Goal: Task Accomplishment & Management: Manage account settings

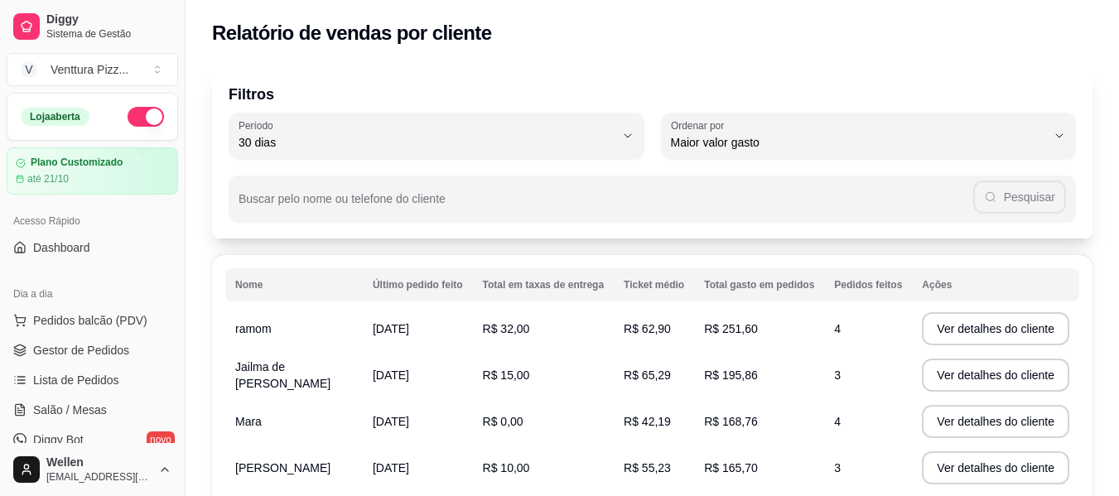
select select "30"
select select "HIGHEST_TOTAL_SPENT_WITH_ORDERS"
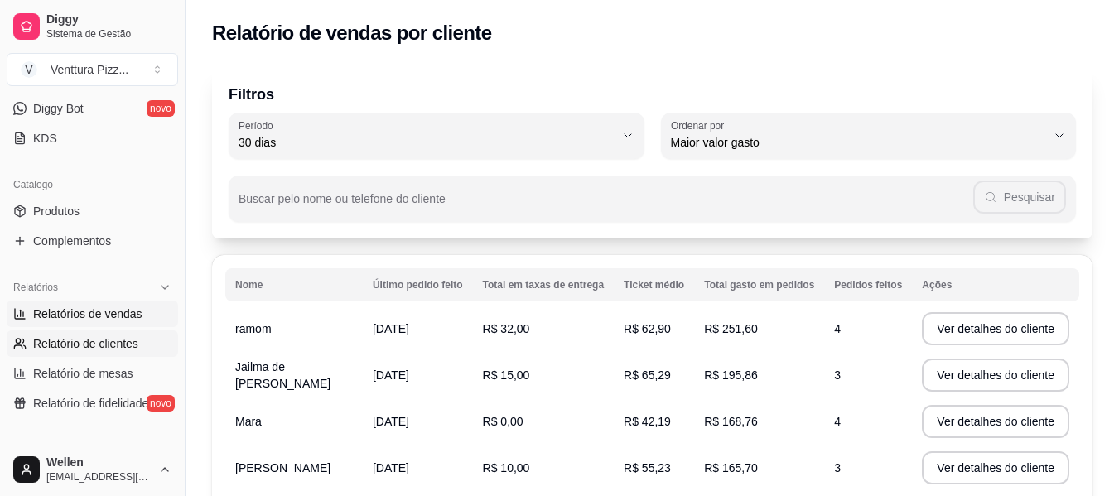
click at [144, 313] on link "Relatórios de vendas" at bounding box center [93, 314] width 172 height 27
select select "ALL"
select select "0"
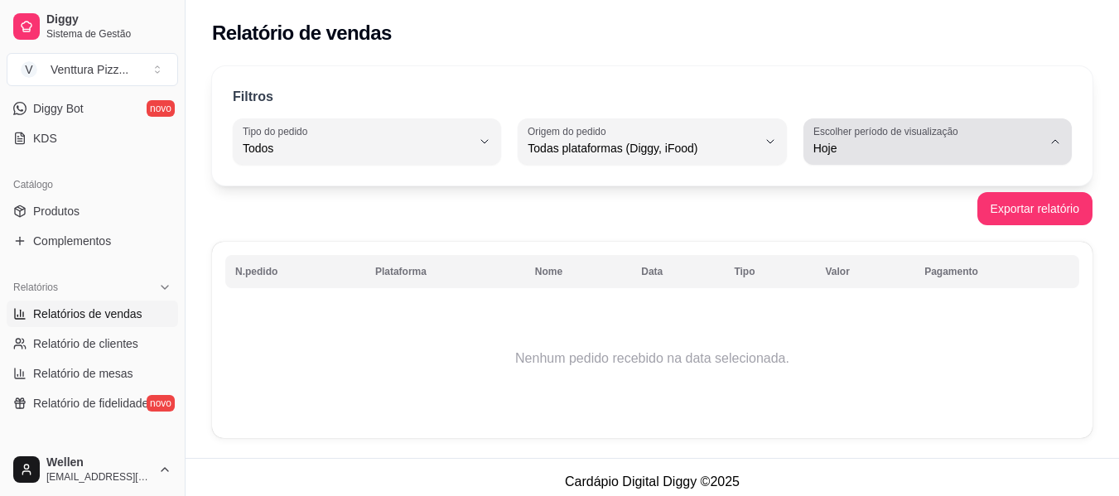
click at [995, 134] on div "Hoje" at bounding box center [928, 141] width 229 height 33
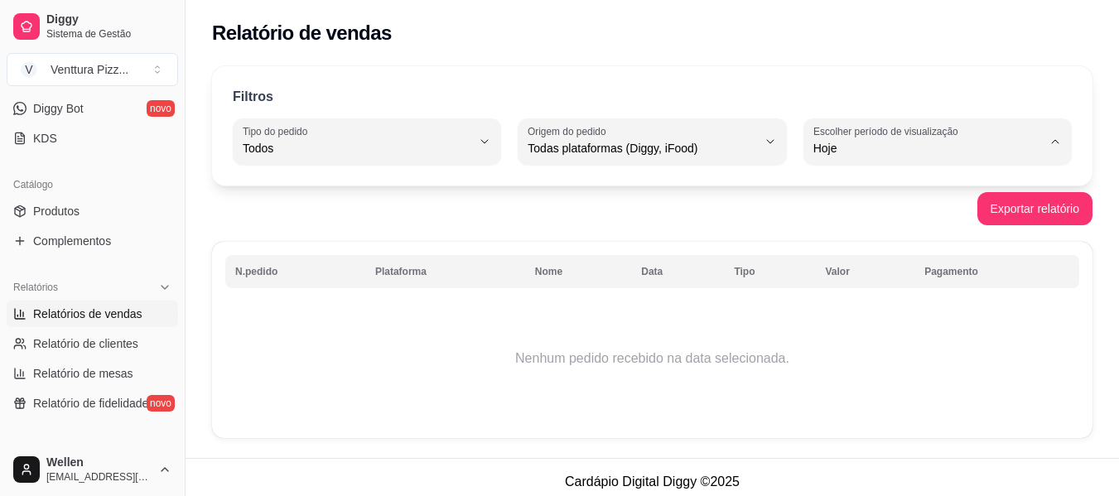
click at [915, 210] on span "Ontem" at bounding box center [929, 215] width 216 height 16
type input "1"
select select "1"
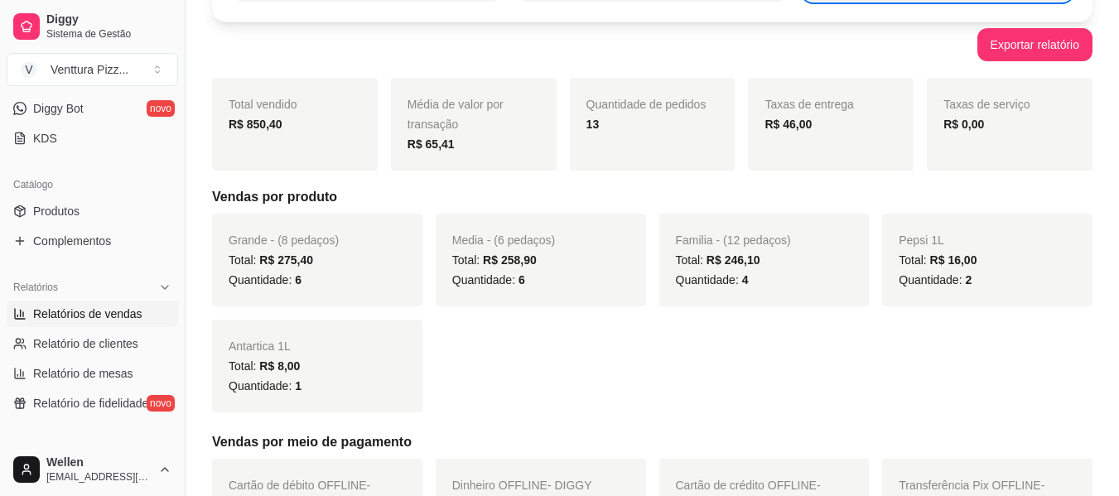
scroll to position [166, 0]
click at [829, 149] on div "Taxas de entrega R$ 46,00" at bounding box center [831, 122] width 166 height 93
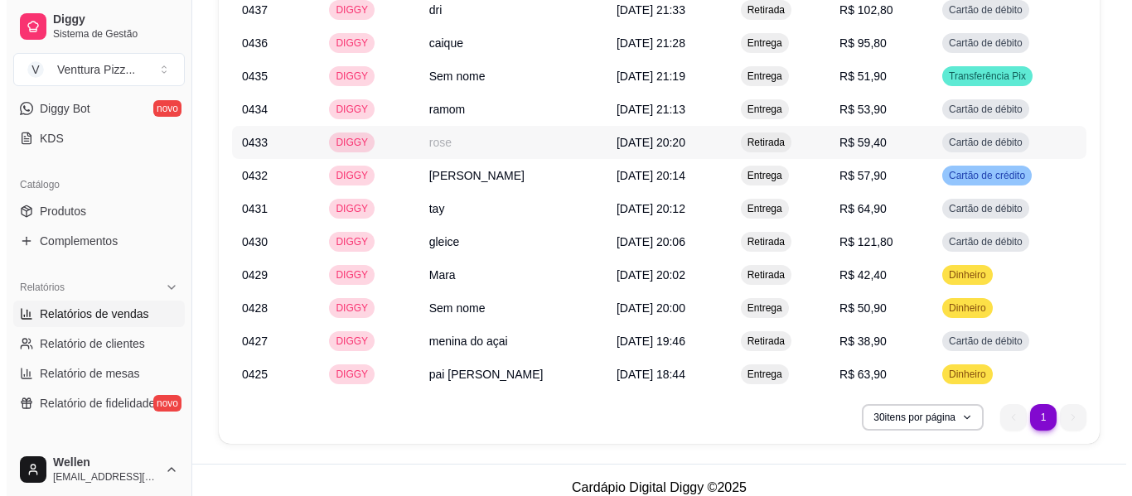
scroll to position [1424, 0]
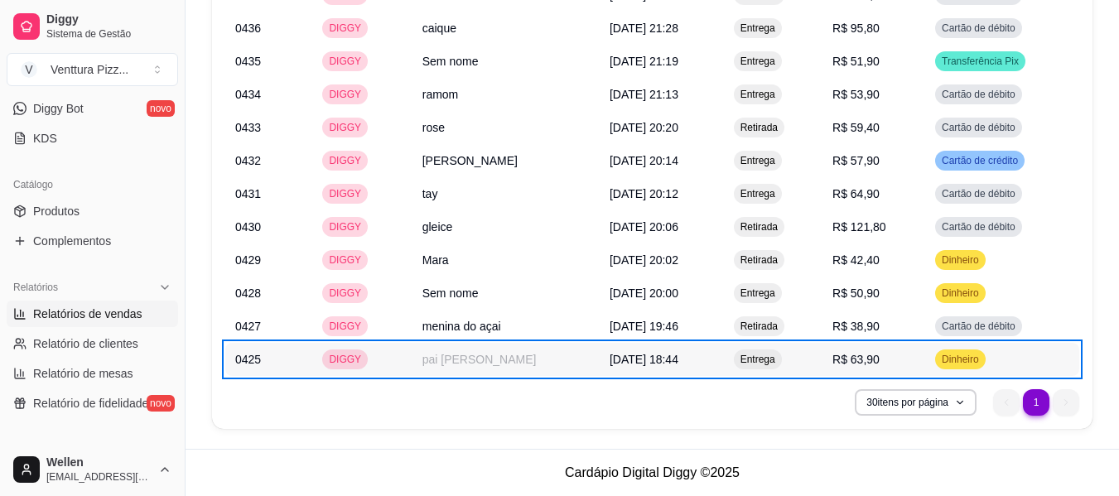
click at [771, 355] on span "Entrega" at bounding box center [757, 359] width 41 height 13
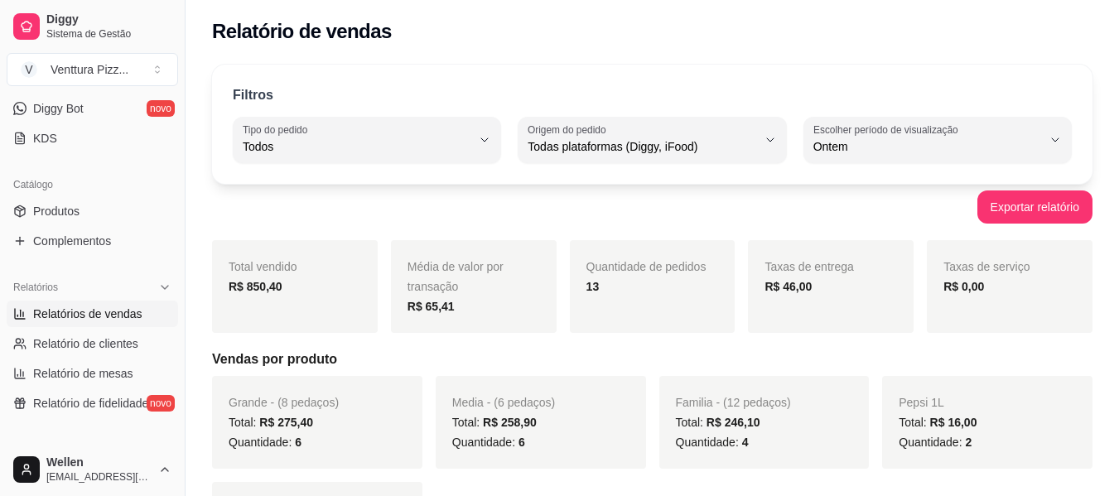
scroll to position [0, 0]
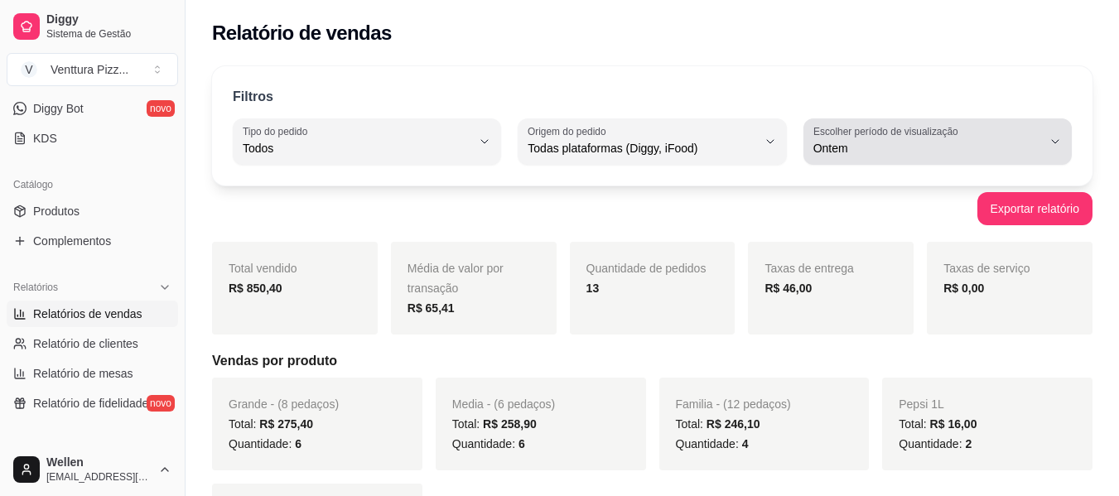
click at [957, 146] on span "Ontem" at bounding box center [928, 148] width 229 height 17
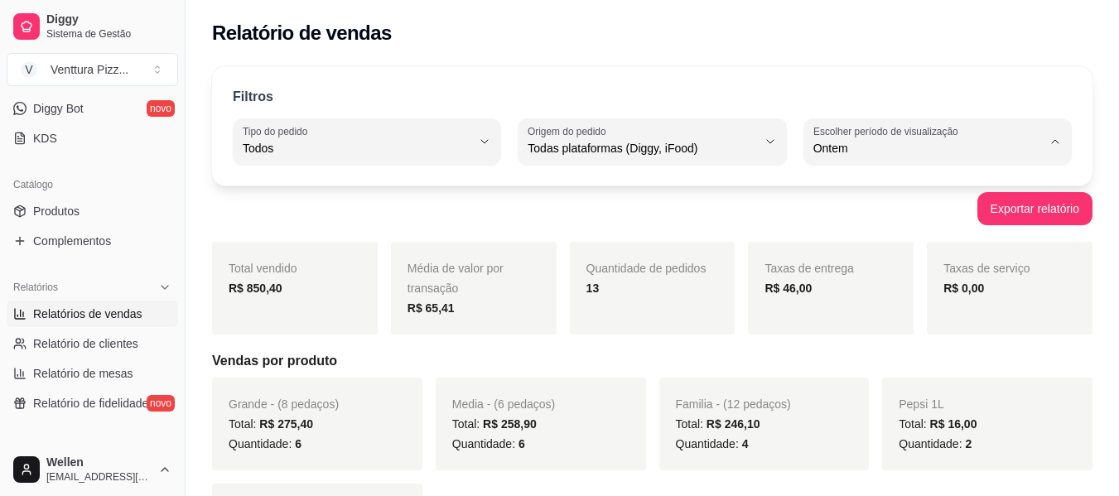
click at [891, 194] on span "Hoje" at bounding box center [929, 188] width 216 height 16
type input "0"
select select "0"
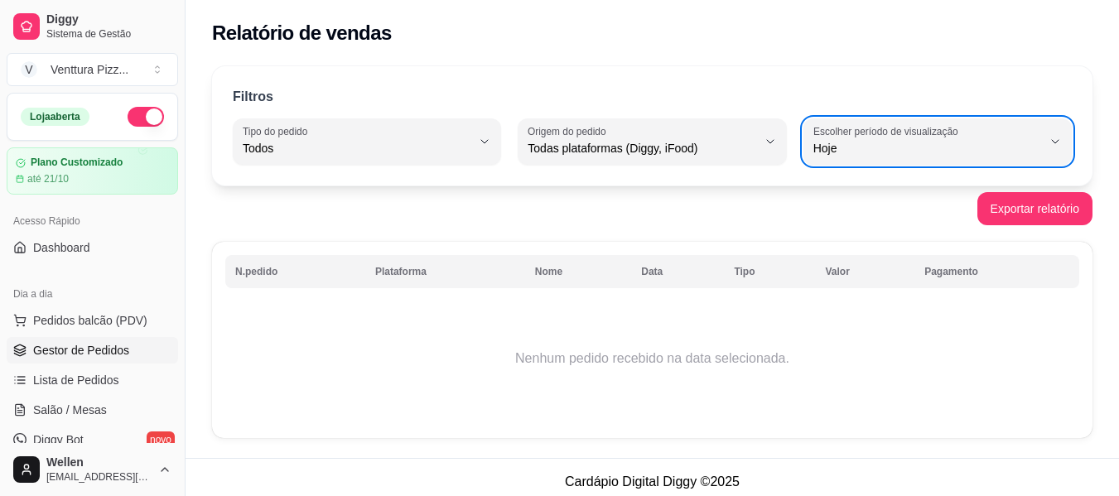
click at [107, 355] on span "Gestor de Pedidos" at bounding box center [81, 350] width 96 height 17
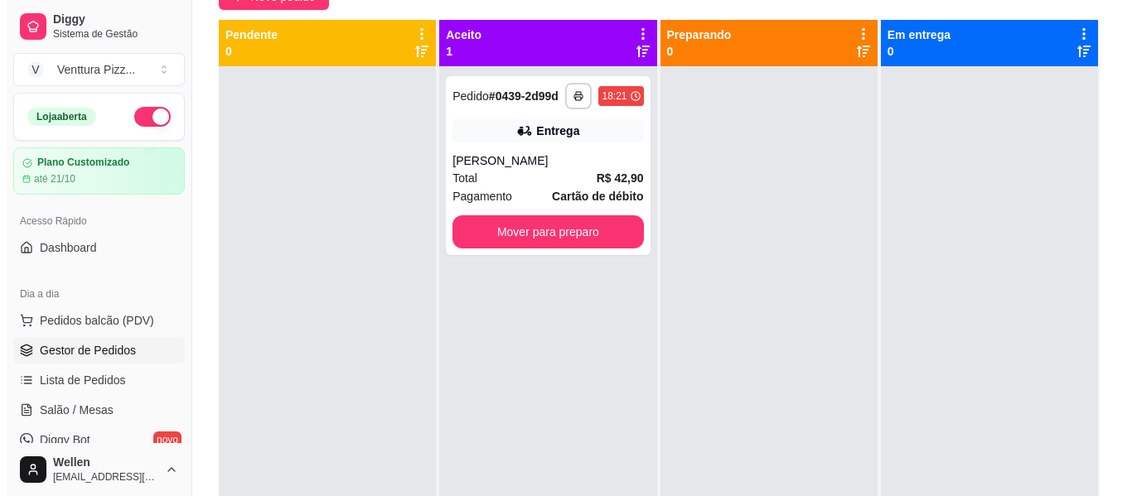
scroll to position [46, 0]
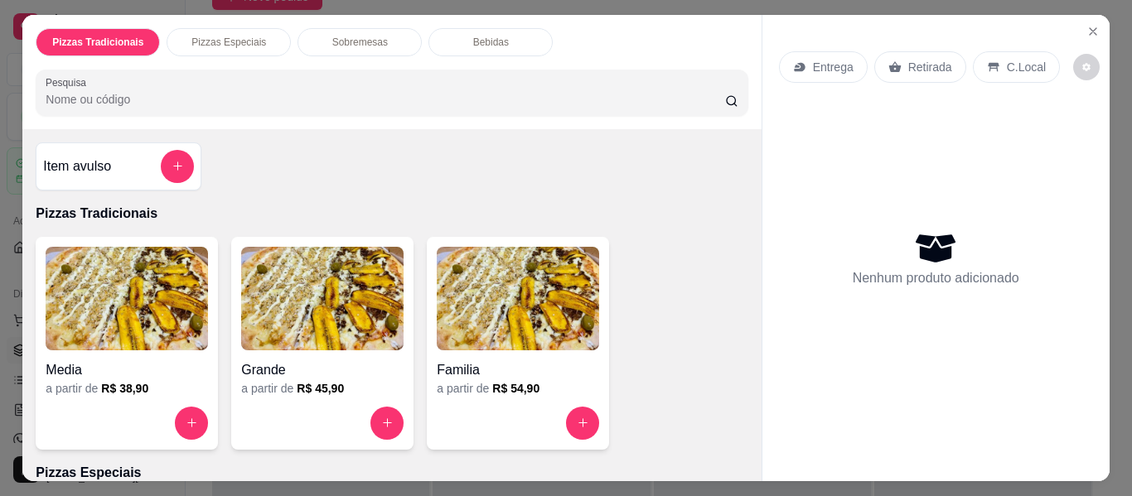
click at [140, 328] on img at bounding box center [127, 299] width 162 height 104
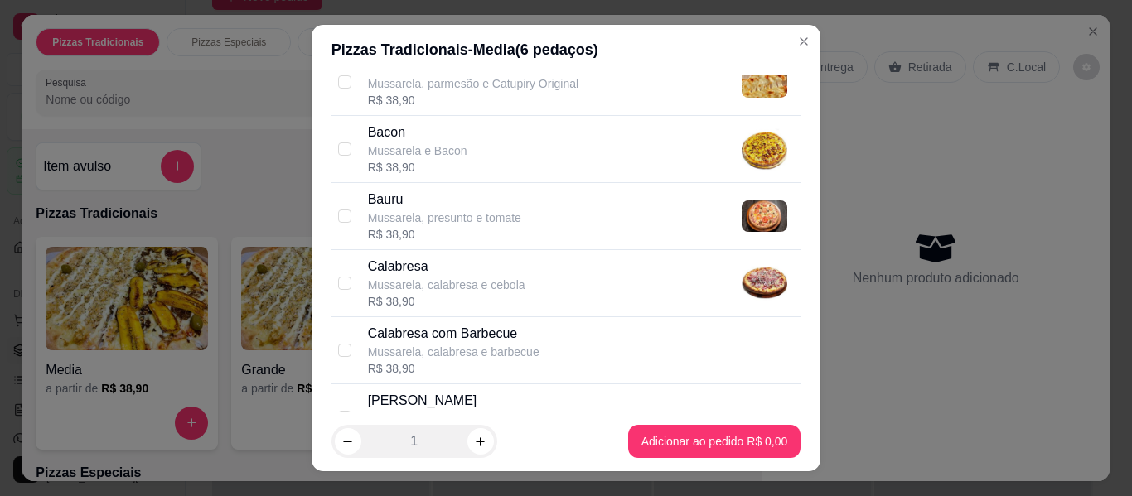
scroll to position [249, 0]
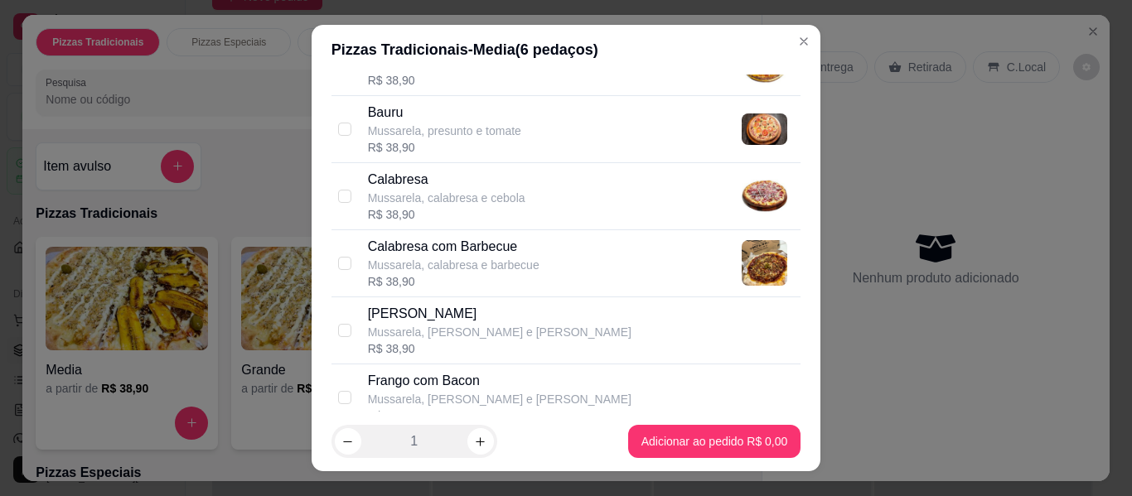
click at [396, 174] on p "Calabresa" at bounding box center [446, 180] width 157 height 20
checkbox input "true"
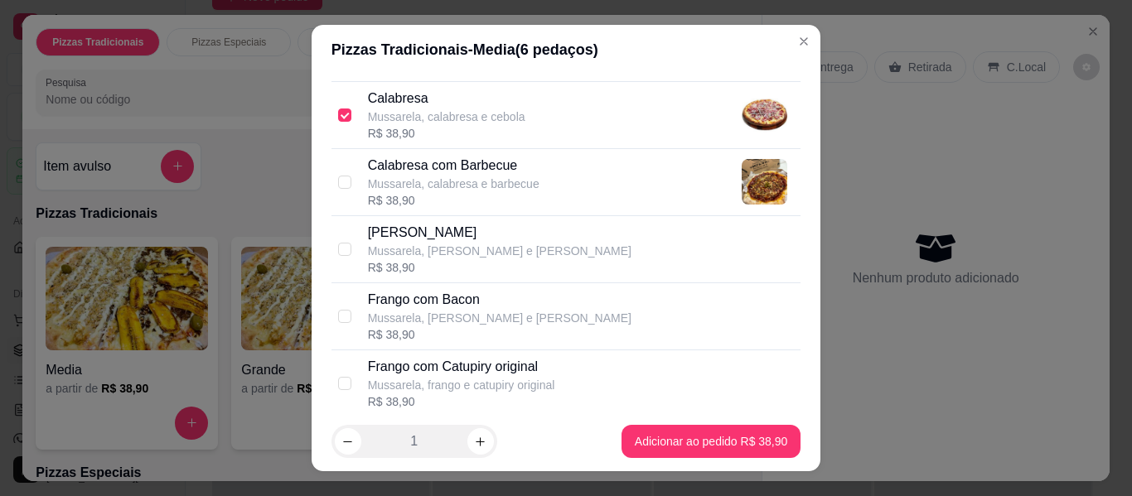
scroll to position [414, 0]
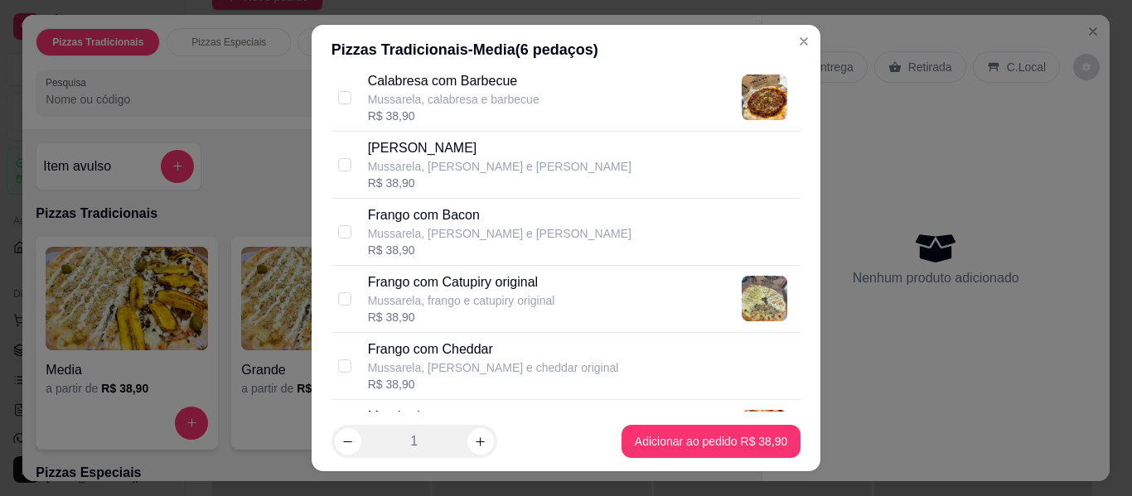
click at [474, 288] on p "Frango com Catupiry original" at bounding box center [461, 283] width 187 height 20
checkbox input "true"
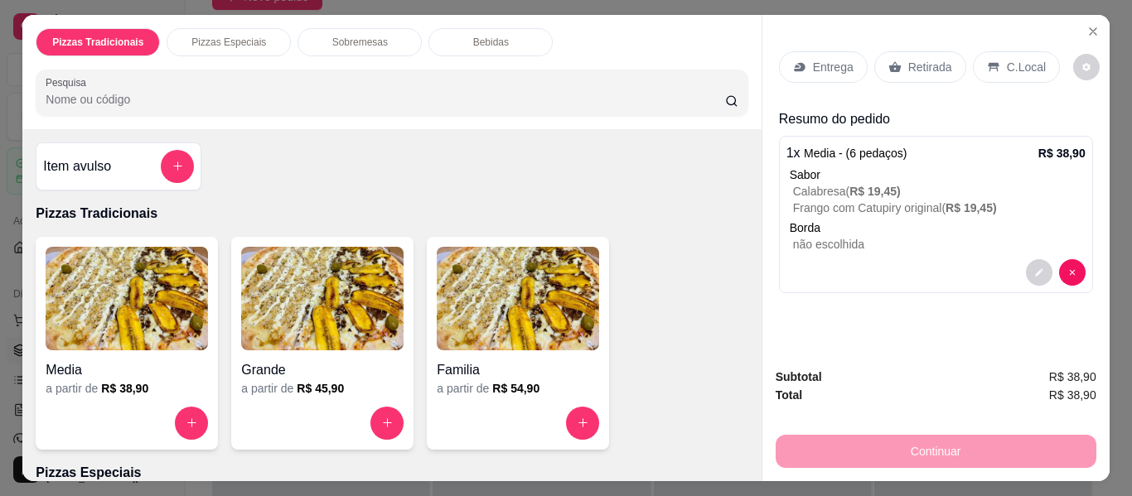
click at [925, 60] on p "Retirada" at bounding box center [930, 67] width 44 height 17
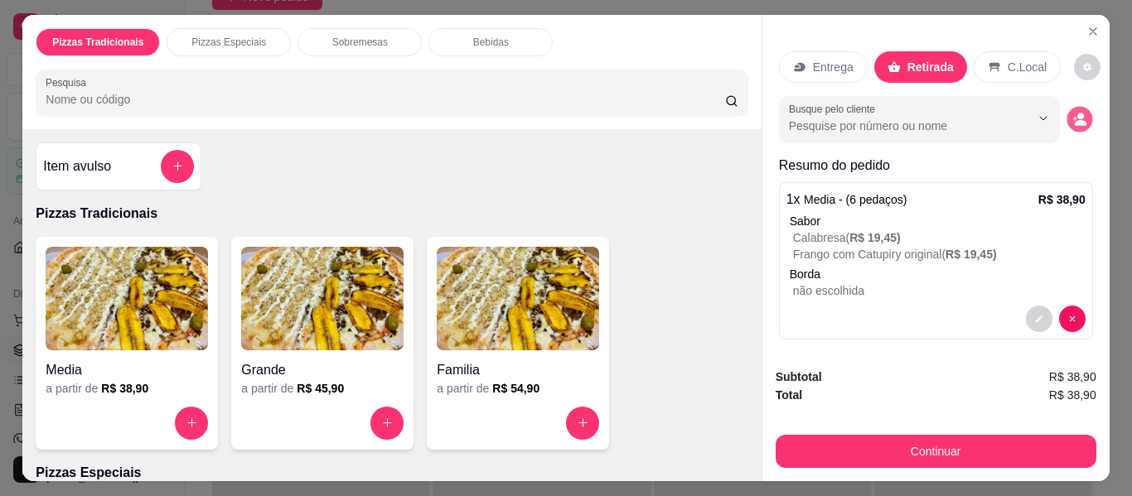
click at [1066, 107] on button "decrease-product-quantity" at bounding box center [1079, 119] width 26 height 26
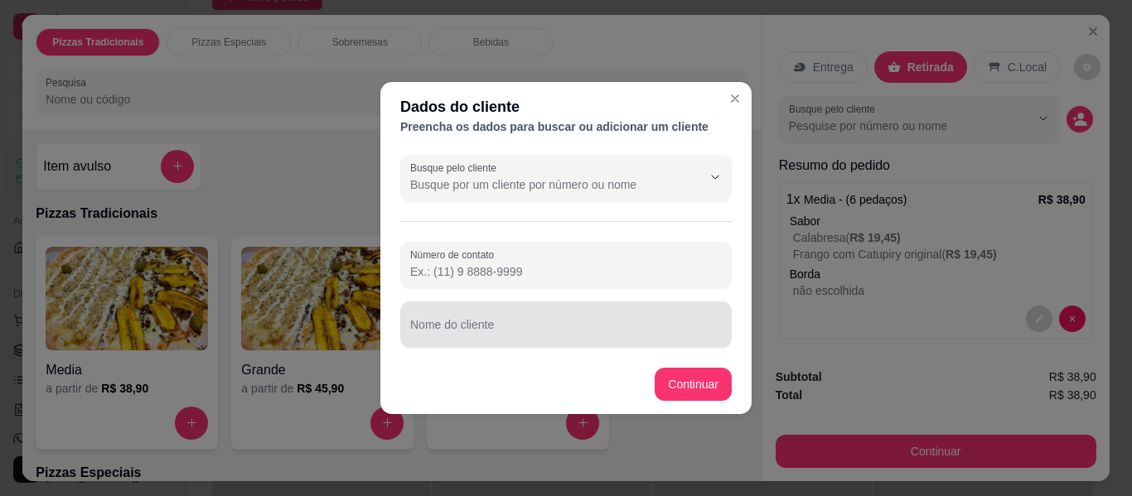
click at [547, 331] on input "Nome do cliente" at bounding box center [566, 331] width 312 height 17
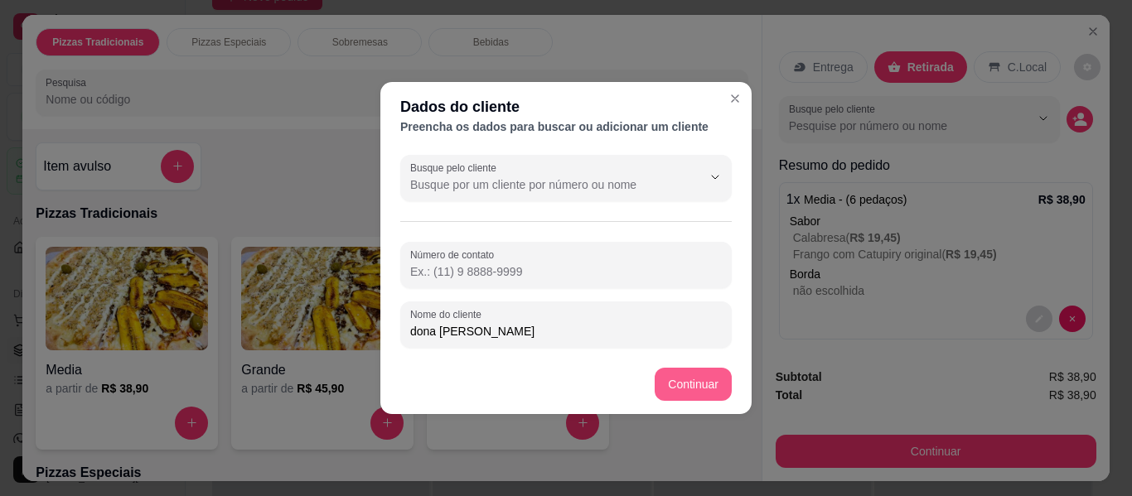
type input "dona [PERSON_NAME]"
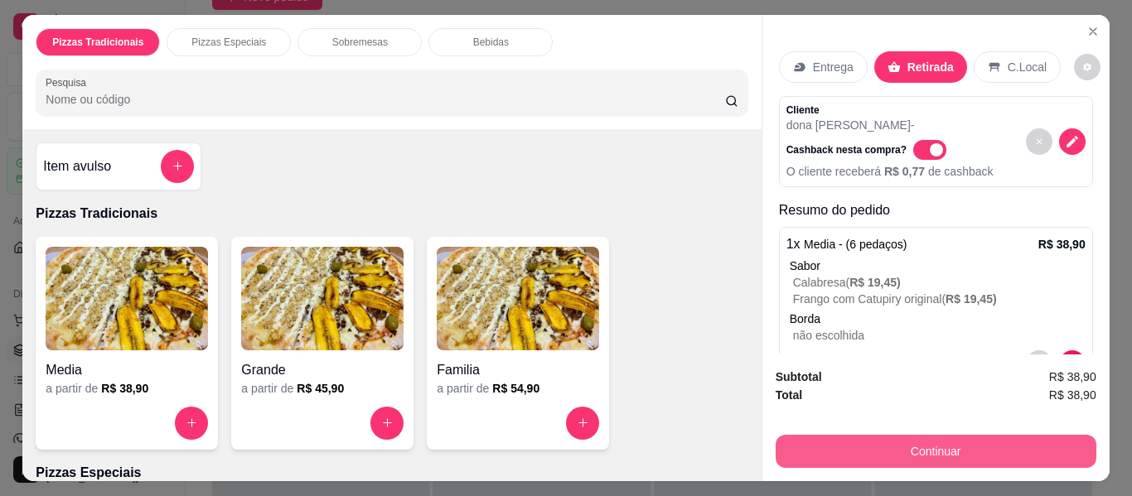
click at [861, 435] on button "Continuar" at bounding box center [936, 451] width 321 height 33
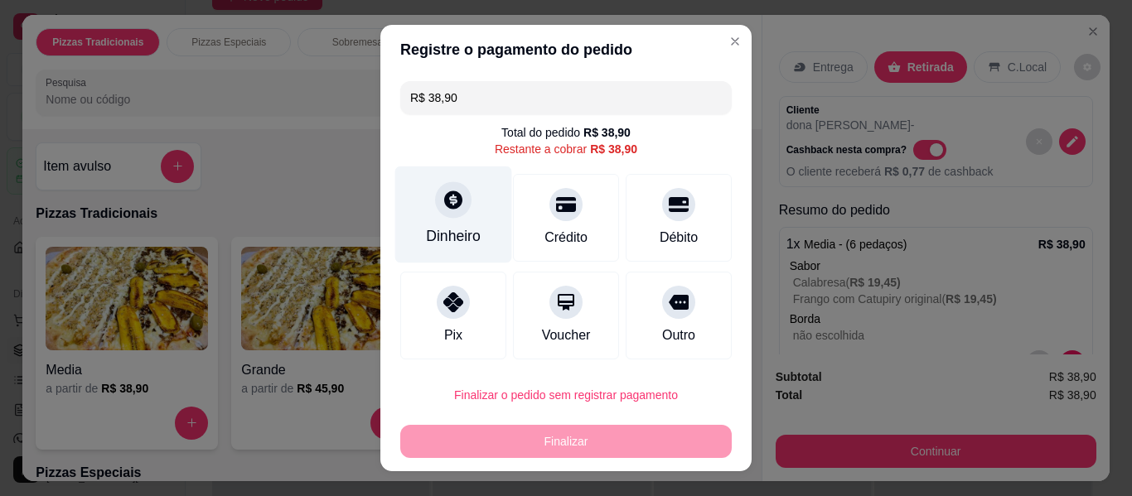
click at [442, 210] on icon at bounding box center [453, 200] width 22 height 22
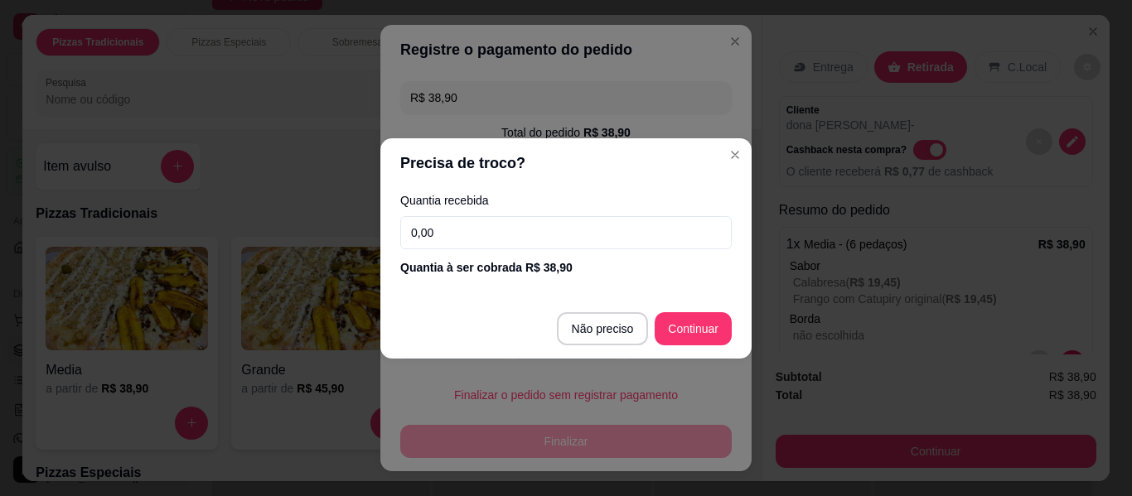
click at [483, 228] on input "0,00" at bounding box center [565, 232] width 331 height 33
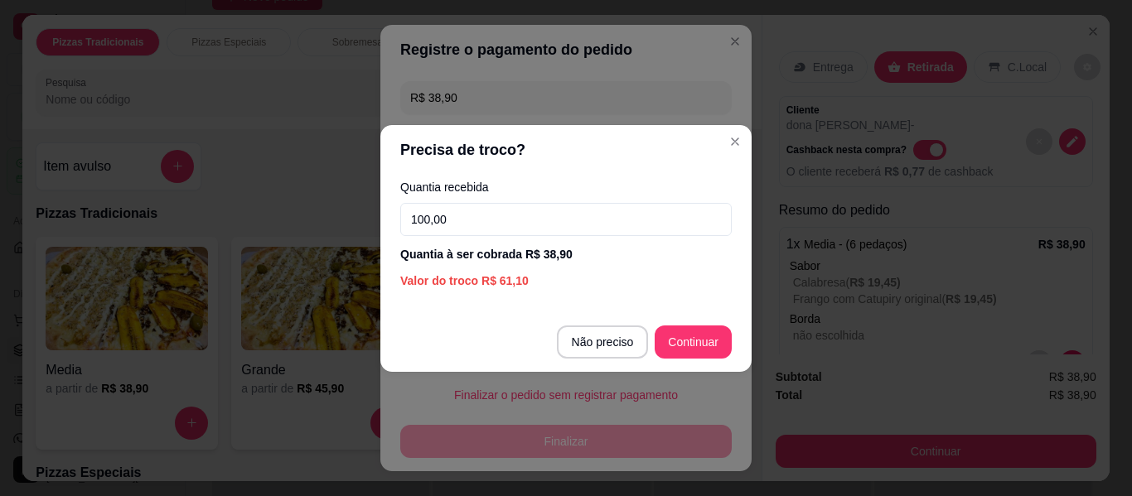
type input "100,00"
type input "R$ 0,00"
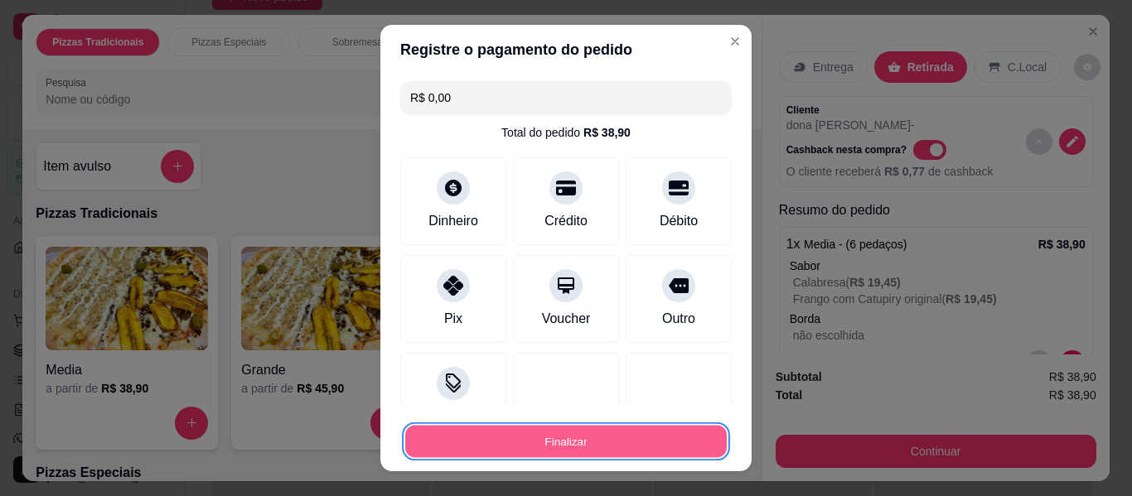
click at [601, 449] on button "Finalizar" at bounding box center [565, 442] width 321 height 32
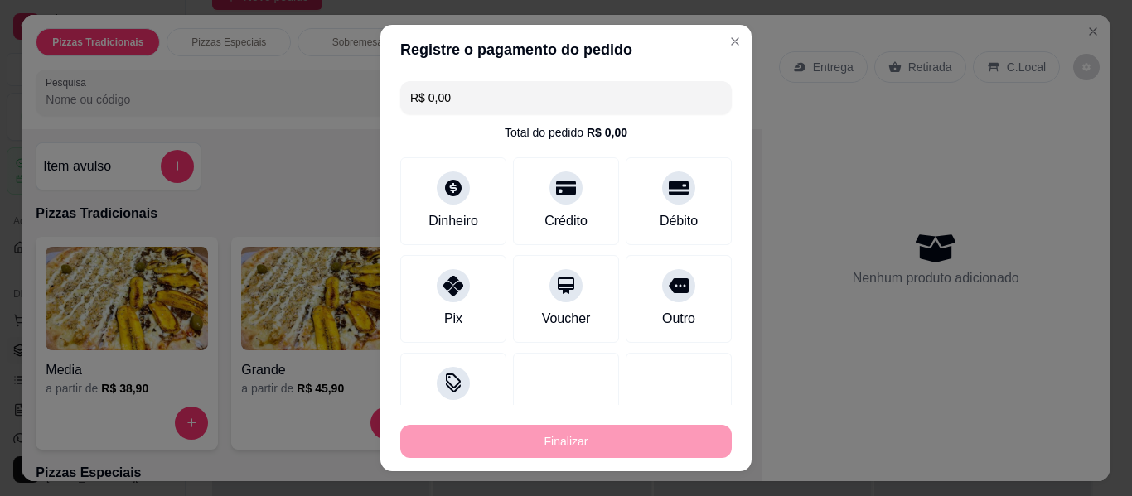
type input "-R$ 38,90"
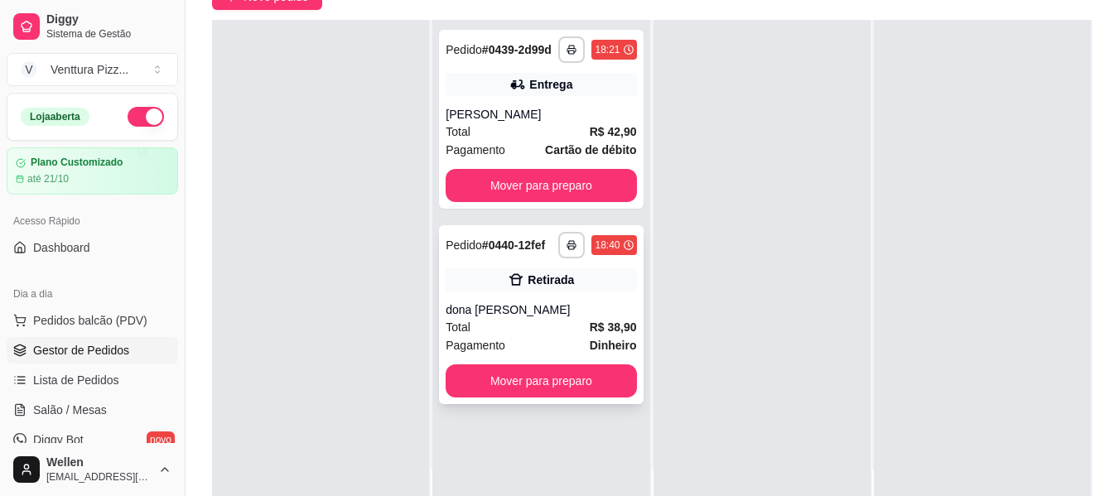
click at [526, 326] on div "Total R$ 38,90" at bounding box center [541, 327] width 191 height 18
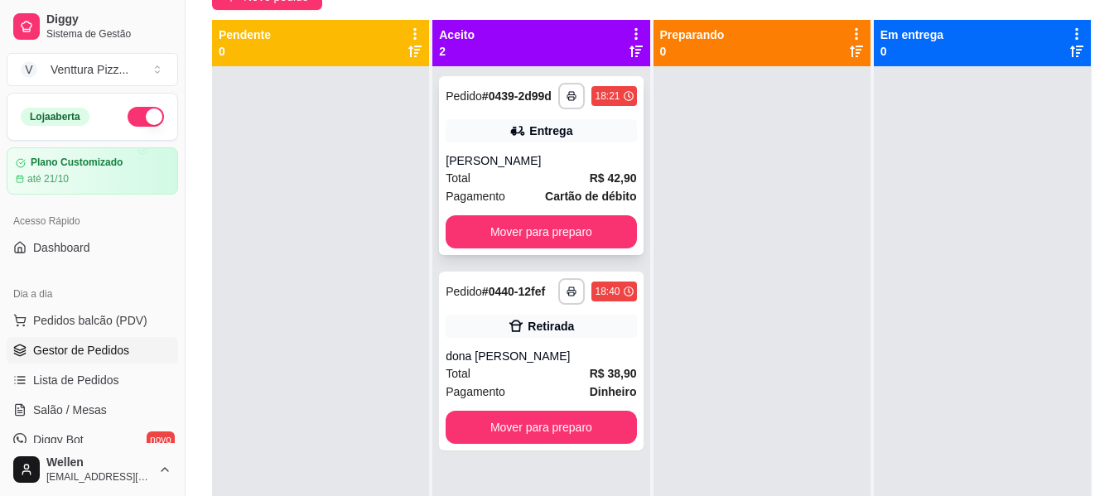
click at [615, 140] on div "Entrega" at bounding box center [541, 130] width 191 height 23
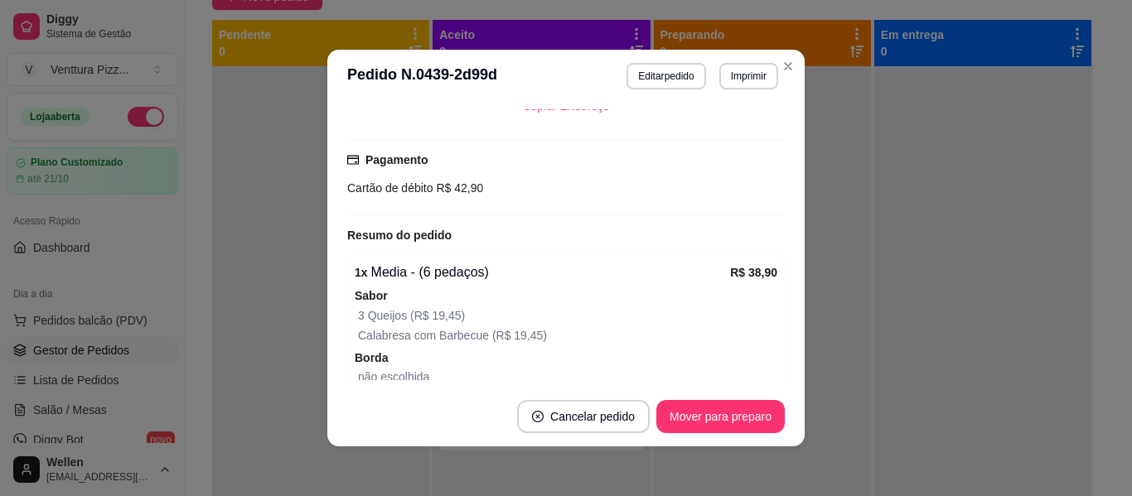
scroll to position [570, 0]
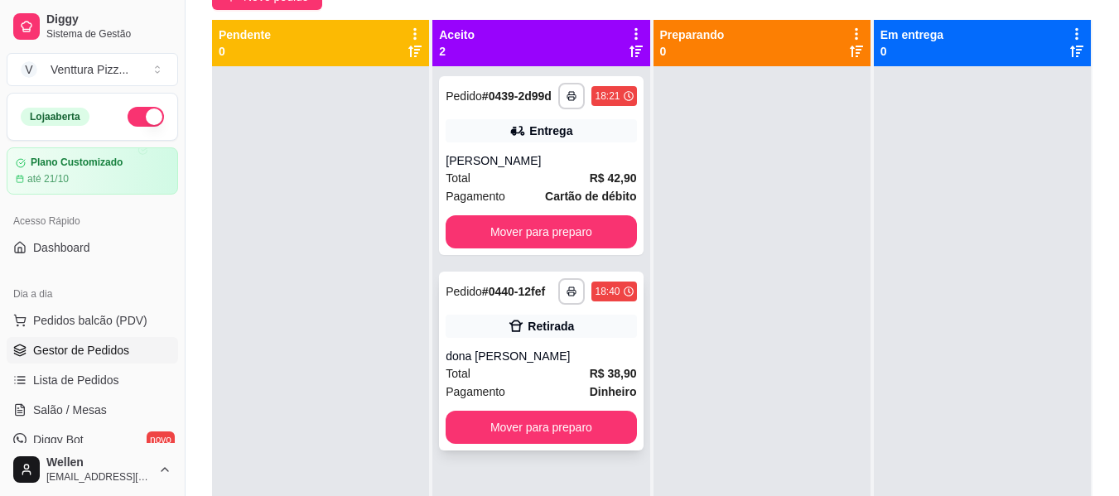
click at [522, 370] on div "Total R$ 38,90" at bounding box center [541, 374] width 191 height 18
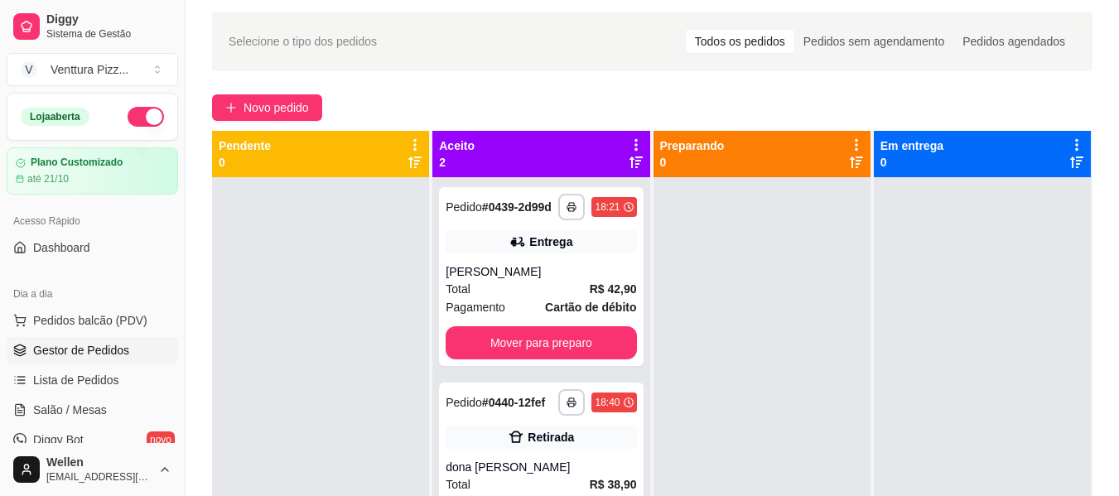
scroll to position [83, 0]
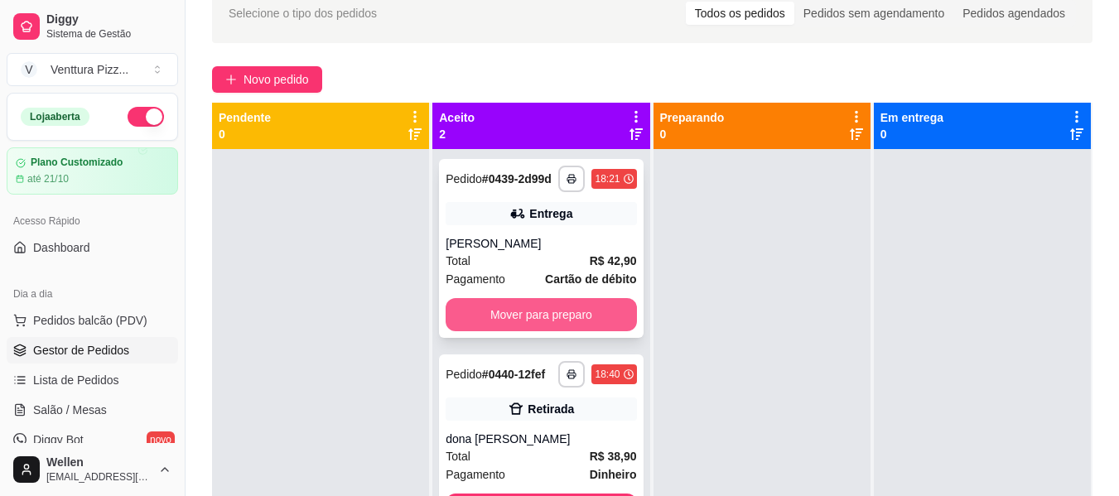
click at [543, 301] on button "Mover para preparo" at bounding box center [541, 314] width 191 height 33
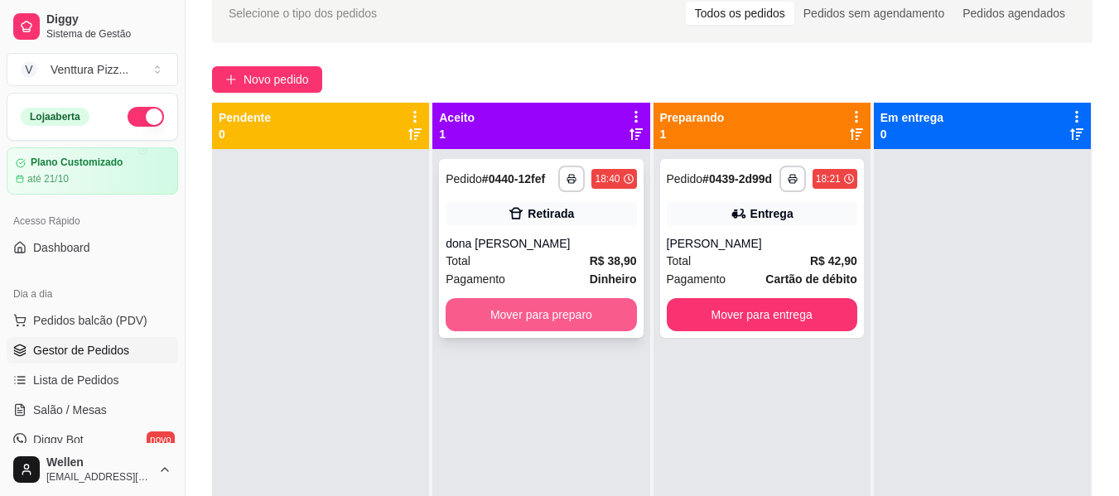
click at [561, 307] on button "Mover para preparo" at bounding box center [541, 314] width 191 height 33
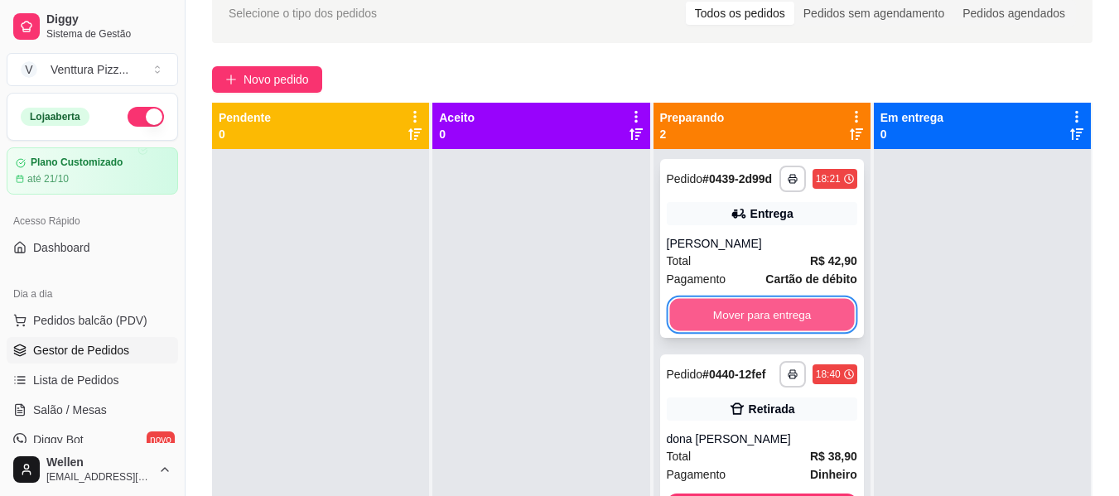
click at [701, 317] on button "Mover para entrega" at bounding box center [761, 315] width 185 height 32
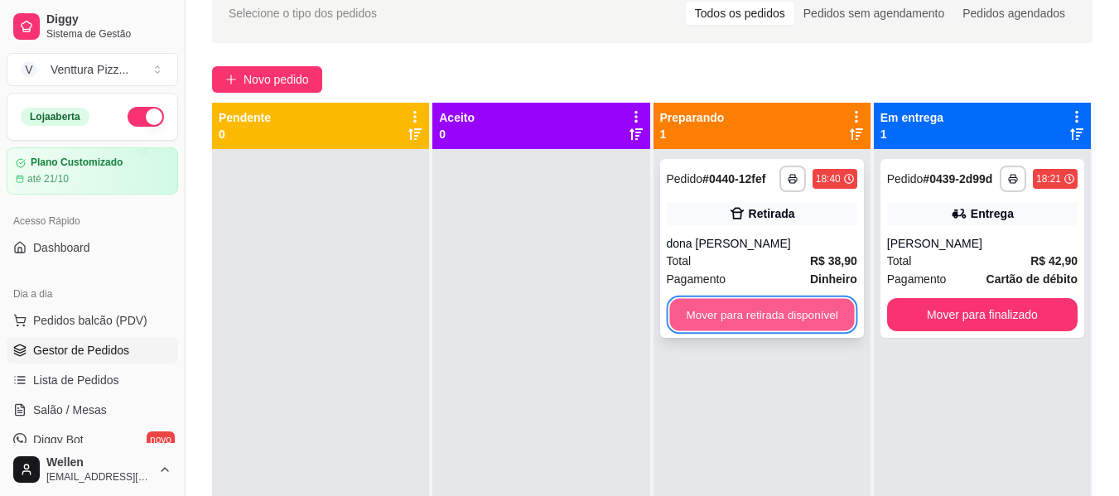
click at [706, 317] on button "Mover para retirada disponível" at bounding box center [761, 315] width 185 height 32
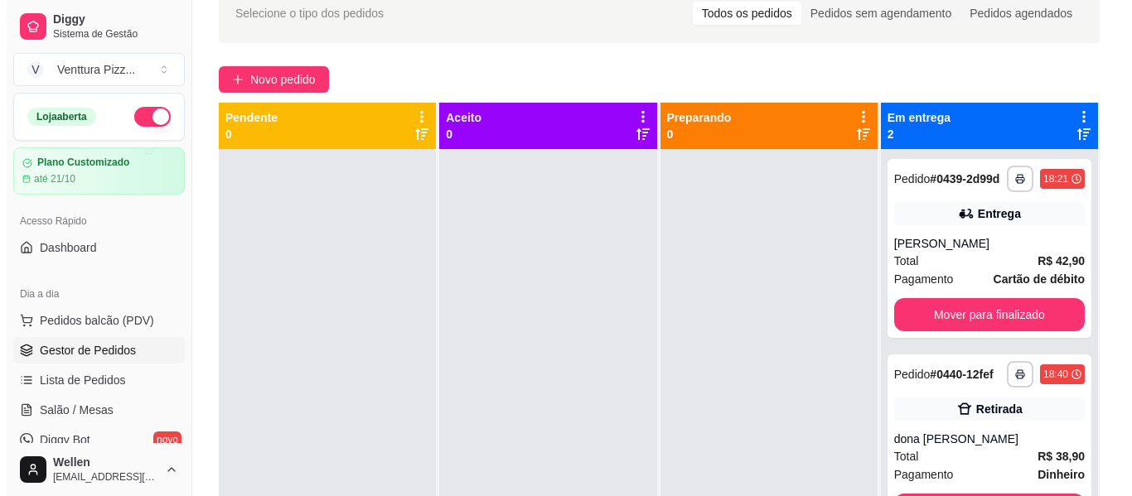
scroll to position [46, 0]
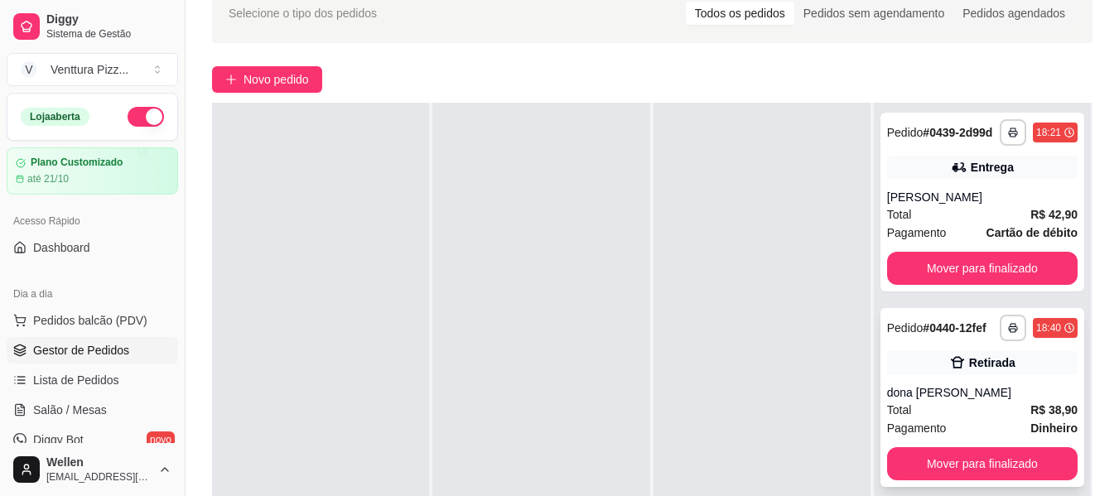
click at [903, 389] on div "dona [PERSON_NAME]" at bounding box center [982, 392] width 191 height 17
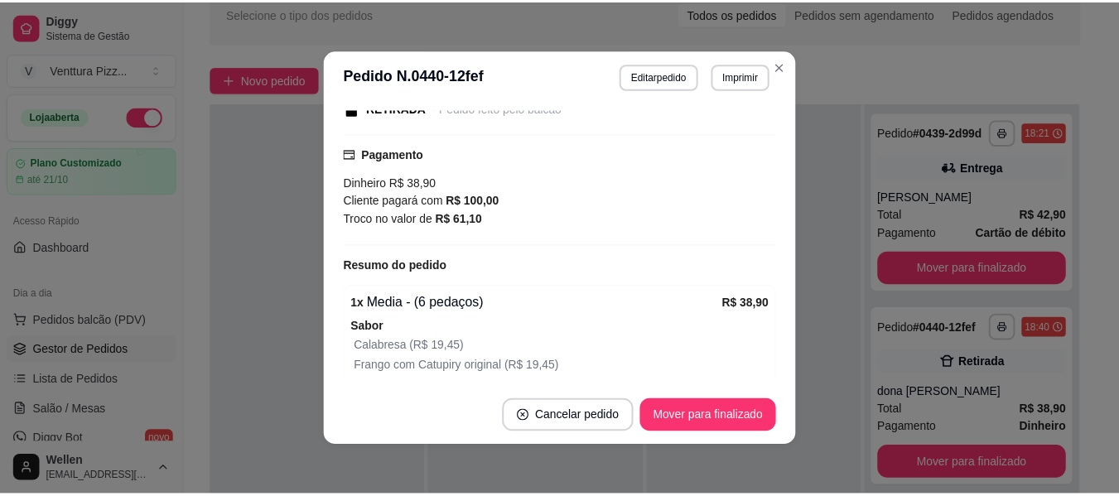
scroll to position [249, 0]
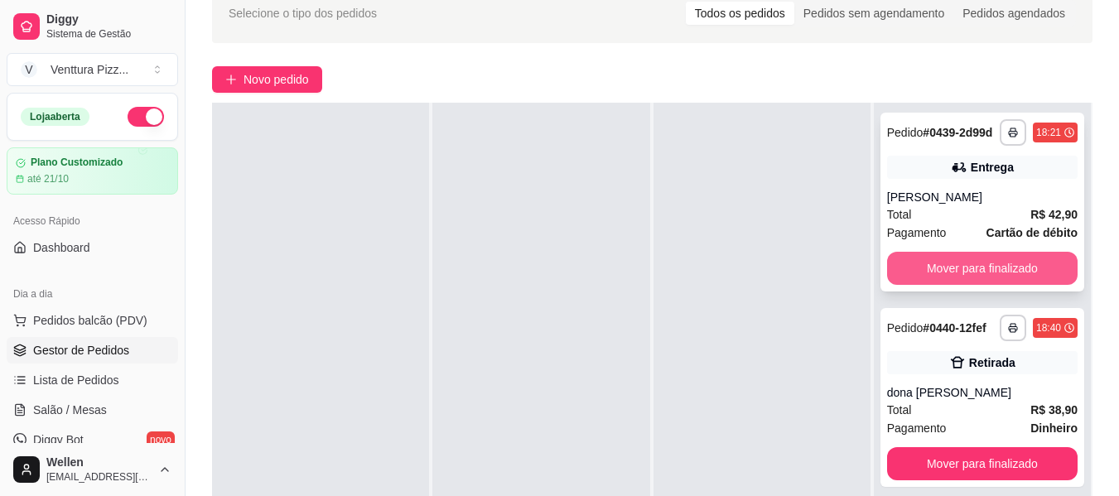
click at [935, 272] on button "Mover para finalizado" at bounding box center [982, 268] width 191 height 33
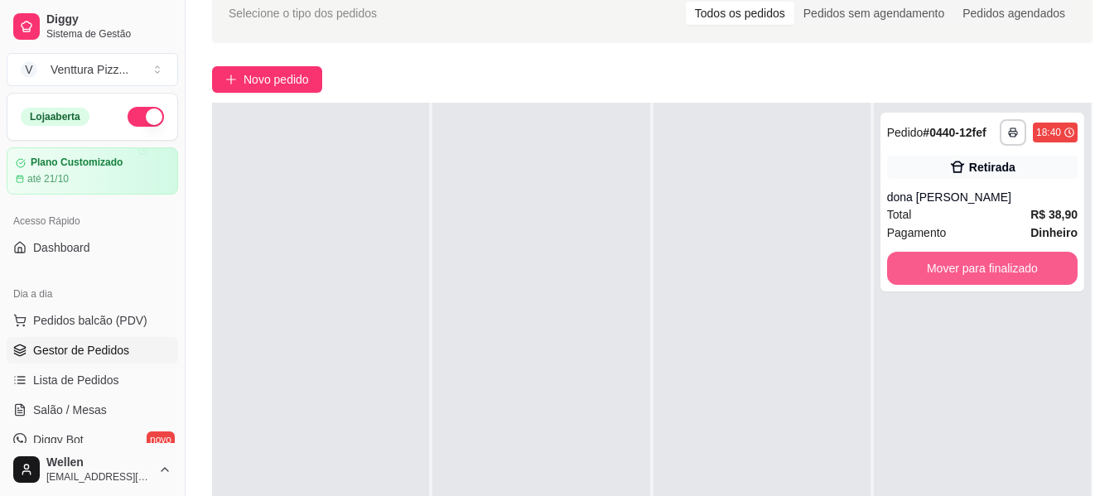
click at [935, 272] on button "Mover para finalizado" at bounding box center [982, 268] width 191 height 33
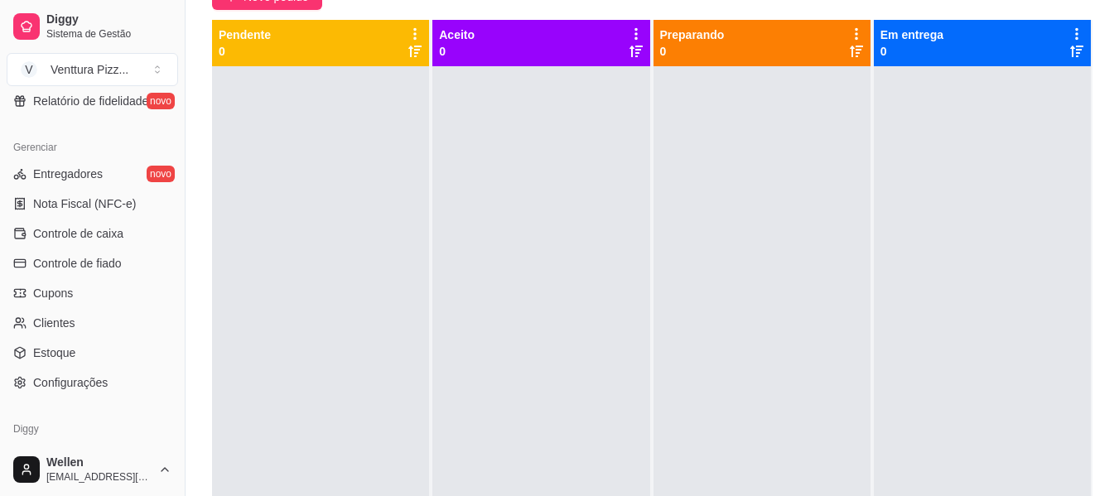
scroll to position [663, 0]
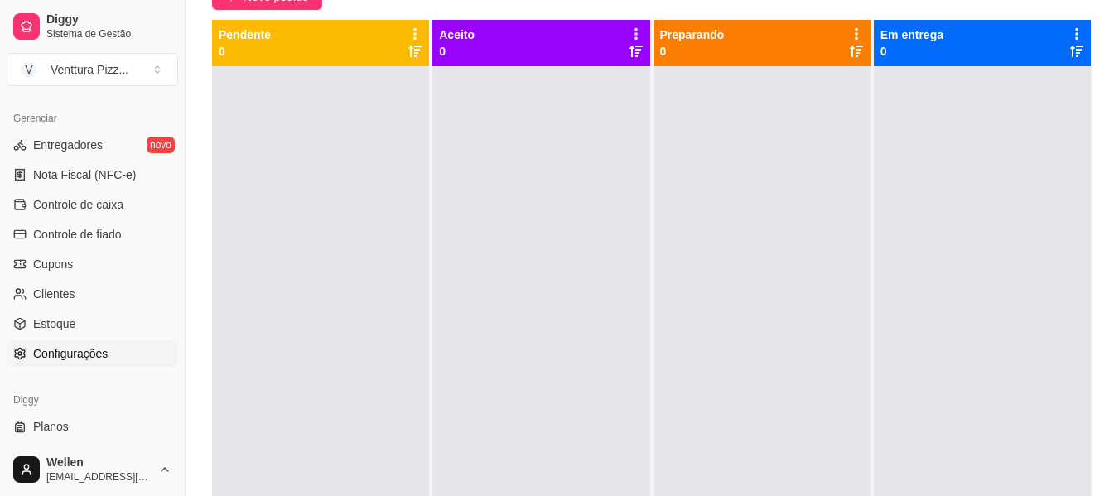
click at [60, 352] on span "Configurações" at bounding box center [70, 354] width 75 height 17
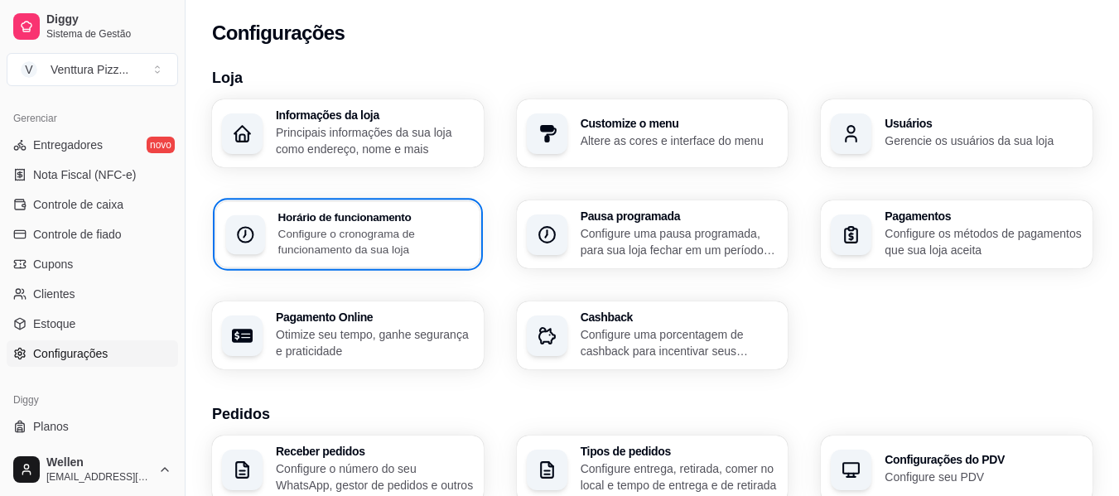
click at [345, 238] on p "Configure o cronograma de funcionamento da sua loja" at bounding box center [373, 241] width 191 height 32
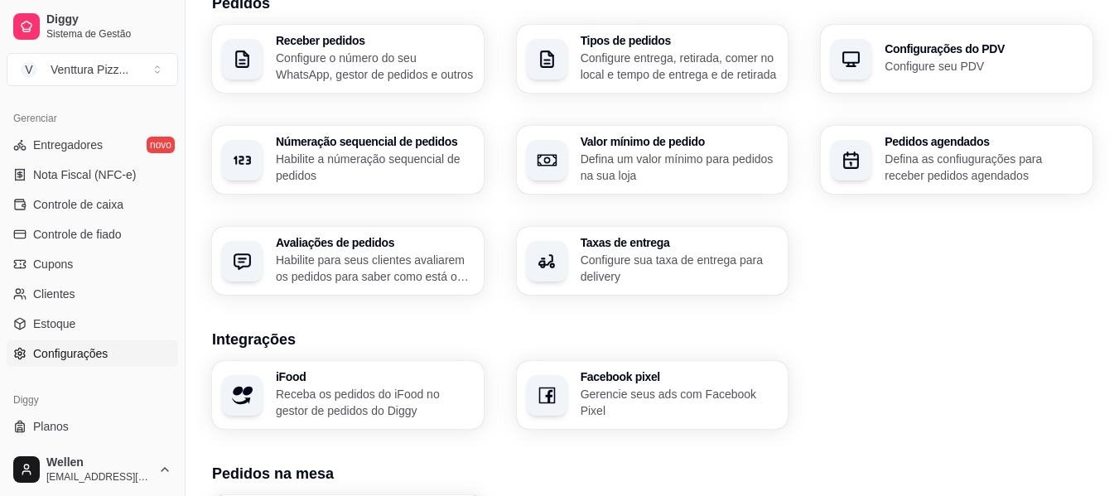
scroll to position [414, 0]
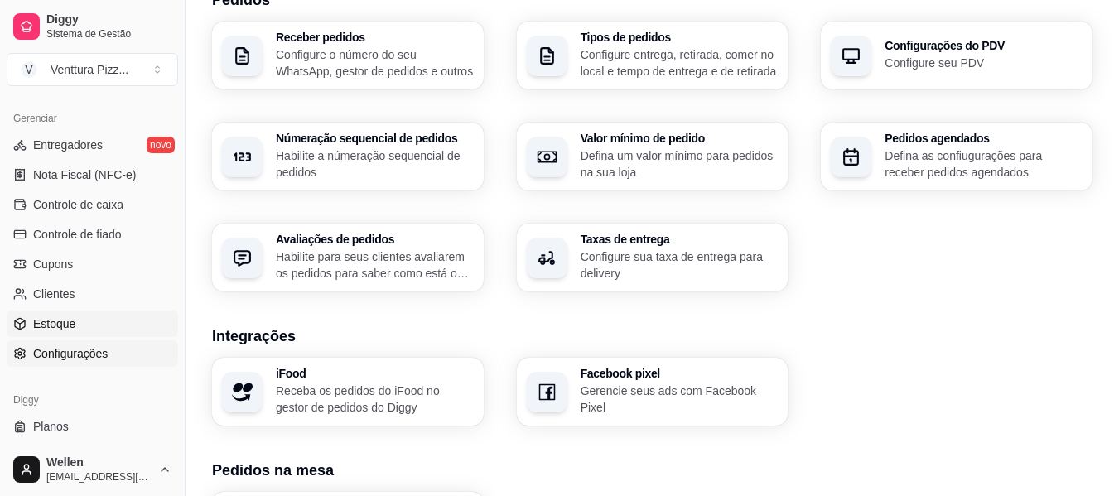
click at [99, 324] on link "Estoque" at bounding box center [93, 324] width 172 height 27
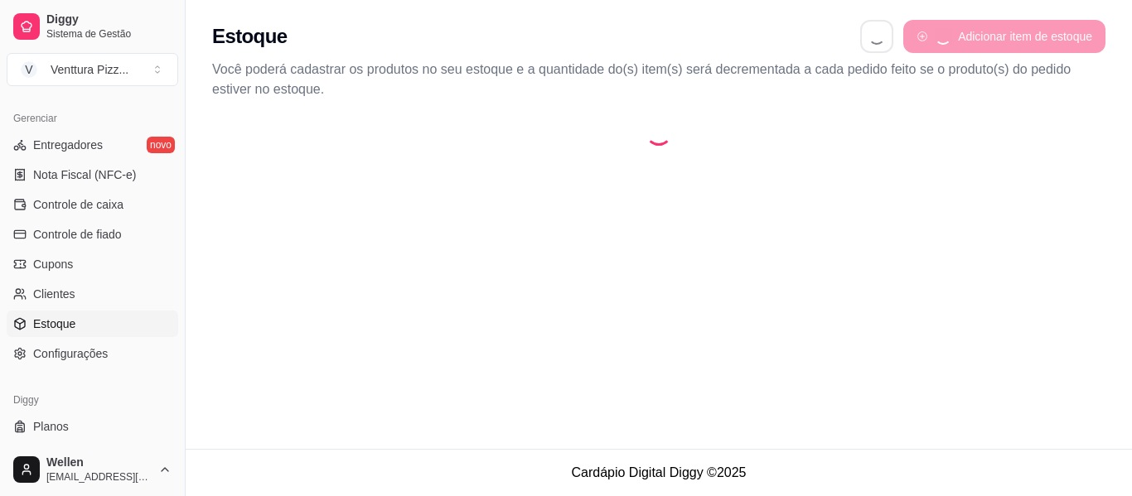
select select "QUANTITY_ORDER"
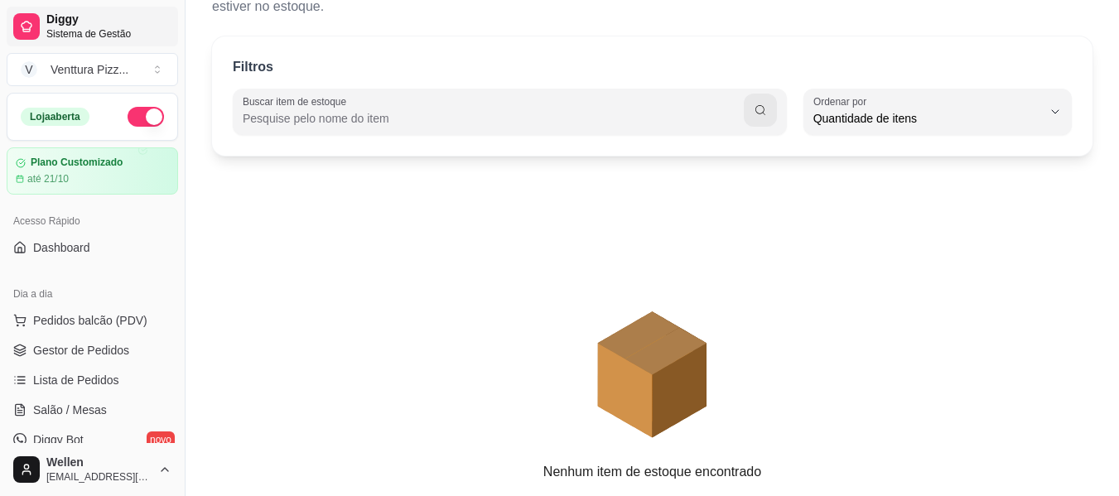
click at [41, 37] on link "Diggy Sistema de Gestão" at bounding box center [93, 27] width 172 height 40
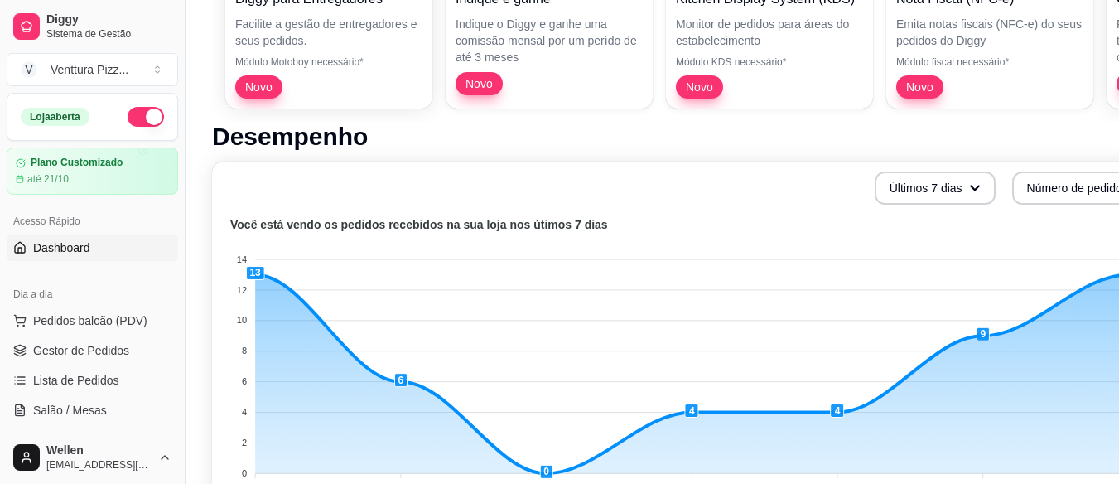
scroll to position [92, 0]
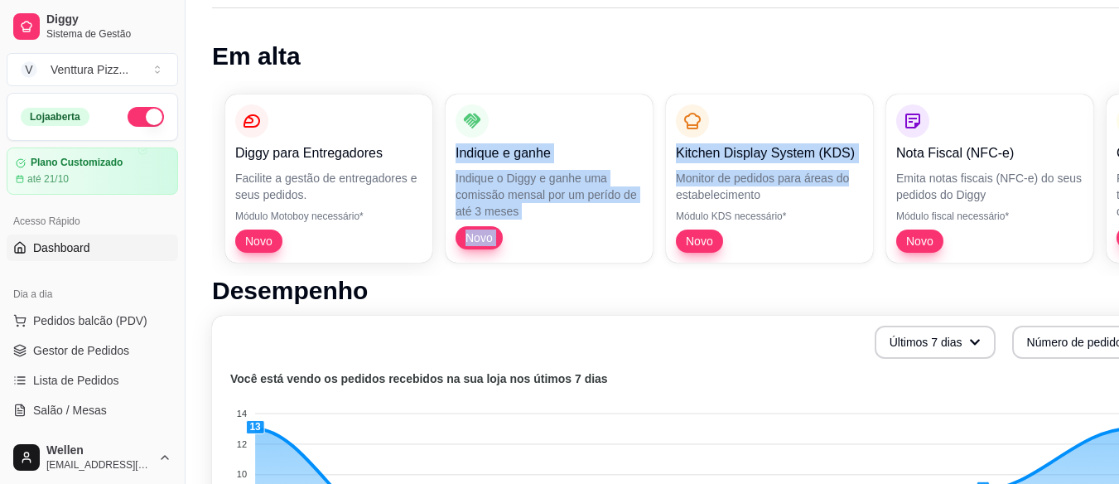
drag, startPoint x: 875, startPoint y: 178, endPoint x: 666, endPoint y: 59, distance: 240.5
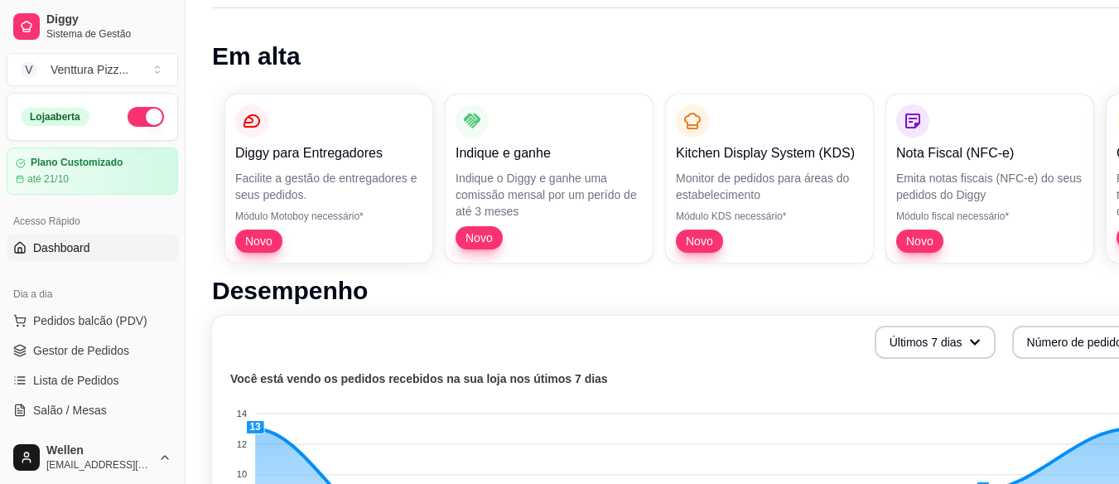
click at [88, 247] on span "Dashboard" at bounding box center [61, 247] width 57 height 17
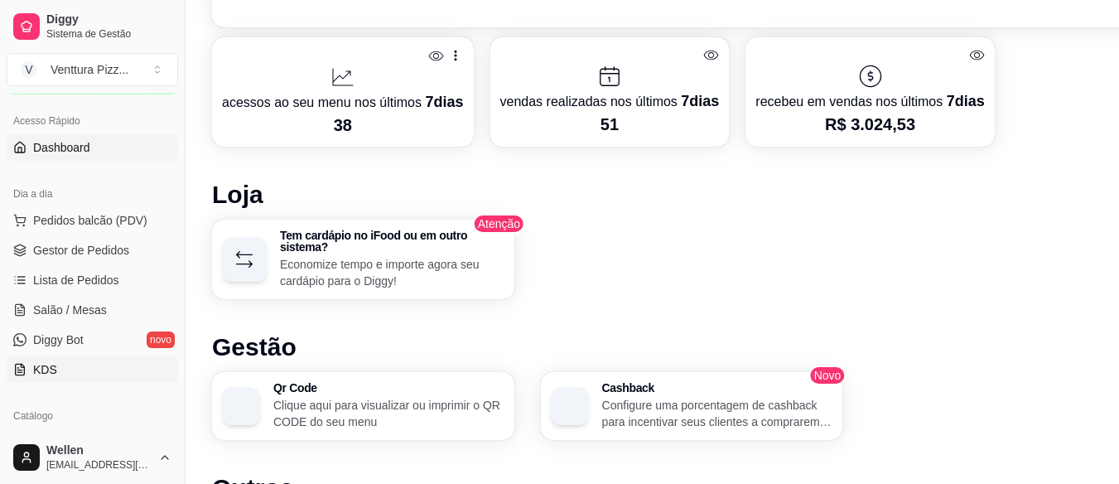
scroll to position [166, 0]
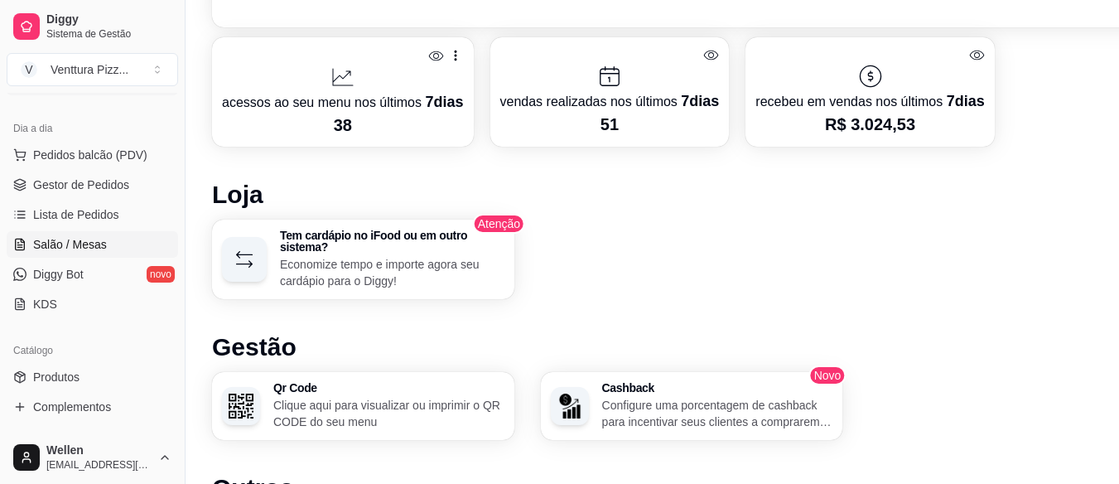
click at [54, 234] on link "Salão / Mesas" at bounding box center [93, 244] width 172 height 27
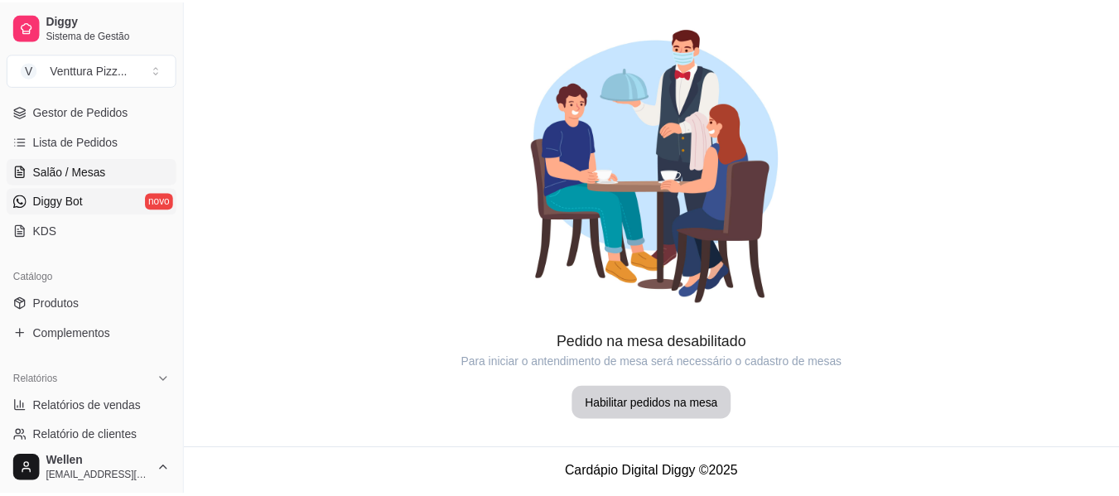
scroll to position [249, 0]
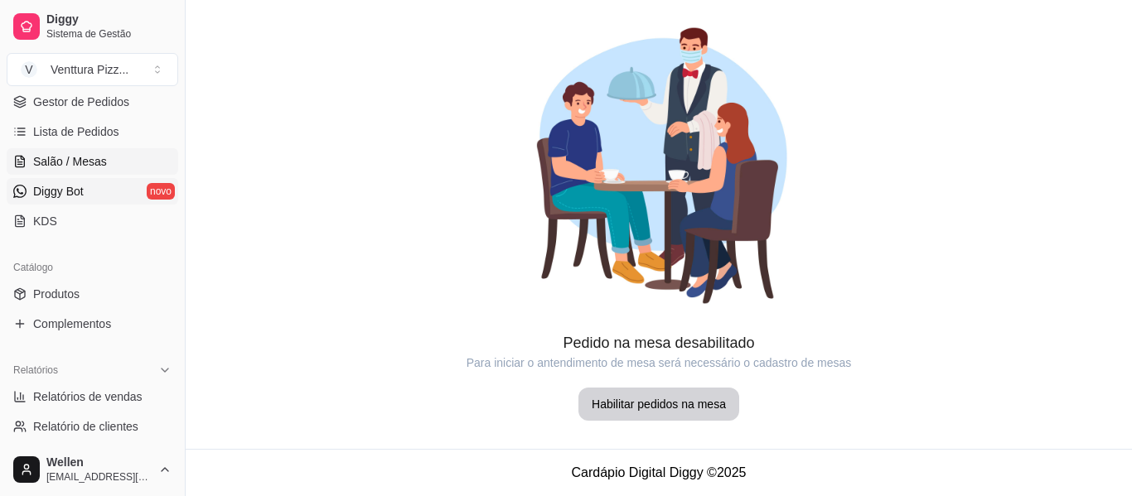
click at [63, 188] on span "Diggy Bot" at bounding box center [58, 191] width 51 height 17
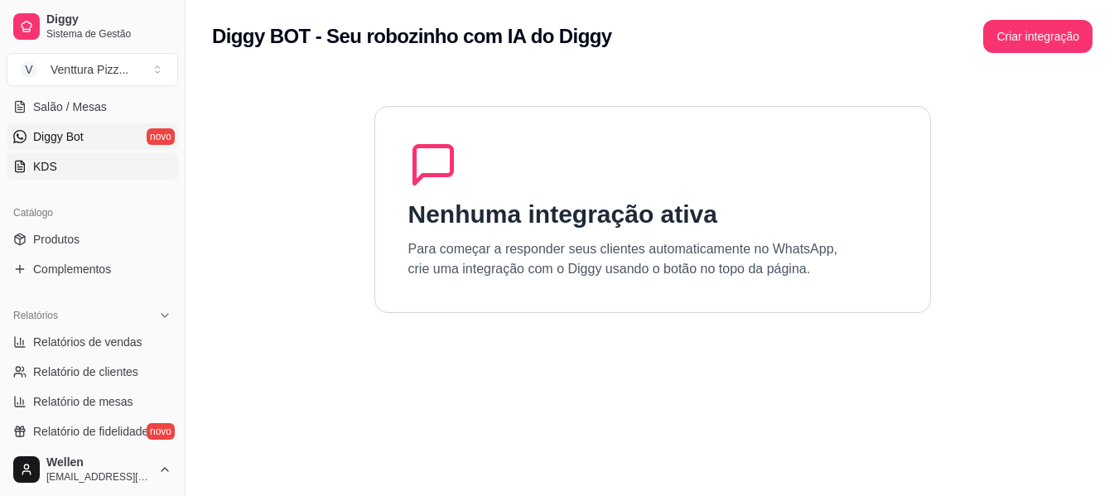
scroll to position [331, 0]
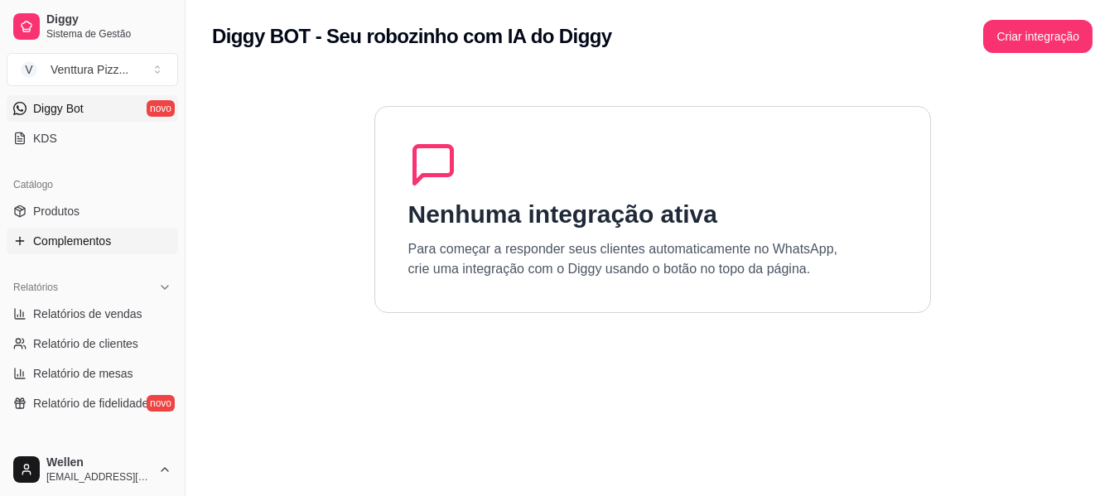
click at [40, 230] on link "Complementos" at bounding box center [93, 241] width 172 height 27
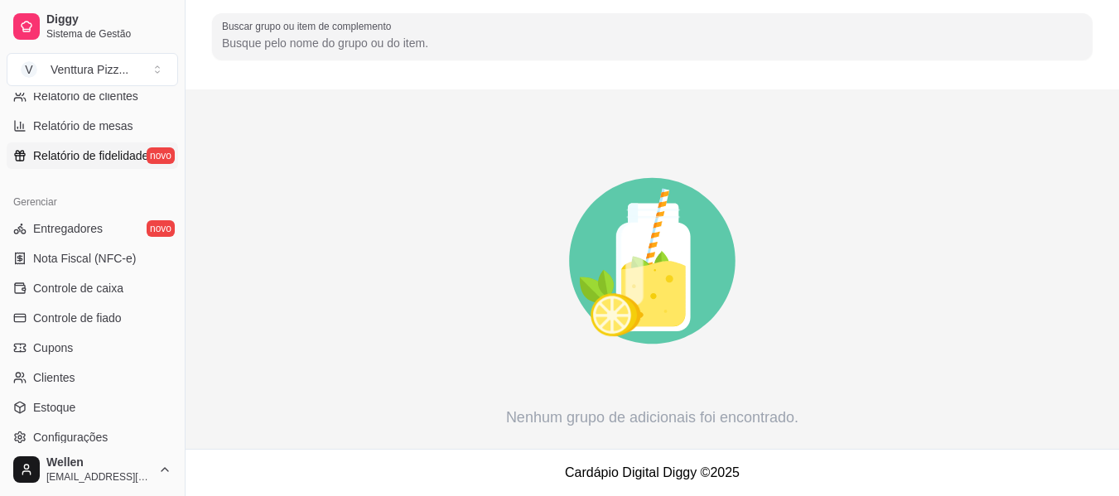
scroll to position [580, 0]
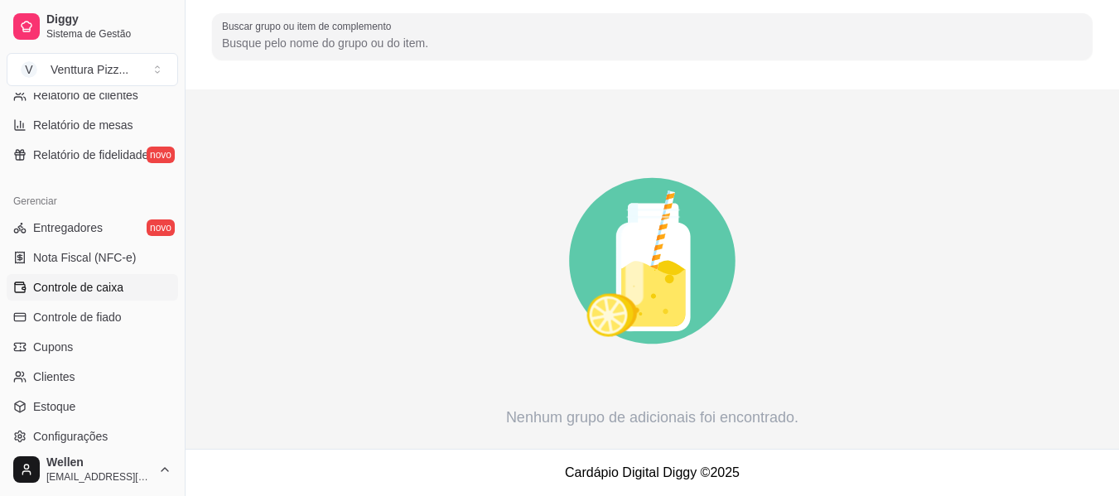
click at [57, 287] on span "Controle de caixa" at bounding box center [78, 287] width 90 height 17
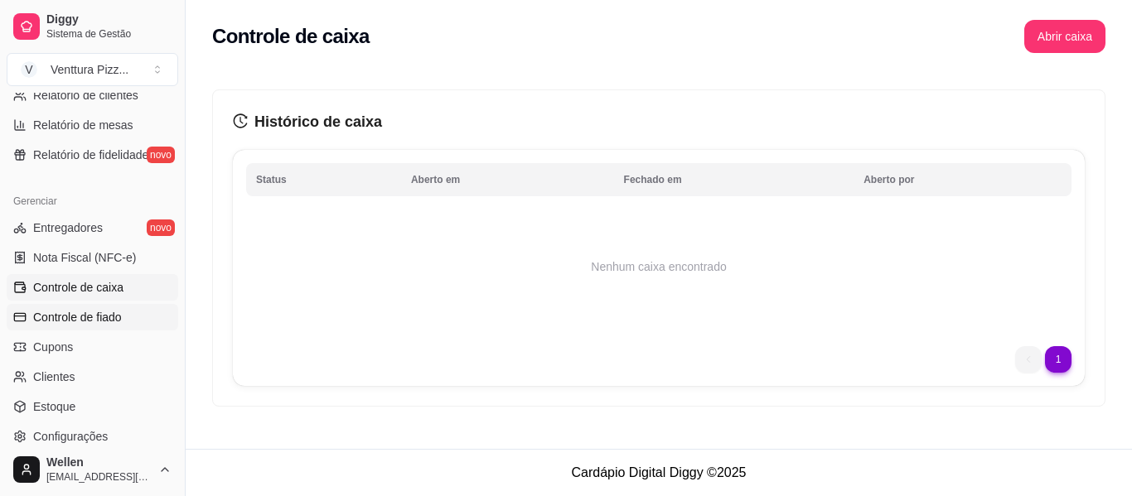
click at [59, 328] on link "Controle de fiado" at bounding box center [93, 317] width 172 height 27
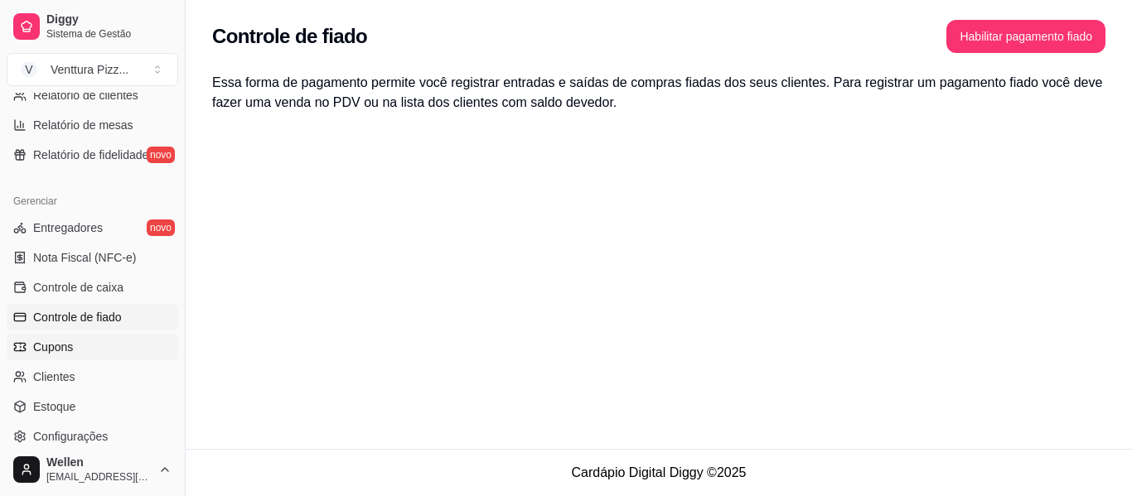
click at [64, 349] on span "Cupons" at bounding box center [53, 347] width 40 height 17
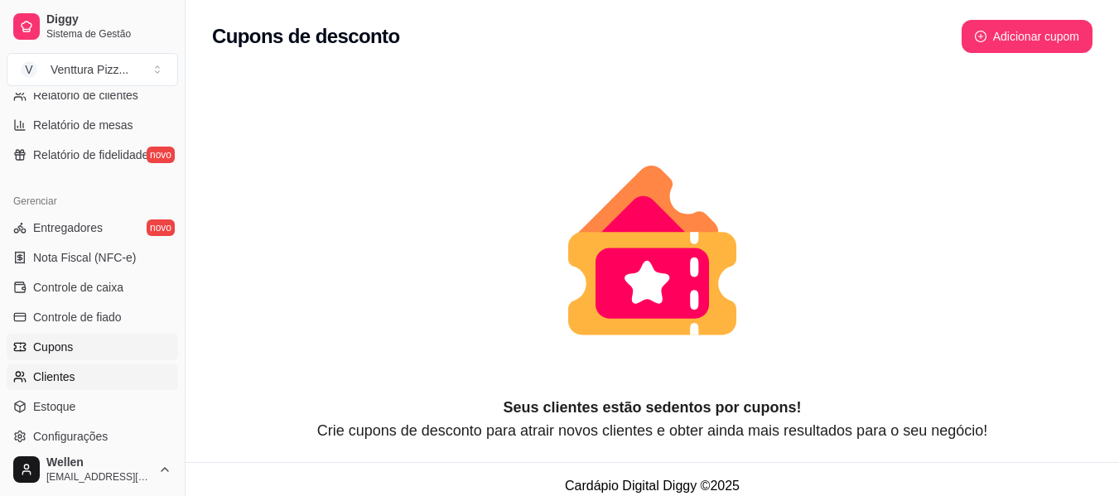
click at [60, 382] on span "Clientes" at bounding box center [54, 377] width 42 height 17
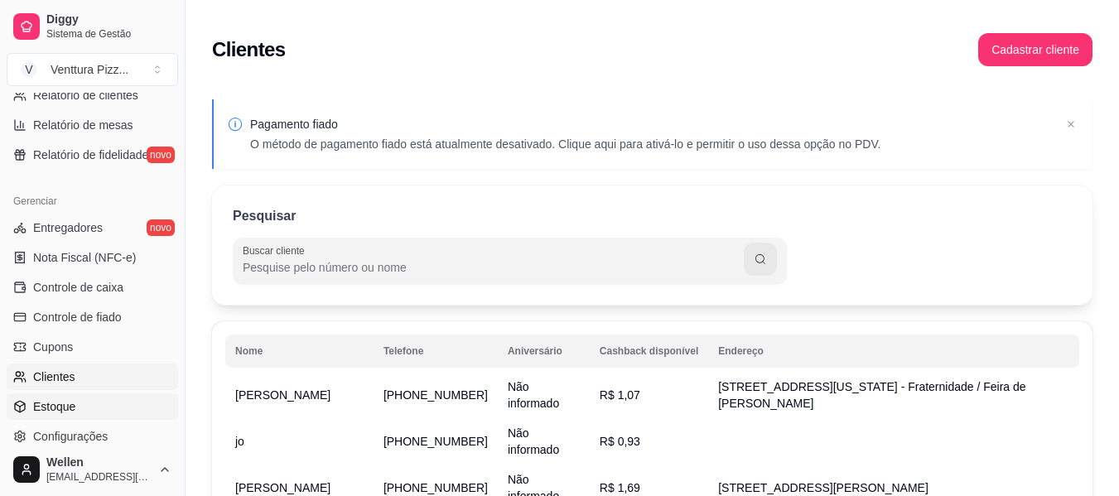
click at [65, 396] on link "Estoque" at bounding box center [93, 407] width 172 height 27
select select "QUANTITY_ORDER"
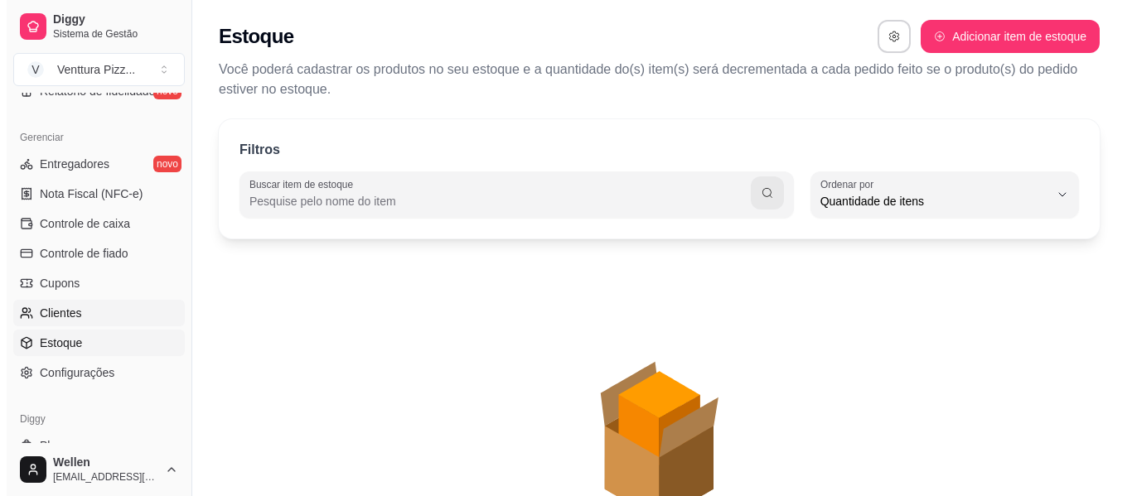
scroll to position [663, 0]
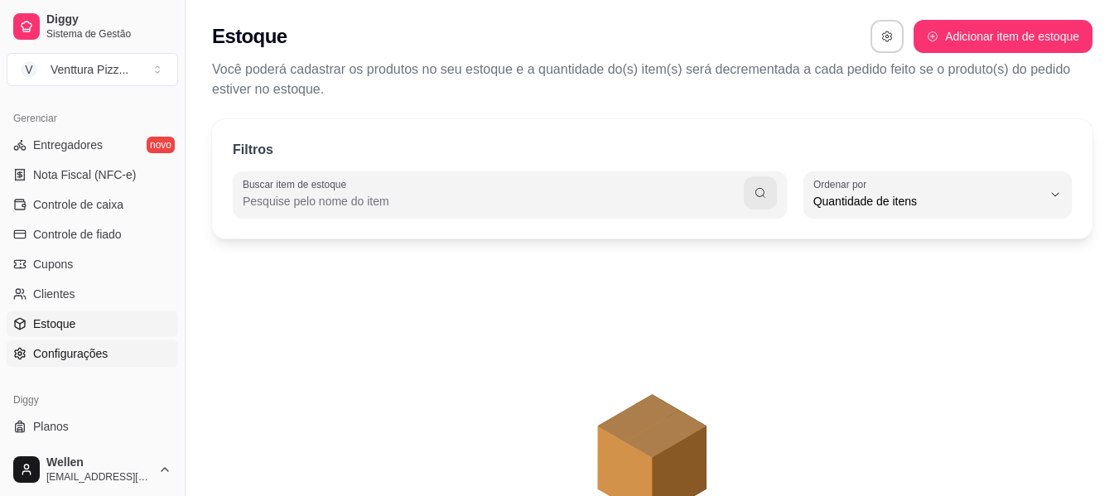
click at [50, 359] on span "Configurações" at bounding box center [70, 354] width 75 height 17
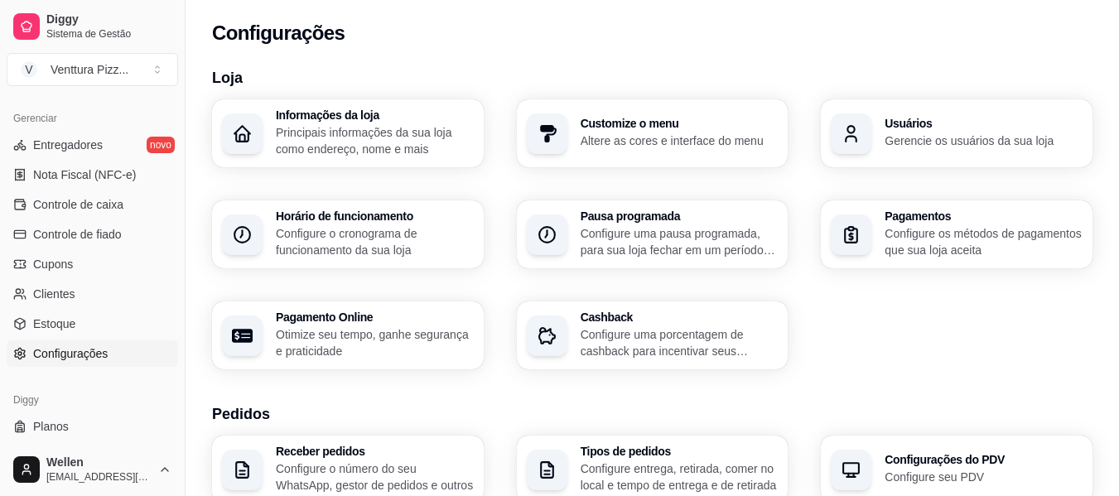
click at [389, 139] on p "Principais informações da sua loja como endereço, nome e mais" at bounding box center [375, 140] width 198 height 33
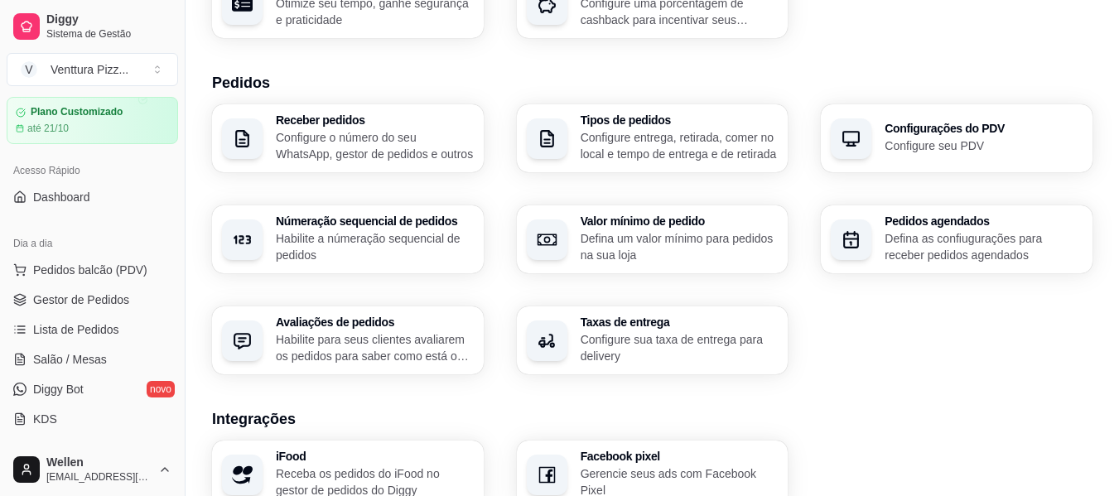
scroll to position [33, 0]
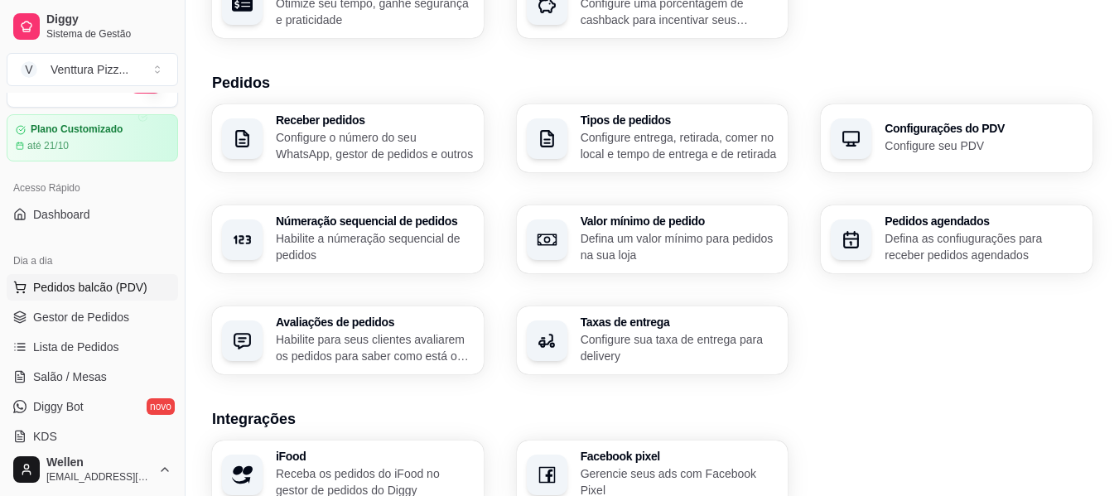
click at [61, 292] on span "Pedidos balcão (PDV)" at bounding box center [90, 287] width 114 height 17
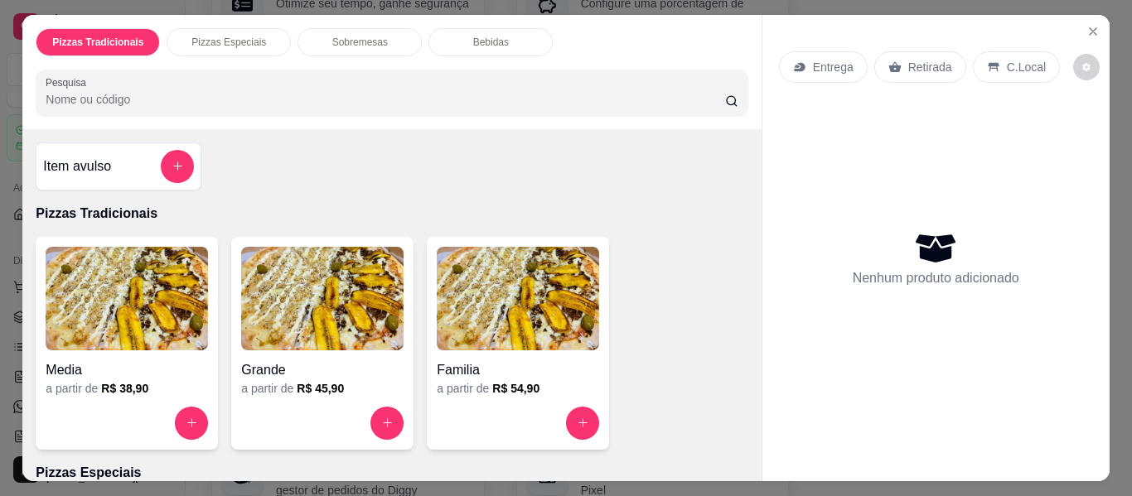
click at [321, 177] on div "Item avulso Pizzas Tradicionais Media a partir de R$ 38,90 Grande a partir de R…" at bounding box center [391, 305] width 738 height 352
drag, startPoint x: 1100, startPoint y: 17, endPoint x: 1074, endPoint y: 25, distance: 27.8
click at [1098, 17] on div "Entrega Retirada C.Local Nenhum produto adicionado" at bounding box center [935, 235] width 347 height 440
click at [1080, 26] on button "Close" at bounding box center [1093, 31] width 27 height 27
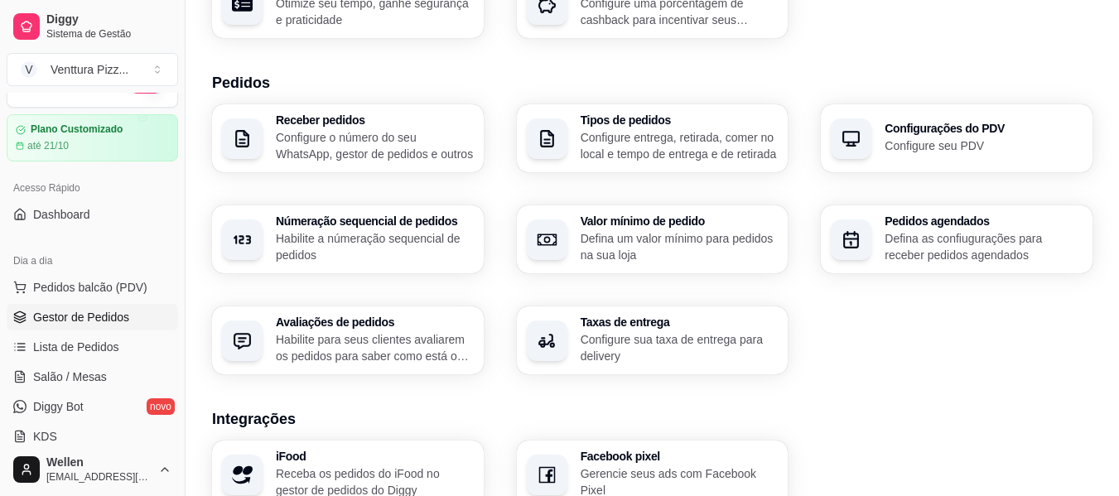
click at [102, 314] on span "Gestor de Pedidos" at bounding box center [81, 317] width 96 height 17
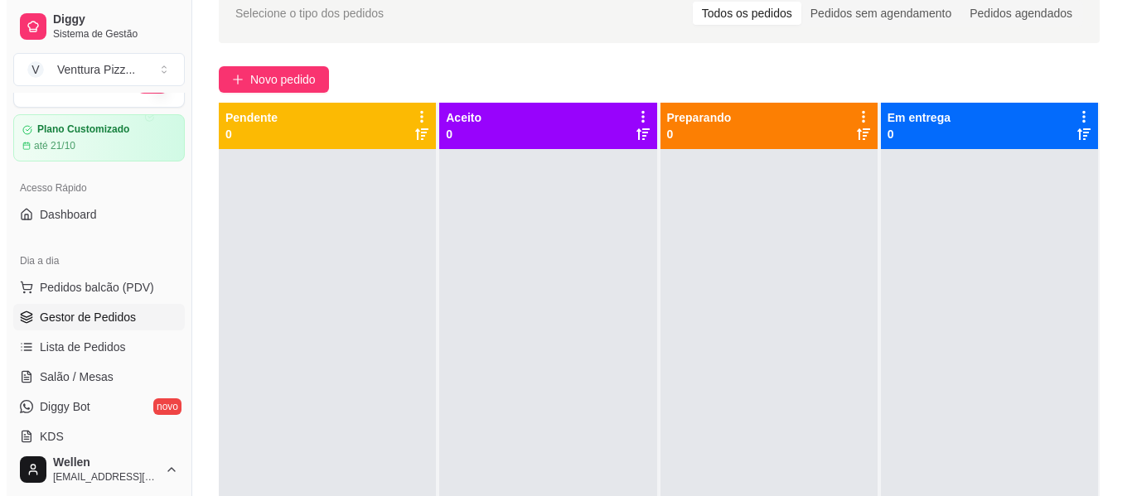
scroll to position [166, 0]
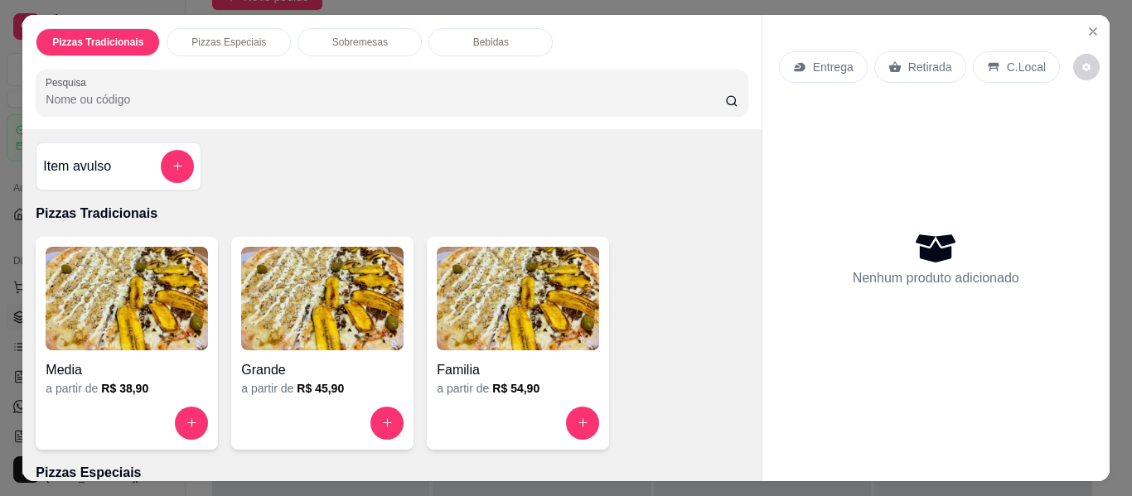
click at [142, 350] on div "Media" at bounding box center [127, 365] width 162 height 30
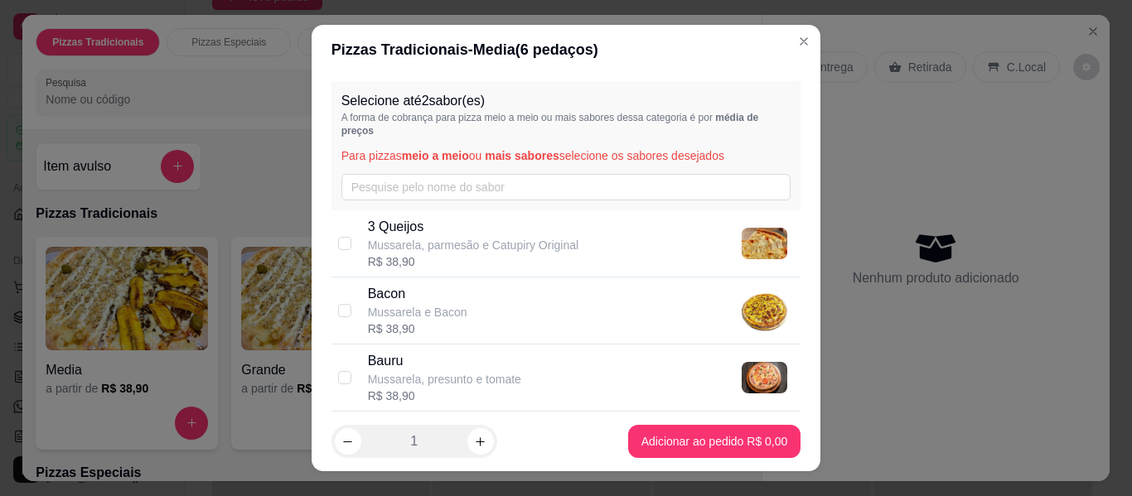
click at [444, 297] on p "Bacon" at bounding box center [417, 294] width 99 height 20
checkbox input "true"
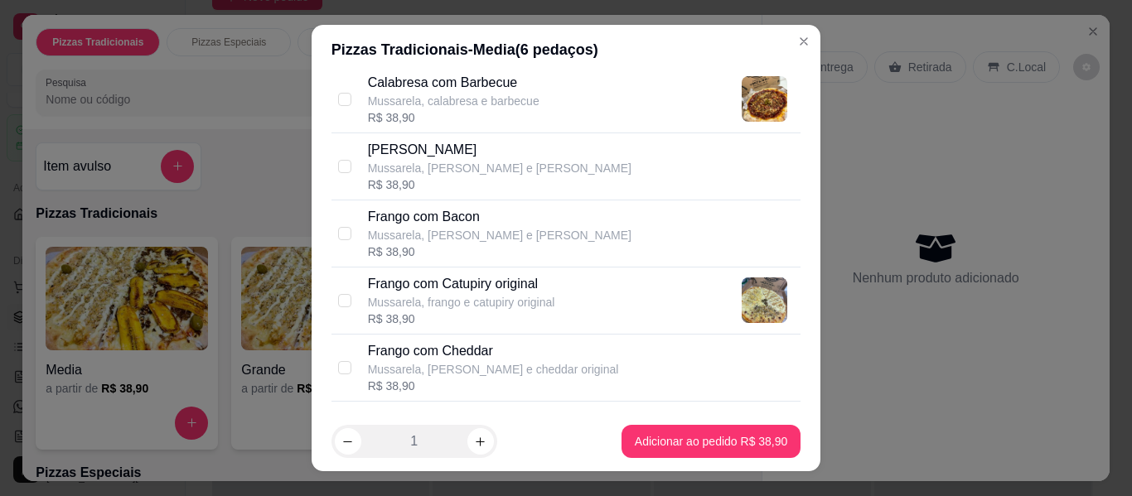
scroll to position [414, 0]
click at [445, 298] on p "Mussarela, frango e catupiry original" at bounding box center [461, 300] width 187 height 17
checkbox input "true"
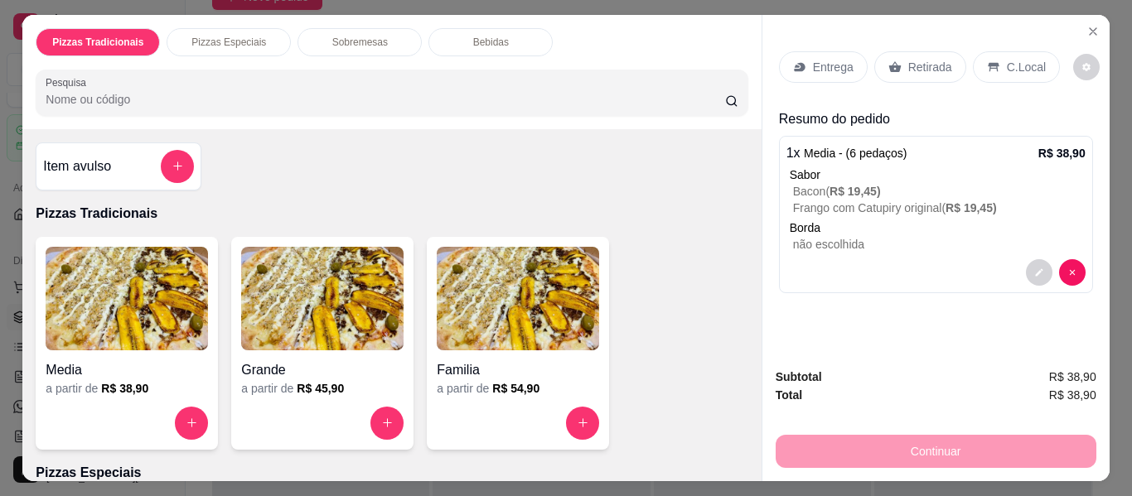
click at [838, 59] on p "Entrega" at bounding box center [833, 67] width 41 height 17
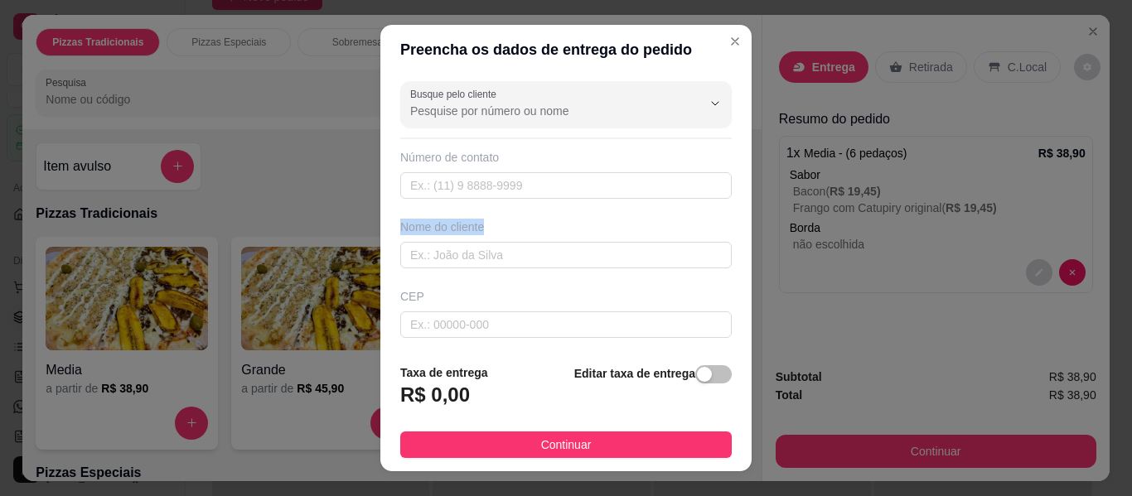
drag, startPoint x: 545, startPoint y: 225, endPoint x: 544, endPoint y: 297, distance: 71.3
click at [544, 291] on div "Busque pelo cliente Número de contato Nome do cliente CEP Rua/[GEOGRAPHIC_DATA]…" at bounding box center [565, 213] width 371 height 276
click at [548, 268] on input "text" at bounding box center [565, 255] width 331 height 27
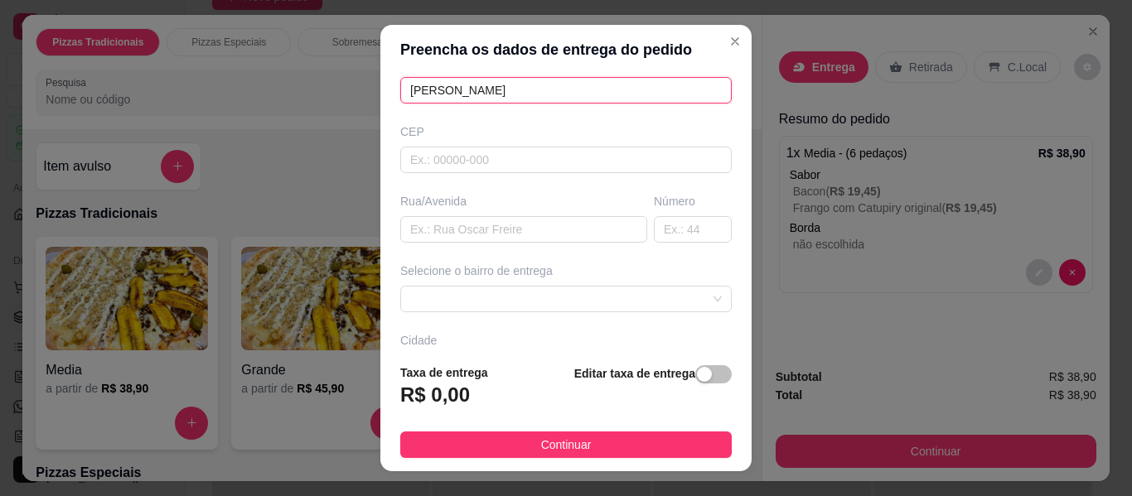
scroll to position [166, 0]
type input "[PERSON_NAME]"
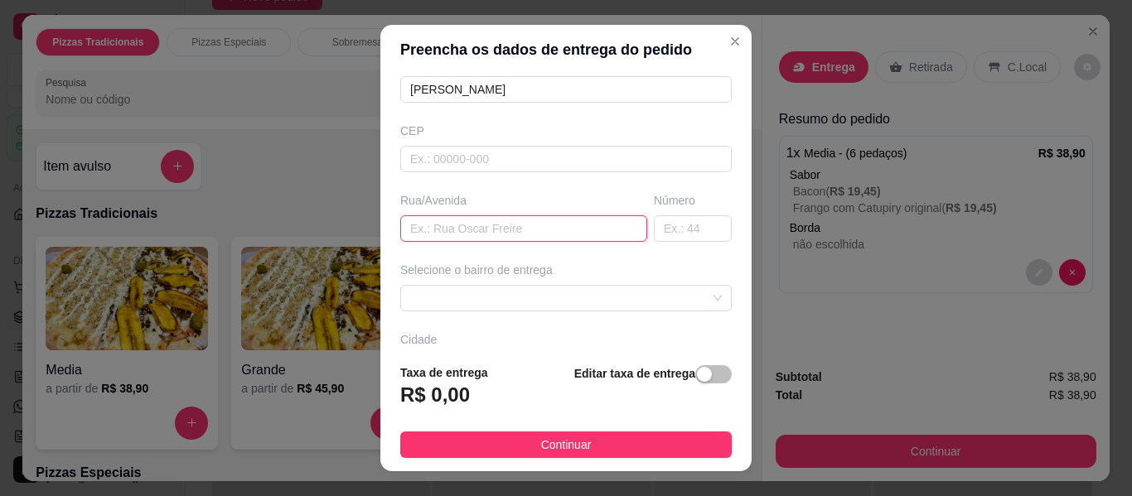
click at [440, 238] on input "text" at bounding box center [523, 228] width 247 height 27
paste input "[STREET_ADDRESS]"
click at [503, 290] on span at bounding box center [566, 298] width 312 height 25
type input "[STREET_ADDRESS]"
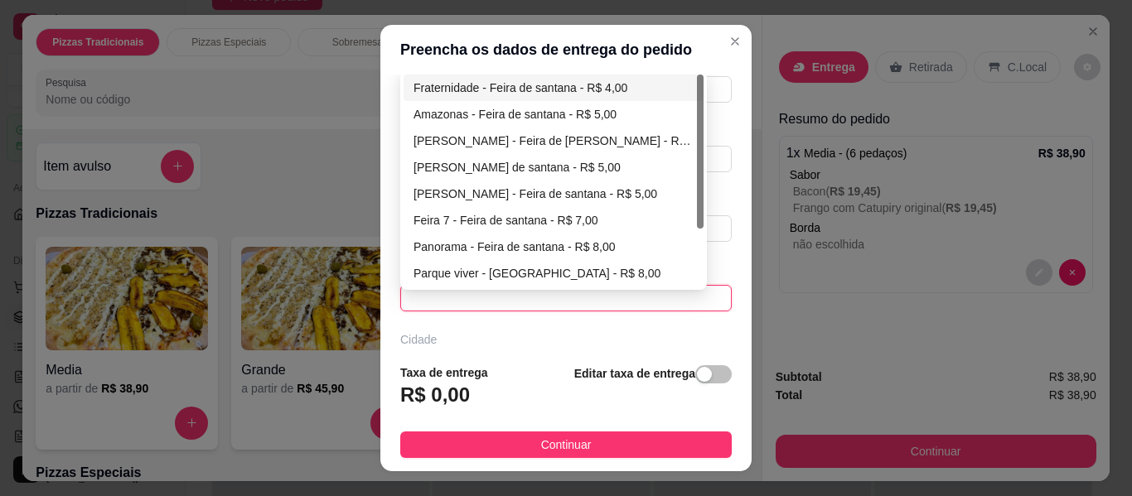
click at [568, 80] on div "Fraternidade - Feira de santana - R$ 4,00" at bounding box center [553, 88] width 280 height 18
type input "Feira de [PERSON_NAME]"
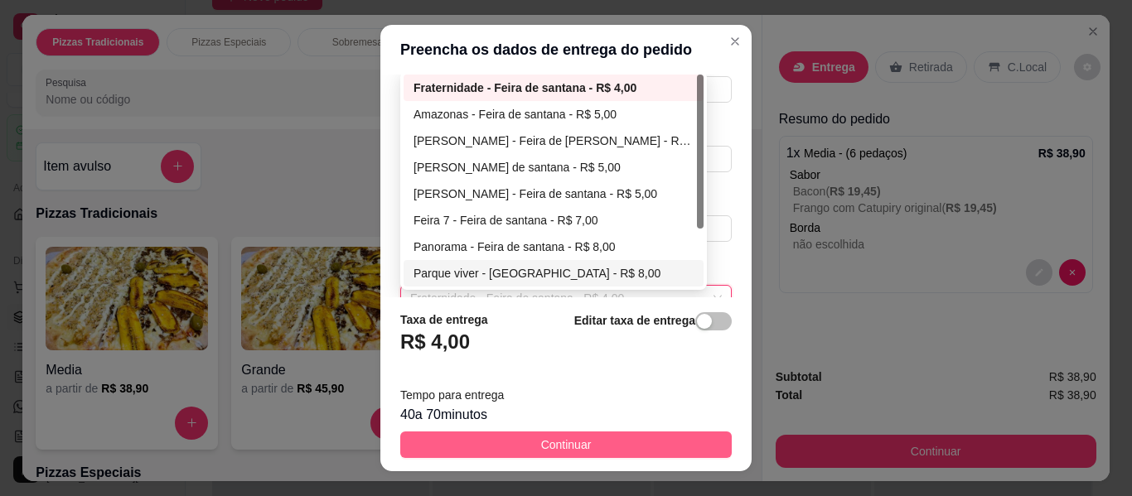
click at [595, 452] on button "Continuar" at bounding box center [565, 445] width 331 height 27
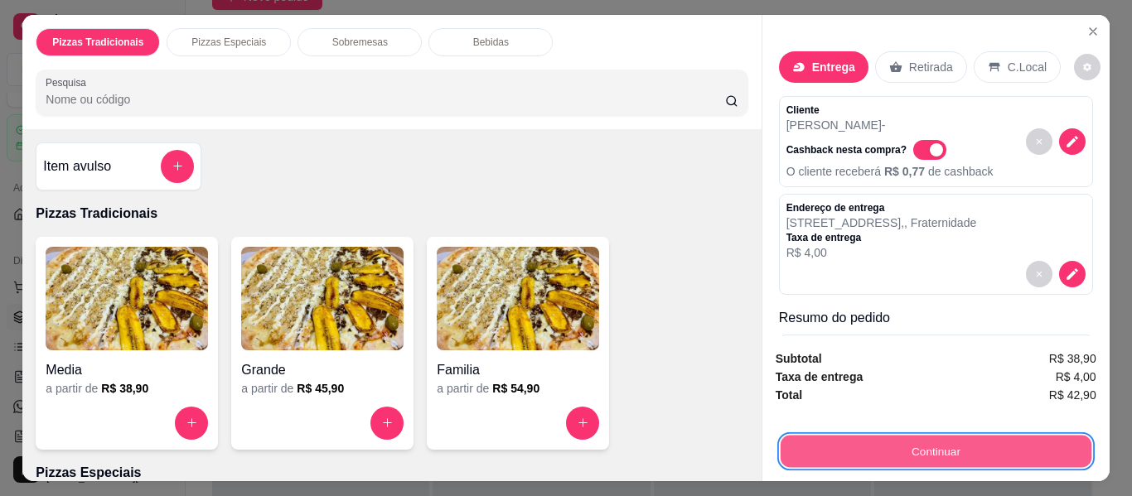
click at [814, 436] on button "Continuar" at bounding box center [935, 452] width 311 height 32
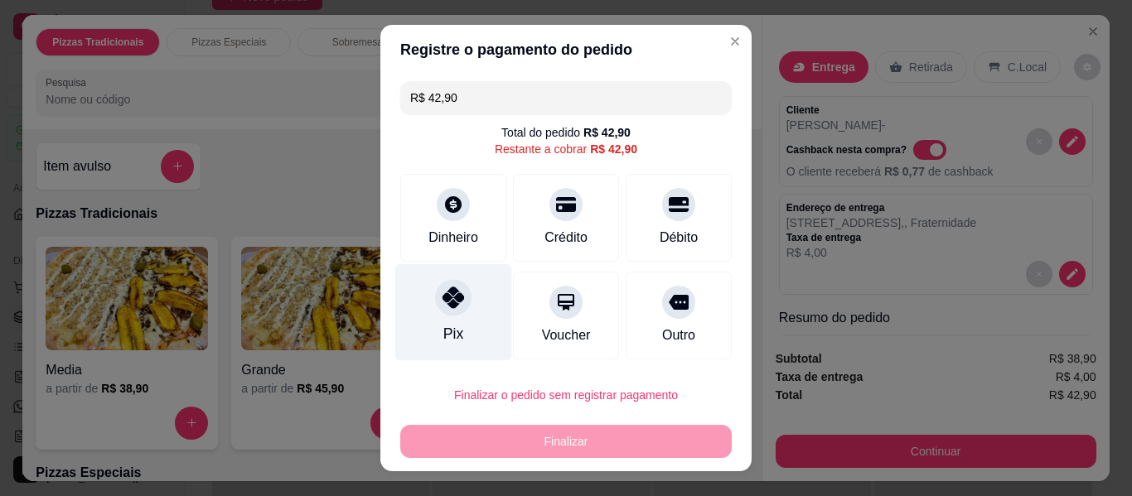
click at [448, 324] on div "Pix" at bounding box center [453, 334] width 20 height 22
type input "R$ 0,00"
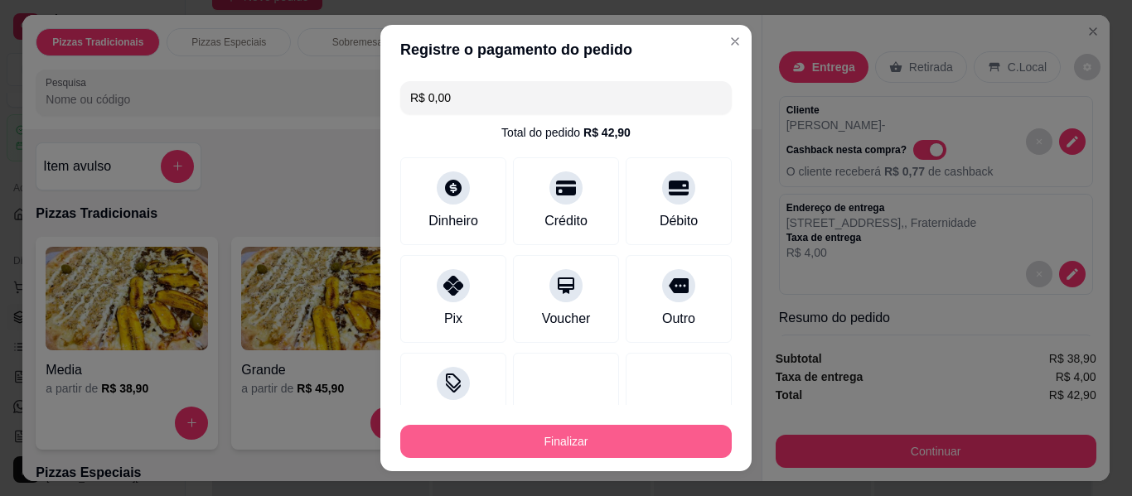
click at [559, 452] on button "Finalizar" at bounding box center [565, 441] width 331 height 33
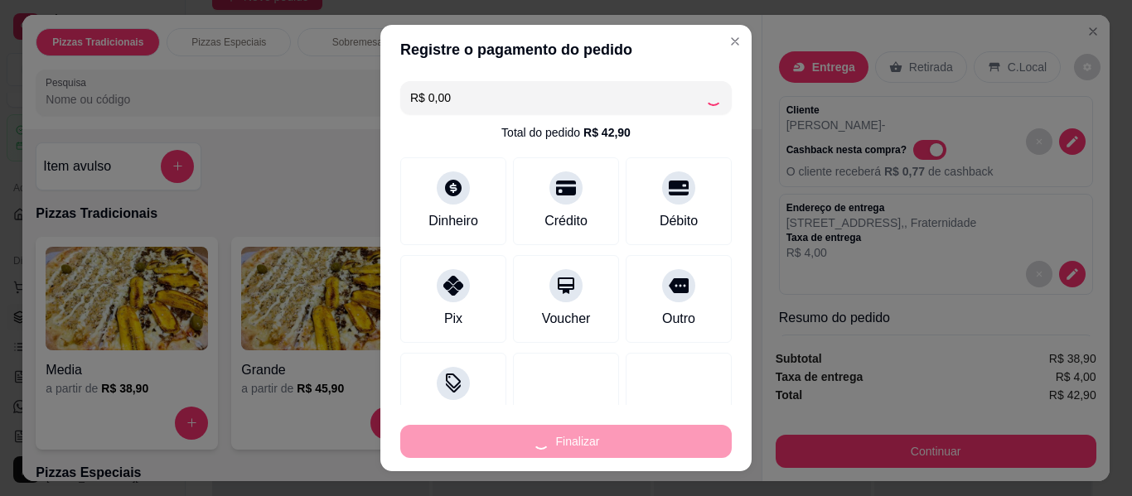
type input "-R$ 42,90"
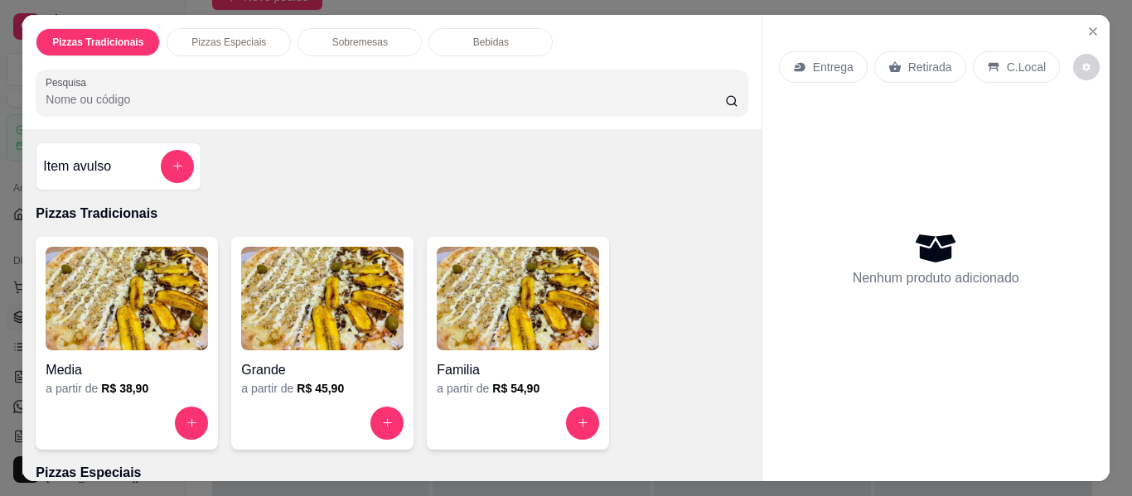
click at [474, 329] on img at bounding box center [518, 299] width 162 height 104
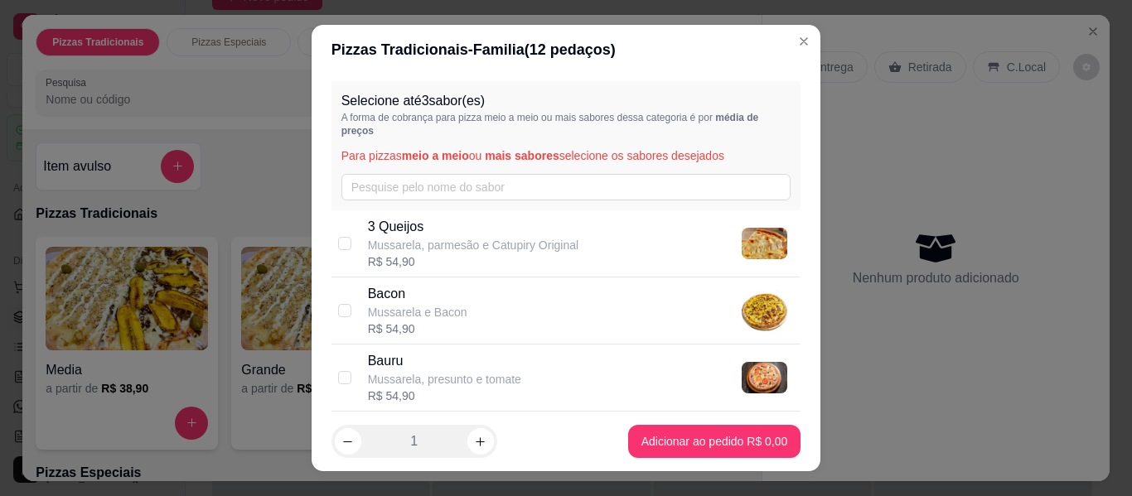
click at [465, 230] on p "3 Queijos" at bounding box center [473, 227] width 210 height 20
checkbox input "true"
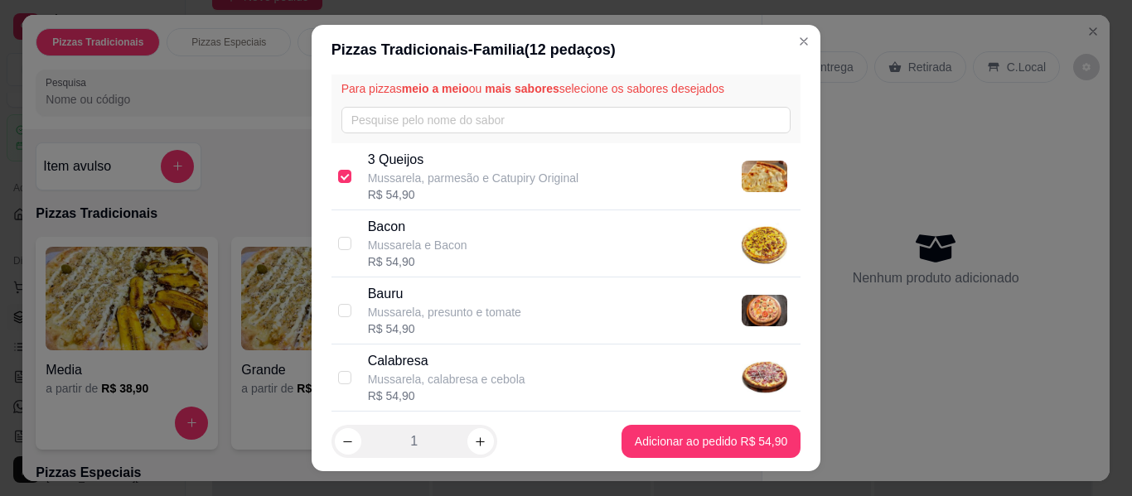
scroll to position [83, 0]
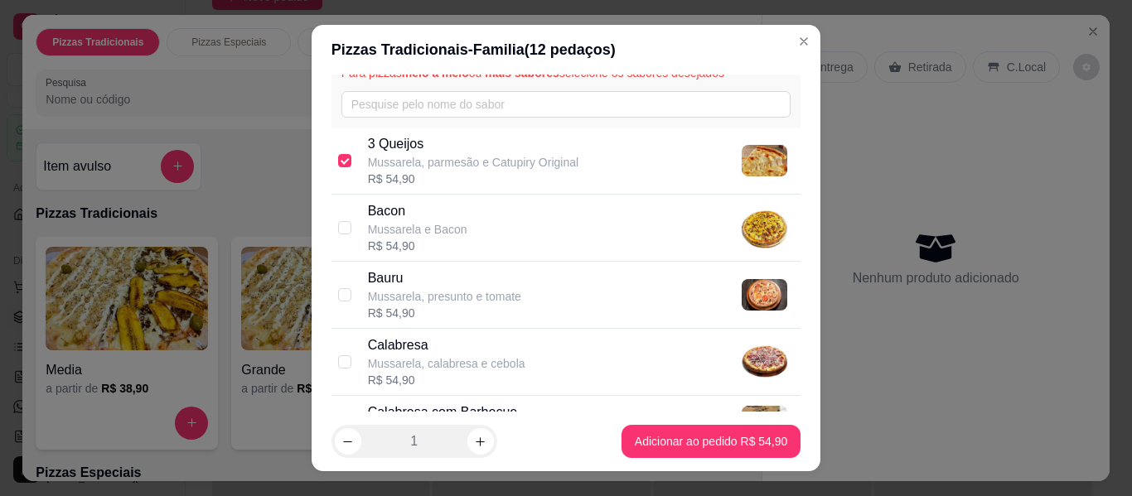
click at [452, 292] on p "Mussarela, presunto e tomate" at bounding box center [444, 296] width 153 height 17
checkbox input "true"
click at [446, 367] on p "Mussarela, calabresa e cebola" at bounding box center [446, 363] width 157 height 17
checkbox input "true"
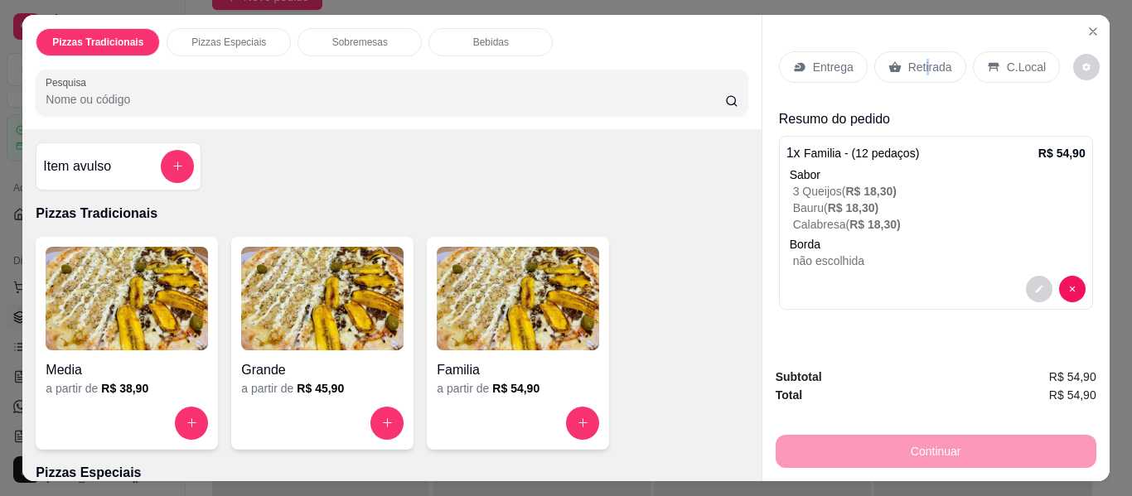
click at [919, 59] on p "Retirada" at bounding box center [930, 67] width 44 height 17
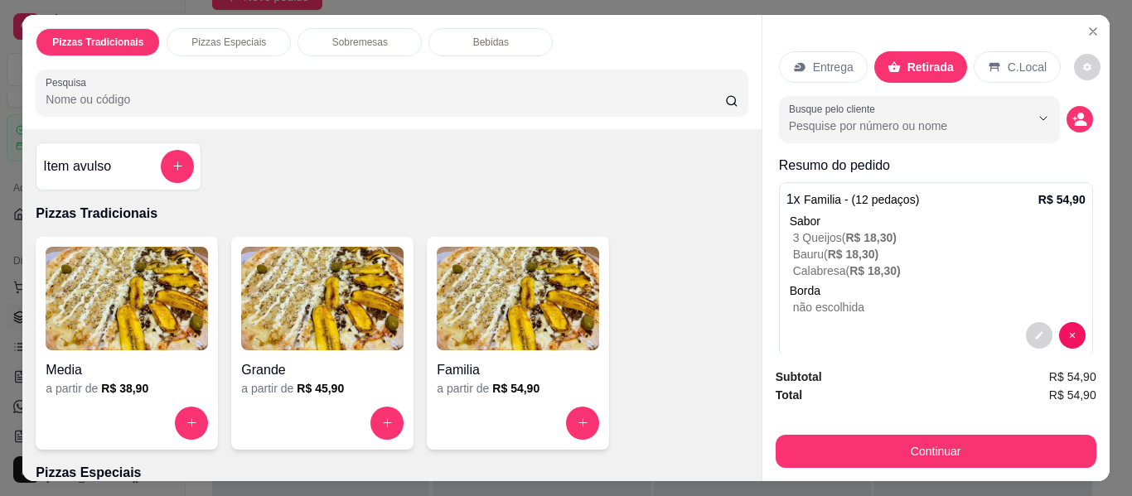
click at [473, 39] on p "Bebidas" at bounding box center [491, 42] width 36 height 13
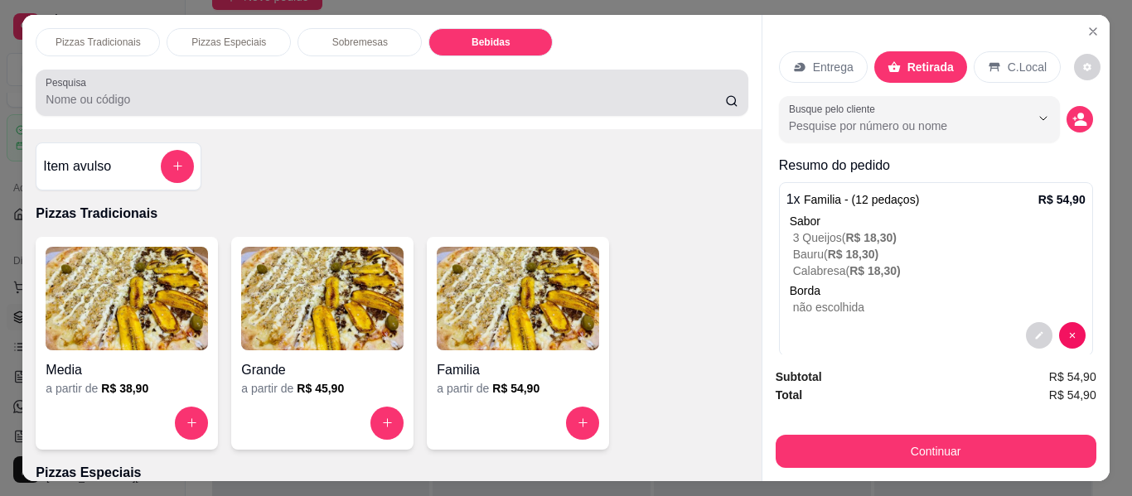
scroll to position [45, 0]
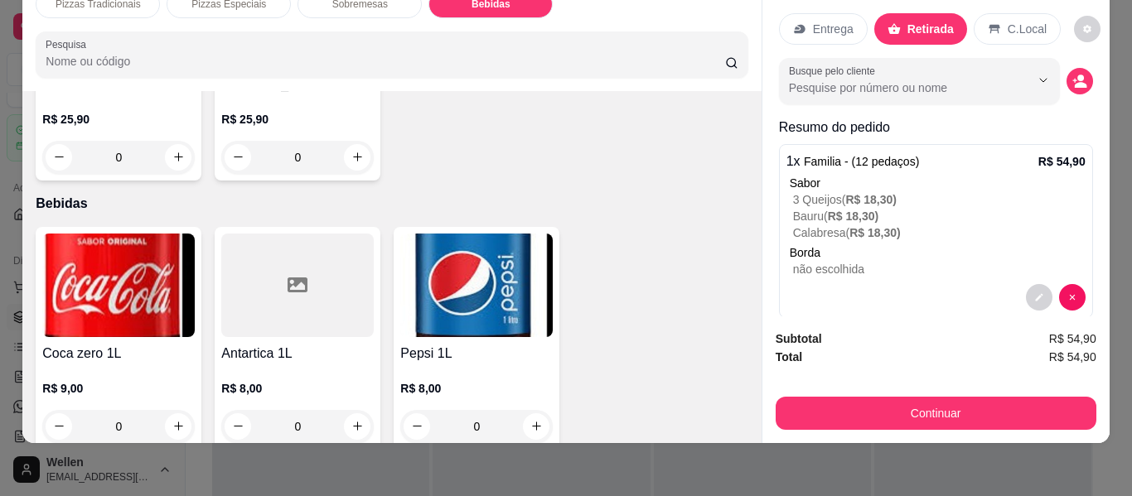
click at [155, 297] on img at bounding box center [118, 286] width 152 height 104
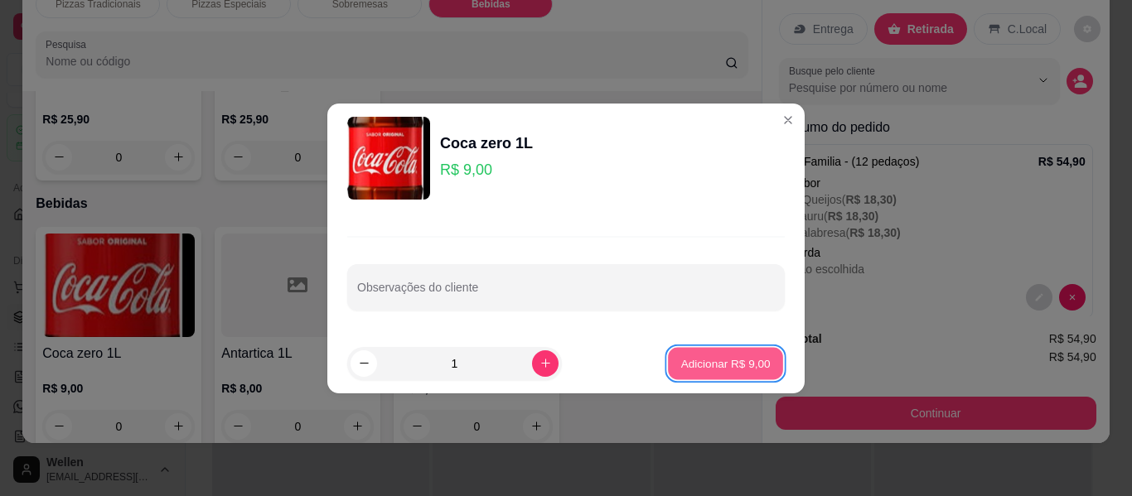
click at [726, 364] on p "Adicionar R$ 9,00" at bounding box center [724, 363] width 89 height 16
type input "1"
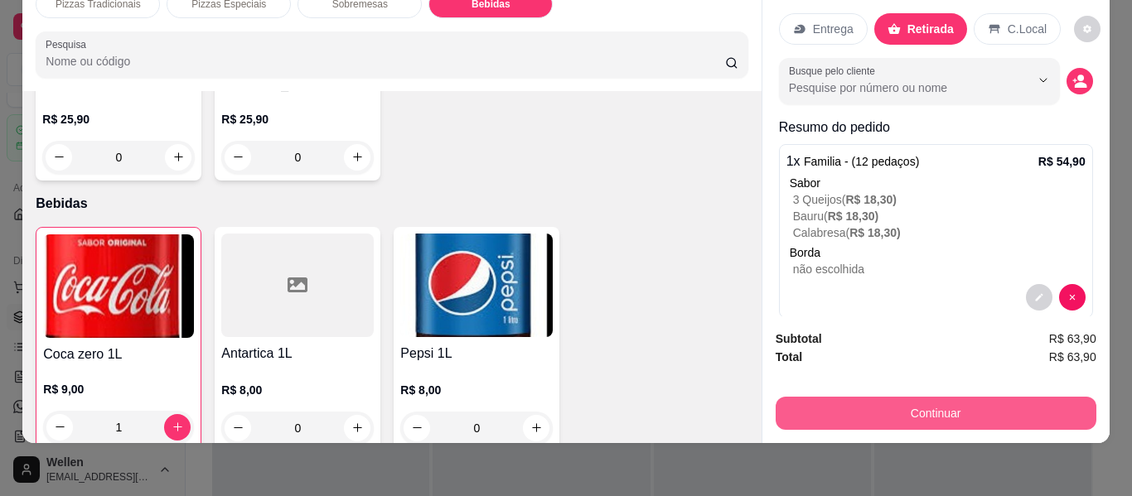
click at [858, 401] on button "Continuar" at bounding box center [936, 413] width 321 height 33
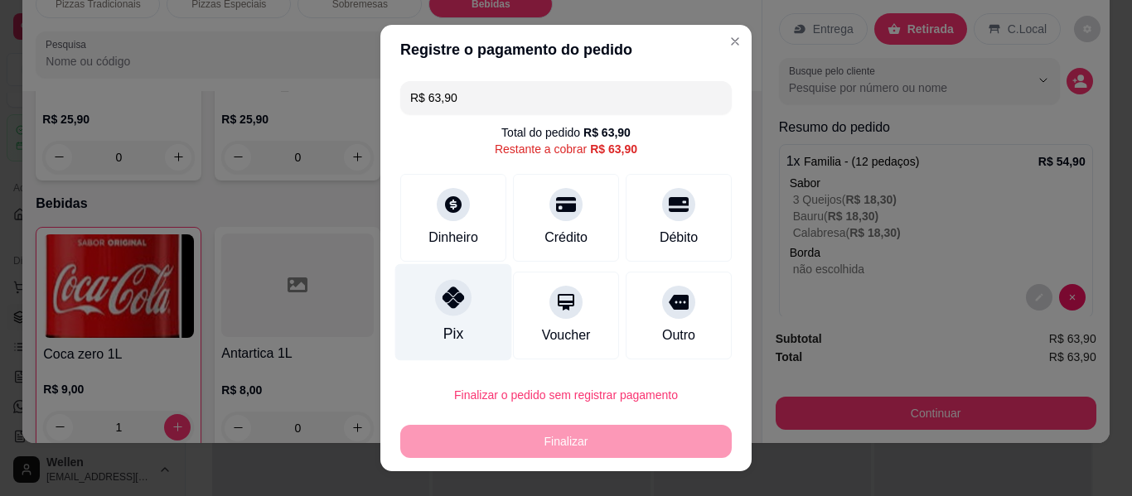
click at [435, 303] on div at bounding box center [453, 297] width 36 height 36
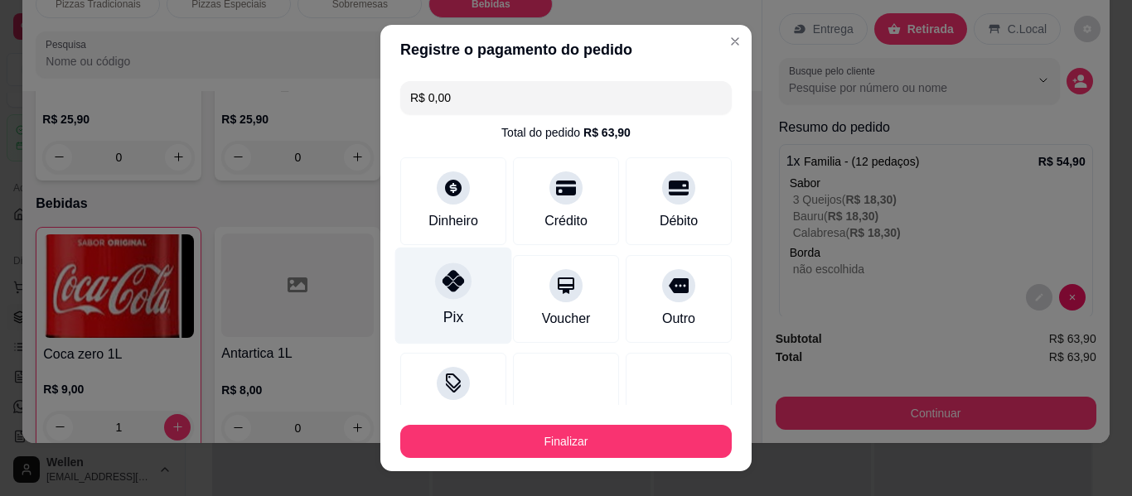
type input "R$ 0,00"
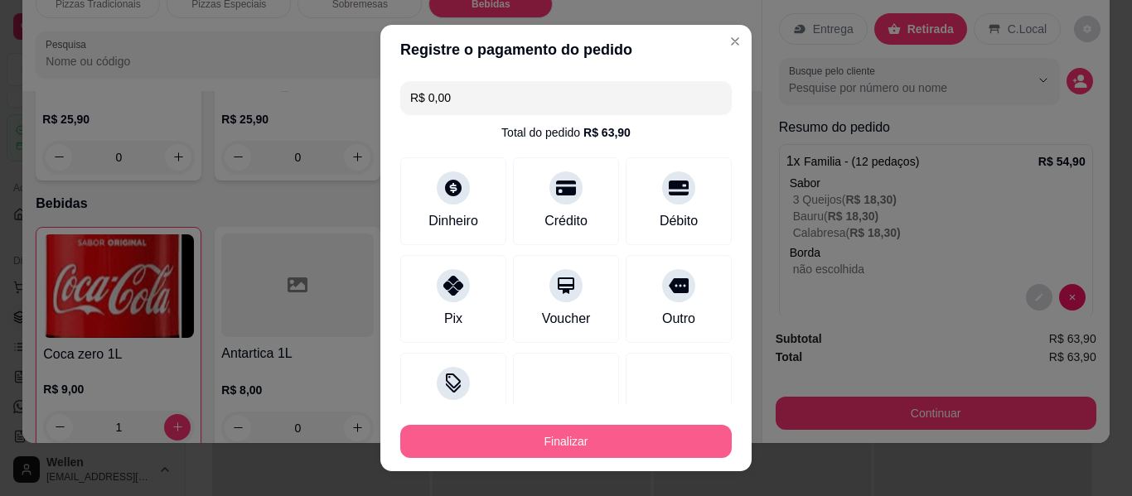
click at [590, 431] on button "Finalizar" at bounding box center [565, 441] width 331 height 33
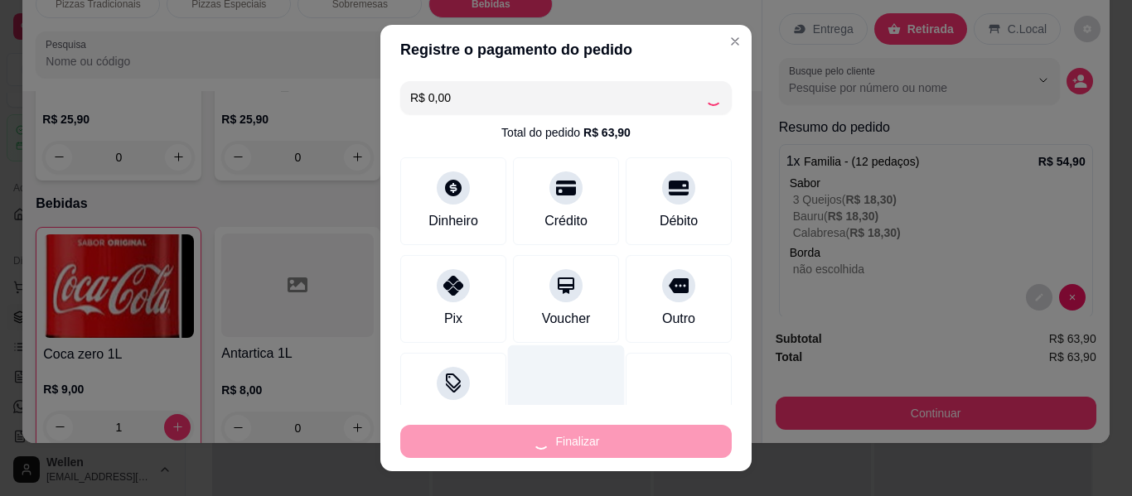
type input "0"
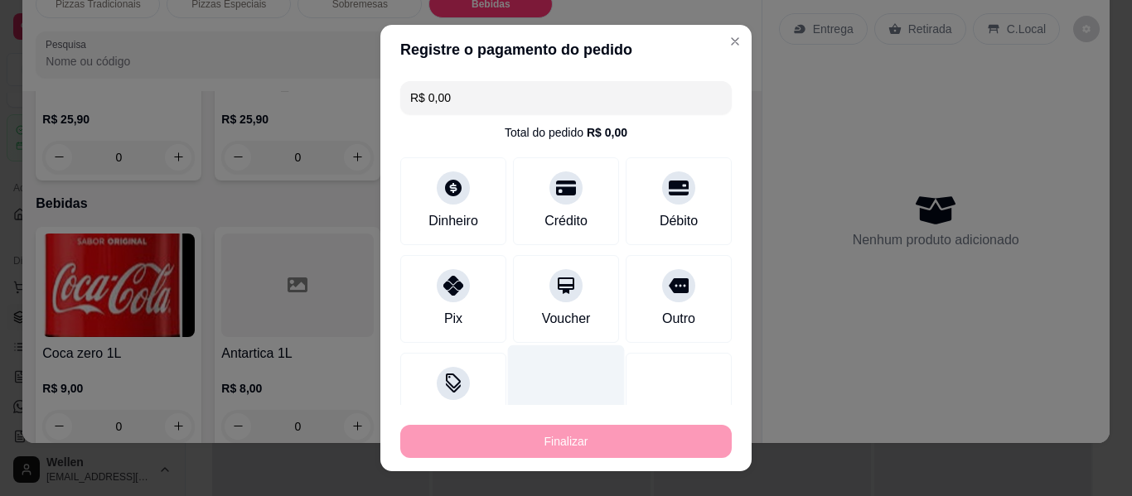
type input "-R$ 63,90"
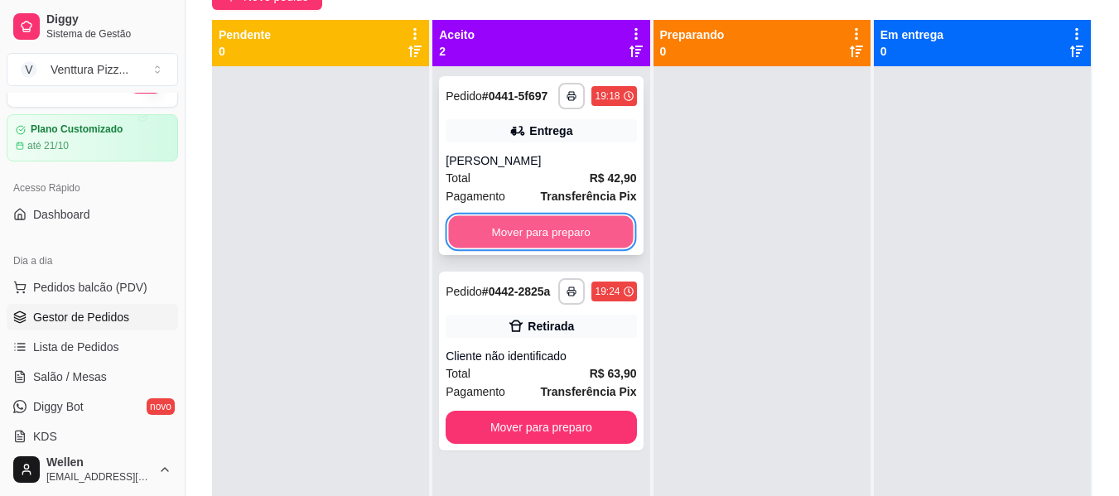
click at [592, 234] on button "Mover para preparo" at bounding box center [541, 232] width 185 height 32
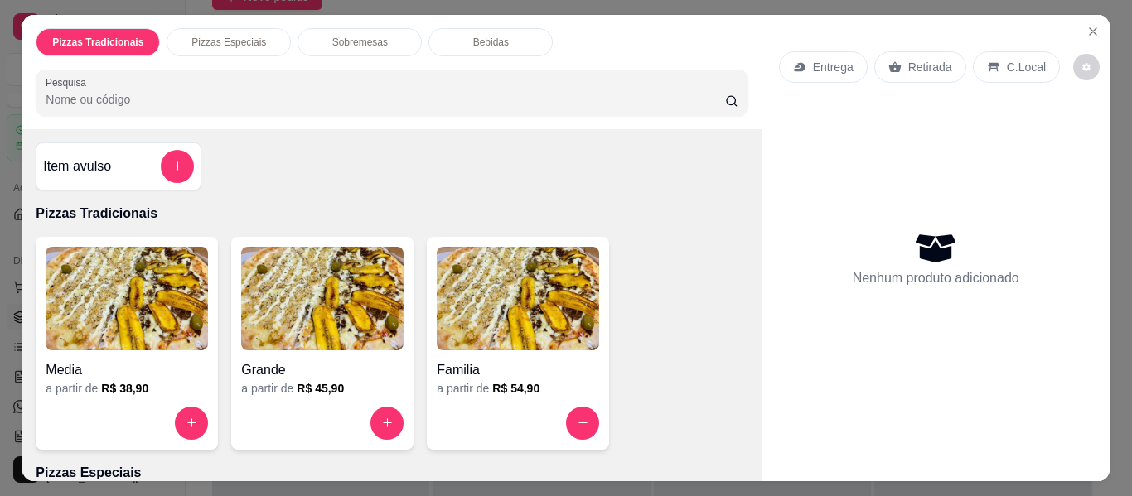
click at [486, 299] on img at bounding box center [518, 299] width 162 height 104
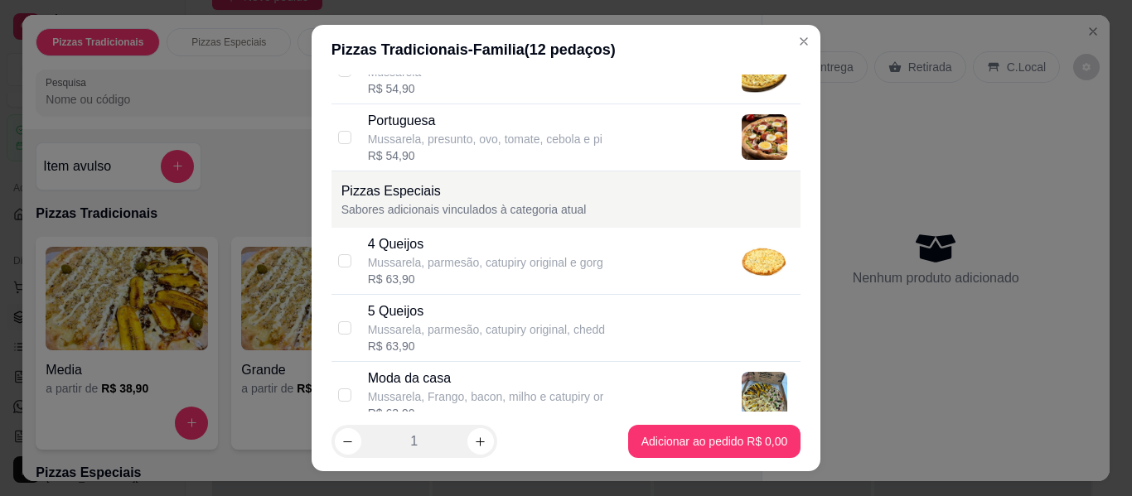
scroll to position [994, 0]
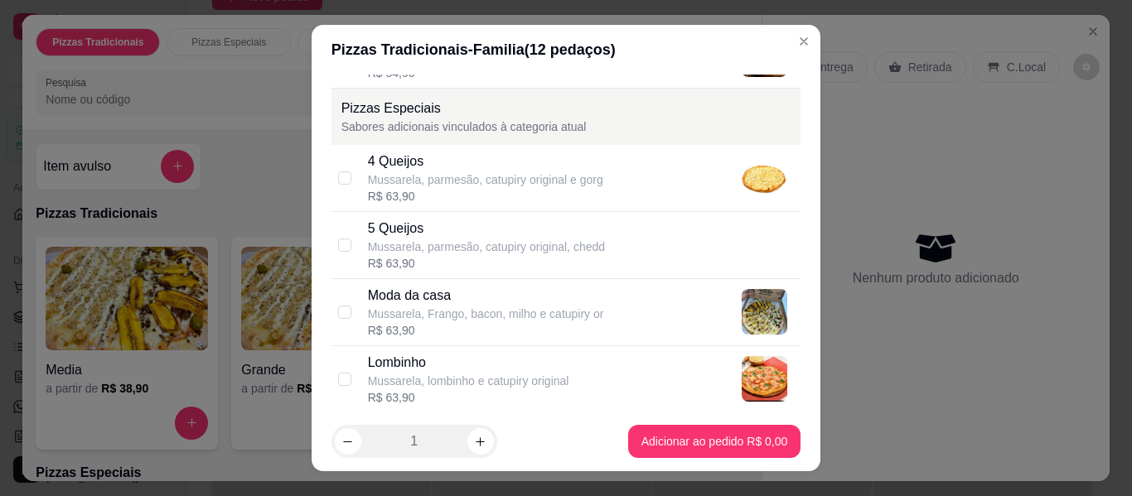
click at [457, 297] on div "Moda da casa" at bounding box center [486, 296] width 236 height 20
checkbox input "true"
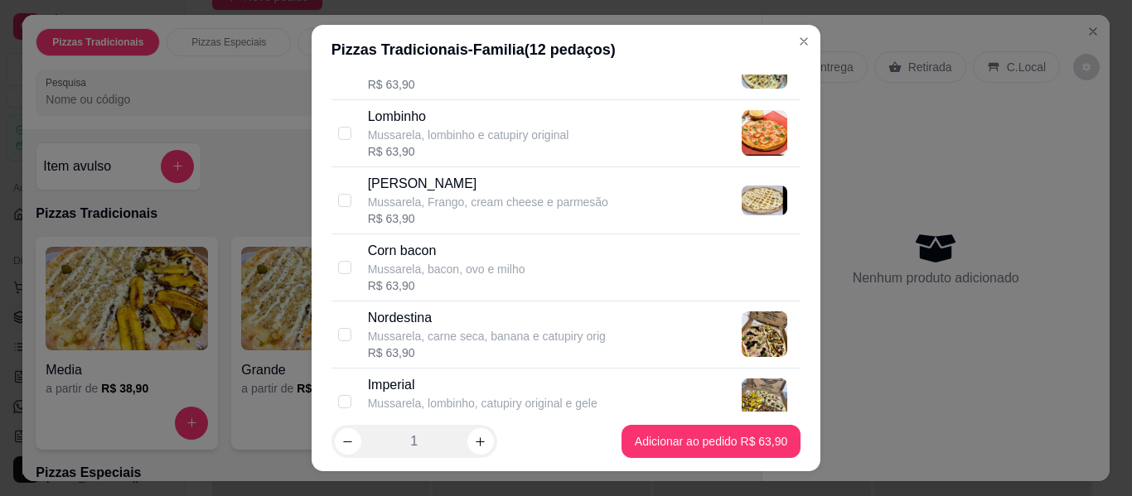
scroll to position [1243, 0]
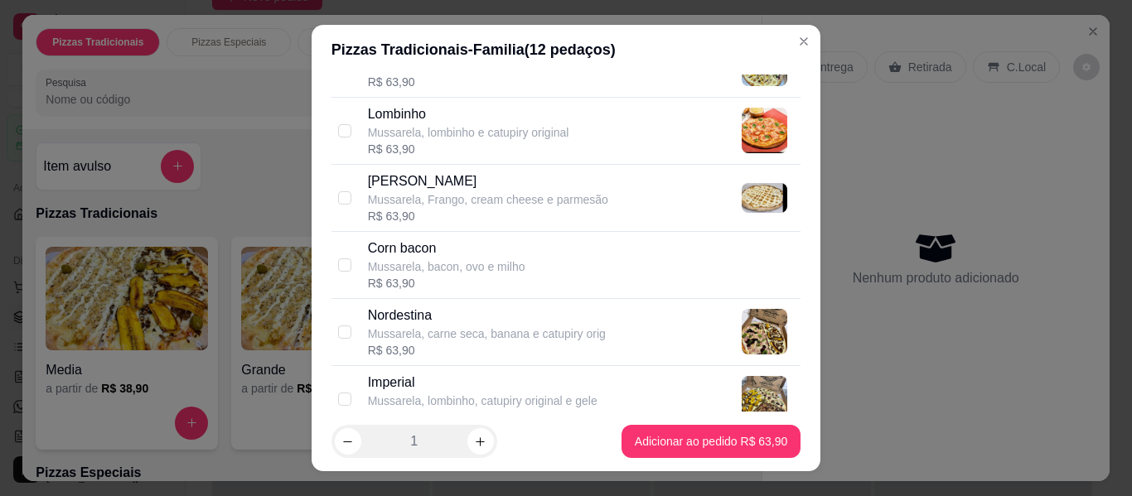
click at [475, 336] on div "Mussarela, carne seca, banana e catupiry orig" at bounding box center [487, 334] width 238 height 17
checkbox input "true"
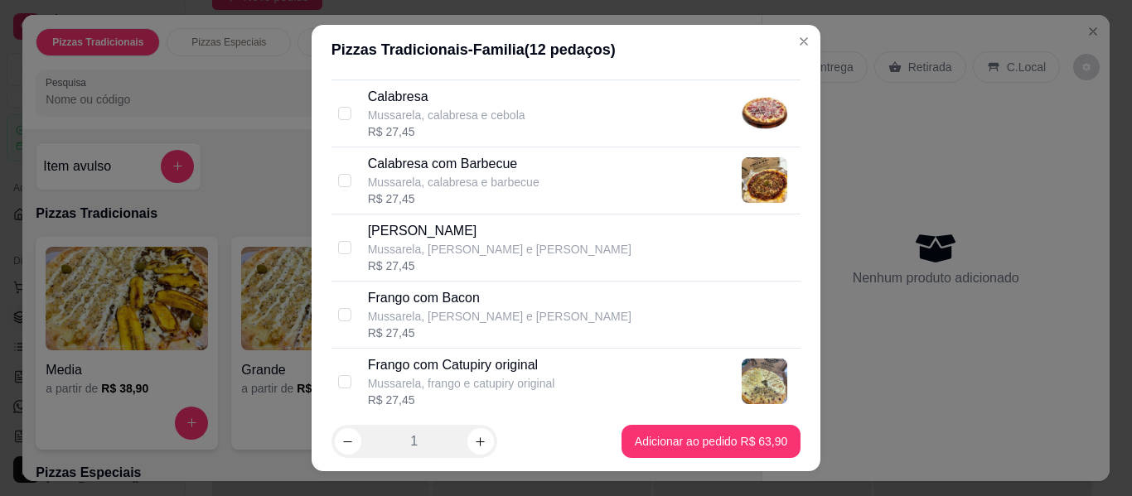
scroll to position [249, 0]
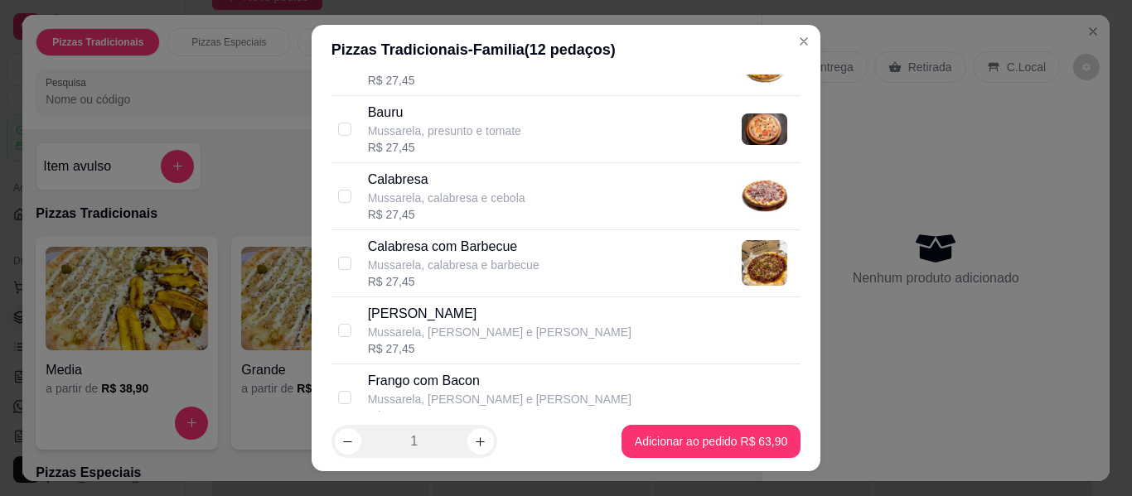
click at [456, 190] on p "Mussarela, calabresa e cebola" at bounding box center [446, 198] width 157 height 17
checkbox input "true"
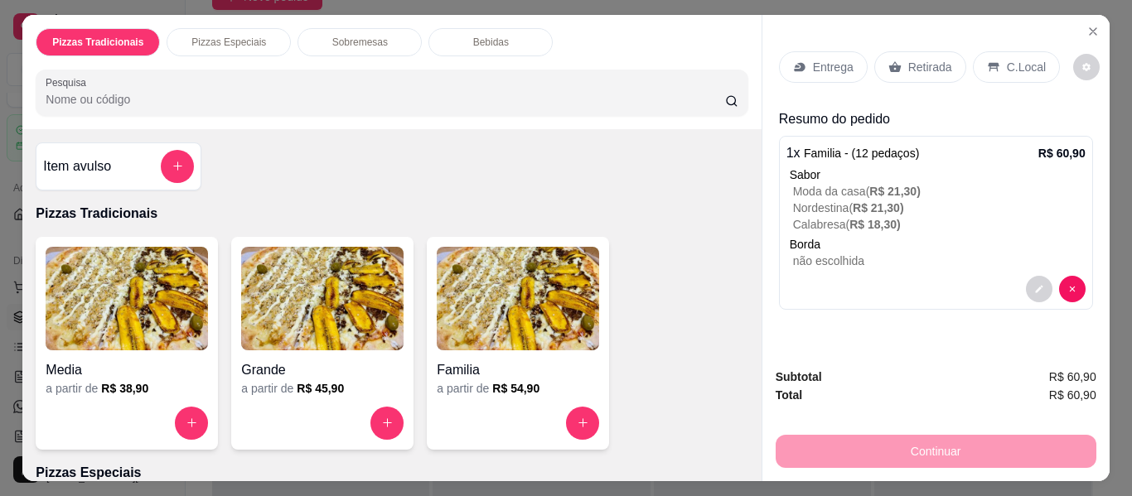
click at [490, 41] on p "Bebidas" at bounding box center [491, 42] width 36 height 13
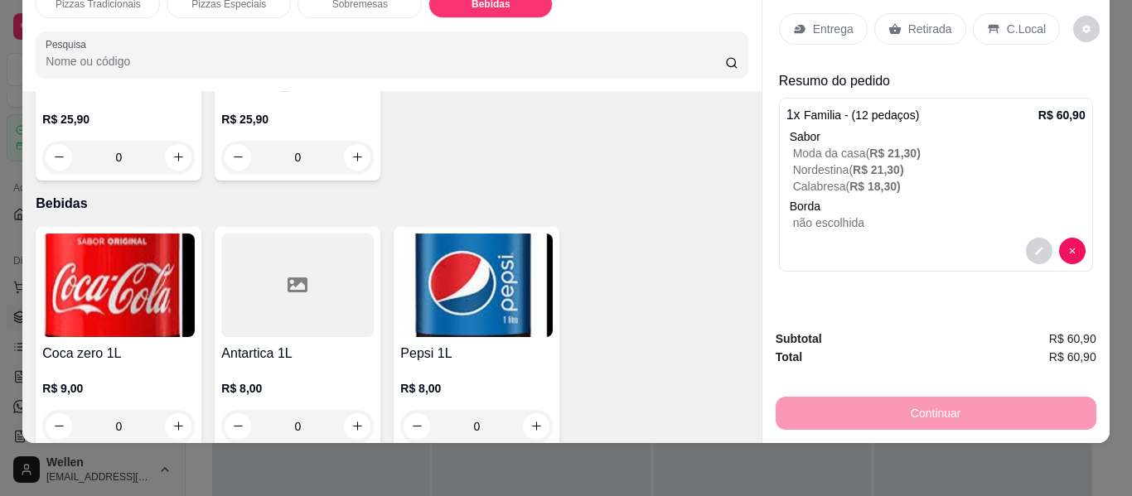
click at [515, 277] on img at bounding box center [476, 286] width 152 height 104
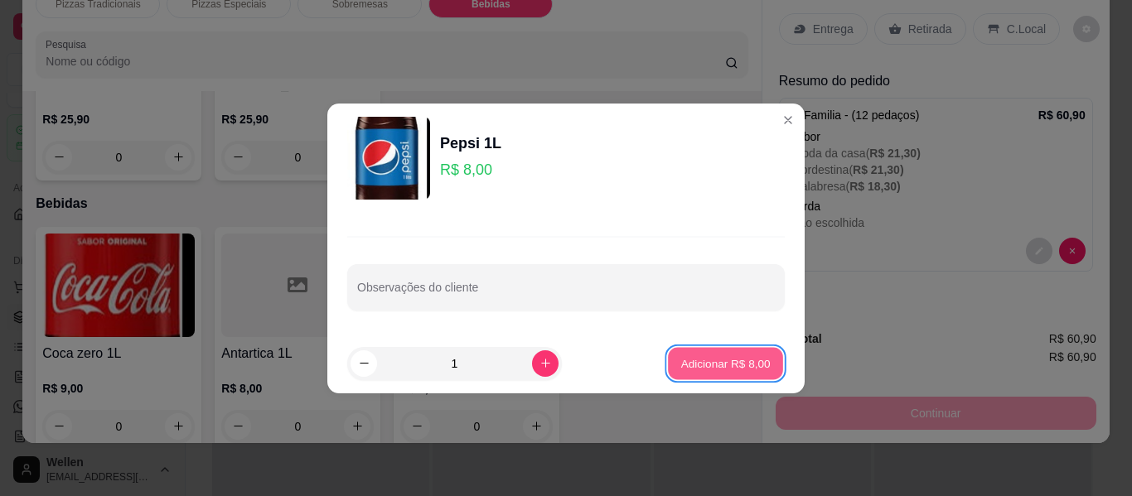
click at [681, 368] on p "Adicionar R$ 8,00" at bounding box center [724, 363] width 89 height 16
type input "1"
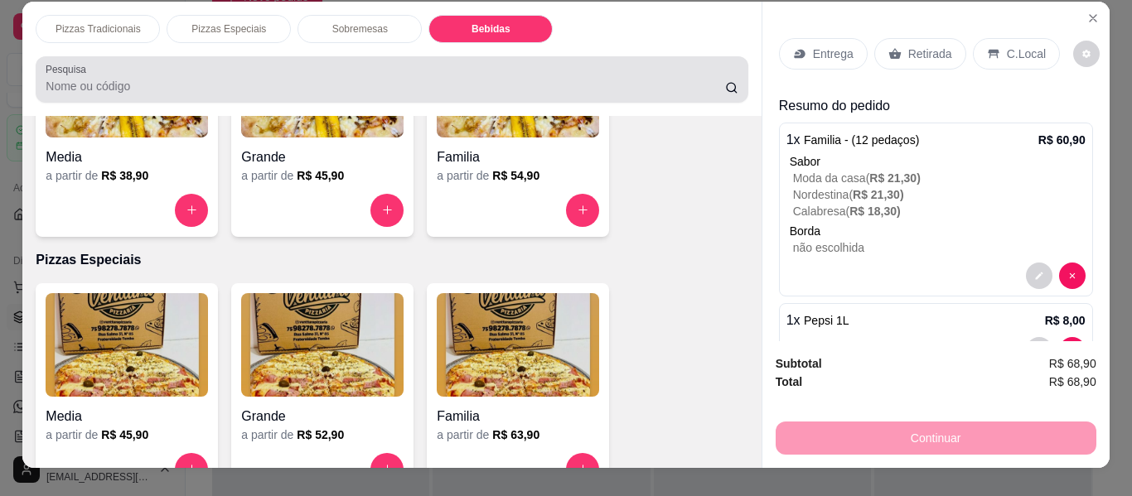
scroll to position [0, 0]
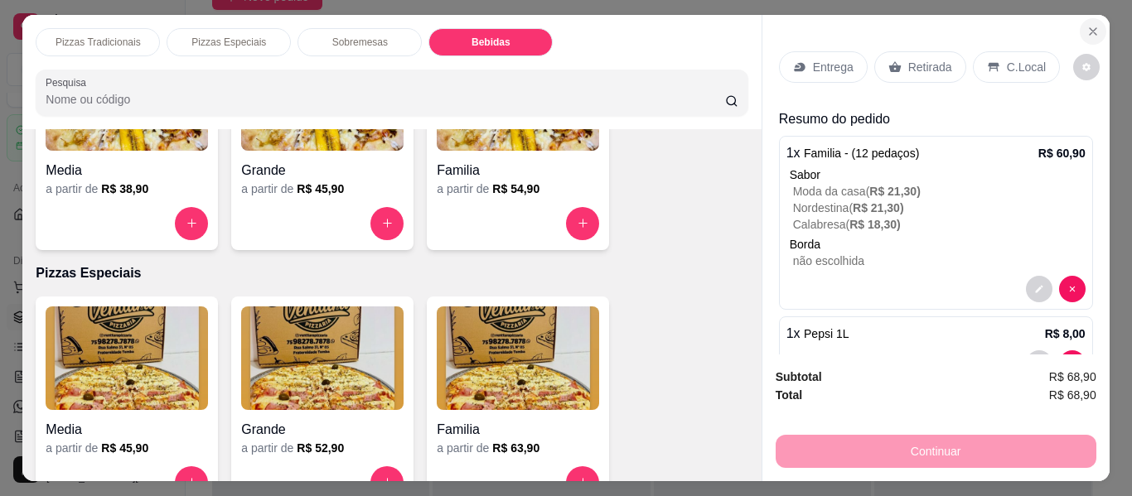
click at [1086, 25] on icon "Close" at bounding box center [1092, 31] width 13 height 13
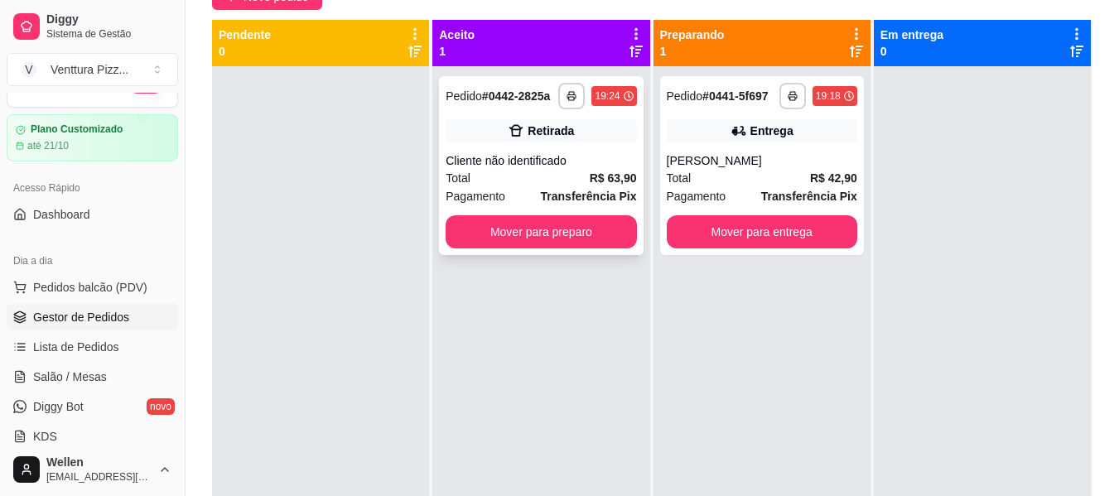
click at [561, 150] on div "**********" at bounding box center [541, 165] width 204 height 179
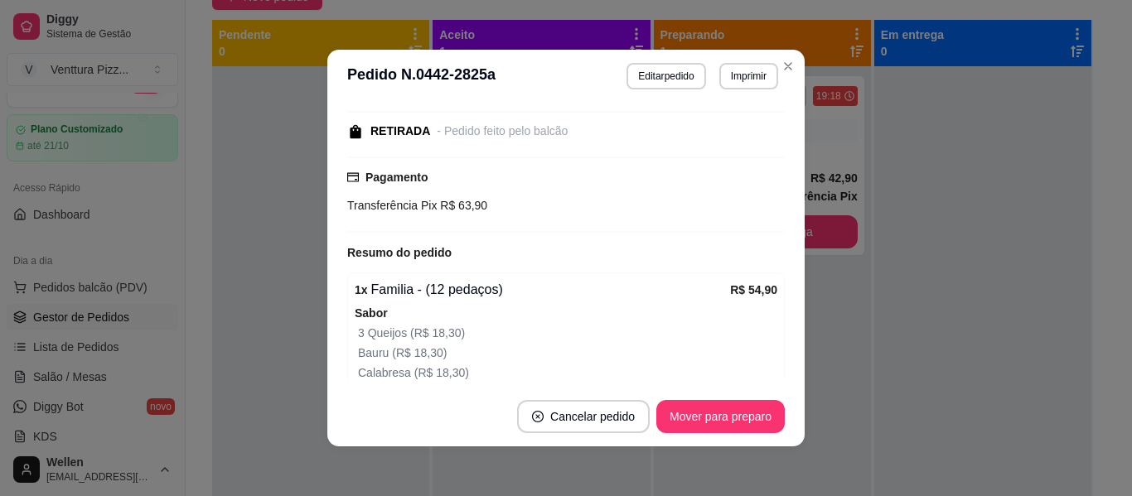
scroll to position [249, 0]
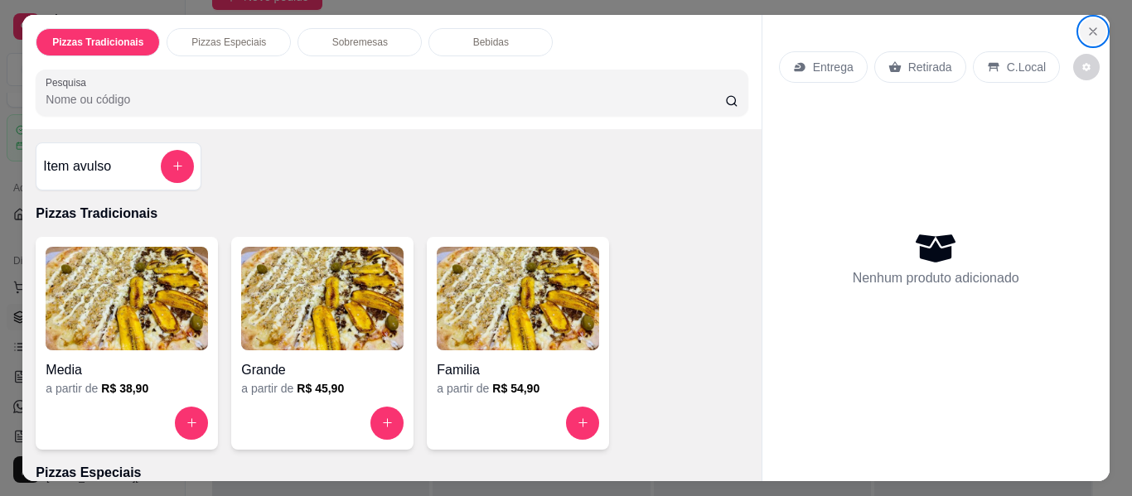
click at [1080, 21] on button "Close" at bounding box center [1093, 31] width 27 height 27
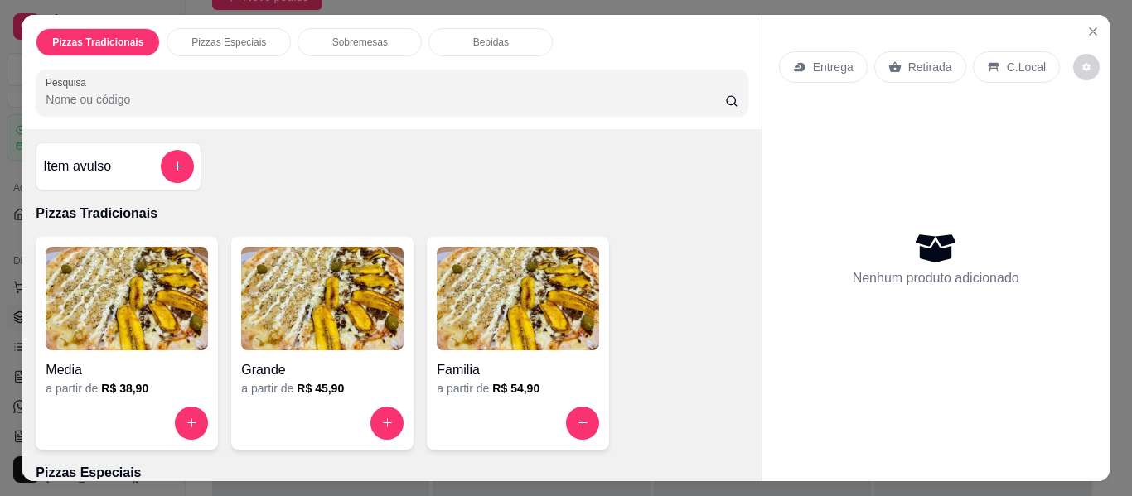
click at [539, 315] on img at bounding box center [518, 299] width 162 height 104
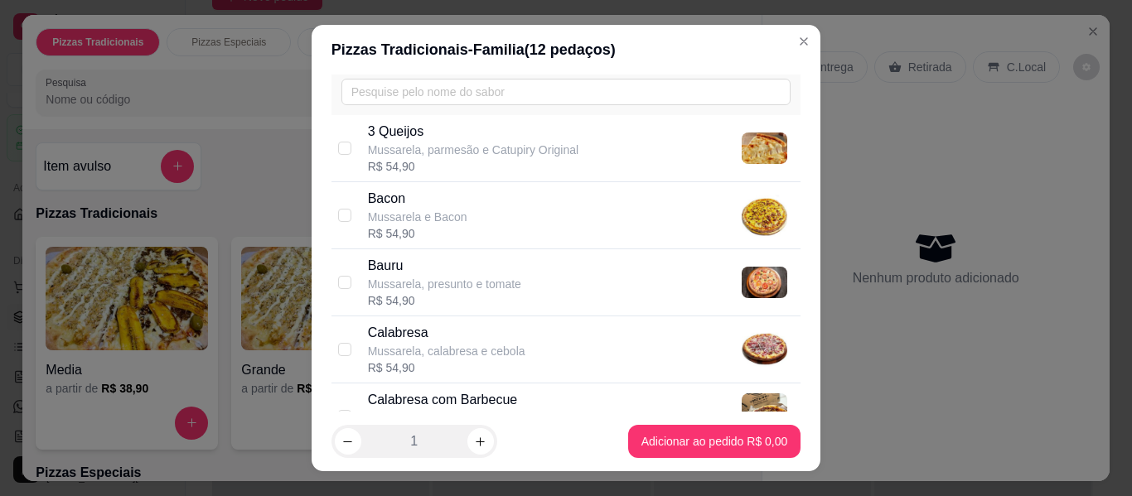
scroll to position [166, 0]
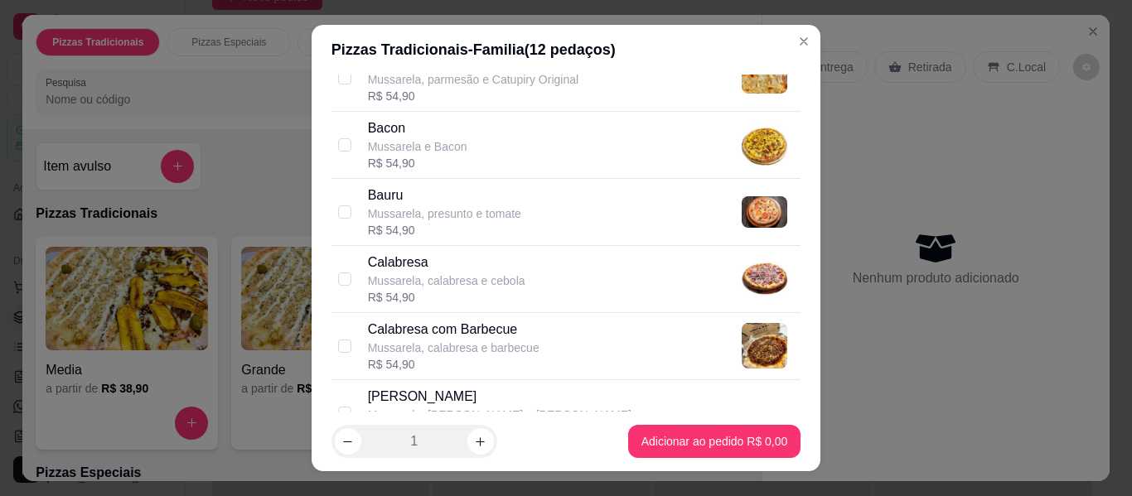
click at [493, 268] on p "Calabresa" at bounding box center [446, 263] width 157 height 20
checkbox input "true"
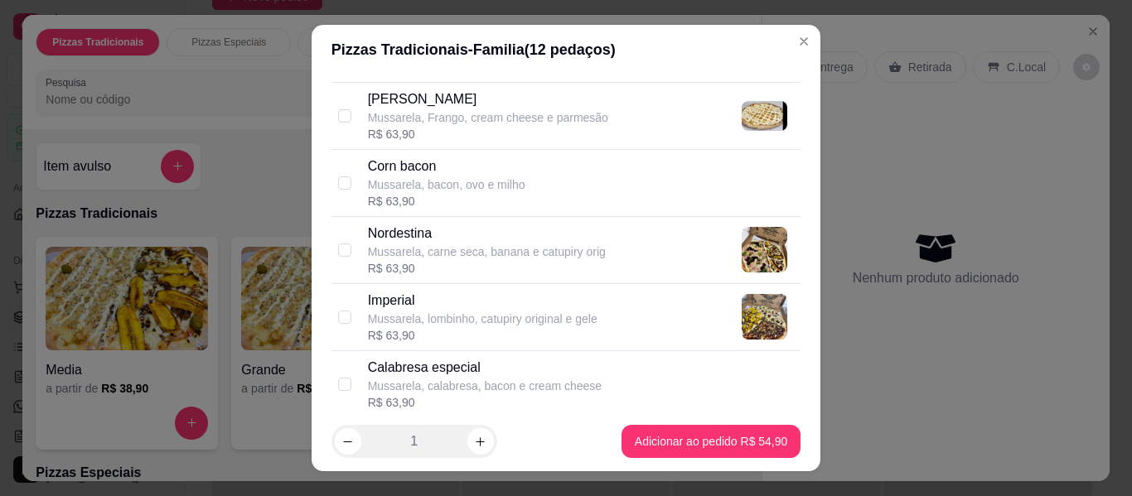
scroll to position [1326, 0]
click at [478, 234] on div "Nordestina" at bounding box center [487, 233] width 238 height 20
checkbox input "true"
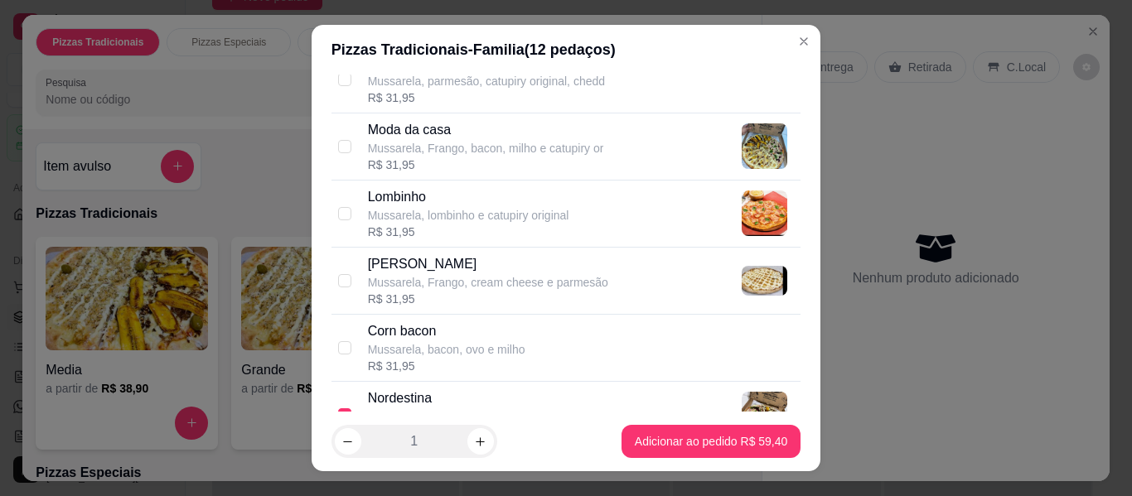
scroll to position [1077, 0]
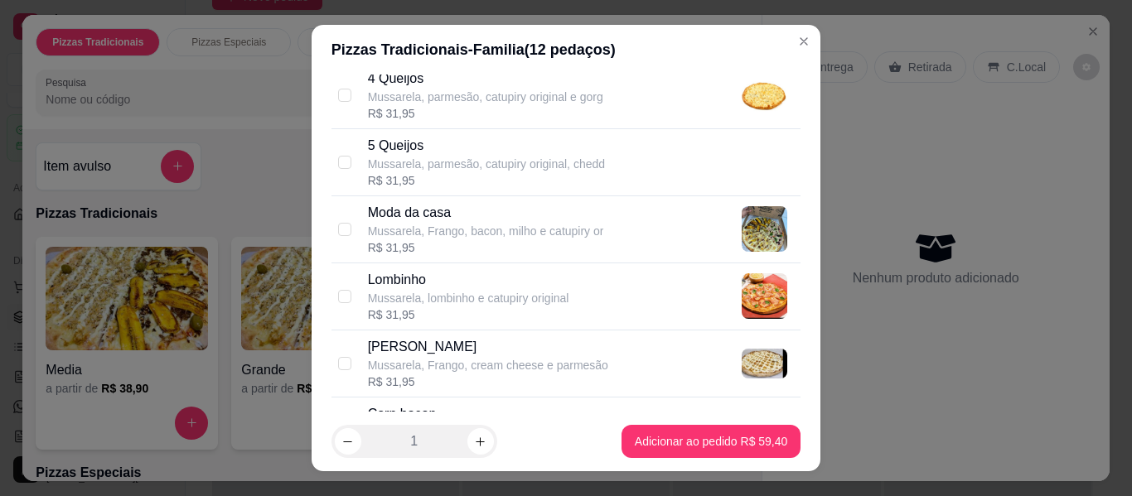
click at [476, 215] on div "Moda da casa" at bounding box center [486, 213] width 236 height 20
checkbox input "true"
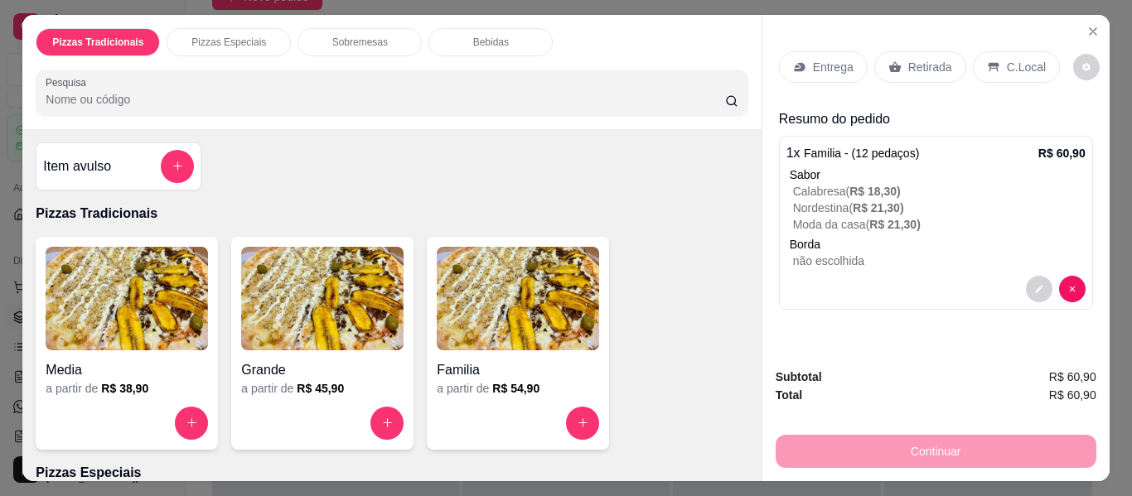
click at [825, 59] on p "Entrega" at bounding box center [833, 67] width 41 height 17
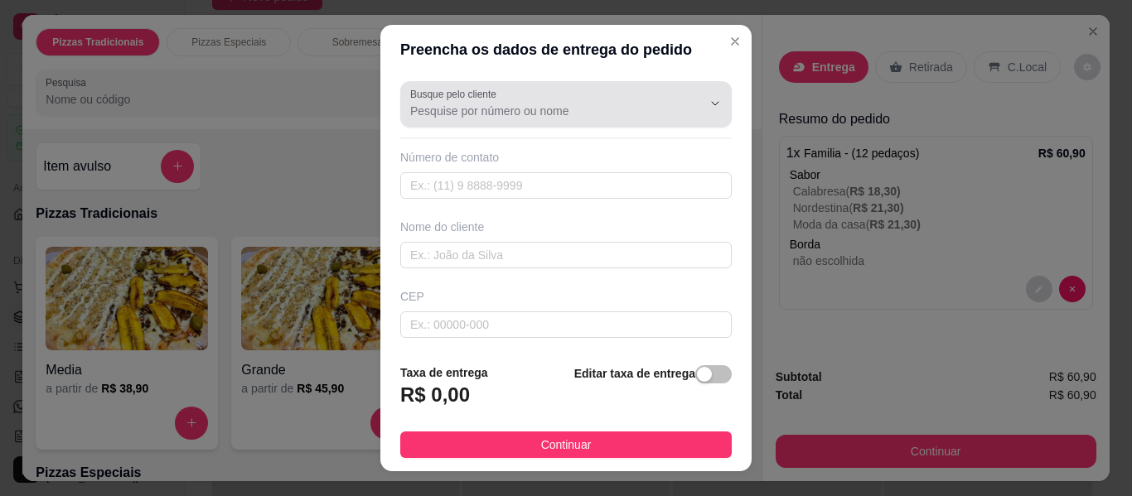
click at [618, 99] on div at bounding box center [566, 104] width 312 height 33
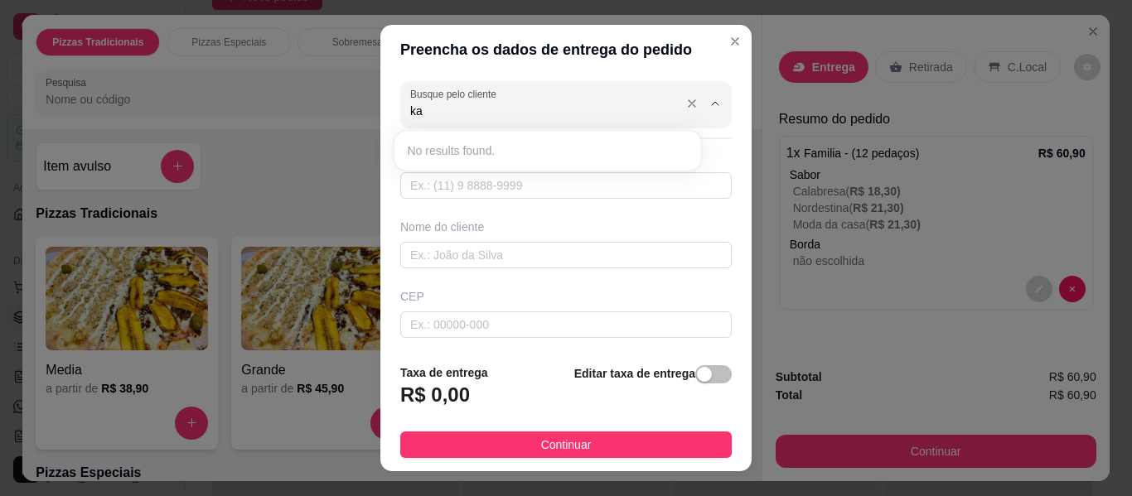
type input "k"
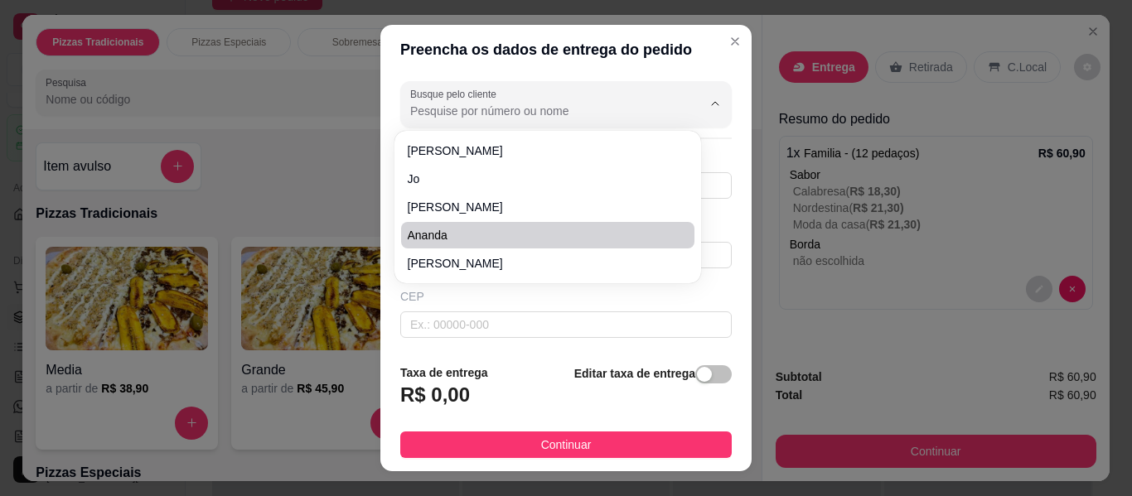
click at [510, 339] on div "Busque pelo cliente Número de contato Nome do cliente CEP Rua/[GEOGRAPHIC_DATA]…" at bounding box center [565, 213] width 371 height 276
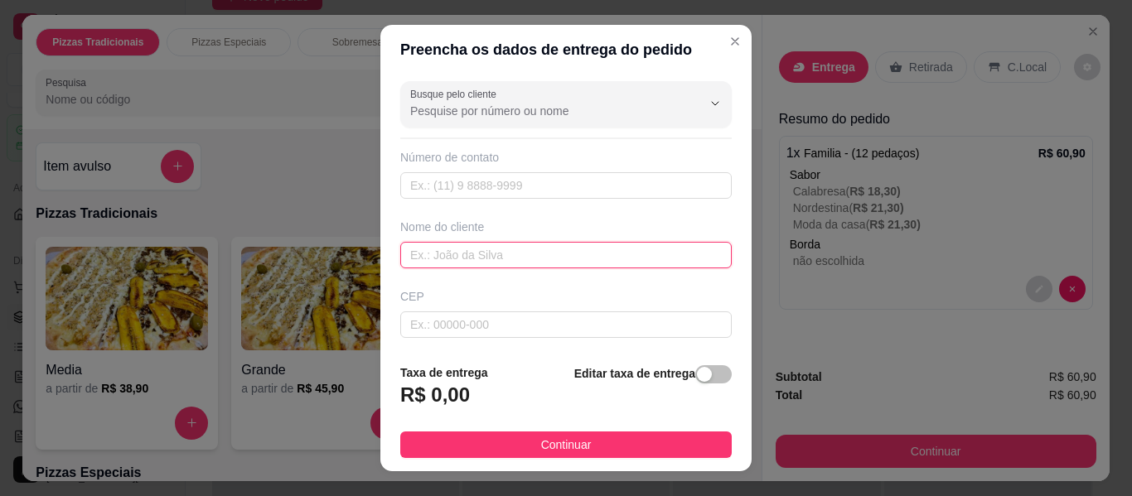
click at [486, 259] on input "text" at bounding box center [565, 255] width 331 height 27
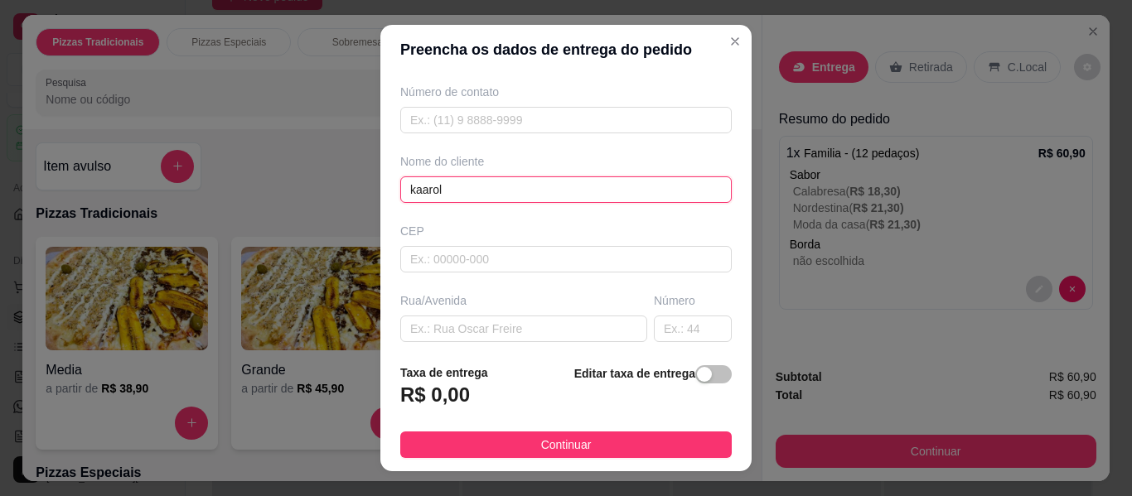
scroll to position [83, 0]
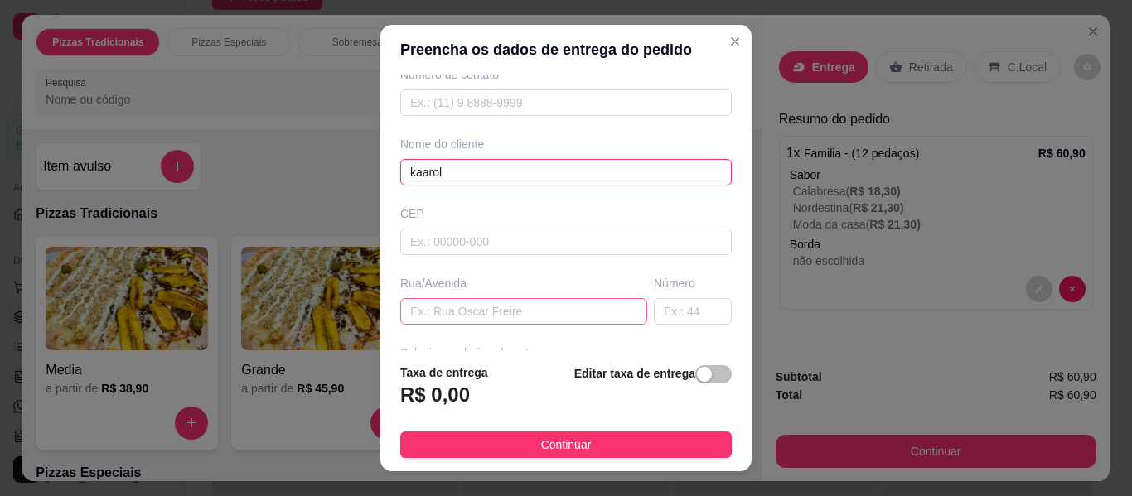
type input "kaarol"
click at [471, 304] on input "text" at bounding box center [523, 311] width 247 height 27
paste input "Salmo trinta e quatro número 105 e quase de frente a padaria"
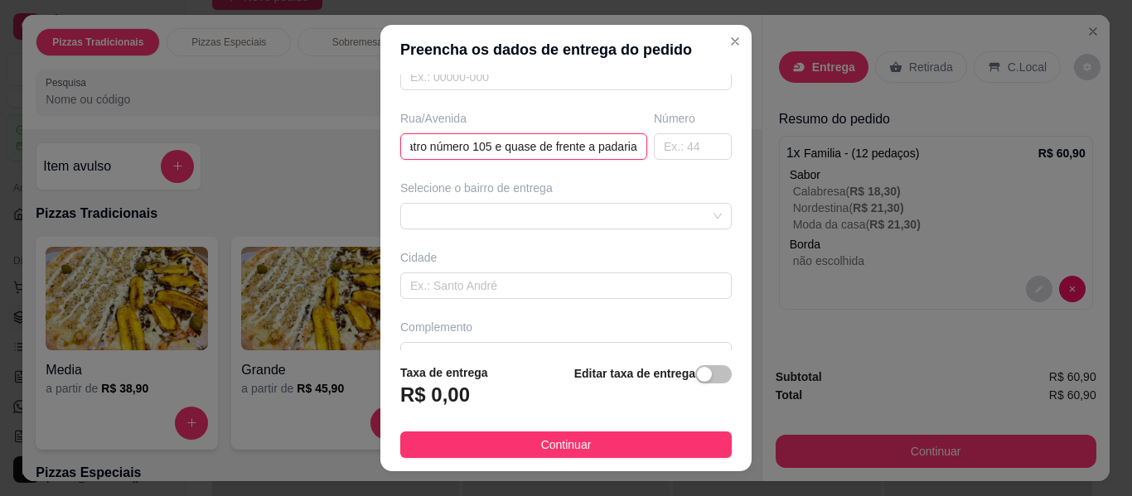
scroll to position [249, 0]
click at [554, 215] on span at bounding box center [566, 215] width 312 height 25
type input "Salmo trinta e quatro número 105 e quase de frente a padaria"
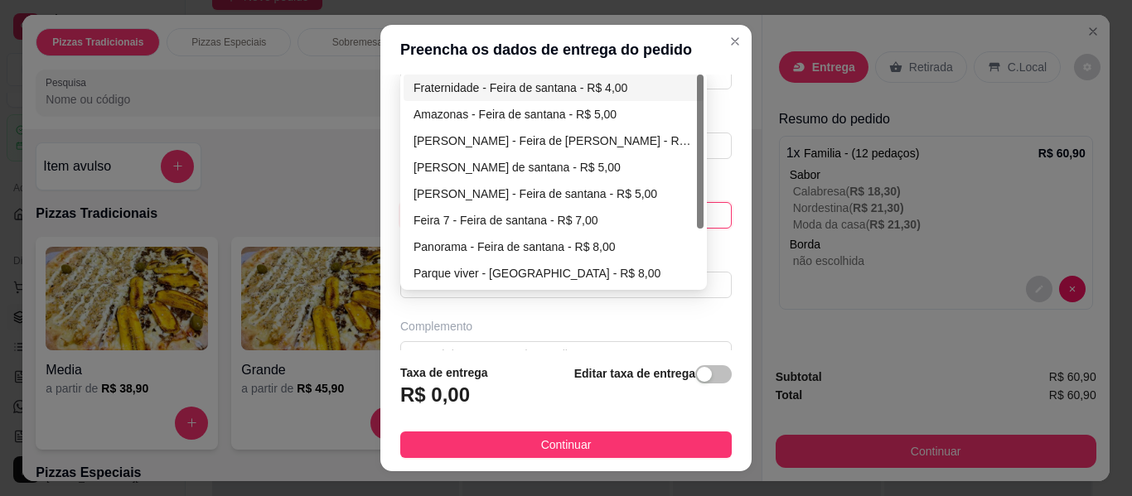
click at [550, 86] on div "Fraternidade - Feira de santana - R$ 4,00" at bounding box center [553, 88] width 280 height 18
type input "Feira de [PERSON_NAME]"
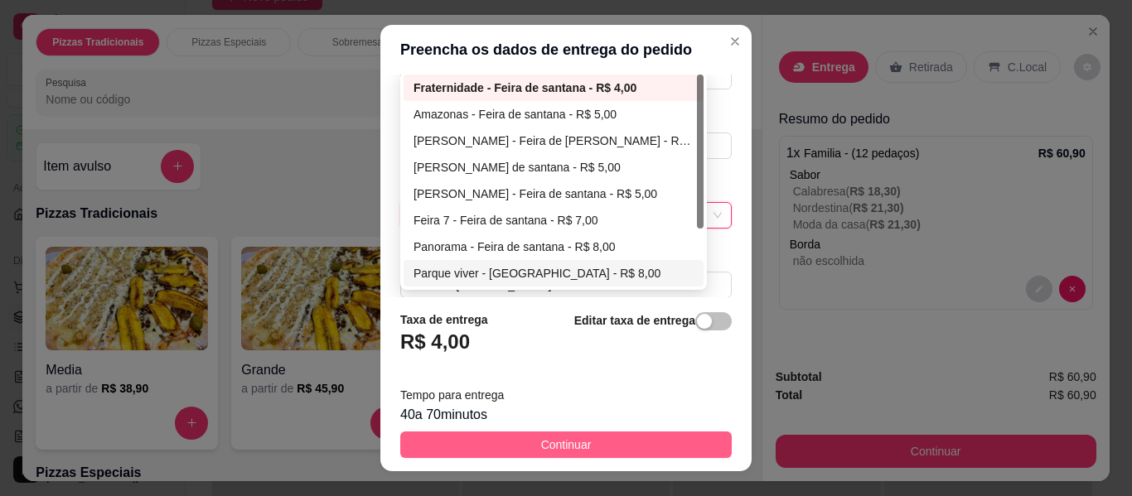
click at [597, 438] on button "Continuar" at bounding box center [565, 445] width 331 height 27
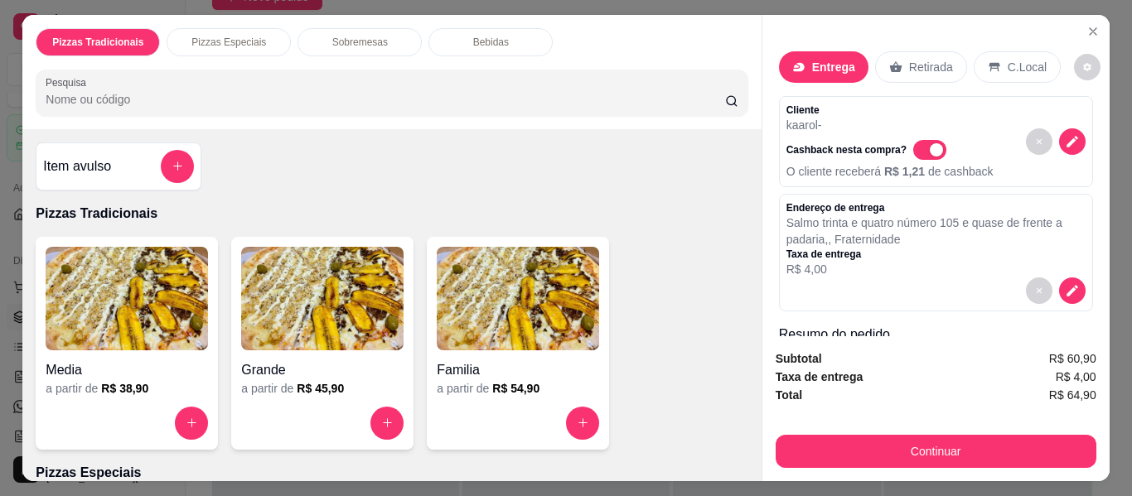
click at [515, 32] on div "Bebidas" at bounding box center [490, 42] width 124 height 28
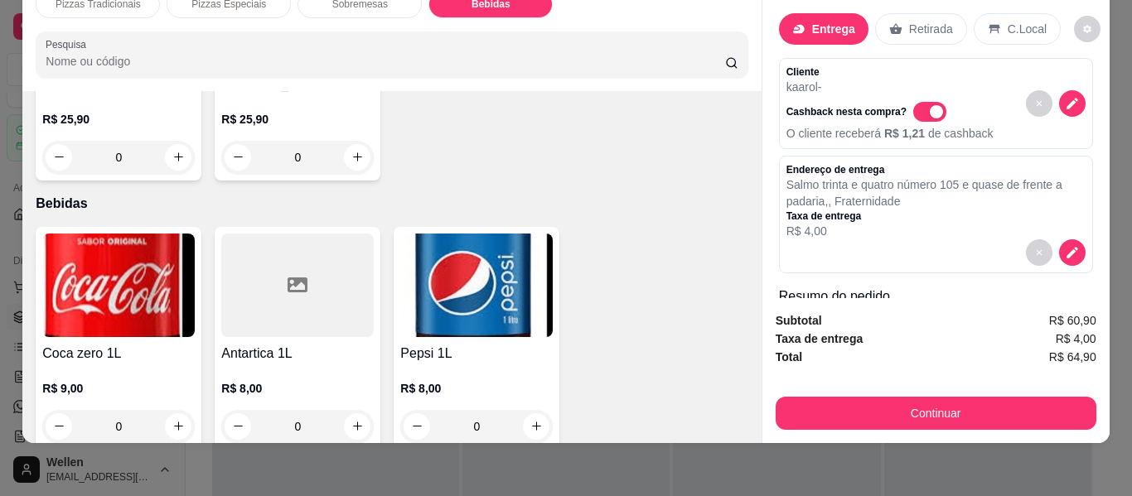
click at [454, 283] on img at bounding box center [476, 286] width 152 height 104
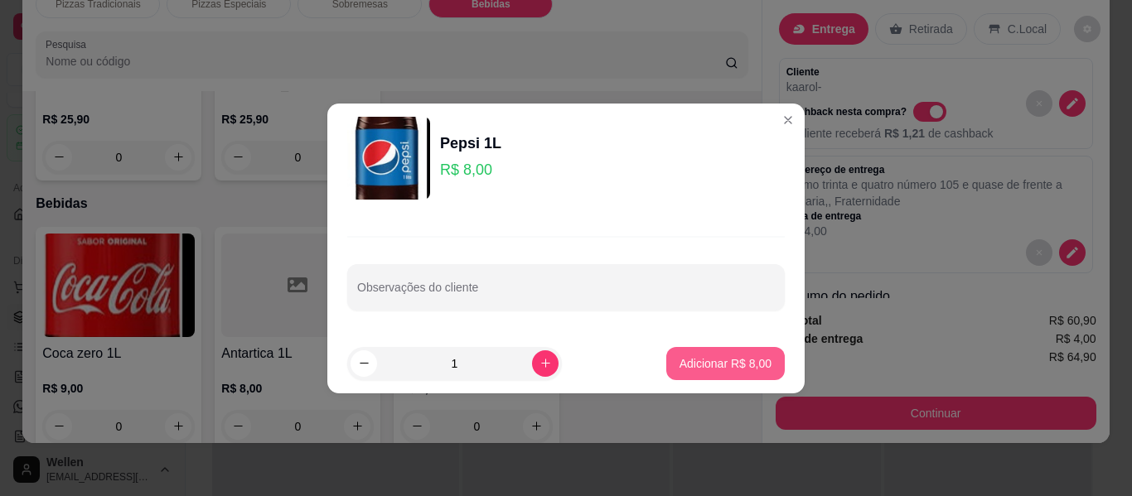
click at [683, 364] on p "Adicionar R$ 8,00" at bounding box center [725, 363] width 92 height 17
type input "1"
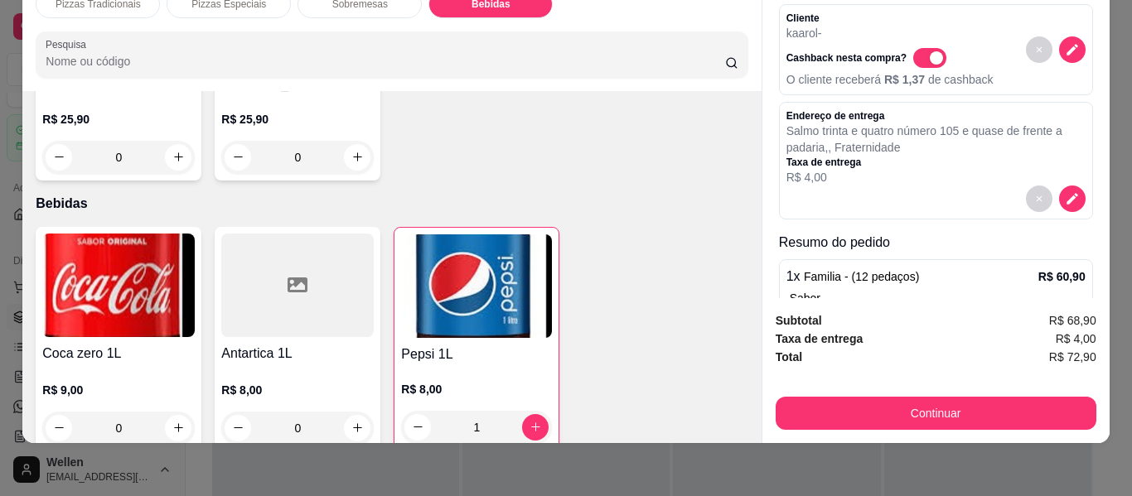
scroll to position [83, 0]
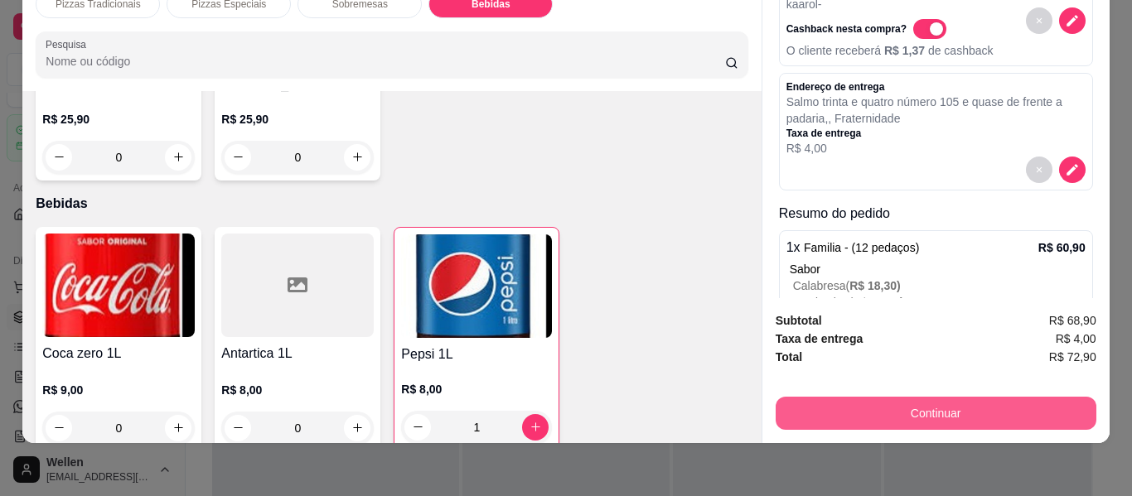
click at [862, 399] on button "Continuar" at bounding box center [936, 413] width 321 height 33
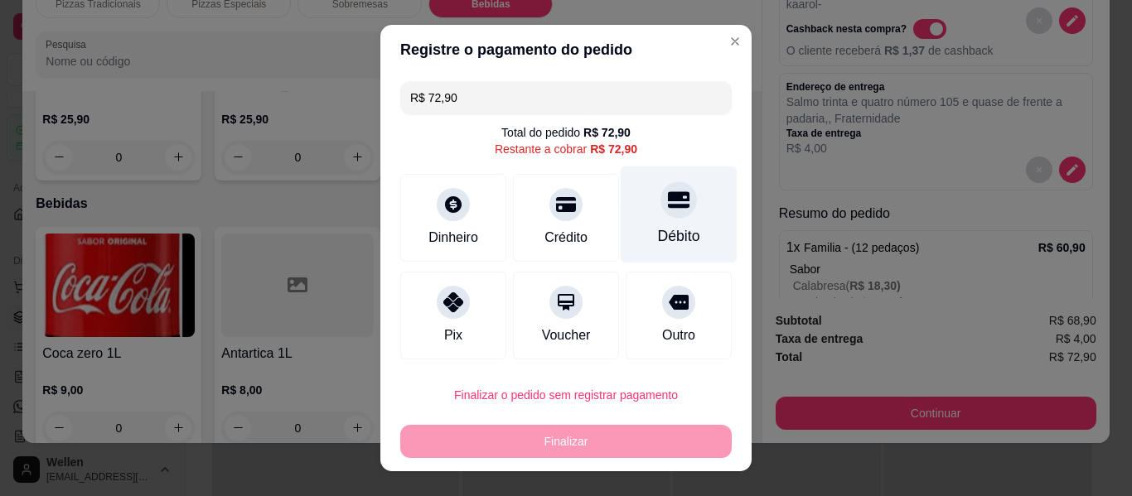
click at [680, 235] on div "Débito" at bounding box center [679, 215] width 117 height 97
type input "R$ 0,00"
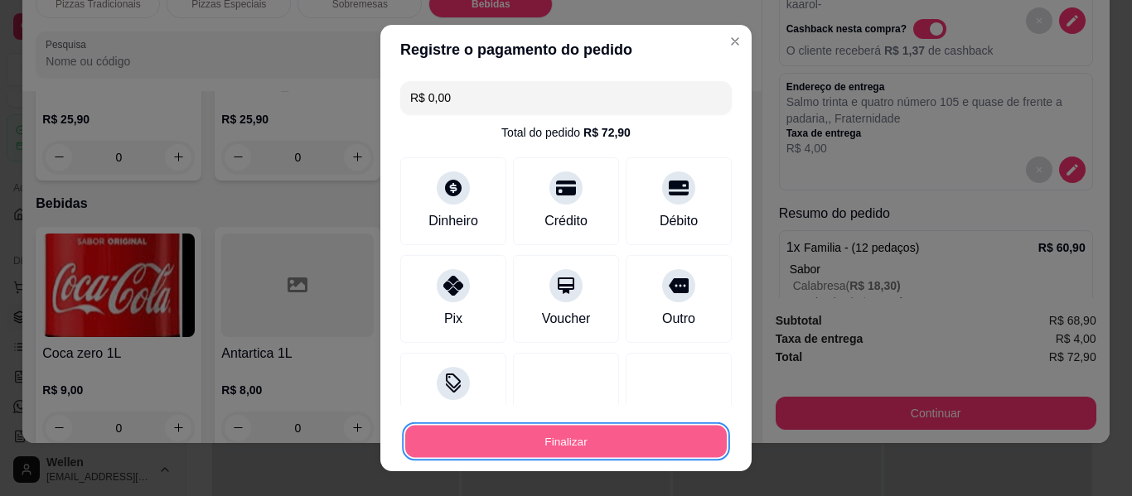
click at [643, 442] on button "Finalizar" at bounding box center [565, 442] width 321 height 32
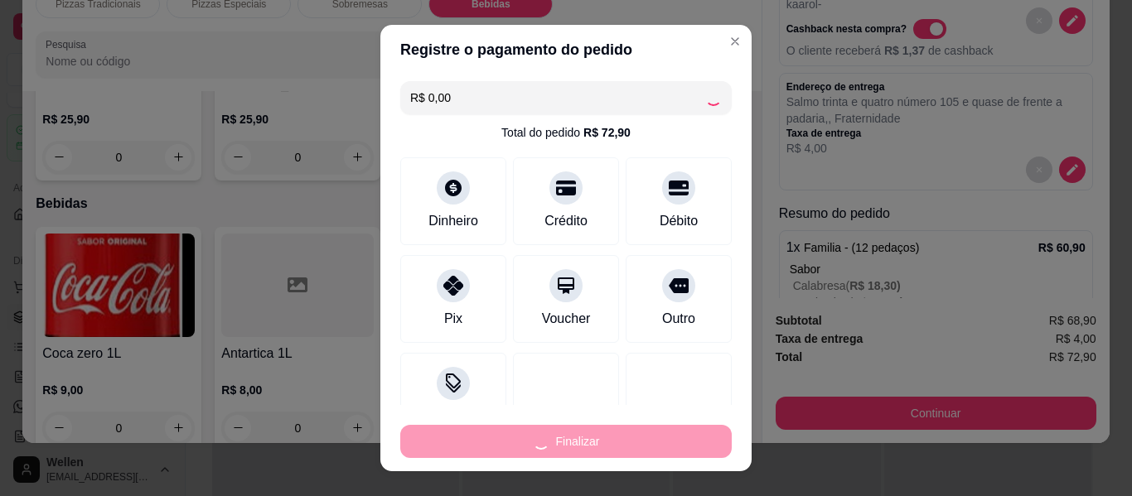
type input "0"
type input "-R$ 72,90"
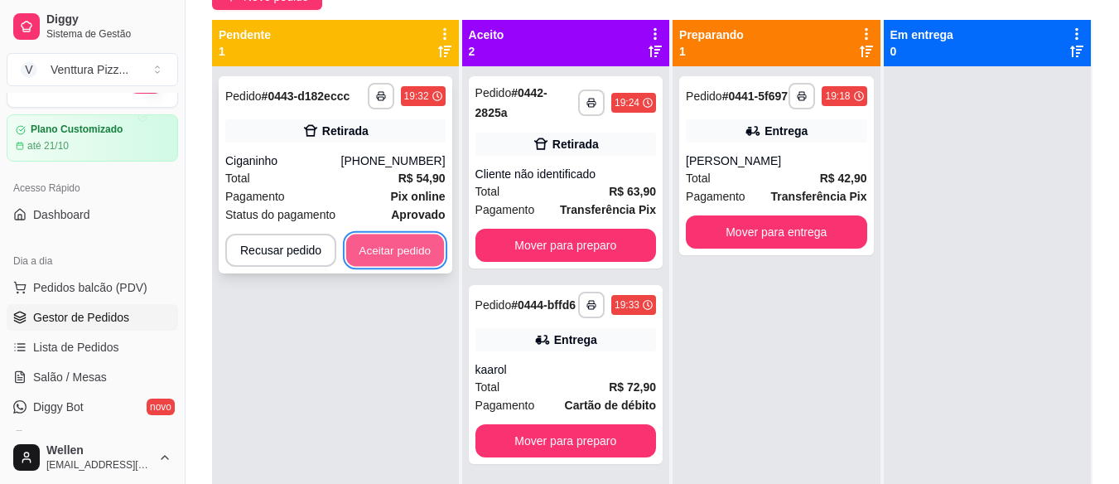
click at [407, 249] on button "Aceitar pedido" at bounding box center [395, 250] width 98 height 32
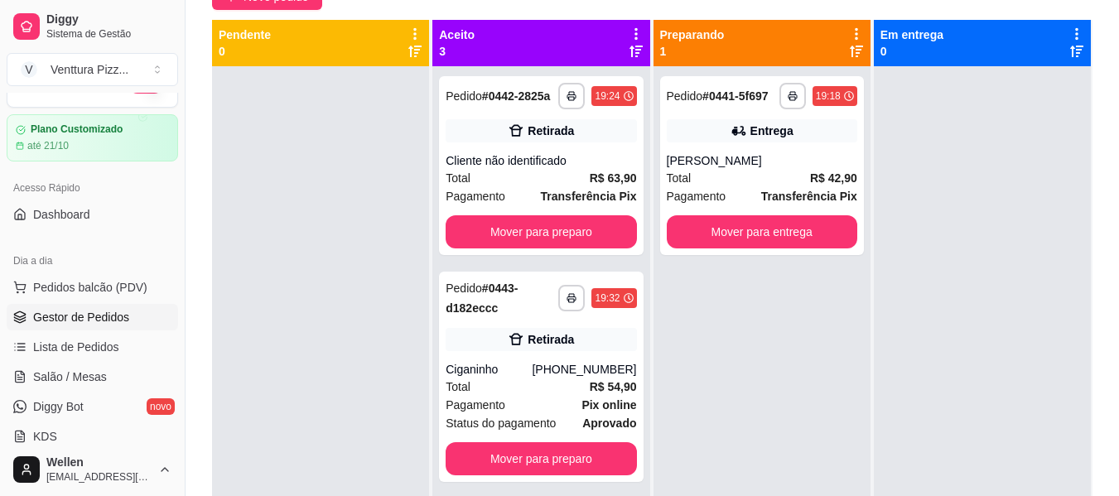
click at [287, 10] on div "**********" at bounding box center [653, 213] width 934 height 645
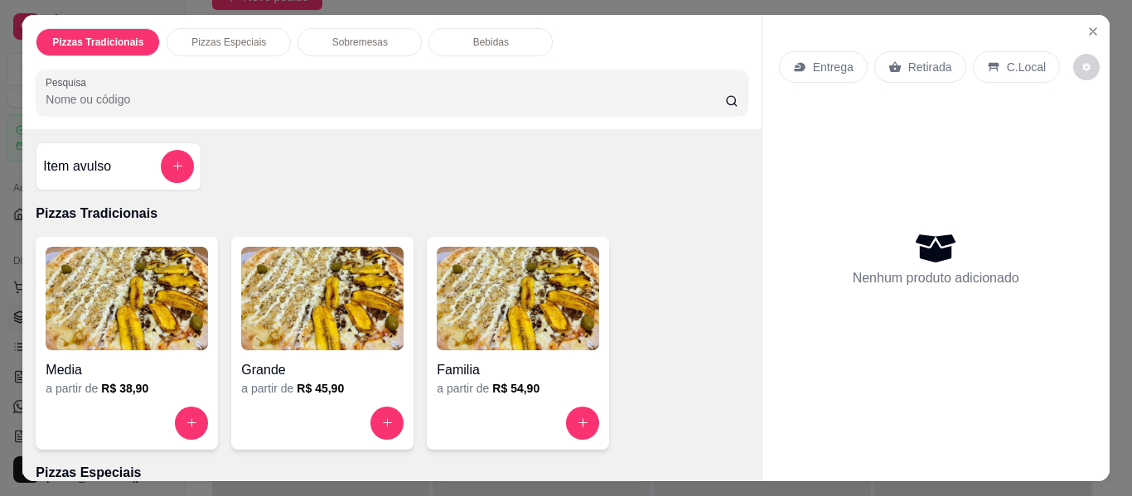
click at [309, 279] on img at bounding box center [322, 299] width 162 height 104
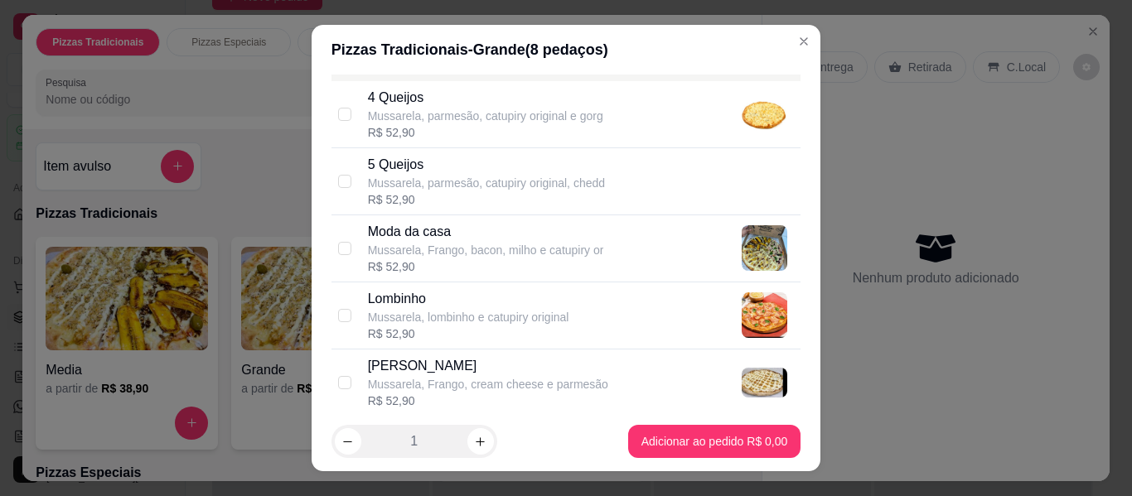
scroll to position [1160, 0]
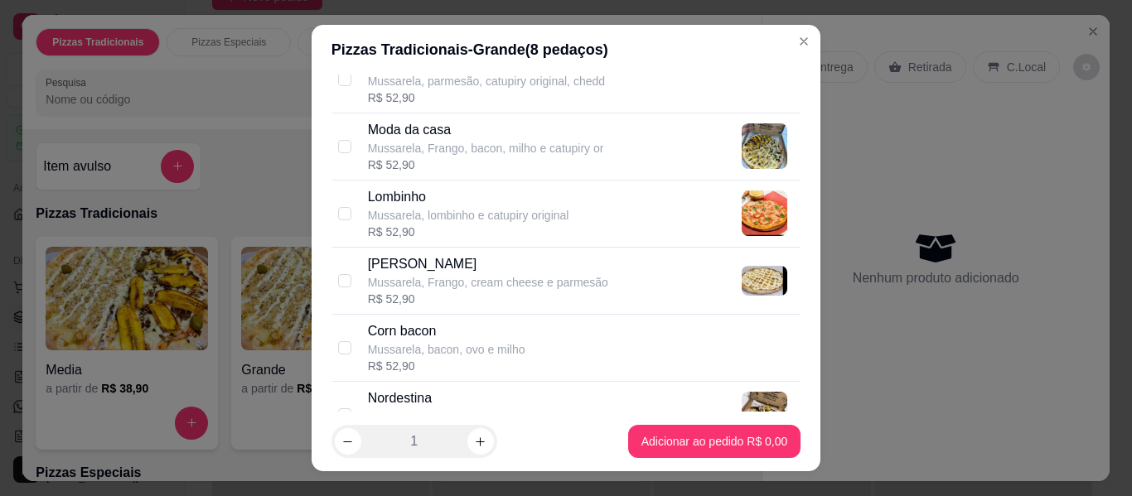
click at [446, 128] on div "Moda da casa" at bounding box center [486, 130] width 236 height 20
checkbox input "true"
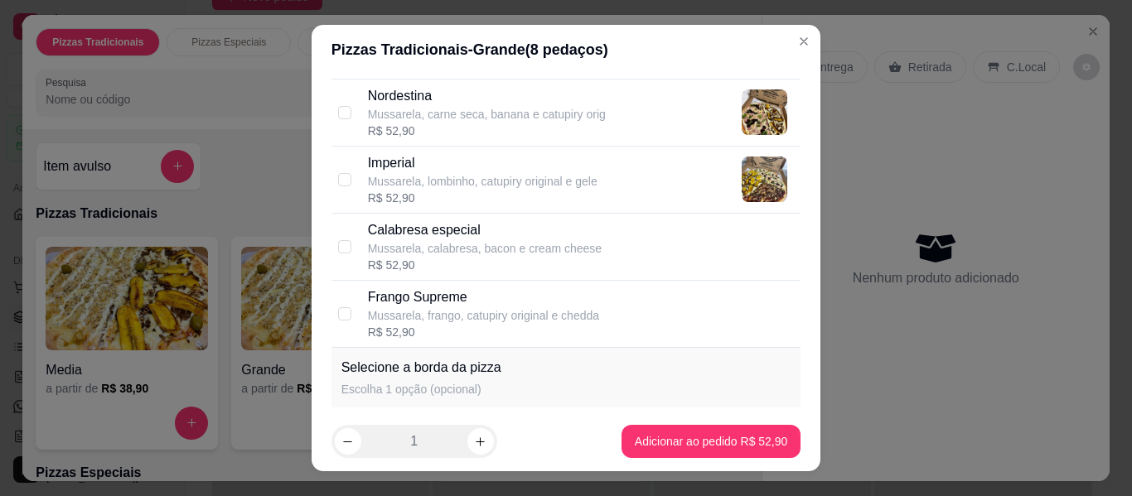
scroll to position [1491, 0]
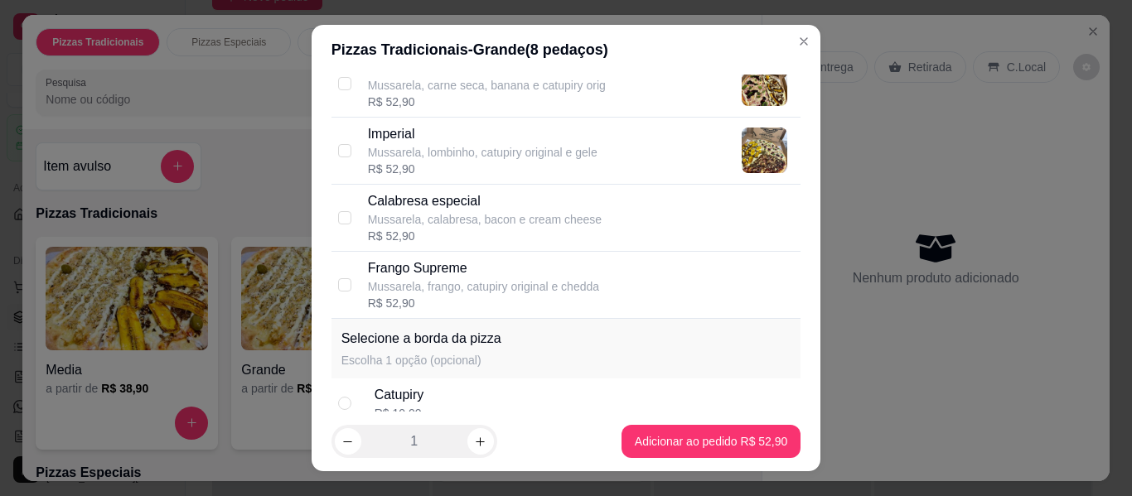
click at [490, 277] on div "Frango Supreme" at bounding box center [483, 269] width 231 height 20
checkbox input "true"
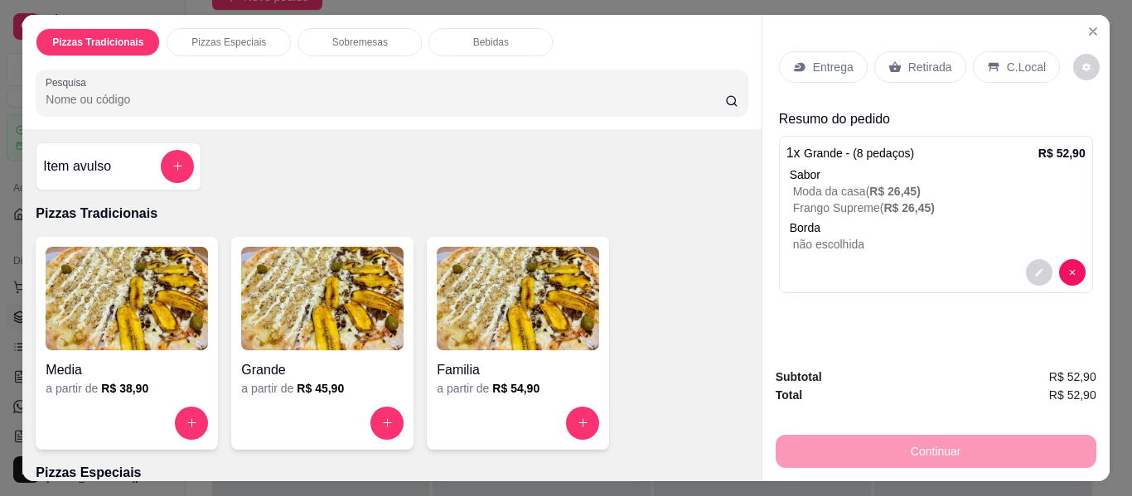
click at [469, 45] on div "Bebidas" at bounding box center [490, 42] width 124 height 28
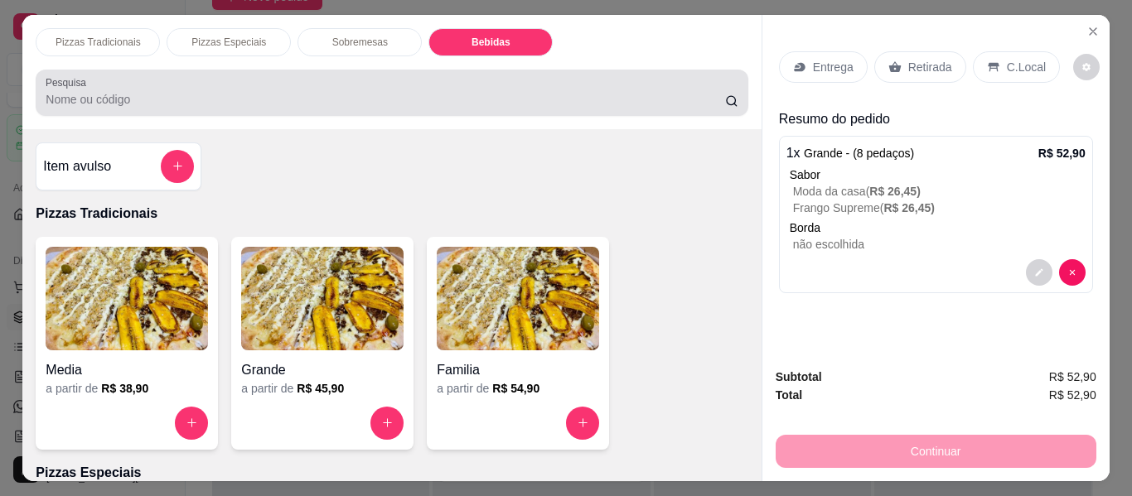
scroll to position [45, 0]
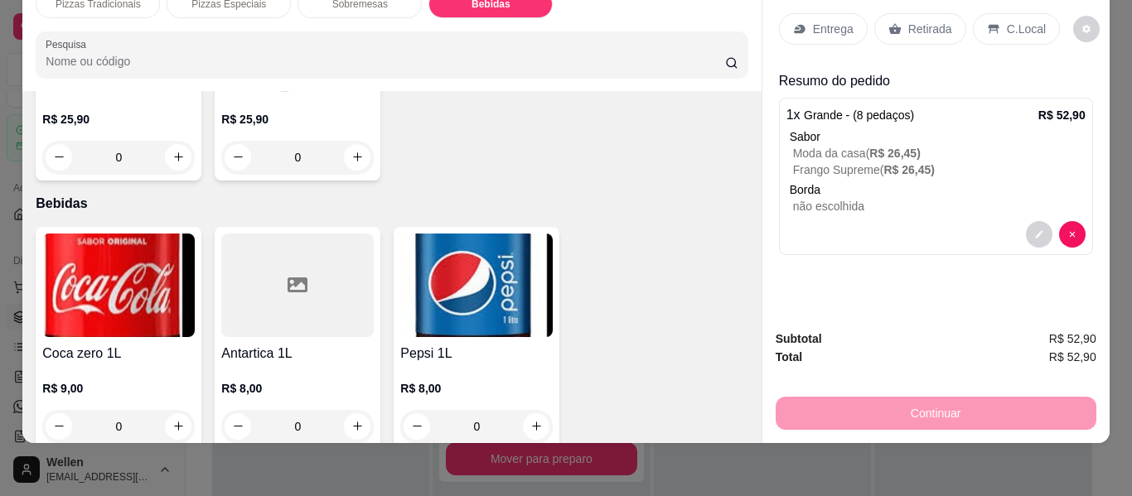
click at [443, 287] on img at bounding box center [476, 286] width 152 height 104
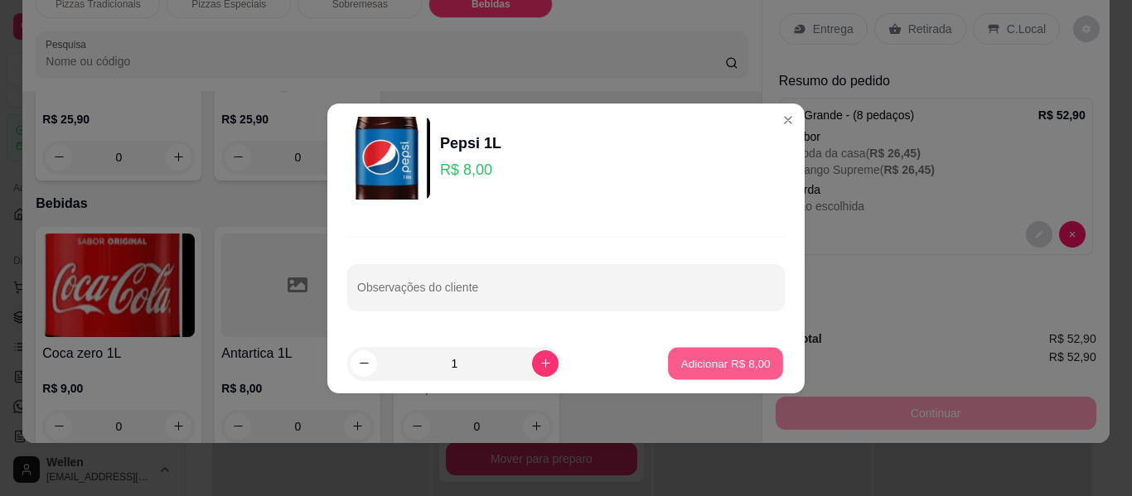
click at [706, 365] on p "Adicionar R$ 8,00" at bounding box center [724, 363] width 89 height 16
type input "1"
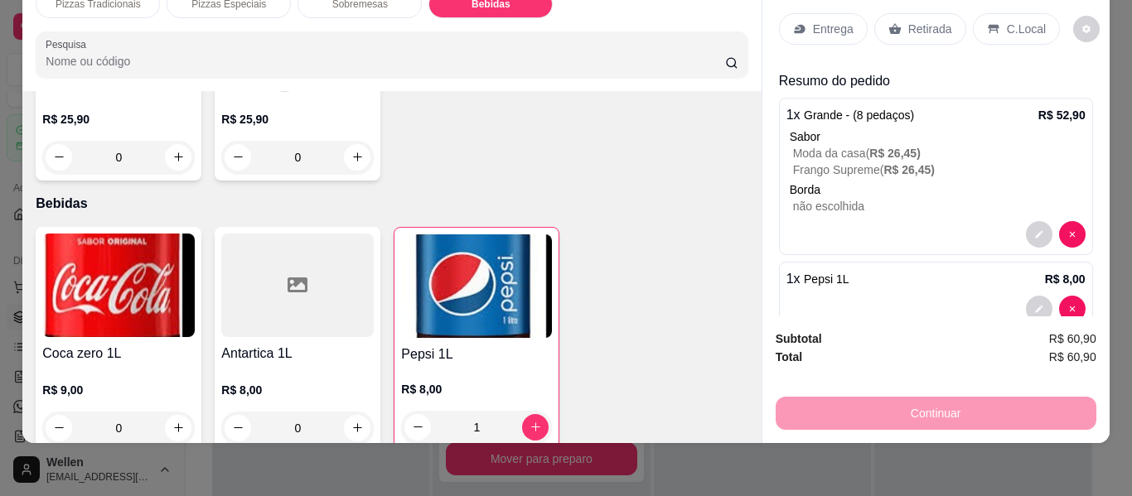
click at [817, 21] on p "Entrega" at bounding box center [833, 29] width 41 height 17
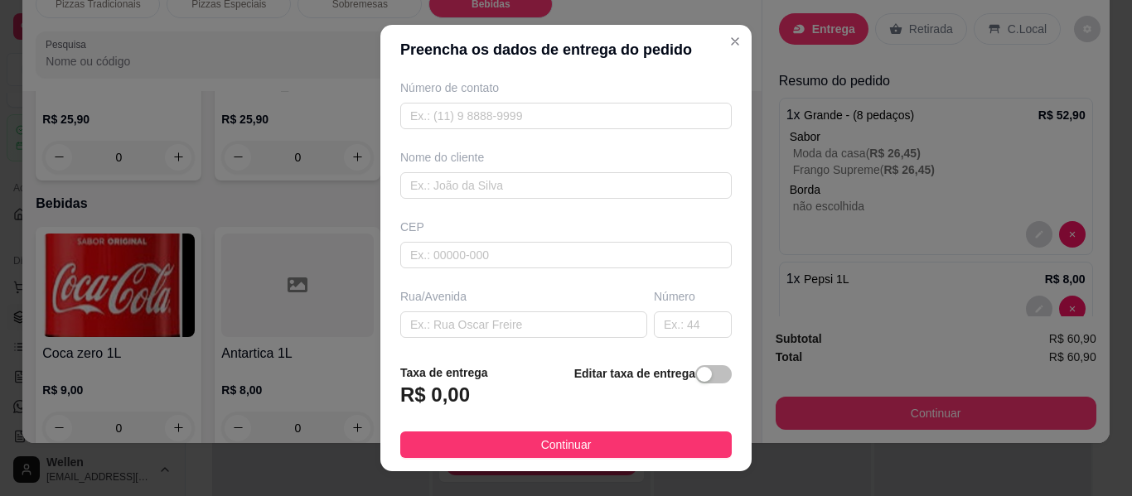
scroll to position [166, 0]
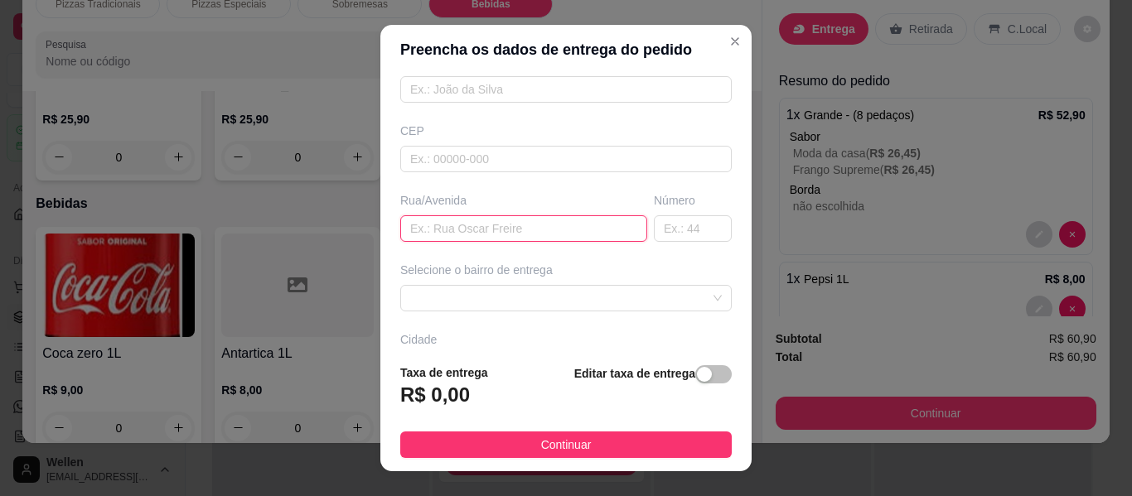
click at [518, 225] on input "text" at bounding box center [523, 228] width 247 height 27
paste input "[STREET_ADDRESS]"
click at [660, 307] on span at bounding box center [566, 298] width 312 height 25
type input "[STREET_ADDRESS]"
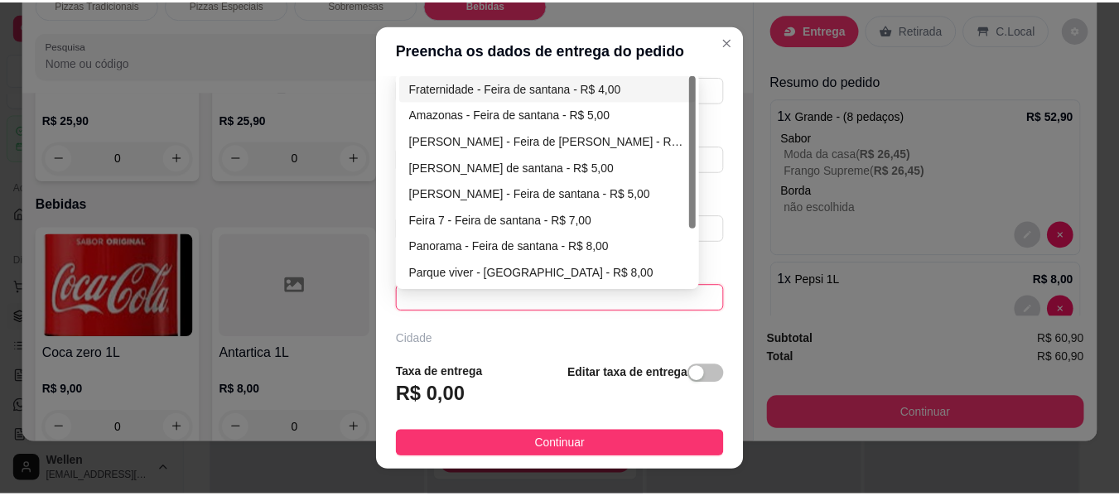
scroll to position [0, 0]
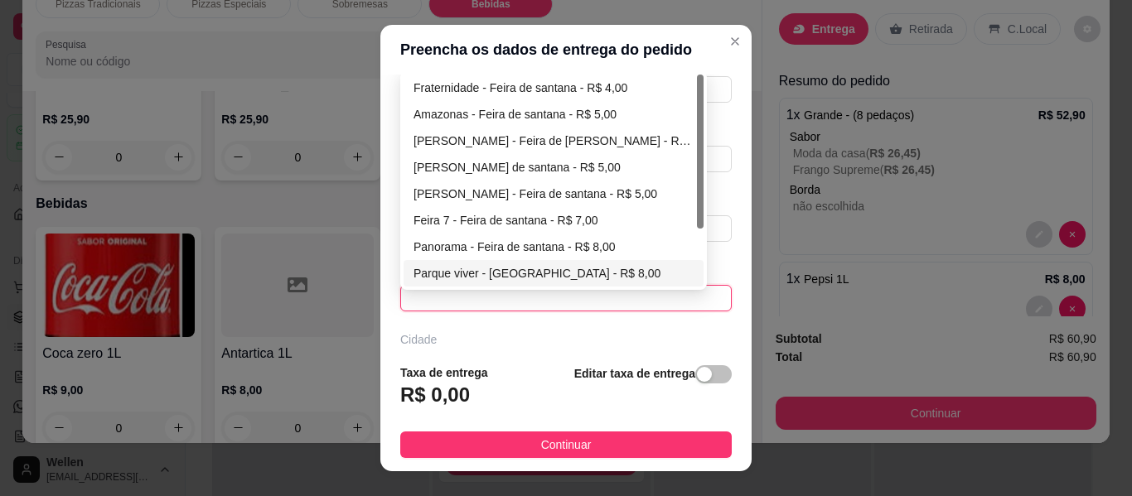
click at [547, 264] on div "Parque viver - [GEOGRAPHIC_DATA] - R$ 8,00" at bounding box center [553, 273] width 280 height 18
type input "Feira de [PERSON_NAME]"
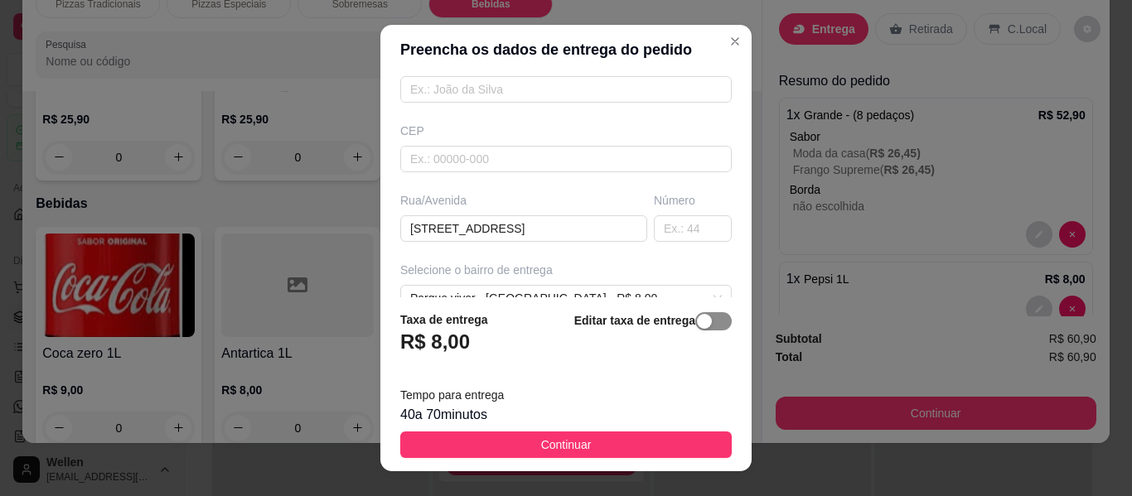
click at [697, 322] on div "button" at bounding box center [704, 321] width 15 height 15
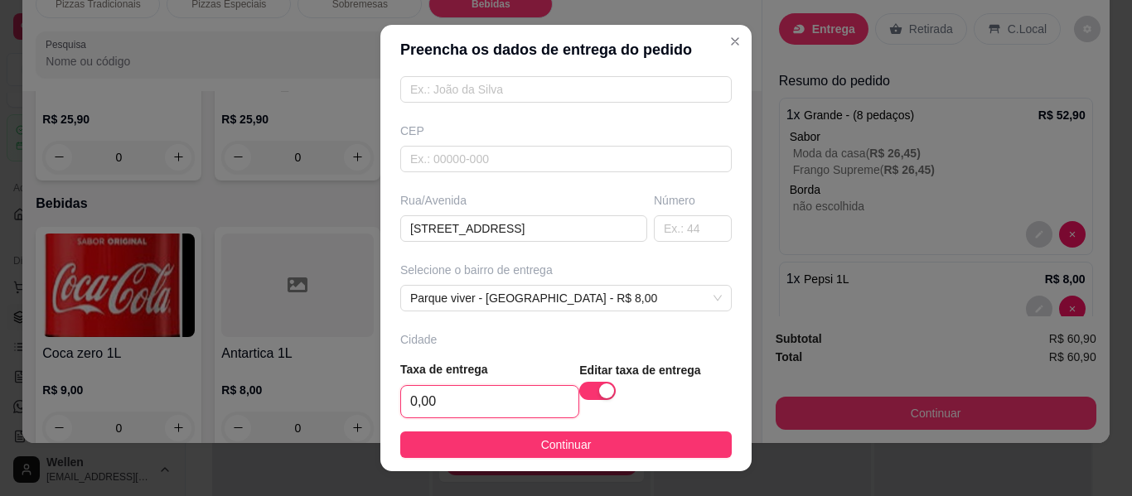
click at [490, 401] on input "0,00" at bounding box center [489, 401] width 177 height 31
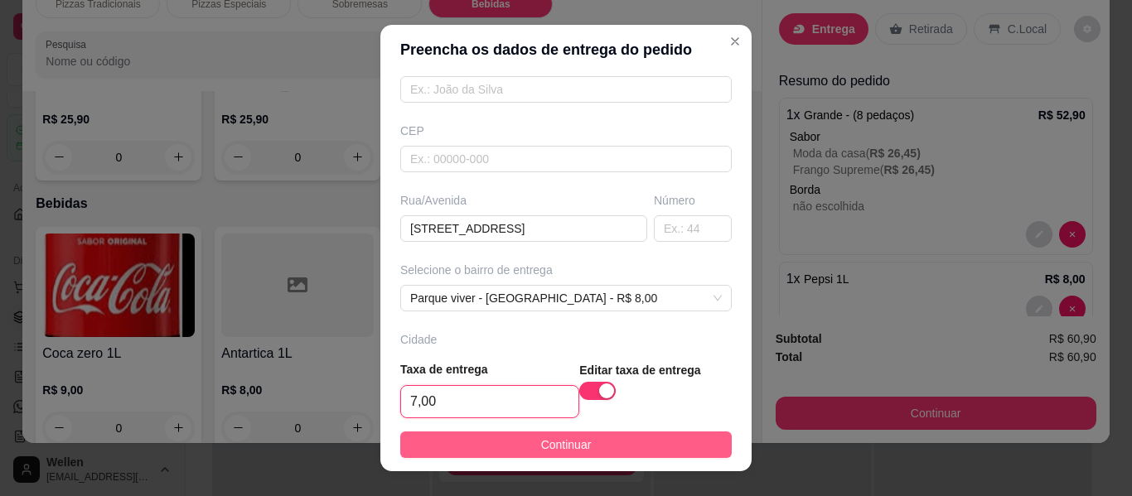
type input "7,00"
click at [602, 446] on button "Continuar" at bounding box center [565, 445] width 331 height 27
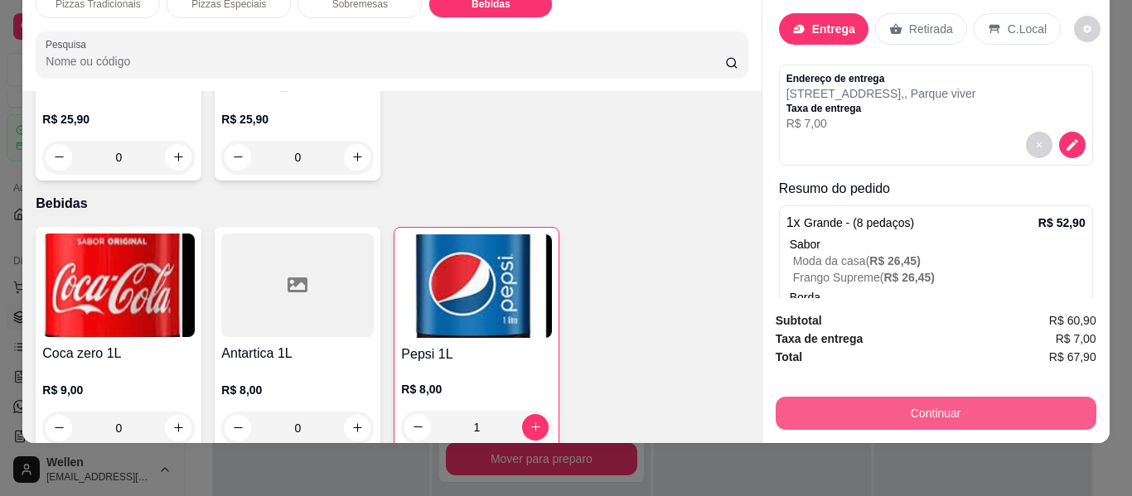
click at [892, 401] on button "Continuar" at bounding box center [936, 413] width 321 height 33
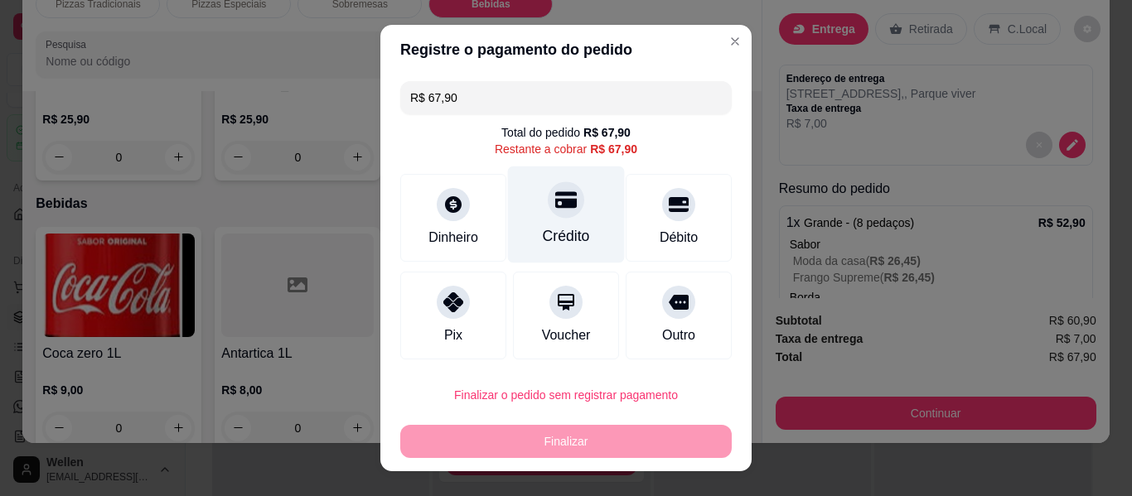
click at [562, 237] on div "Crédito" at bounding box center [566, 236] width 47 height 22
type input "R$ 0,00"
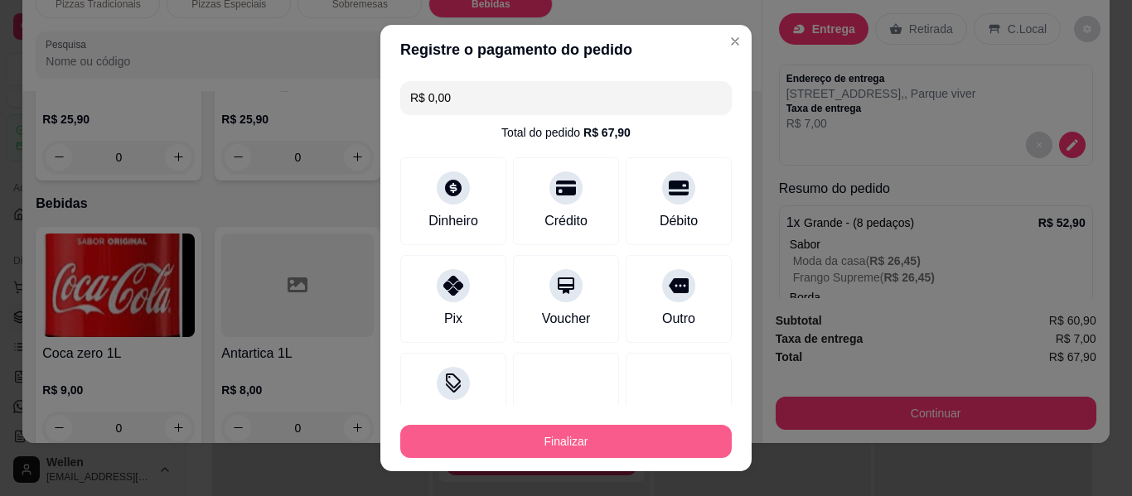
click at [569, 442] on button "Finalizar" at bounding box center [565, 441] width 331 height 33
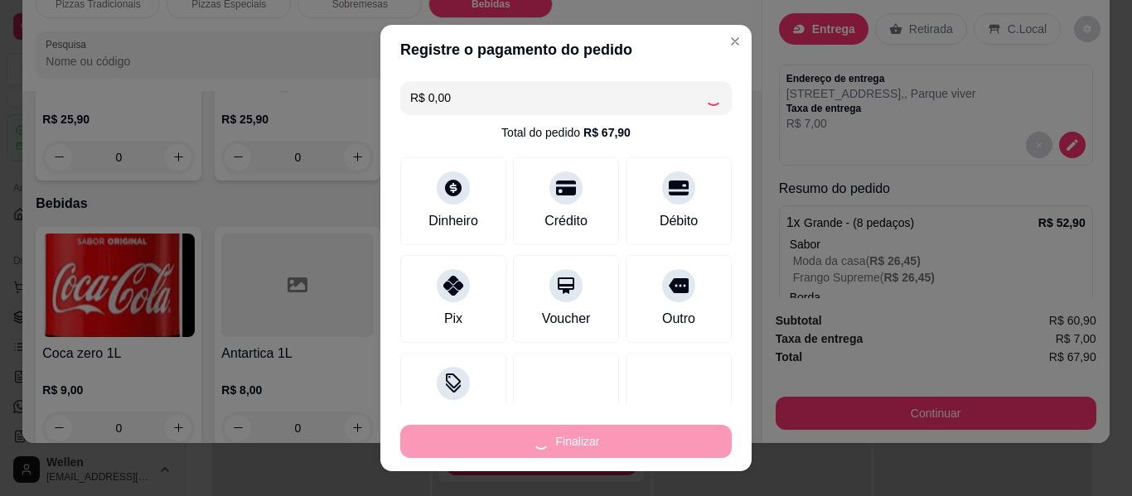
type input "0"
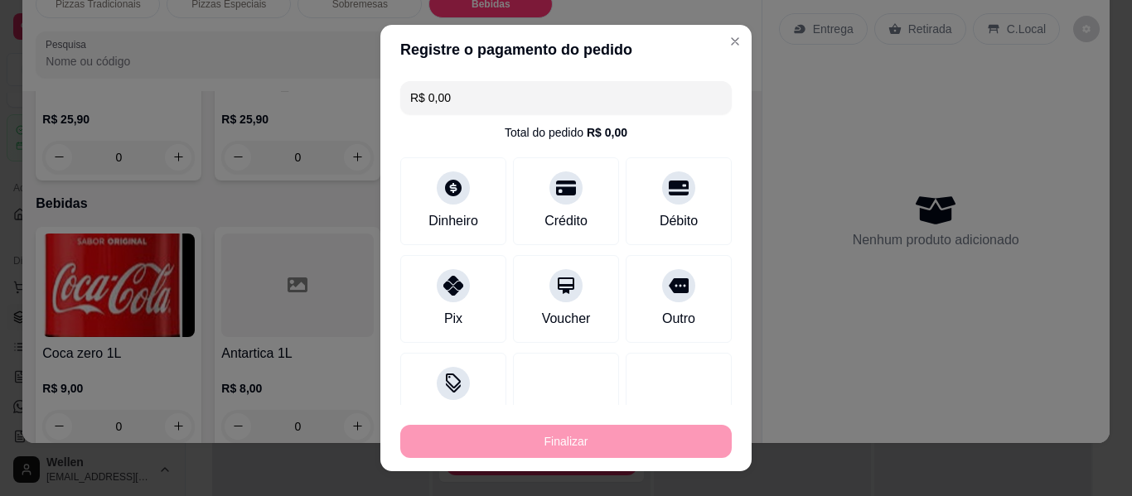
type input "-R$ 67,90"
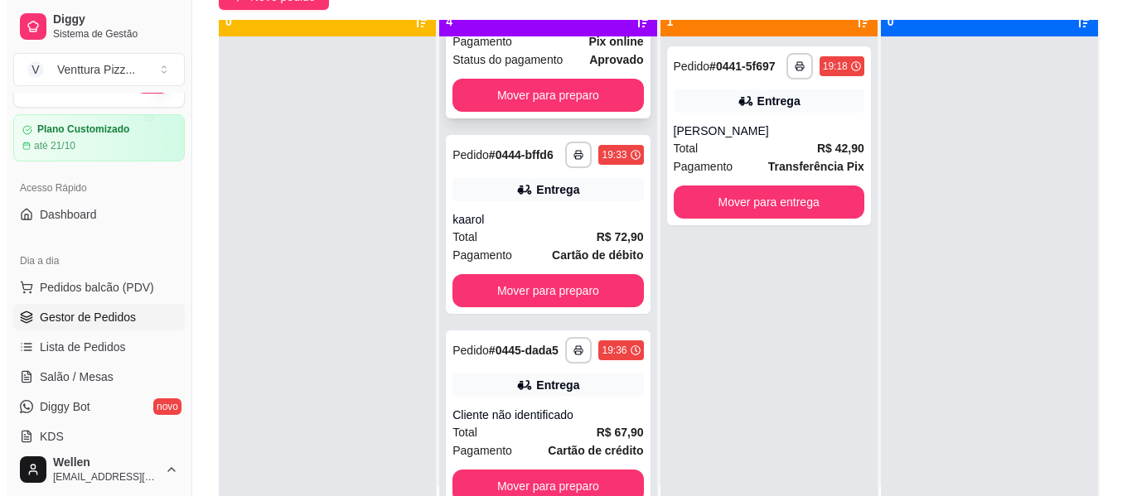
scroll to position [46, 0]
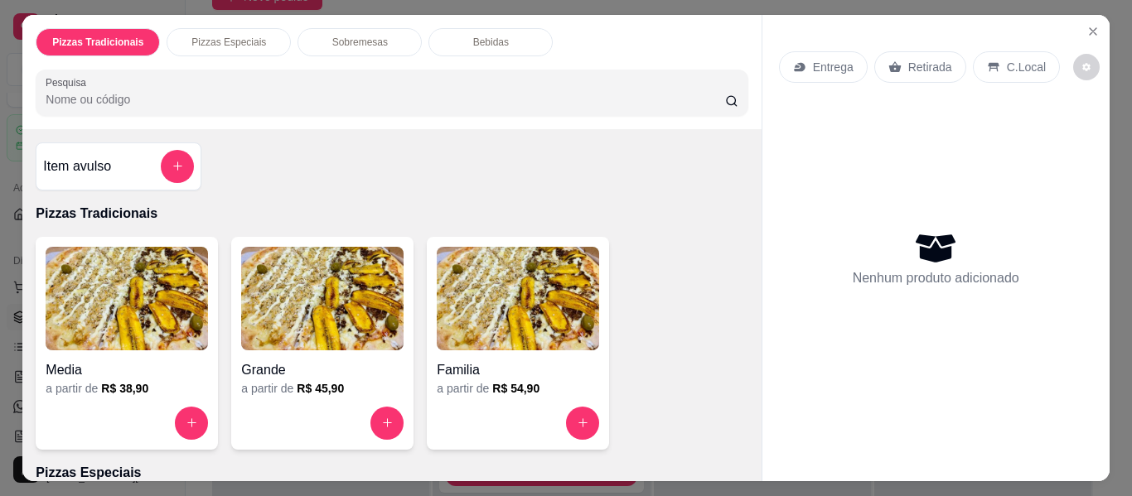
click at [460, 336] on img at bounding box center [518, 299] width 162 height 104
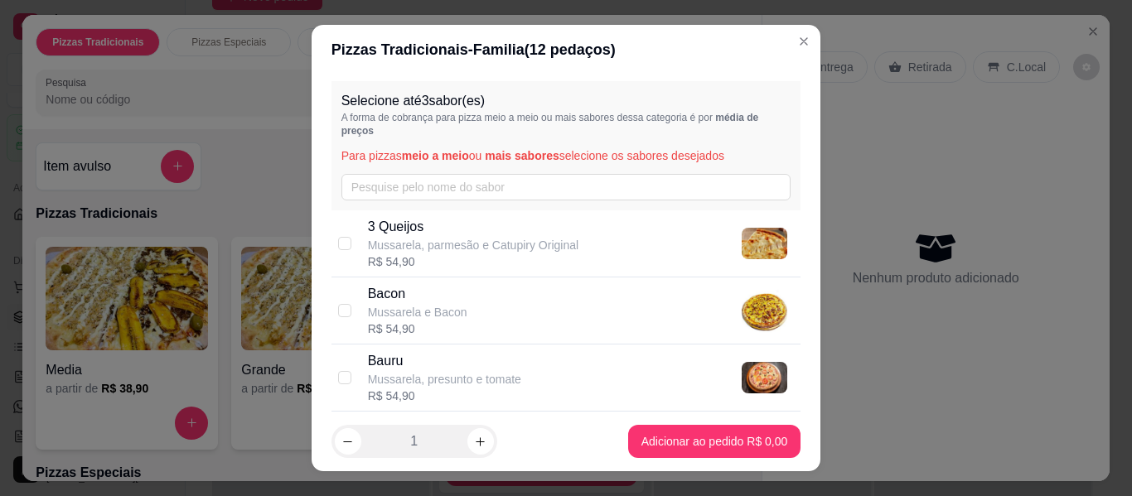
click at [480, 237] on p "Mussarela, parmesão e Catupiry Original" at bounding box center [473, 245] width 210 height 17
click at [478, 247] on p "Mussarela, parmesão e Catupiry Original" at bounding box center [473, 245] width 210 height 17
checkbox input "false"
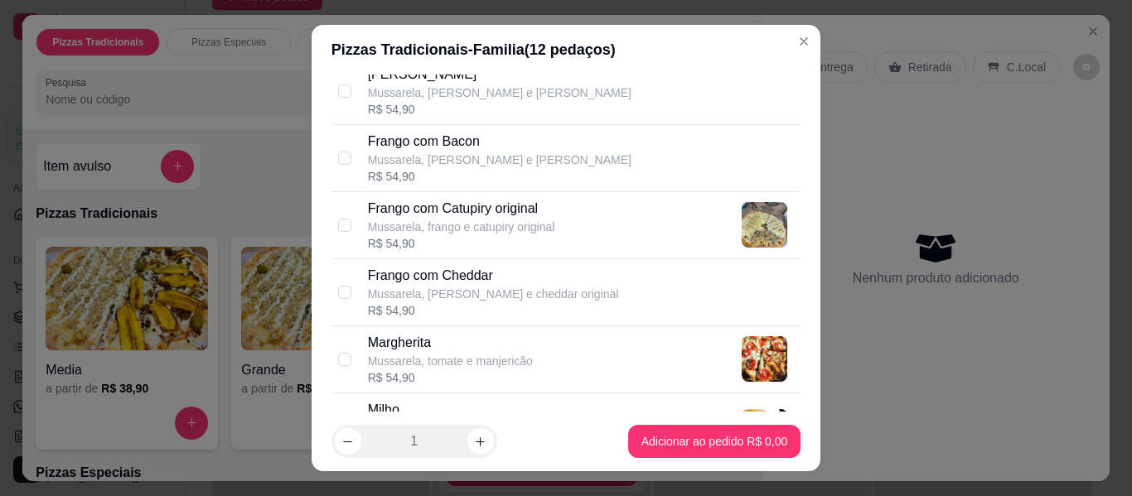
scroll to position [497, 0]
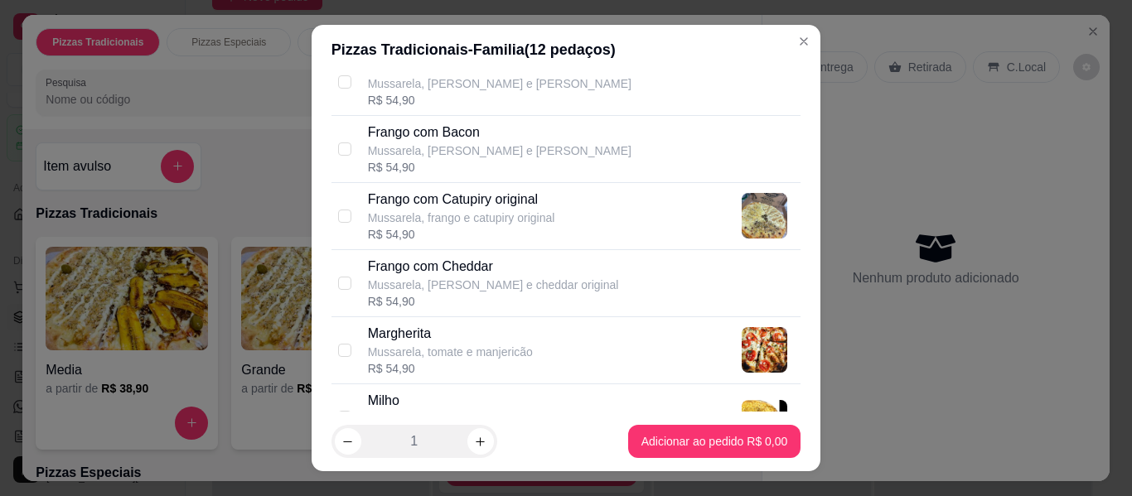
click at [526, 214] on p "Mussarela, frango e catupiry original" at bounding box center [461, 218] width 187 height 17
checkbox input "true"
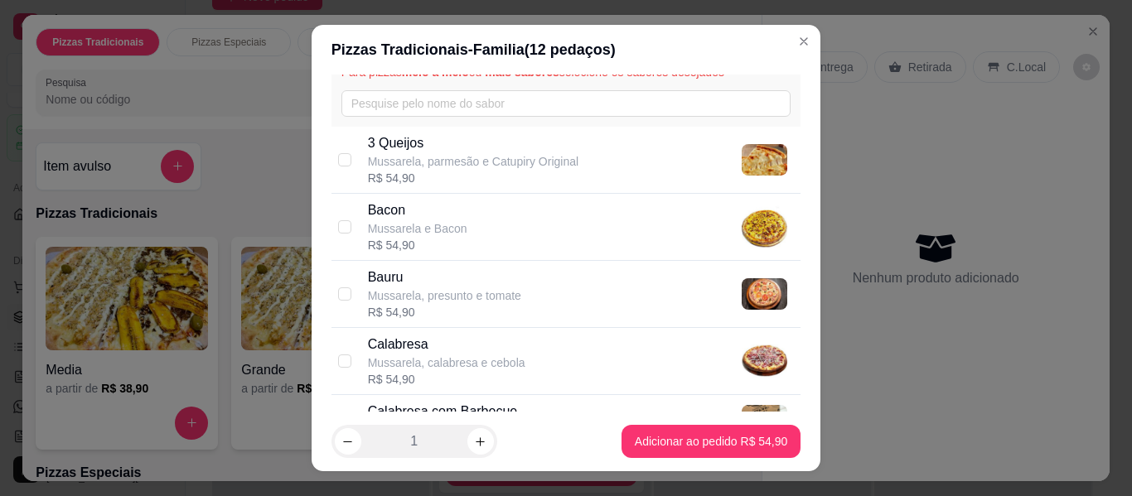
scroll to position [83, 0]
click at [467, 167] on p "Mussarela, parmesão e Catupiry Original" at bounding box center [473, 162] width 210 height 17
checkbox input "true"
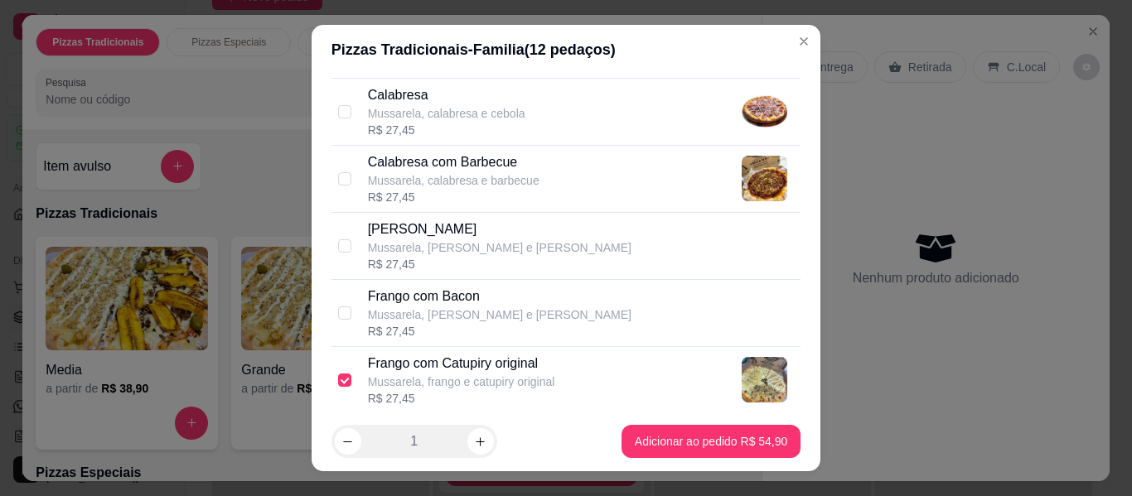
scroll to position [497, 0]
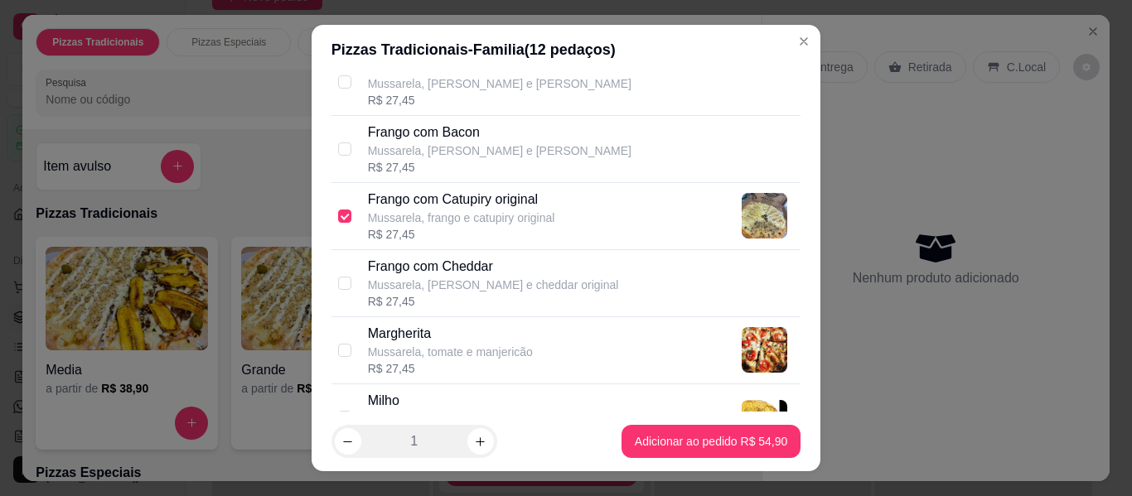
click at [512, 215] on p "Mussarela, frango e catupiry original" at bounding box center [461, 218] width 187 height 17
checkbox input "false"
click at [553, 292] on div "Frango com [PERSON_NAME], [PERSON_NAME] e cheddar original R$ 54,90" at bounding box center [581, 283] width 427 height 53
checkbox input "true"
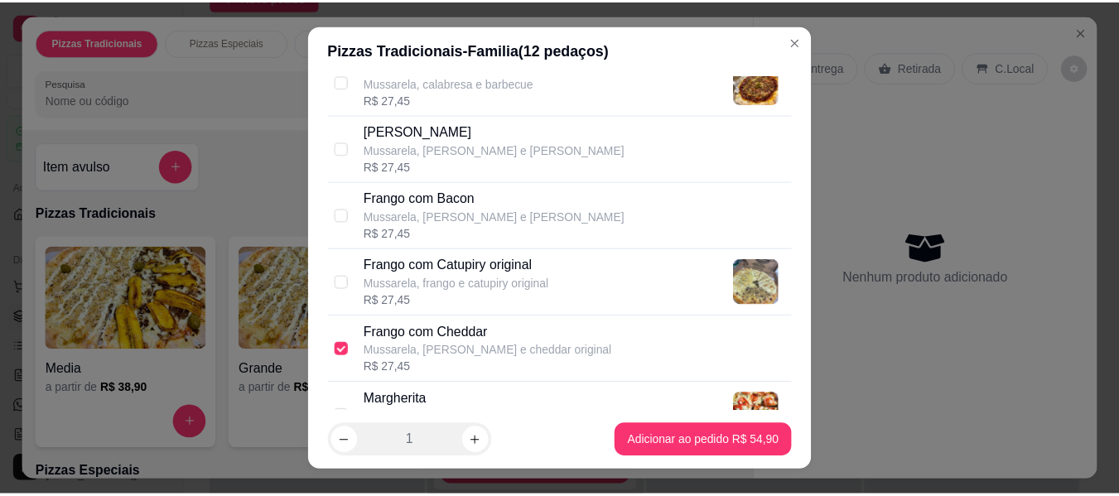
scroll to position [331, 0]
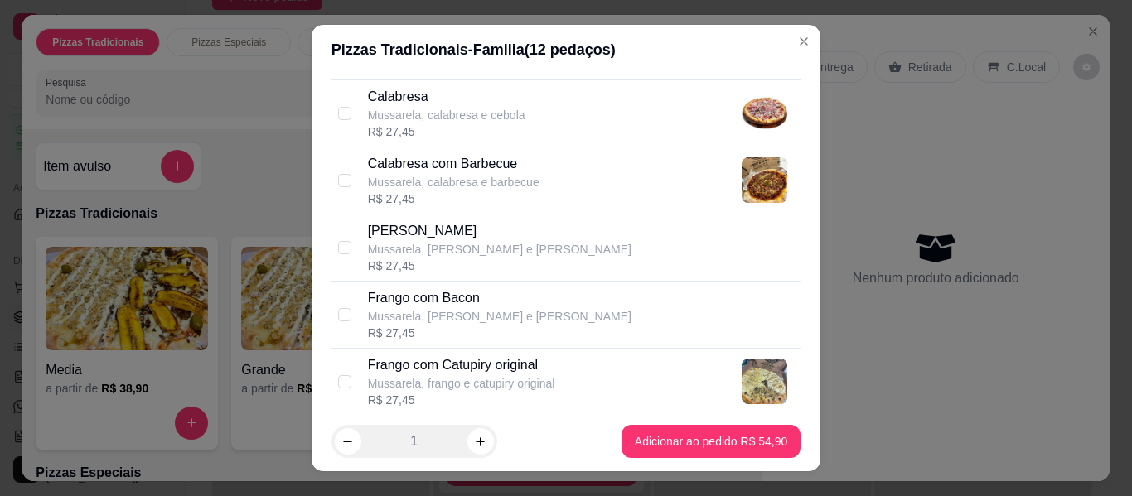
click at [461, 120] on p "Mussarela, calabresa e cebola" at bounding box center [446, 115] width 157 height 17
checkbox input "true"
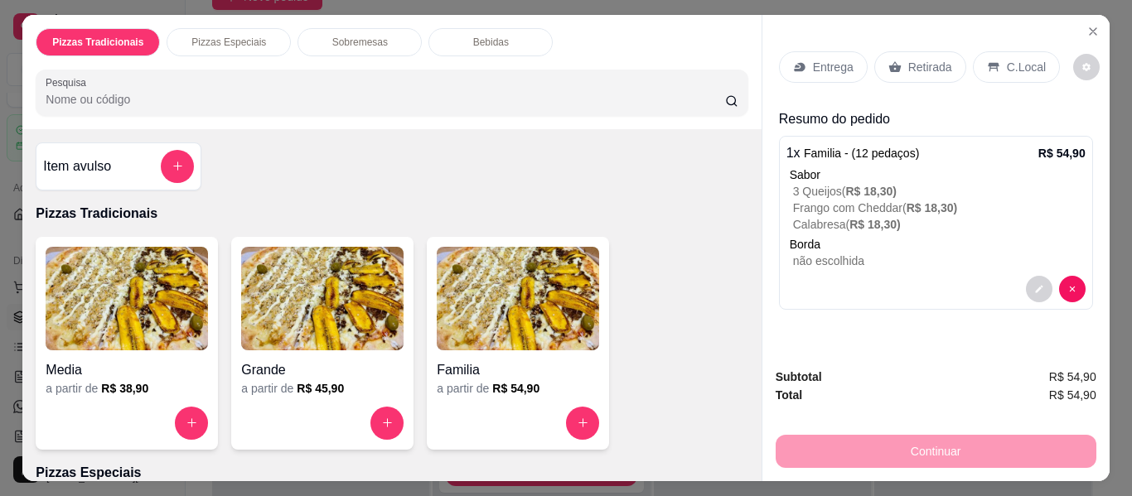
click at [896, 56] on div "Retirada" at bounding box center [920, 66] width 92 height 31
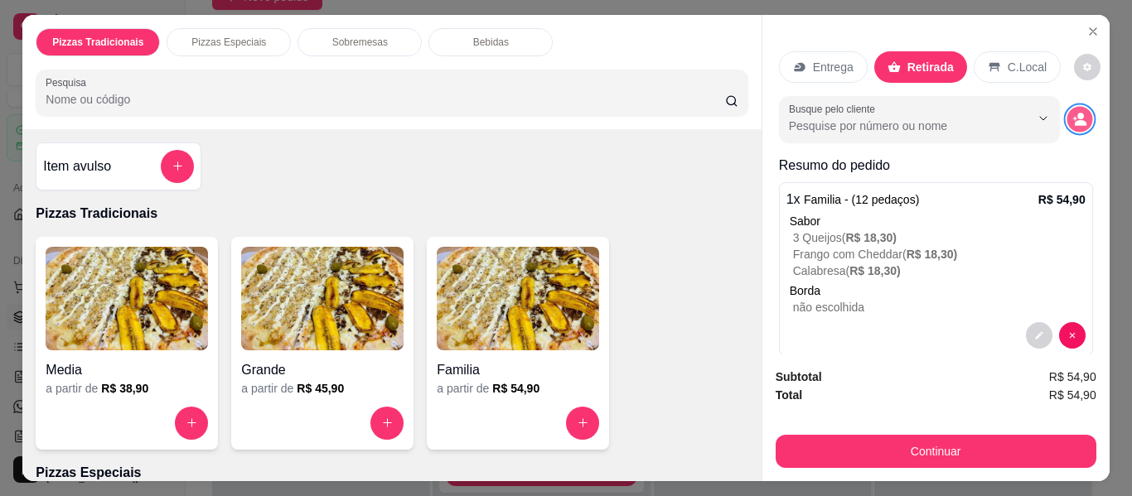
click at [1075, 120] on icon "decrease-product-quantity" at bounding box center [1081, 123] width 12 height 6
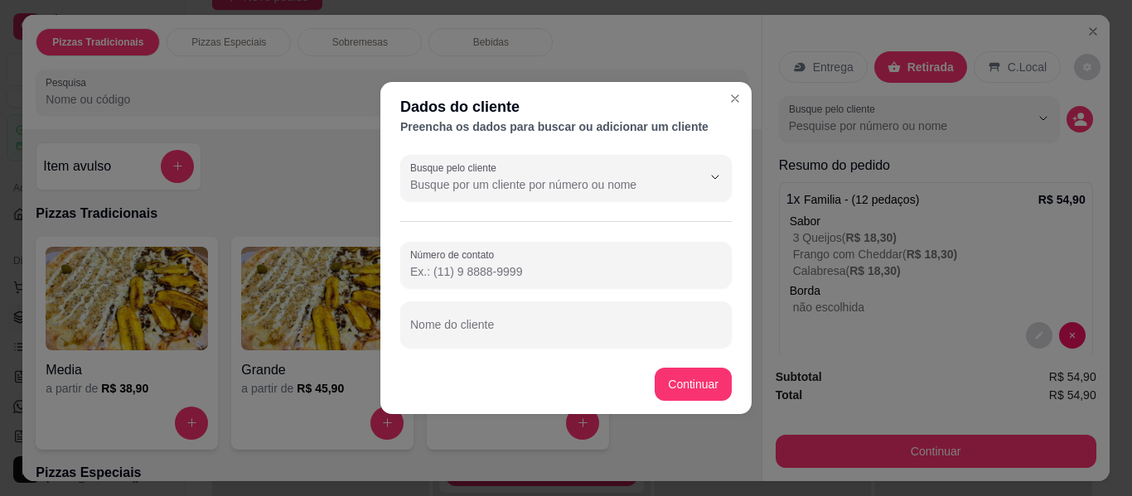
click at [571, 266] on input "Número de contato" at bounding box center [566, 271] width 312 height 17
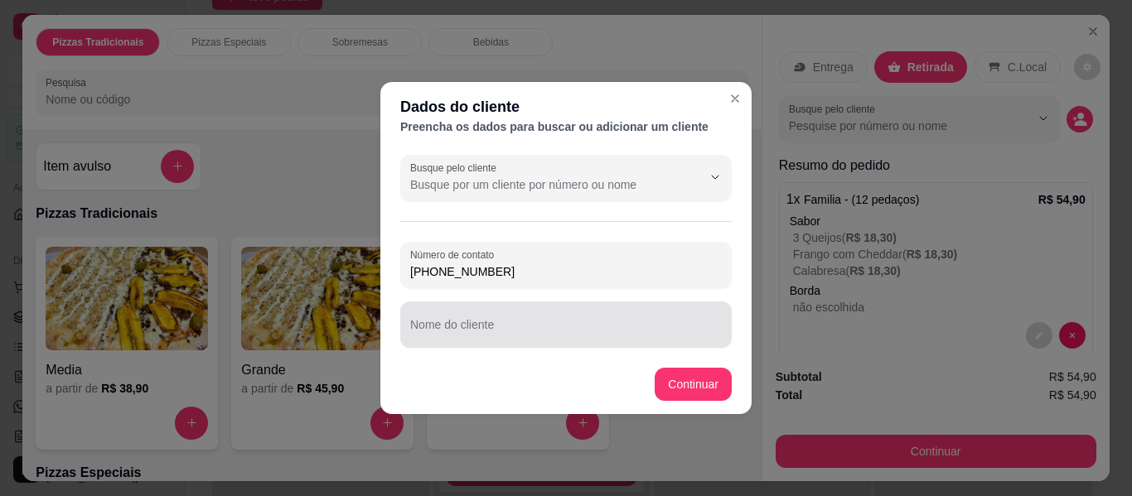
type input "[PHONE_NUMBER]"
click at [577, 319] on div at bounding box center [566, 324] width 312 height 33
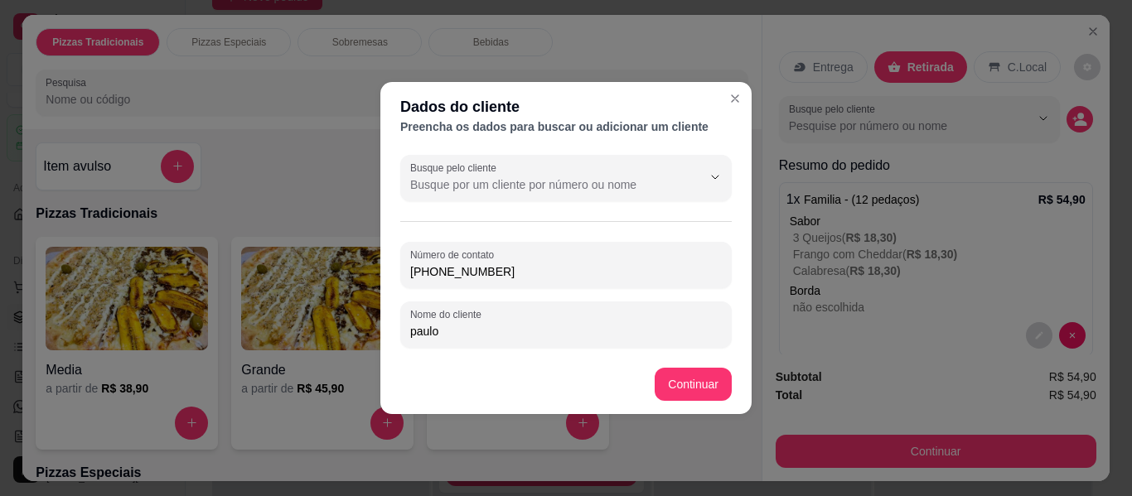
type input "paulo"
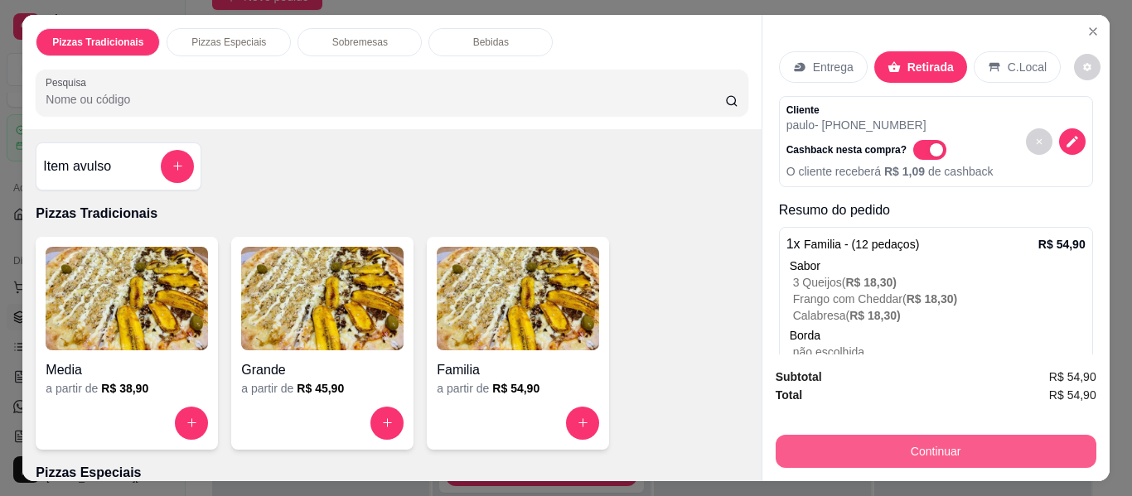
click at [823, 435] on button "Continuar" at bounding box center [936, 451] width 321 height 33
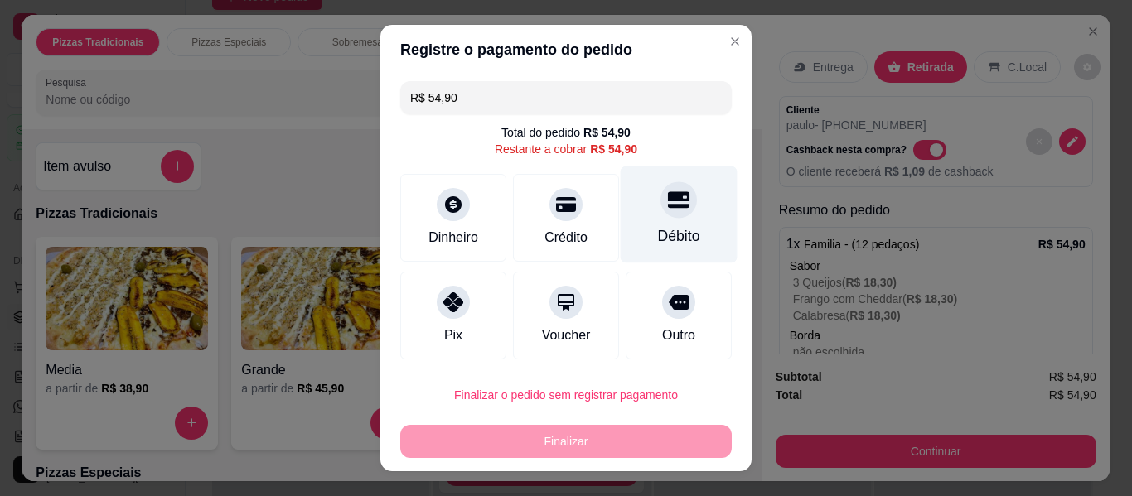
click at [658, 230] on div "Débito" at bounding box center [679, 236] width 42 height 22
type input "R$ 0,00"
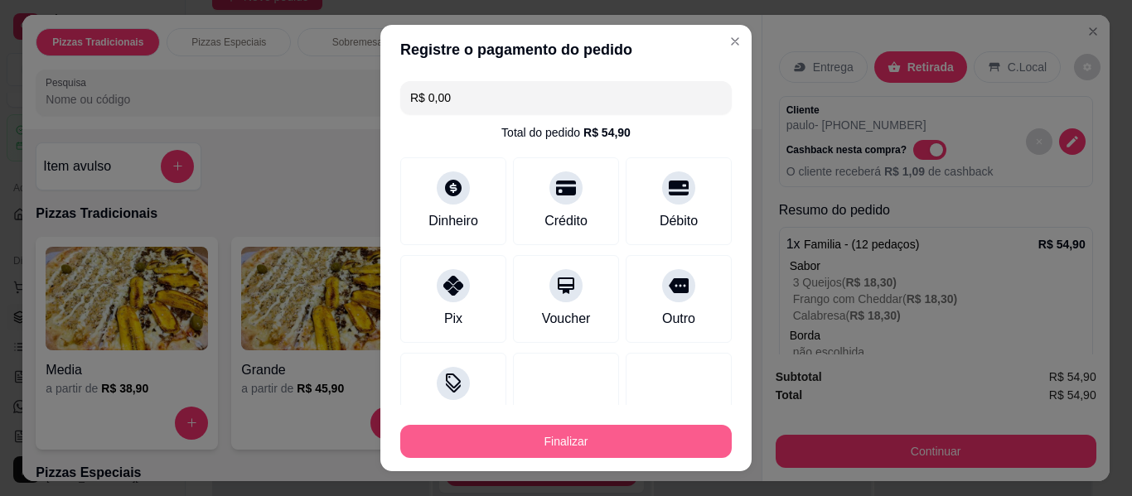
click at [640, 442] on button "Finalizar" at bounding box center [565, 441] width 331 height 33
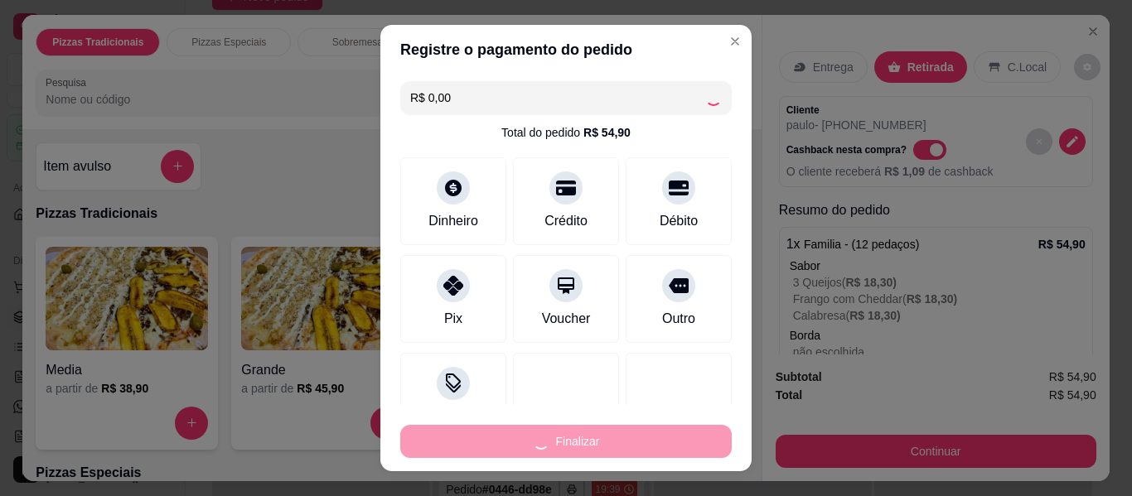
type input "-R$ 54,90"
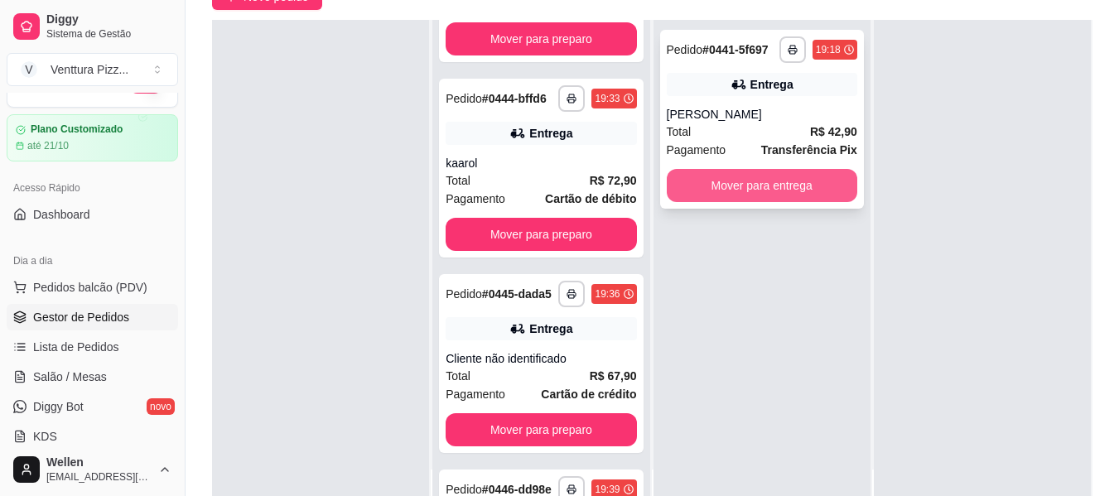
click at [763, 190] on button "Mover para entrega" at bounding box center [762, 185] width 191 height 33
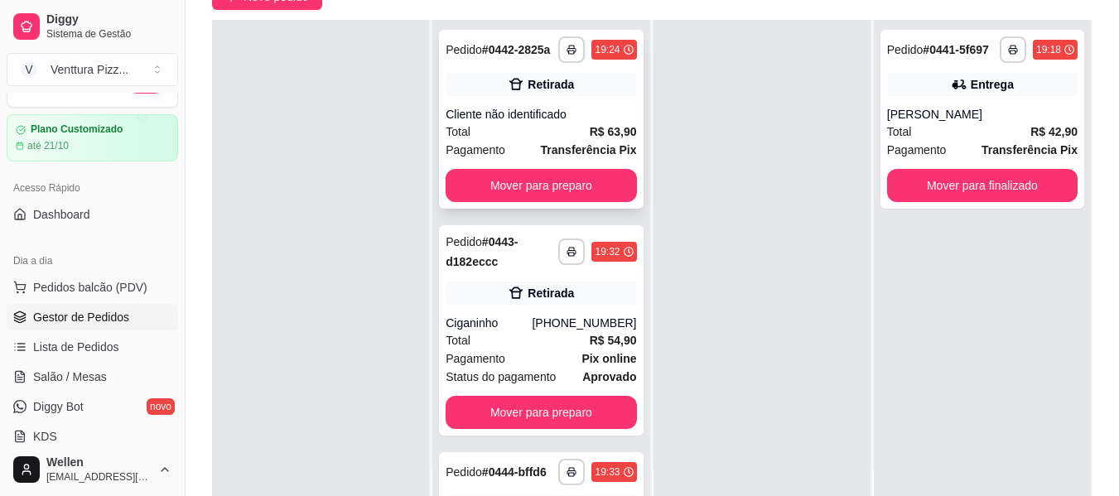
click at [519, 141] on div "Total R$ 63,90" at bounding box center [541, 132] width 191 height 18
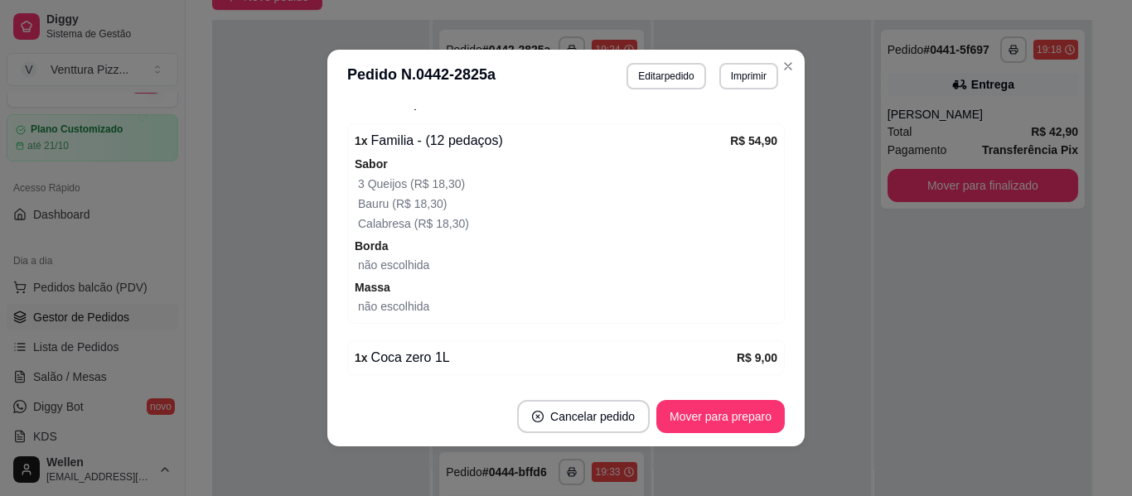
scroll to position [331, 0]
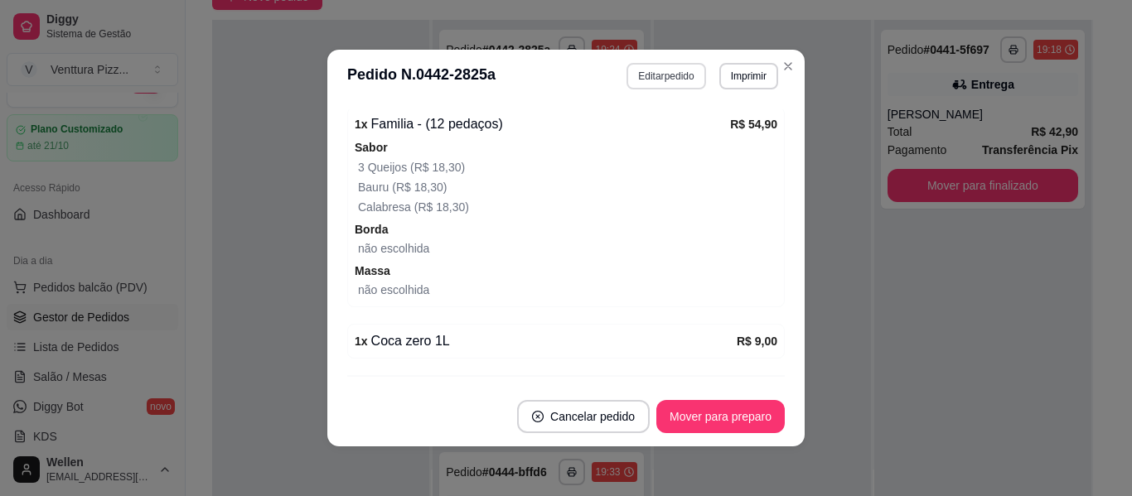
click at [638, 72] on button "Editar pedido" at bounding box center [665, 76] width 79 height 27
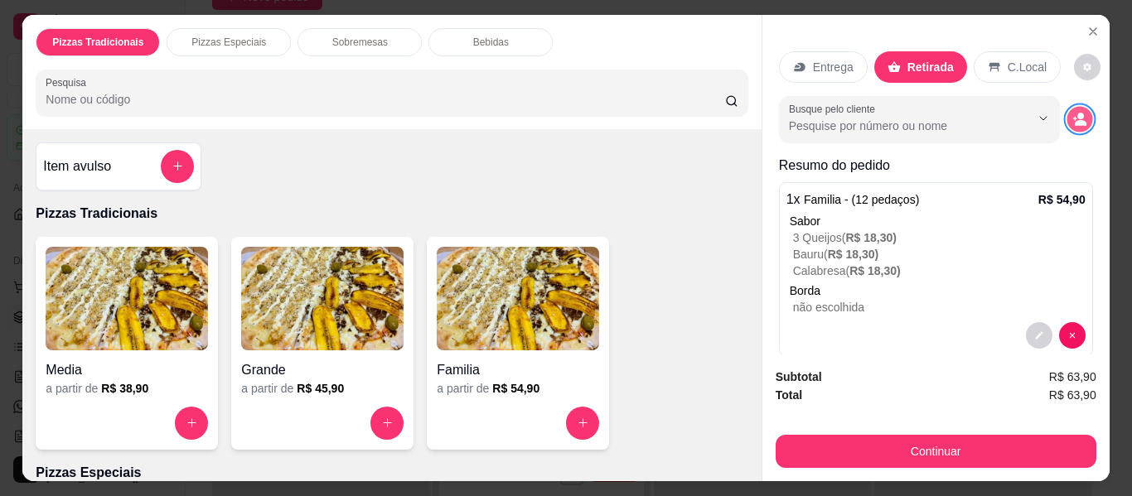
click at [1072, 112] on icon "decrease-product-quantity" at bounding box center [1079, 119] width 14 height 14
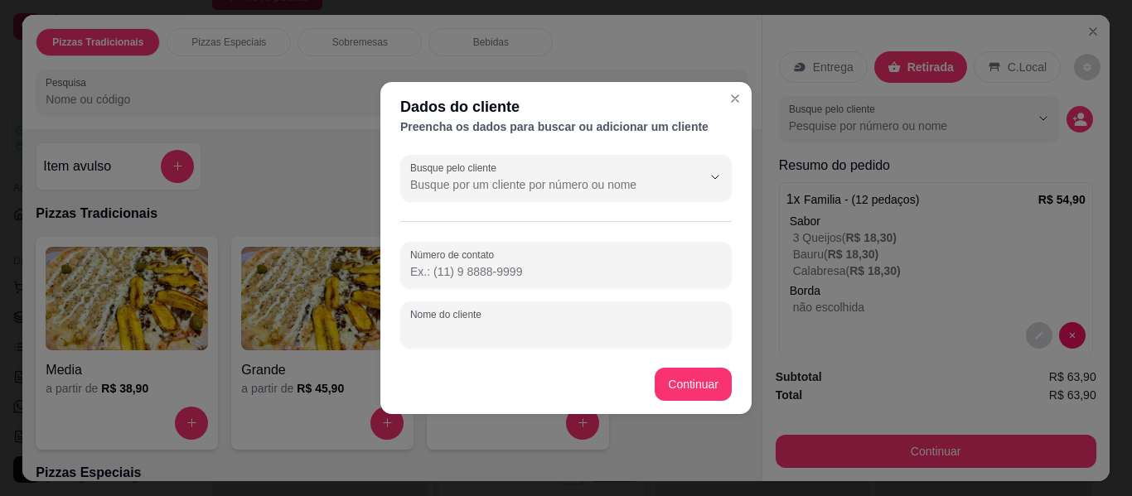
click at [572, 327] on input "Nome do cliente" at bounding box center [566, 331] width 312 height 17
type input "menina da 31"
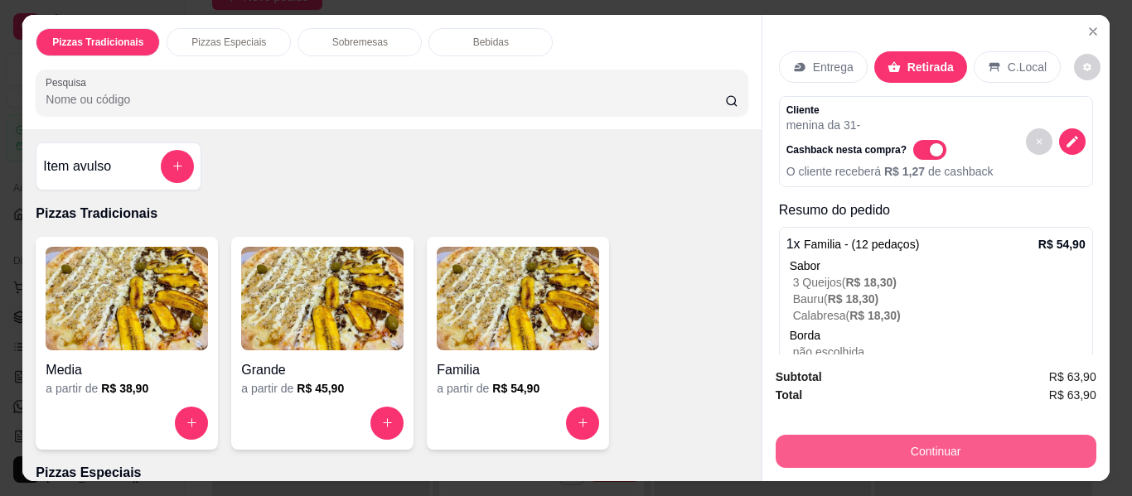
click at [814, 435] on button "Continuar" at bounding box center [936, 451] width 321 height 33
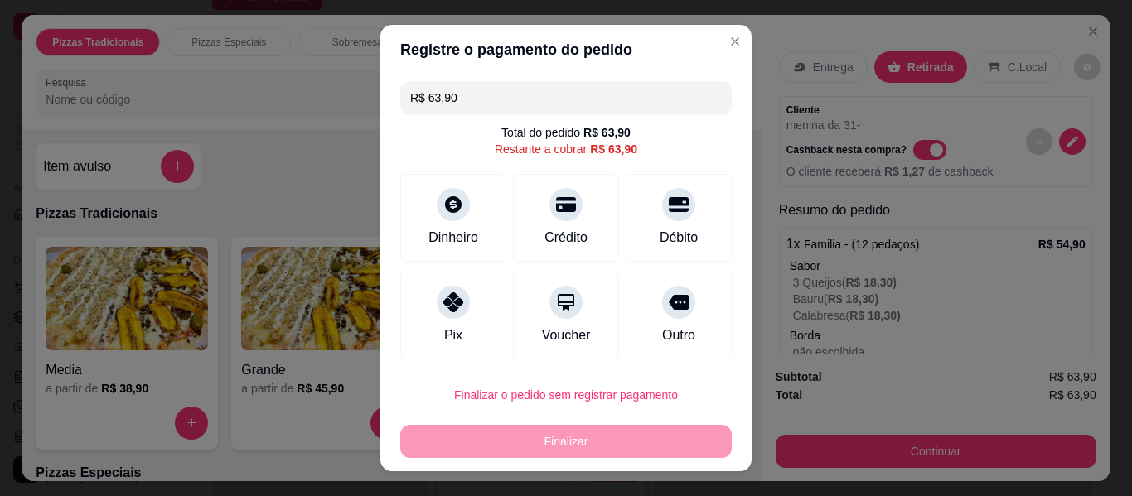
click at [601, 454] on div "Finalizar" at bounding box center [565, 441] width 331 height 33
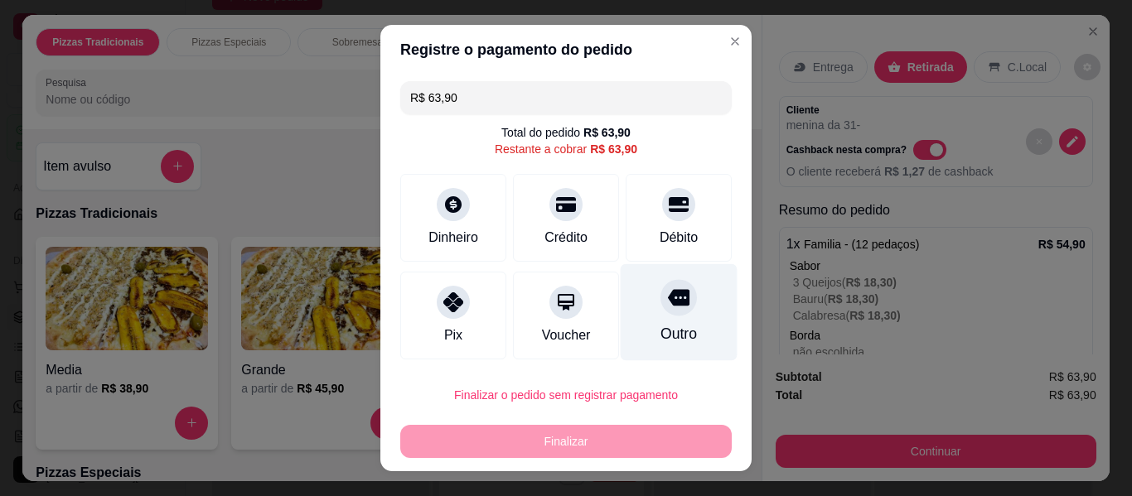
click at [669, 288] on div "Outro" at bounding box center [679, 312] width 117 height 97
type input "R$ 0,00"
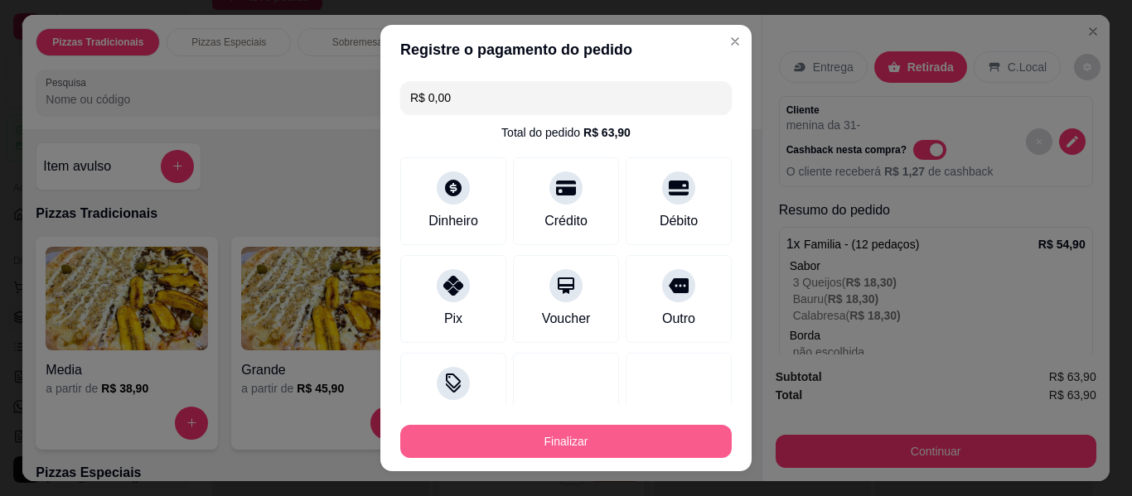
click at [633, 446] on button "Finalizar" at bounding box center [565, 441] width 331 height 33
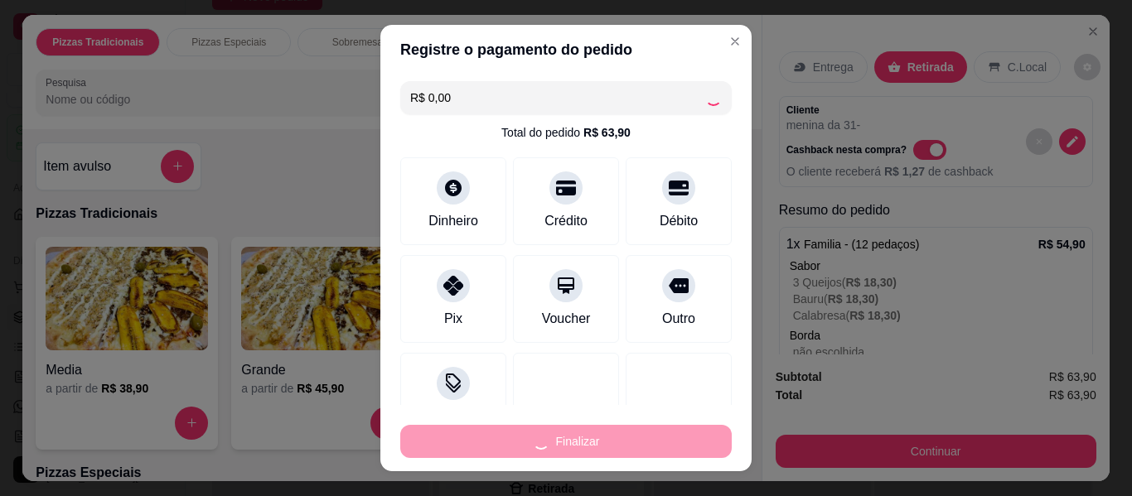
type input "0"
type input "-R$ 63,90"
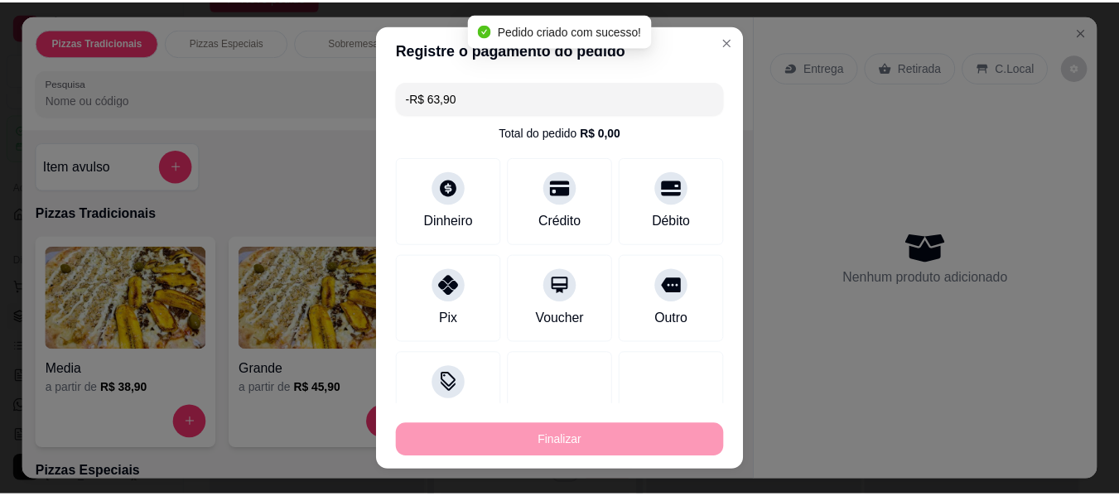
scroll to position [404, 0]
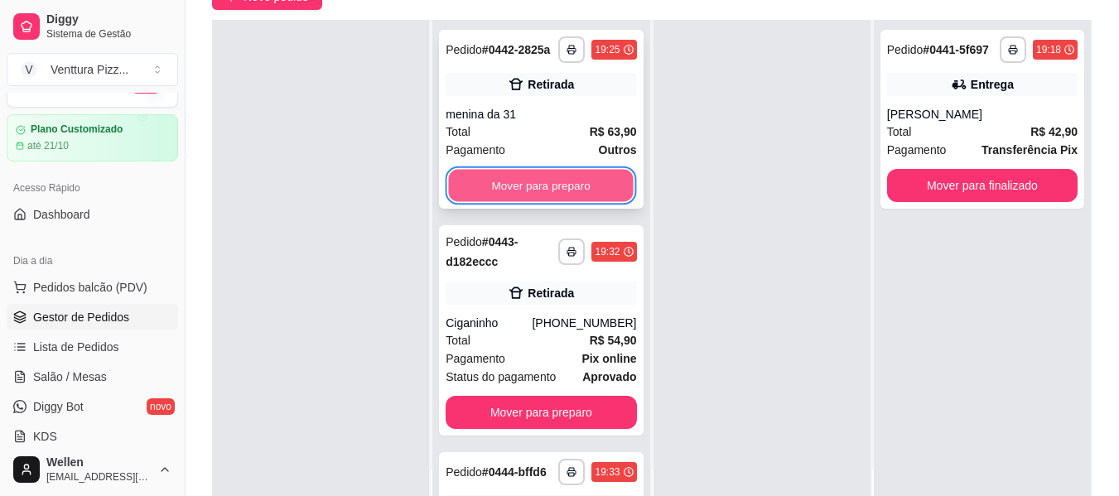
click at [532, 190] on button "Mover para preparo" at bounding box center [541, 186] width 185 height 32
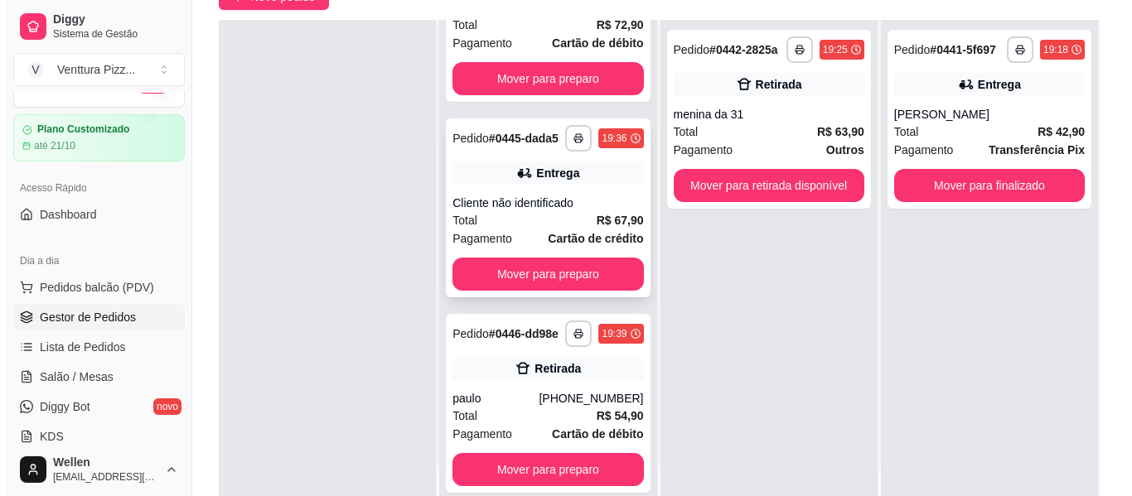
scroll to position [374, 0]
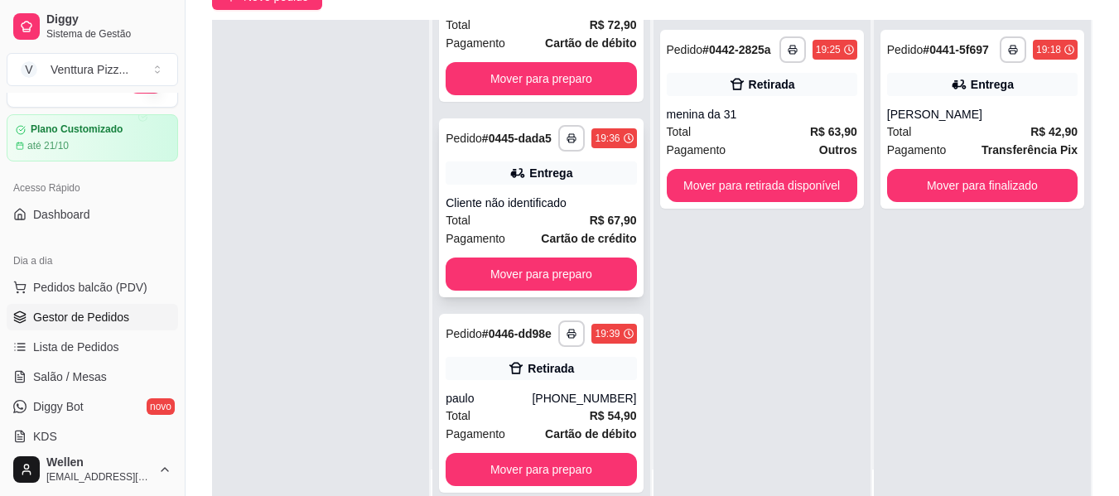
click at [508, 211] on div "Total R$ 67,90" at bounding box center [541, 220] width 191 height 18
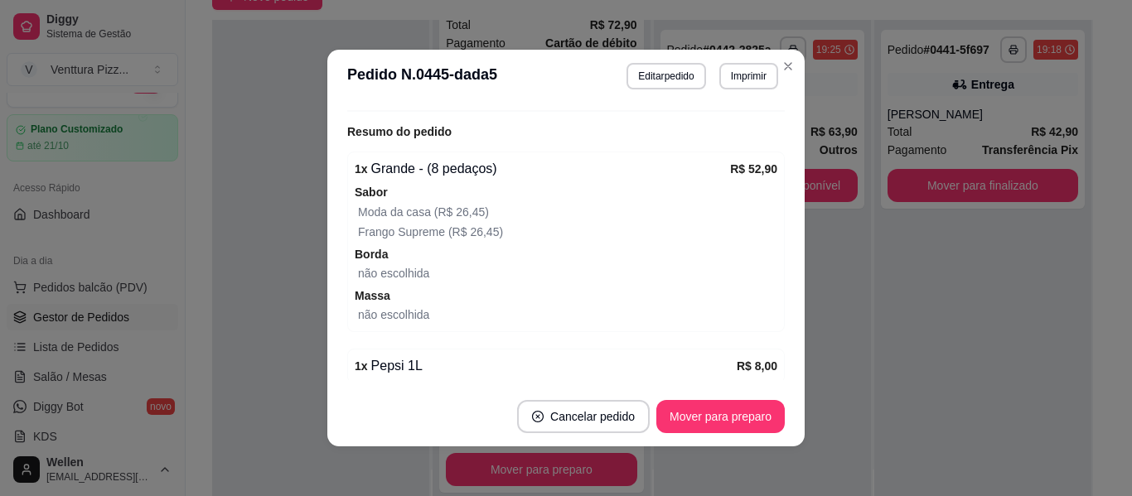
scroll to position [416, 0]
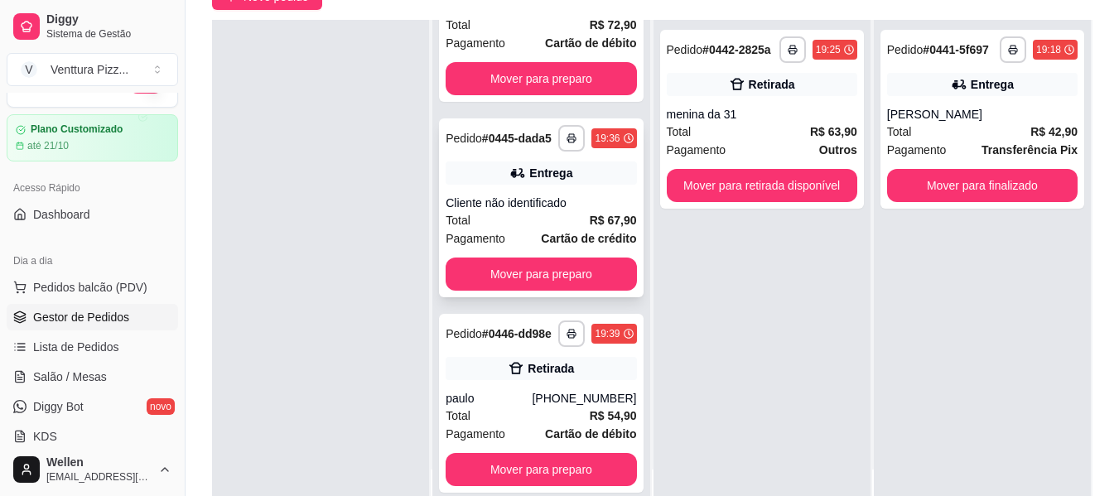
click at [552, 211] on div "Total R$ 67,90" at bounding box center [541, 220] width 191 height 18
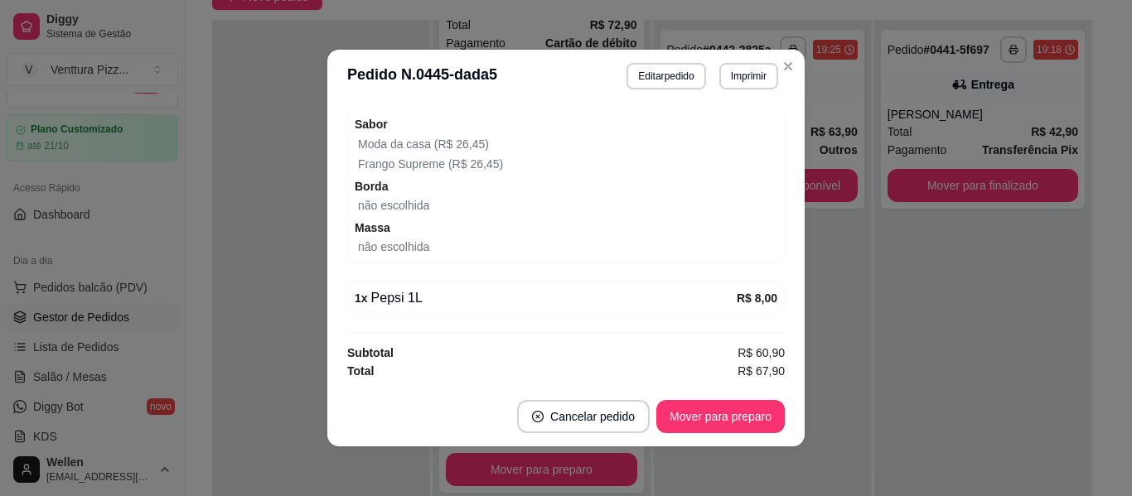
scroll to position [3, 0]
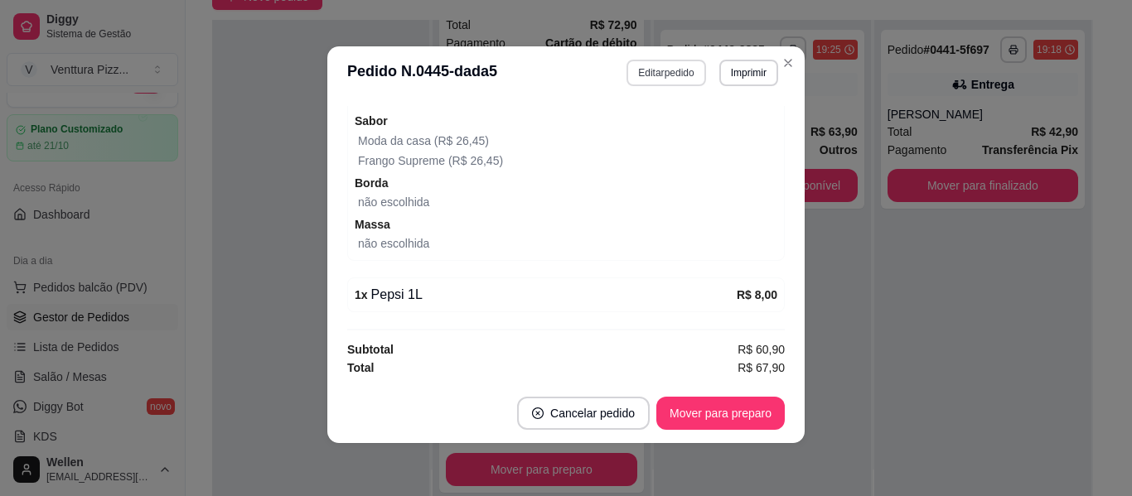
click at [674, 74] on button "Editar pedido" at bounding box center [665, 73] width 79 height 27
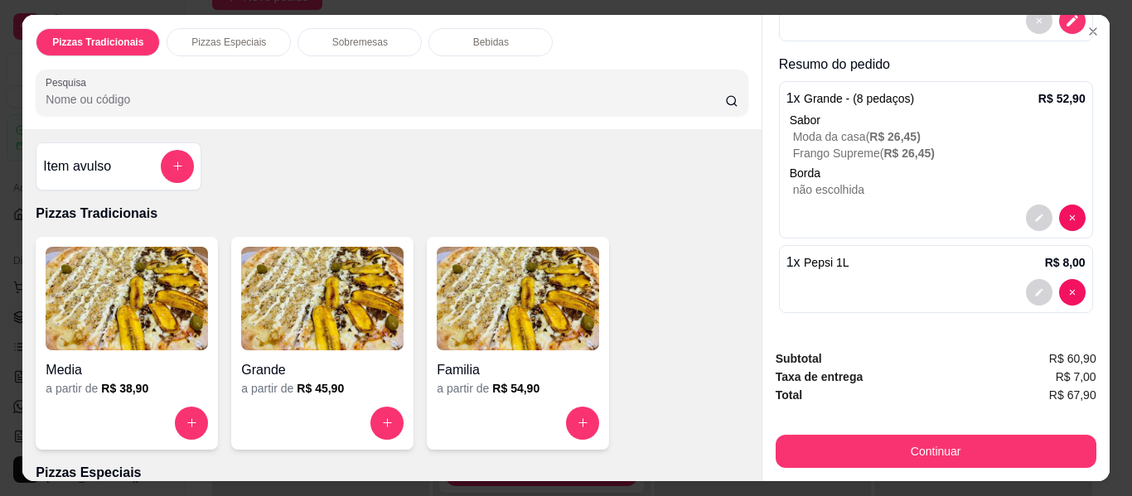
scroll to position [178, 0]
type input "0"
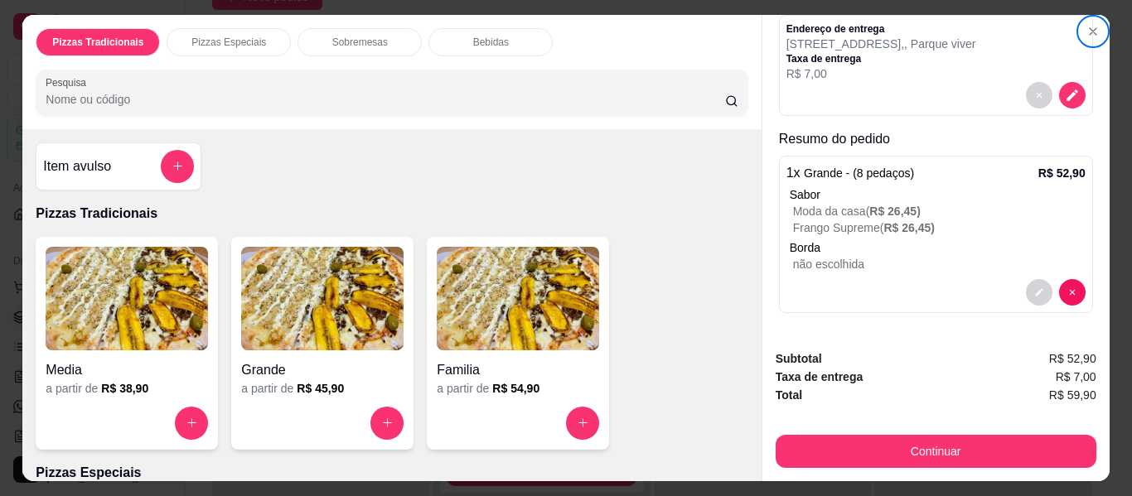
click at [493, 28] on div "Bebidas" at bounding box center [490, 42] width 124 height 28
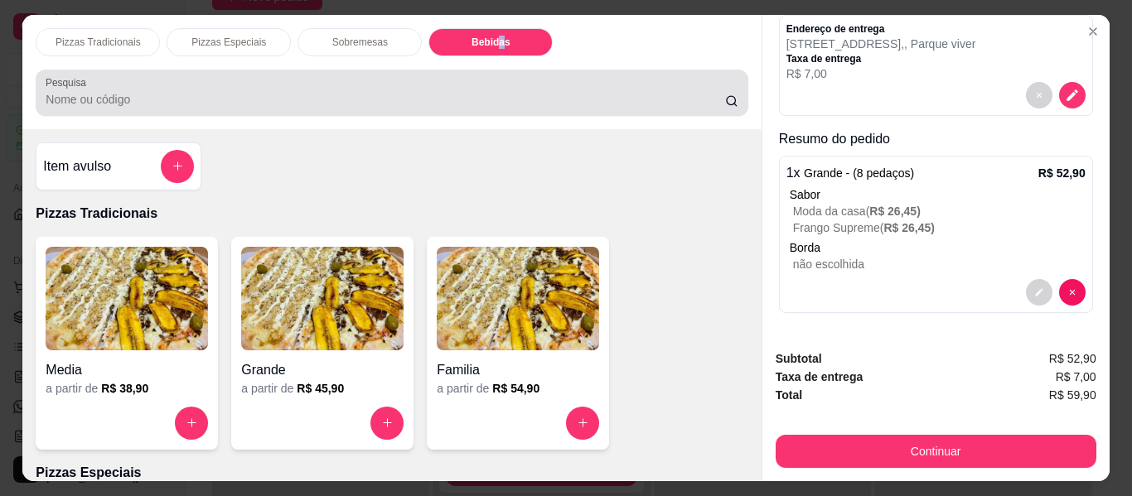
scroll to position [45, 0]
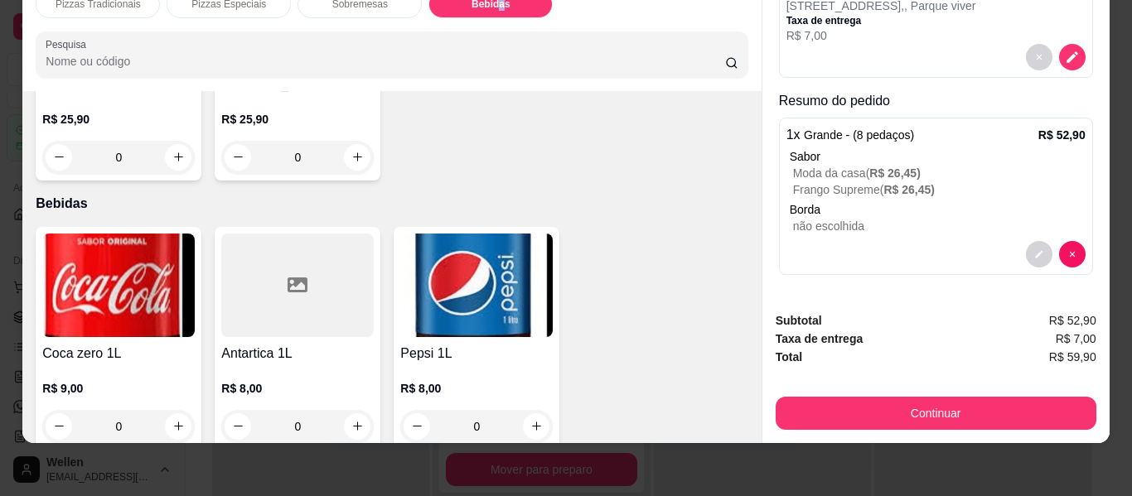
click at [80, 300] on img at bounding box center [118, 286] width 152 height 104
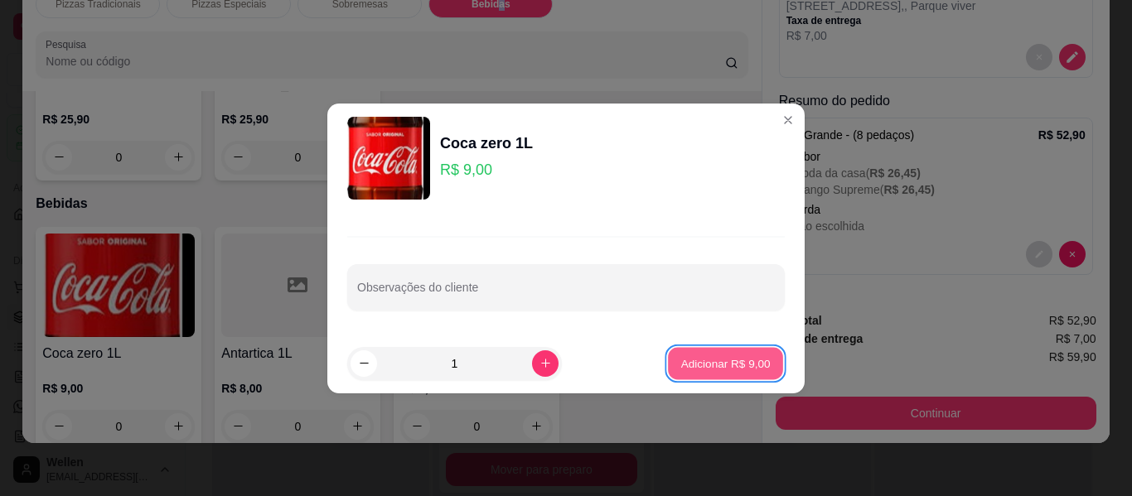
click at [689, 364] on p "Adicionar R$ 9,00" at bounding box center [724, 363] width 89 height 16
type input "1"
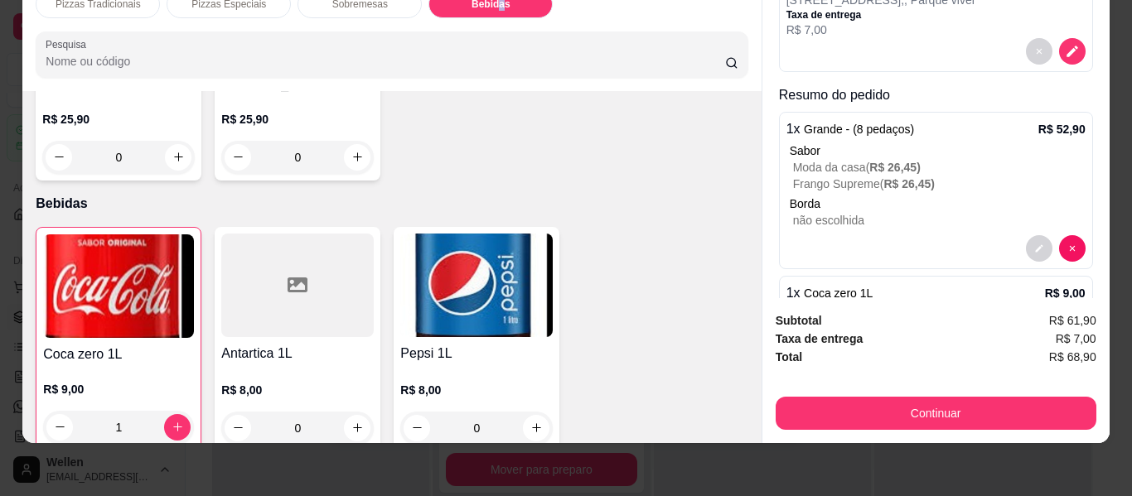
scroll to position [0, 0]
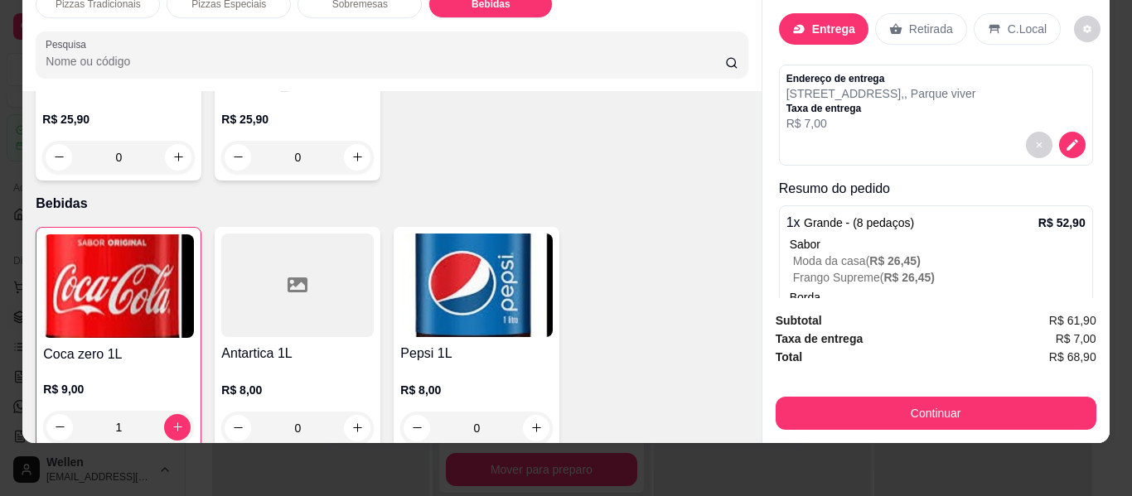
click at [889, 129] on p "R$ 7,00" at bounding box center [881, 123] width 190 height 17
click at [1065, 142] on icon "decrease-product-quantity" at bounding box center [1072, 145] width 14 height 14
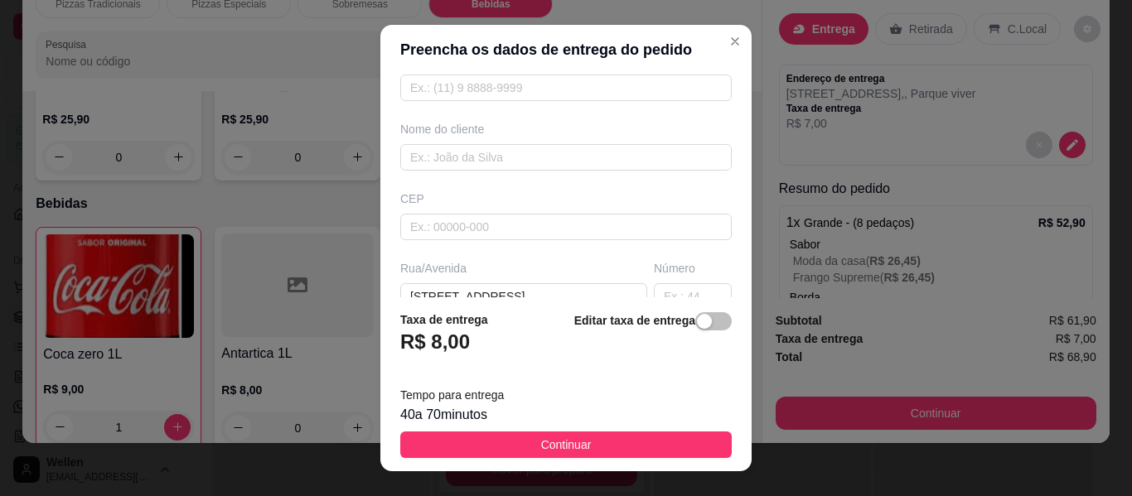
scroll to position [166, 0]
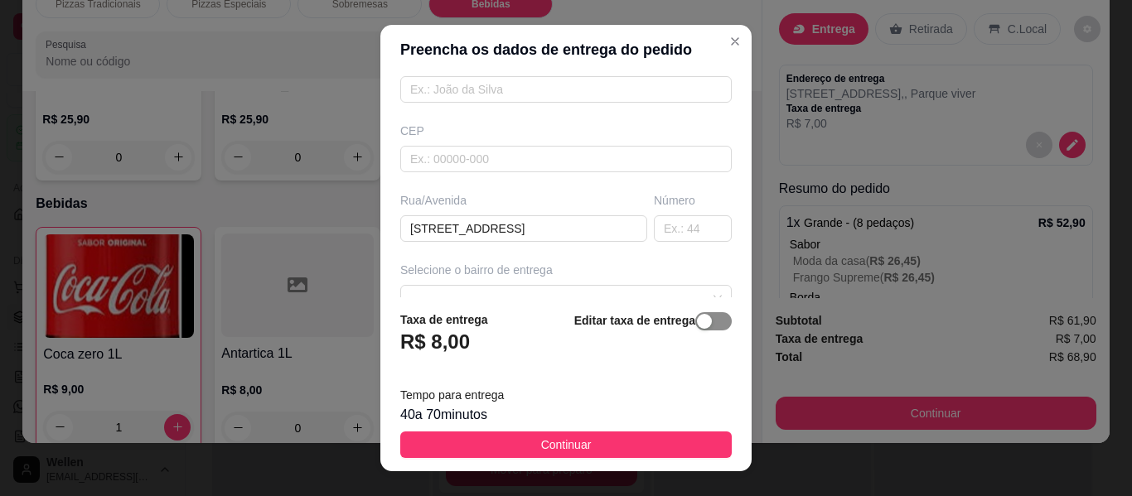
click at [700, 329] on span "button" at bounding box center [713, 321] width 36 height 18
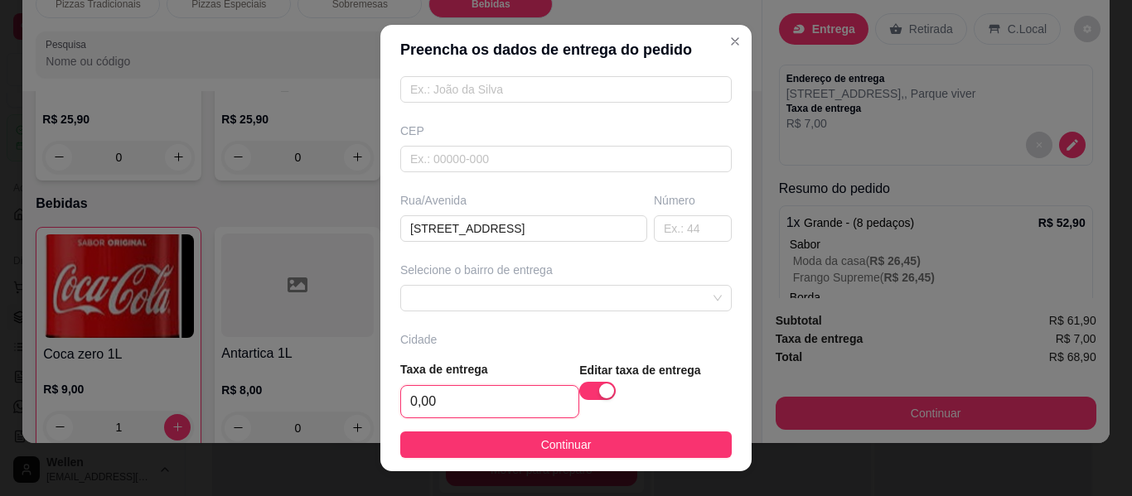
drag, startPoint x: 467, startPoint y: 394, endPoint x: 471, endPoint y: 376, distance: 17.7
click at [466, 394] on input "0,00" at bounding box center [489, 401] width 177 height 31
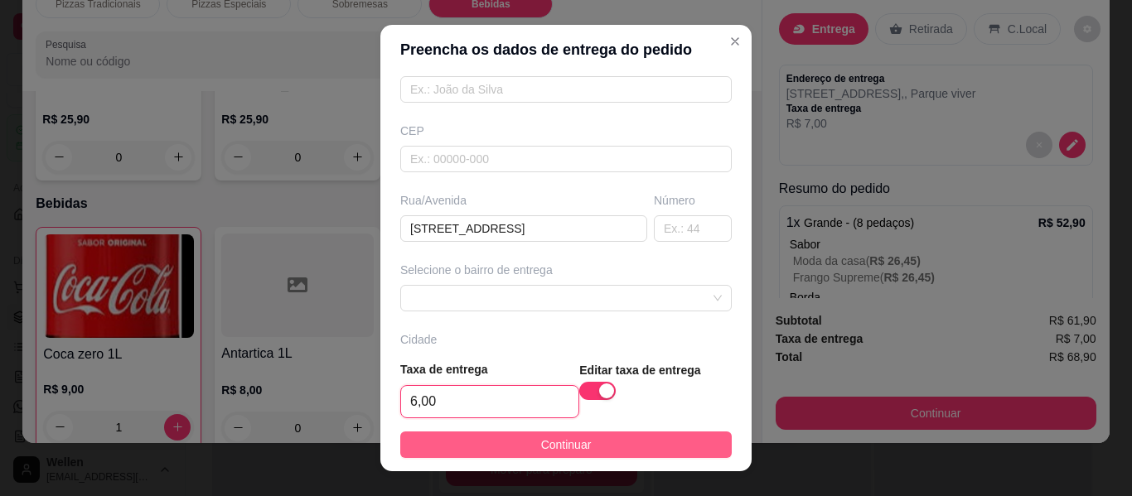
type input "6,00"
click at [458, 444] on button "Continuar" at bounding box center [565, 445] width 331 height 27
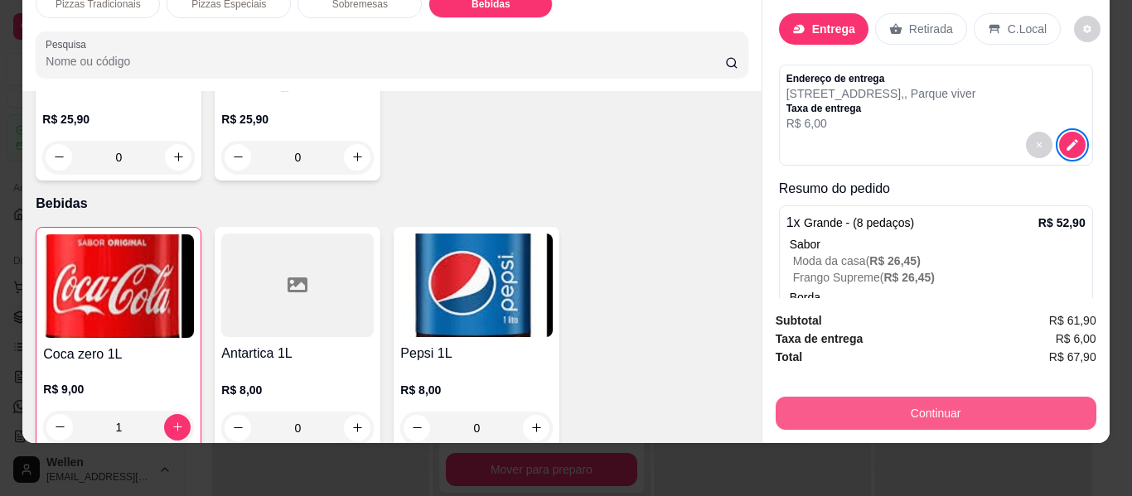
click at [835, 397] on button "Continuar" at bounding box center [936, 413] width 321 height 33
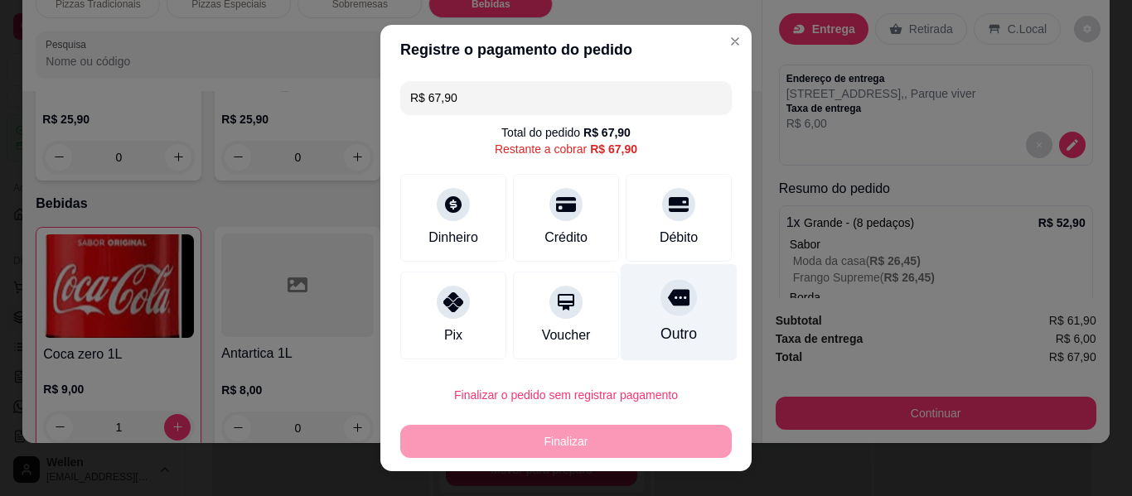
click at [660, 344] on div "Outro" at bounding box center [678, 334] width 36 height 22
type input "R$ 0,00"
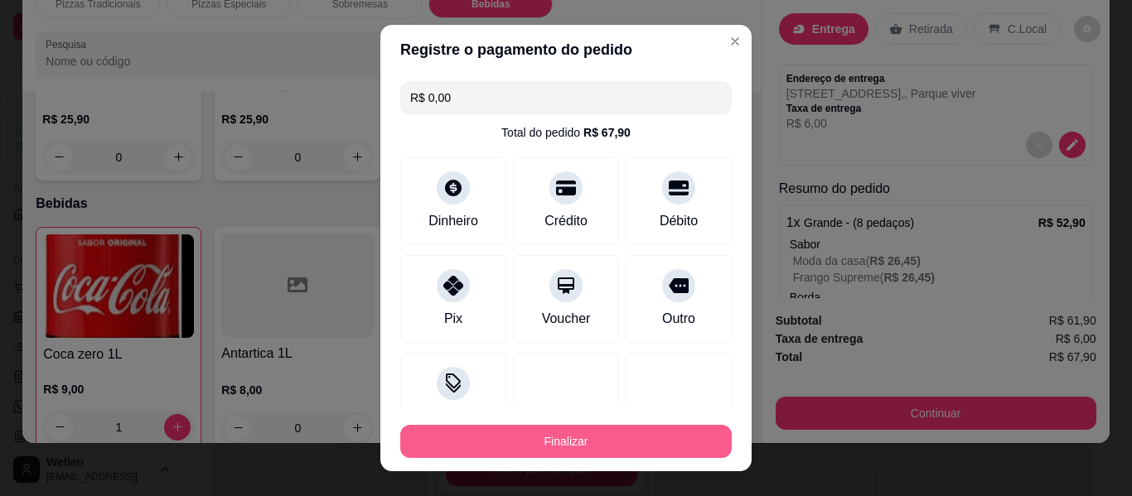
click at [650, 437] on button "Finalizar" at bounding box center [565, 441] width 331 height 33
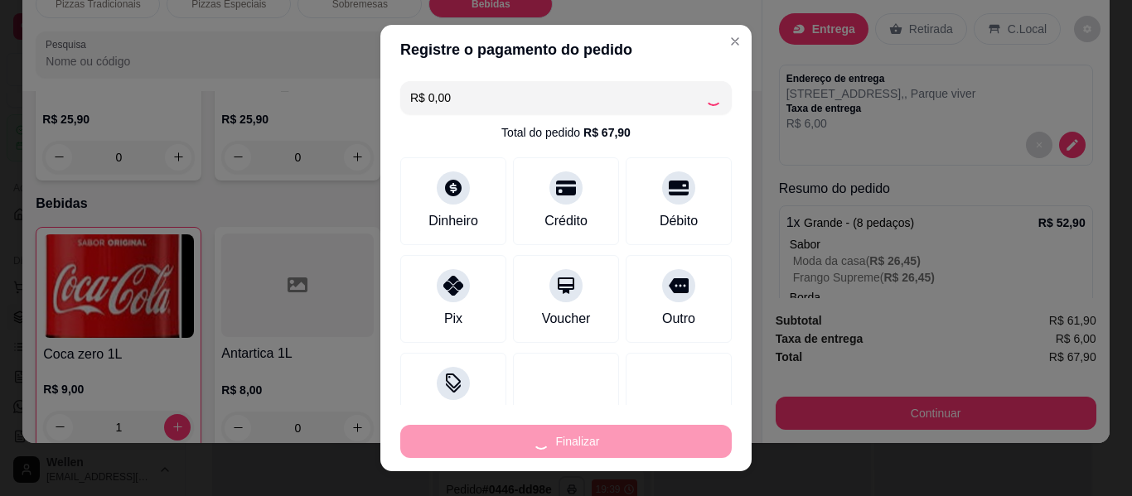
type input "0"
type input "-R$ 67,90"
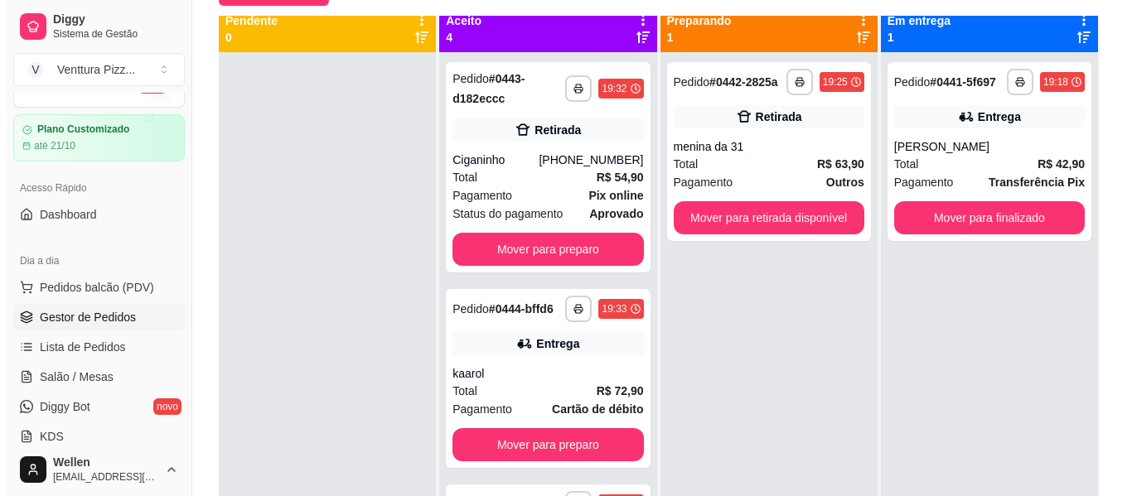
scroll to position [0, 0]
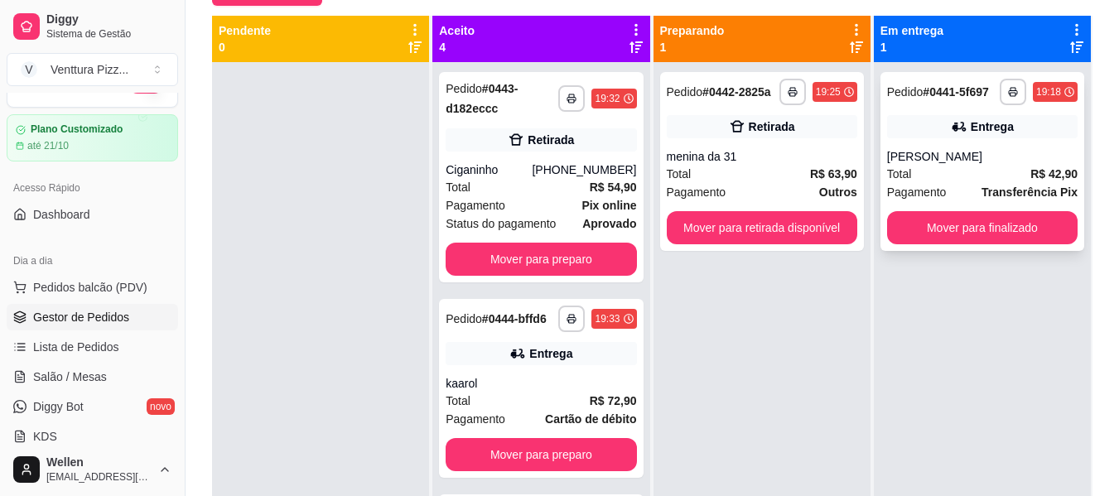
click at [913, 163] on div "[PERSON_NAME]" at bounding box center [982, 156] width 191 height 17
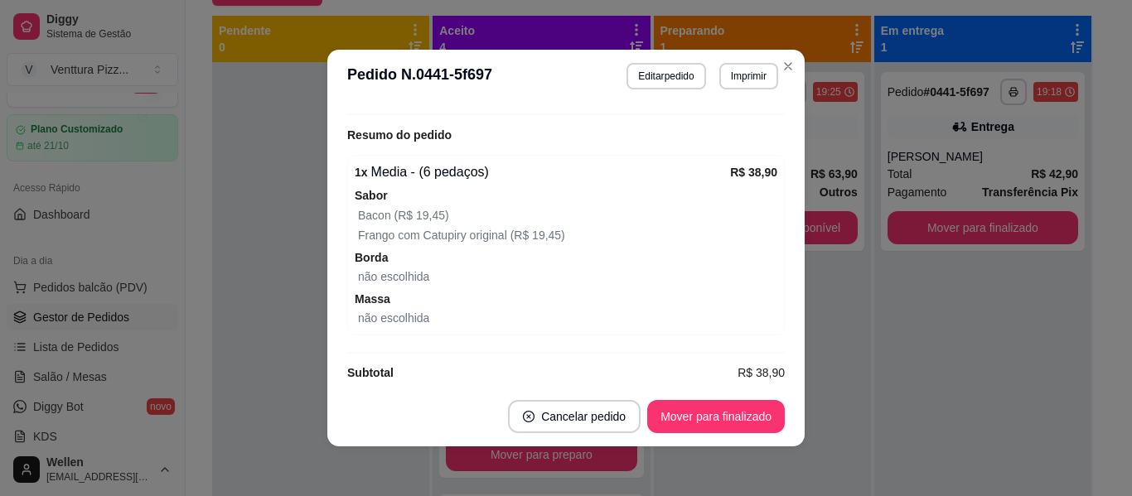
scroll to position [550, 0]
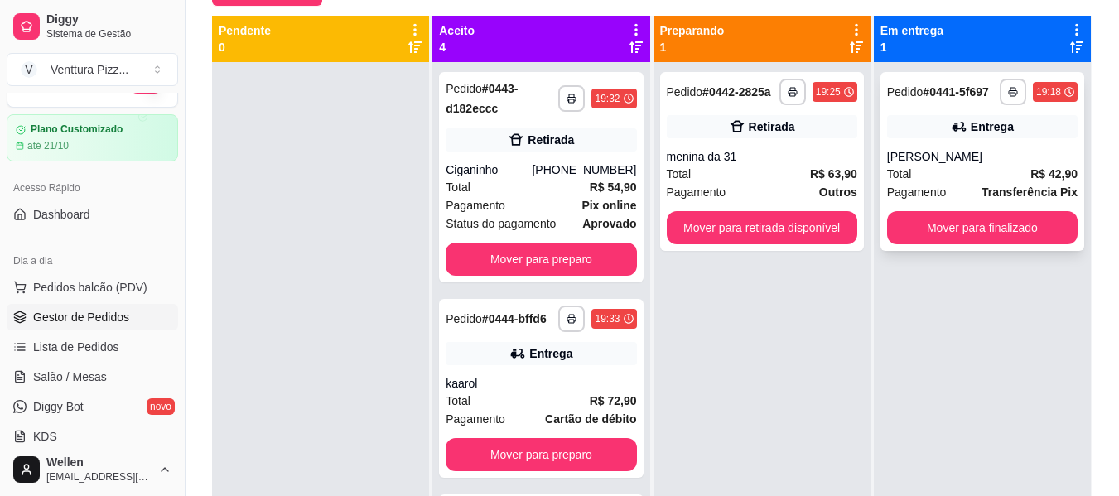
click at [915, 148] on div "[PERSON_NAME]" at bounding box center [982, 156] width 191 height 17
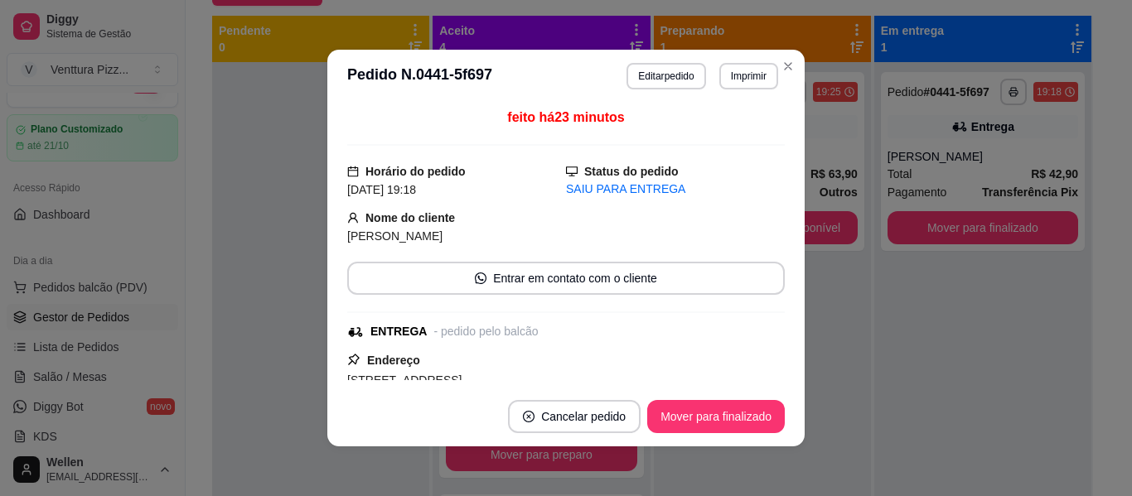
scroll to position [0, 0]
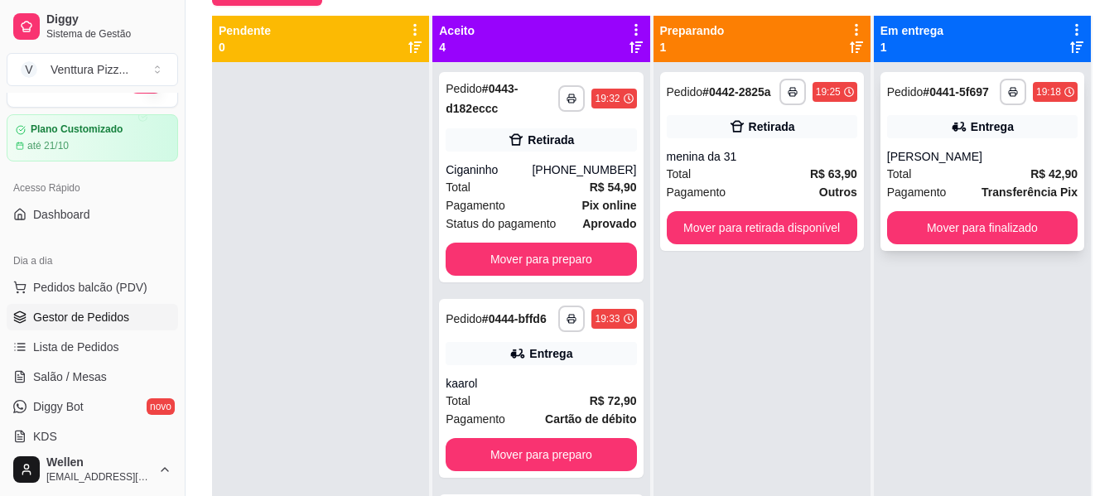
click at [906, 159] on div "[PERSON_NAME]" at bounding box center [982, 156] width 191 height 17
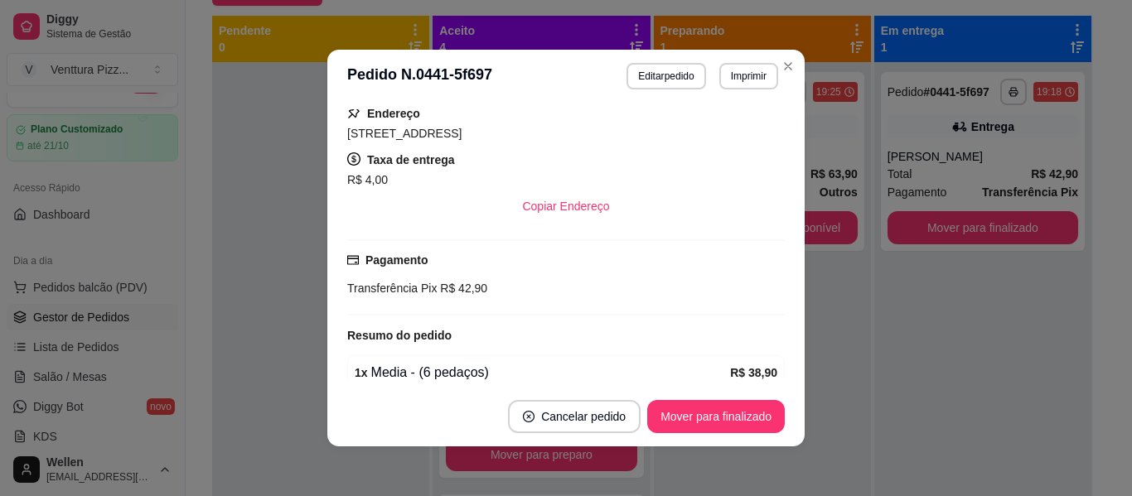
scroll to position [167, 0]
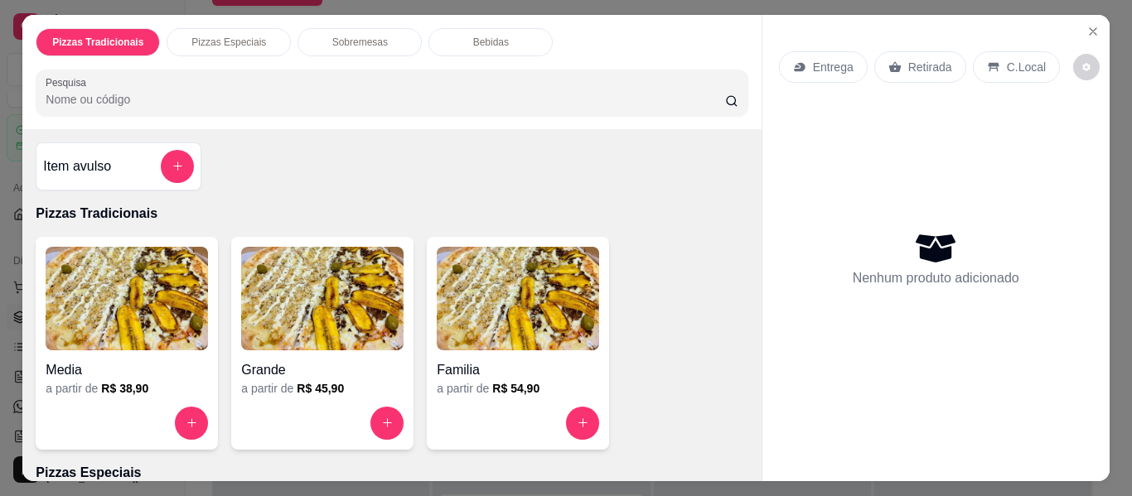
click at [471, 341] on img at bounding box center [518, 299] width 162 height 104
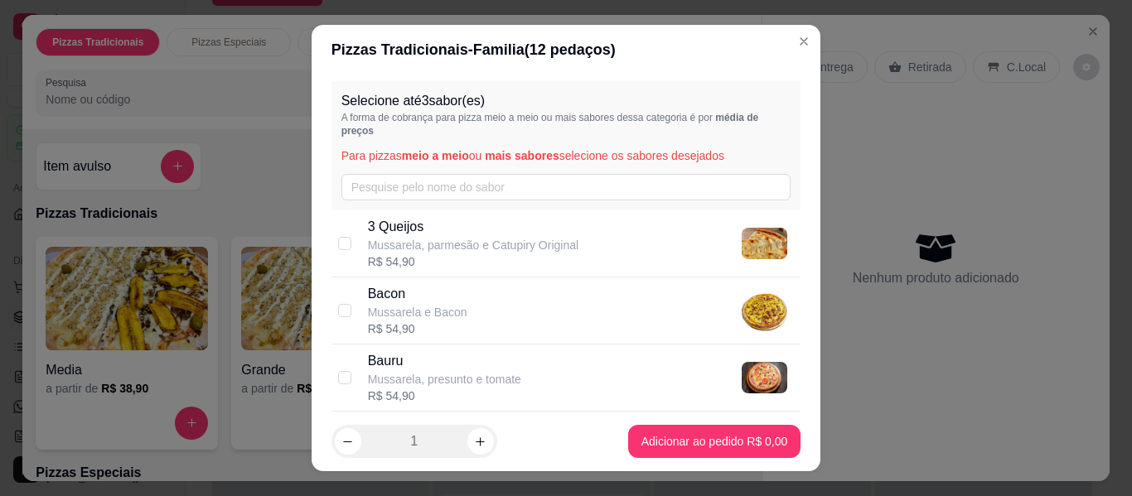
click at [447, 235] on p "3 Queijos" at bounding box center [473, 227] width 210 height 20
checkbox input "true"
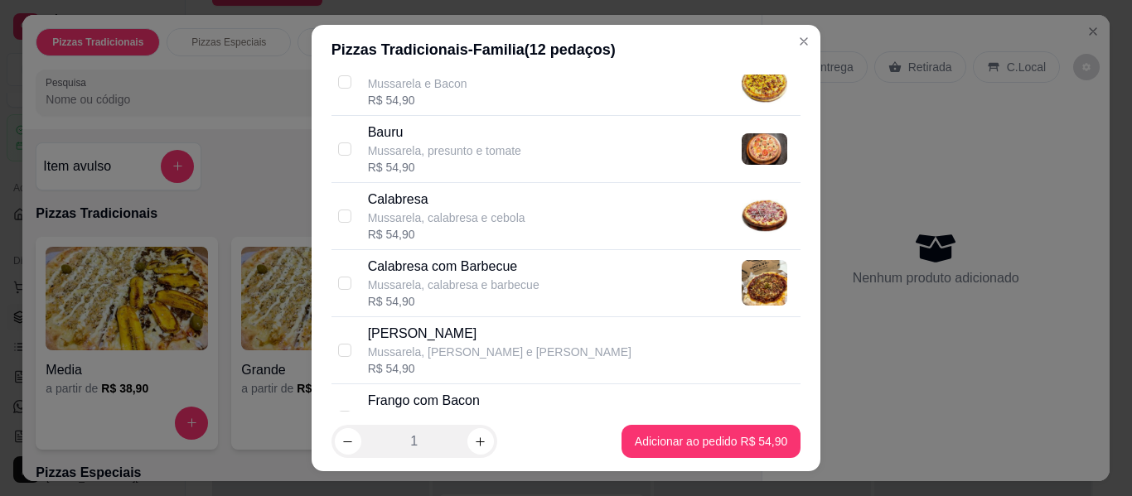
scroll to position [249, 0]
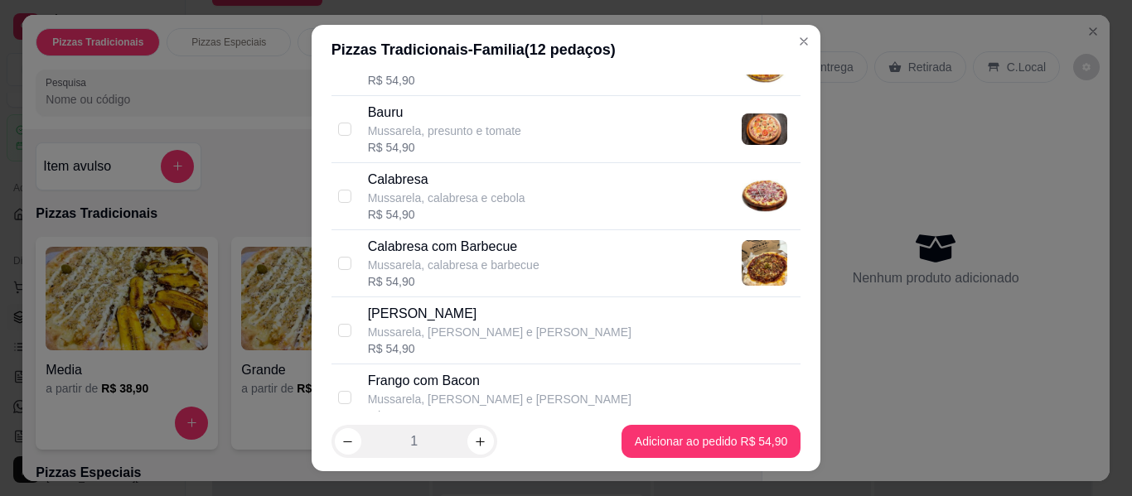
click at [471, 202] on p "Mussarela, calabresa e cebola" at bounding box center [446, 198] width 157 height 17
checkbox input "true"
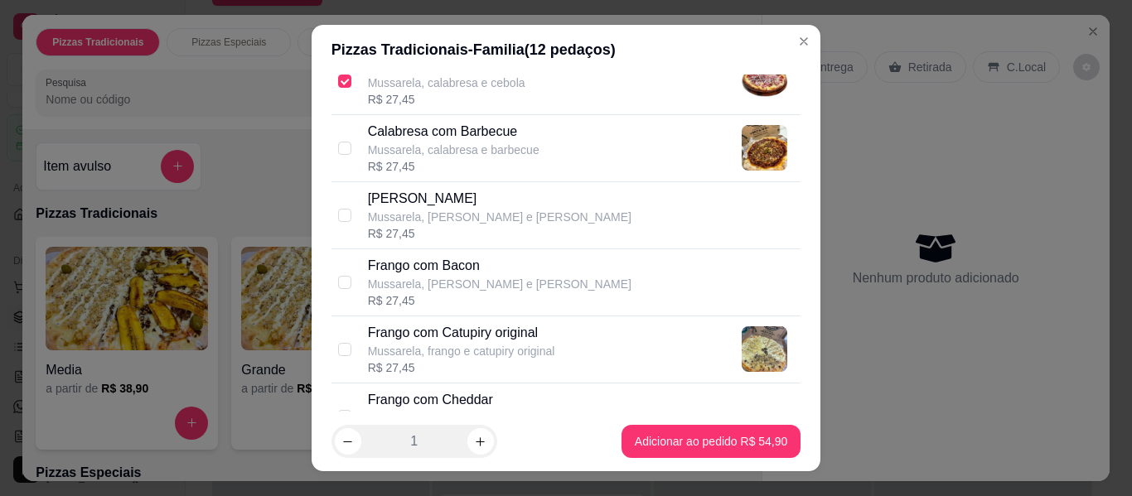
scroll to position [414, 0]
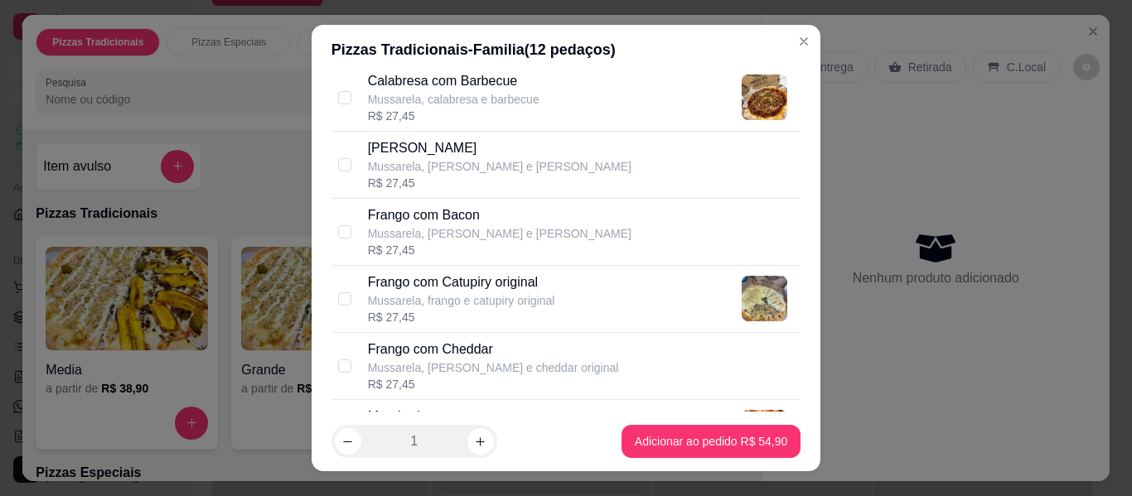
click at [436, 290] on p "Frango com Catupiry original" at bounding box center [461, 283] width 187 height 20
checkbox input "true"
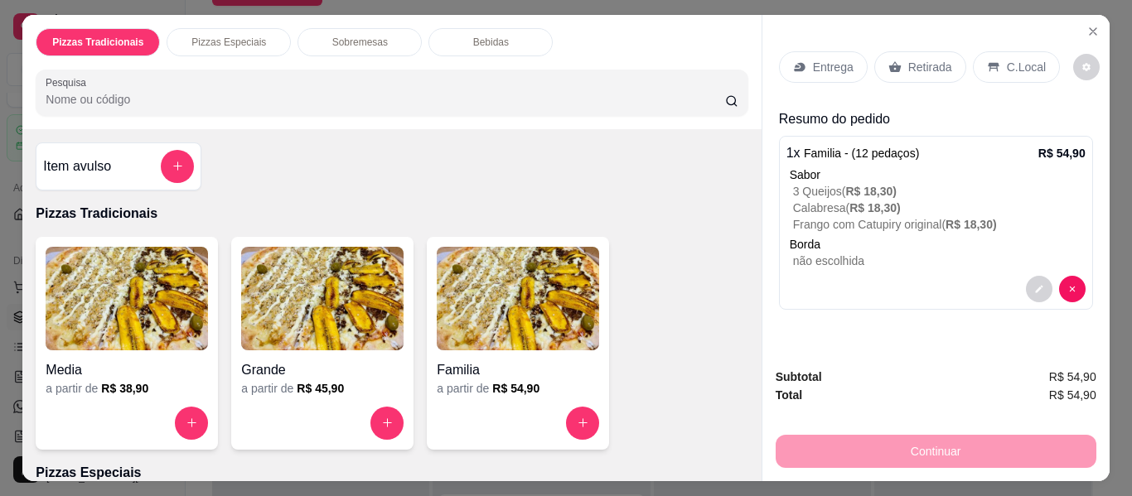
click at [897, 60] on div "Retirada" at bounding box center [920, 66] width 92 height 31
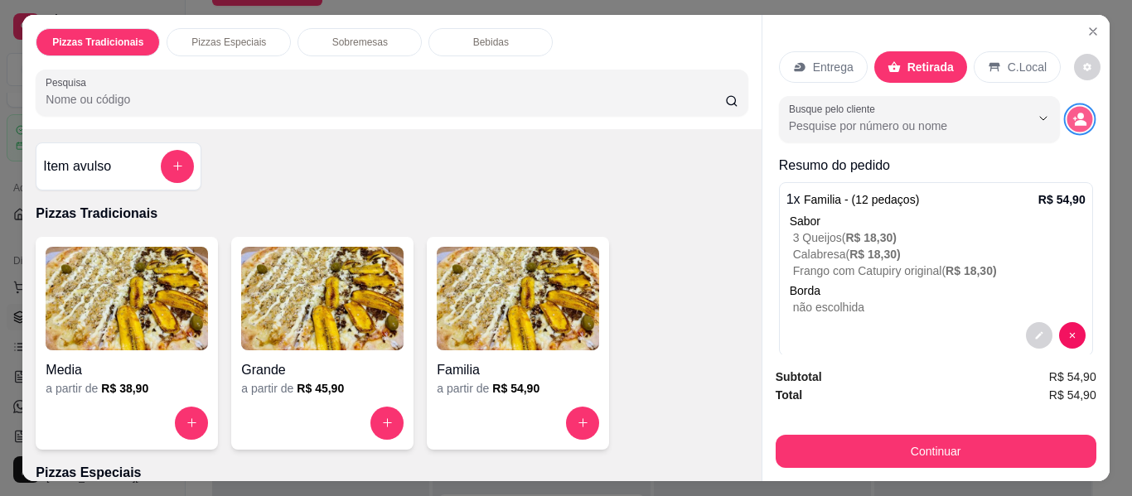
click at [1077, 113] on circle "decrease-product-quantity" at bounding box center [1080, 116] width 7 height 7
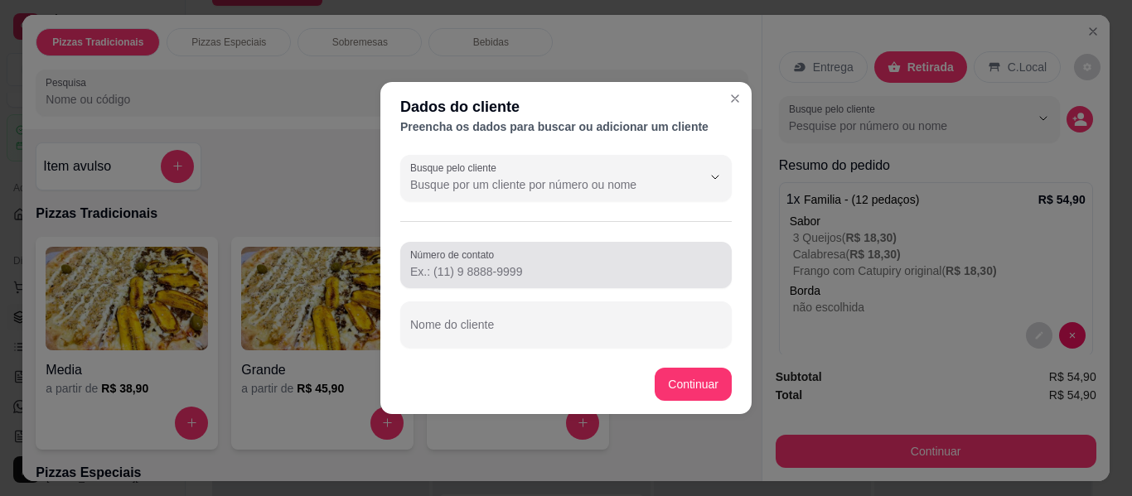
click at [500, 272] on input "Número de contato" at bounding box center [566, 271] width 312 height 17
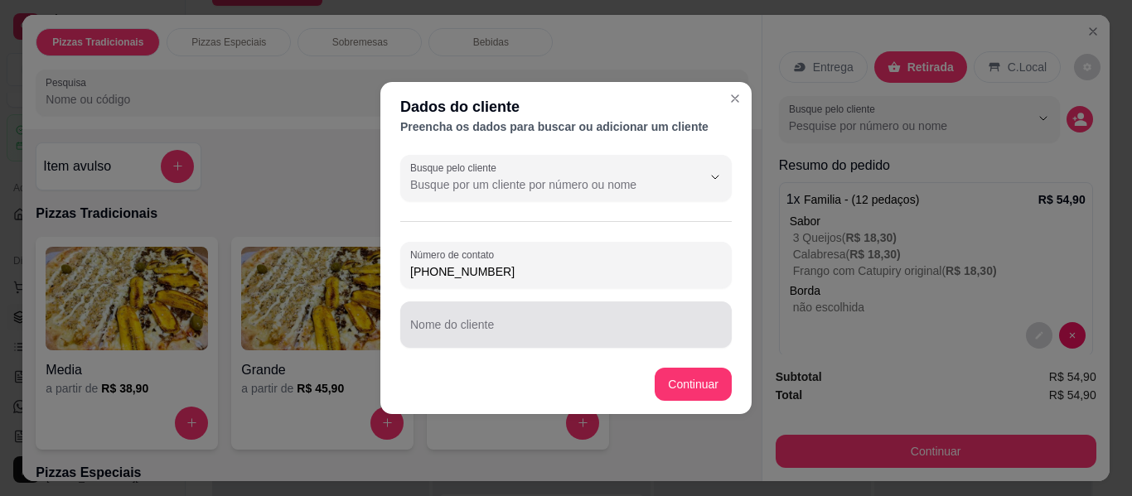
type input "[PHONE_NUMBER]"
click at [529, 332] on input "Nome do cliente" at bounding box center [566, 331] width 312 height 17
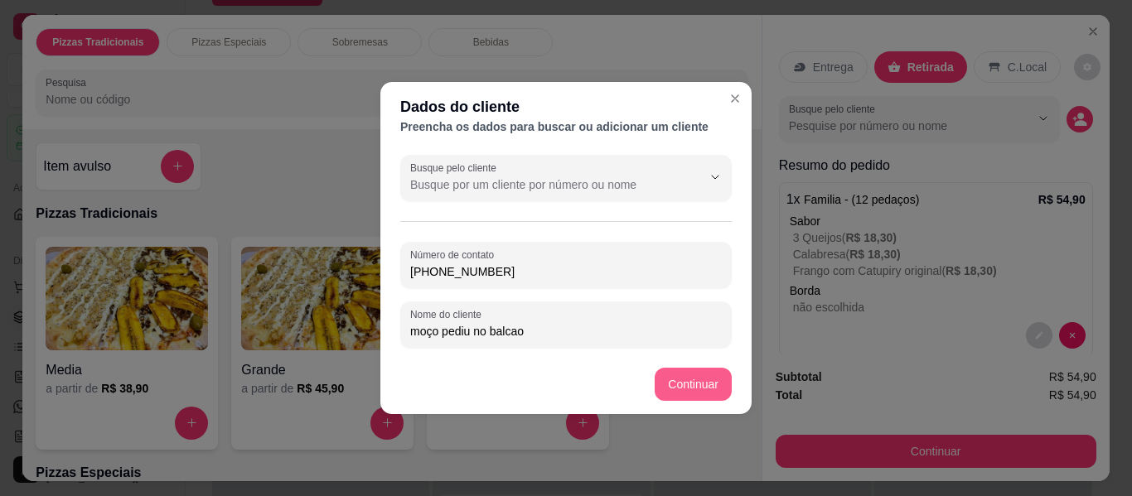
type input "moço pediu no balcao"
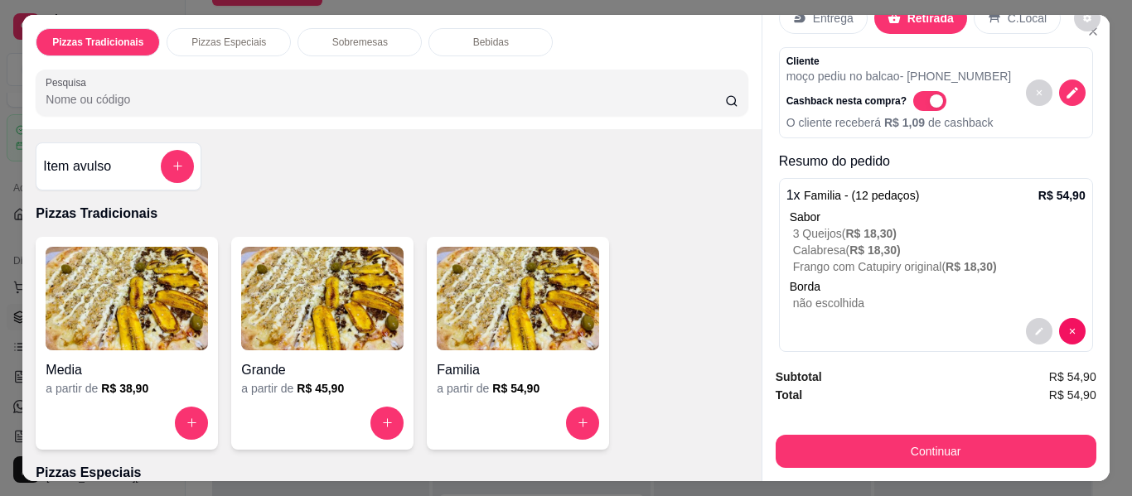
scroll to position [69, 0]
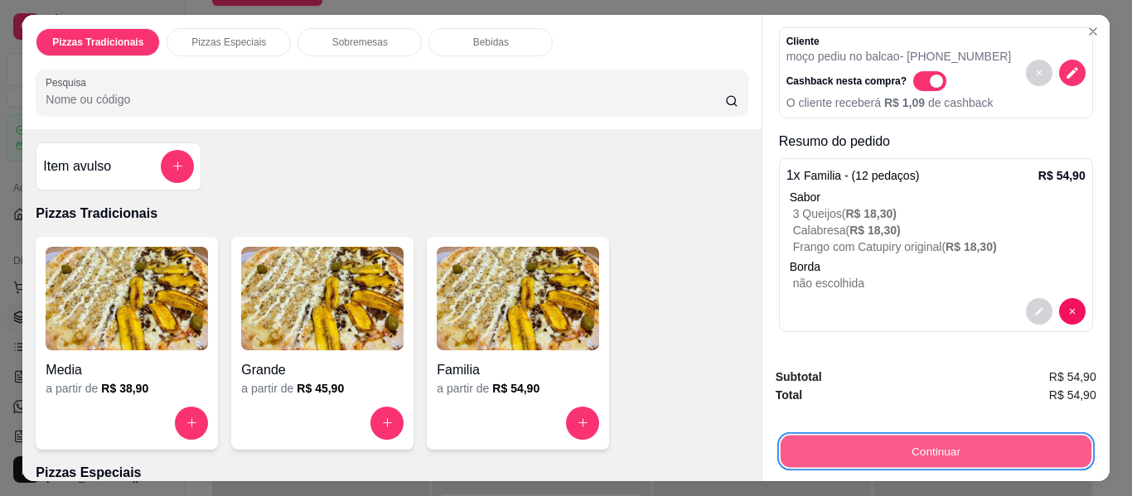
click at [862, 438] on button "Continuar" at bounding box center [935, 452] width 311 height 32
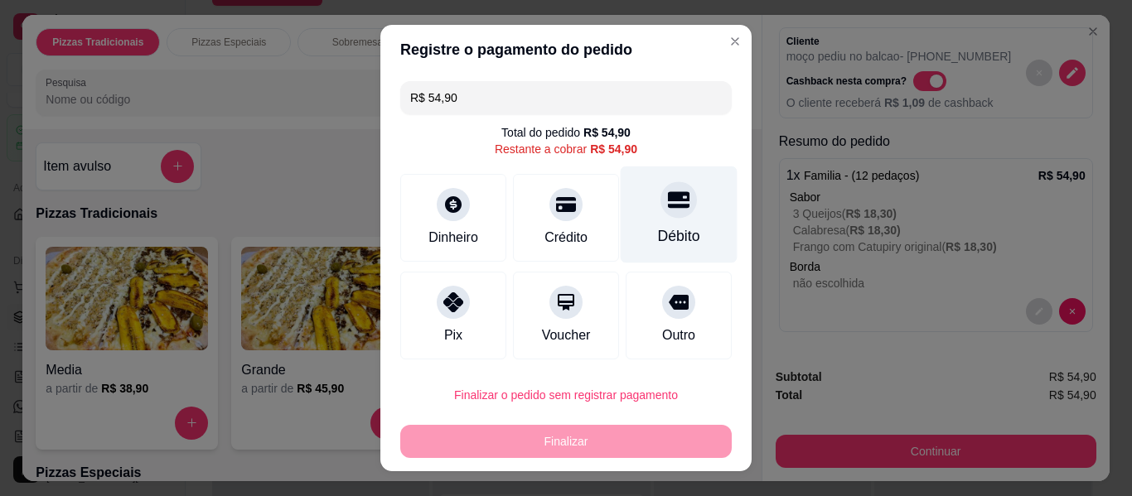
click at [659, 229] on div "Débito" at bounding box center [679, 236] width 42 height 22
type input "R$ 0,00"
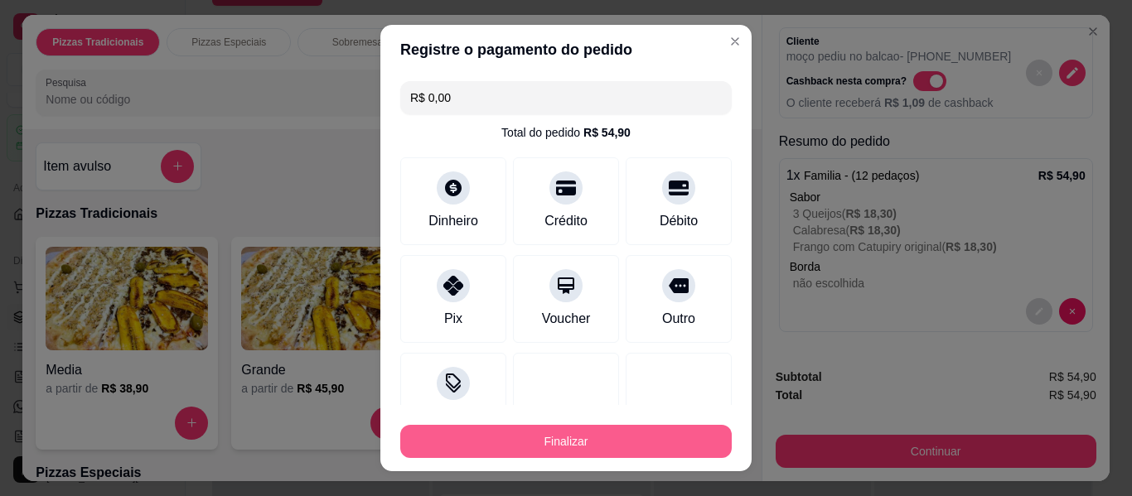
click at [665, 435] on button "Finalizar" at bounding box center [565, 441] width 331 height 33
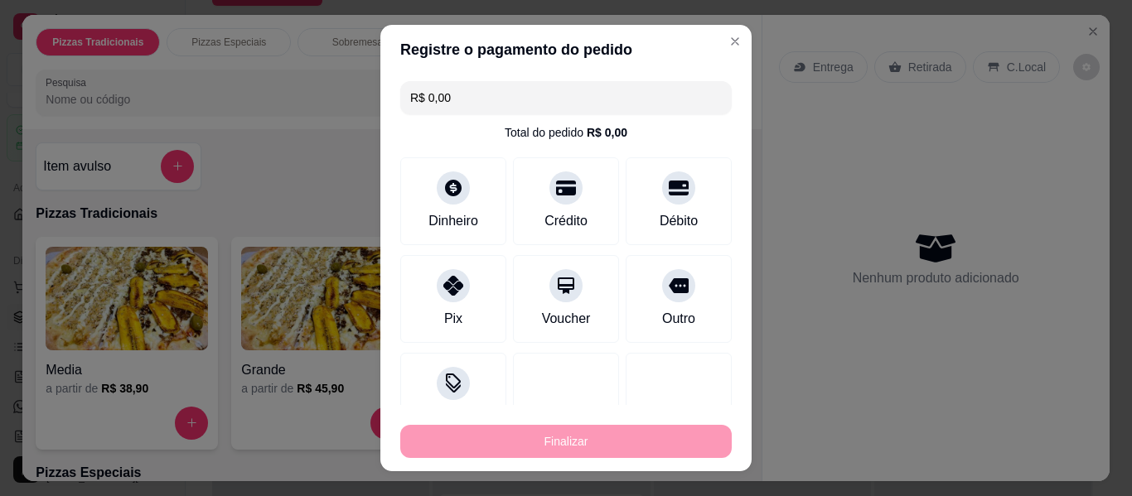
type input "-R$ 54,90"
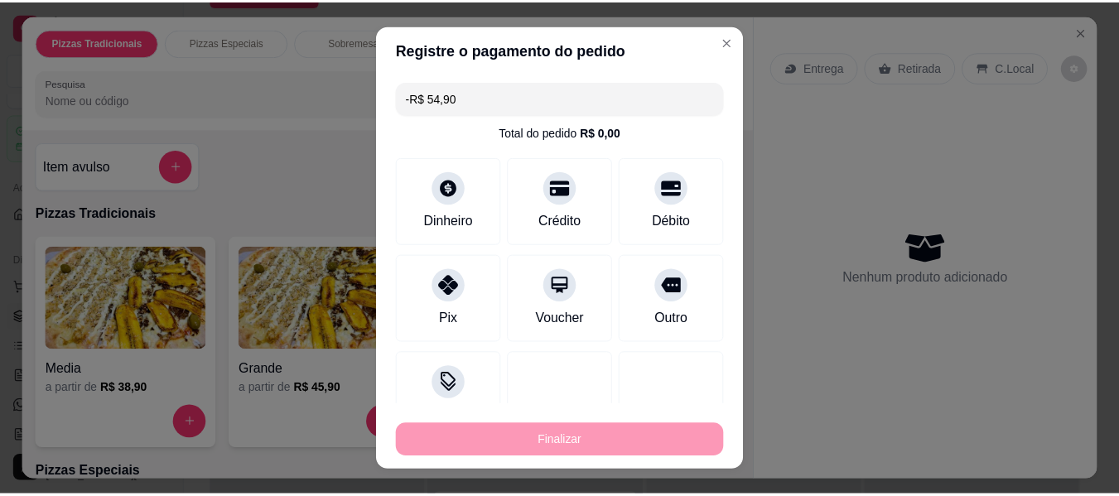
scroll to position [0, 0]
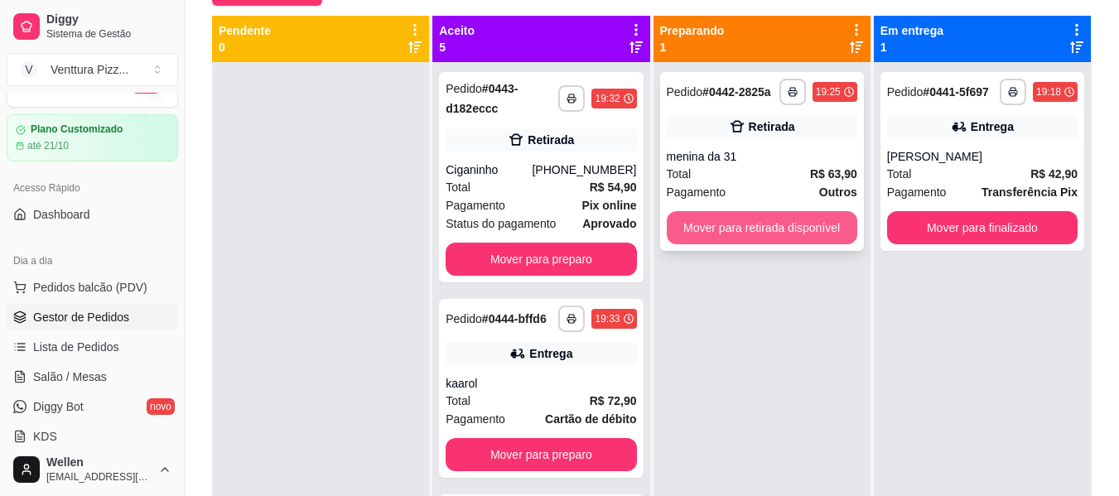
click at [716, 225] on button "Mover para retirada disponível" at bounding box center [762, 227] width 191 height 33
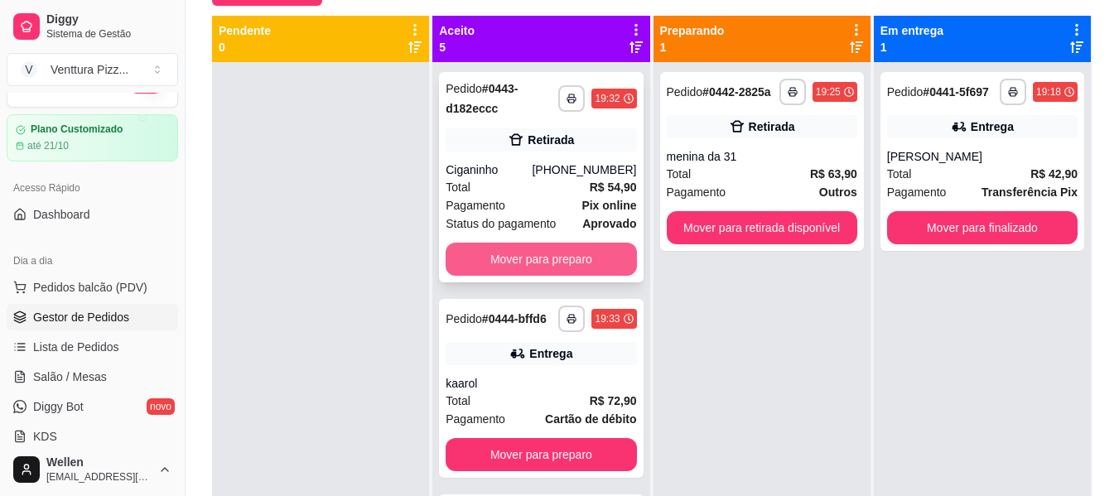
click at [559, 259] on button "Mover para preparo" at bounding box center [541, 259] width 191 height 33
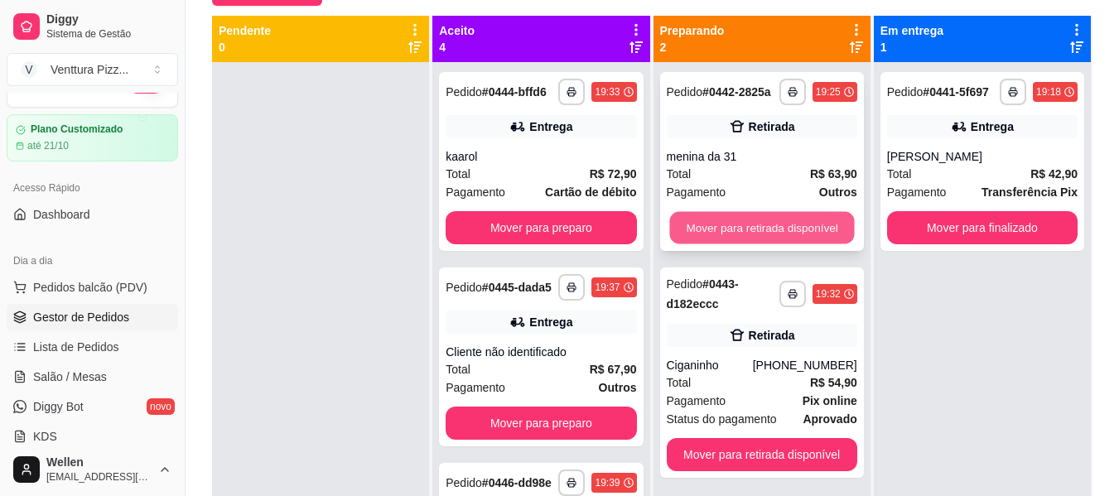
click at [756, 217] on button "Mover para retirada disponível" at bounding box center [761, 228] width 185 height 32
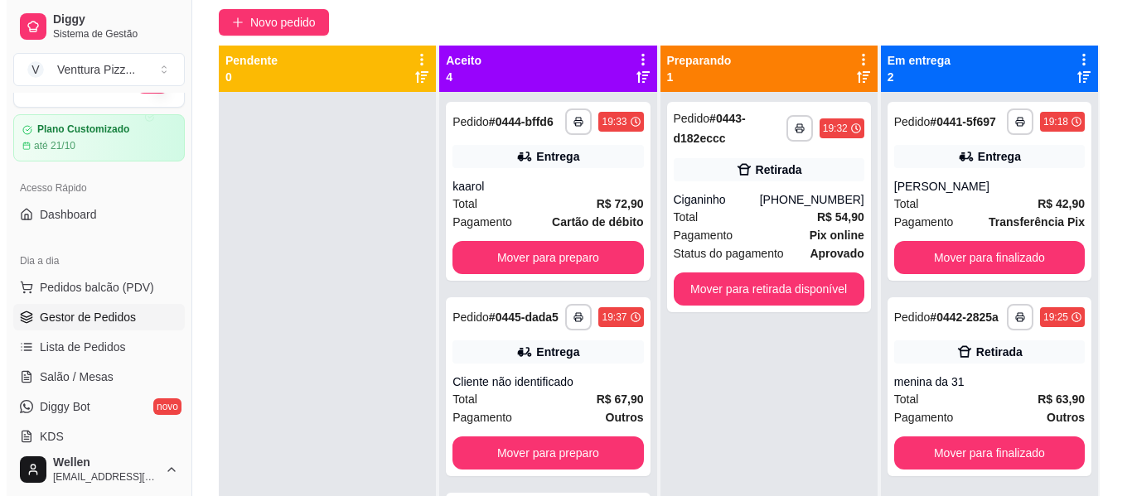
scroll to position [170, 0]
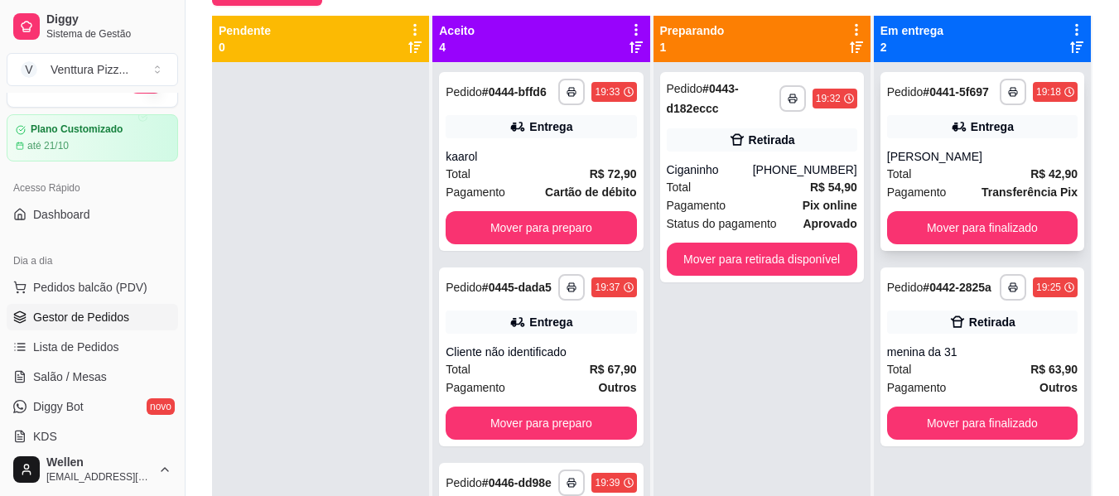
click at [923, 162] on div "[PERSON_NAME]" at bounding box center [982, 156] width 191 height 17
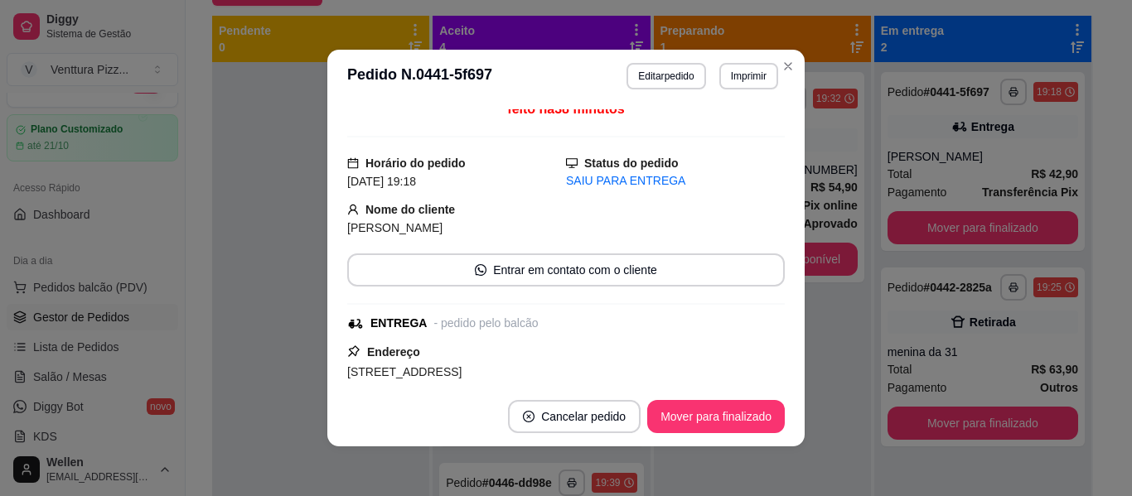
scroll to position [166, 0]
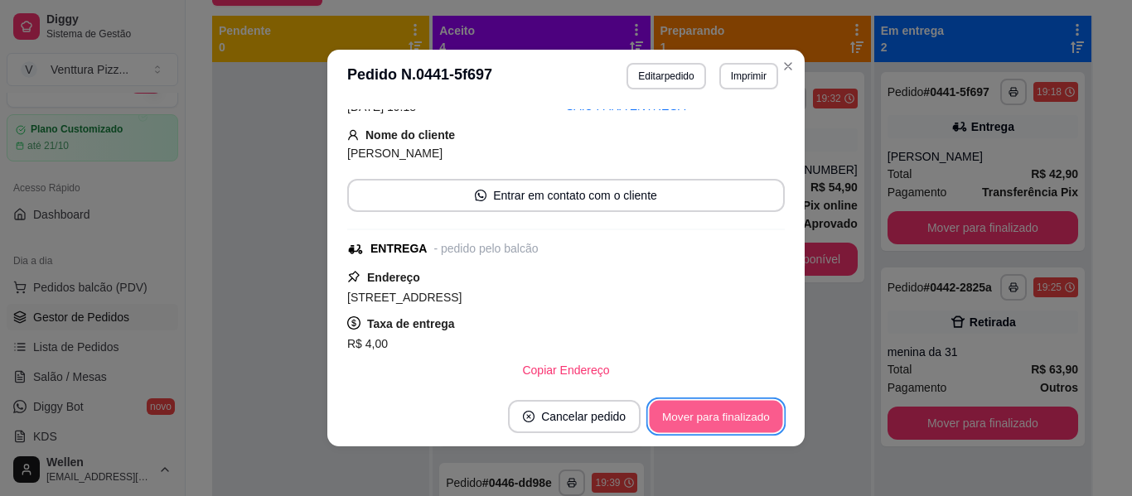
click at [683, 407] on button "Mover para finalizado" at bounding box center [716, 417] width 133 height 32
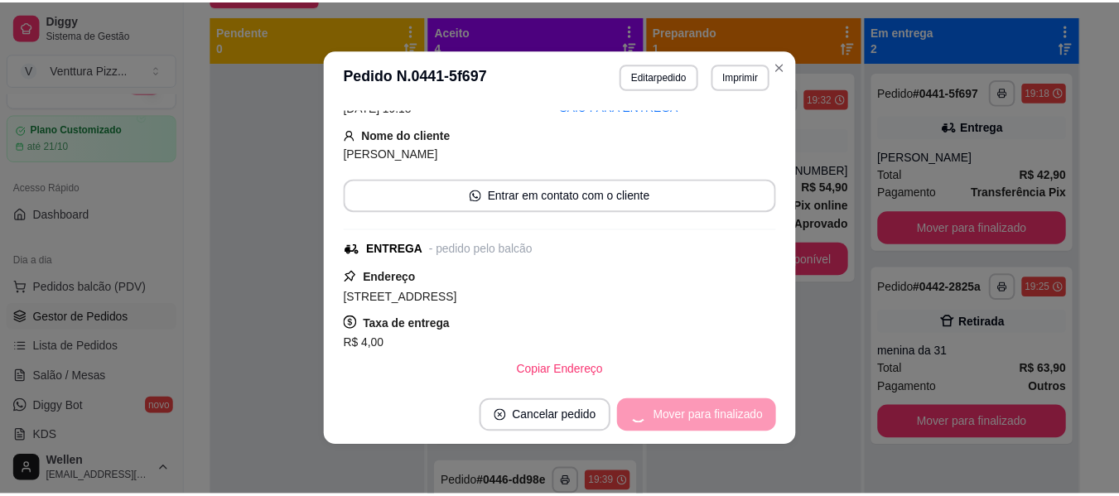
scroll to position [111, 0]
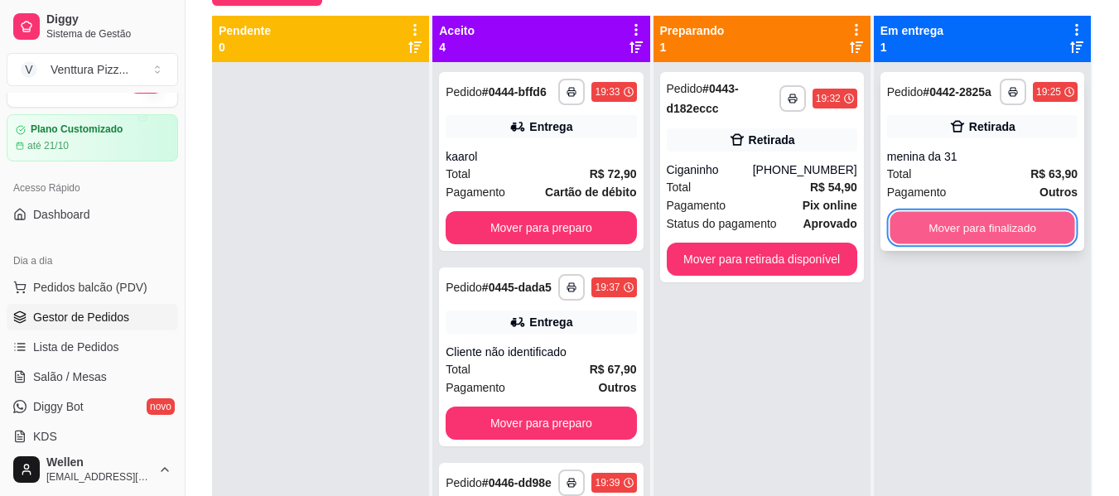
click at [930, 225] on button "Mover para finalizado" at bounding box center [982, 228] width 185 height 32
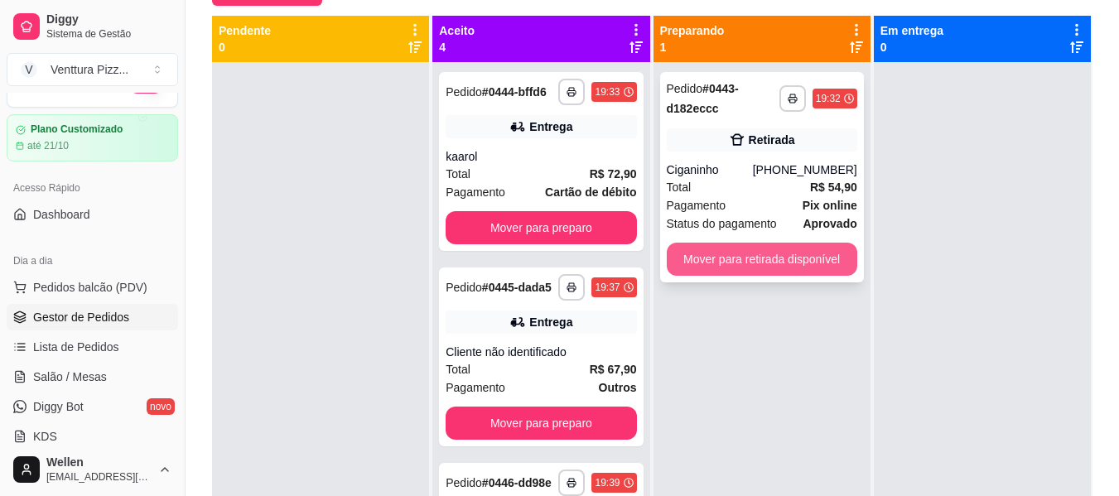
click at [795, 254] on button "Mover para retirada disponível" at bounding box center [762, 259] width 191 height 33
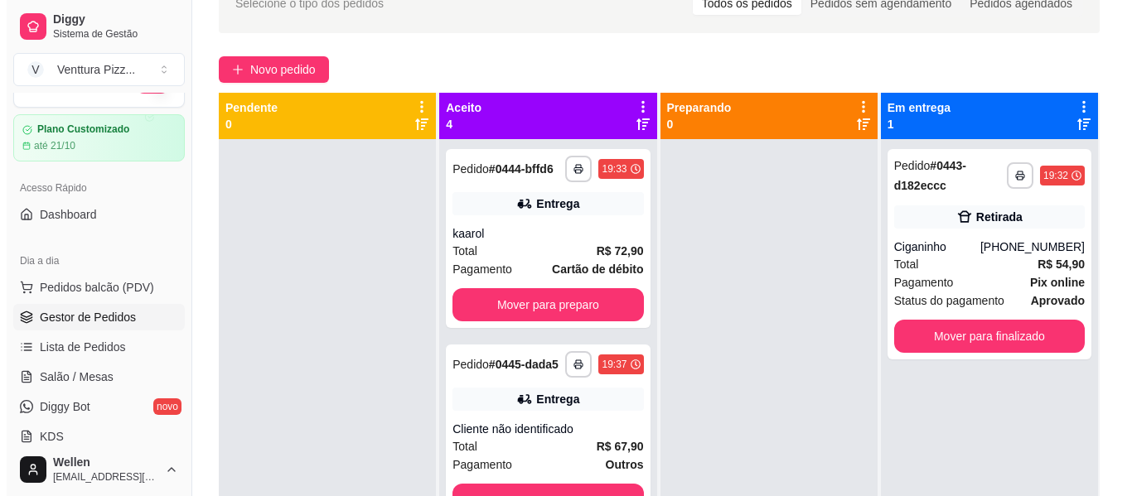
scroll to position [166, 0]
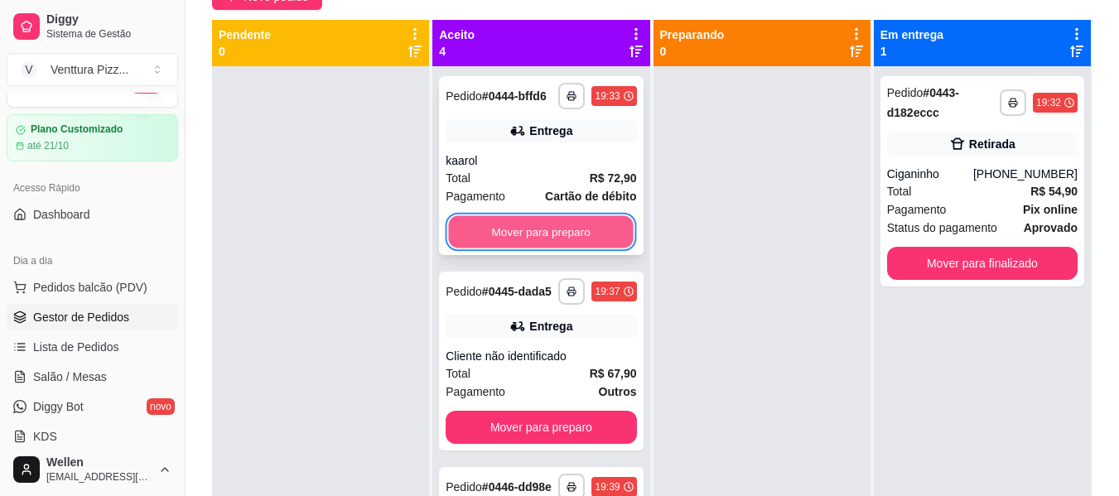
click at [565, 249] on button "Mover para preparo" at bounding box center [541, 232] width 185 height 32
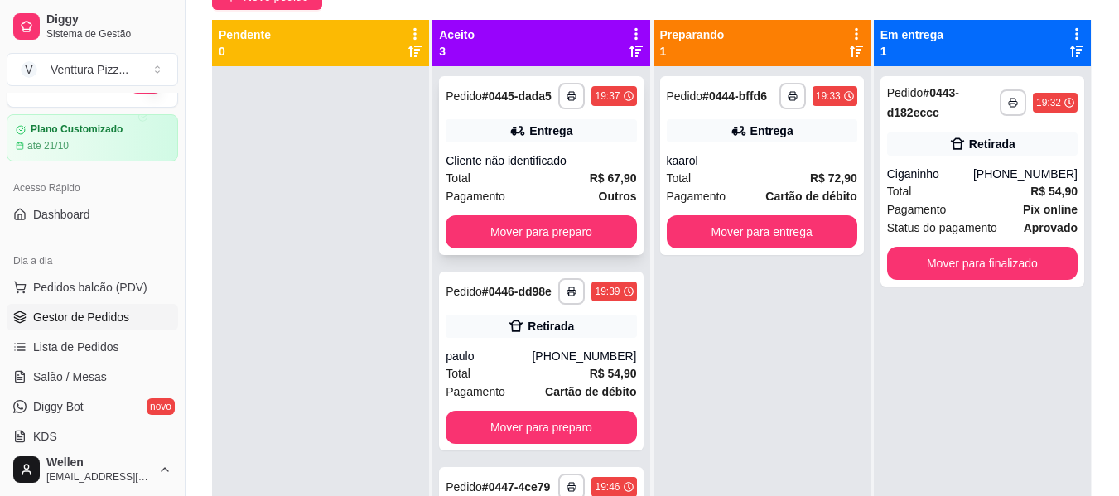
click at [567, 187] on div "Total R$ 67,90" at bounding box center [541, 178] width 191 height 18
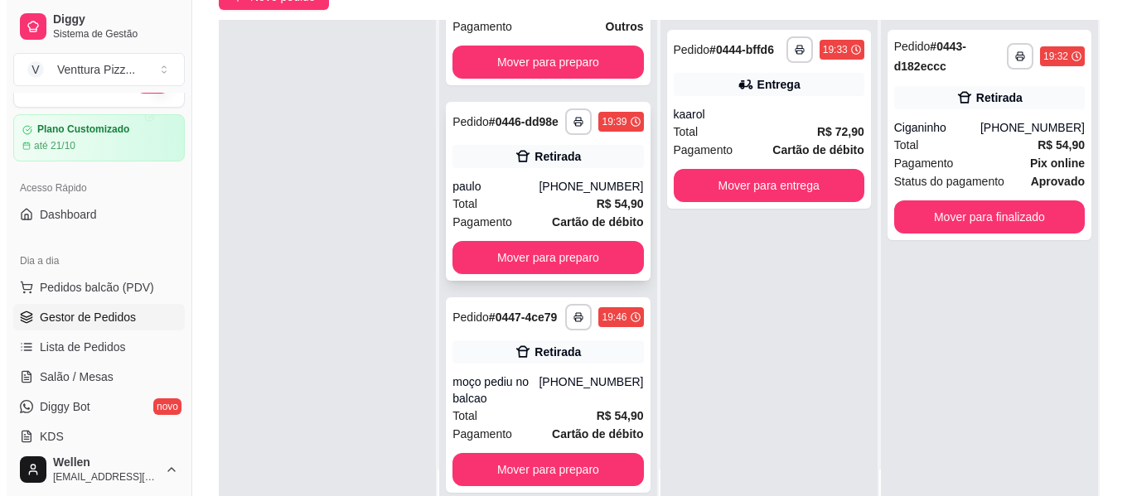
scroll to position [0, 0]
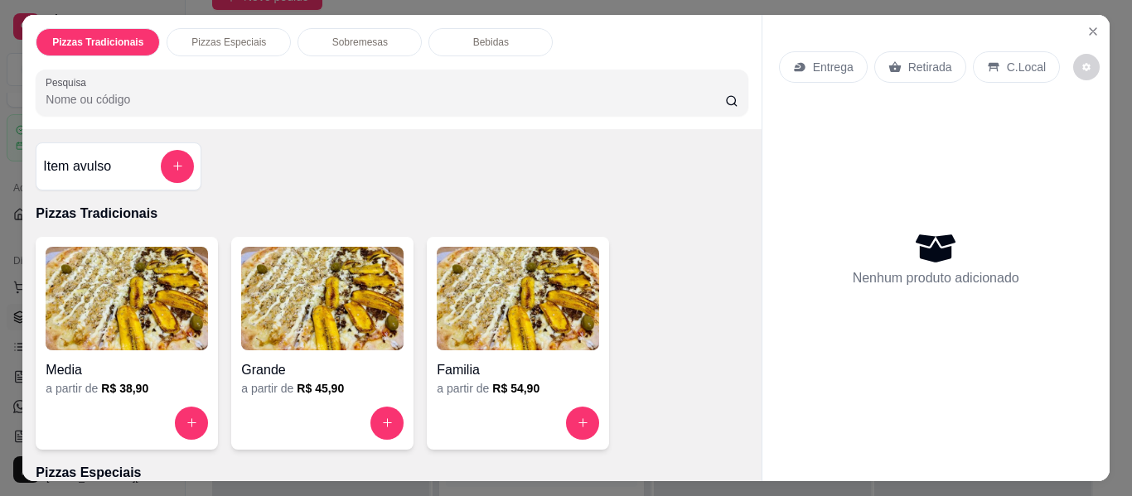
click at [447, 298] on img at bounding box center [518, 299] width 162 height 104
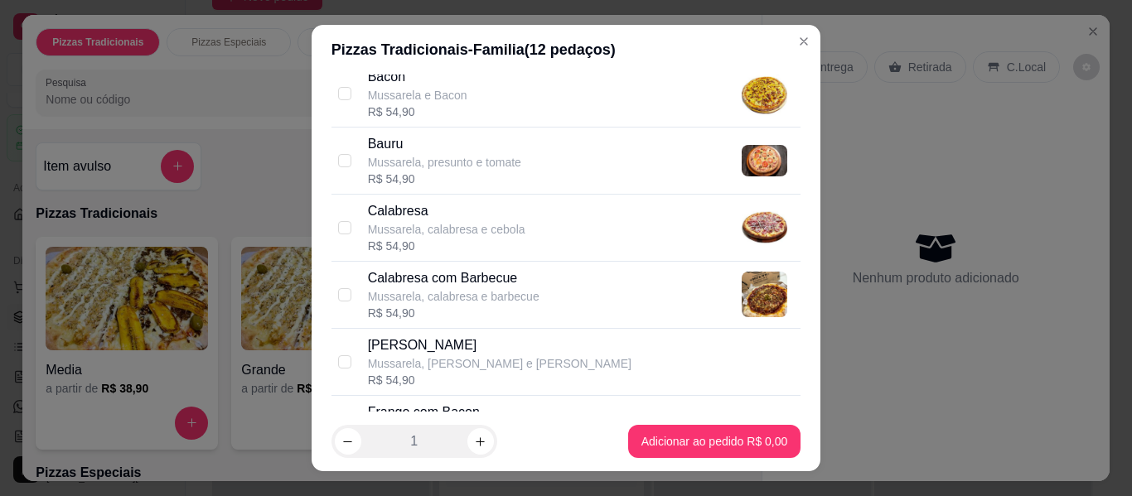
scroll to position [249, 0]
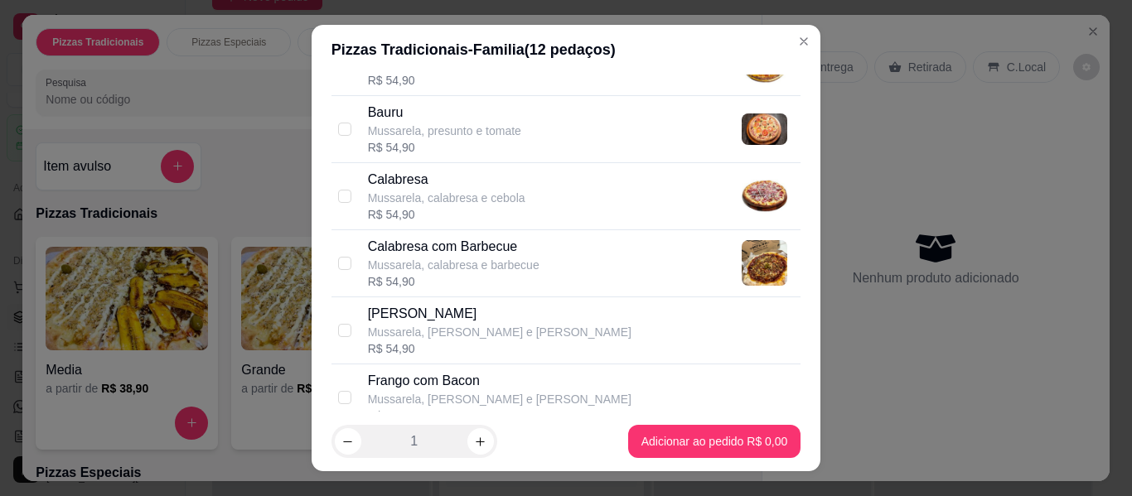
click at [486, 263] on p "Mussarela, calabresa e barbecue" at bounding box center [454, 265] width 172 height 17
checkbox input "true"
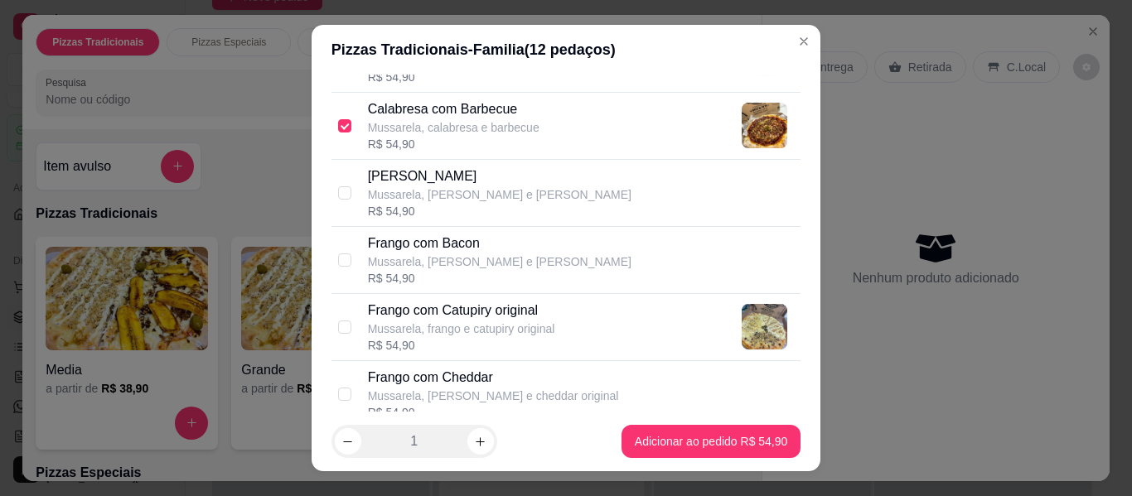
scroll to position [414, 0]
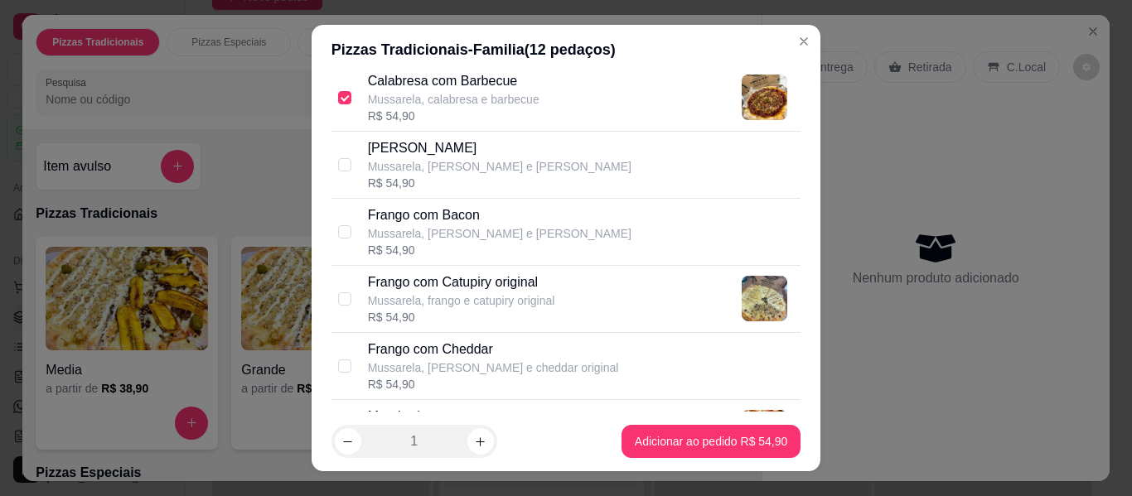
click at [505, 278] on p "Frango com Catupiry original" at bounding box center [461, 283] width 187 height 20
checkbox input "true"
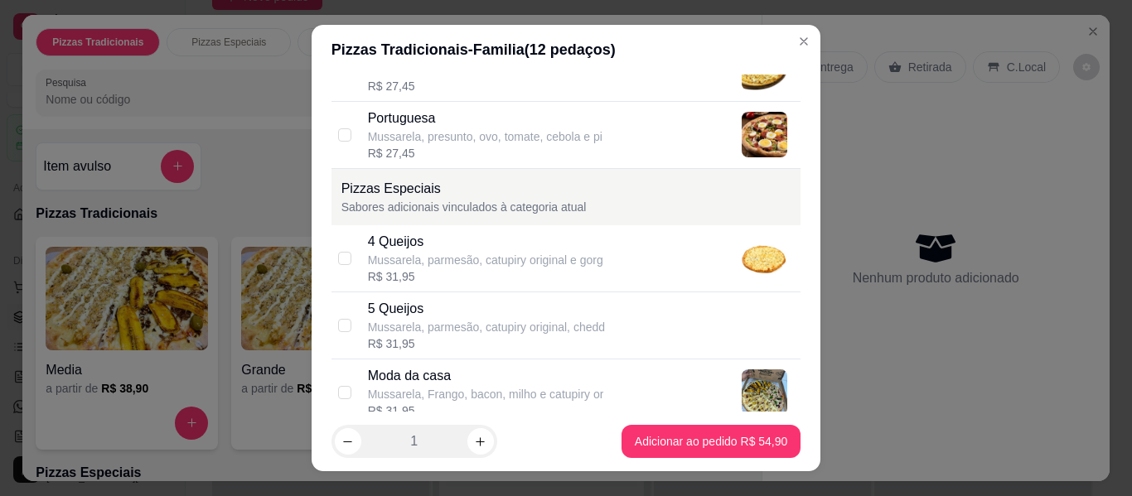
scroll to position [994, 0]
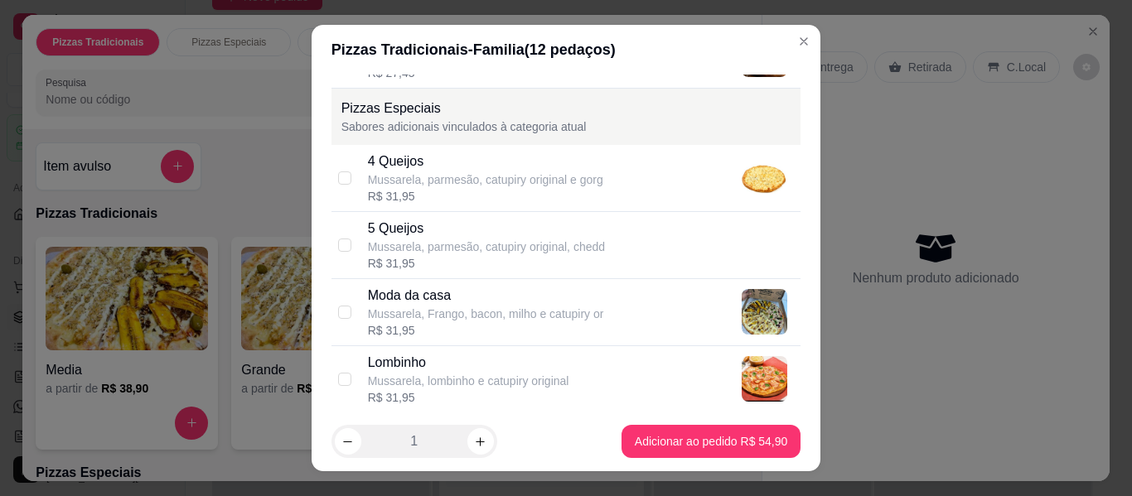
click at [471, 179] on div "Mussarela, parmesão, catupiry original e gorg" at bounding box center [485, 180] width 235 height 17
checkbox input "true"
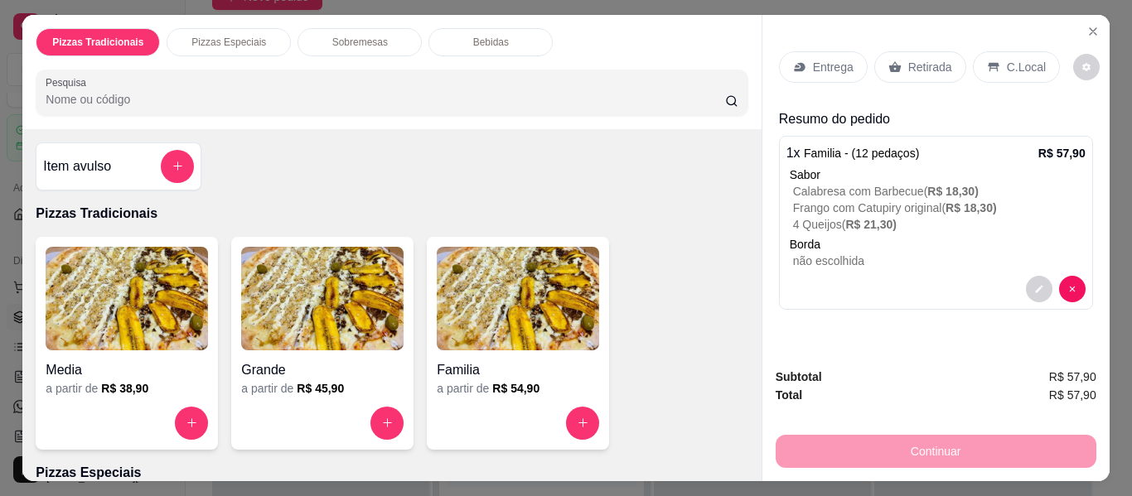
click at [824, 59] on p "Entrega" at bounding box center [833, 67] width 41 height 17
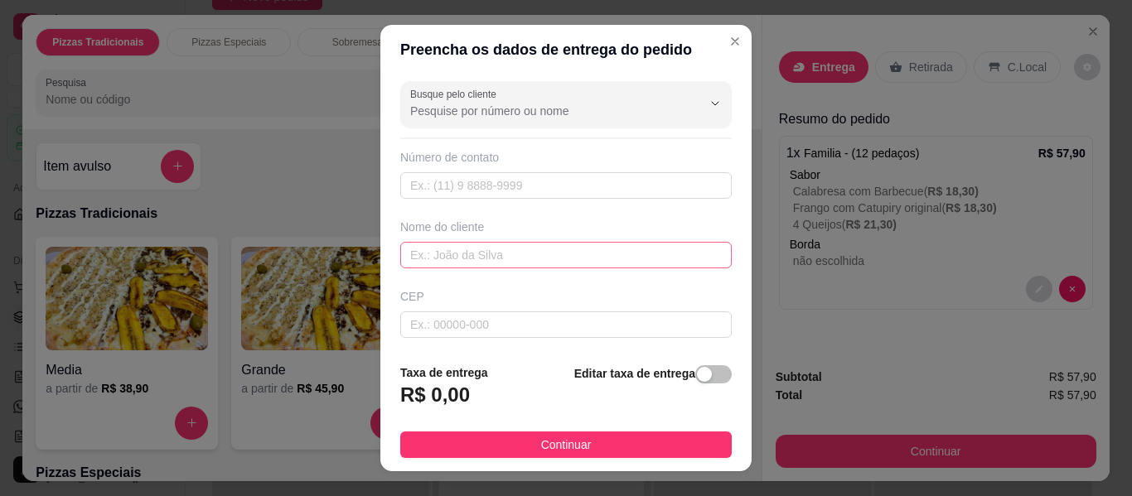
scroll to position [83, 0]
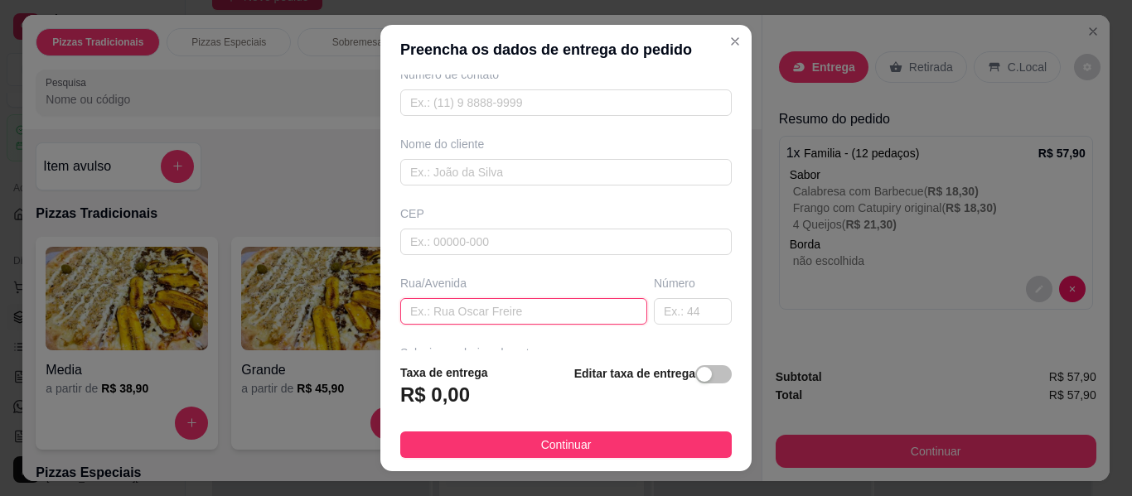
click at [521, 313] on input "text" at bounding box center [523, 311] width 247 height 27
paste input "[STREET_ADDRESS]"
type input "[STREET_ADDRESS]"
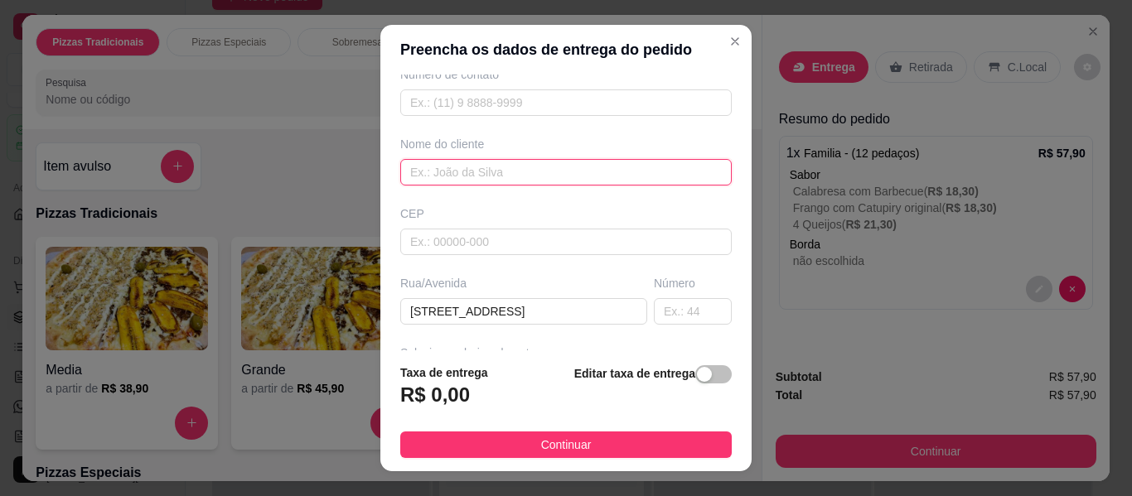
drag, startPoint x: 645, startPoint y: 196, endPoint x: 834, endPoint y: 251, distance: 195.9
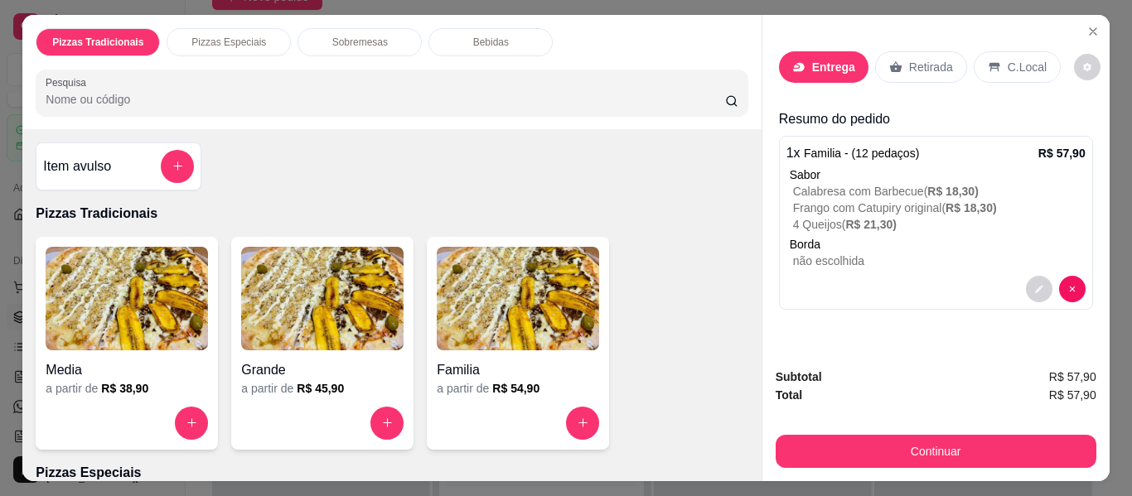
click at [831, 60] on p "Entrega" at bounding box center [833, 67] width 43 height 17
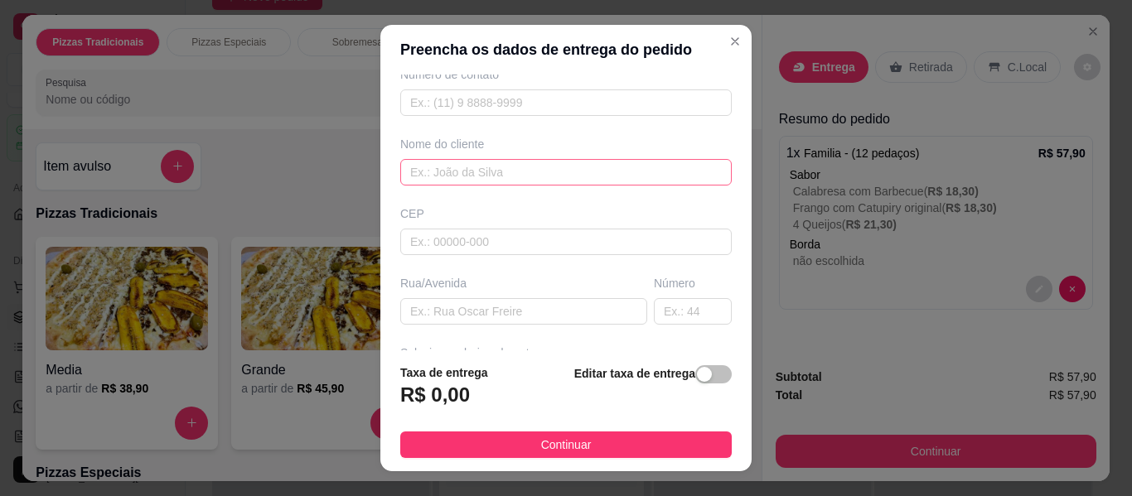
scroll to position [166, 0]
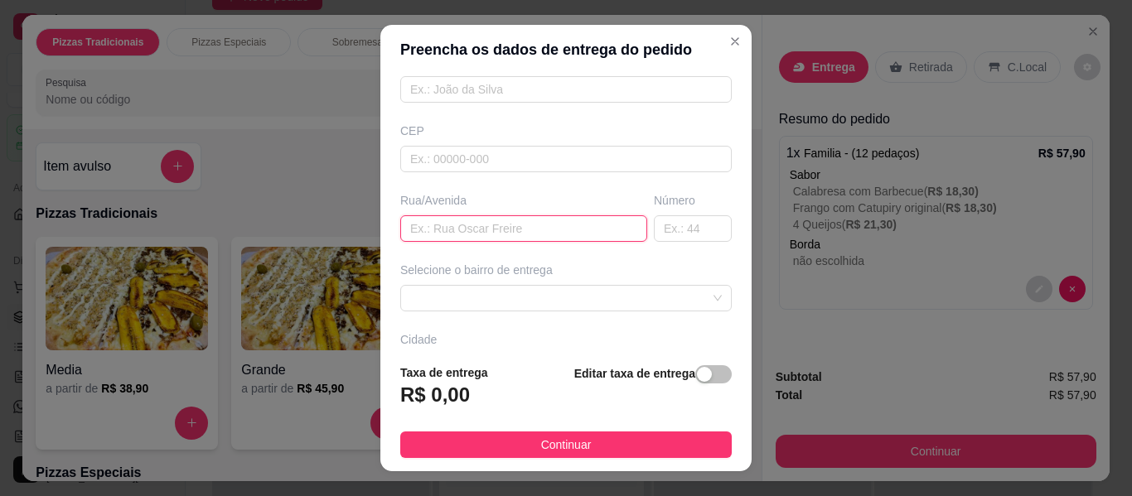
click at [490, 236] on input "text" at bounding box center [523, 228] width 247 height 27
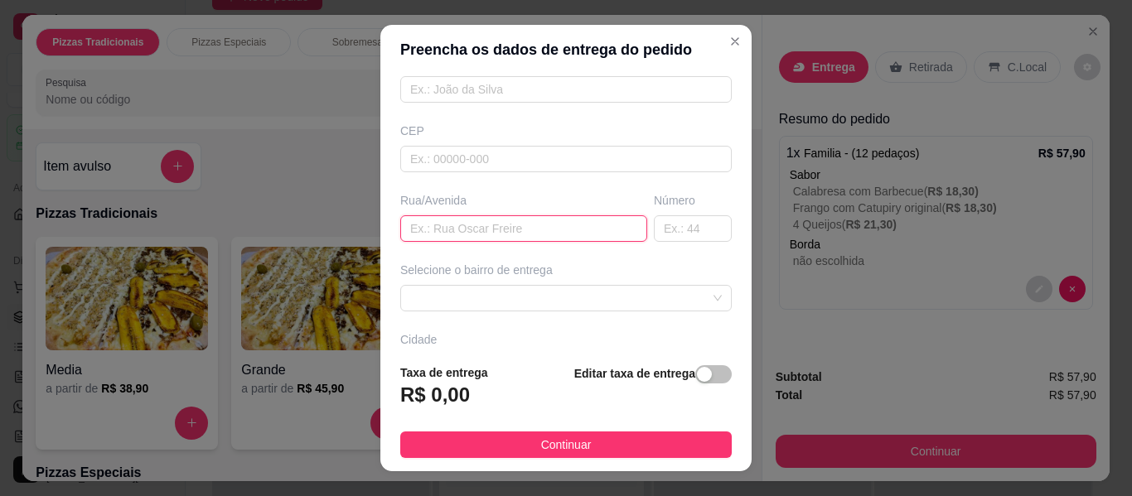
click at [490, 236] on input "text" at bounding box center [523, 228] width 247 height 27
paste input "[STREET_ADDRESS]"
click at [561, 291] on span at bounding box center [566, 298] width 312 height 25
type input "[STREET_ADDRESS]"
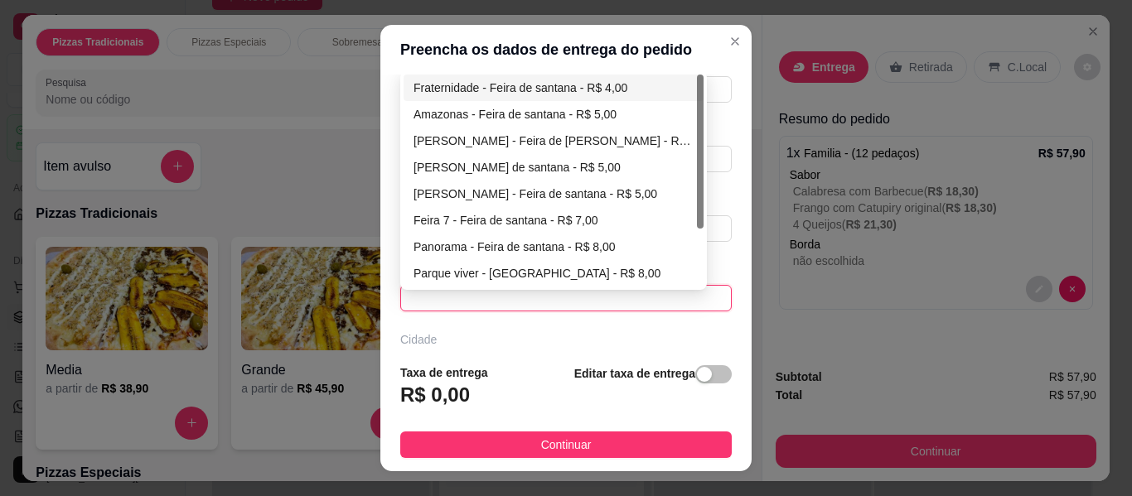
click at [563, 89] on div "Fraternidade - Feira de santana - R$ 4,00" at bounding box center [553, 88] width 280 height 18
type input "Feira de [PERSON_NAME]"
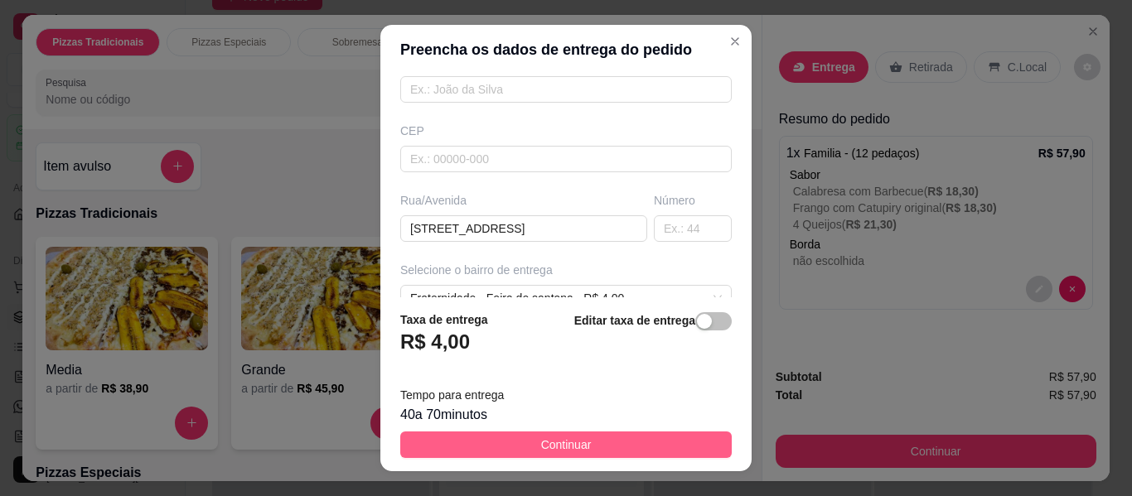
click at [618, 444] on button "Continuar" at bounding box center [565, 445] width 331 height 27
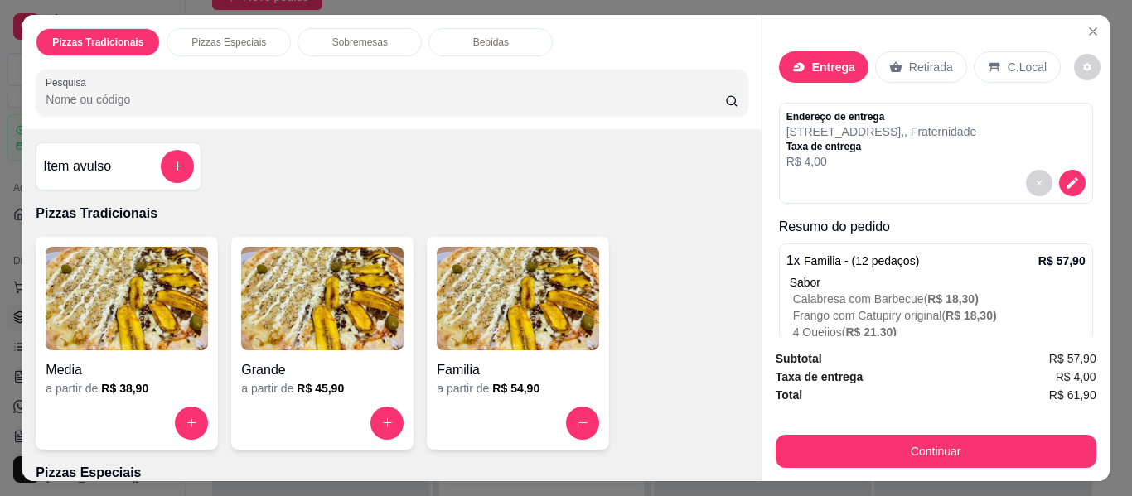
click at [869, 143] on p "Taxa de entrega" at bounding box center [881, 146] width 191 height 13
click at [898, 162] on p "R$ 4,00" at bounding box center [881, 161] width 191 height 17
click at [1059, 186] on button "decrease-product-quantity" at bounding box center [1072, 183] width 27 height 27
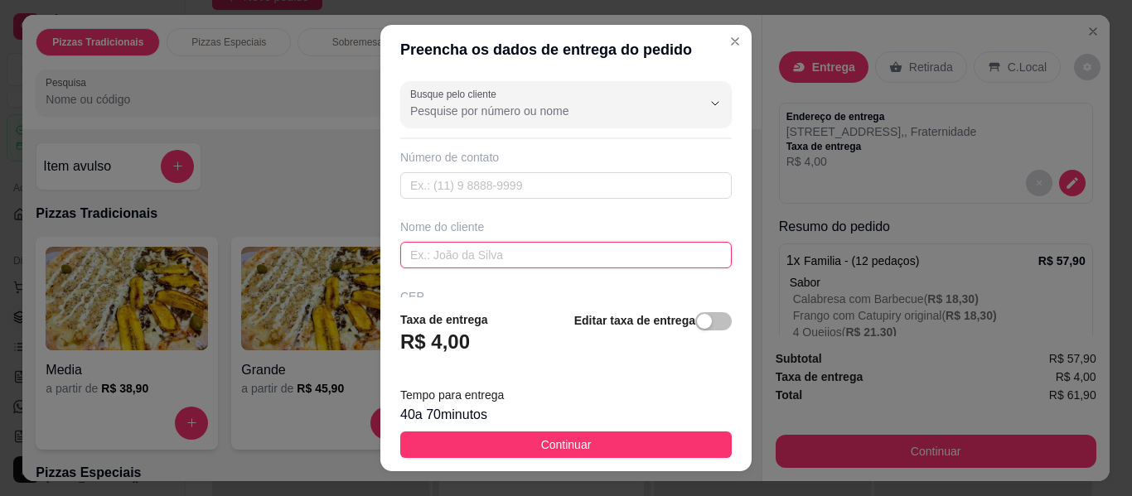
click at [582, 265] on input "text" at bounding box center [565, 255] width 331 height 27
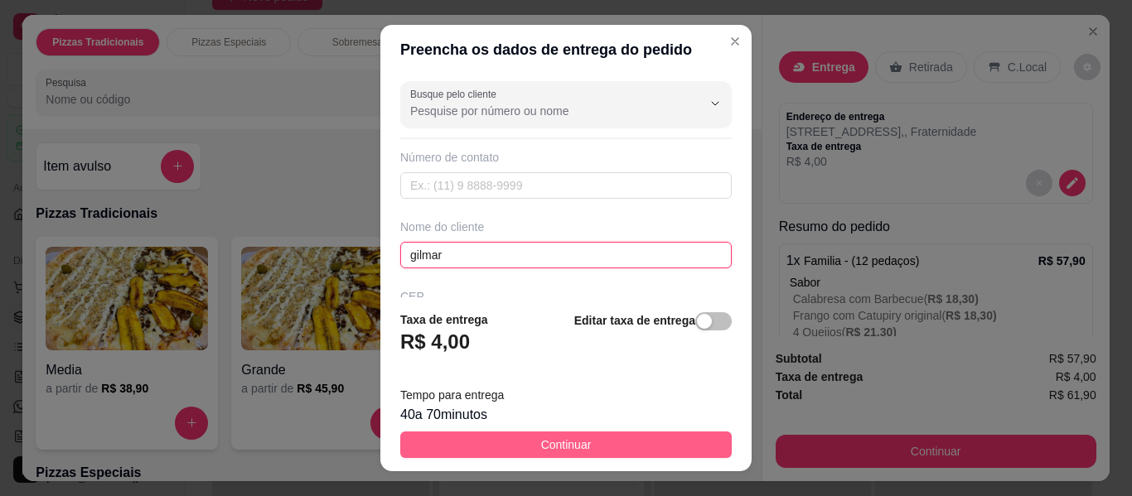
type input "gilmar"
click at [604, 454] on button "Continuar" at bounding box center [565, 445] width 331 height 27
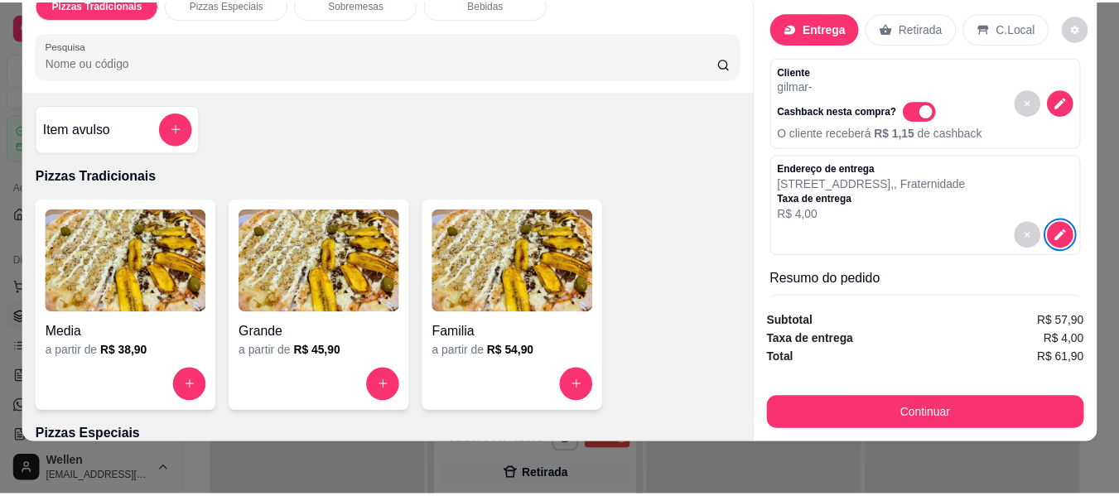
scroll to position [0, 0]
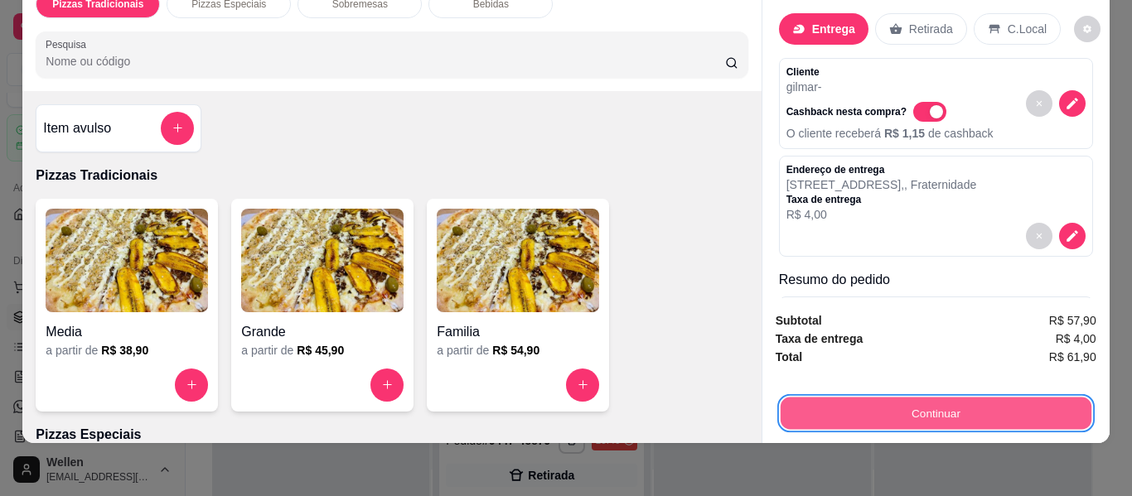
click at [877, 398] on button "Continuar" at bounding box center [935, 414] width 311 height 32
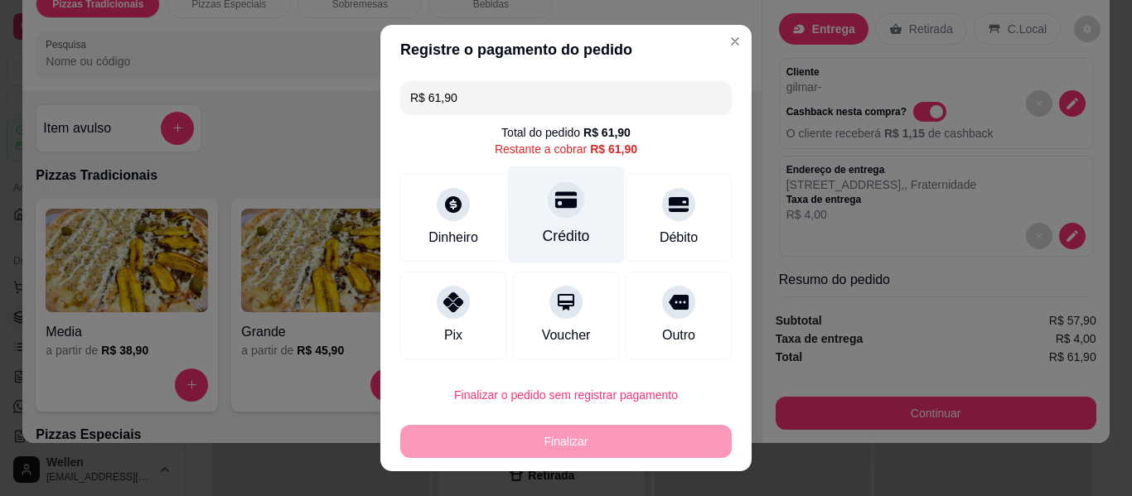
click at [561, 226] on div "Crédito" at bounding box center [566, 236] width 47 height 22
type input "R$ 0,00"
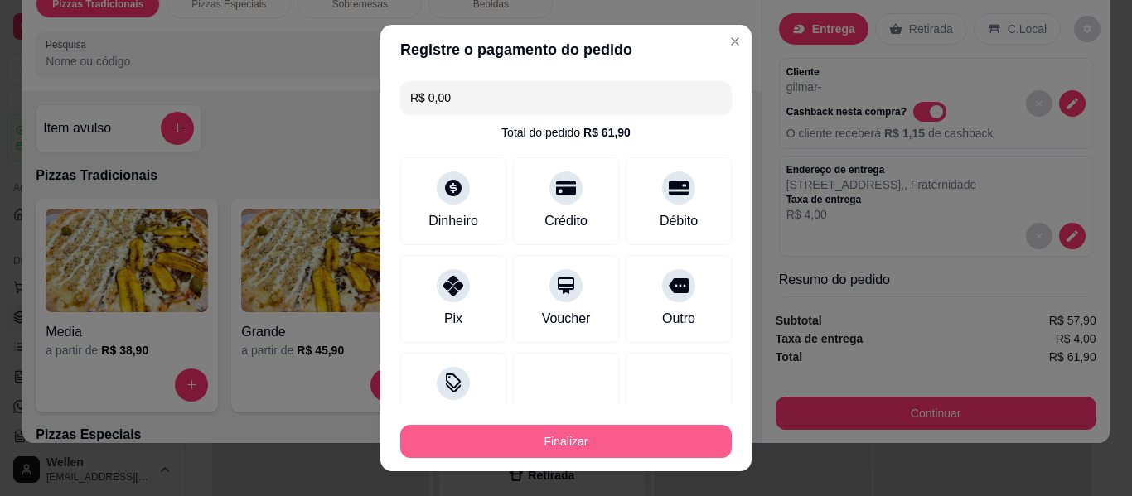
click at [610, 438] on button "Finalizar" at bounding box center [565, 441] width 331 height 33
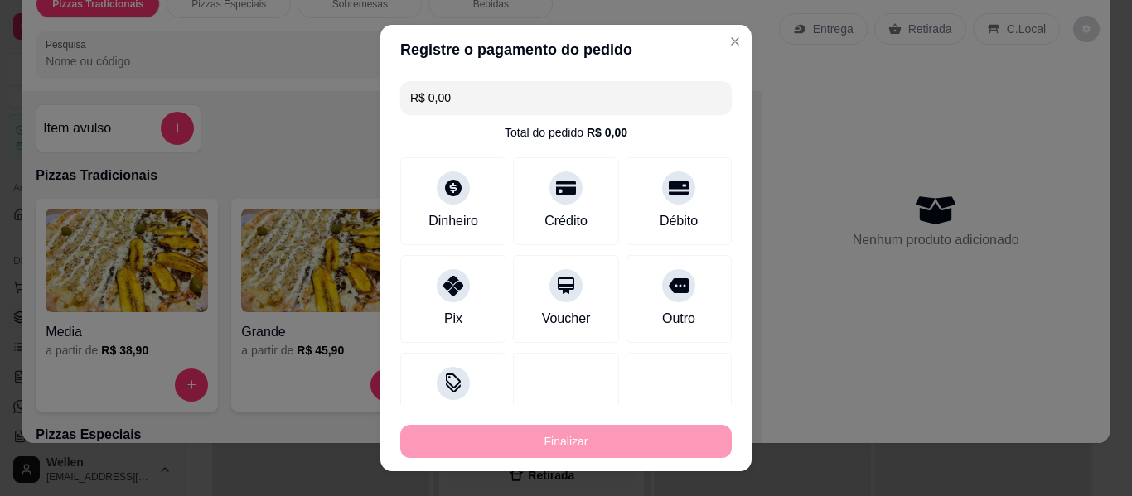
type input "-R$ 61,90"
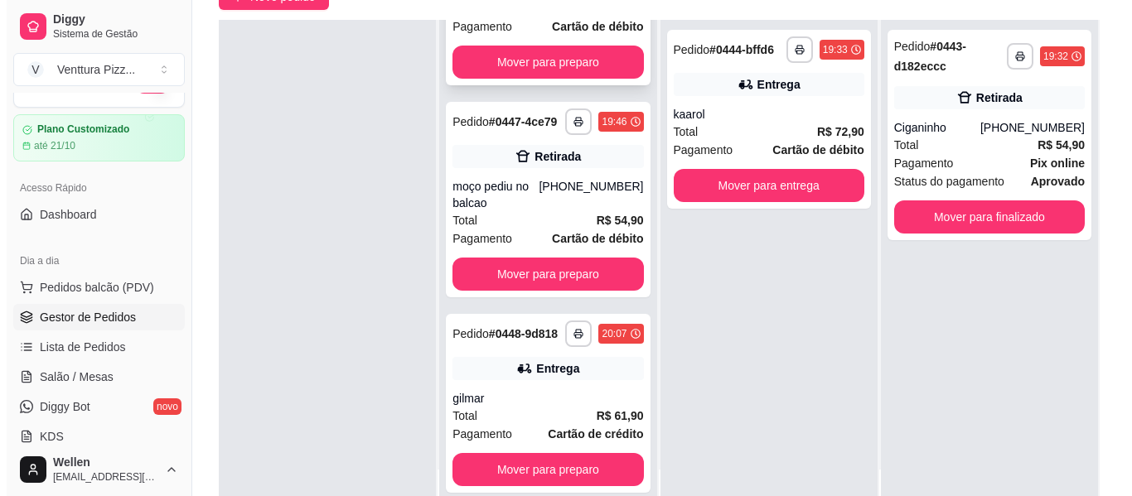
scroll to position [372, 0]
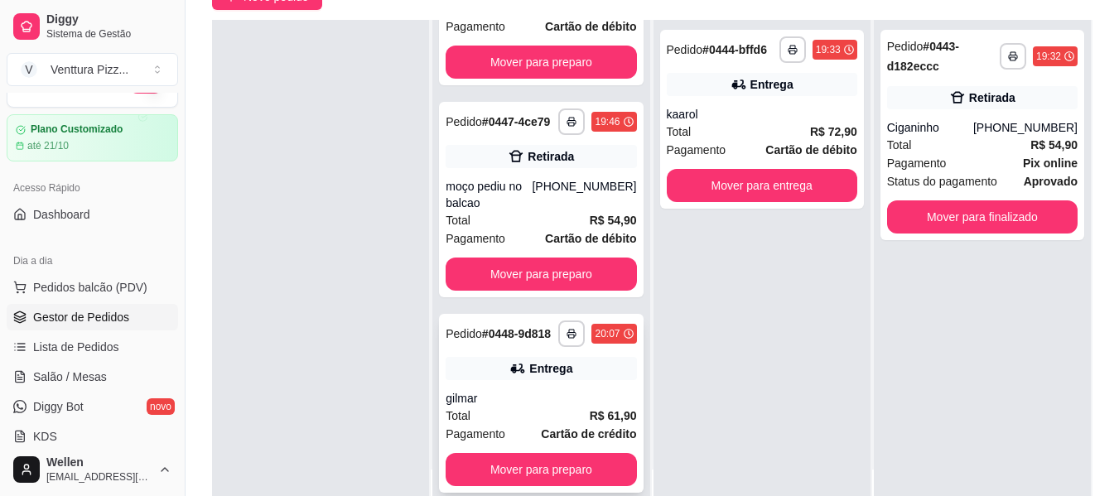
click at [539, 410] on div "Total R$ 61,90" at bounding box center [541, 416] width 191 height 18
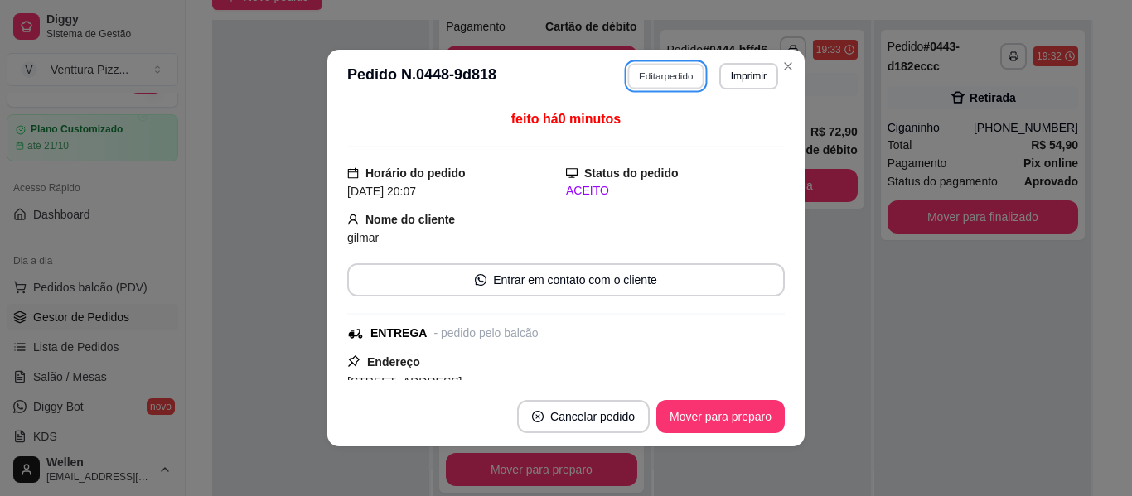
click at [640, 72] on button "Editar pedido" at bounding box center [666, 76] width 77 height 26
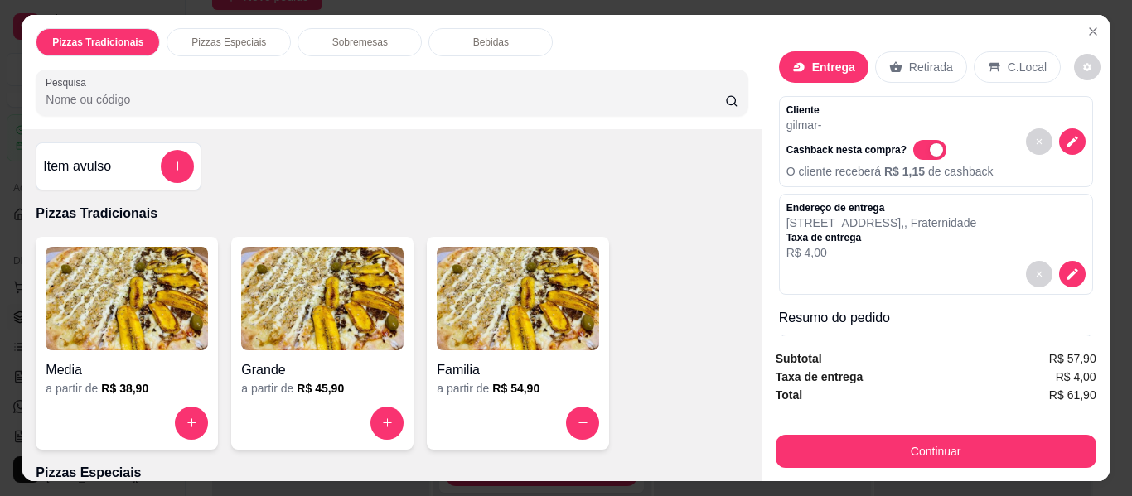
click at [493, 28] on div "Bebidas" at bounding box center [490, 42] width 124 height 28
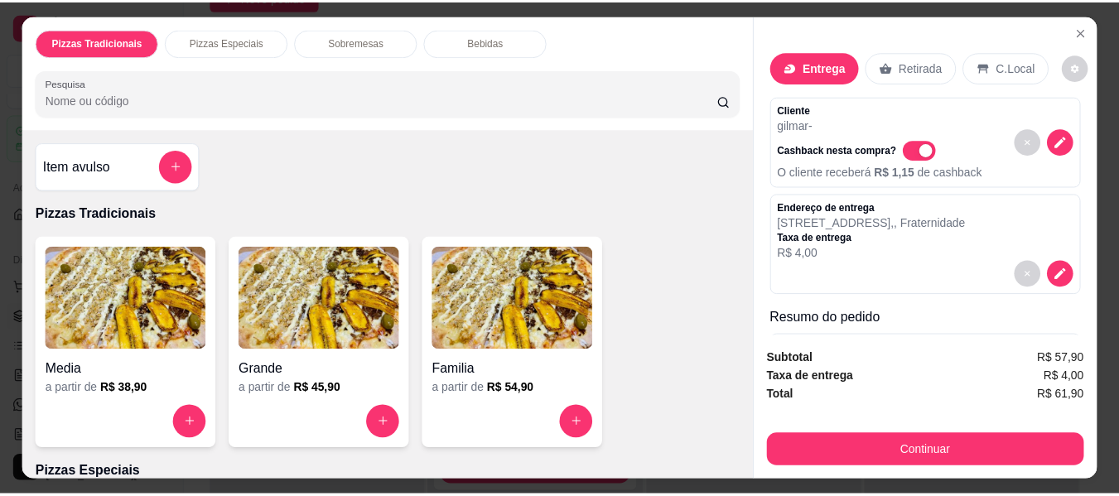
scroll to position [45, 0]
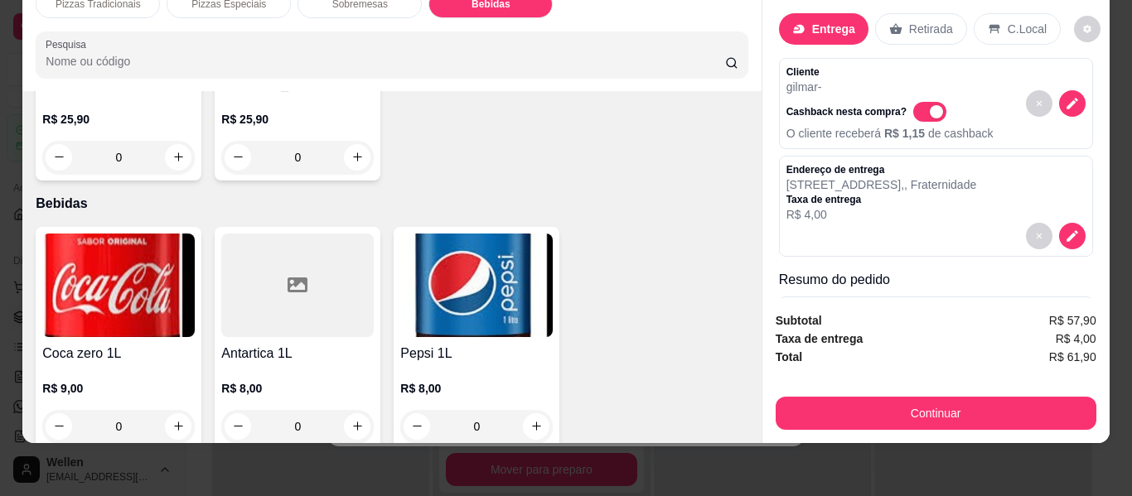
click at [142, 344] on h4 "Coca zero 1L" at bounding box center [118, 354] width 152 height 20
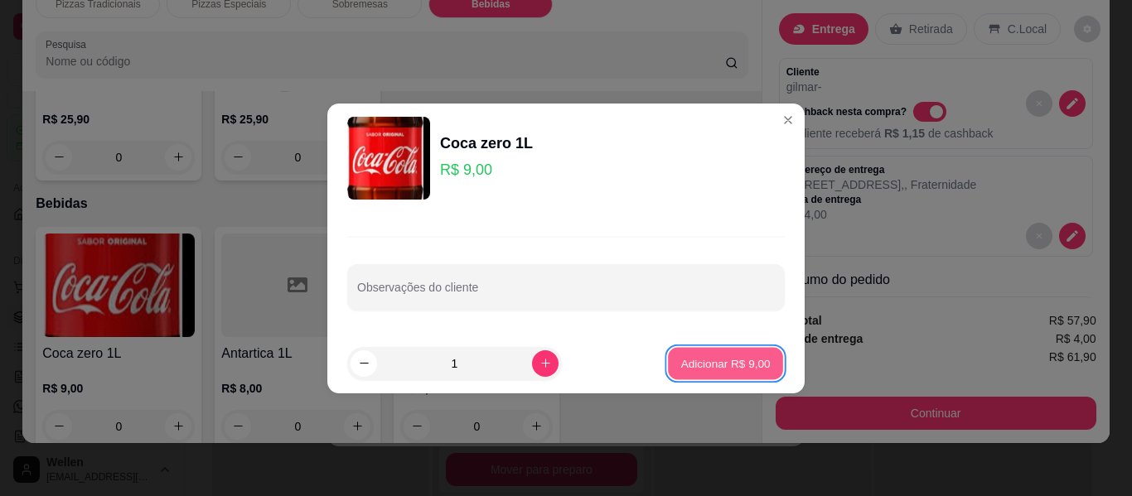
click at [737, 367] on p "Adicionar R$ 9,00" at bounding box center [724, 363] width 89 height 16
type input "1"
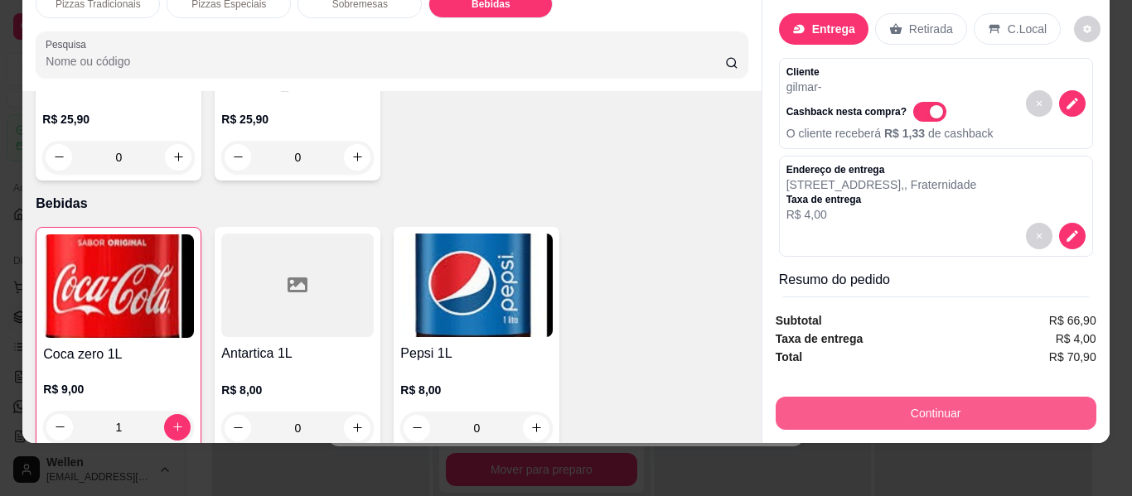
click at [871, 397] on button "Continuar" at bounding box center [936, 413] width 321 height 33
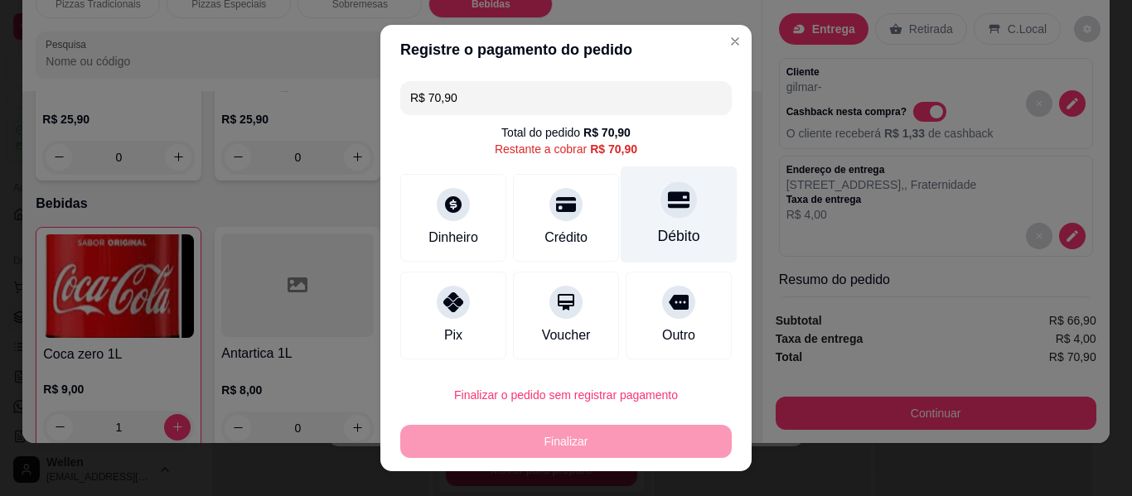
click at [658, 230] on div "Débito" at bounding box center [679, 236] width 42 height 22
type input "R$ 0,00"
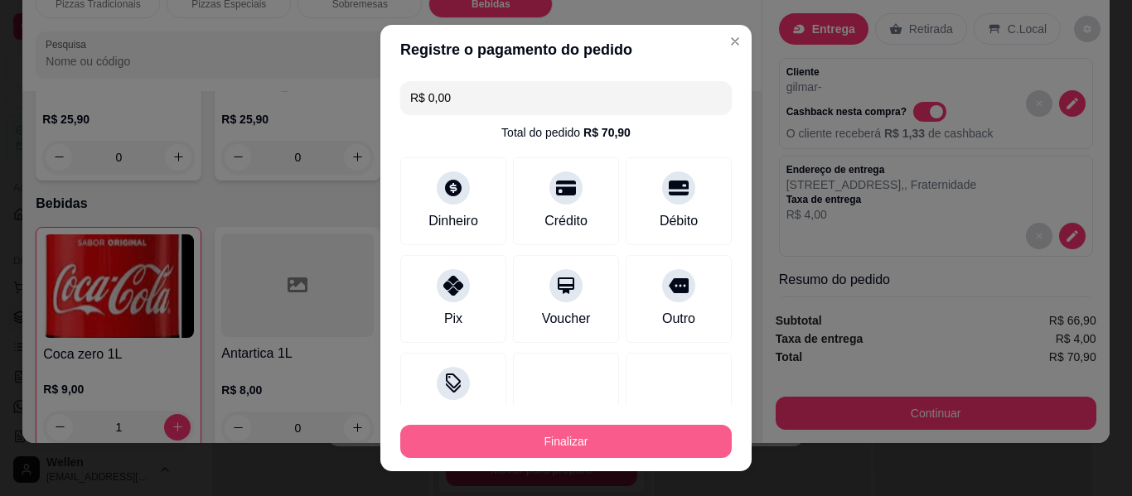
click at [661, 445] on button "Finalizar" at bounding box center [565, 441] width 331 height 33
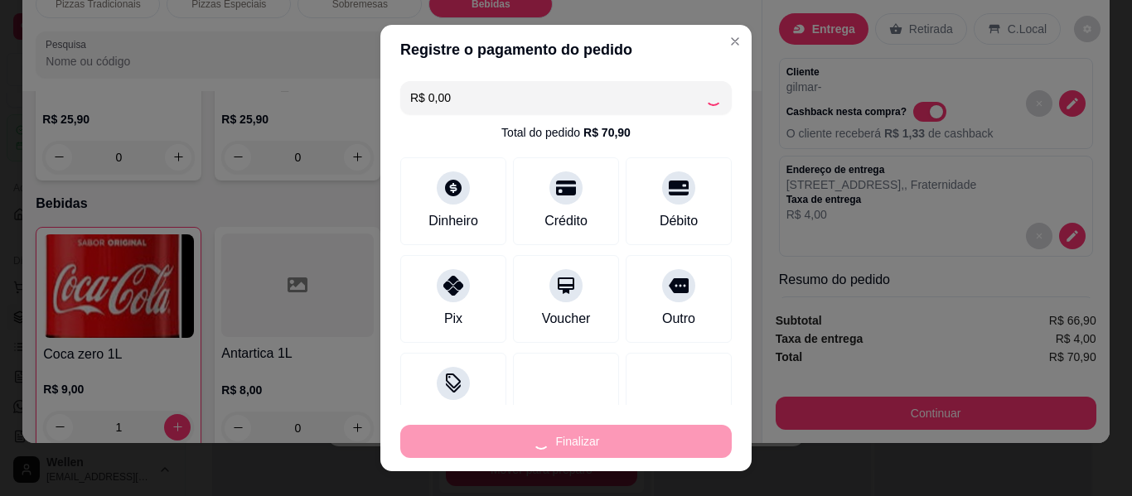
type input "0"
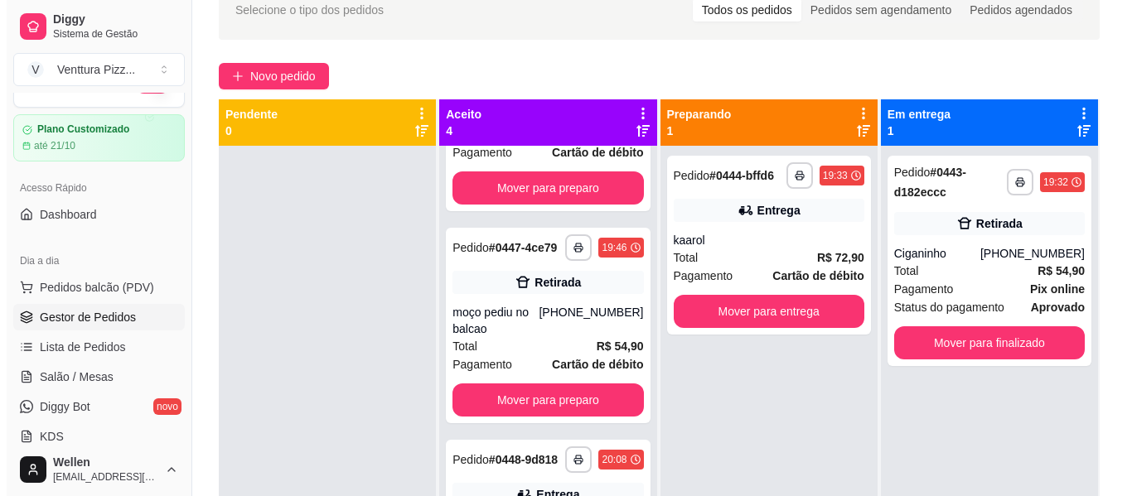
scroll to position [4, 0]
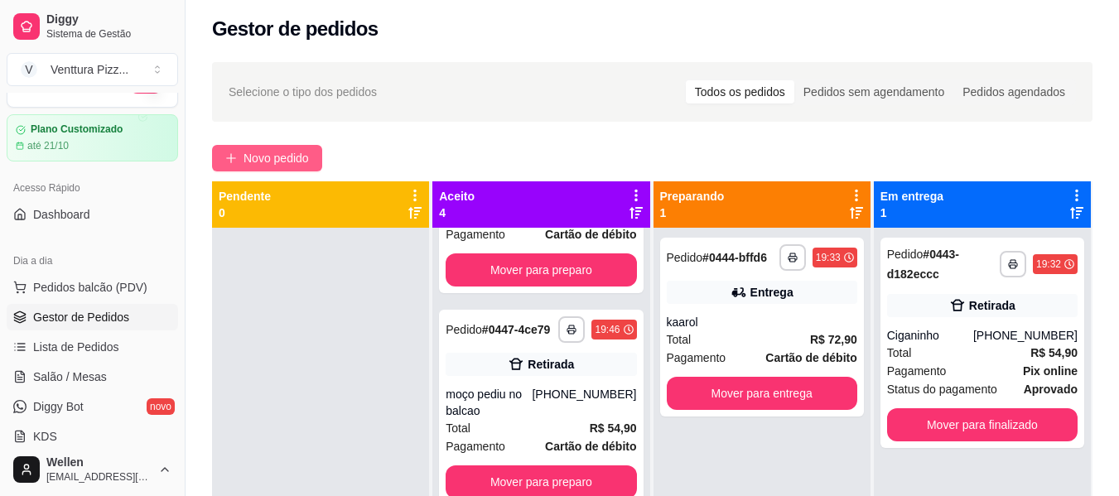
click at [262, 157] on span "Novo pedido" at bounding box center [276, 158] width 65 height 18
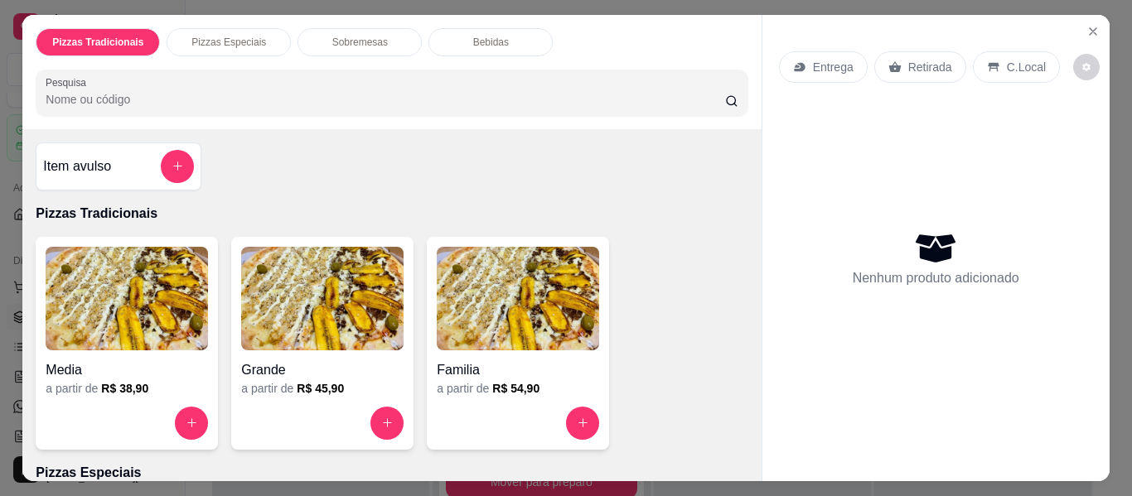
click at [364, 257] on img at bounding box center [322, 299] width 162 height 104
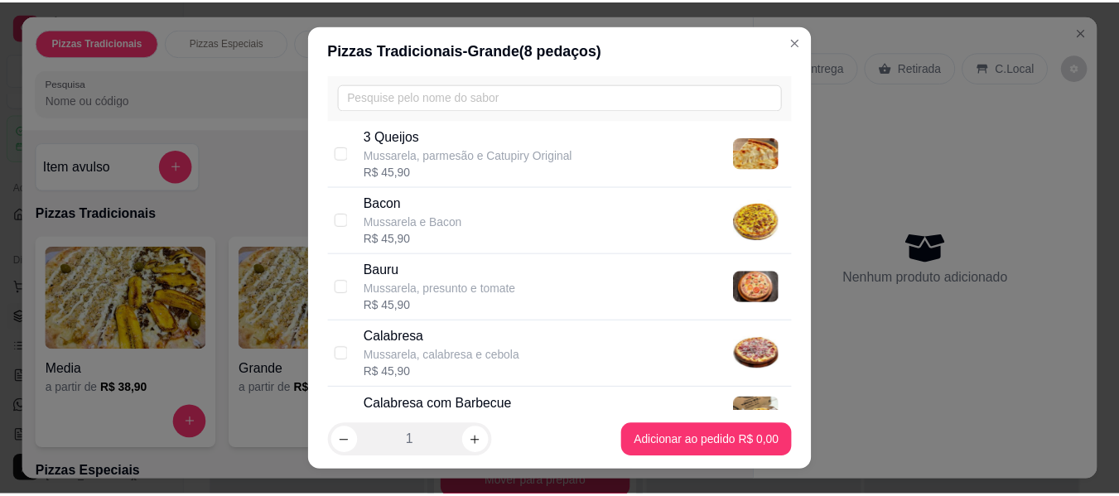
scroll to position [249, 0]
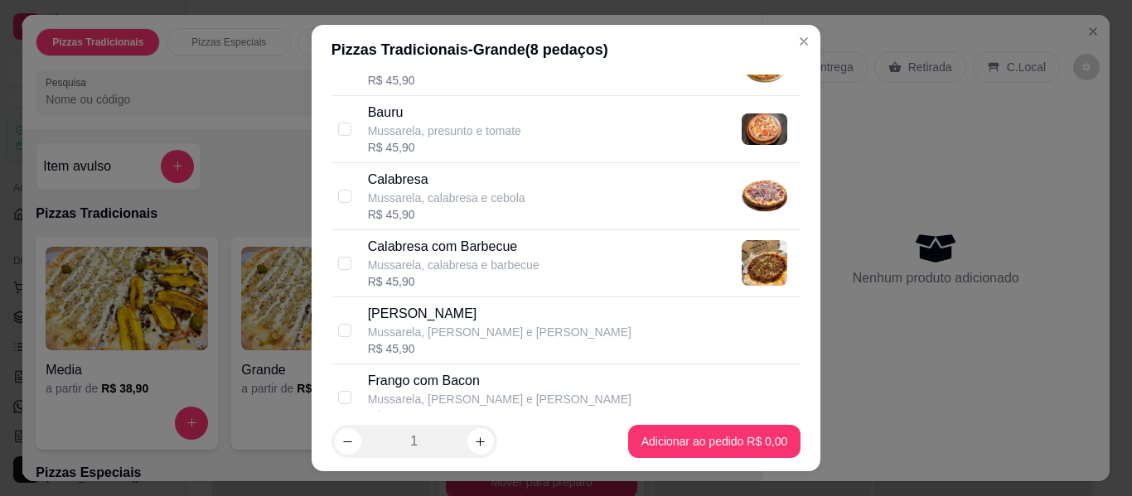
click at [400, 118] on p "Bauru" at bounding box center [444, 113] width 153 height 20
click at [442, 193] on p "Mussarela, calabresa e cebola" at bounding box center [446, 198] width 157 height 17
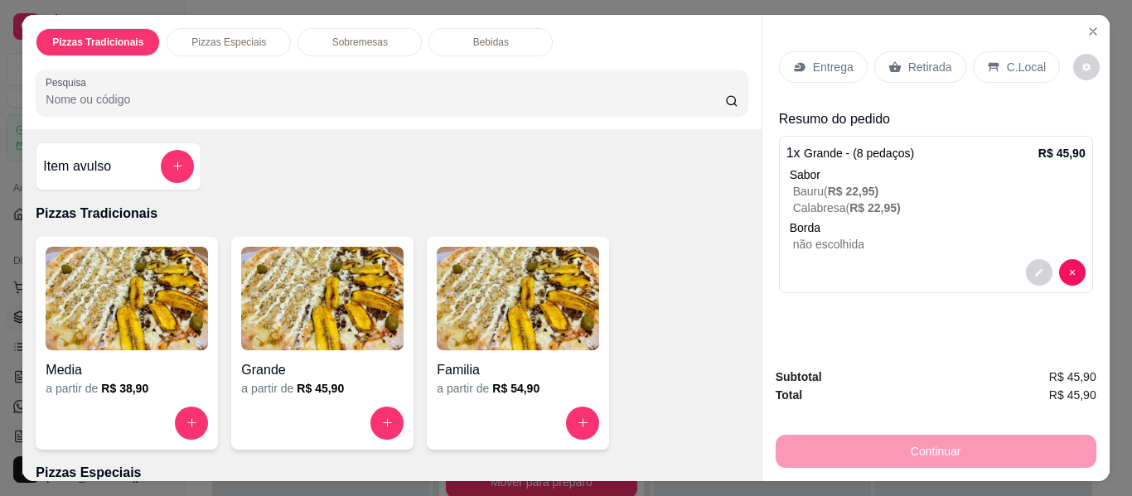
click at [888, 65] on icon at bounding box center [894, 66] width 12 height 11
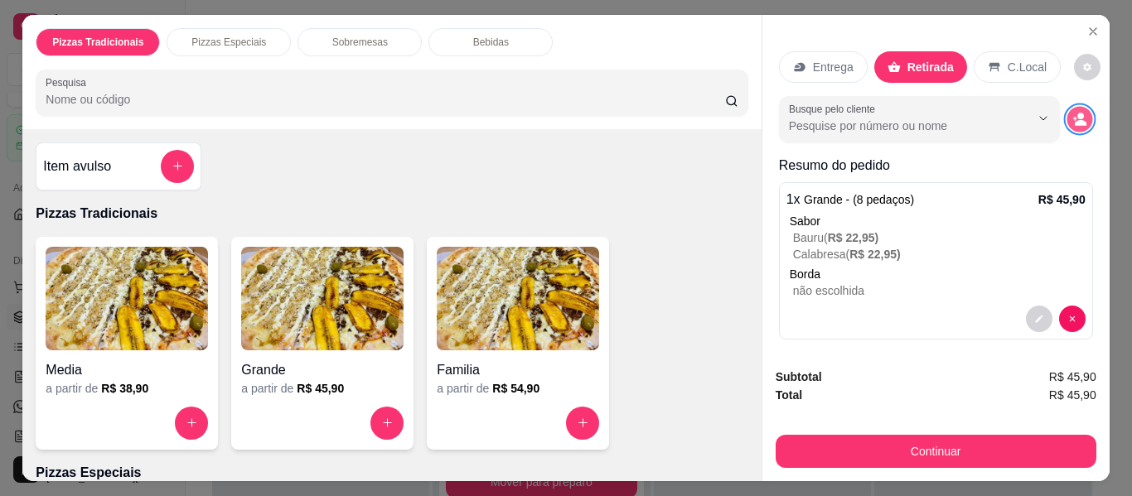
click at [1072, 113] on icon "decrease-product-quantity" at bounding box center [1079, 119] width 14 height 14
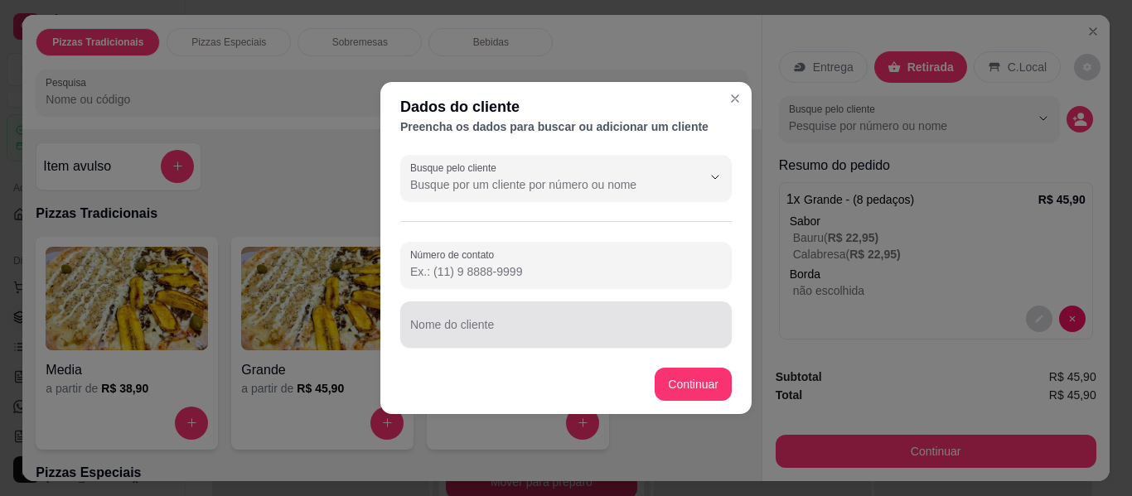
click at [566, 331] on input "Nome do cliente" at bounding box center [566, 331] width 312 height 17
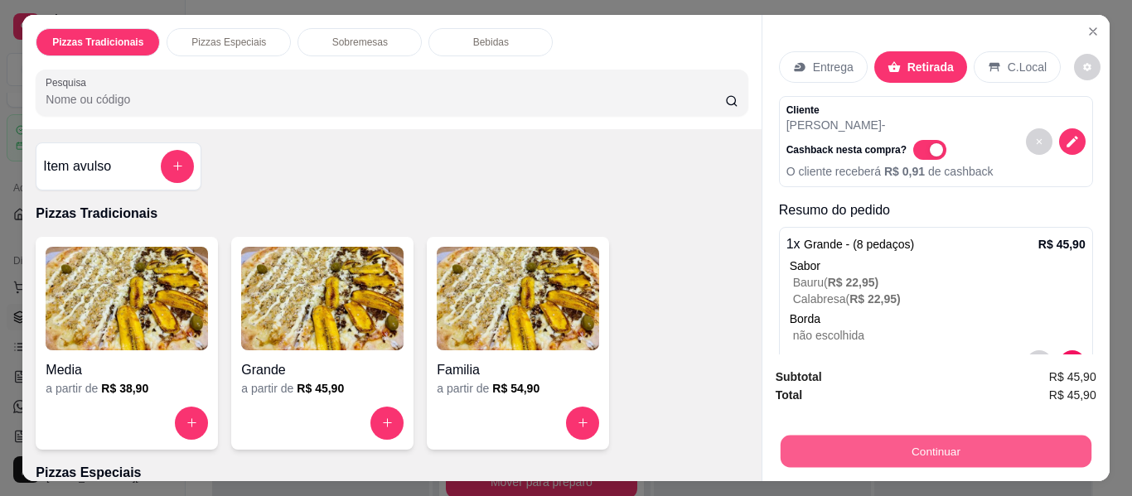
click at [855, 447] on button "Continuar" at bounding box center [935, 452] width 311 height 32
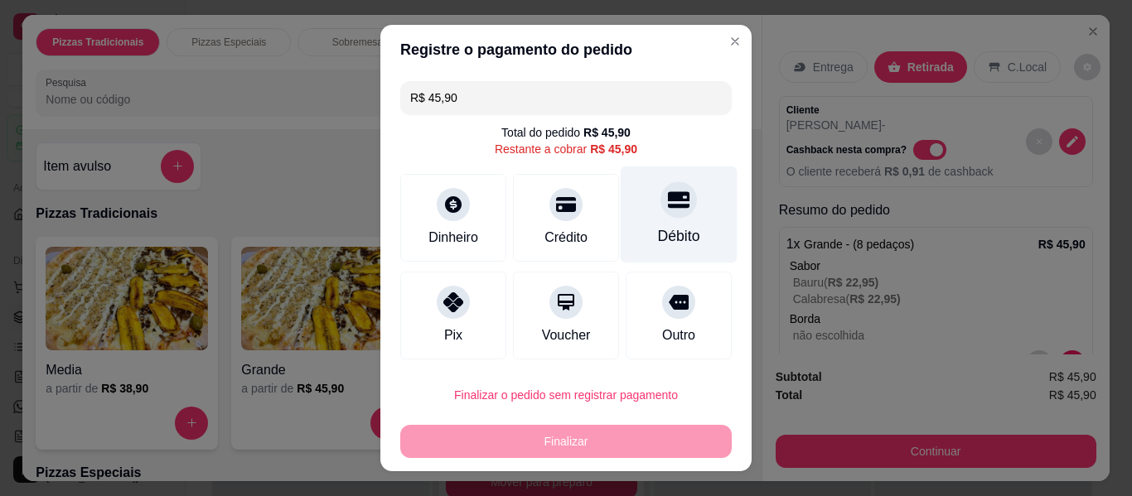
click at [667, 234] on div "Débito" at bounding box center [679, 236] width 42 height 22
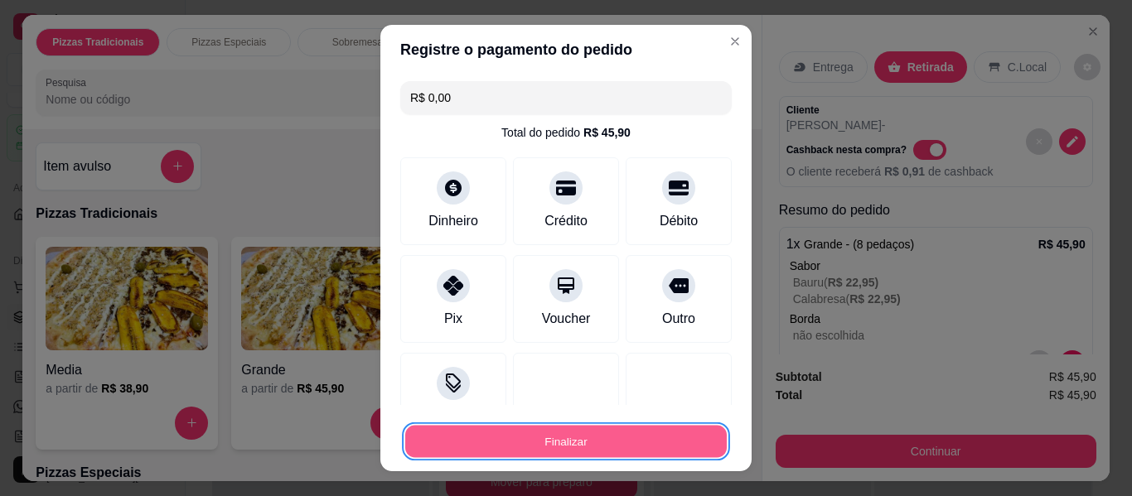
click at [680, 443] on button "Finalizar" at bounding box center [565, 442] width 321 height 32
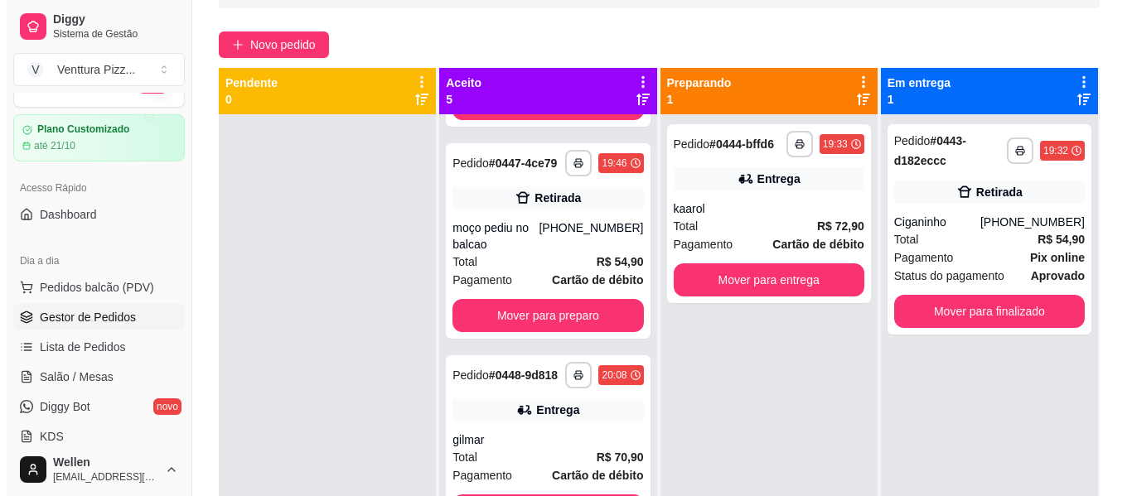
scroll to position [170, 0]
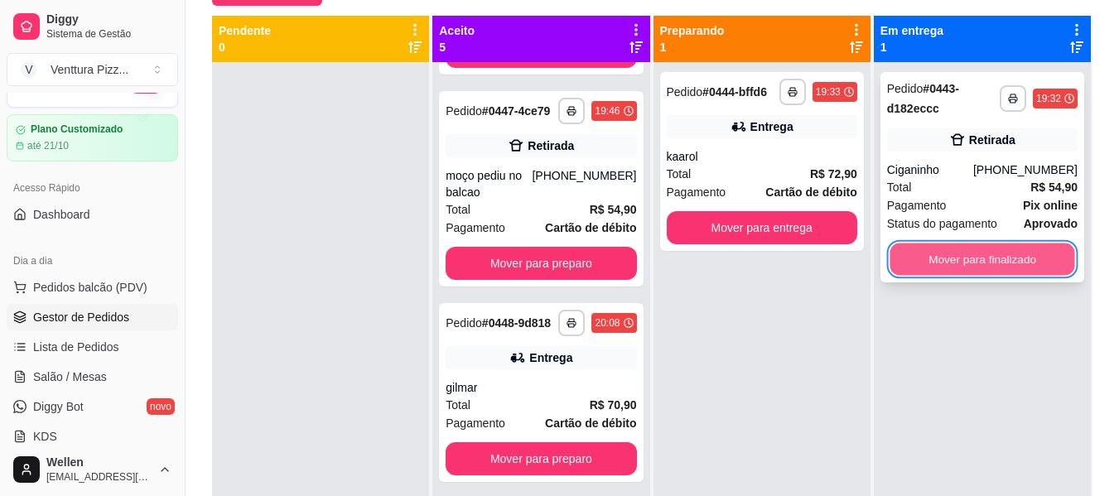
click at [925, 253] on button "Mover para finalizado" at bounding box center [982, 260] width 185 height 32
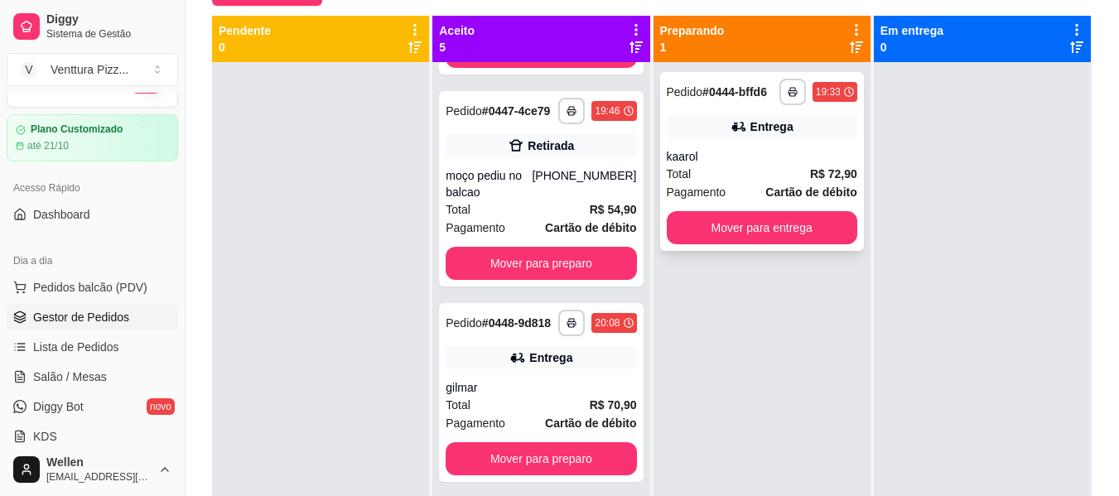
click at [747, 176] on div "Total R$ 72,90" at bounding box center [762, 174] width 191 height 18
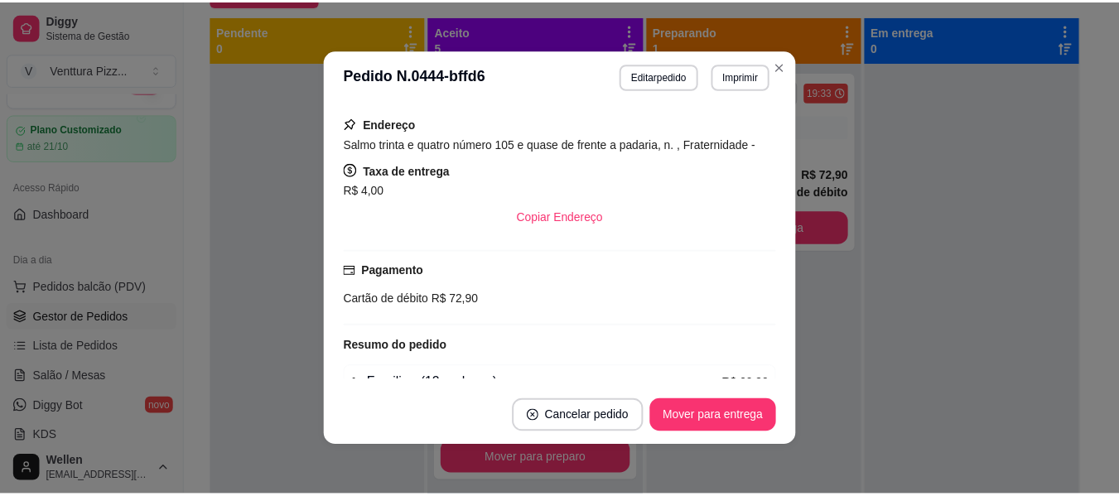
scroll to position [331, 0]
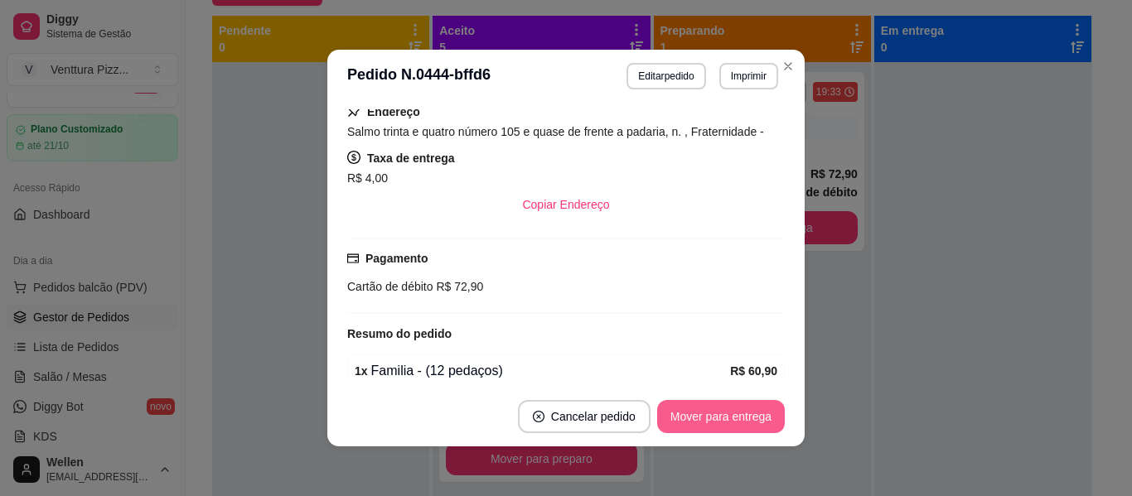
click at [700, 422] on button "Mover para entrega" at bounding box center [721, 416] width 128 height 33
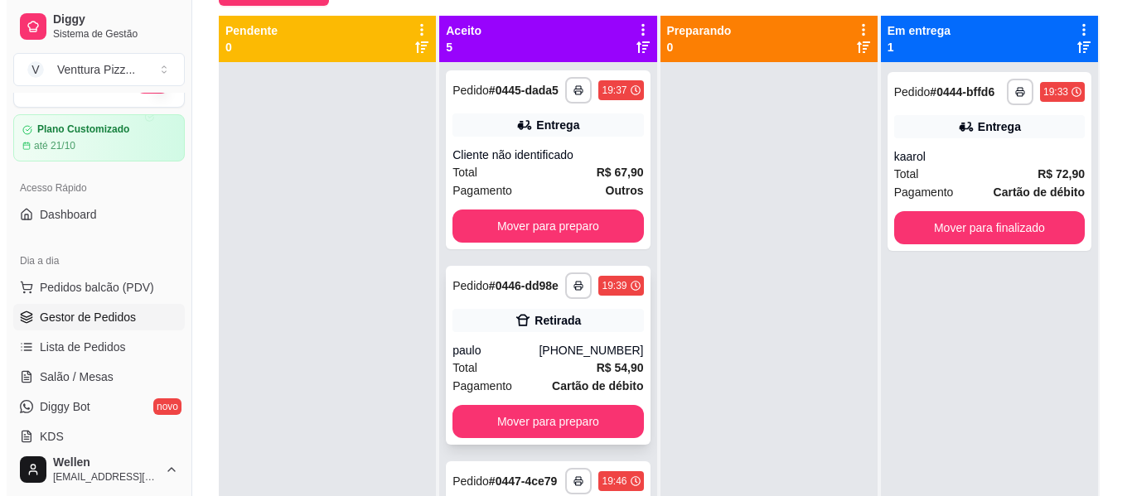
scroll to position [0, 0]
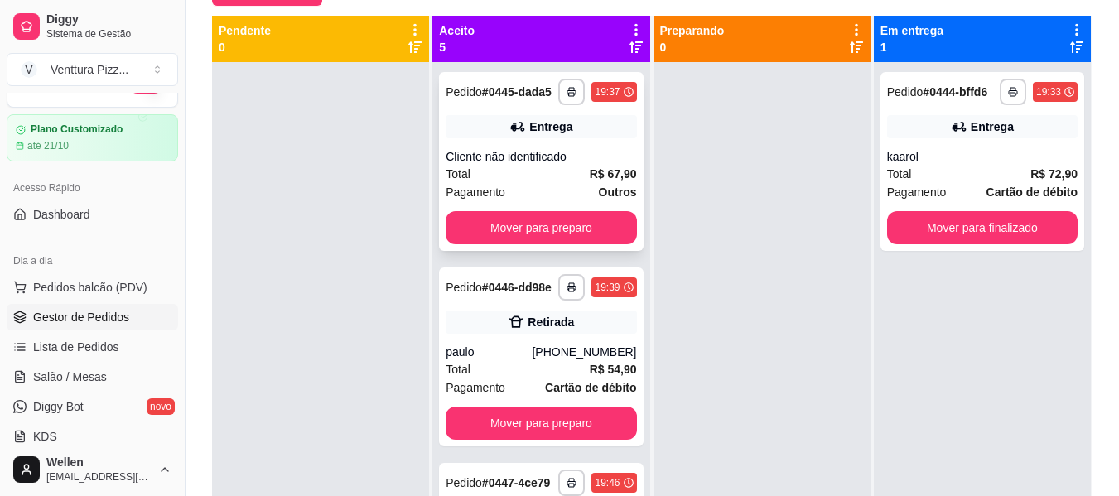
click at [523, 165] on div "Cliente não identificado" at bounding box center [541, 156] width 191 height 17
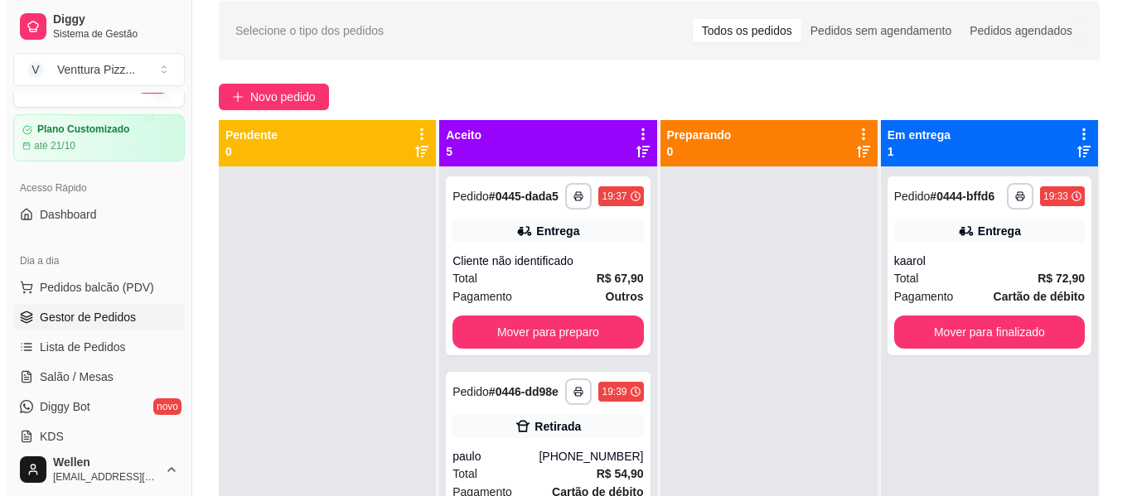
scroll to position [166, 0]
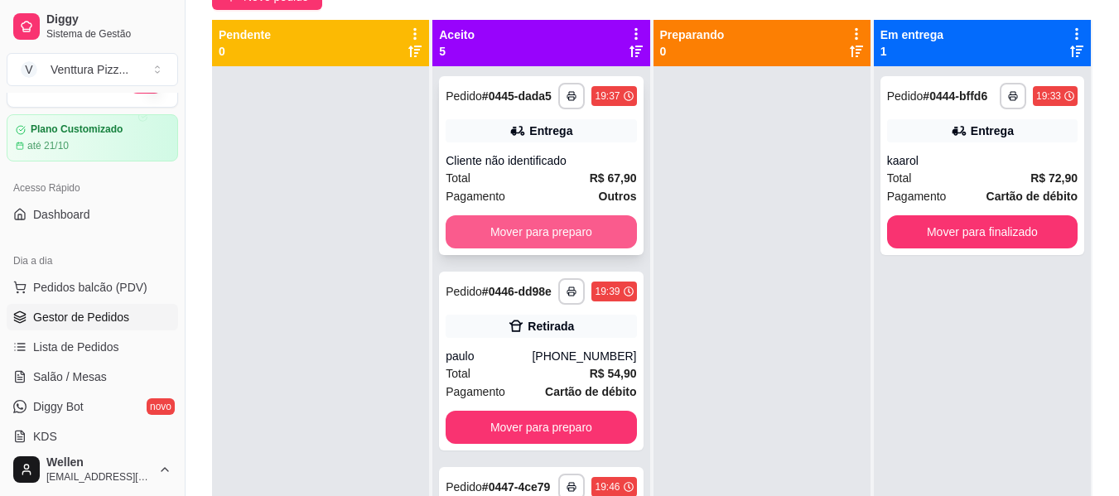
click at [533, 249] on button "Mover para preparo" at bounding box center [541, 231] width 191 height 33
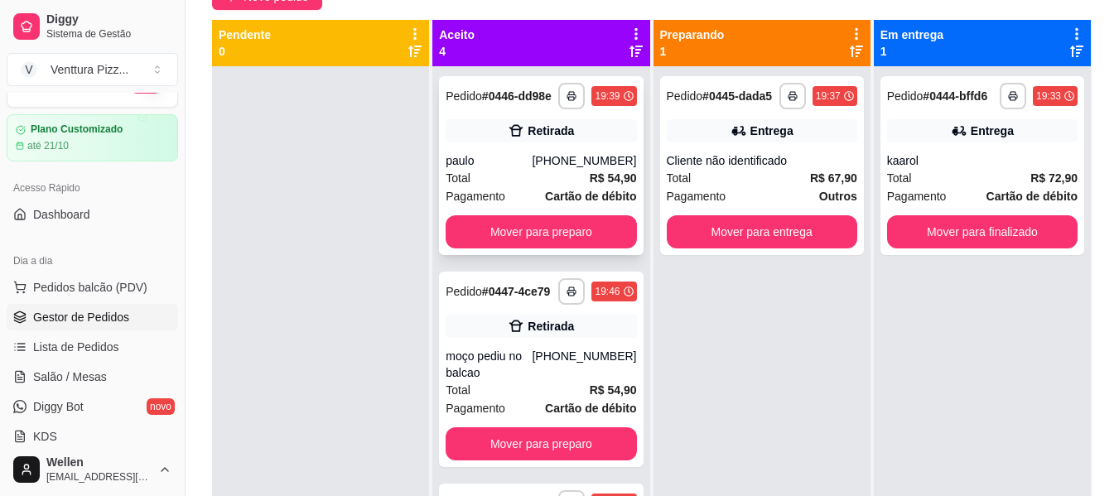
click at [539, 169] on div "[PHONE_NUMBER]" at bounding box center [584, 160] width 104 height 17
click at [967, 172] on div "Total R$ 72,90" at bounding box center [982, 178] width 191 height 18
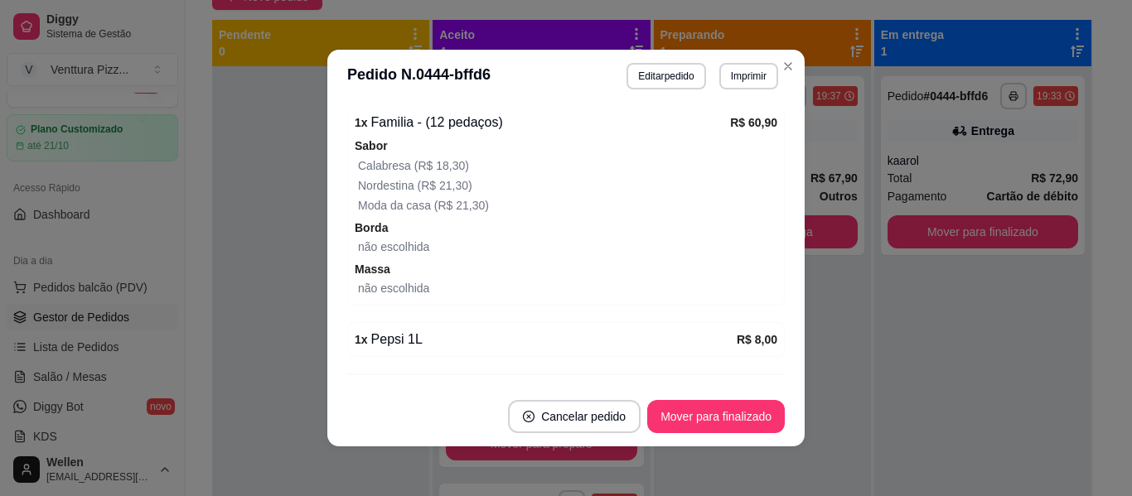
scroll to position [621, 0]
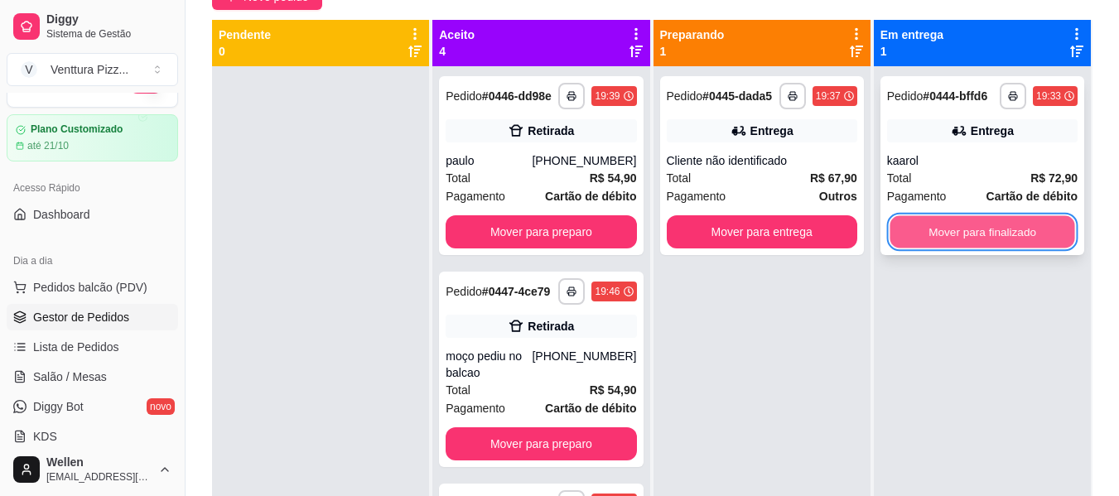
click at [951, 228] on button "Mover para finalizado" at bounding box center [982, 232] width 185 height 32
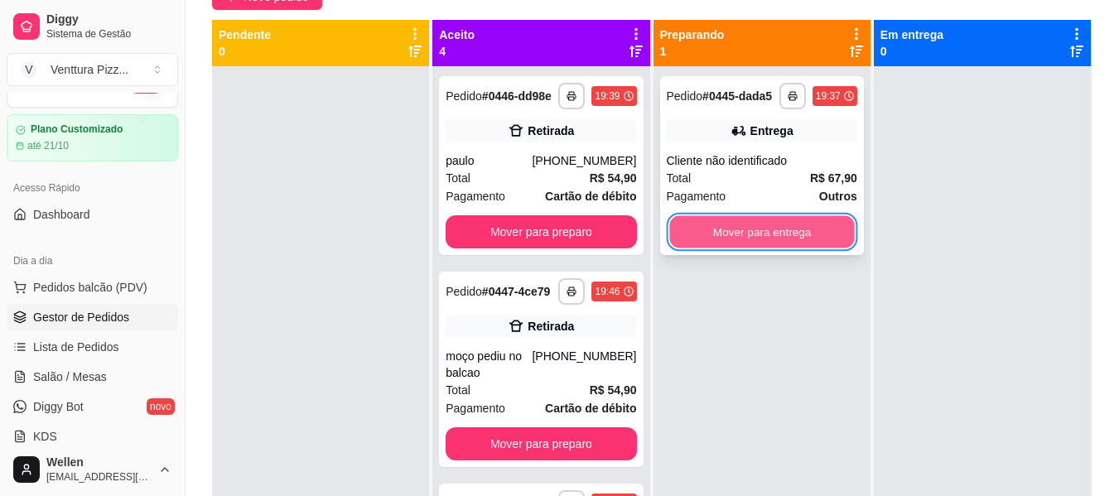
click at [715, 233] on button "Mover para entrega" at bounding box center [761, 232] width 185 height 32
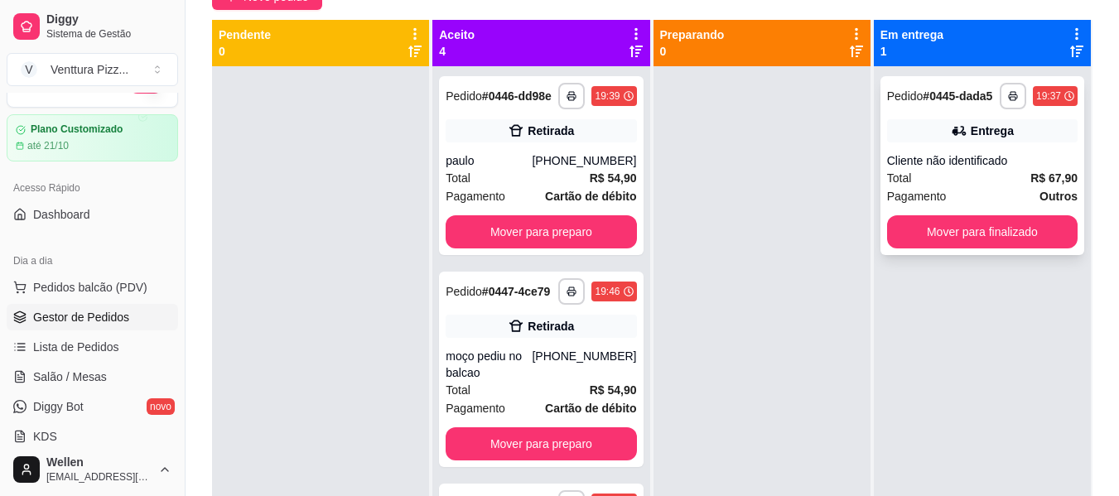
click at [940, 189] on div "Pagamento Outros" at bounding box center [982, 196] width 191 height 18
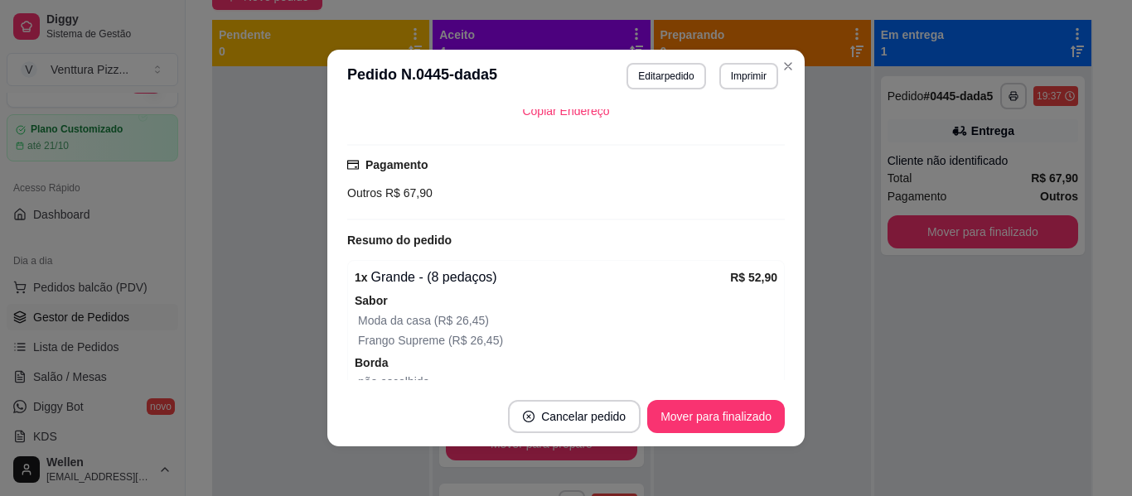
scroll to position [497, 0]
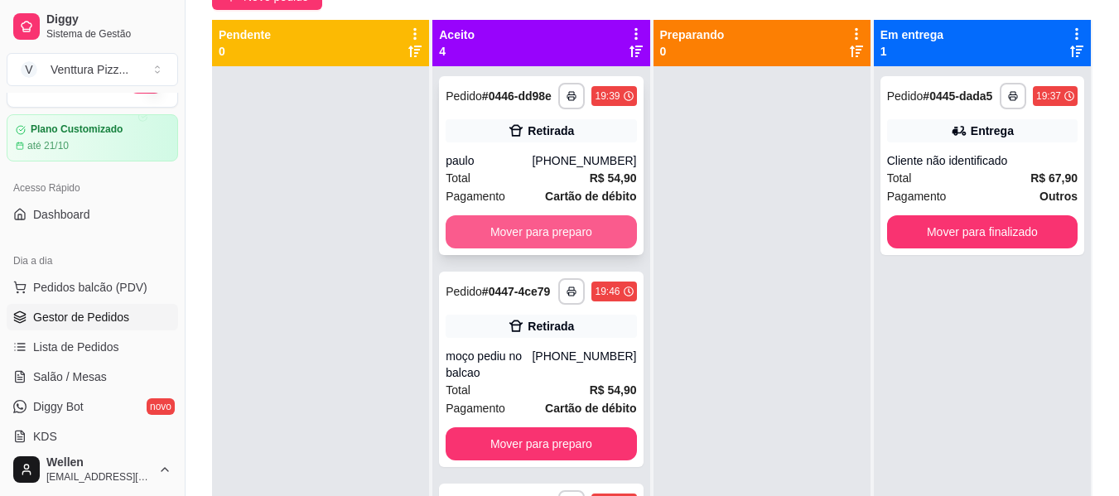
click at [516, 233] on button "Mover para preparo" at bounding box center [541, 231] width 191 height 33
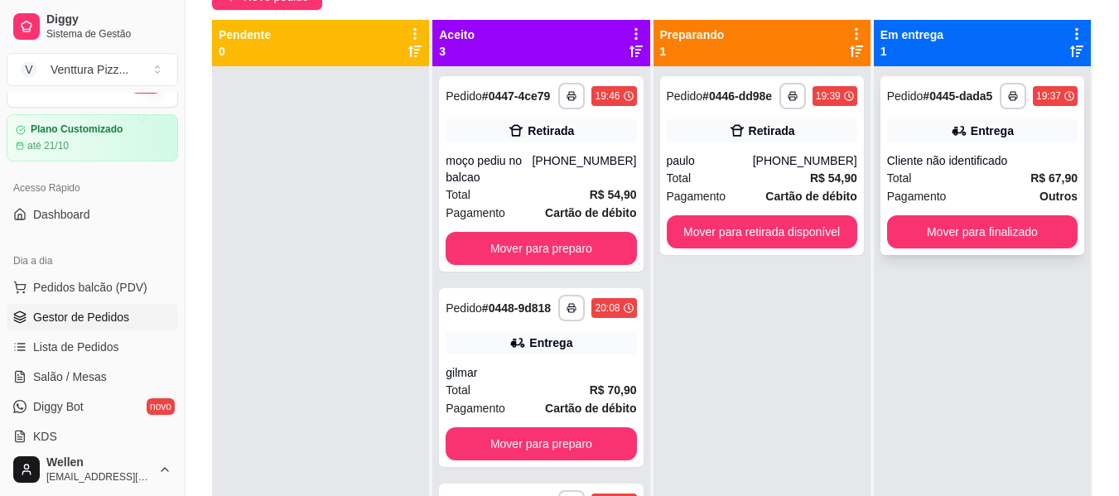
click at [890, 174] on span "Total" at bounding box center [899, 178] width 25 height 18
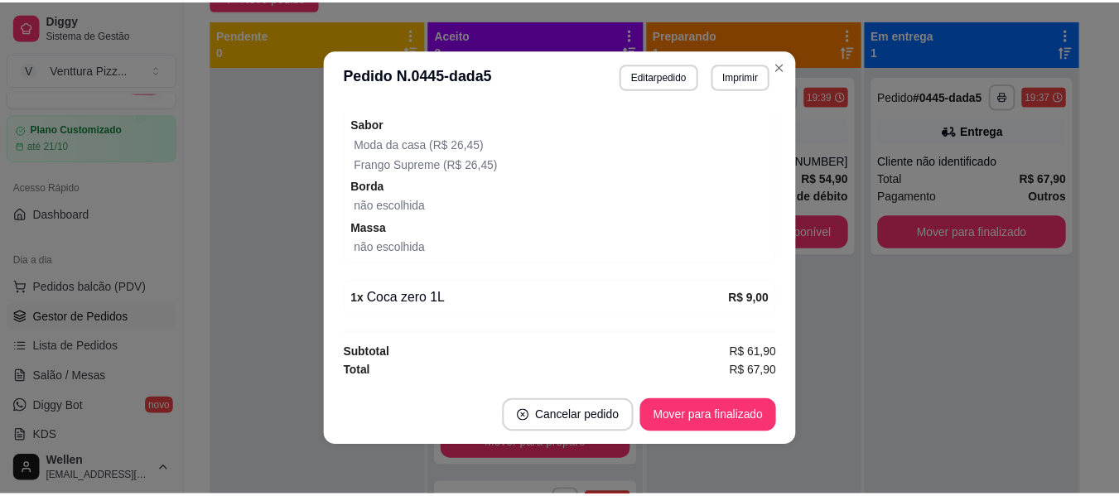
scroll to position [3, 0]
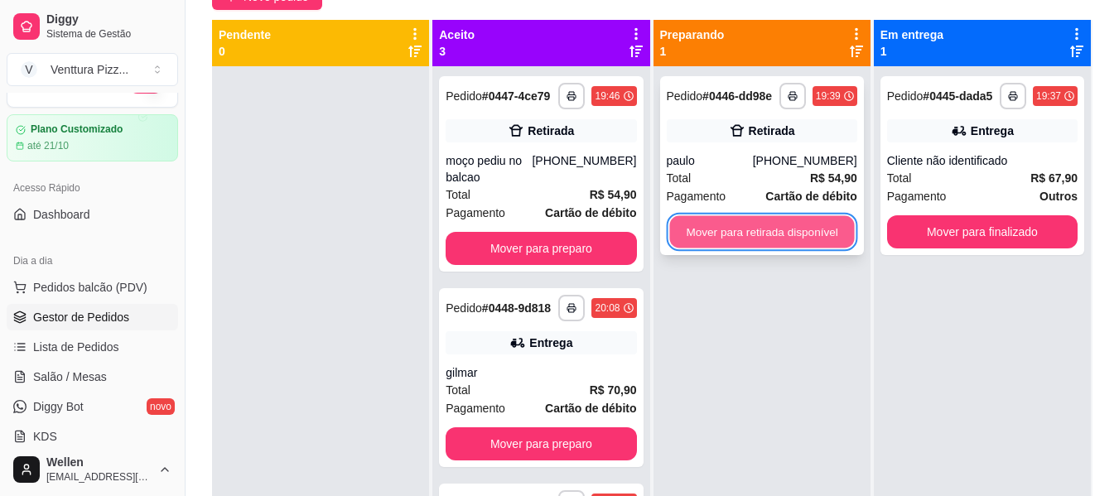
click at [676, 224] on button "Mover para retirada disponível" at bounding box center [761, 232] width 185 height 32
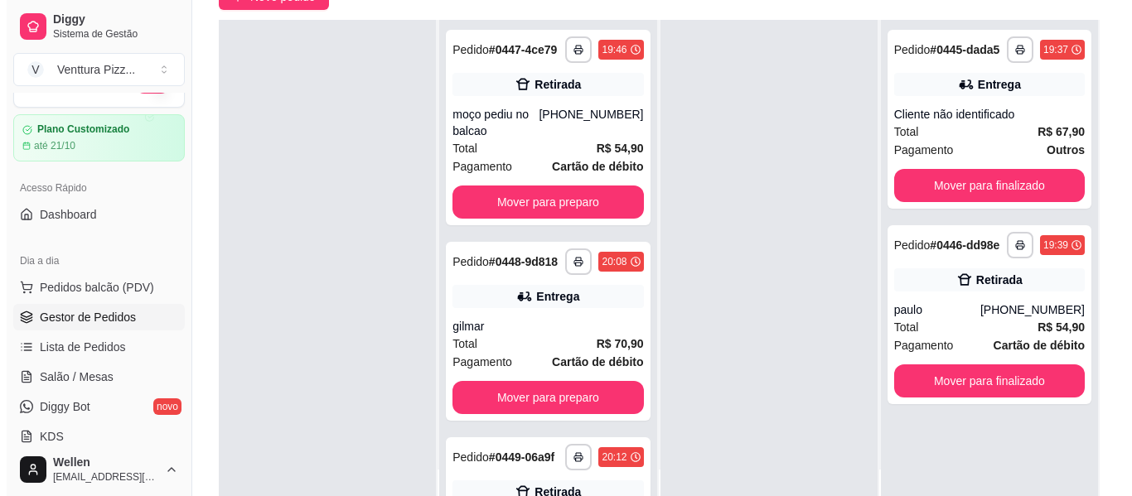
scroll to position [0, 0]
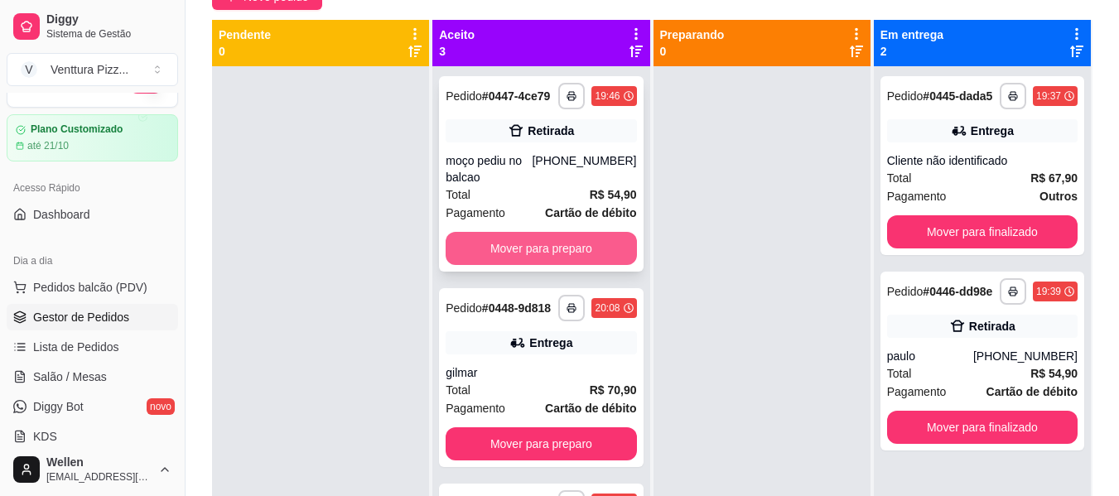
click at [529, 258] on button "Mover para preparo" at bounding box center [541, 248] width 191 height 33
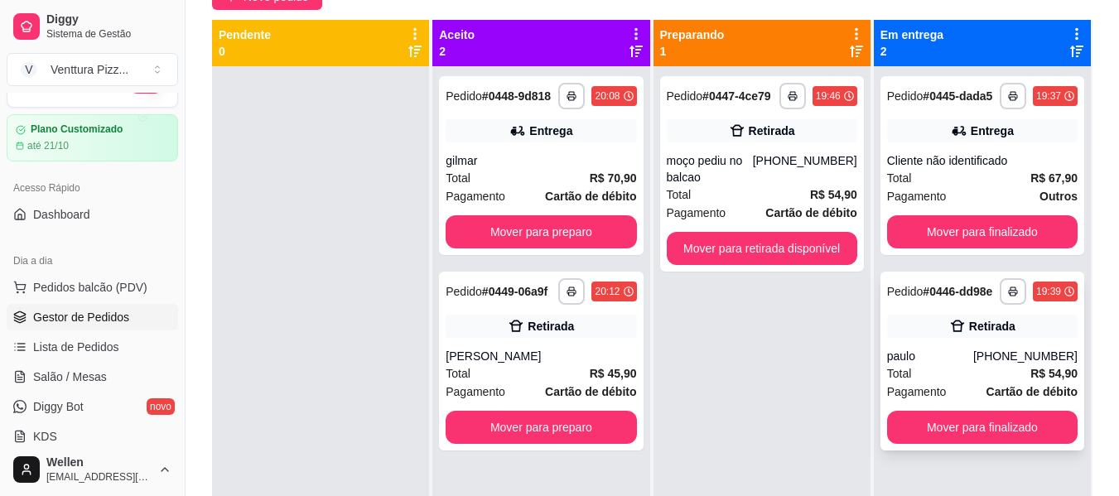
click at [1008, 365] on div "Total R$ 54,90" at bounding box center [982, 374] width 191 height 18
click at [749, 188] on div "Total R$ 54,90" at bounding box center [762, 195] width 191 height 18
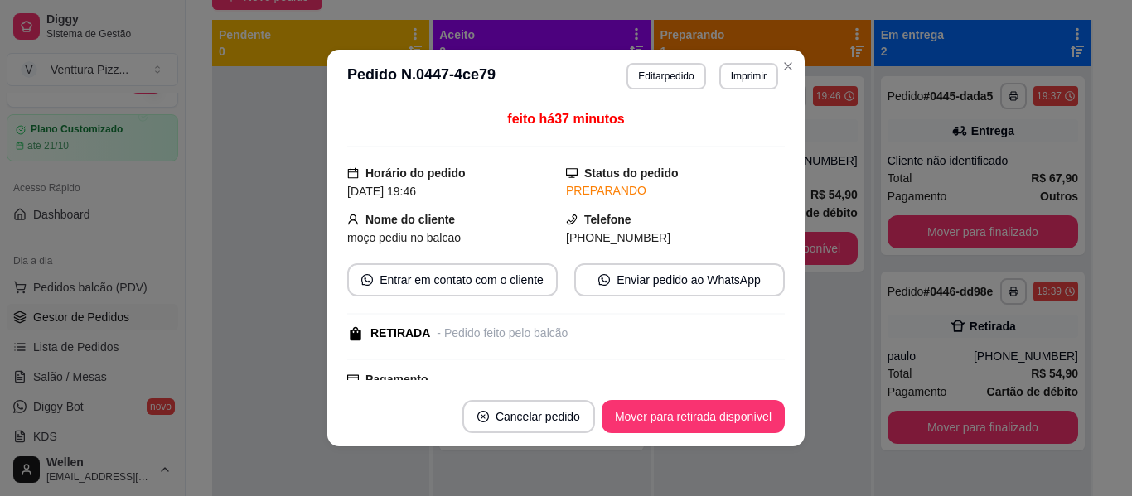
scroll to position [83, 0]
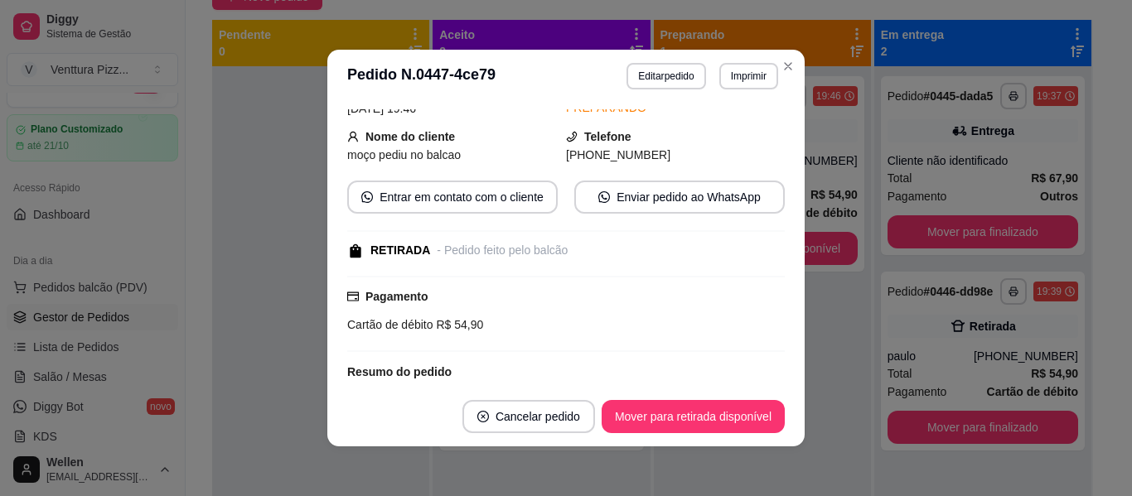
drag, startPoint x: 551, startPoint y: 149, endPoint x: 639, endPoint y: 159, distance: 88.4
click at [639, 159] on div "Nome do cliente moço pediu no balcao Telefone [PHONE_NUMBER]" at bounding box center [565, 146] width 437 height 36
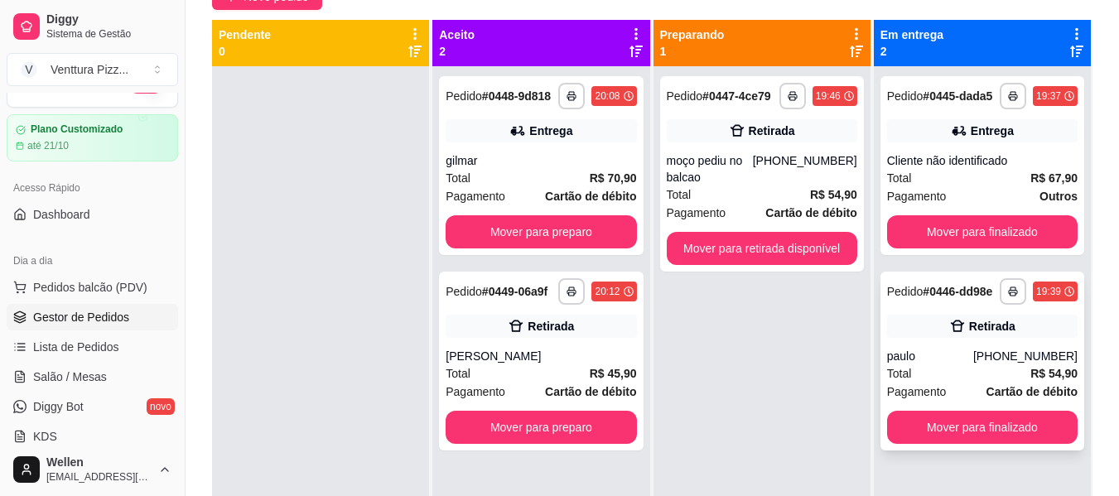
click at [897, 376] on span "Total" at bounding box center [899, 374] width 25 height 18
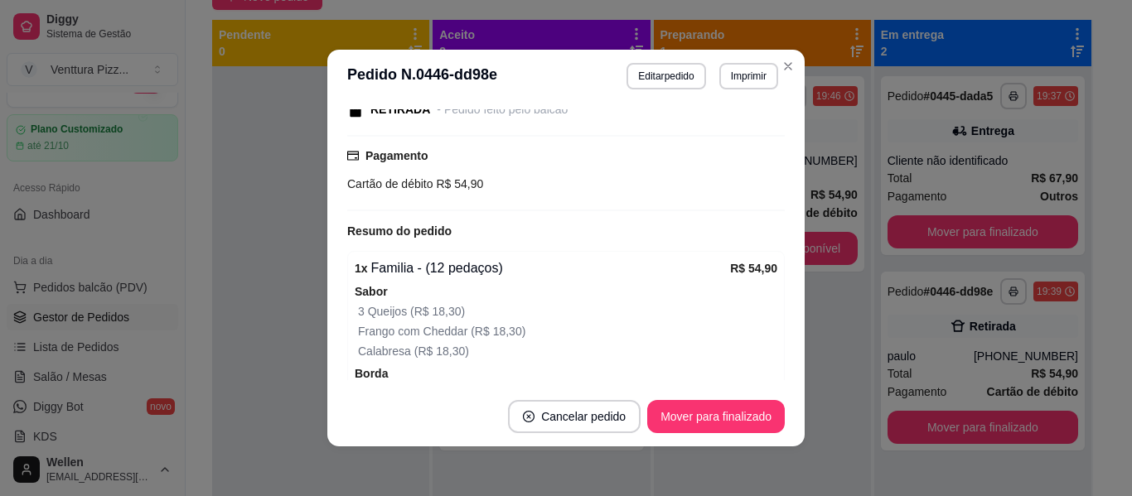
scroll to position [249, 0]
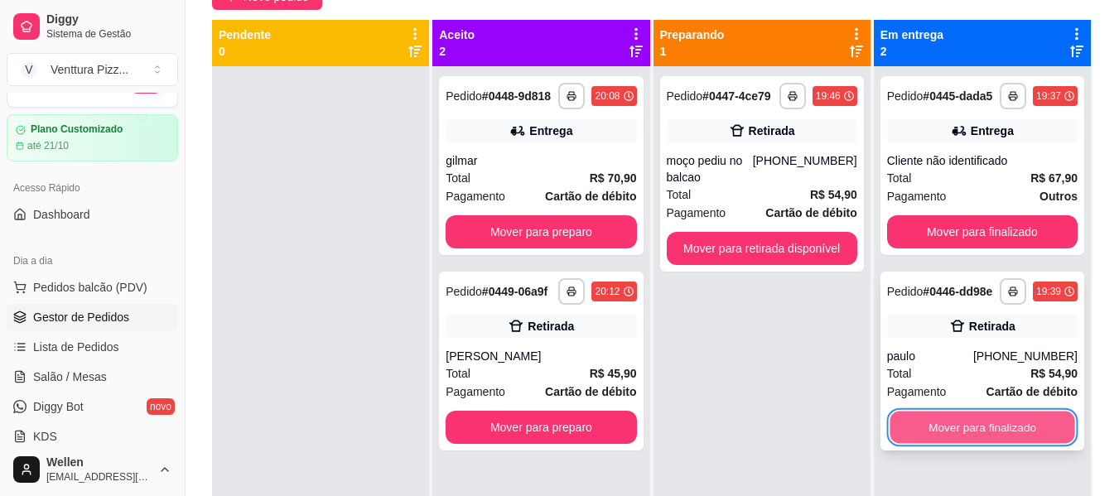
click at [903, 433] on button "Mover para finalizado" at bounding box center [982, 428] width 185 height 32
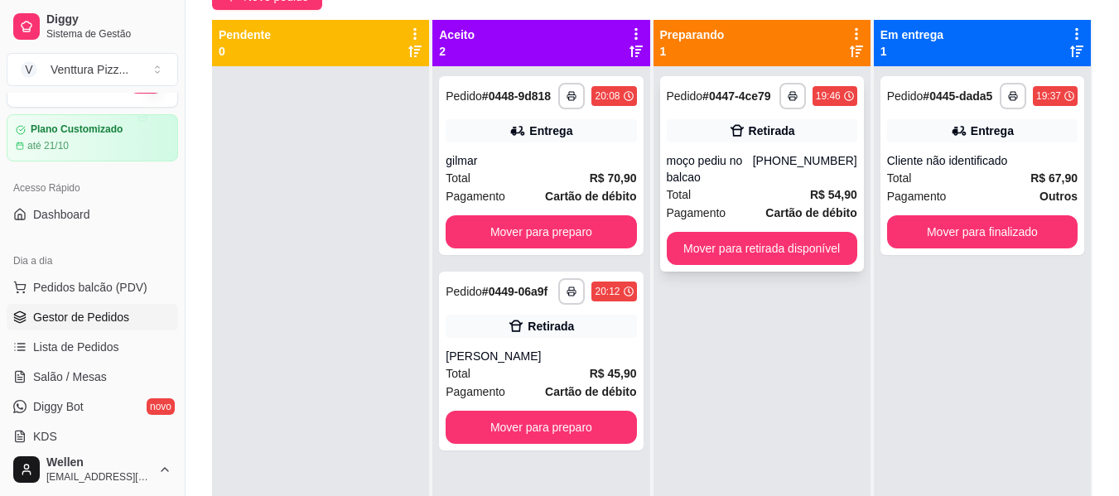
click at [785, 189] on div "Total R$ 54,90" at bounding box center [762, 195] width 191 height 18
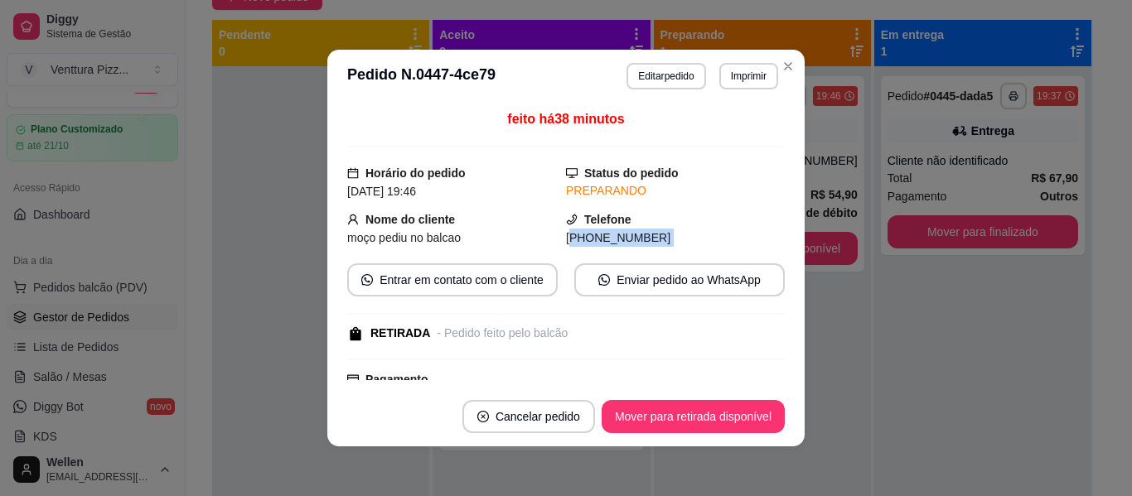
drag, startPoint x: 556, startPoint y: 232, endPoint x: 635, endPoint y: 249, distance: 80.6
click at [635, 249] on div "feito há 38 minutos Horário do pedido [DATE] 19:46 Status do pedido PREPARANDO …" at bounding box center [565, 244] width 437 height 271
copy div "75) [PHONE_NUMBER] Entrar em contato com o cliente Enviar pedido ao WhatsApp"
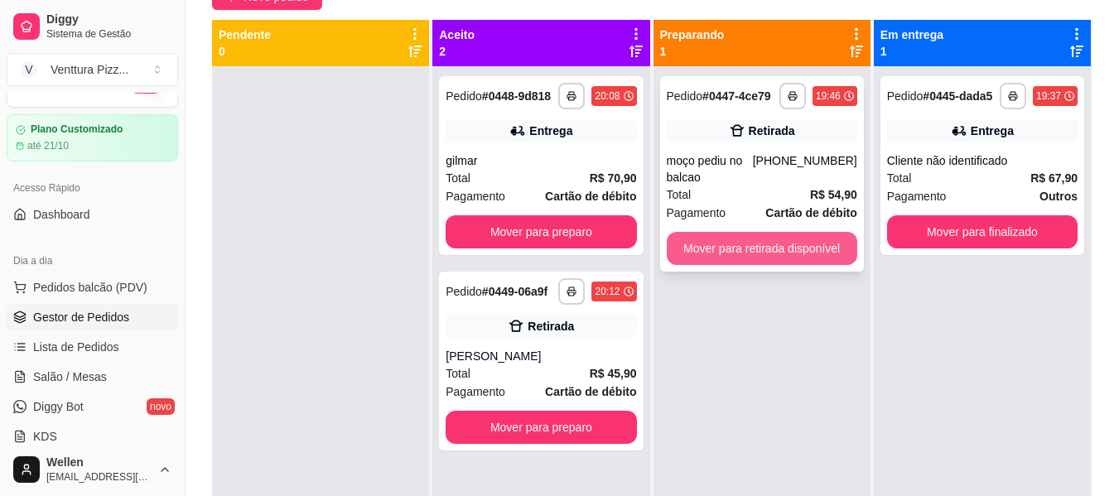
click at [758, 248] on button "Mover para retirada disponível" at bounding box center [762, 248] width 191 height 33
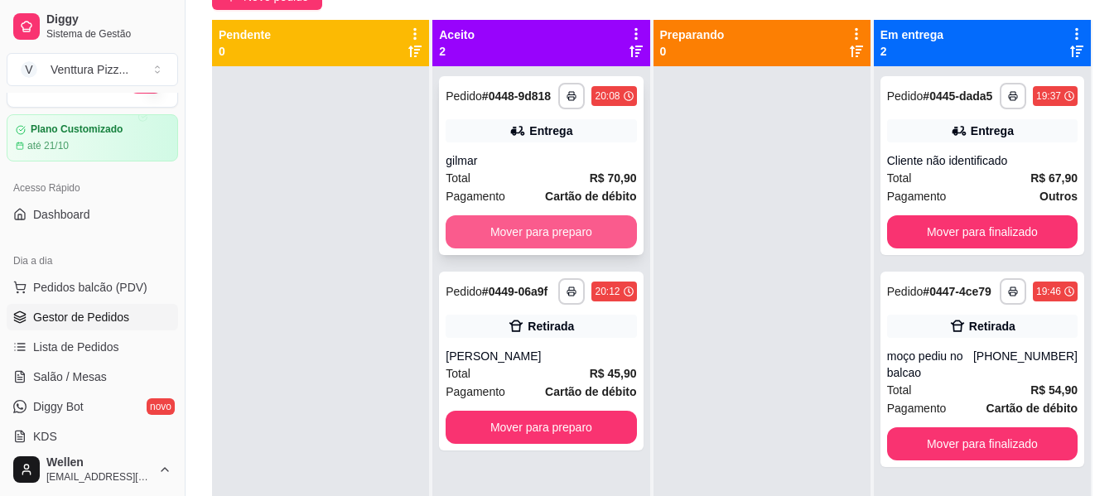
click at [540, 221] on button "Mover para preparo" at bounding box center [541, 231] width 191 height 33
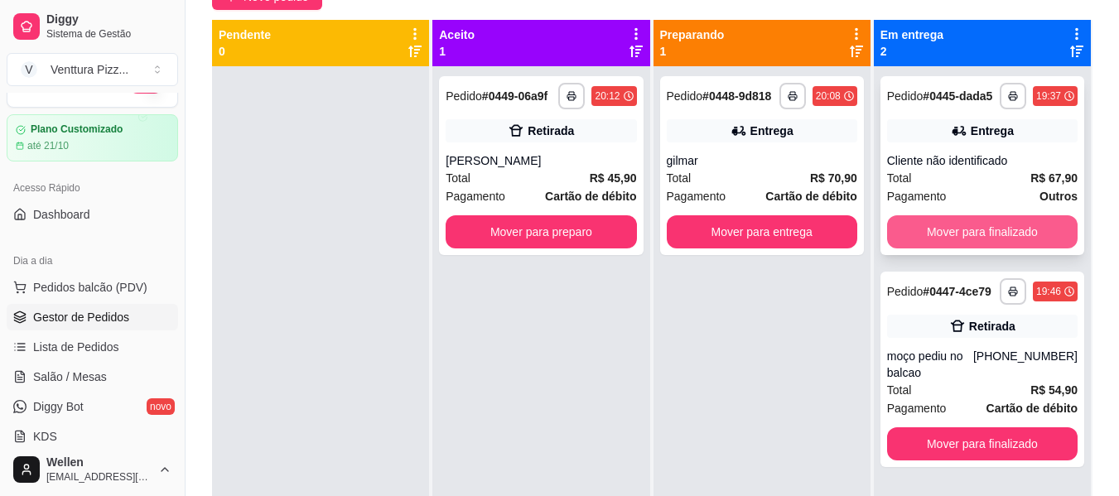
click at [939, 223] on button "Mover para finalizado" at bounding box center [982, 231] width 191 height 33
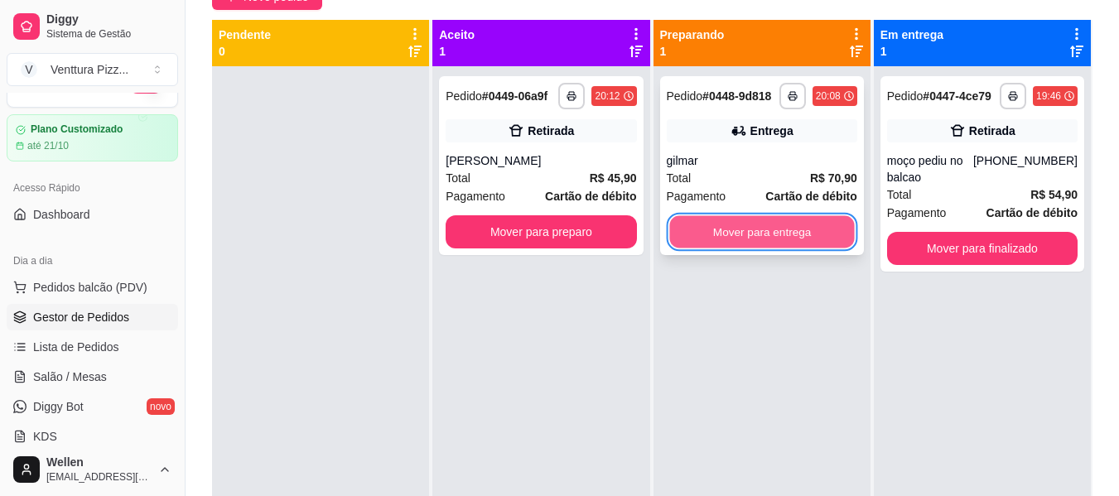
click at [805, 230] on button "Mover para entrega" at bounding box center [761, 232] width 185 height 32
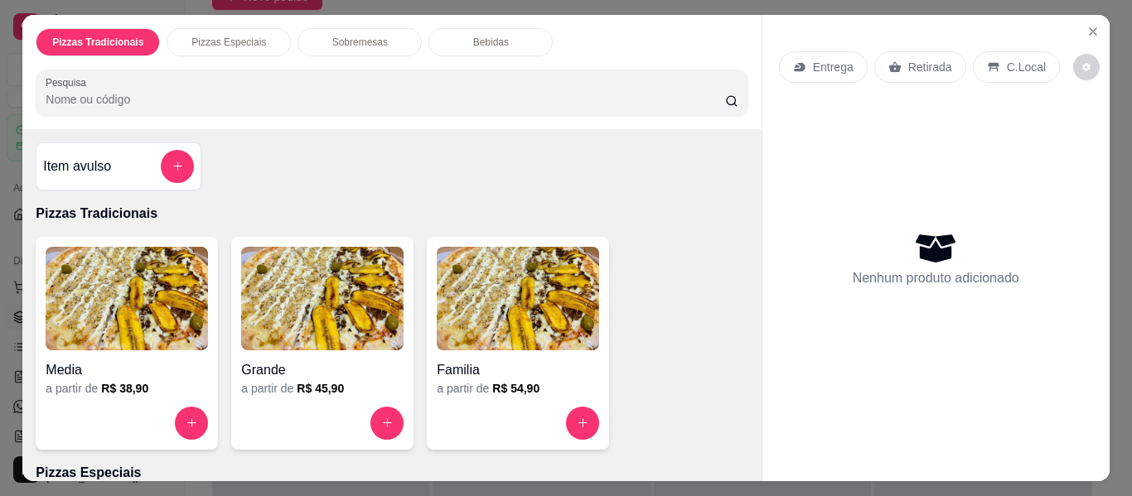
click at [483, 257] on img at bounding box center [518, 299] width 162 height 104
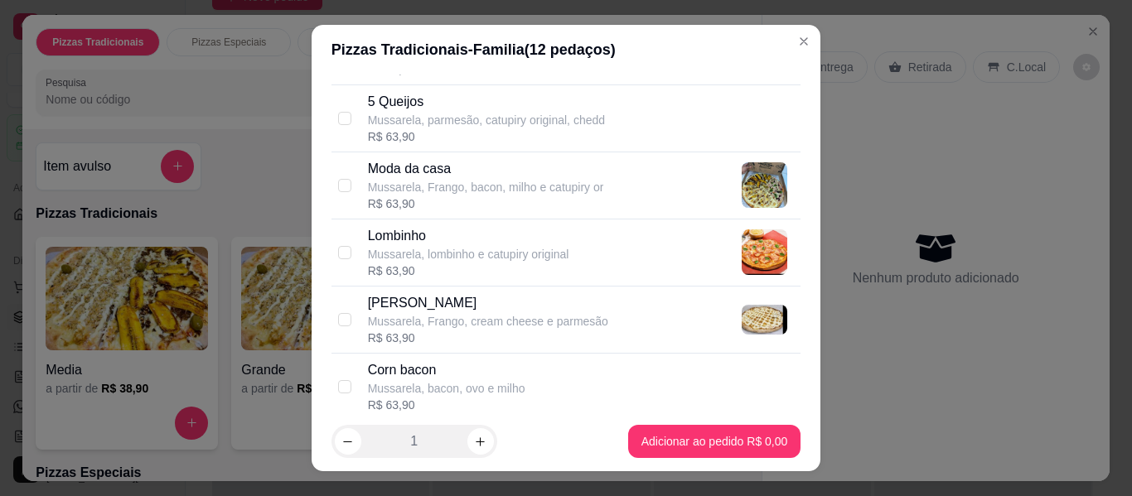
scroll to position [1160, 0]
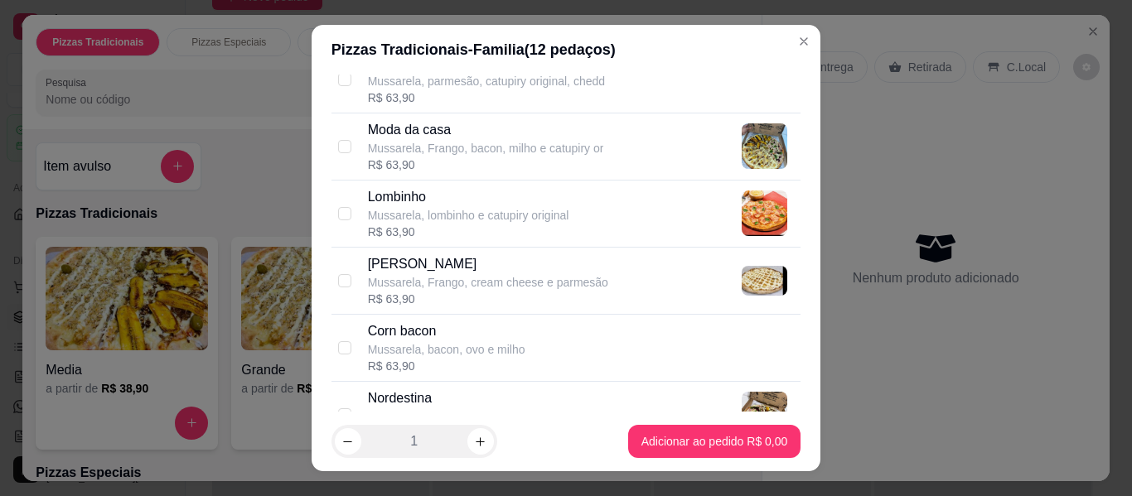
click at [455, 143] on div "Mussarela, Frango, bacon, milho e catupiry or" at bounding box center [486, 148] width 236 height 17
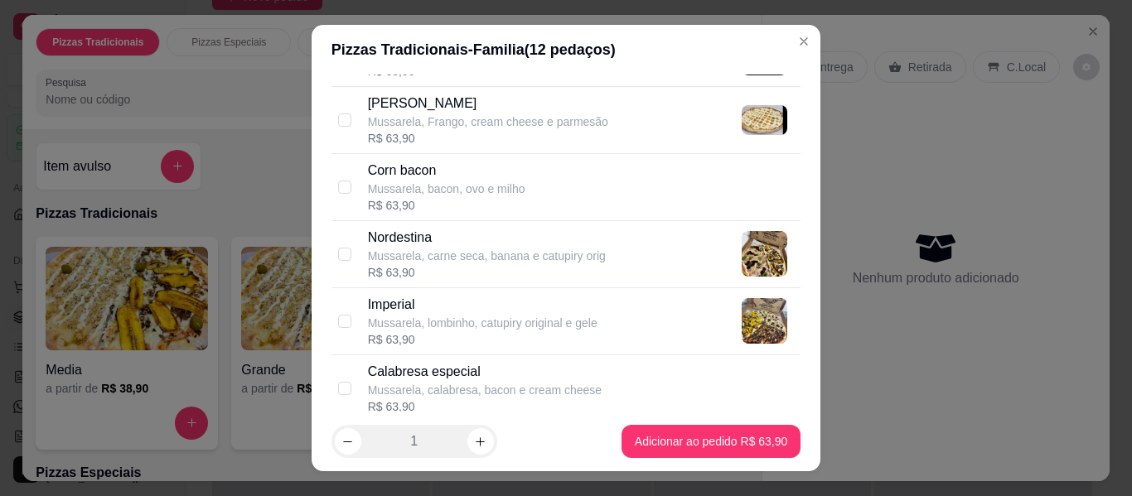
scroll to position [1326, 0]
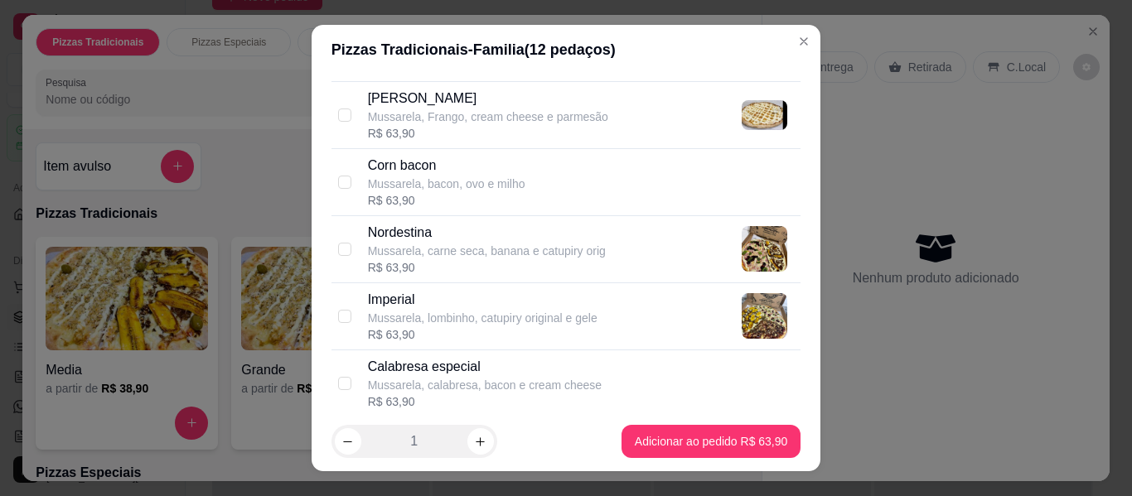
click at [471, 386] on div "Mussarela, calabresa, bacon e cream cheese" at bounding box center [485, 385] width 234 height 17
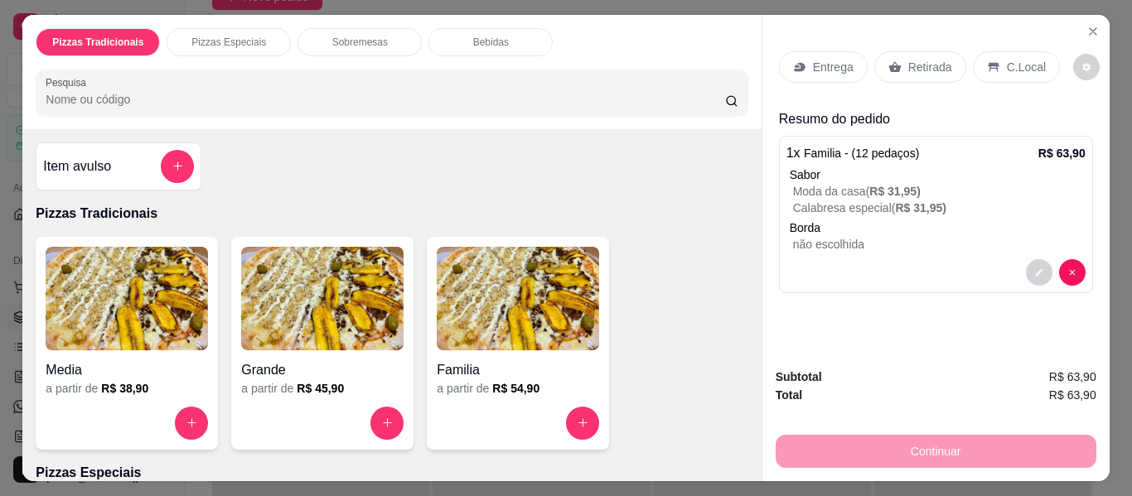
click at [573, 329] on img at bounding box center [518, 299] width 162 height 104
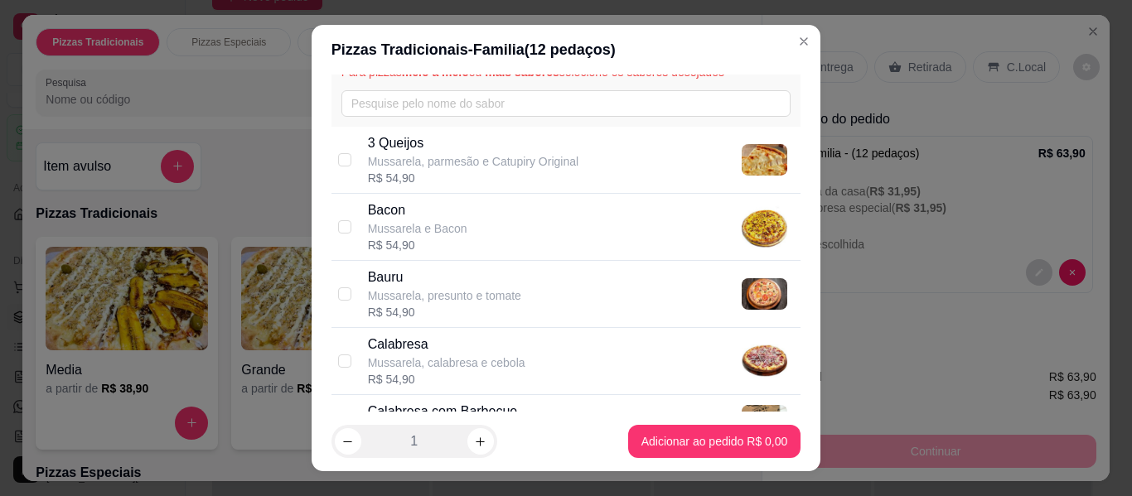
scroll to position [249, 0]
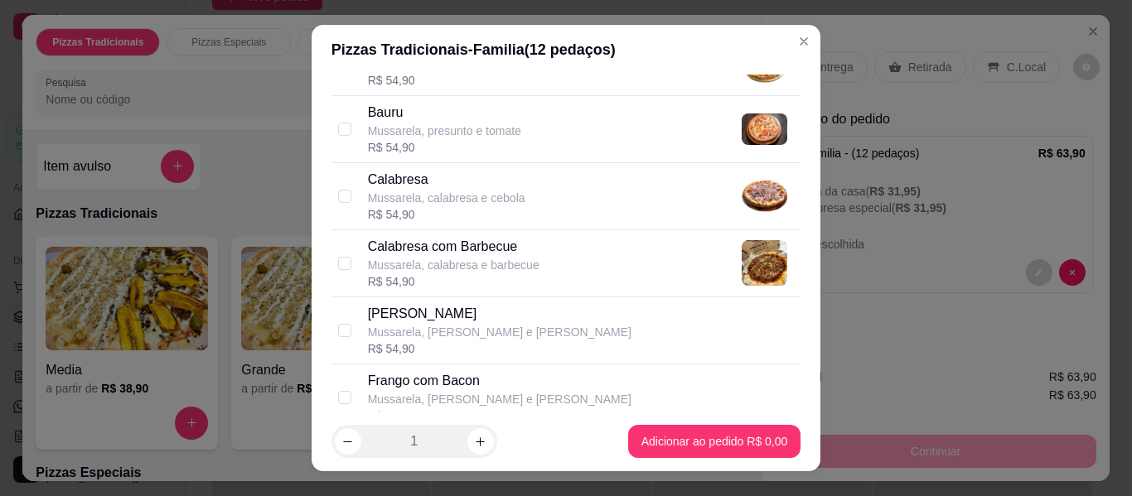
click at [488, 252] on p "Calabresa com Barbecue" at bounding box center [454, 247] width 172 height 20
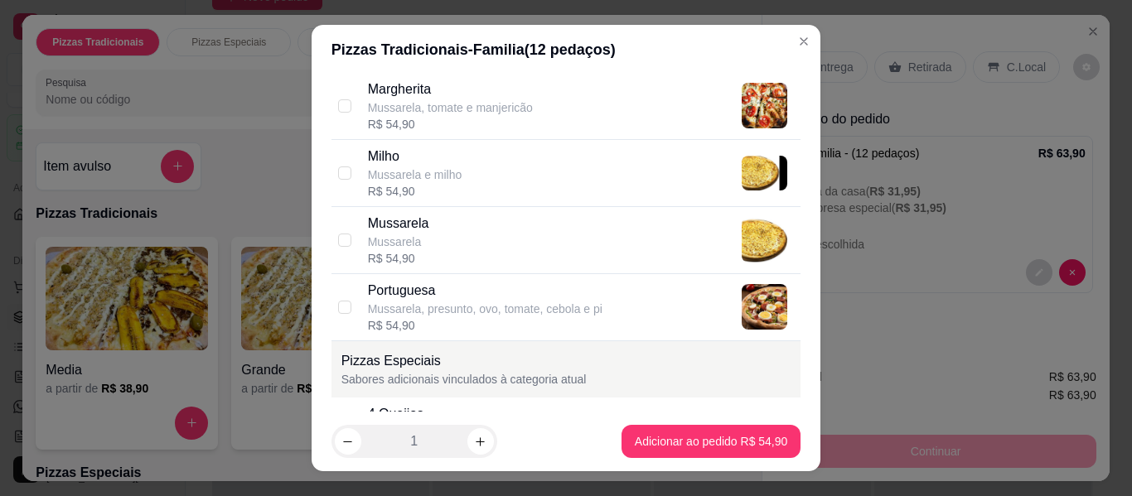
scroll to position [746, 0]
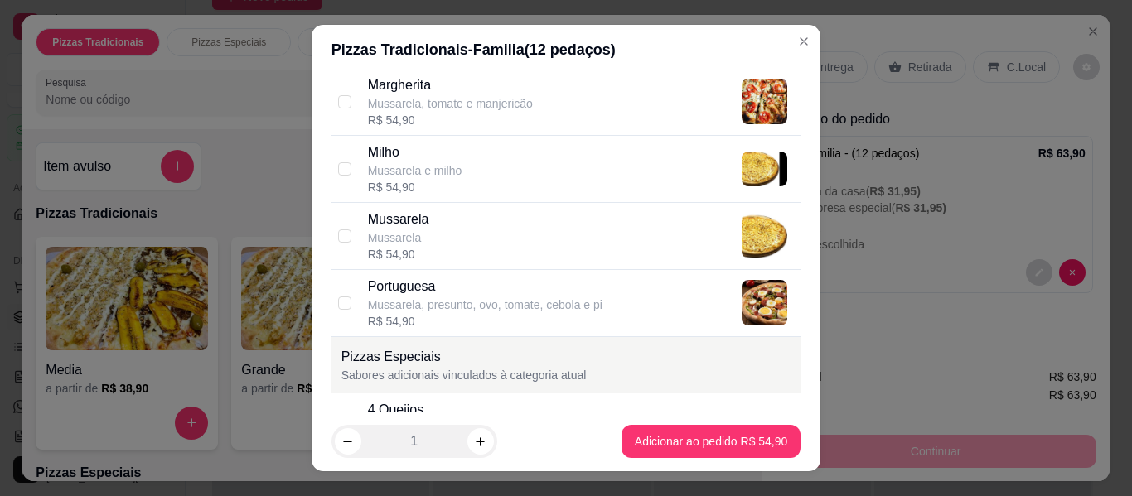
click at [507, 304] on p "Mussarela, presunto, ovo, tomate, cebola e pi" at bounding box center [485, 305] width 234 height 17
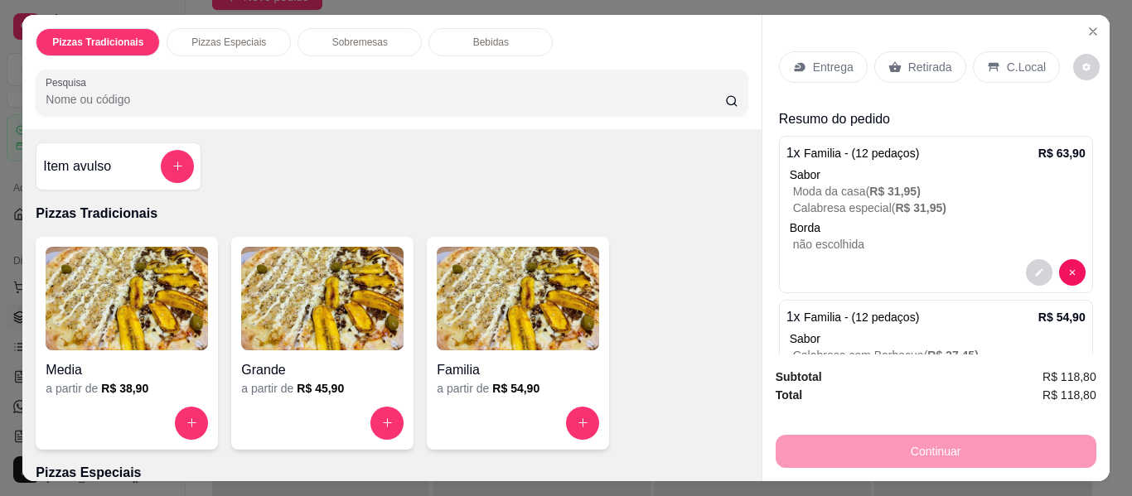
click at [821, 64] on p "Entrega" at bounding box center [833, 67] width 41 height 17
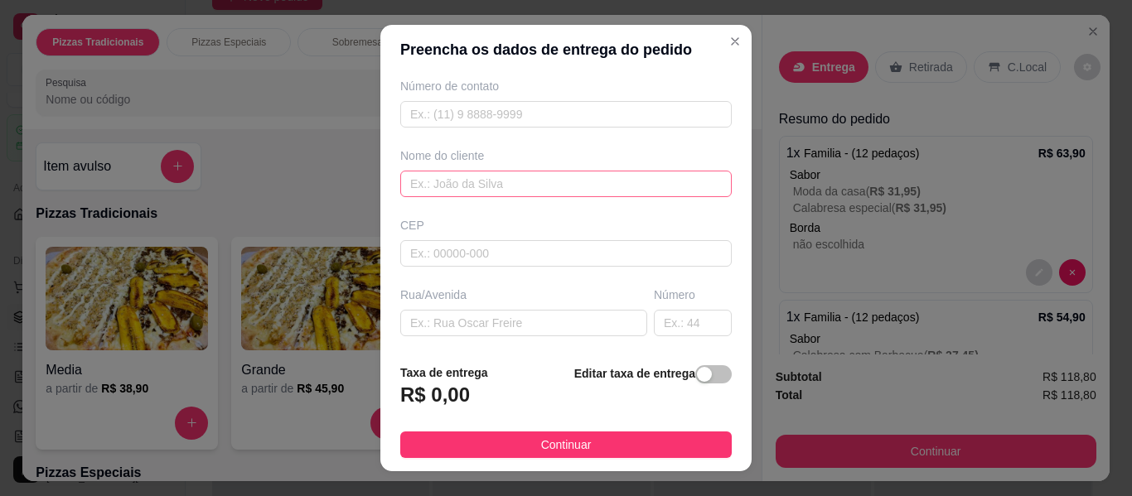
scroll to position [166, 0]
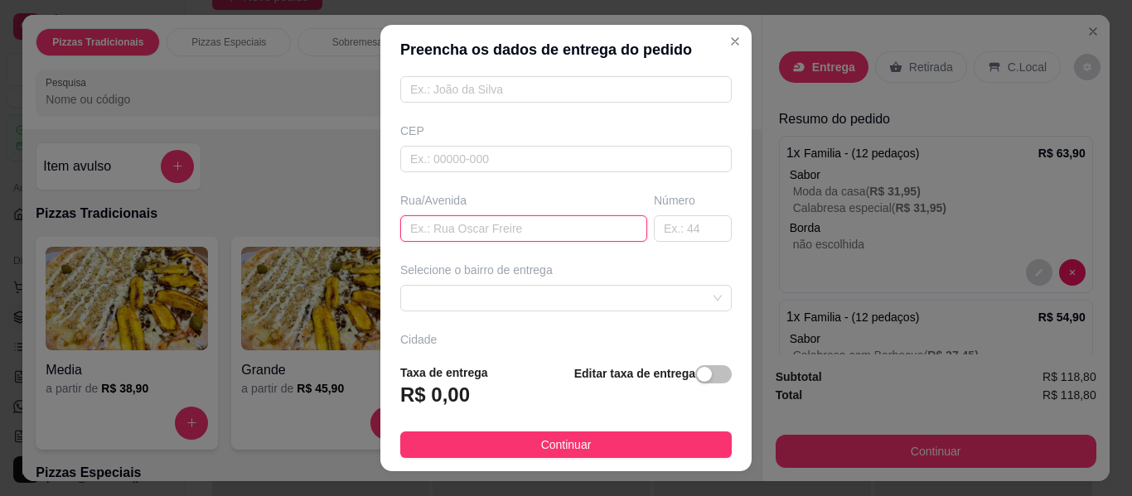
click at [508, 232] on input "text" at bounding box center [523, 228] width 247 height 27
paste input "[STREET_ADDRESS]"
click at [636, 305] on span at bounding box center [566, 298] width 312 height 25
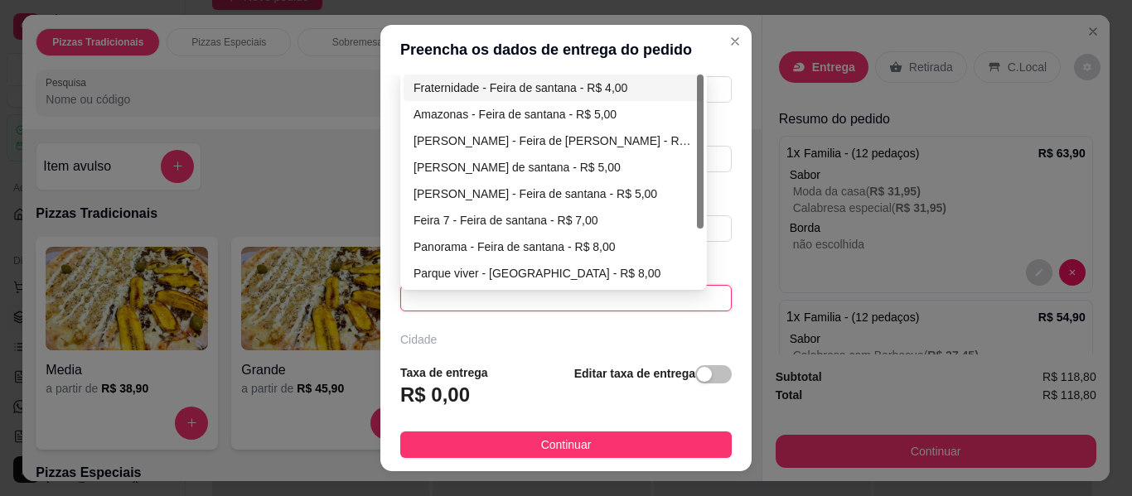
click at [565, 77] on div "Fraternidade - Feira de santana - R$ 4,00" at bounding box center [554, 88] width 300 height 27
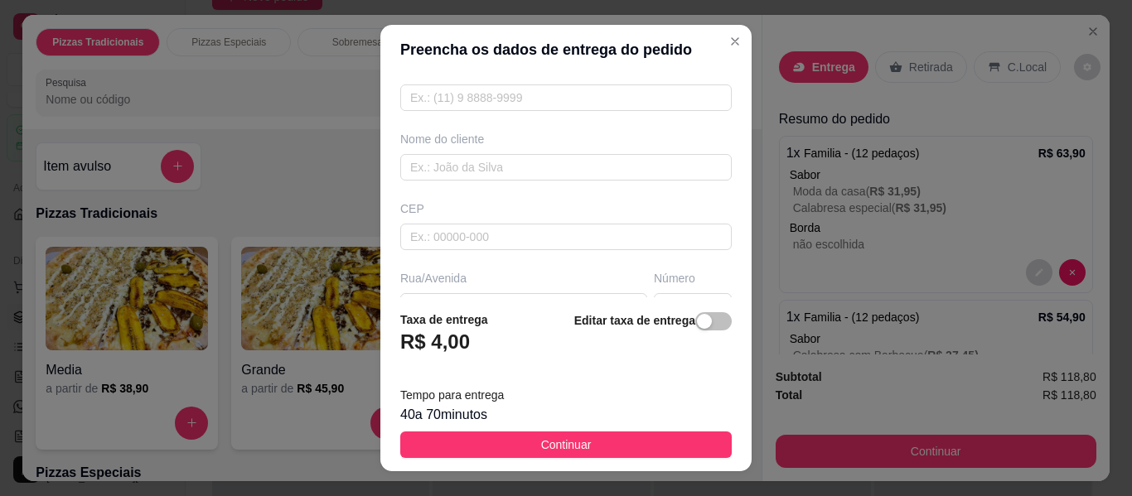
scroll to position [87, 0]
click at [528, 160] on input "text" at bounding box center [565, 168] width 331 height 27
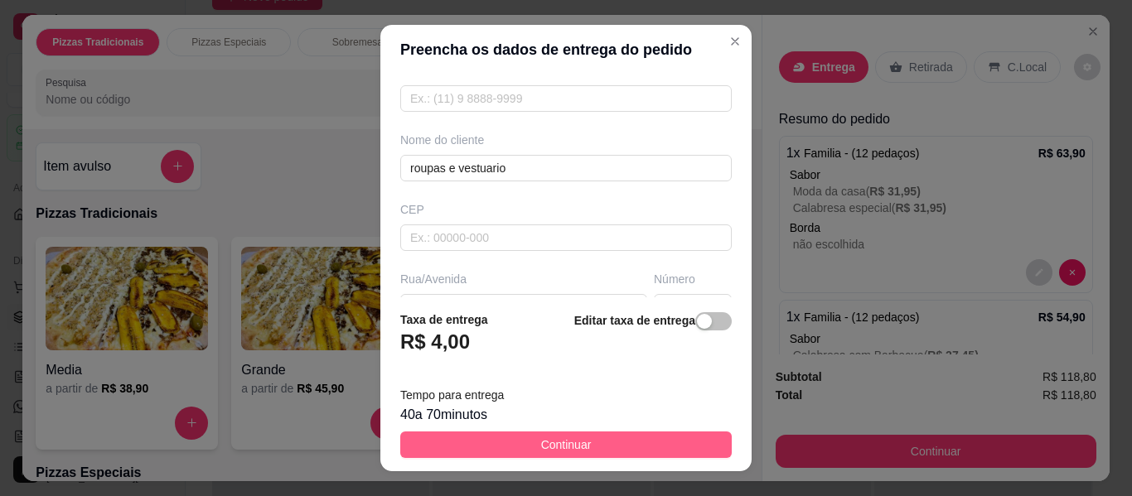
click at [571, 439] on span "Continuar" at bounding box center [566, 445] width 51 height 18
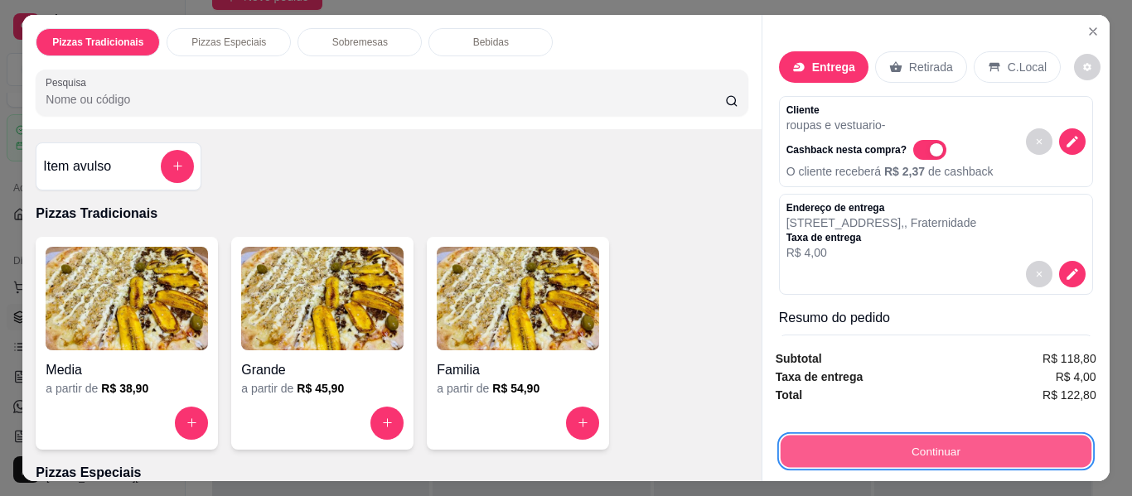
click at [874, 445] on button "Continuar" at bounding box center [935, 452] width 311 height 32
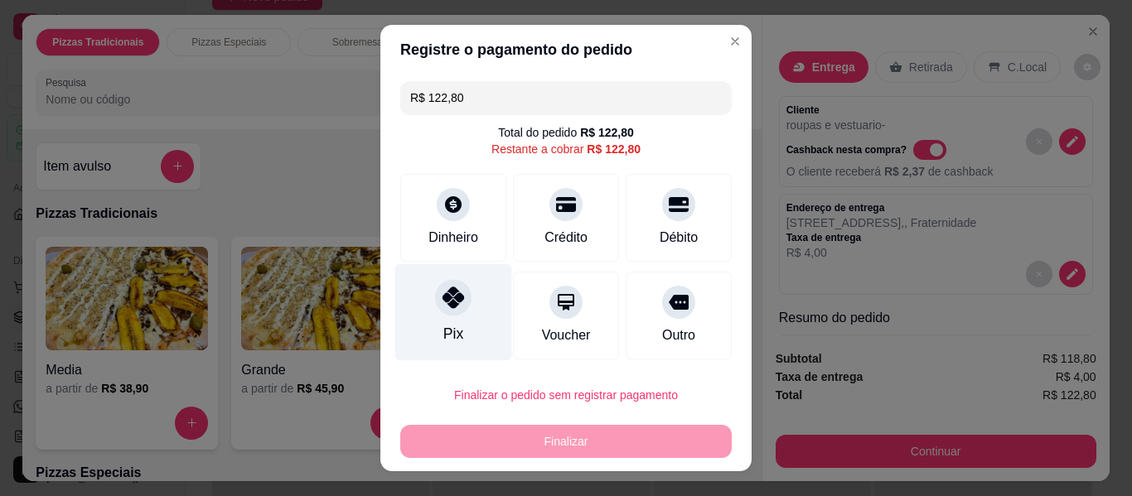
click at [460, 300] on div at bounding box center [453, 297] width 36 height 36
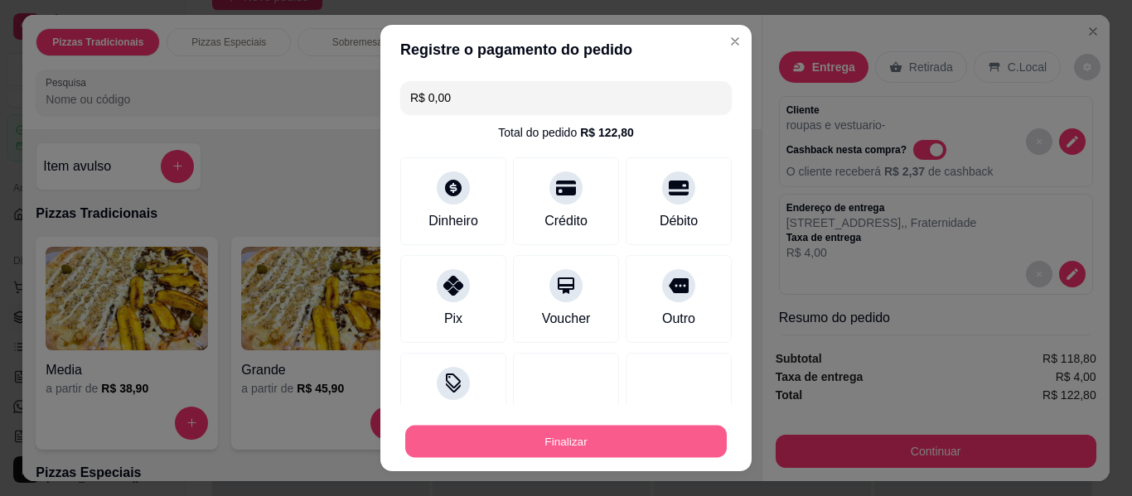
click at [581, 444] on button "Finalizar" at bounding box center [565, 442] width 321 height 32
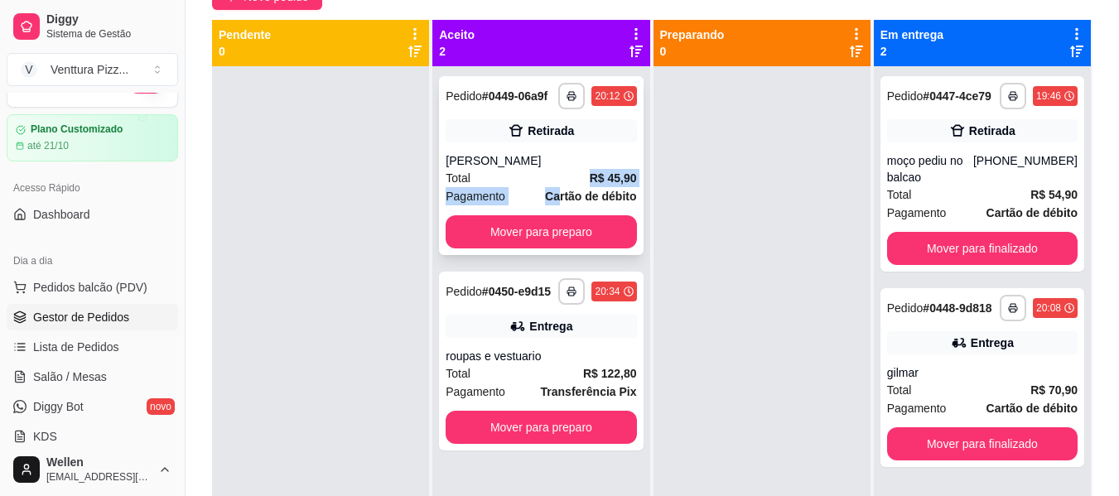
click at [555, 187] on div "**********" at bounding box center [541, 165] width 204 height 179
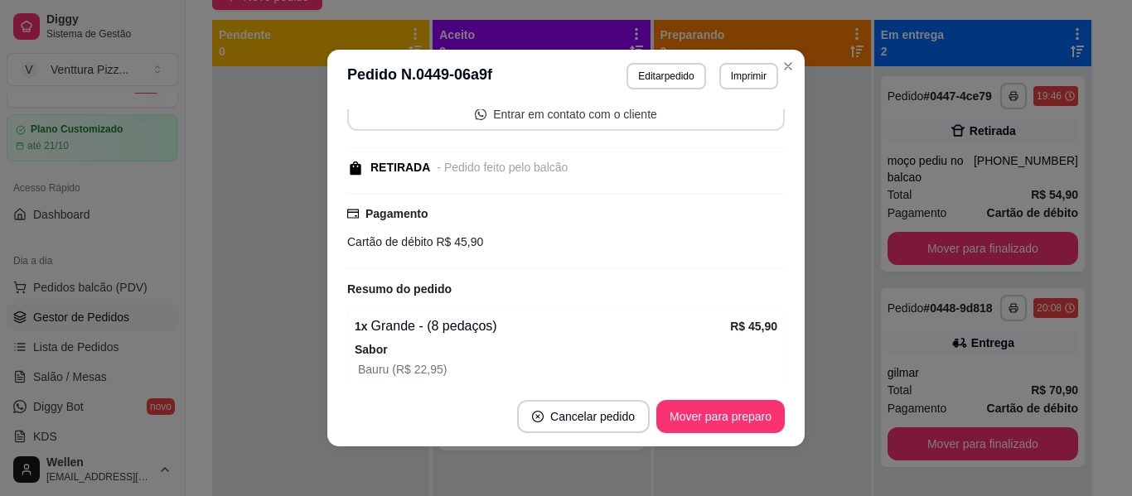
scroll to position [249, 0]
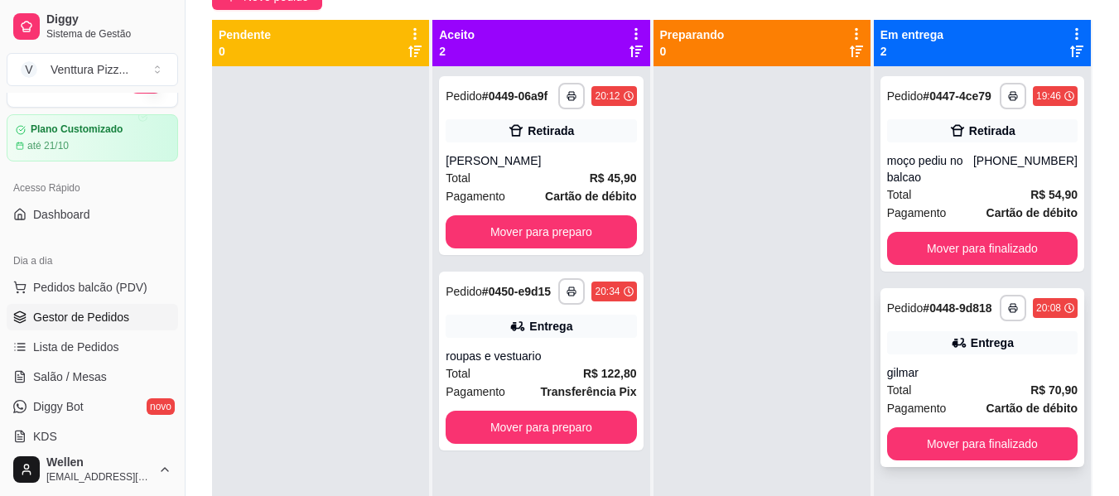
click at [930, 361] on div "**********" at bounding box center [983, 377] width 204 height 179
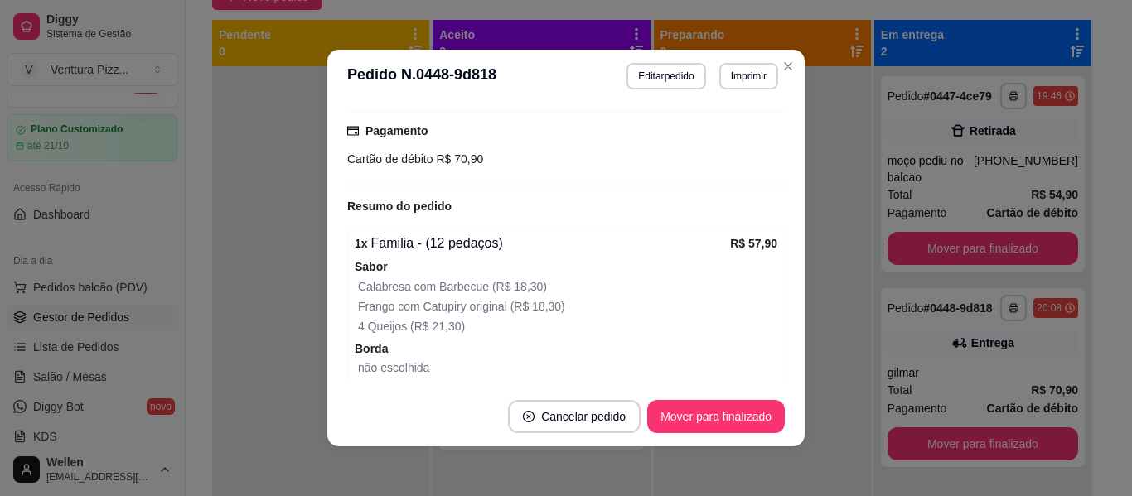
scroll to position [578, 0]
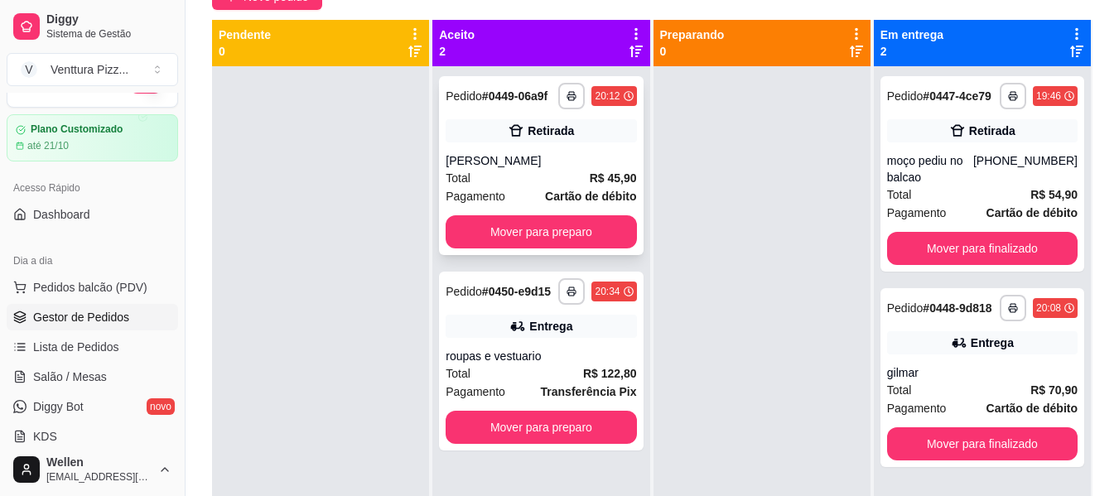
click at [513, 172] on div "Total R$ 45,90" at bounding box center [541, 178] width 191 height 18
click at [968, 359] on div "**********" at bounding box center [983, 377] width 204 height 179
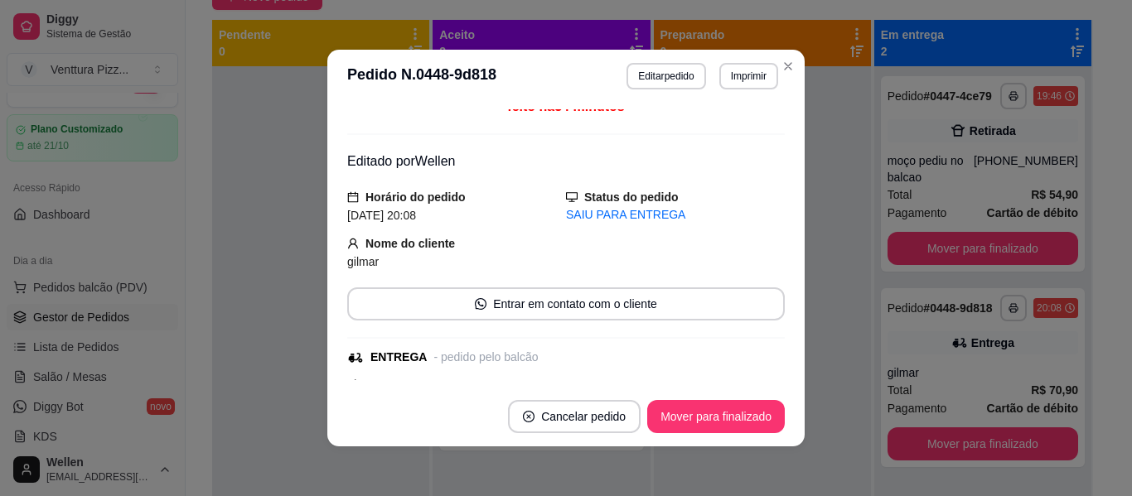
scroll to position [166, 0]
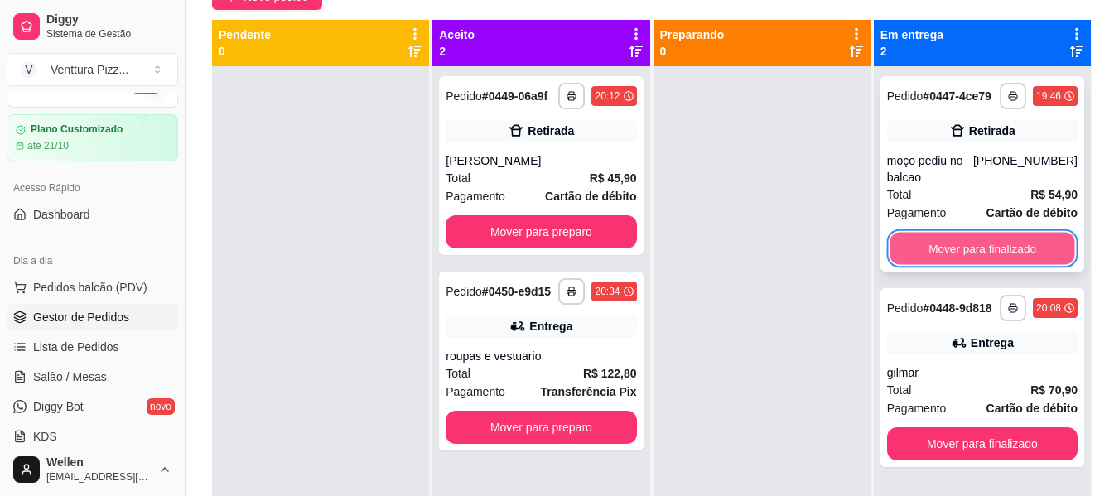
click at [969, 249] on button "Mover para finalizado" at bounding box center [982, 249] width 185 height 32
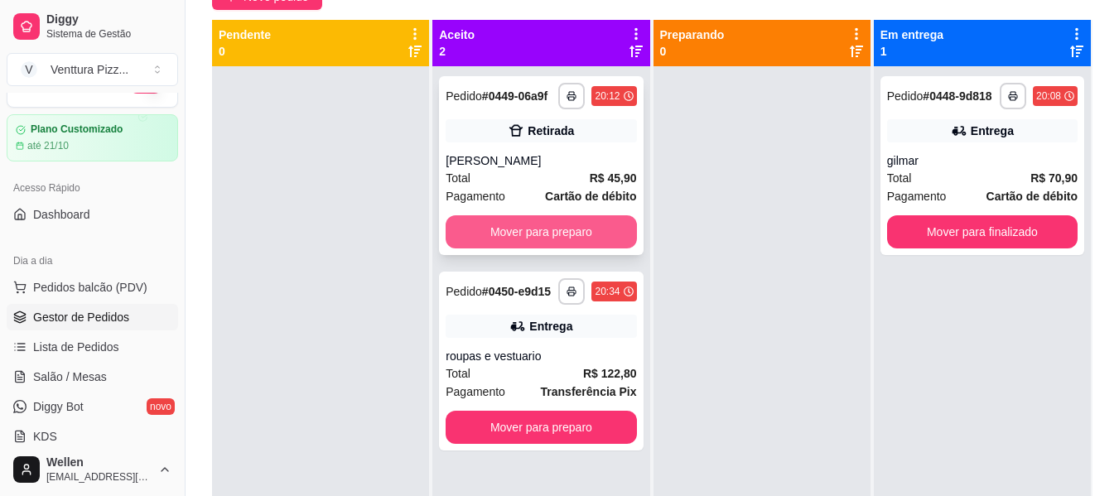
click at [610, 225] on button "Mover para preparo" at bounding box center [541, 231] width 191 height 33
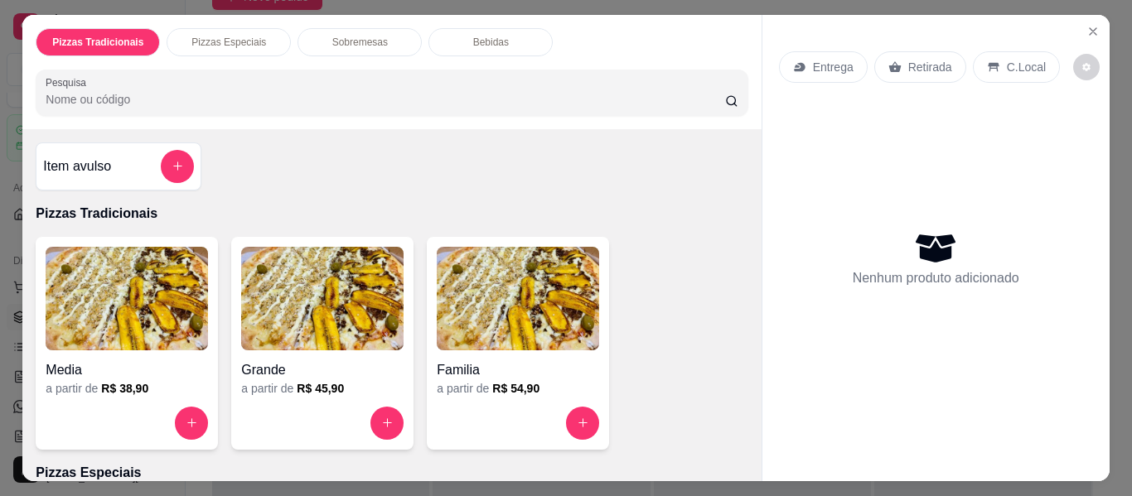
click at [512, 325] on img at bounding box center [518, 299] width 162 height 104
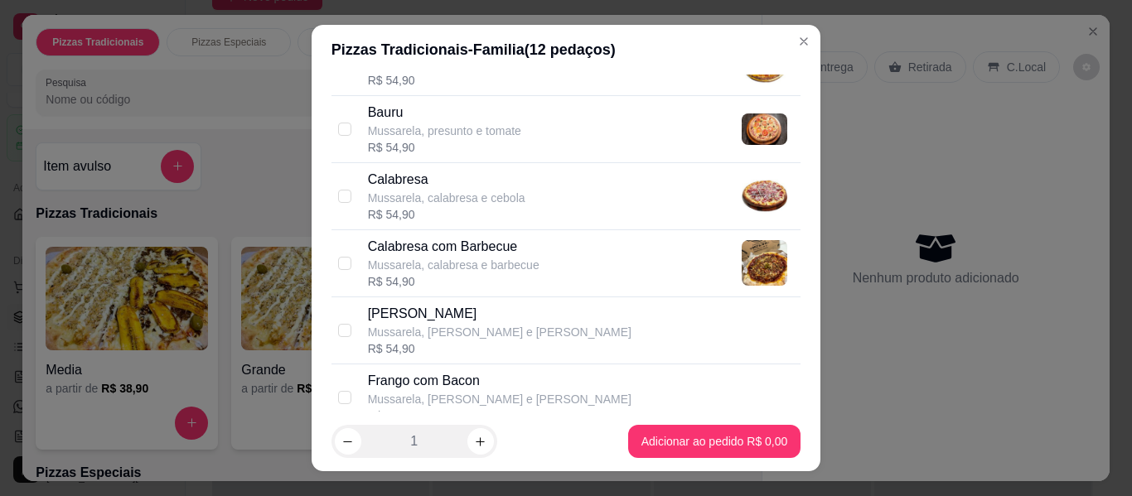
click at [452, 177] on p "Calabresa" at bounding box center [446, 180] width 157 height 20
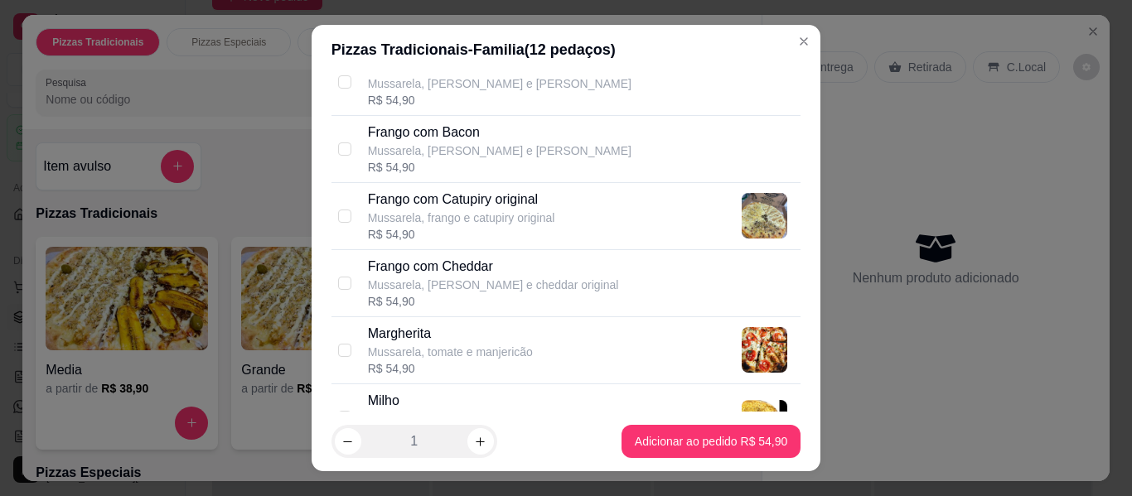
click at [471, 208] on p "Frango com Catupiry original" at bounding box center [461, 200] width 187 height 20
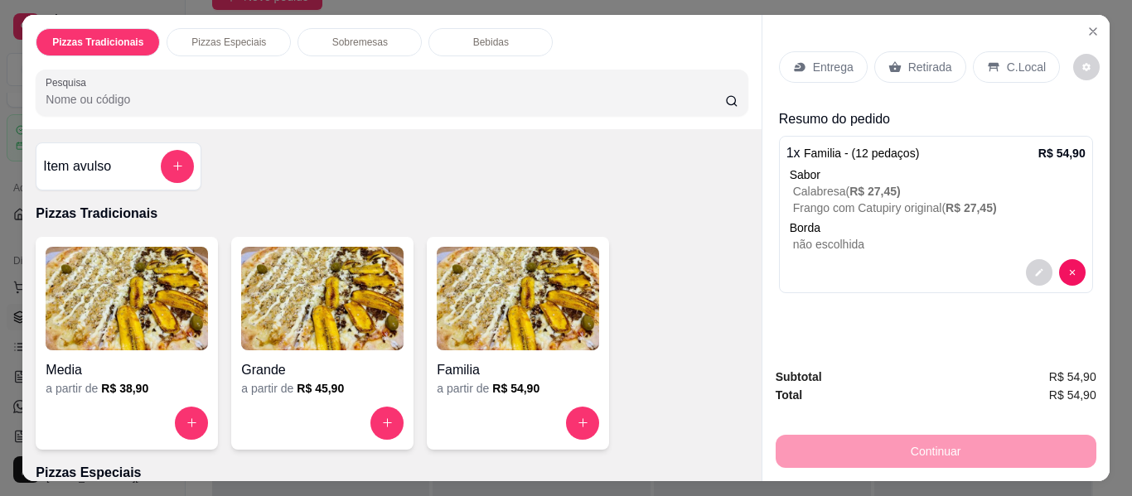
click at [910, 59] on p "Retirada" at bounding box center [930, 67] width 44 height 17
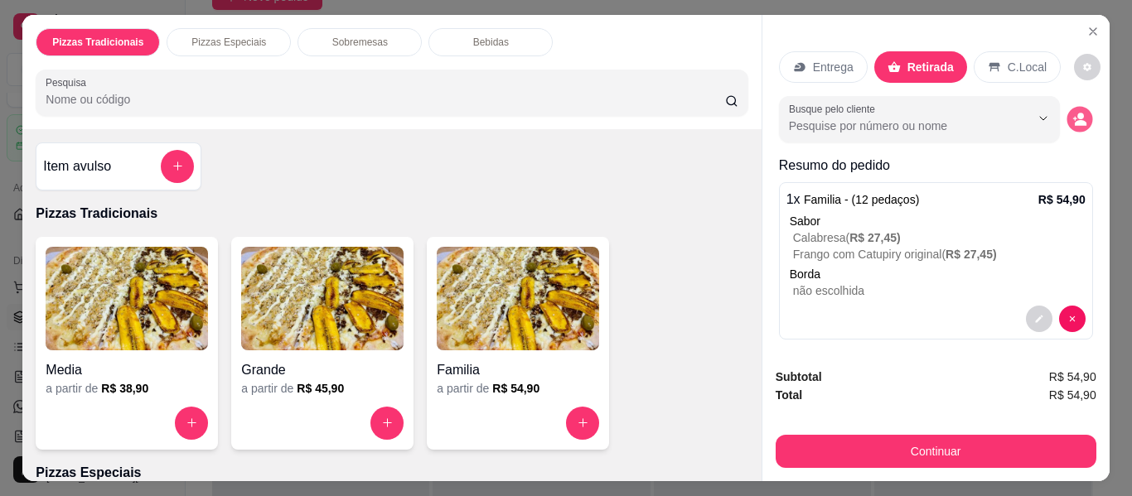
click at [1072, 112] on icon "decrease-product-quantity" at bounding box center [1079, 119] width 14 height 14
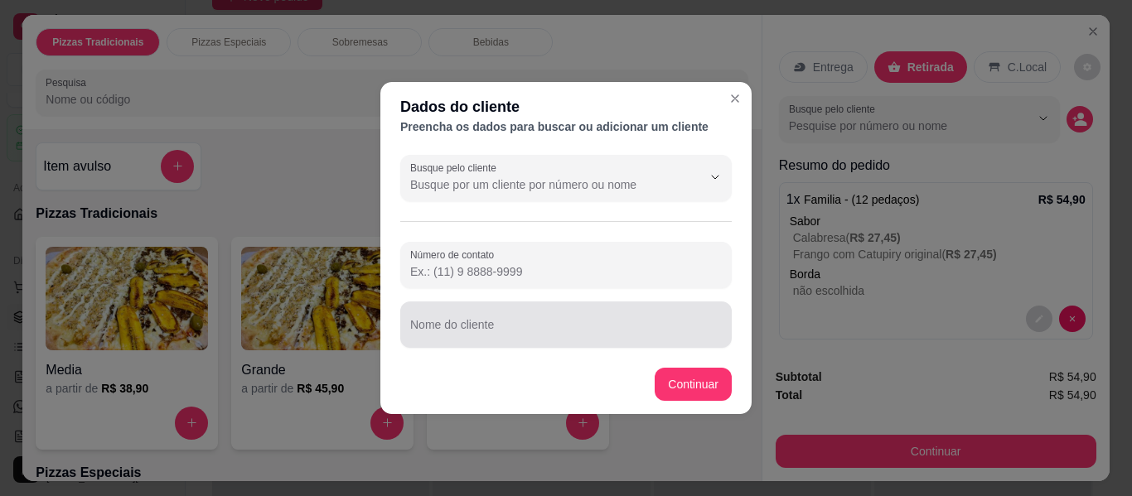
click at [536, 334] on input "Nome do cliente" at bounding box center [566, 331] width 312 height 17
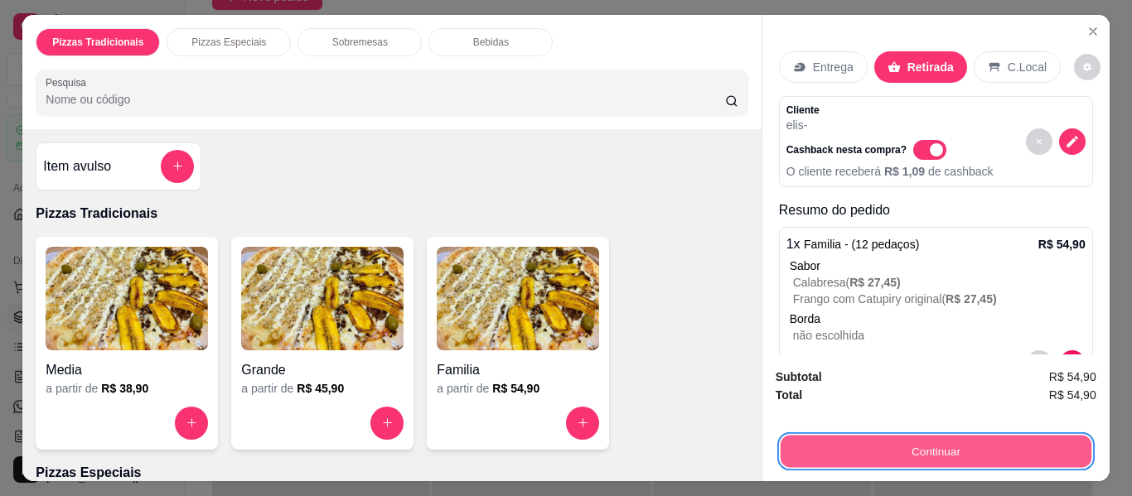
click at [834, 454] on button "Continuar" at bounding box center [935, 452] width 311 height 32
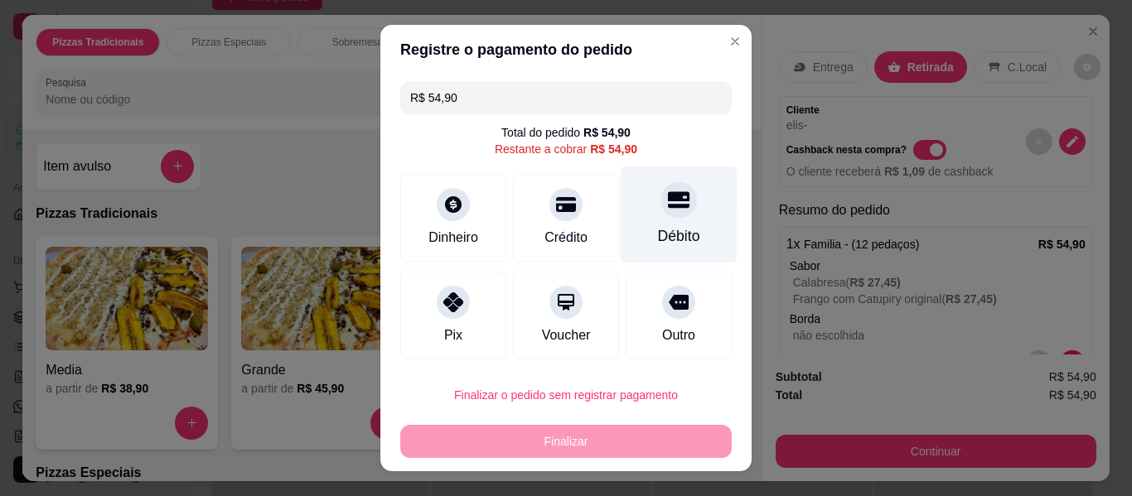
click at [663, 212] on div at bounding box center [678, 199] width 36 height 36
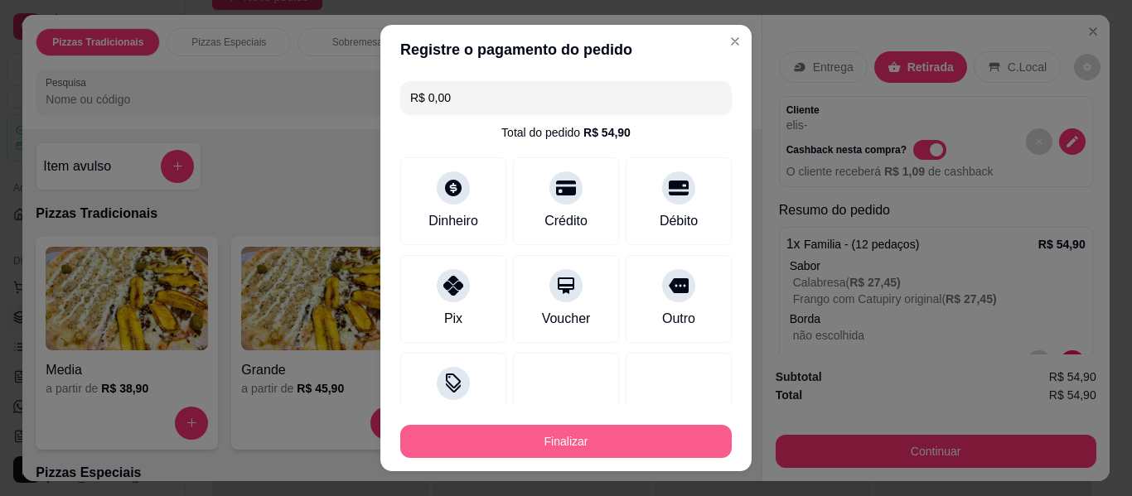
click at [627, 443] on button "Finalizar" at bounding box center [565, 441] width 331 height 33
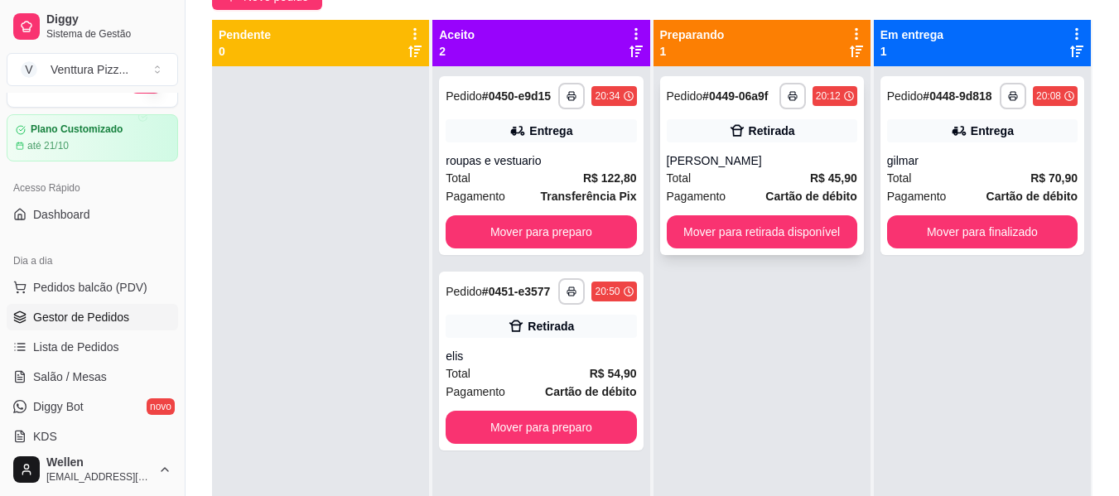
click at [736, 138] on icon at bounding box center [737, 131] width 17 height 17
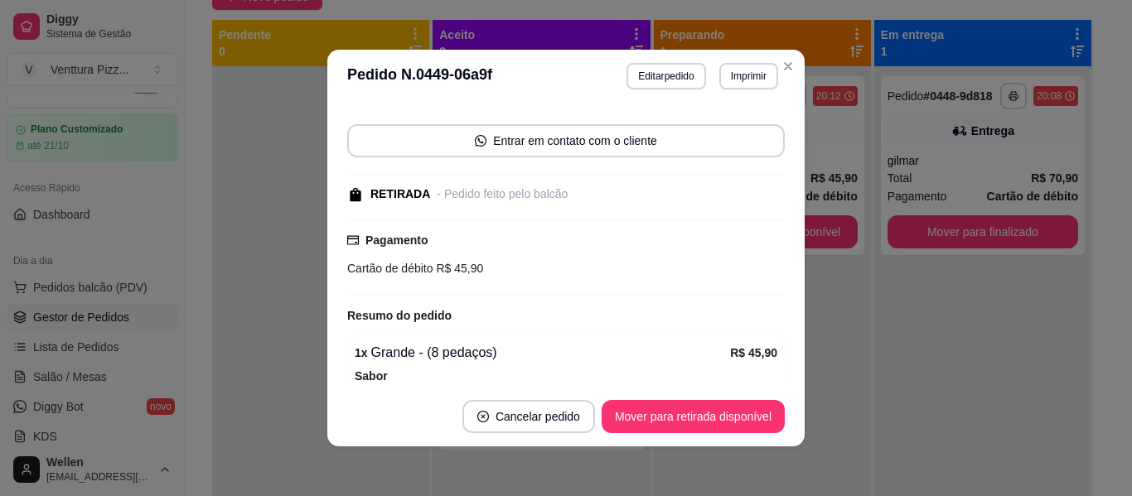
scroll to position [331, 0]
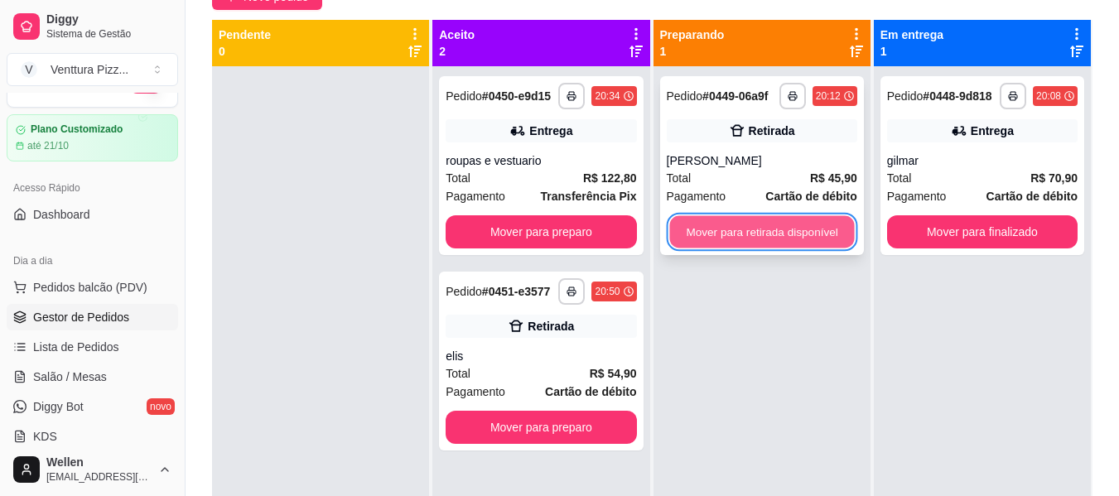
click at [751, 227] on button "Mover para retirada disponível" at bounding box center [761, 232] width 185 height 32
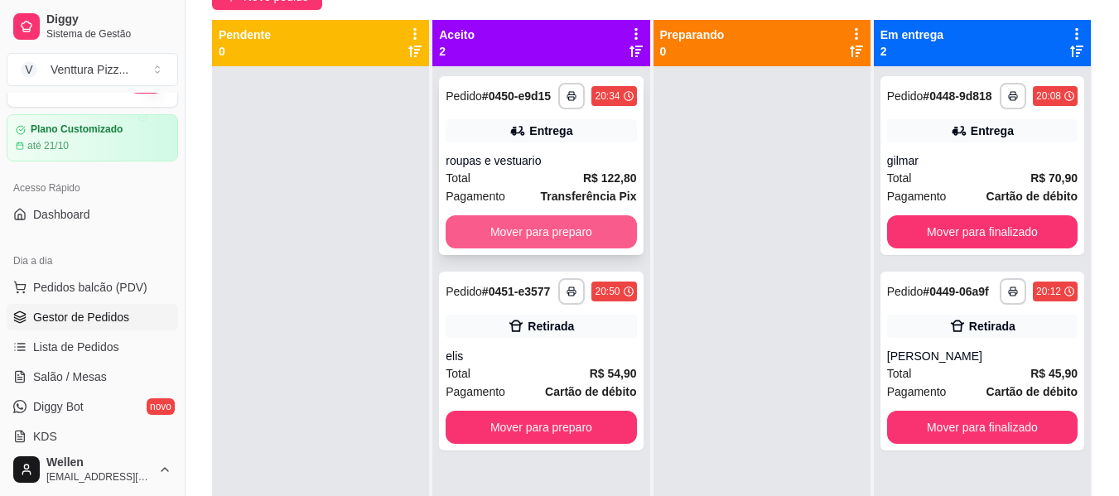
click at [559, 235] on button "Mover para preparo" at bounding box center [541, 231] width 191 height 33
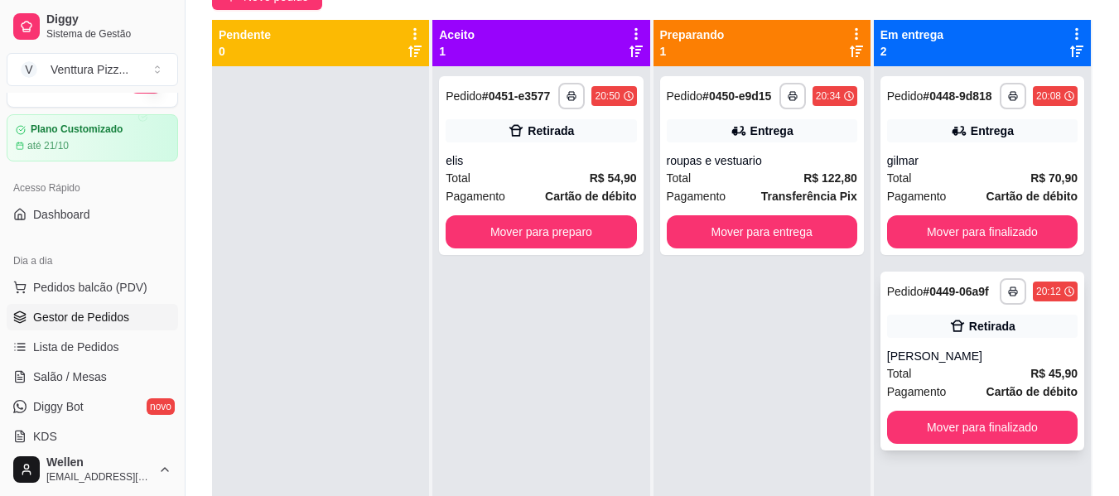
click at [925, 361] on div "[PERSON_NAME]" at bounding box center [982, 356] width 191 height 17
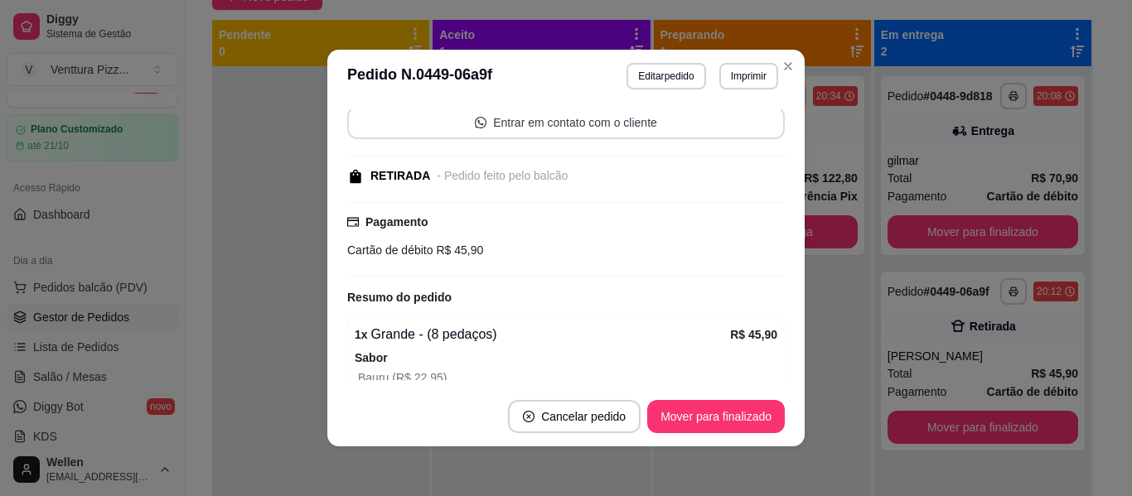
scroll to position [166, 0]
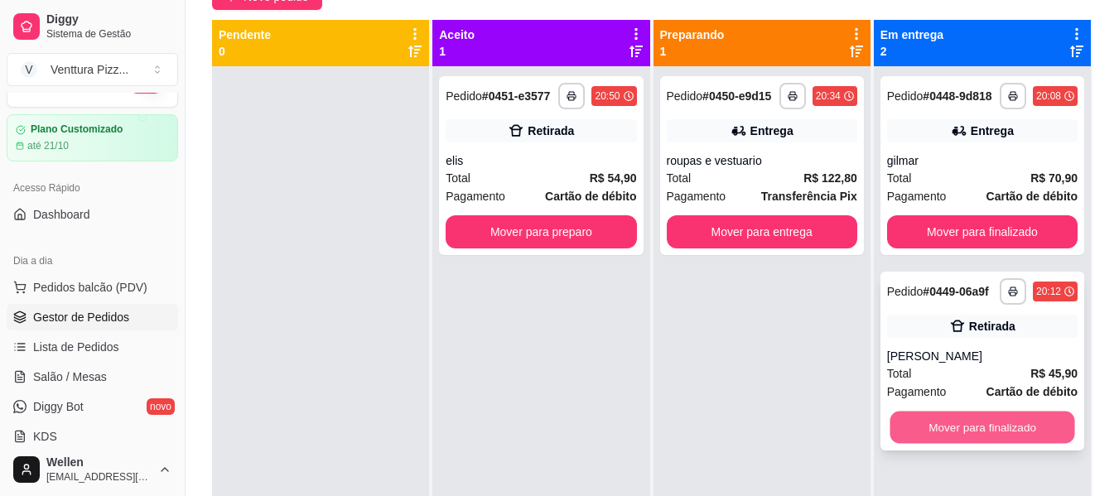
click at [923, 433] on button "Mover para finalizado" at bounding box center [982, 428] width 185 height 32
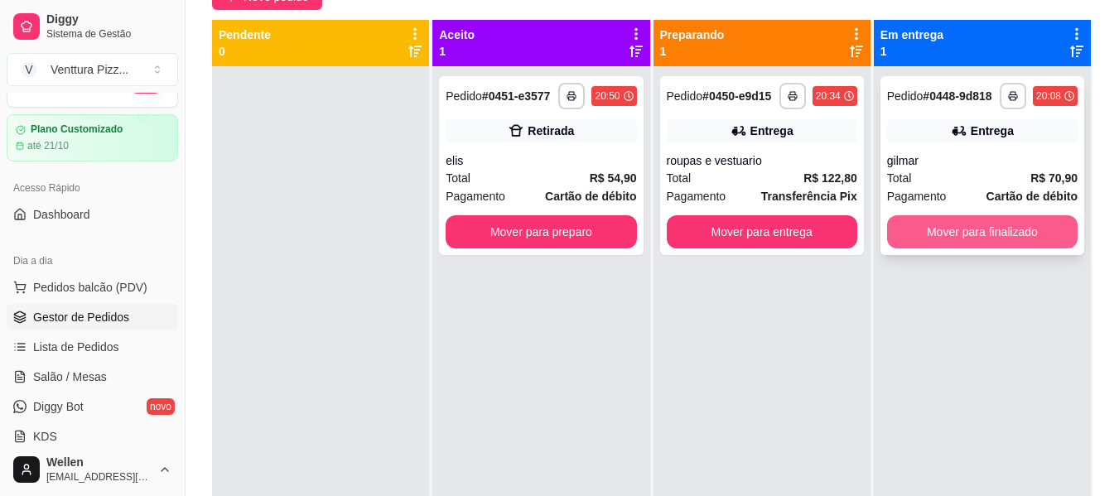
click at [994, 234] on button "Mover para finalizado" at bounding box center [982, 231] width 191 height 33
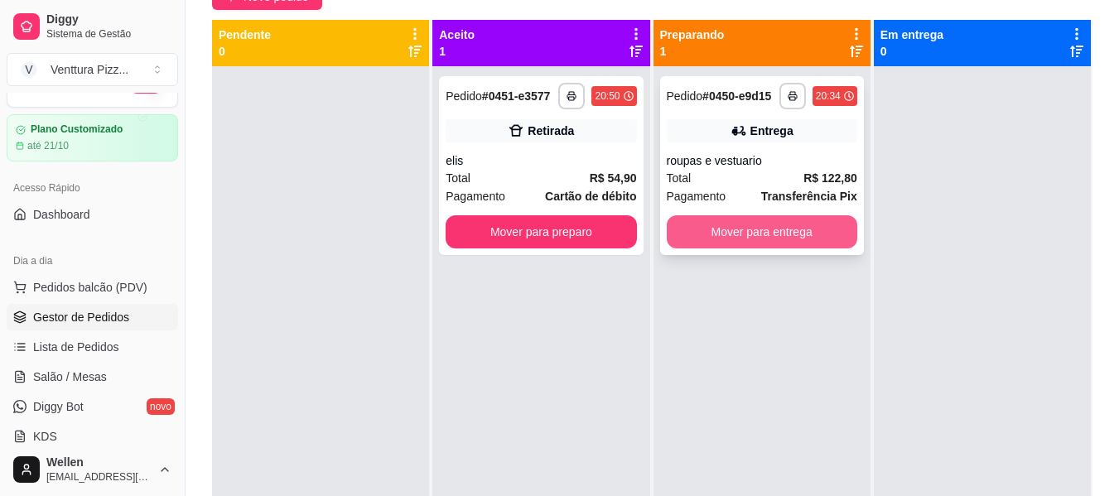
click at [735, 223] on button "Mover para entrega" at bounding box center [762, 231] width 191 height 33
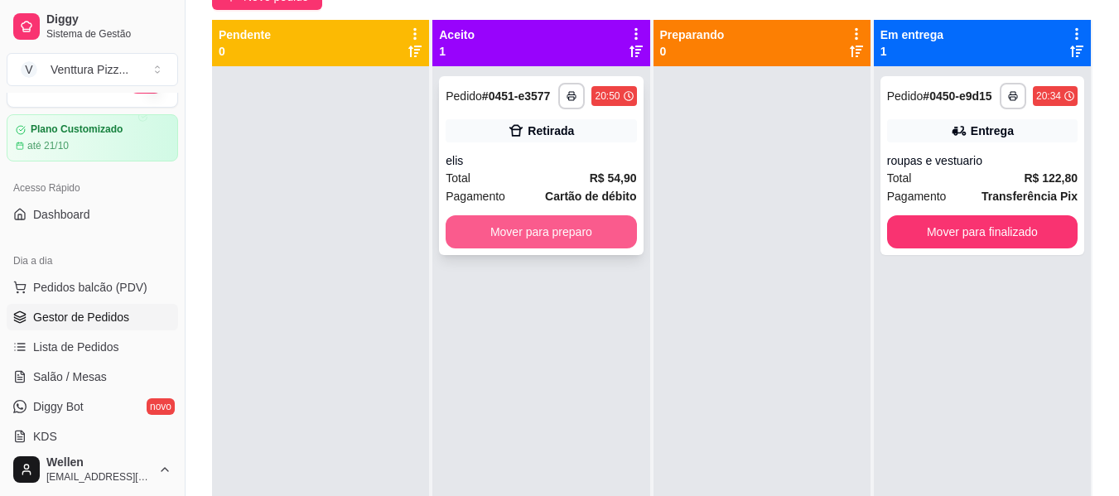
click at [563, 234] on button "Mover para preparo" at bounding box center [541, 231] width 191 height 33
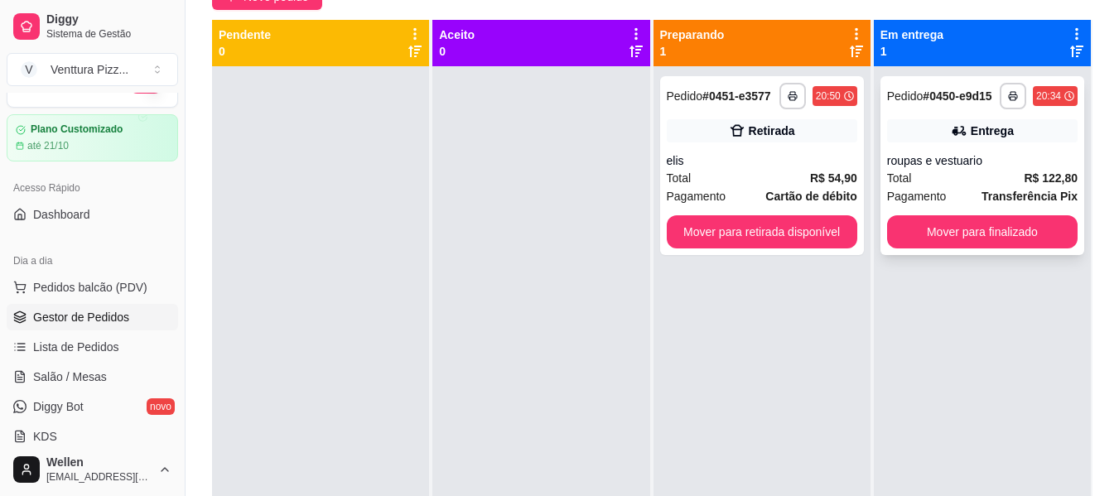
click at [988, 152] on div "roupas e vestuario" at bounding box center [982, 160] width 191 height 17
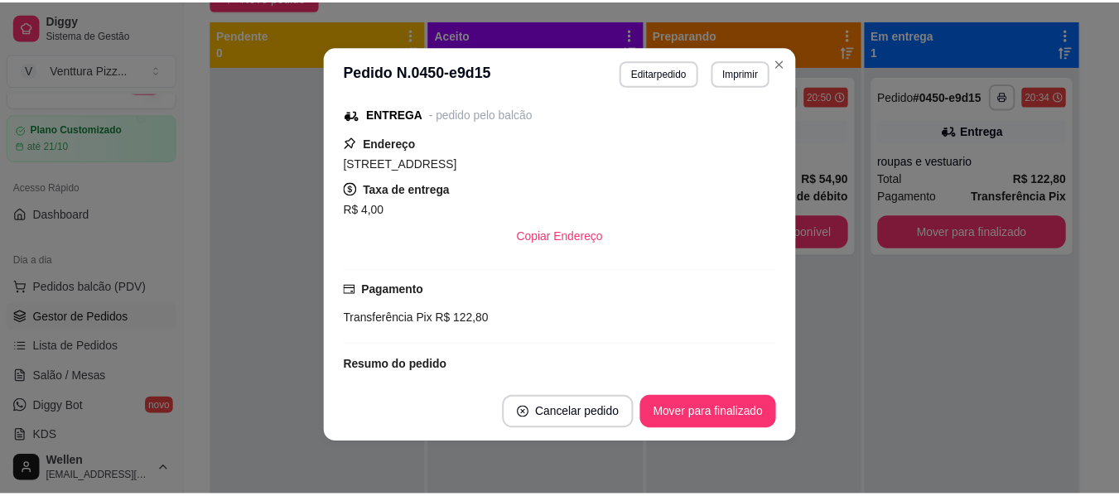
scroll to position [330, 0]
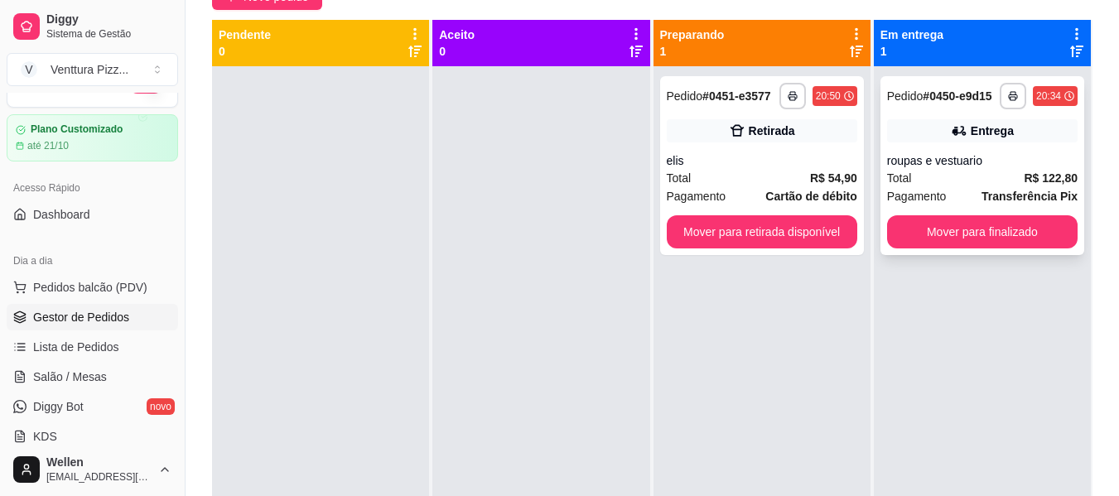
click at [900, 146] on div "**********" at bounding box center [983, 165] width 204 height 179
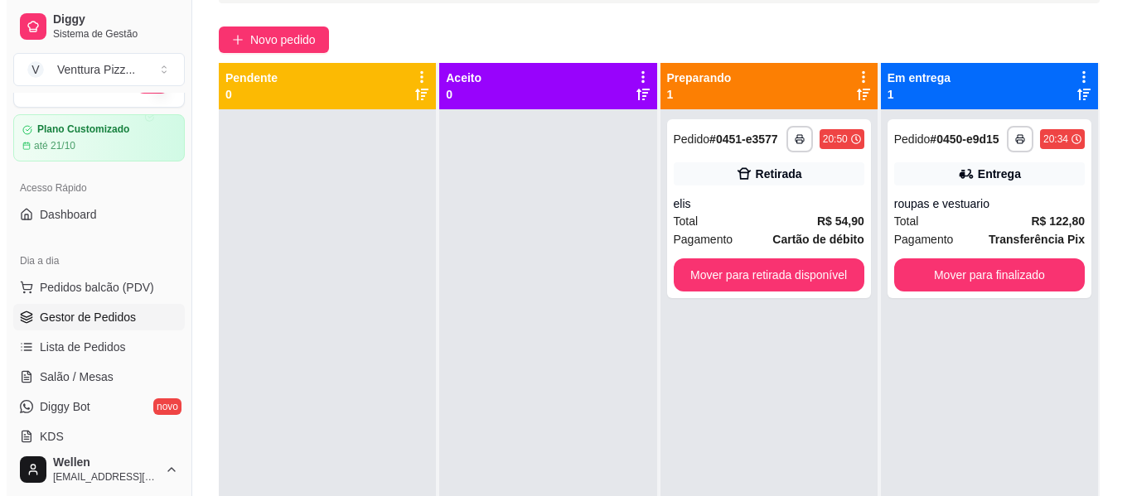
scroll to position [83, 0]
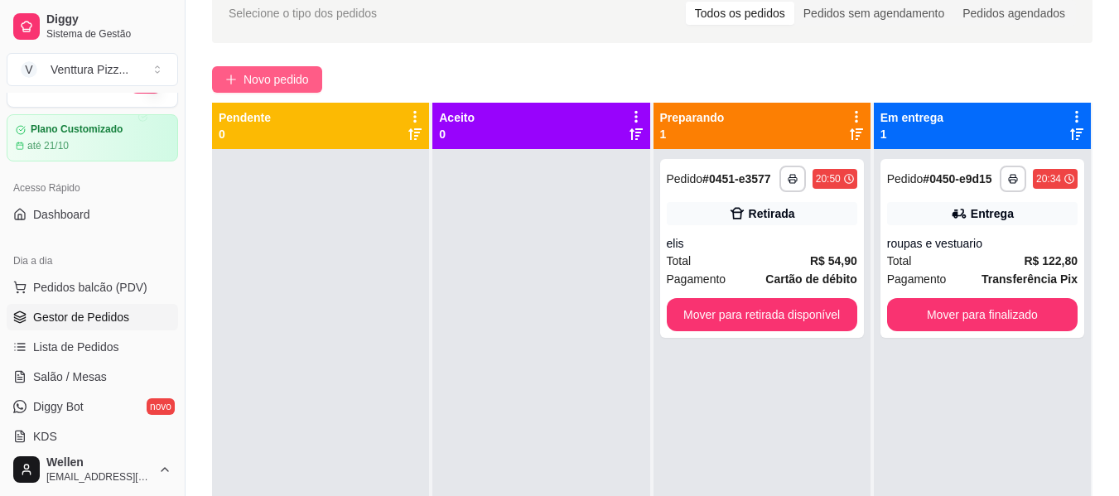
click at [277, 77] on span "Novo pedido" at bounding box center [276, 79] width 65 height 18
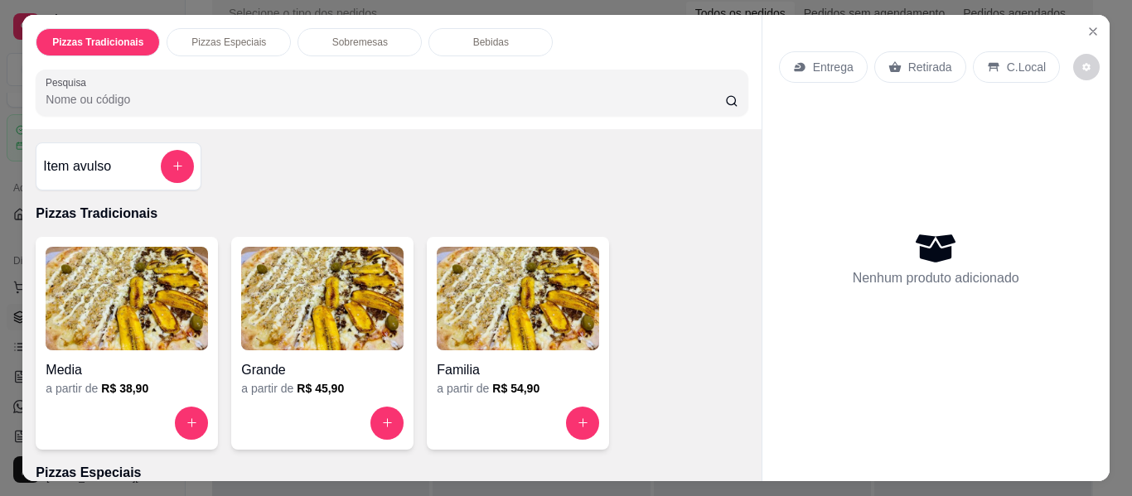
click at [321, 350] on div "Grande" at bounding box center [322, 365] width 162 height 30
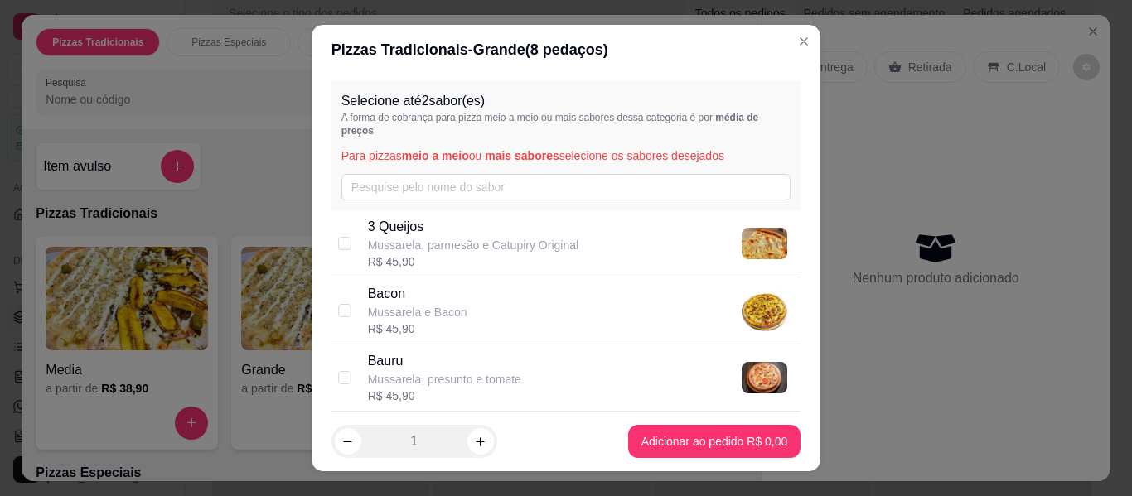
click at [428, 315] on p "Mussarela e Bacon" at bounding box center [417, 312] width 99 height 17
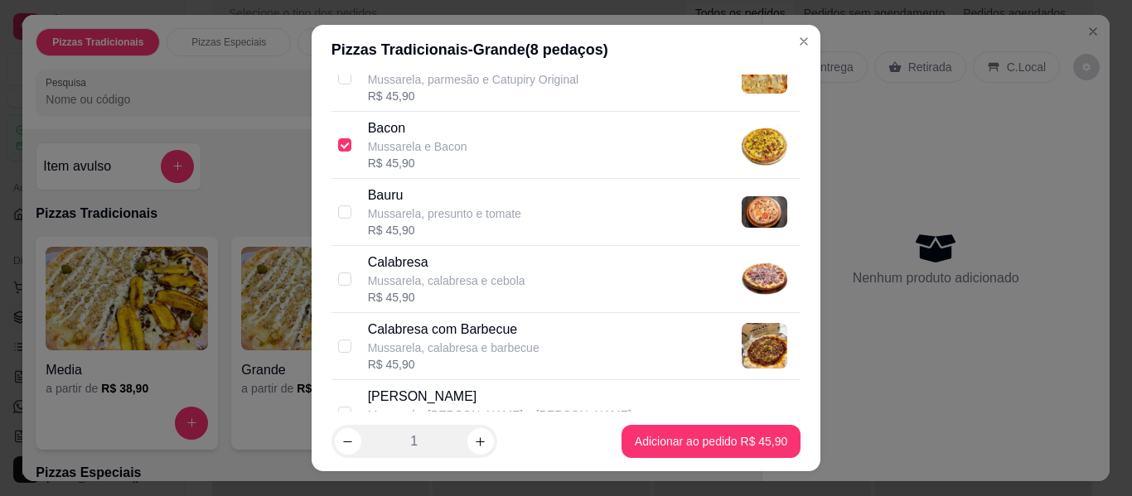
click at [433, 284] on p "Mussarela, calabresa e cebola" at bounding box center [446, 281] width 157 height 17
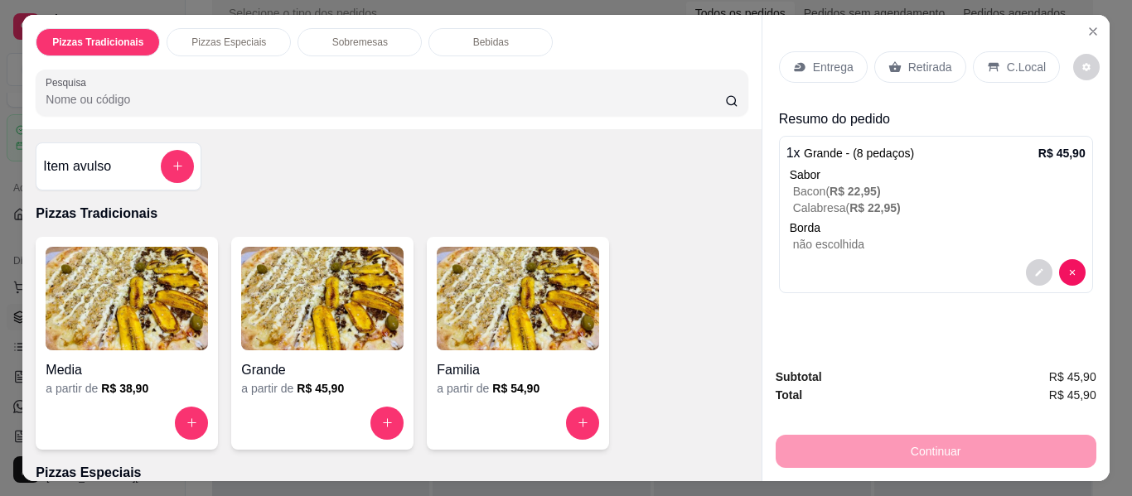
click at [918, 60] on p "Retirada" at bounding box center [930, 67] width 44 height 17
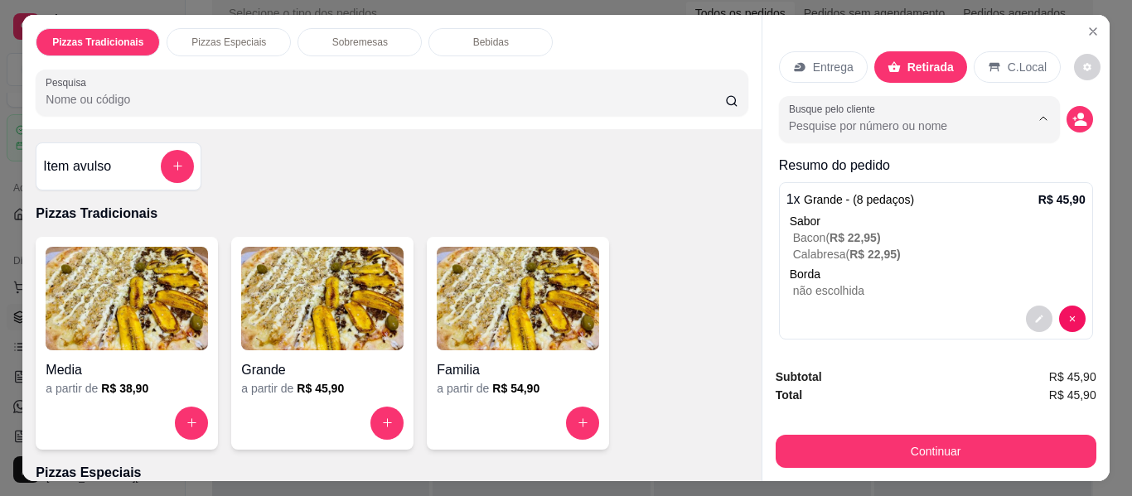
click at [915, 118] on input "Busque pelo cliente" at bounding box center [896, 126] width 215 height 17
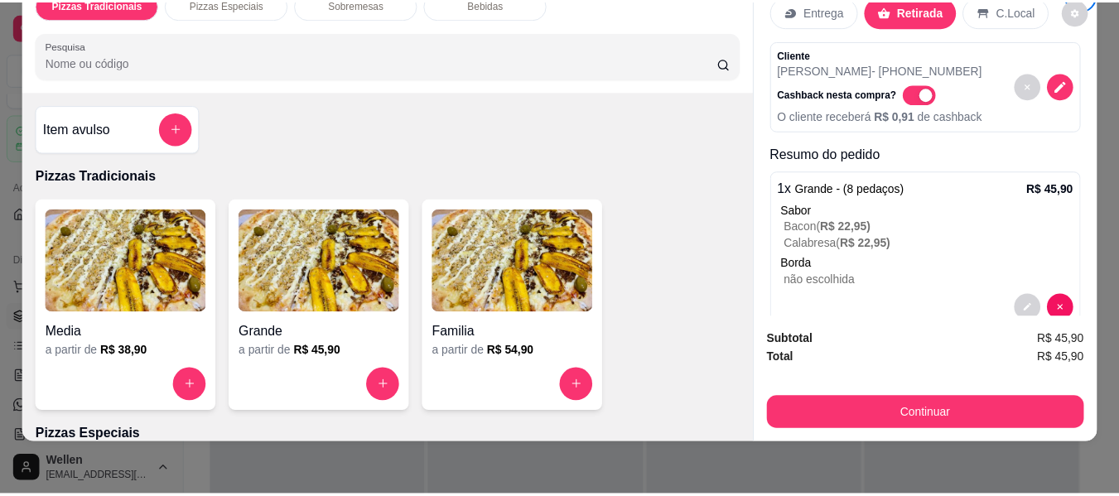
scroll to position [0, 0]
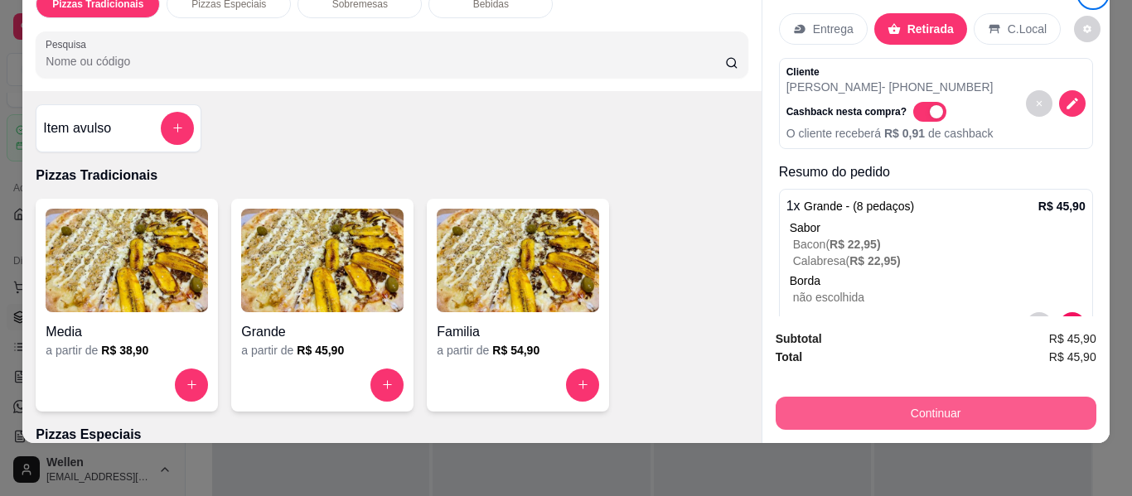
click at [921, 404] on button "Continuar" at bounding box center [936, 413] width 321 height 33
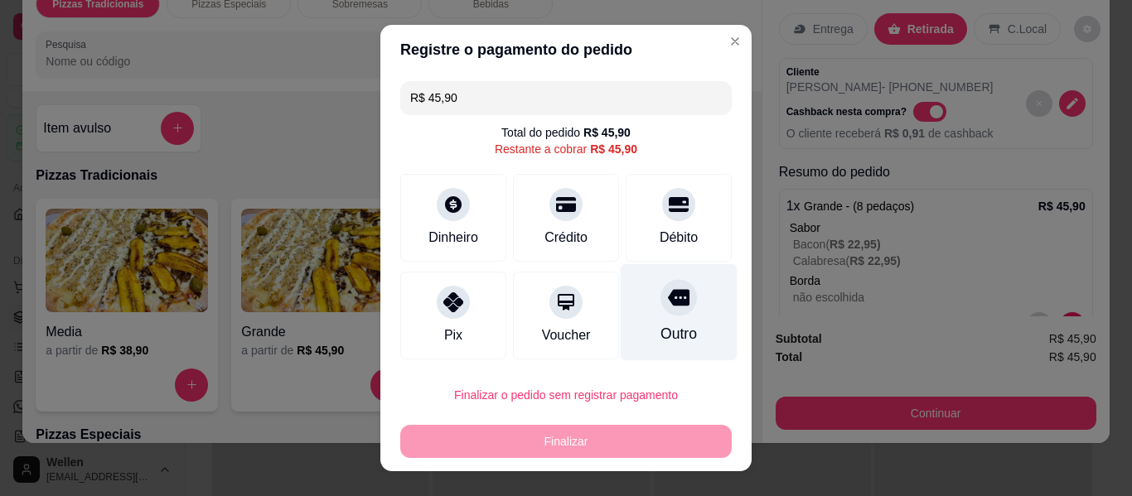
click at [660, 315] on div at bounding box center [678, 297] width 36 height 36
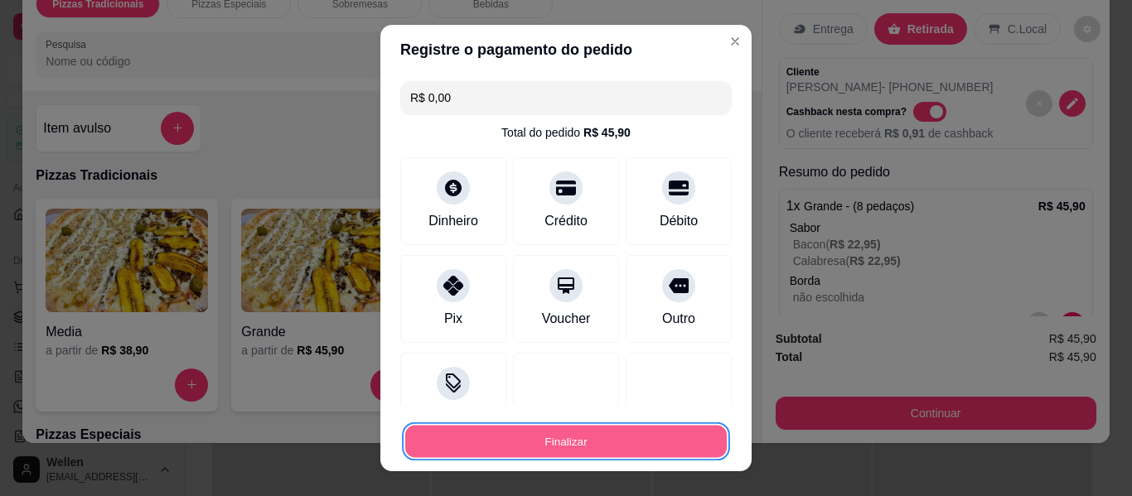
click at [571, 437] on button "Finalizar" at bounding box center [565, 442] width 321 height 32
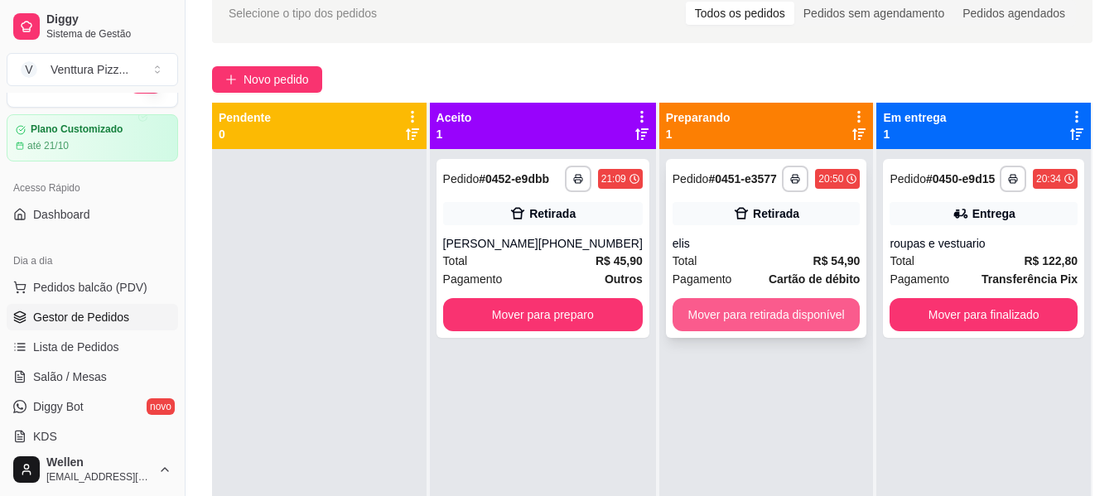
click at [805, 319] on button "Mover para retirada disponível" at bounding box center [767, 314] width 188 height 33
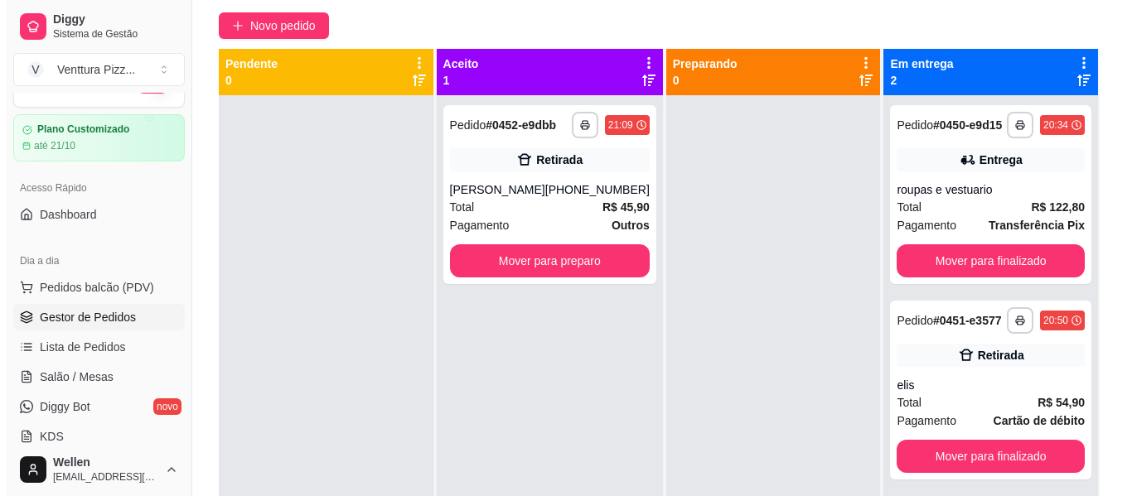
scroll to position [166, 0]
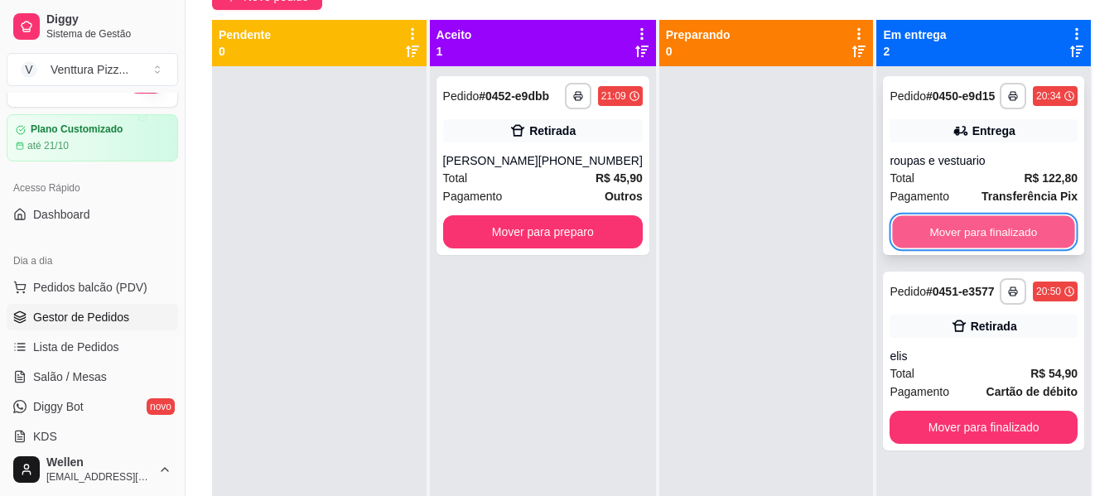
click at [992, 244] on button "Mover para finalizado" at bounding box center [984, 232] width 182 height 32
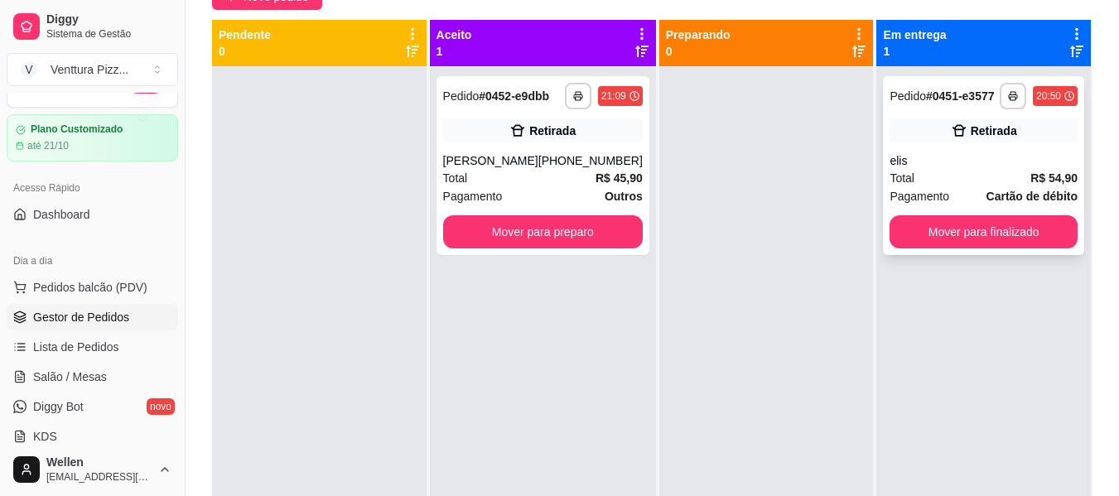
click at [980, 177] on div "Total R$ 54,90" at bounding box center [984, 178] width 188 height 18
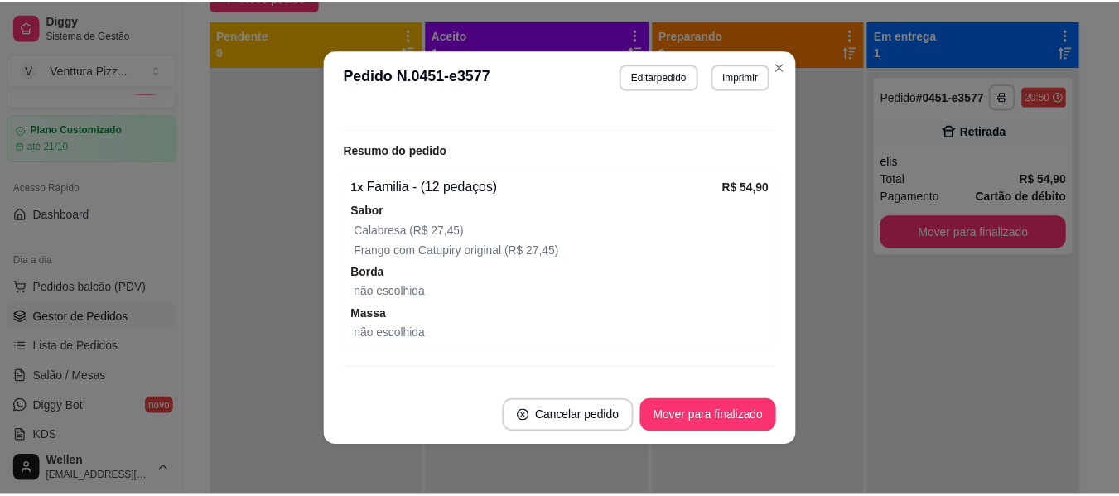
scroll to position [340, 0]
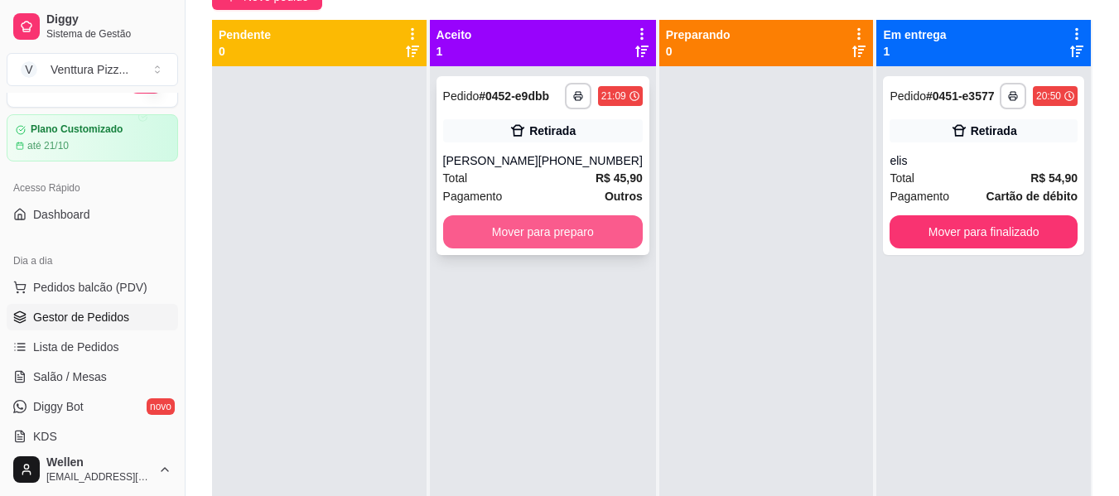
click at [566, 226] on button "Mover para preparo" at bounding box center [543, 231] width 200 height 33
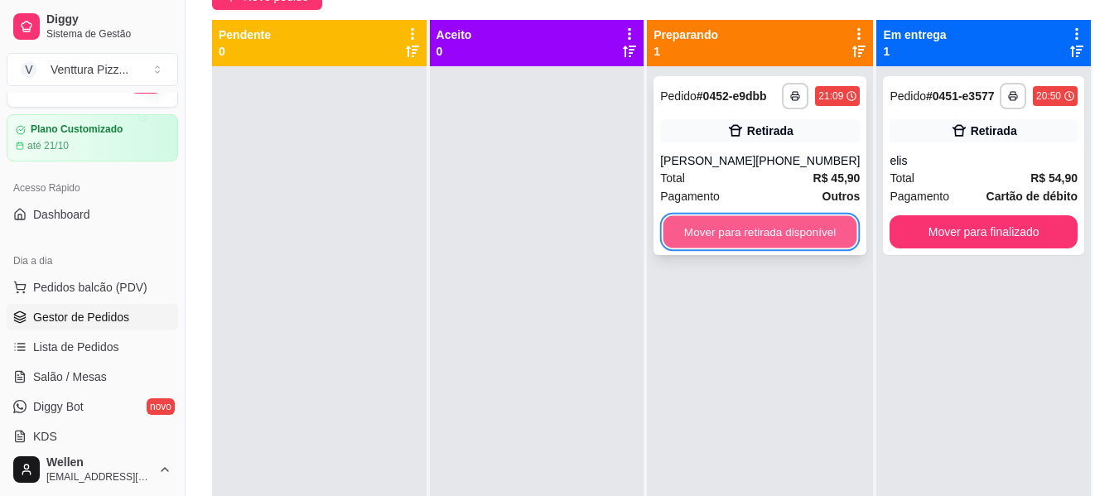
click at [793, 239] on button "Mover para retirada disponível" at bounding box center [761, 232] width 194 height 32
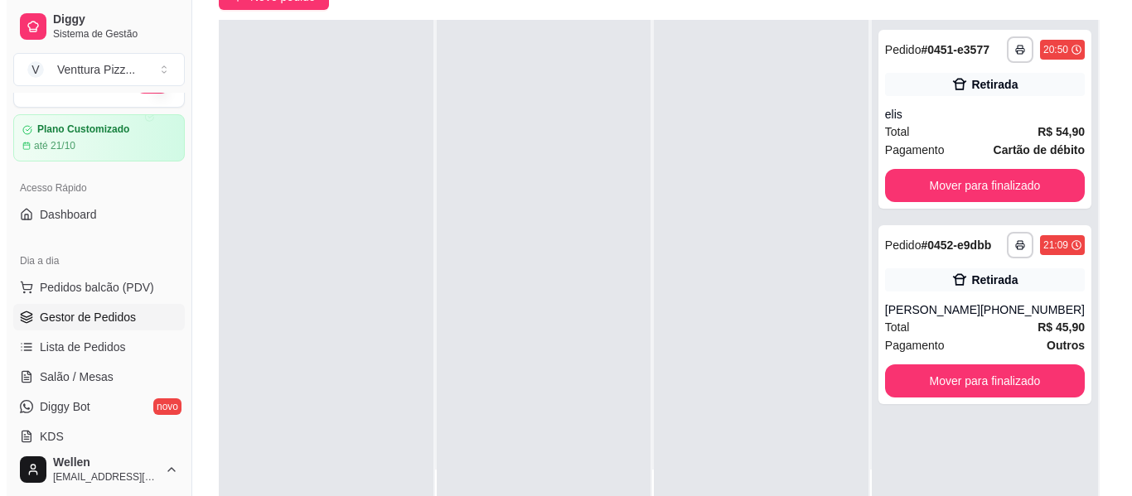
scroll to position [0, 0]
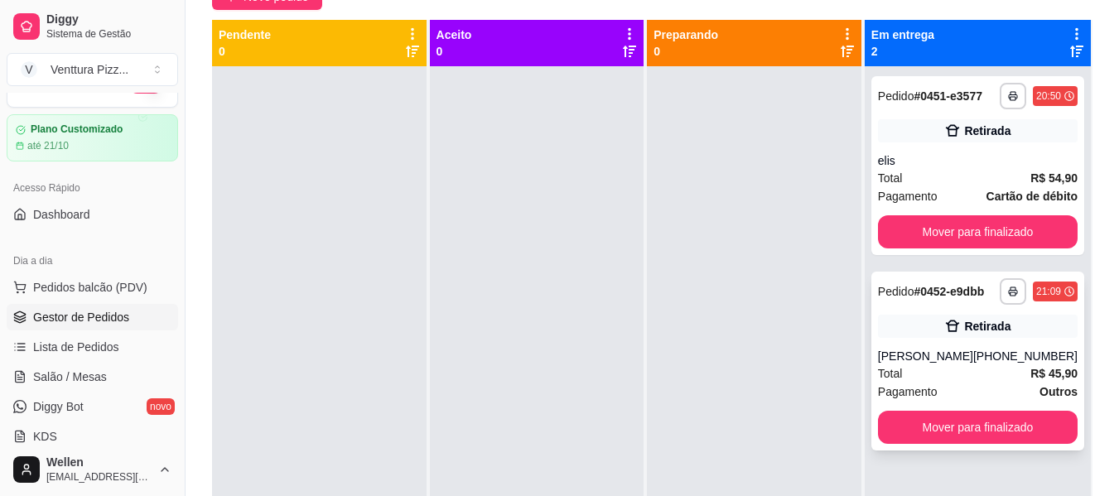
click at [970, 332] on div "Retirada" at bounding box center [987, 326] width 46 height 17
click at [996, 322] on div "Retirada" at bounding box center [987, 326] width 46 height 17
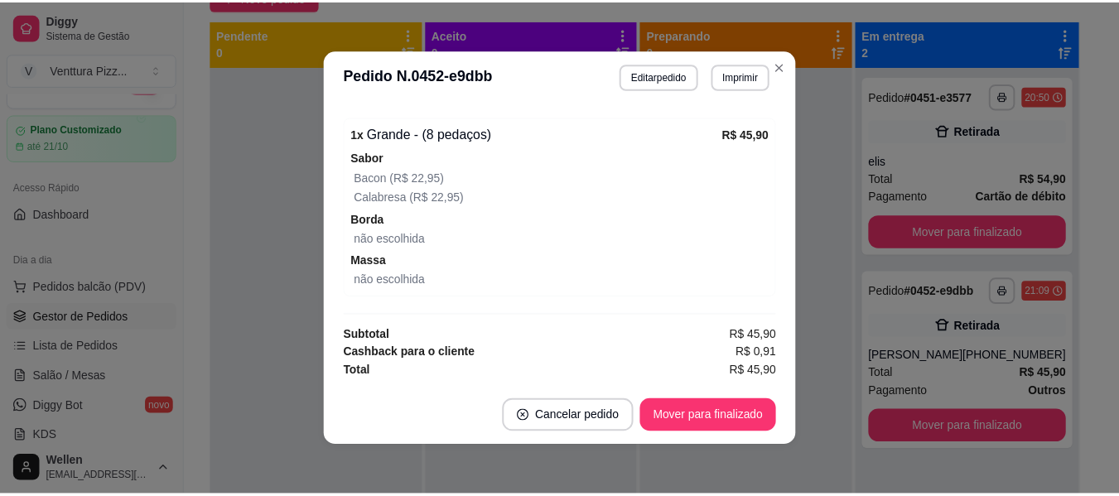
scroll to position [3, 0]
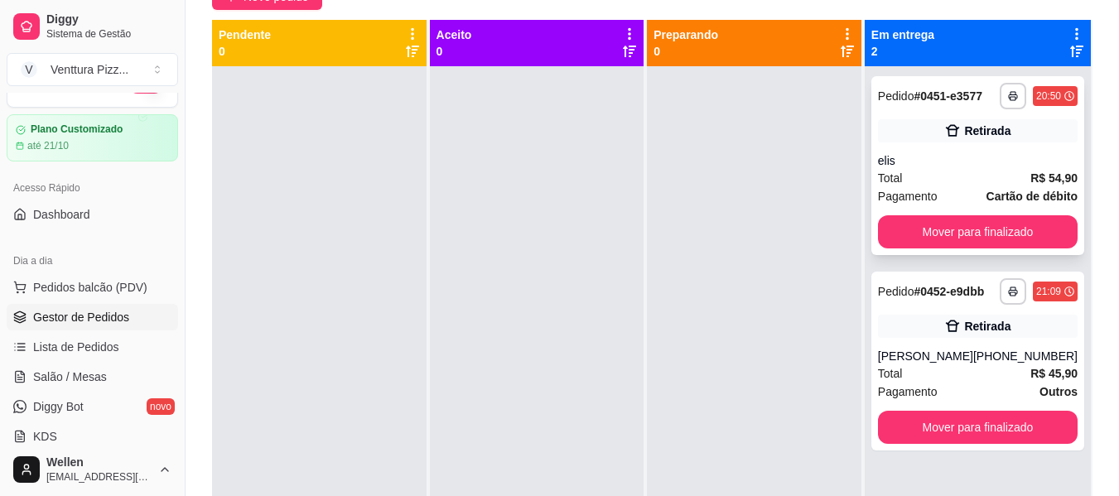
click at [939, 157] on div "elis" at bounding box center [978, 160] width 200 height 17
click at [988, 214] on div "**********" at bounding box center [978, 165] width 213 height 179
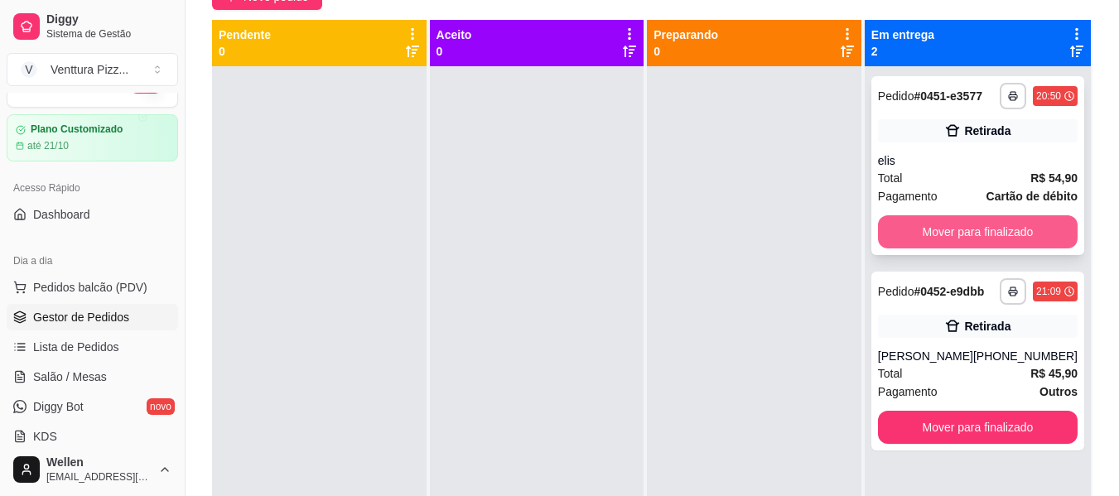
click at [983, 236] on button "Mover para finalizado" at bounding box center [978, 231] width 200 height 33
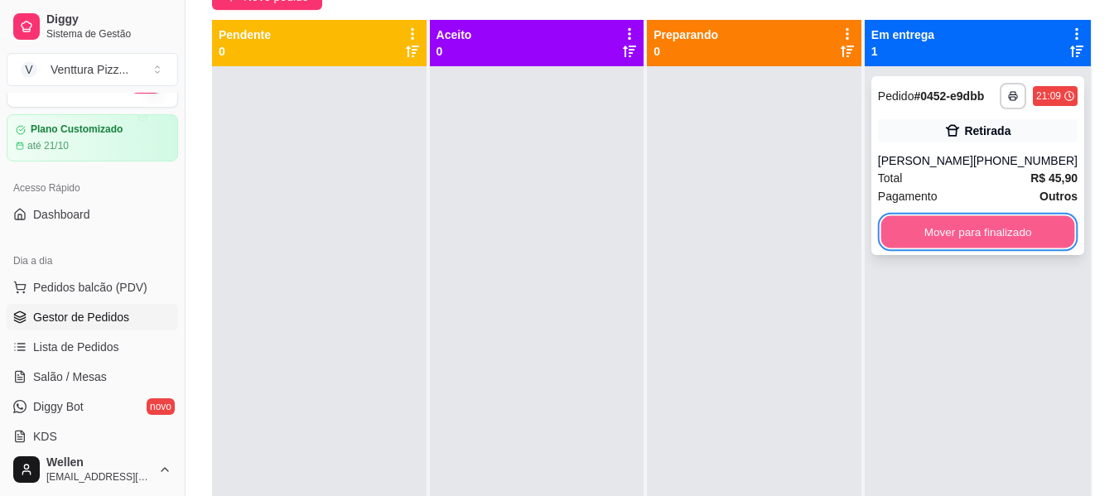
click at [985, 230] on button "Mover para finalizado" at bounding box center [978, 232] width 194 height 32
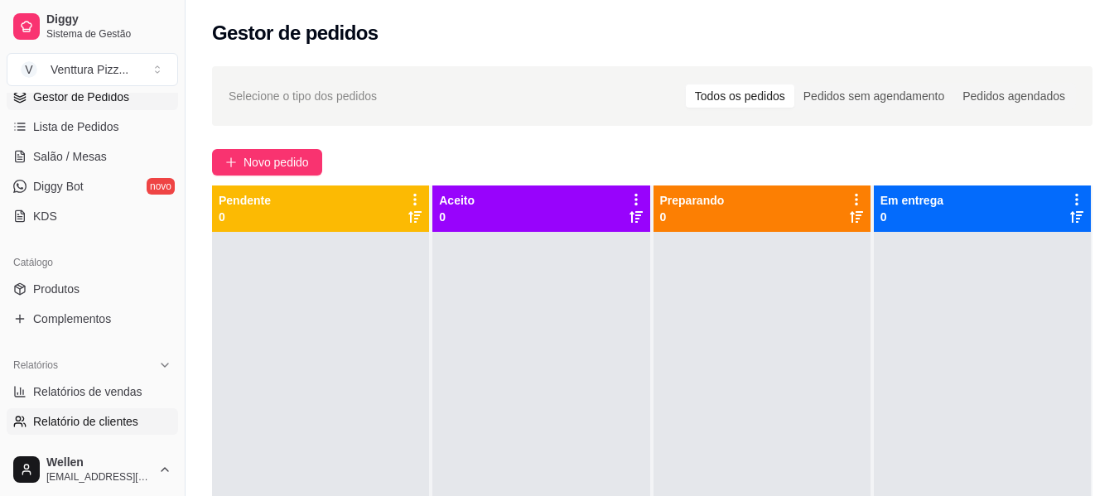
scroll to position [282, 0]
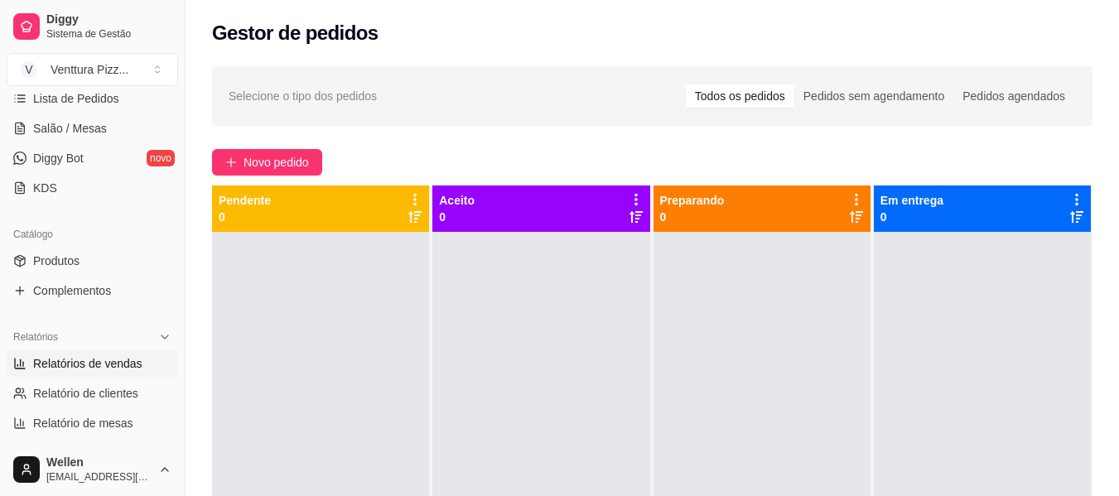
click at [117, 354] on link "Relatórios de vendas" at bounding box center [93, 363] width 172 height 27
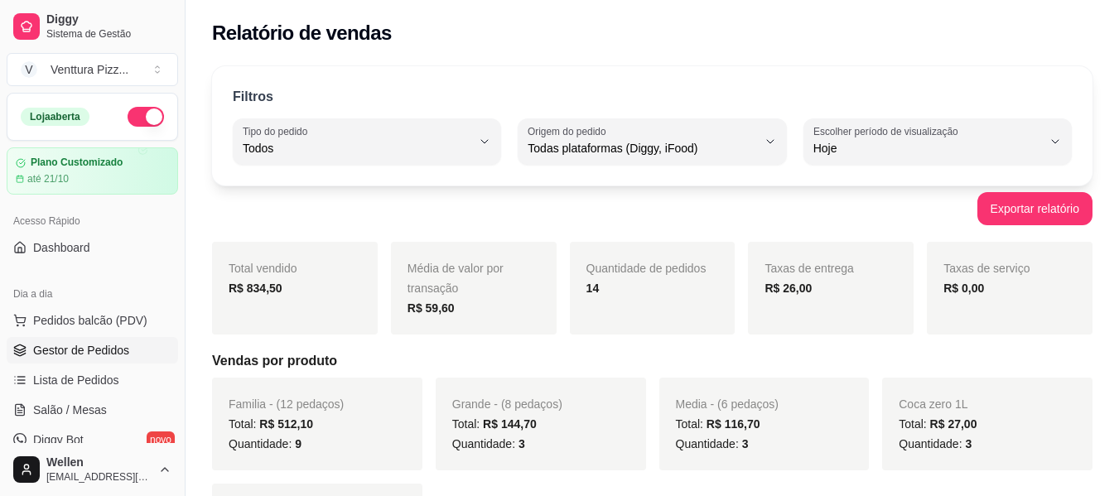
click at [98, 351] on span "Gestor de Pedidos" at bounding box center [81, 350] width 96 height 17
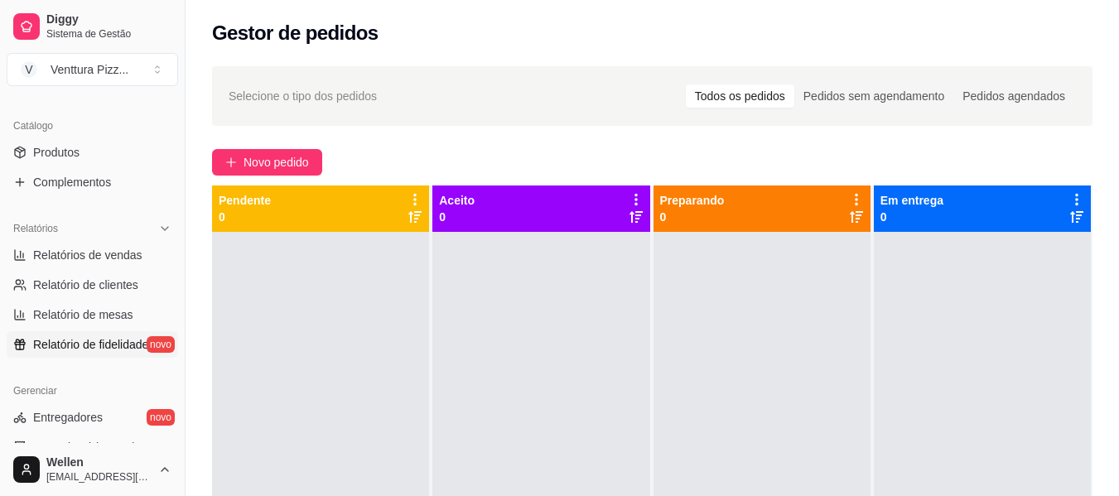
scroll to position [414, 0]
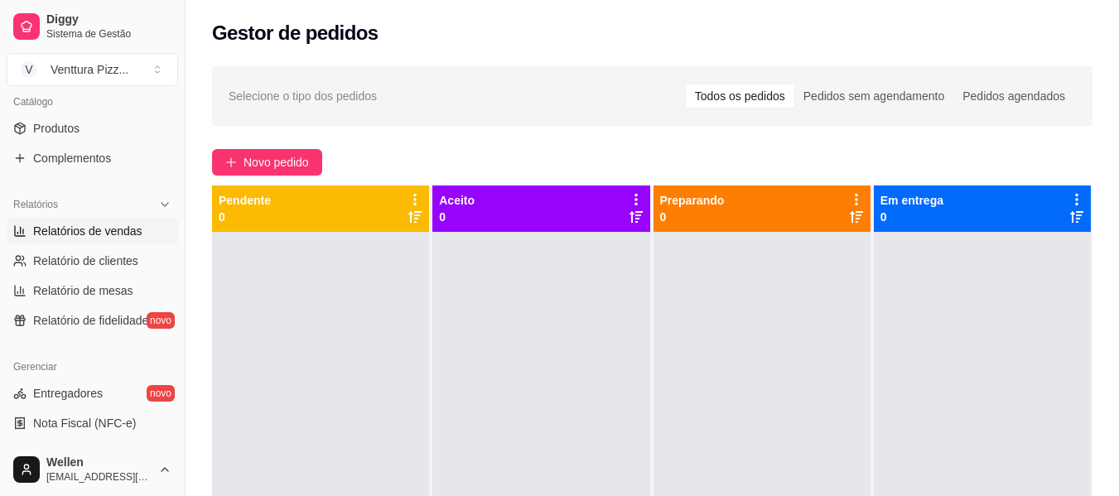
click at [111, 232] on span "Relatórios de vendas" at bounding box center [87, 231] width 109 height 17
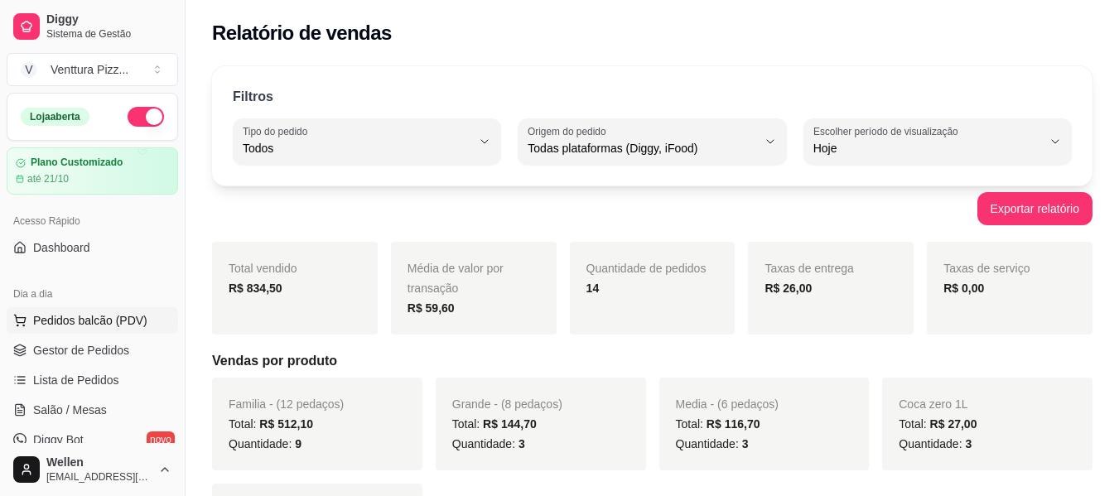
click at [97, 317] on span "Pedidos balcão (PDV)" at bounding box center [90, 320] width 114 height 17
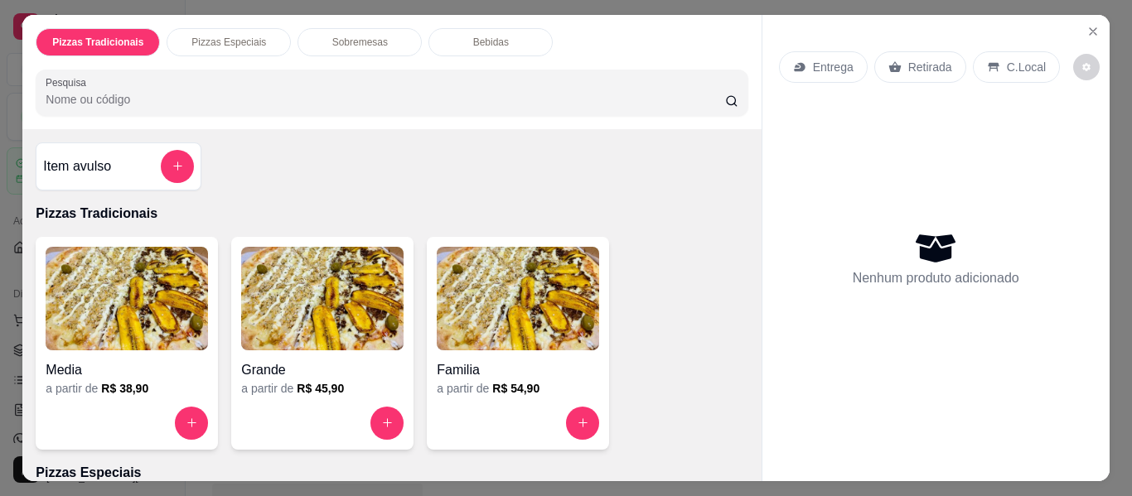
click at [0, 44] on div "Pizzas Tradicionais Pizzas Especiais Sobremesas Bebidas Pesquisa Item avulso Pi…" at bounding box center [566, 248] width 1132 height 496
click at [0, 63] on div "Pizzas Tradicionais Pizzas Especiais Sobremesas Bebidas Pesquisa Item avulso Pi…" at bounding box center [566, 248] width 1132 height 496
click at [1090, 28] on icon "Close" at bounding box center [1093, 31] width 7 height 7
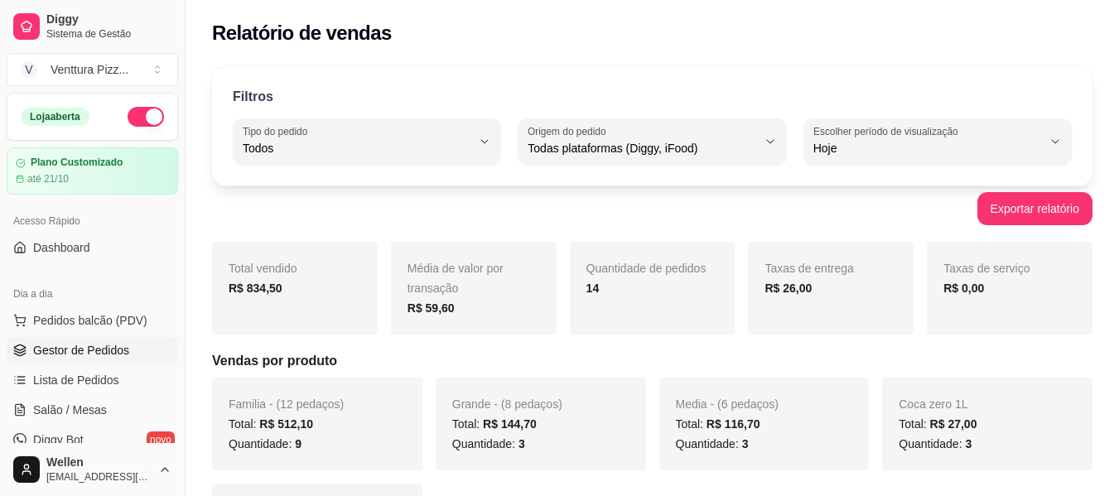
click at [68, 354] on span "Gestor de Pedidos" at bounding box center [81, 350] width 96 height 17
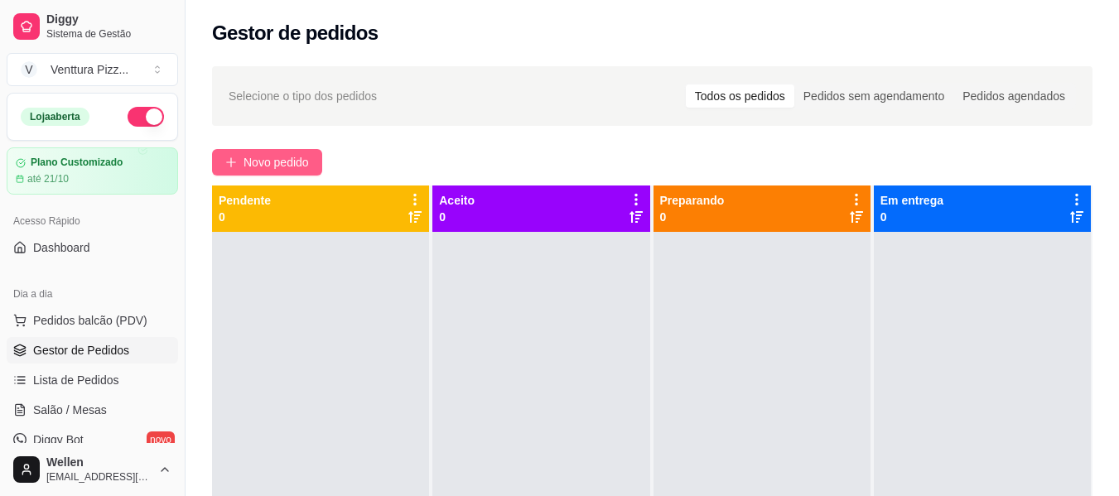
click at [283, 167] on span "Novo pedido" at bounding box center [276, 162] width 65 height 18
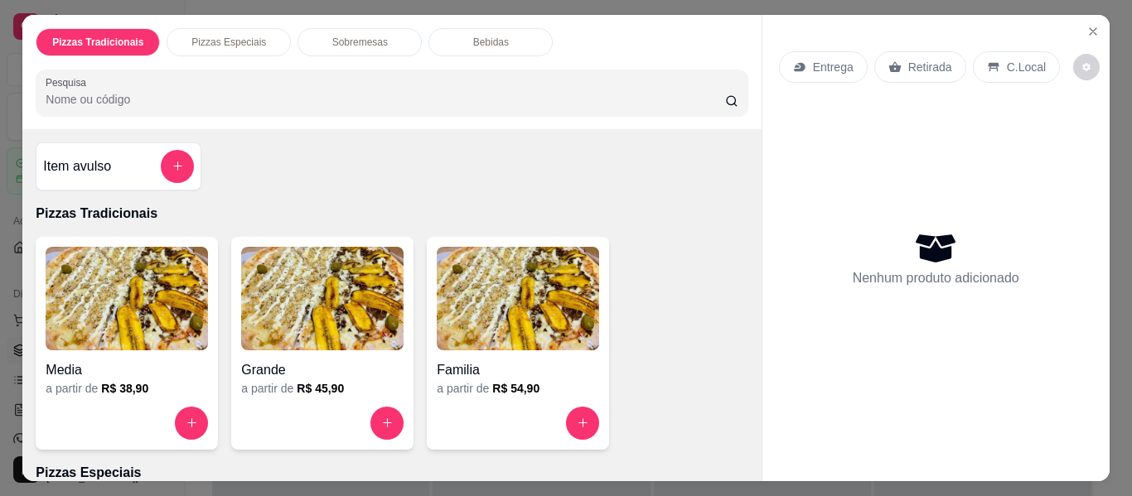
click at [896, 64] on div "Retirada" at bounding box center [920, 66] width 92 height 31
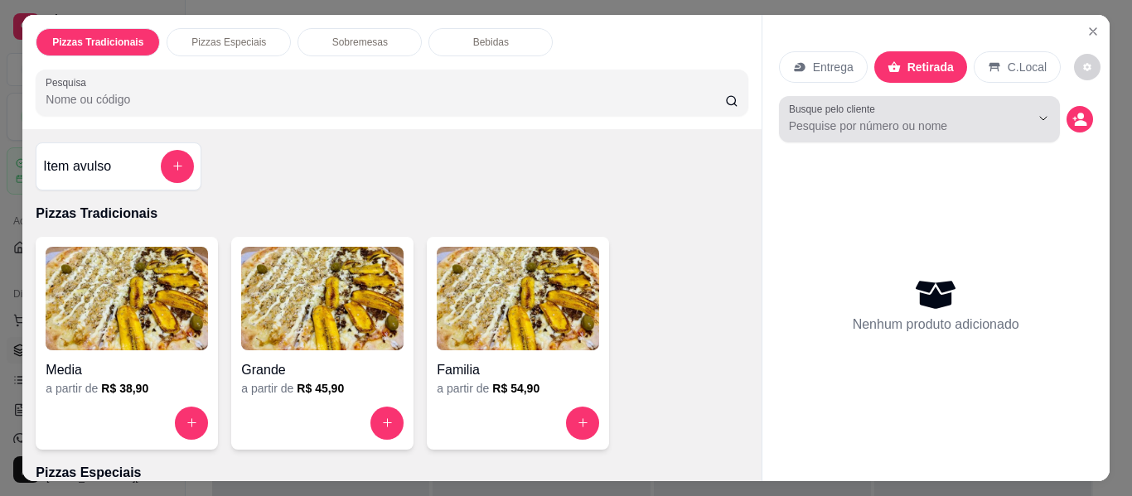
click at [924, 104] on div at bounding box center [919, 119] width 261 height 33
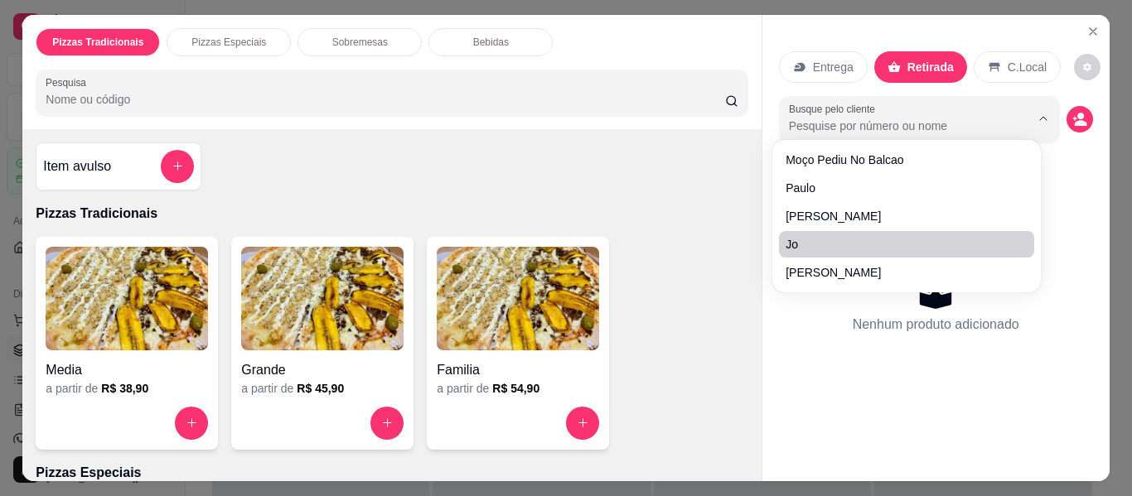
click at [835, 380] on div "Nenhum produto adicionado" at bounding box center [936, 305] width 314 height 325
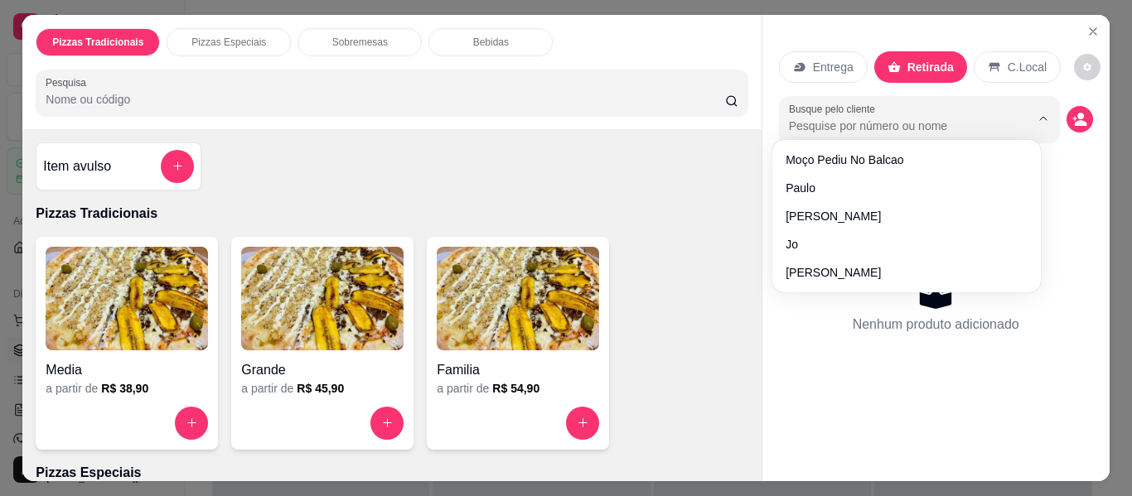
click at [513, 304] on img at bounding box center [518, 299] width 162 height 104
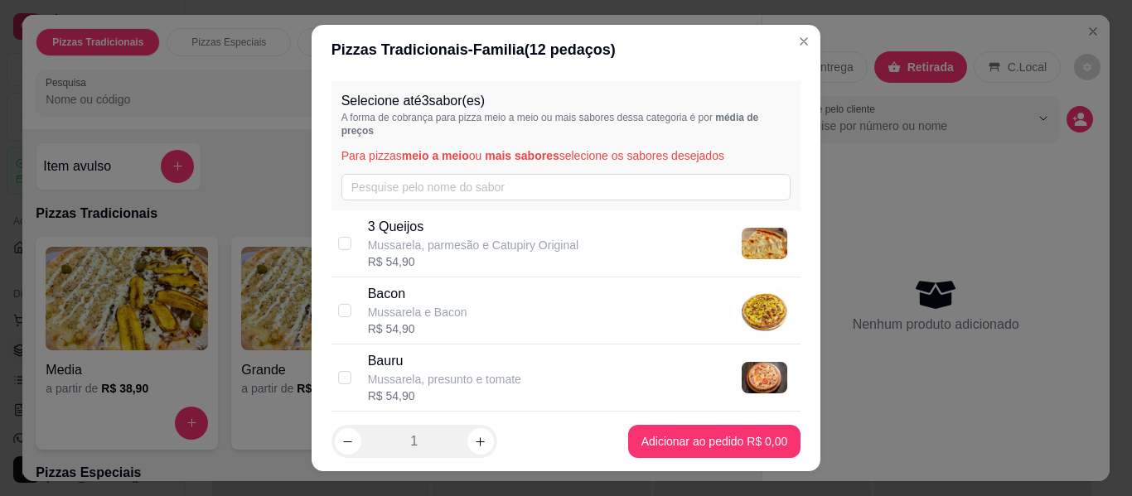
click at [503, 233] on p "3 Queijos" at bounding box center [473, 227] width 210 height 20
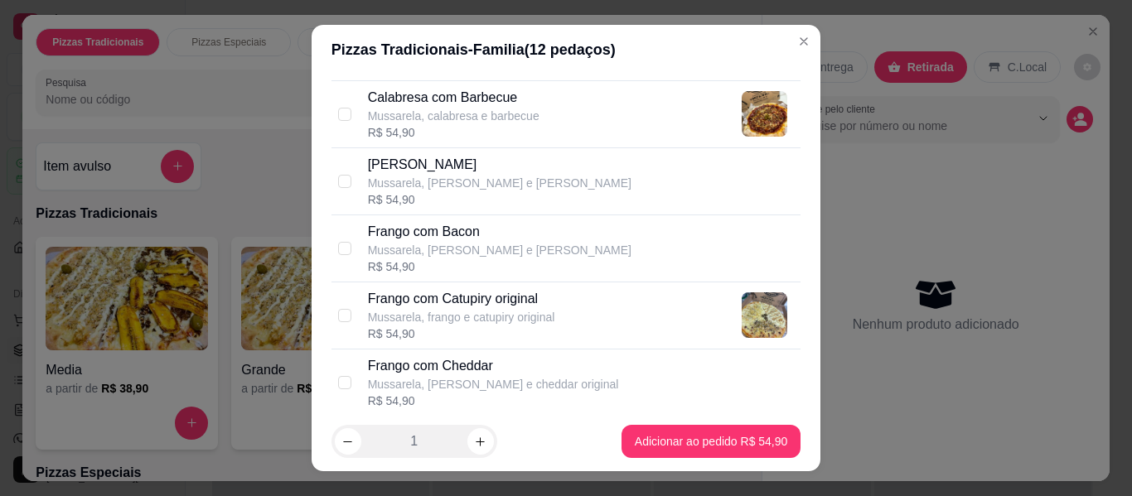
scroll to position [414, 0]
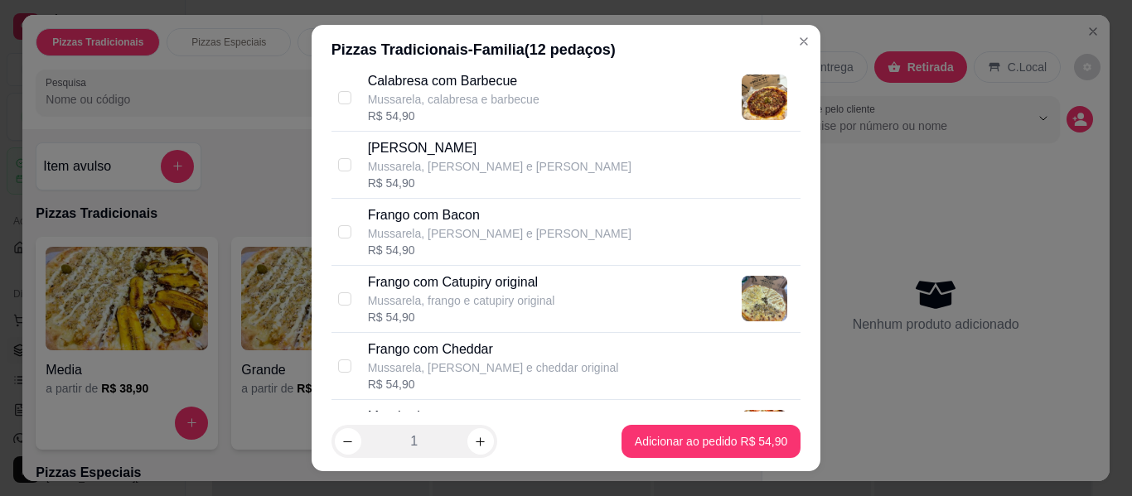
click at [551, 351] on div "Frango com [PERSON_NAME], [PERSON_NAME] e cheddar original R$ 54,90" at bounding box center [581, 366] width 427 height 53
click at [537, 307] on p "Mussarela, frango e catupiry original" at bounding box center [461, 300] width 187 height 17
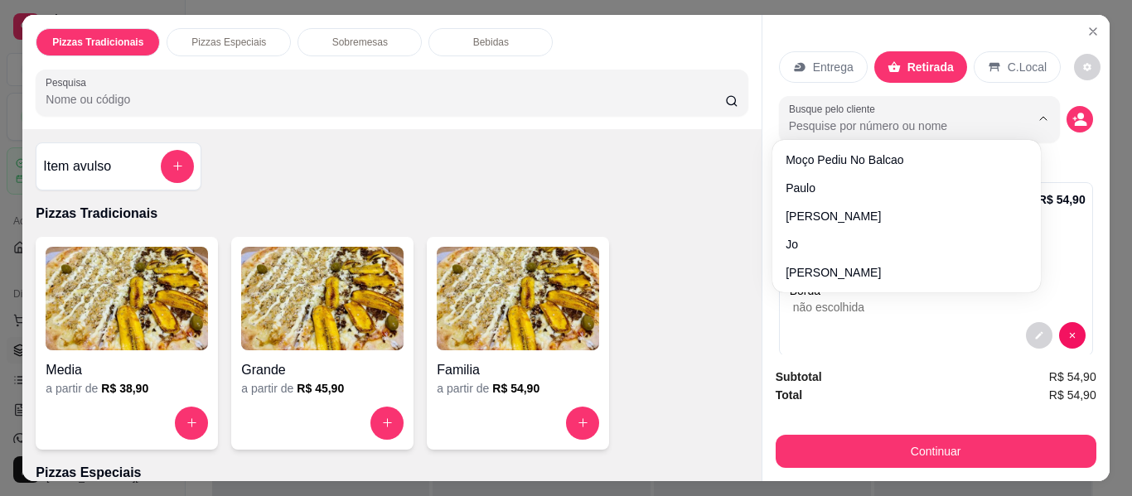
click at [149, 341] on img at bounding box center [127, 299] width 162 height 104
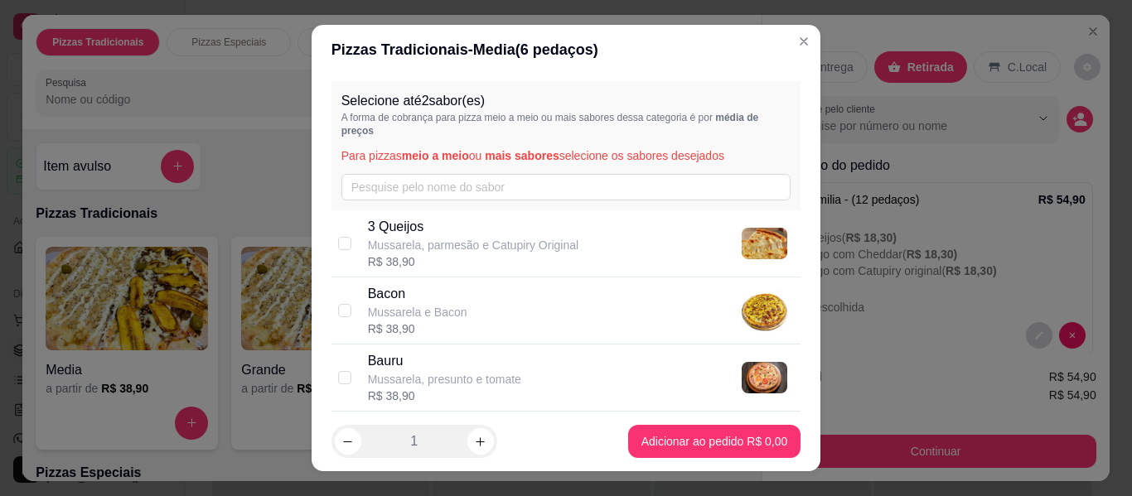
click at [487, 249] on p "Mussarela, parmesão e Catupiry Original" at bounding box center [473, 245] width 210 height 17
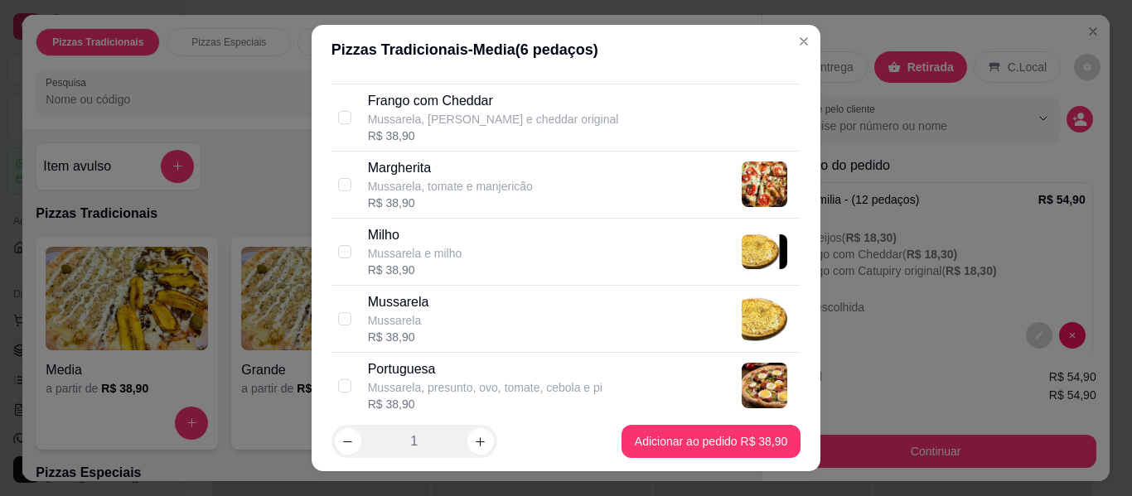
scroll to position [746, 0]
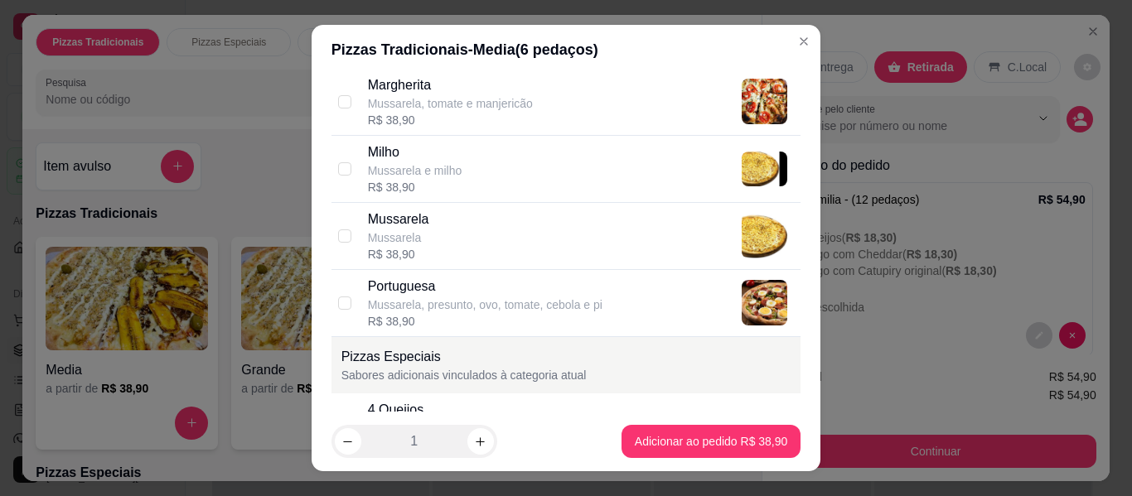
click at [519, 298] on p "Mussarela, presunto, ovo, tomate, cebola e pi" at bounding box center [485, 305] width 234 height 17
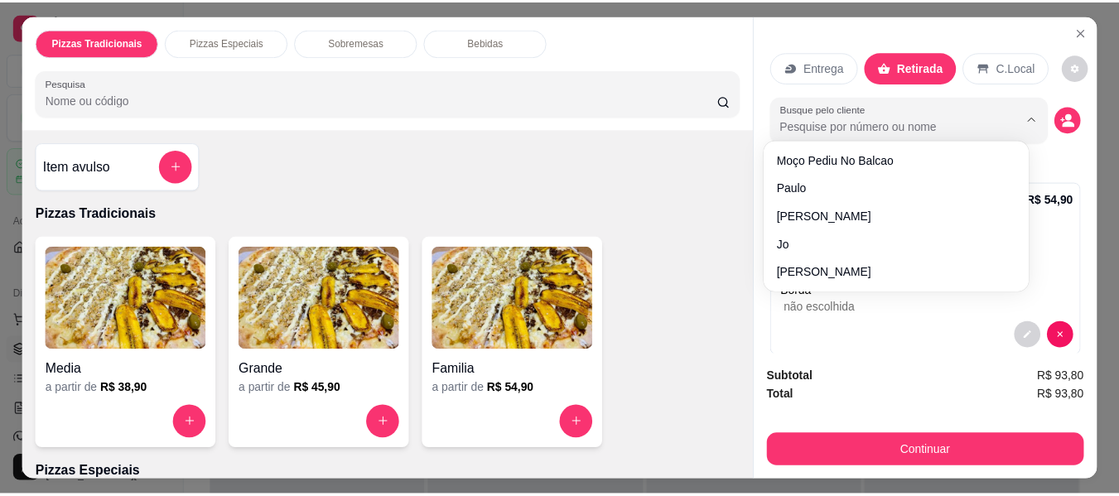
scroll to position [45, 0]
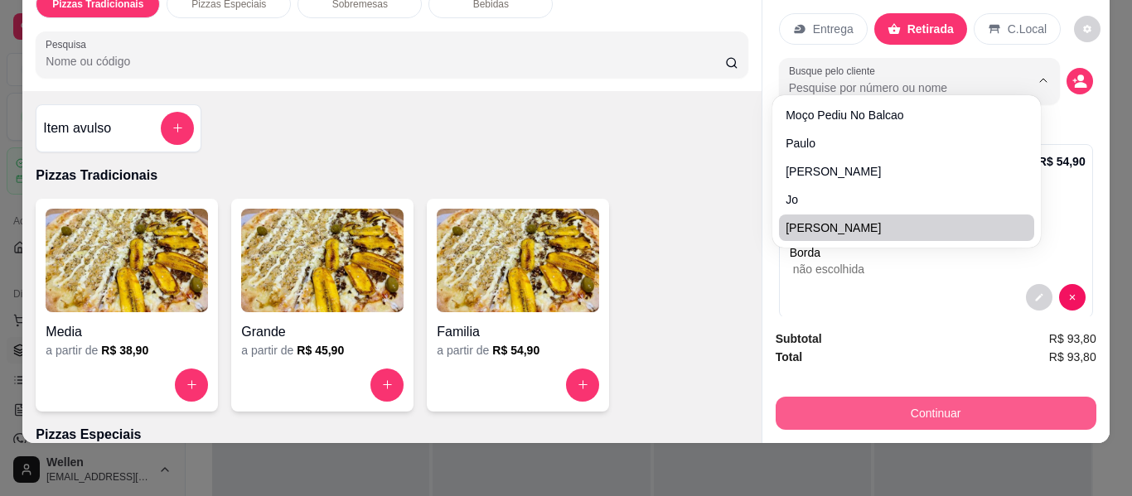
click at [907, 401] on button "Continuar" at bounding box center [936, 413] width 321 height 33
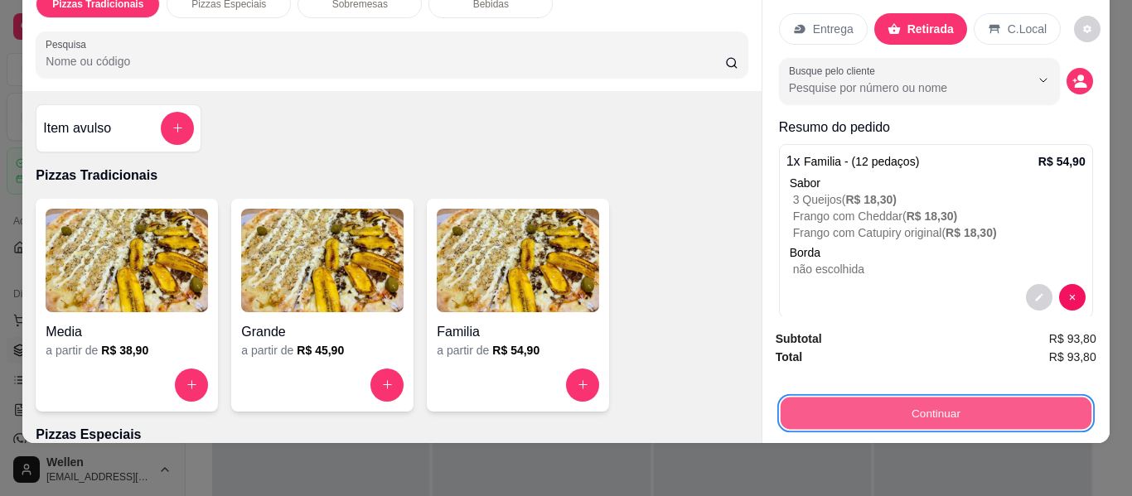
click at [893, 408] on button "Continuar" at bounding box center [935, 414] width 311 height 32
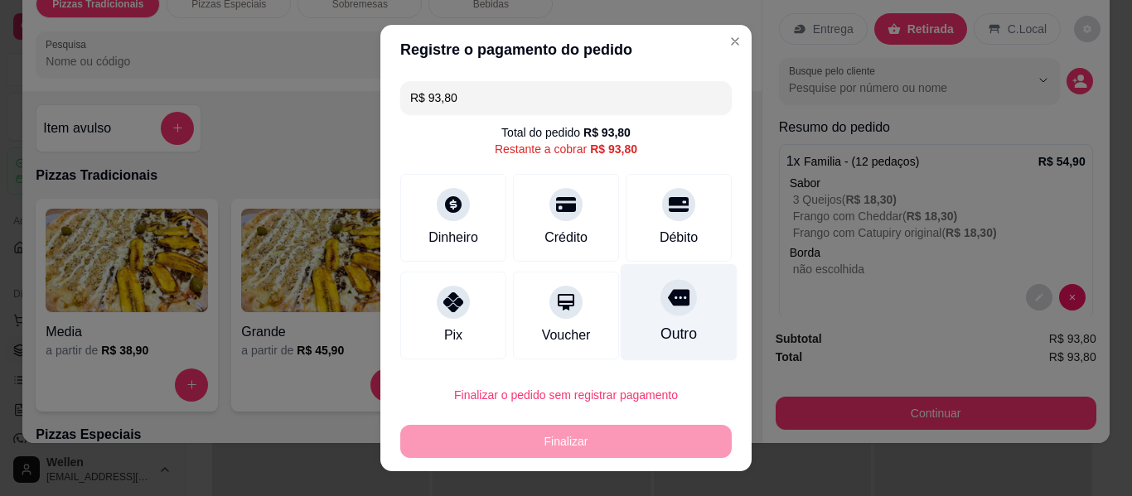
click at [660, 283] on div at bounding box center [678, 297] width 36 height 36
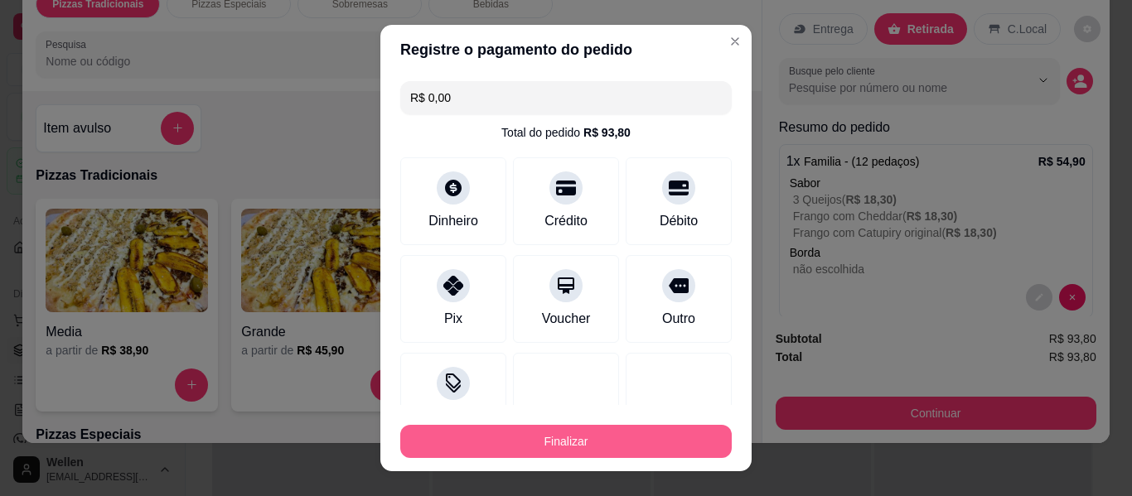
click at [568, 435] on button "Finalizar" at bounding box center [565, 441] width 331 height 33
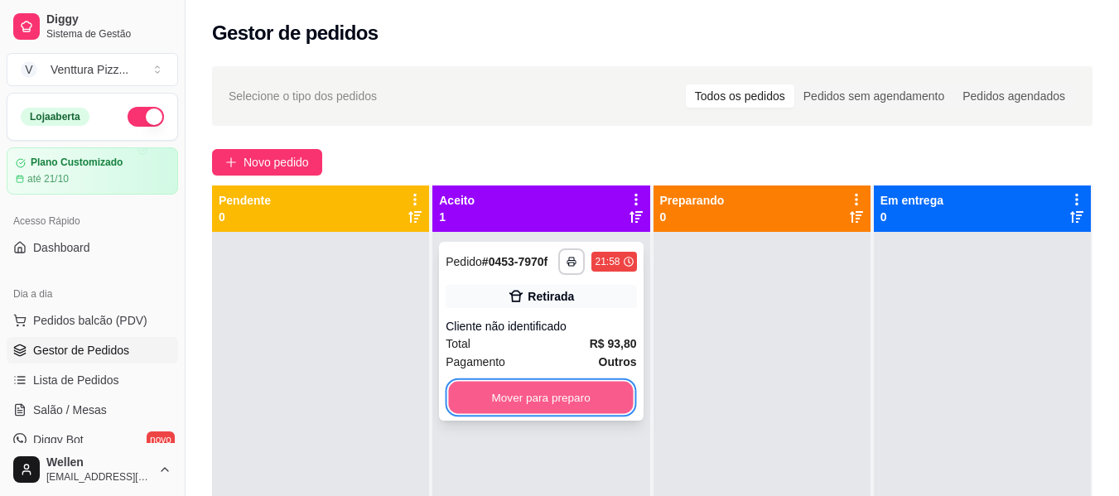
click at [596, 404] on button "Mover para preparo" at bounding box center [541, 398] width 185 height 32
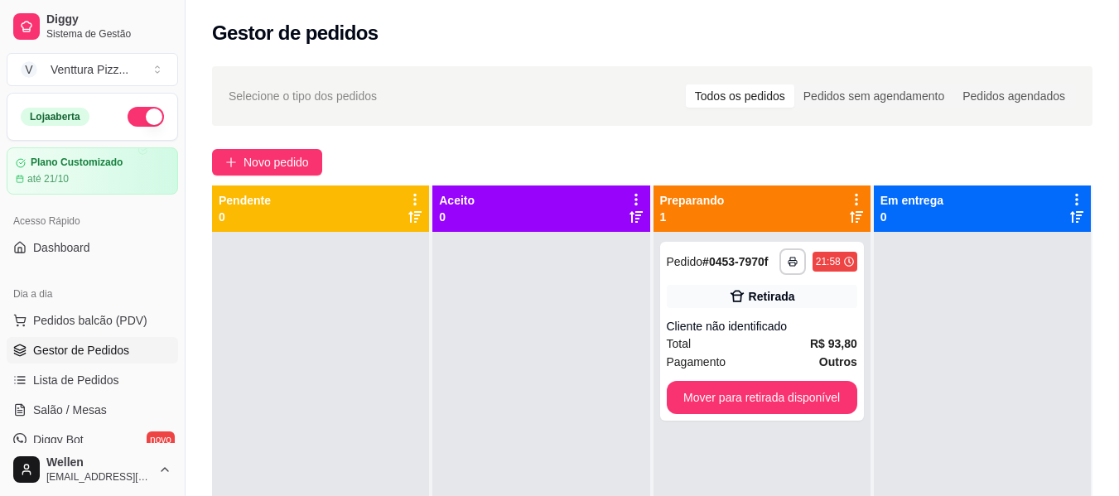
drag, startPoint x: 186, startPoint y: 346, endPoint x: 275, endPoint y: 333, distance: 89.5
click at [280, 333] on div "Diggy Sistema de Gestão V Venttura Pizz ... Loja aberta Plano Customizado até 2…" at bounding box center [559, 374] width 1119 height 749
click at [196, 335] on div "**********" at bounding box center [653, 378] width 934 height 645
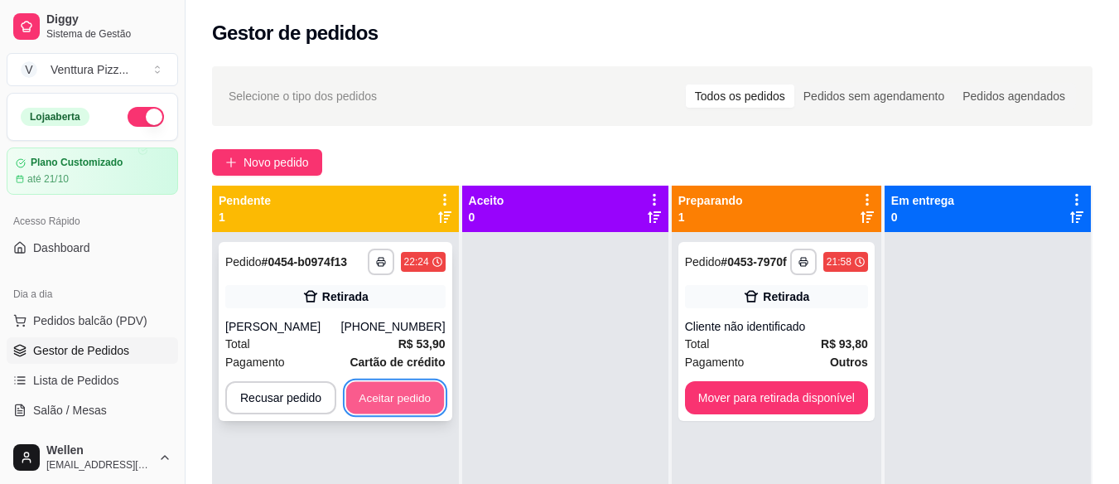
click at [398, 404] on button "Aceitar pedido" at bounding box center [395, 398] width 98 height 32
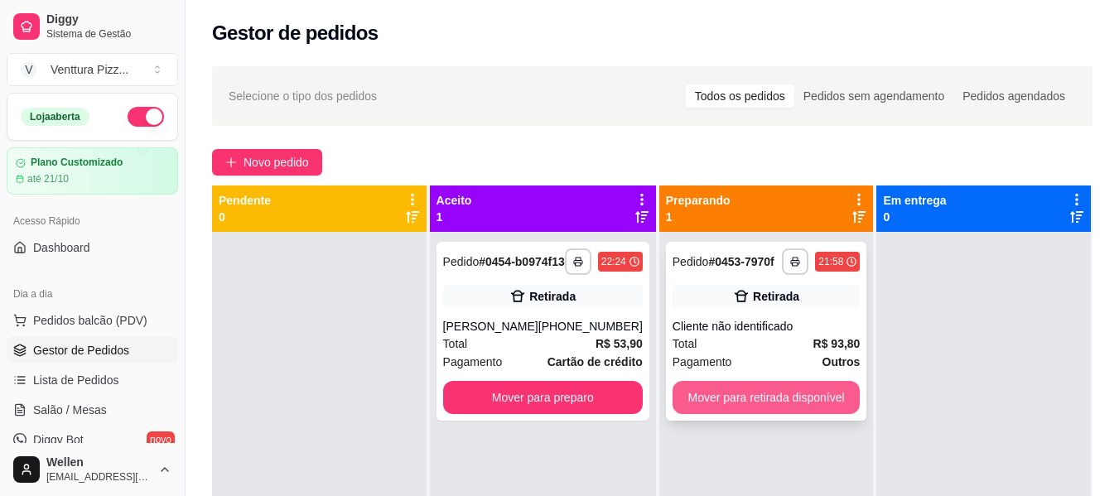
click at [746, 405] on button "Mover para retirada disponível" at bounding box center [767, 397] width 188 height 33
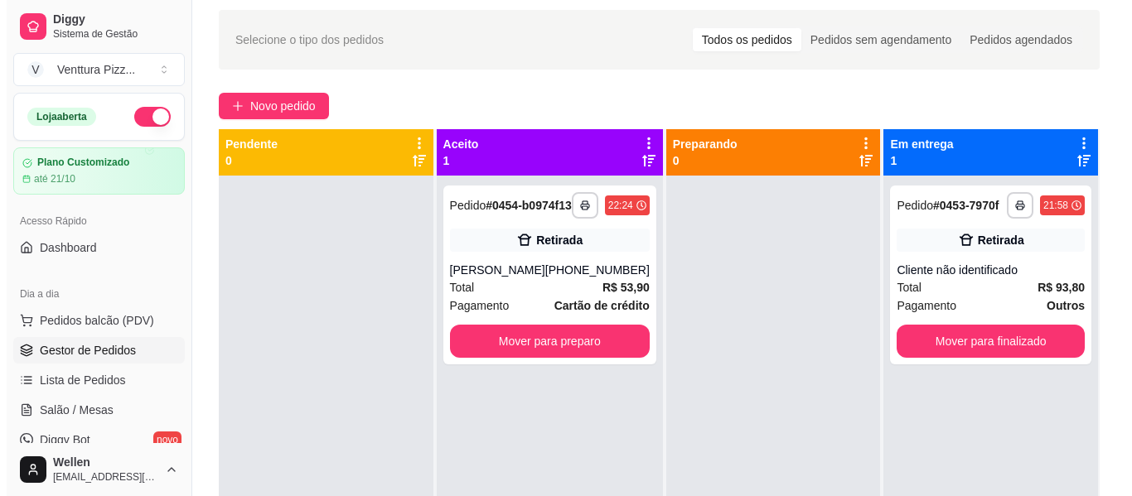
scroll to position [166, 0]
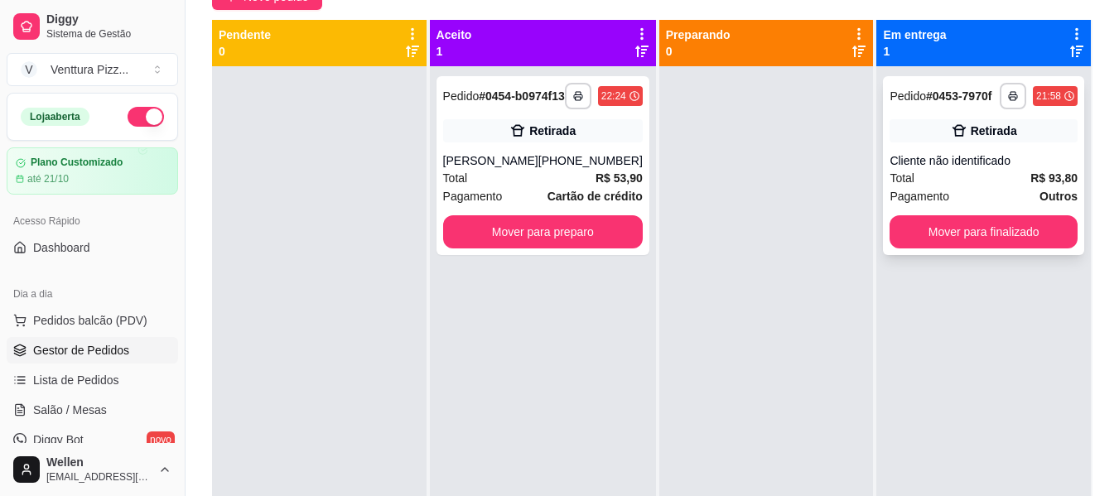
click at [969, 165] on div "Cliente não identificado" at bounding box center [984, 160] width 188 height 17
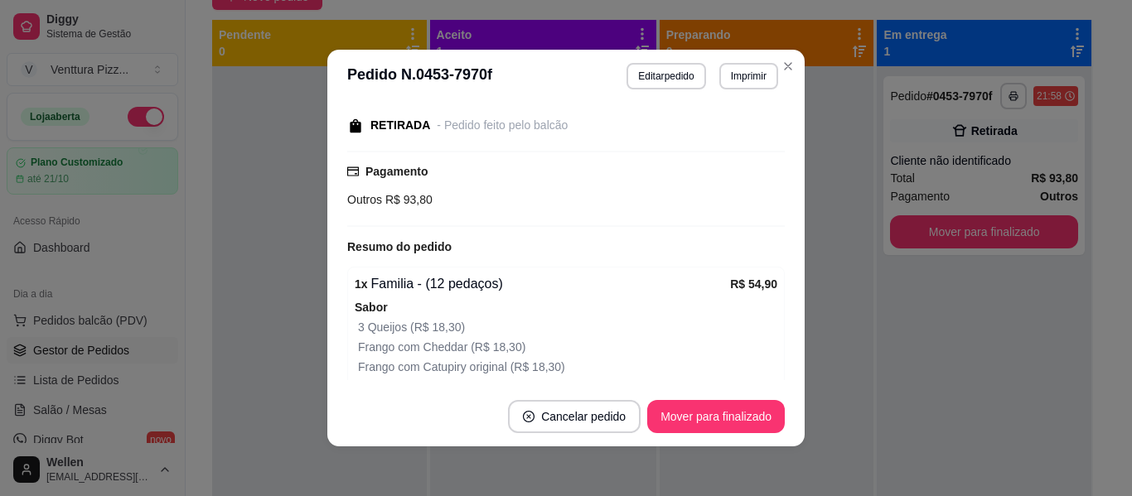
scroll to position [83, 0]
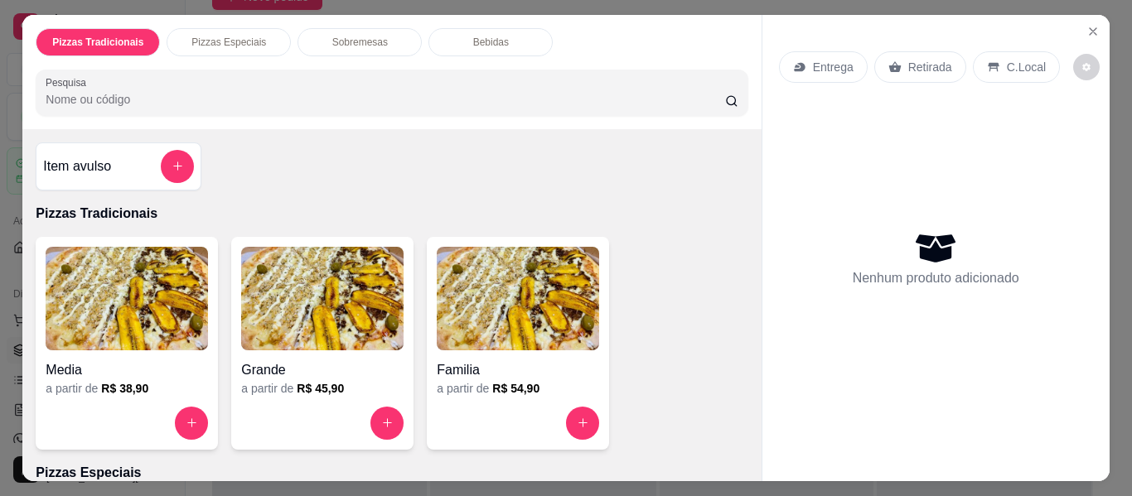
click at [512, 344] on img at bounding box center [518, 299] width 162 height 104
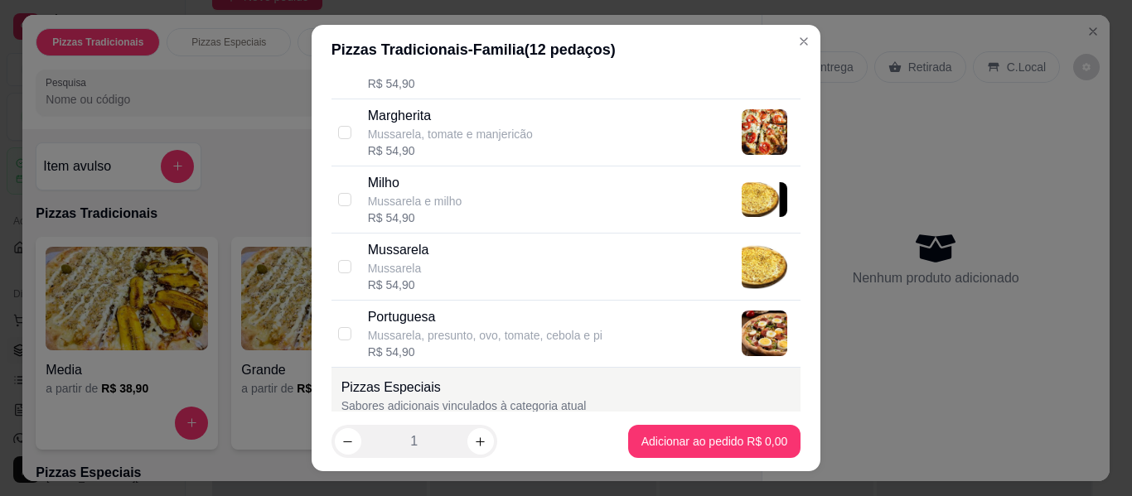
scroll to position [746, 0]
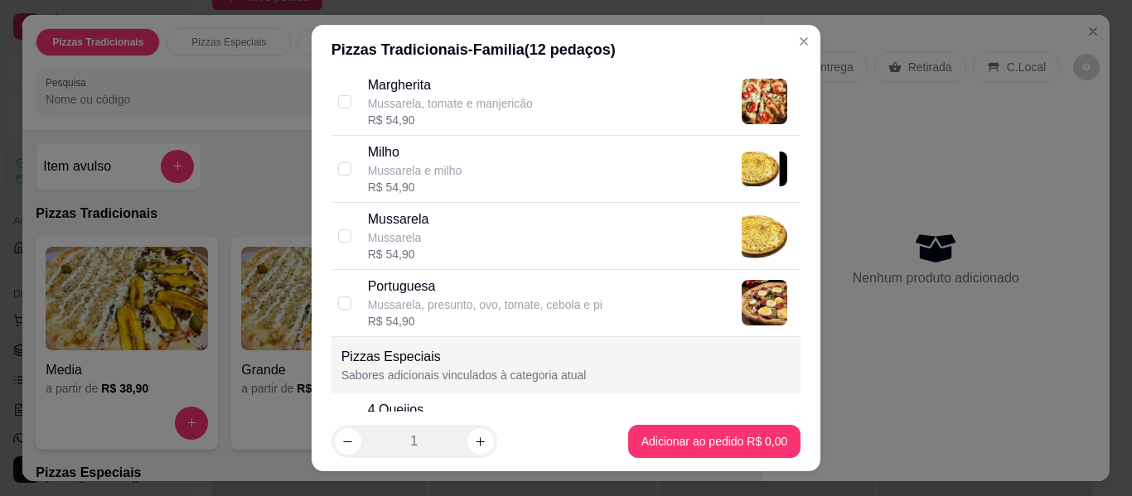
click at [443, 240] on div "Mussarela Mussarela R$ 54,90" at bounding box center [581, 236] width 427 height 53
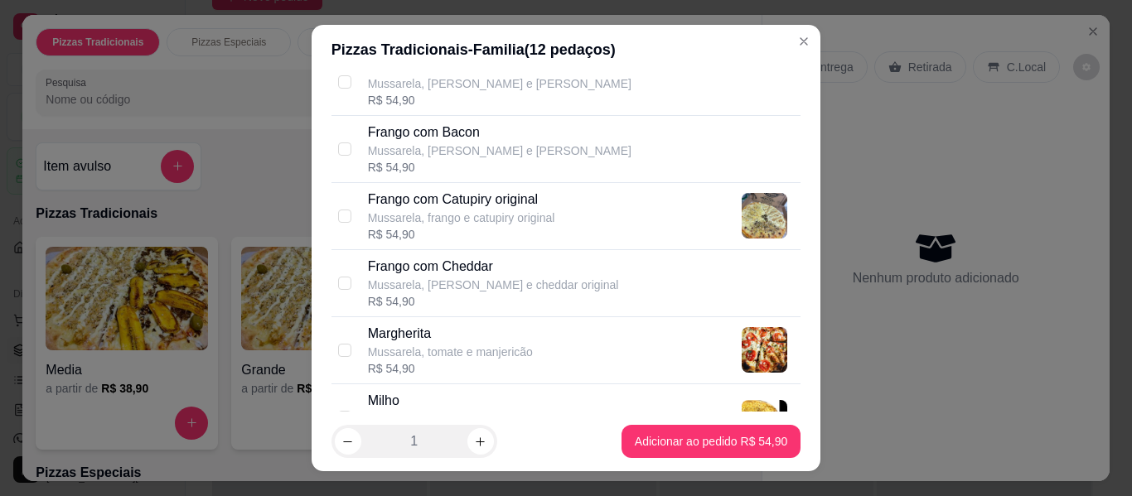
click at [505, 263] on p "Frango com Cheddar" at bounding box center [493, 267] width 251 height 20
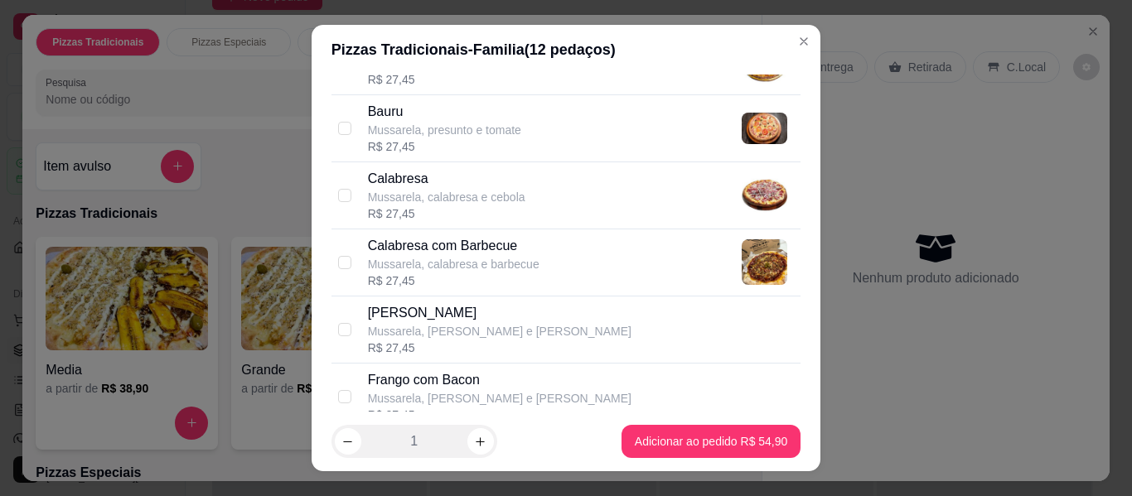
scroll to position [249, 0]
click at [471, 194] on p "Mussarela, calabresa e cebola" at bounding box center [446, 198] width 157 height 17
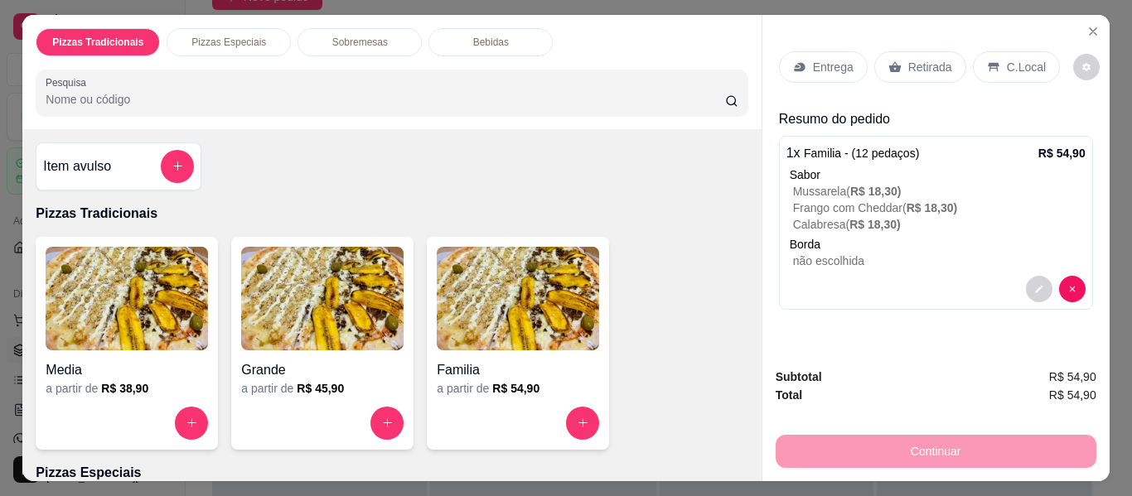
click at [911, 59] on p "Retirada" at bounding box center [930, 67] width 44 height 17
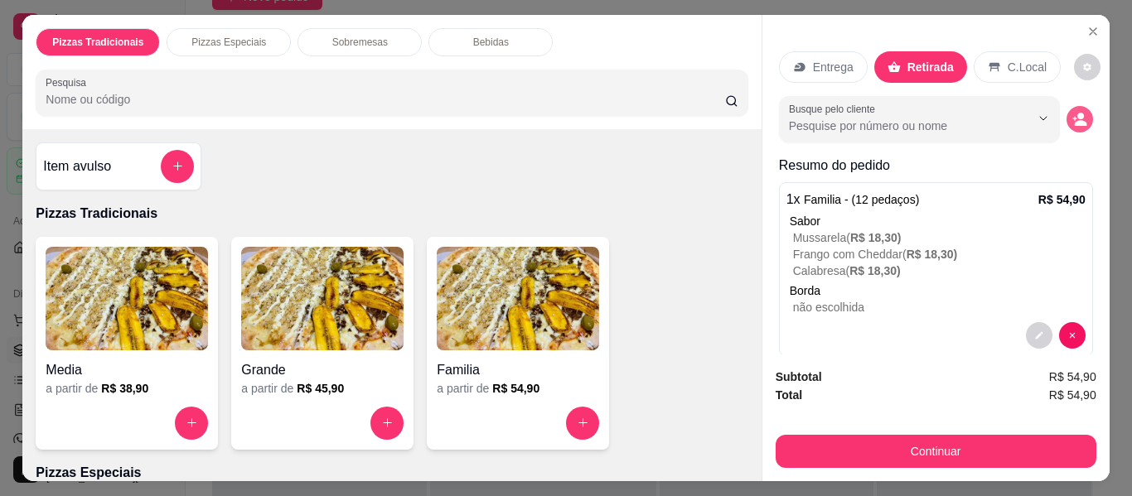
click at [1072, 112] on icon "decrease-product-quantity" at bounding box center [1079, 119] width 15 height 15
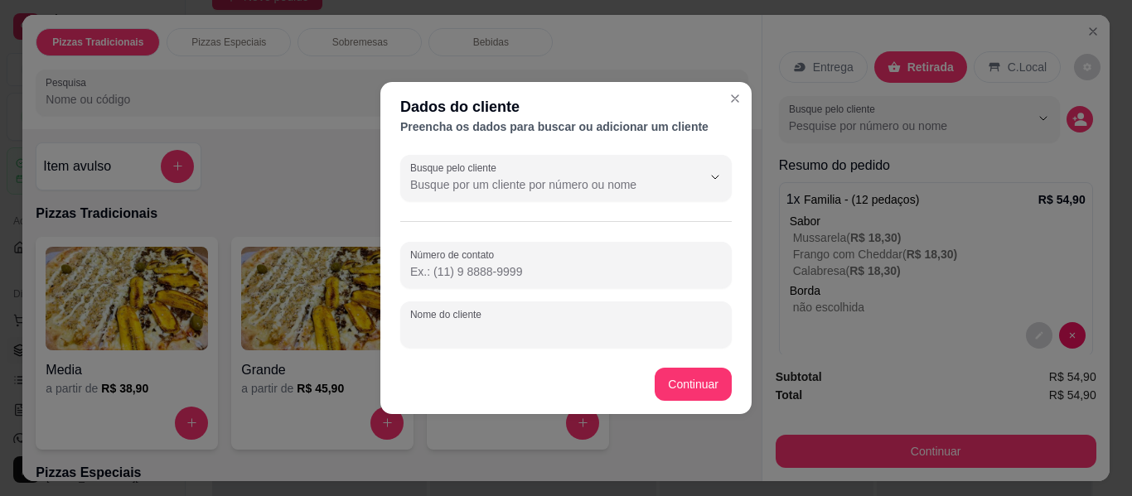
click at [555, 325] on input "Nome do cliente" at bounding box center [566, 331] width 312 height 17
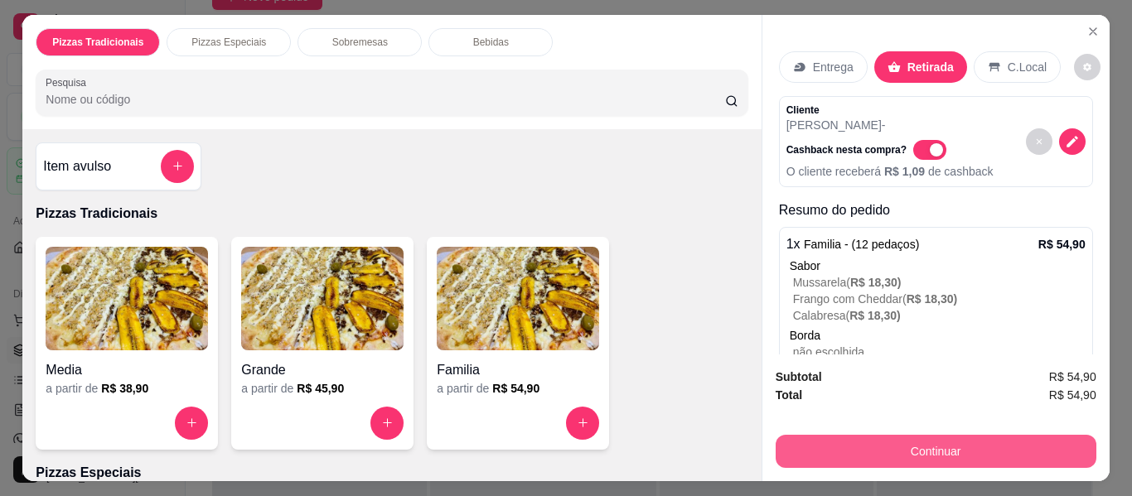
click at [877, 437] on button "Continuar" at bounding box center [936, 451] width 321 height 33
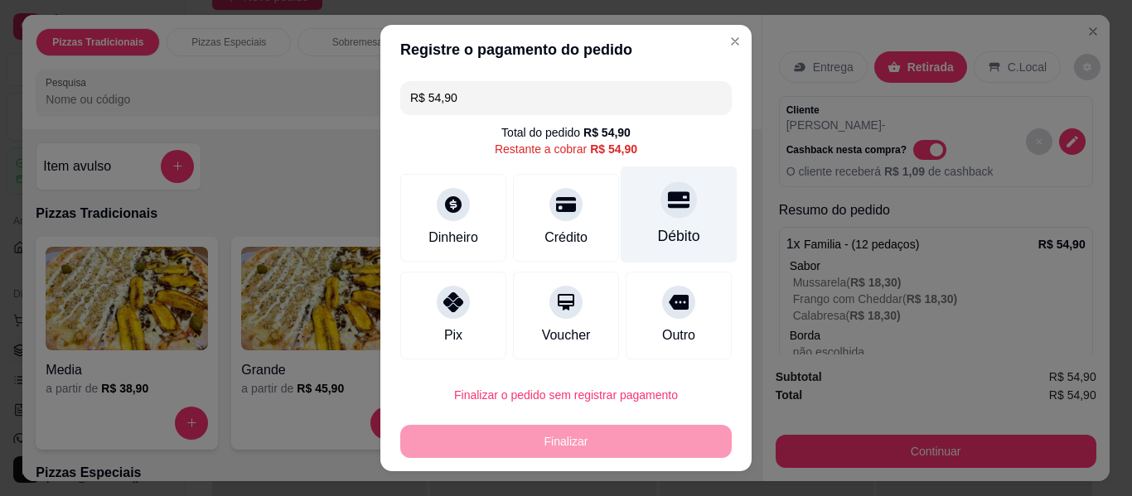
click at [624, 224] on div "Débito" at bounding box center [679, 215] width 117 height 97
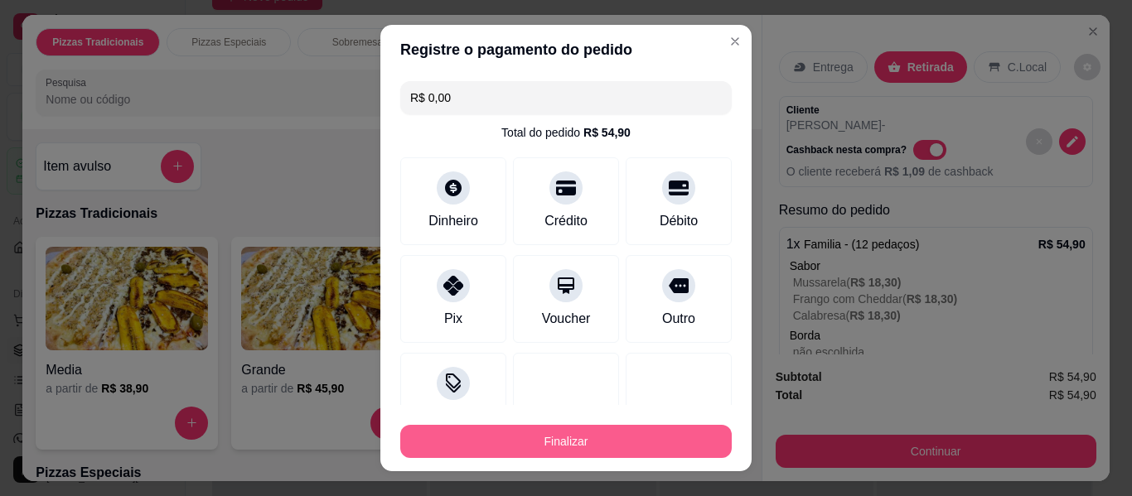
click at [640, 441] on button "Finalizar" at bounding box center [565, 441] width 331 height 33
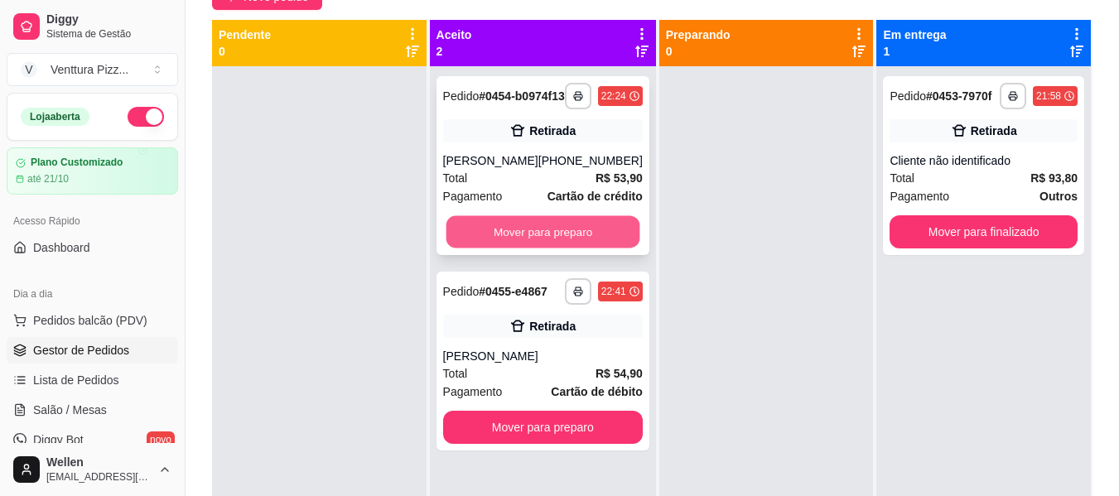
click at [563, 249] on button "Mover para preparo" at bounding box center [543, 232] width 194 height 32
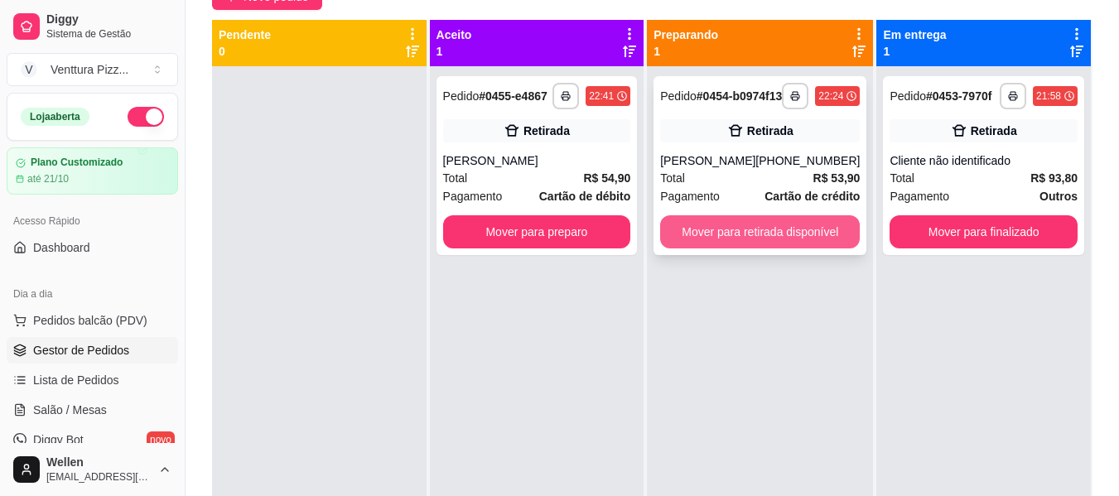
click at [781, 237] on button "Mover para retirada disponível" at bounding box center [760, 231] width 200 height 33
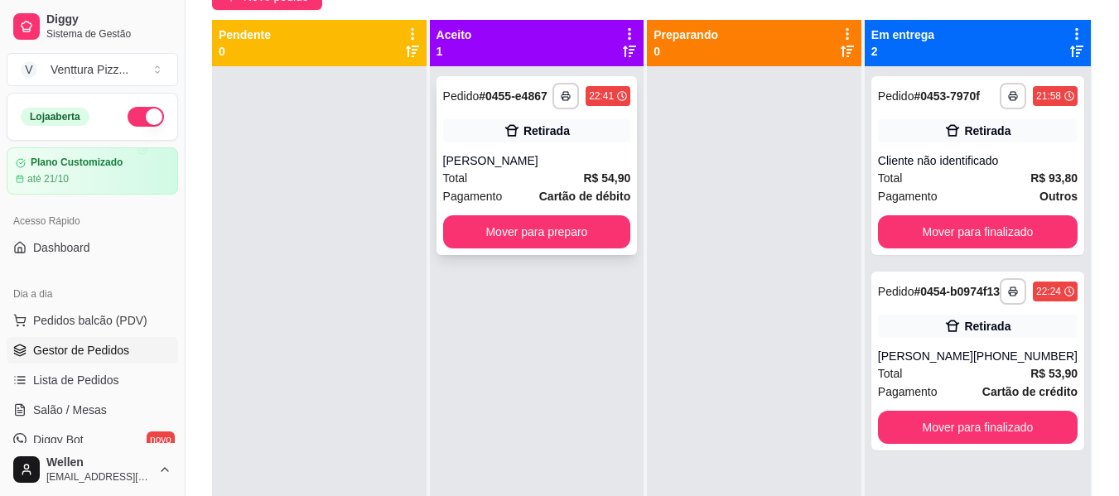
click at [565, 174] on div "Total R$ 54,90" at bounding box center [537, 178] width 188 height 18
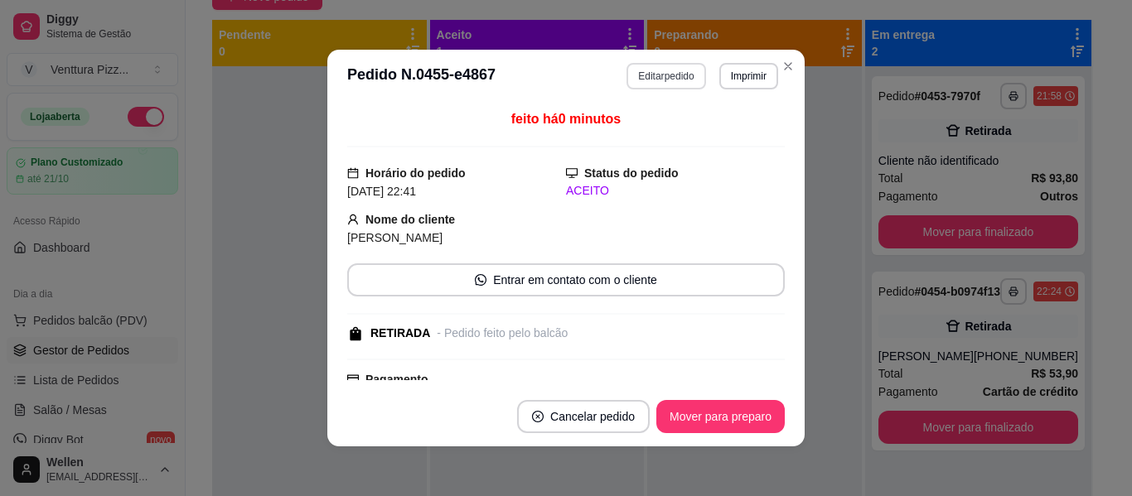
click at [645, 80] on button "Editar pedido" at bounding box center [665, 76] width 79 height 27
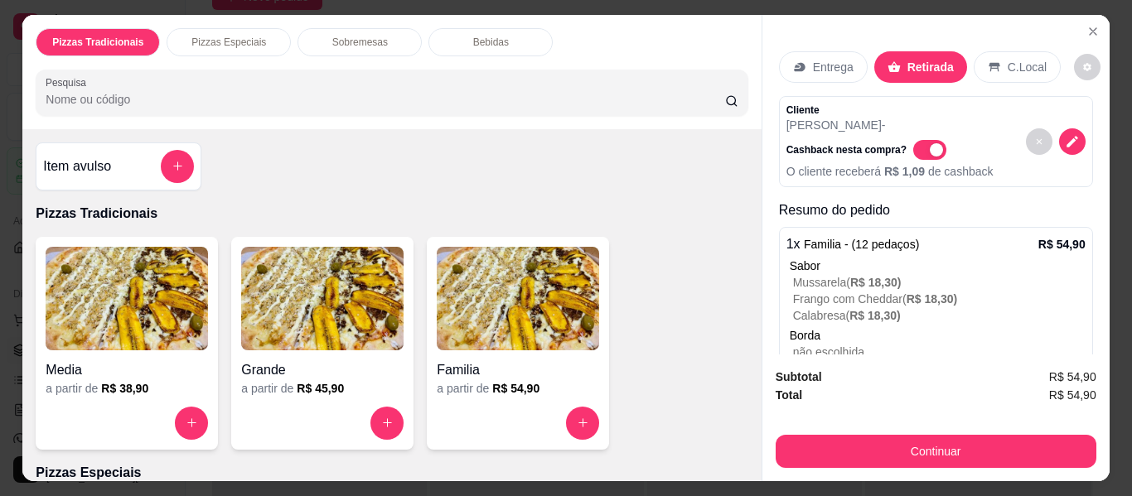
click at [506, 39] on div "Bebidas" at bounding box center [490, 42] width 124 height 28
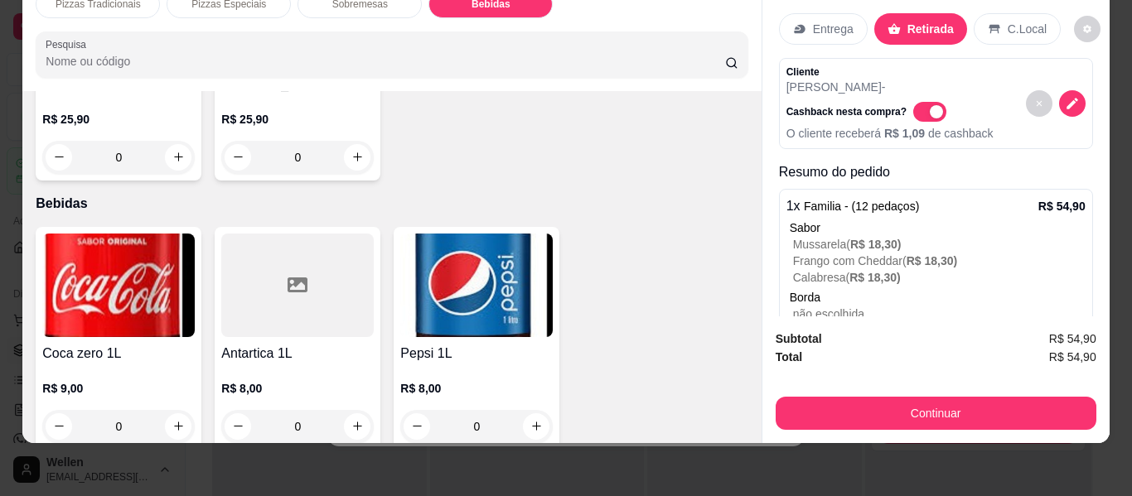
click at [276, 278] on div at bounding box center [297, 286] width 152 height 104
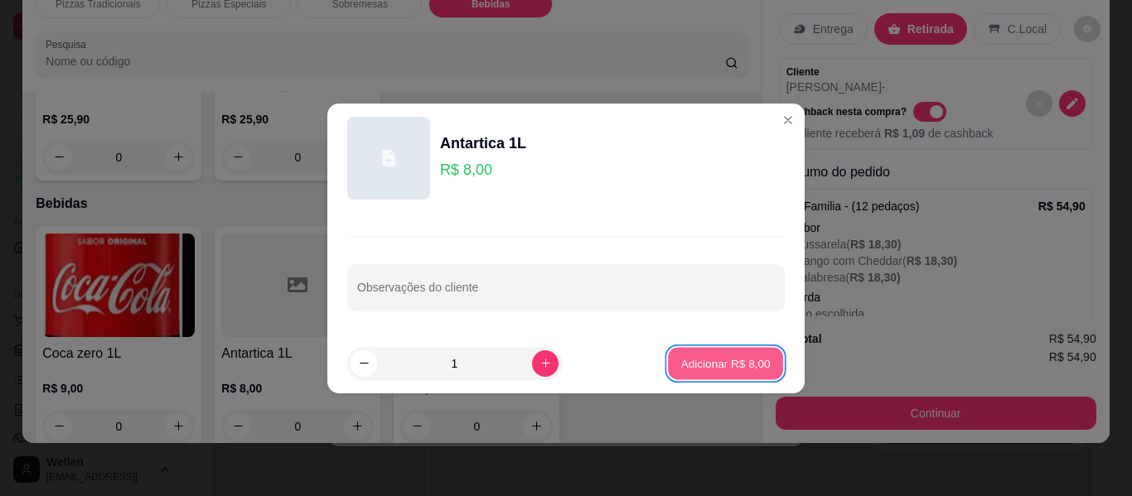
click at [703, 358] on p "Adicionar R$ 8,00" at bounding box center [724, 363] width 89 height 16
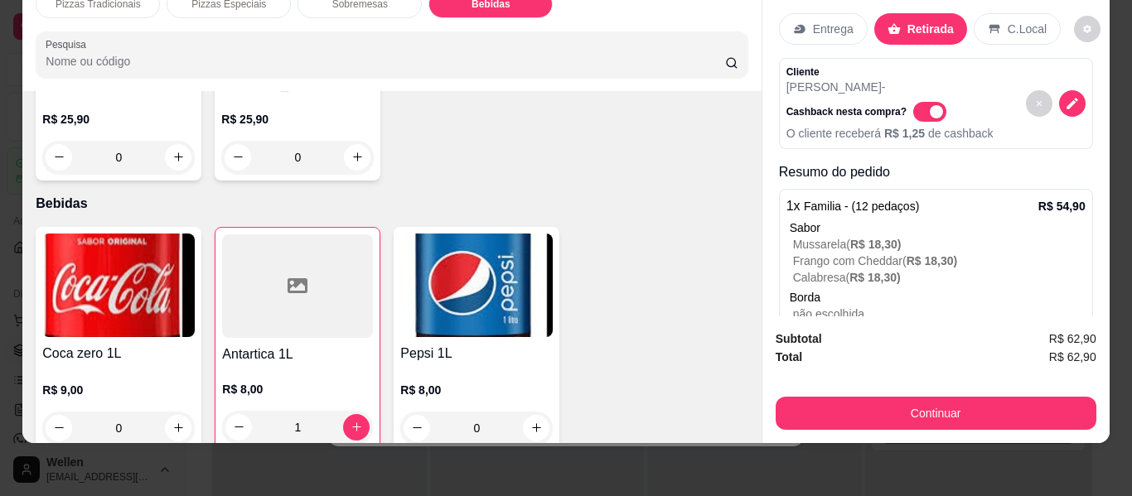
click at [468, 344] on h4 "Pepsi 1L" at bounding box center [476, 354] width 152 height 20
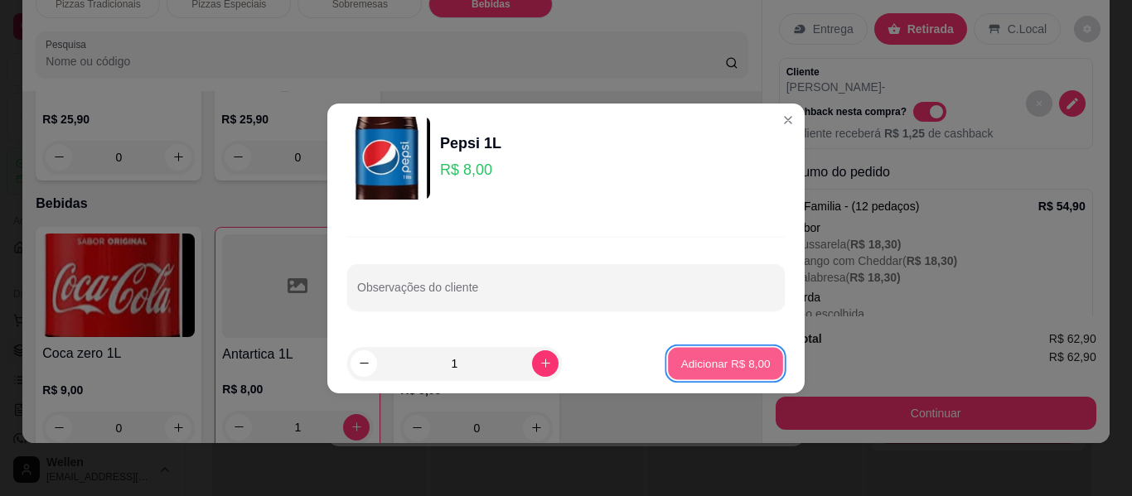
click at [703, 362] on p "Adicionar R$ 8,00" at bounding box center [724, 363] width 89 height 16
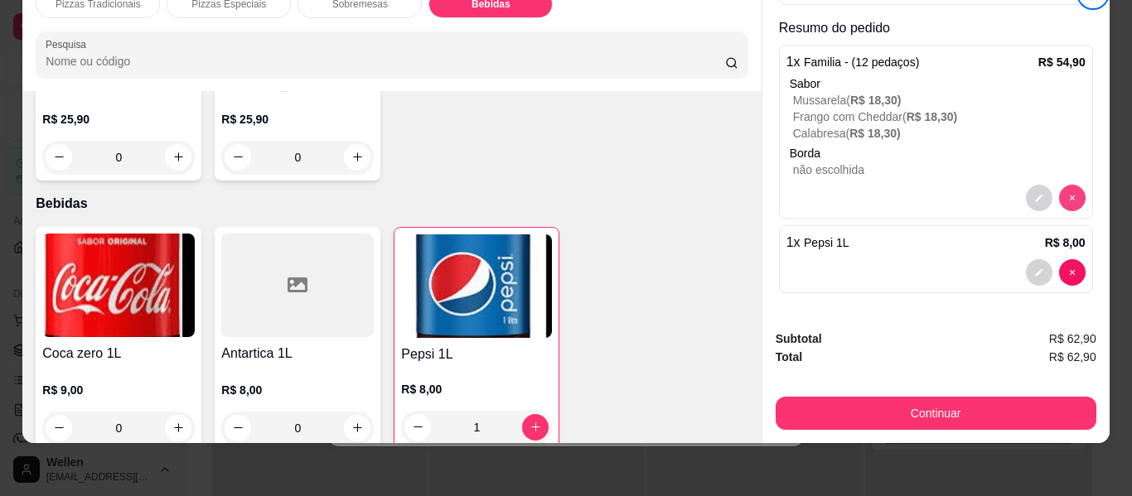
scroll to position [144, 0]
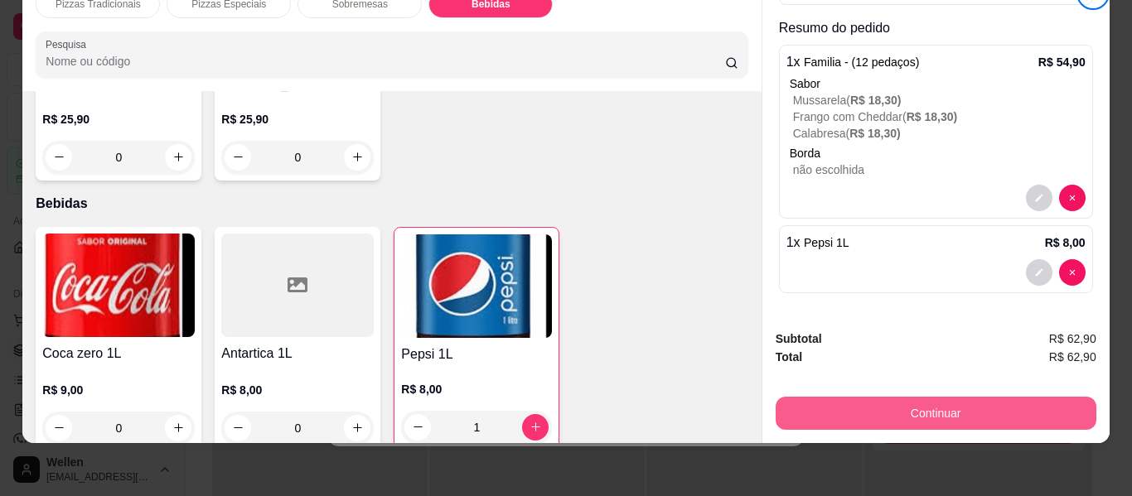
click at [896, 408] on button "Continuar" at bounding box center [936, 413] width 321 height 33
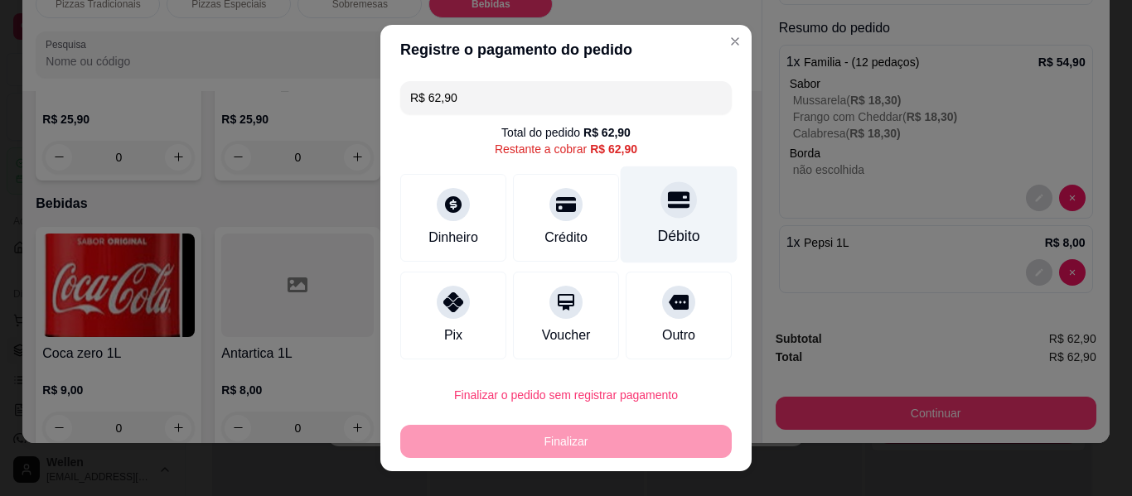
click at [665, 220] on div "Débito" at bounding box center [679, 215] width 117 height 97
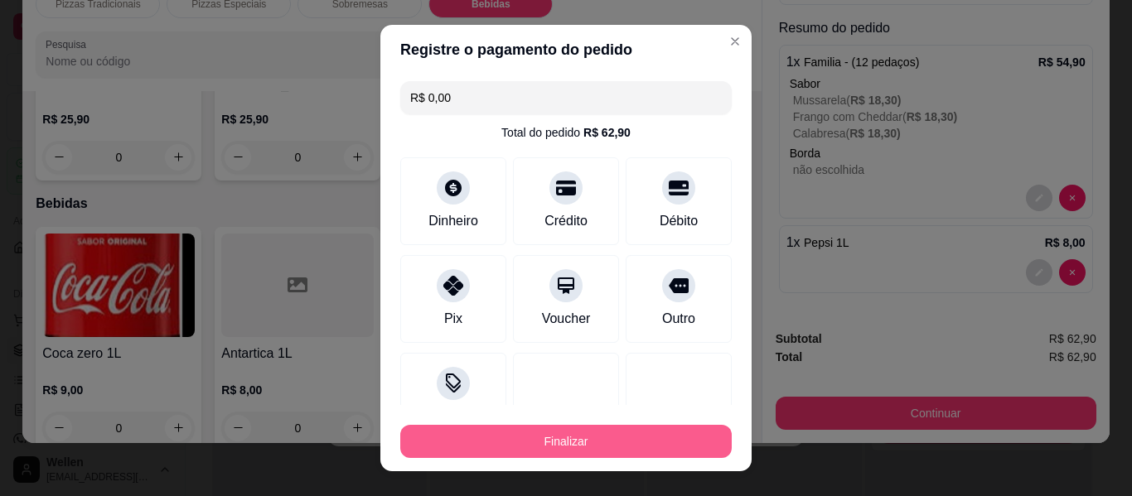
click at [647, 433] on button "Finalizar" at bounding box center [565, 441] width 331 height 33
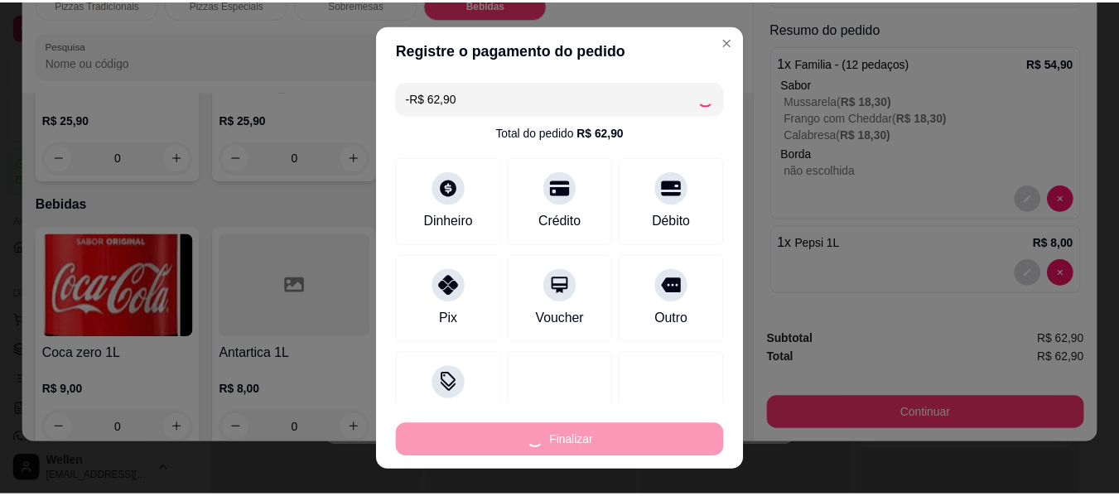
scroll to position [0, 0]
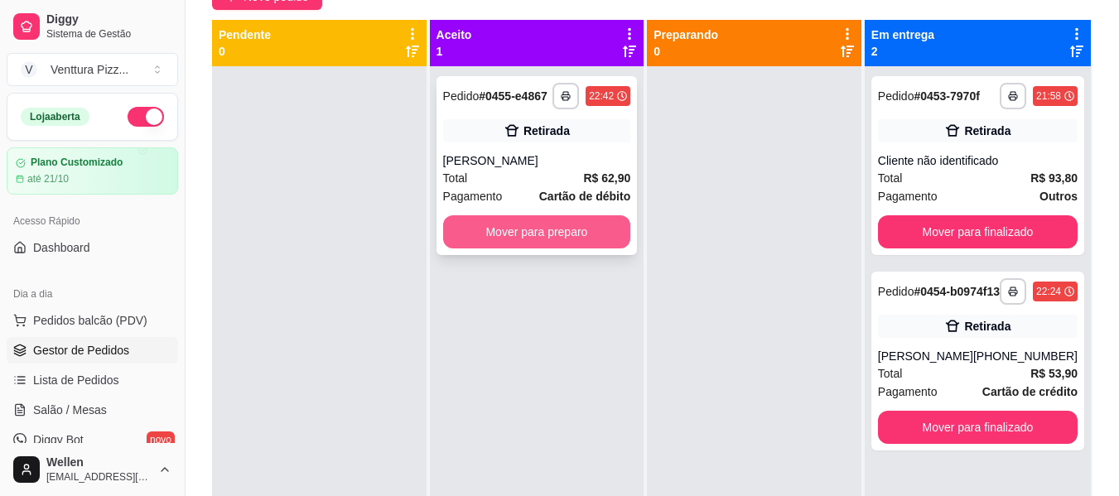
click at [561, 230] on button "Mover para preparo" at bounding box center [537, 231] width 188 height 33
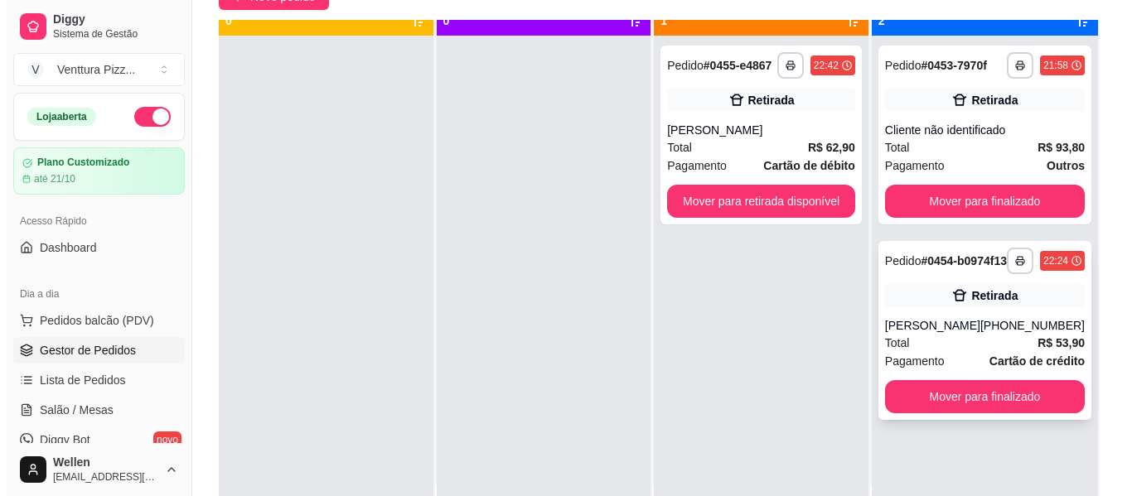
scroll to position [46, 0]
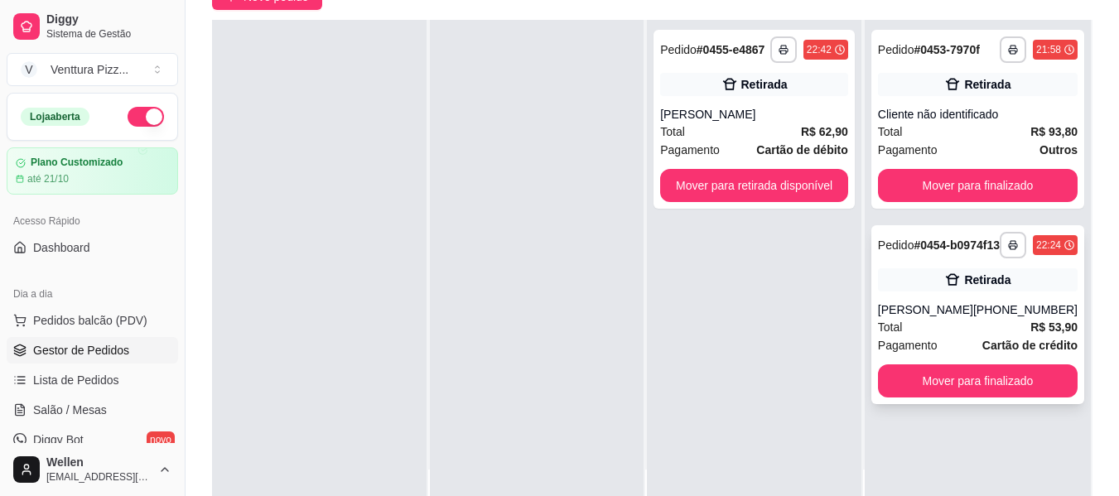
click at [893, 287] on div "Retirada" at bounding box center [978, 279] width 200 height 23
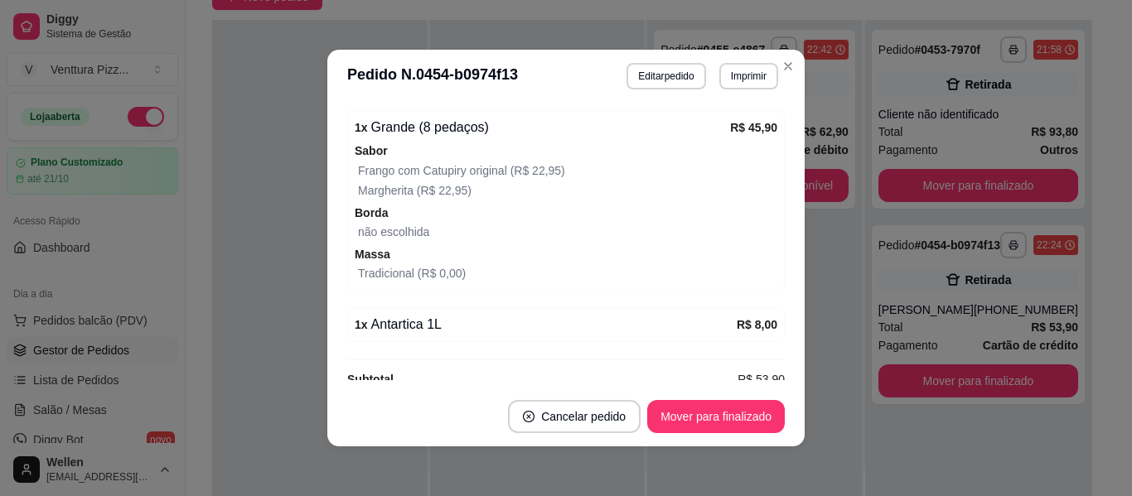
scroll to position [459, 0]
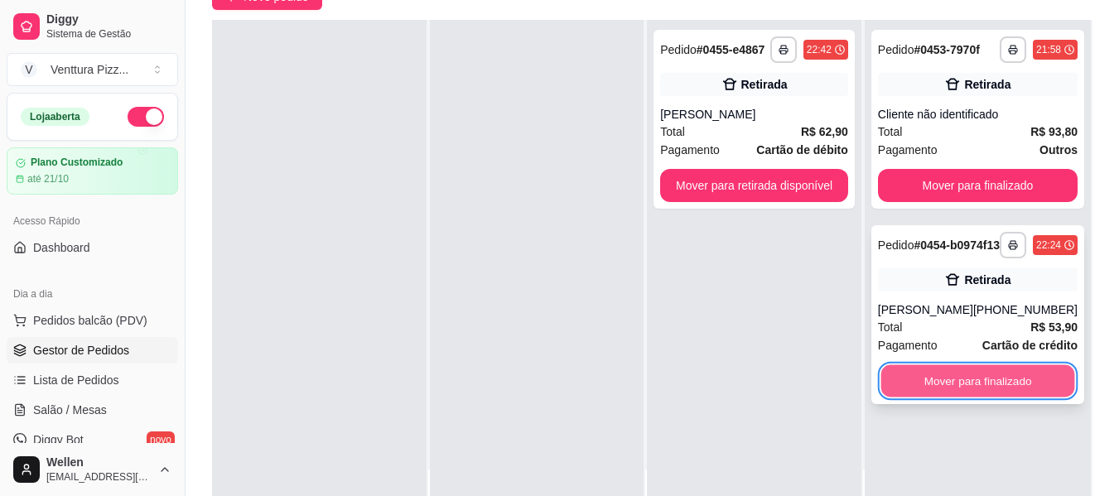
click at [916, 398] on button "Mover para finalizado" at bounding box center [978, 381] width 194 height 32
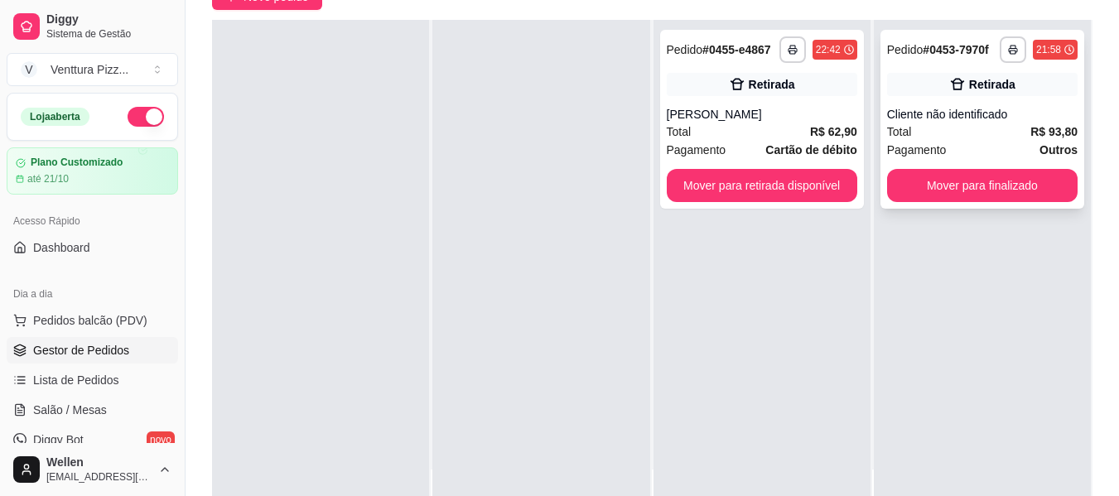
click at [931, 131] on div "Total R$ 93,80" at bounding box center [982, 132] width 191 height 18
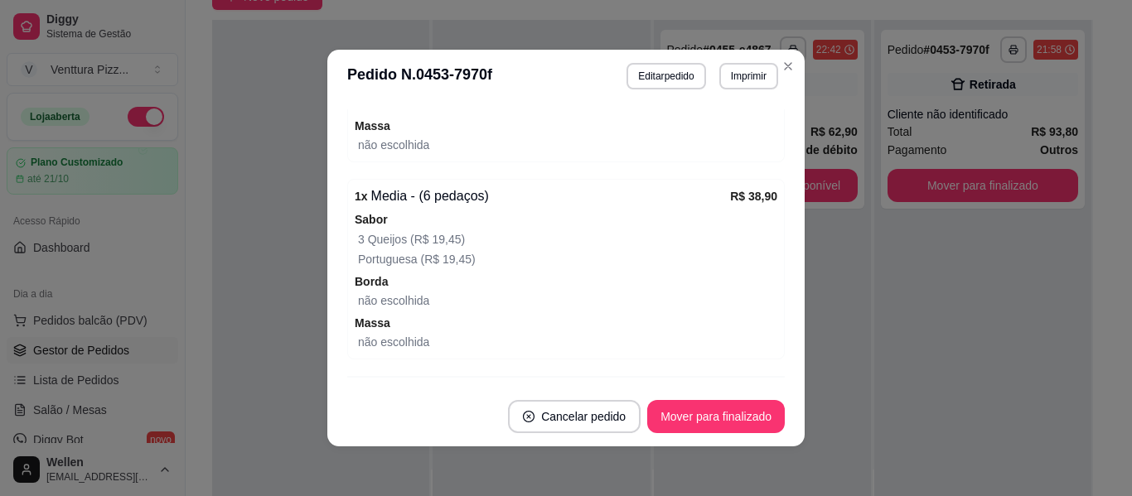
scroll to position [520, 0]
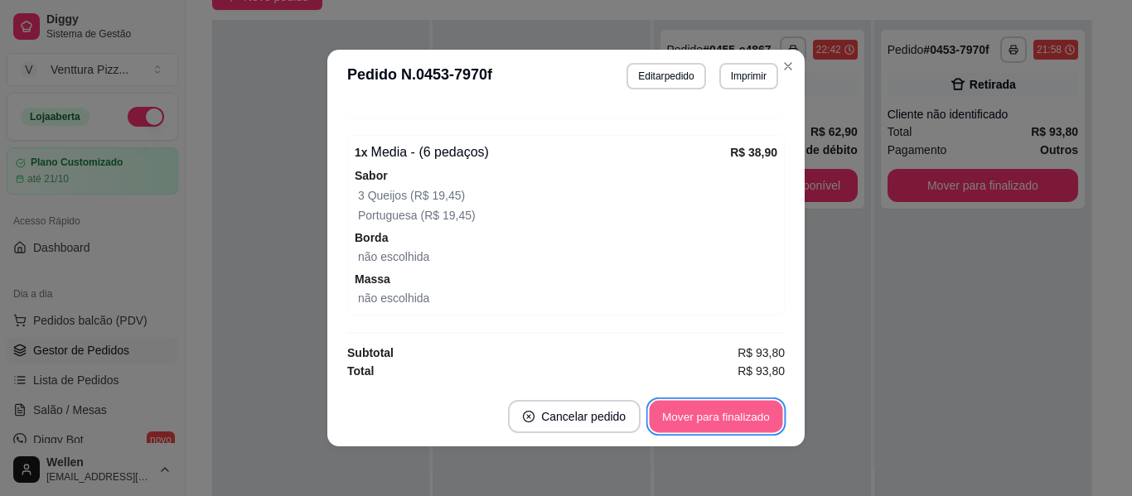
click at [727, 412] on button "Mover para finalizado" at bounding box center [716, 417] width 133 height 32
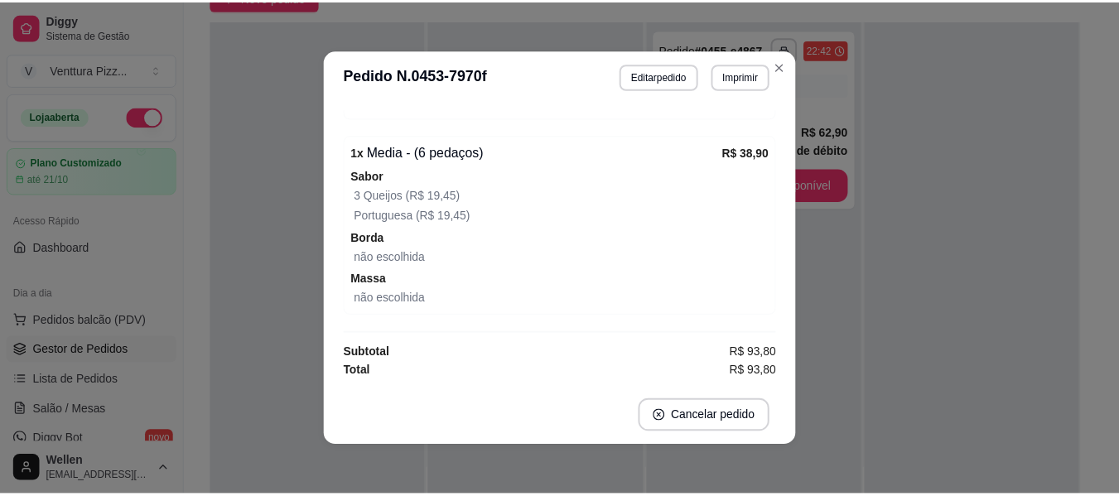
scroll to position [449, 0]
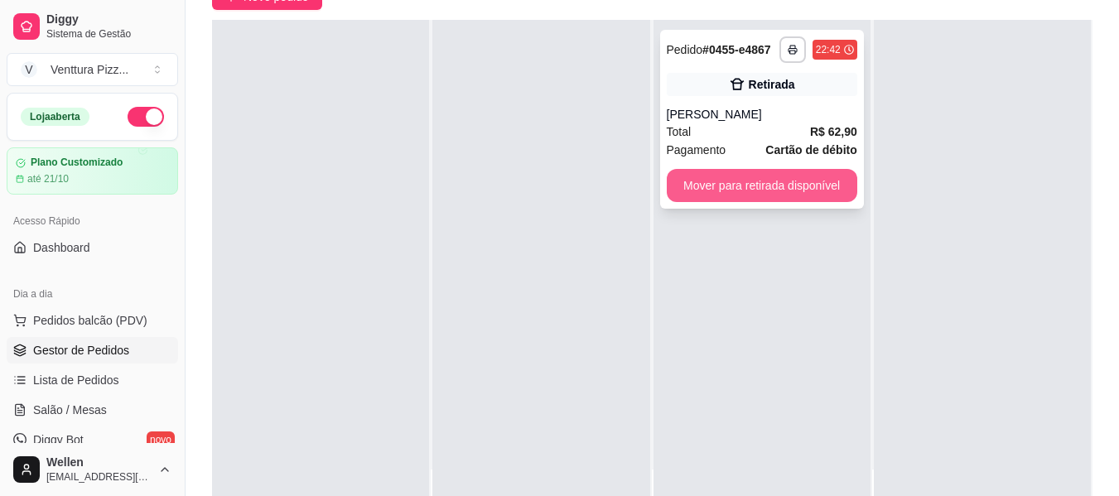
click at [809, 187] on button "Mover para retirada disponível" at bounding box center [762, 185] width 191 height 33
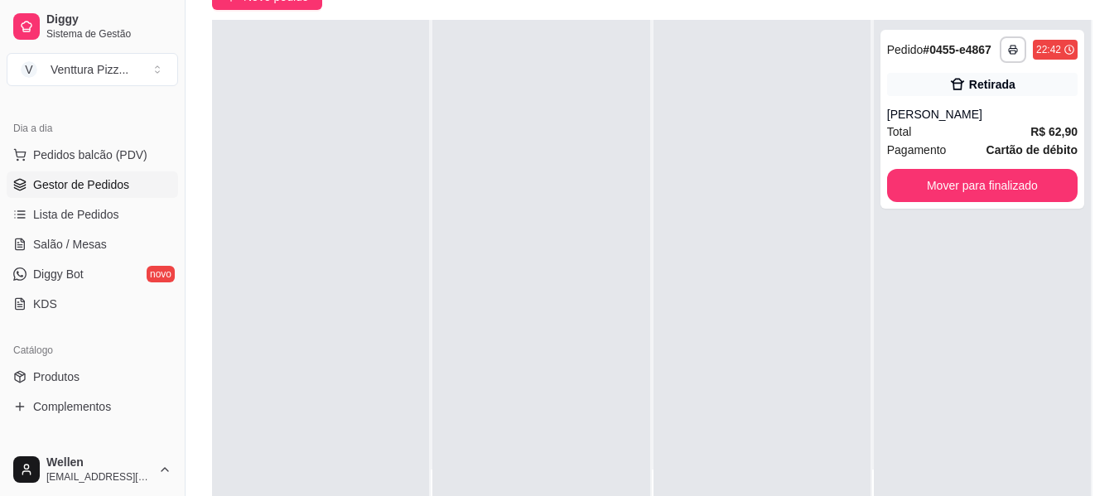
scroll to position [249, 0]
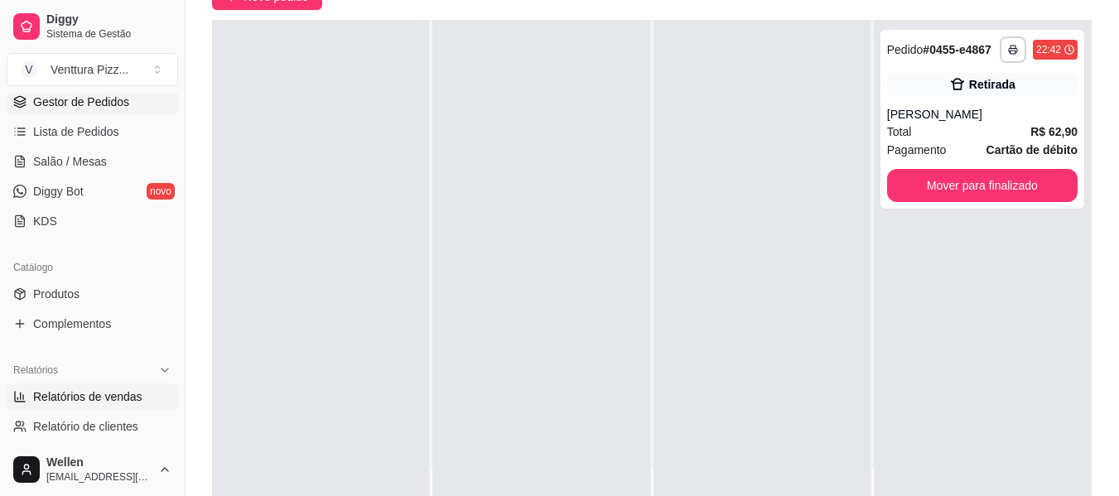
click at [94, 397] on span "Relatórios de vendas" at bounding box center [87, 397] width 109 height 17
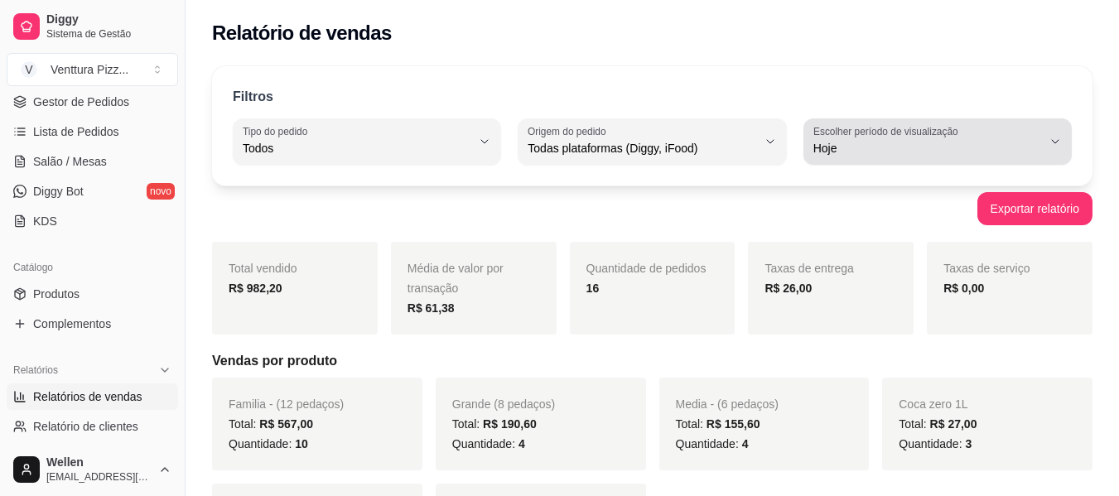
click at [853, 151] on span "Hoje" at bounding box center [928, 148] width 229 height 17
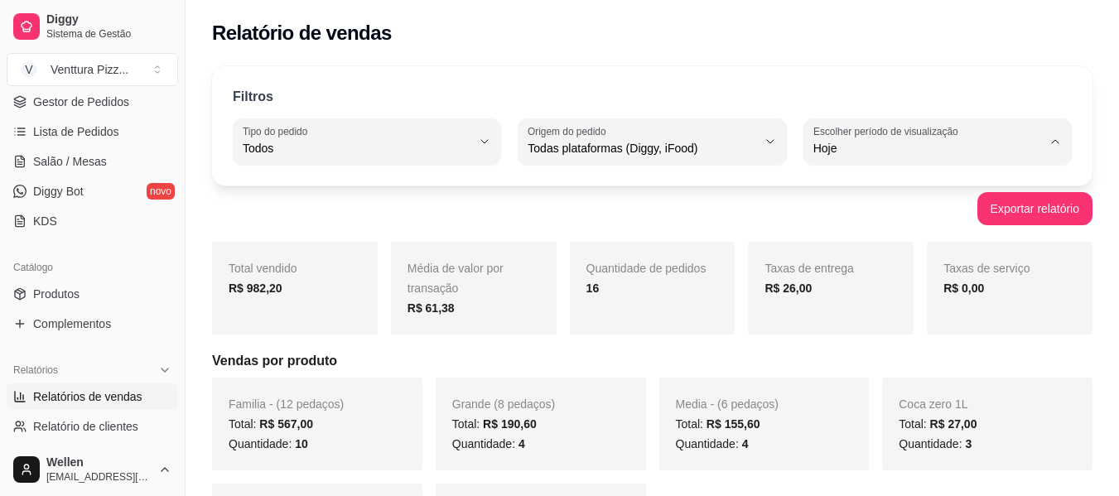
click at [834, 213] on span "Ontem" at bounding box center [929, 215] width 216 height 16
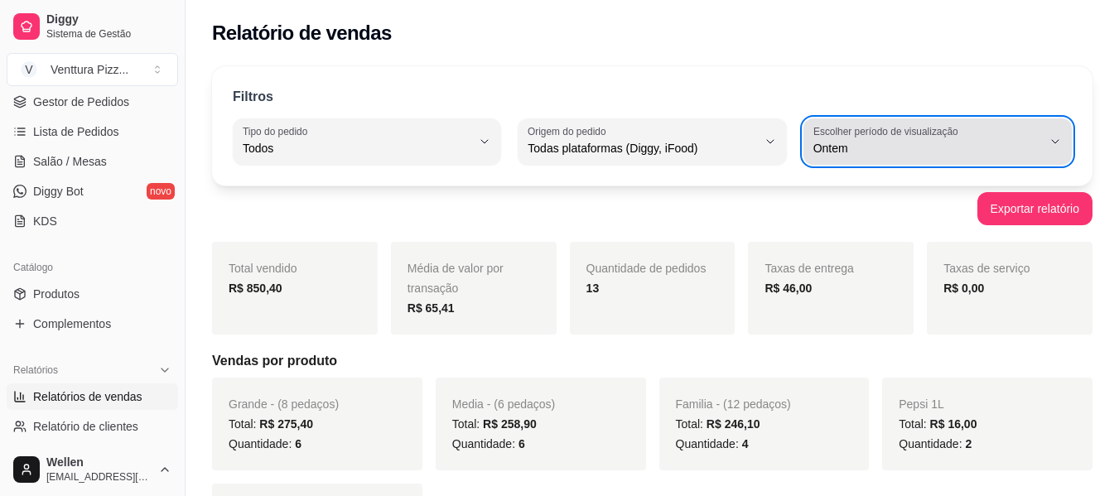
click at [929, 139] on div "Ontem" at bounding box center [928, 141] width 229 height 33
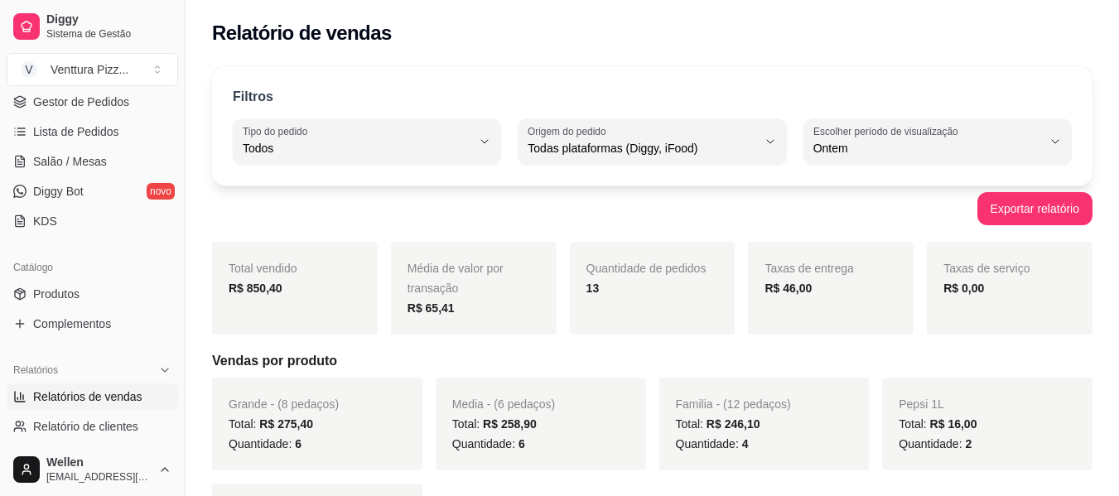
click at [749, 197] on div "Exportar relatório" at bounding box center [652, 208] width 881 height 33
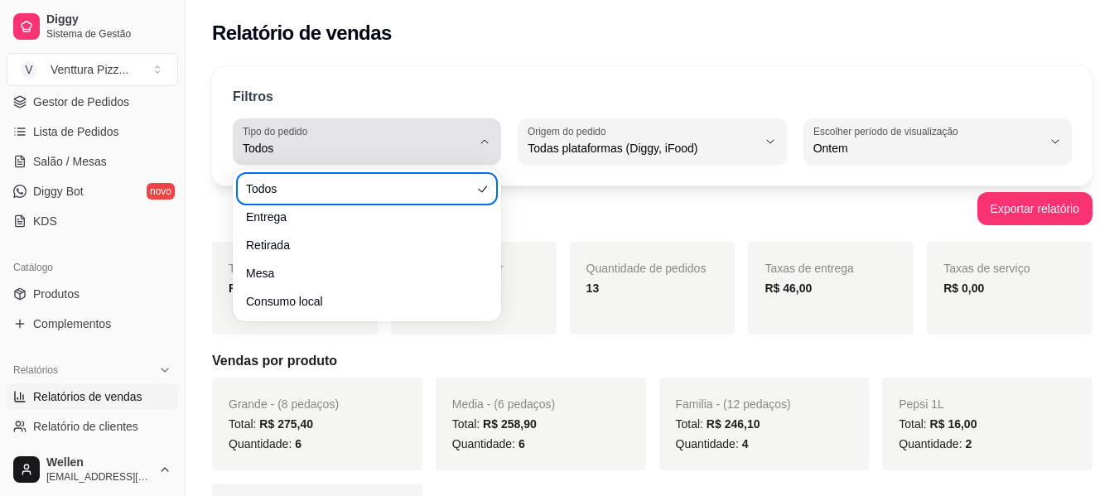
click at [382, 139] on div "Todos" at bounding box center [357, 141] width 229 height 33
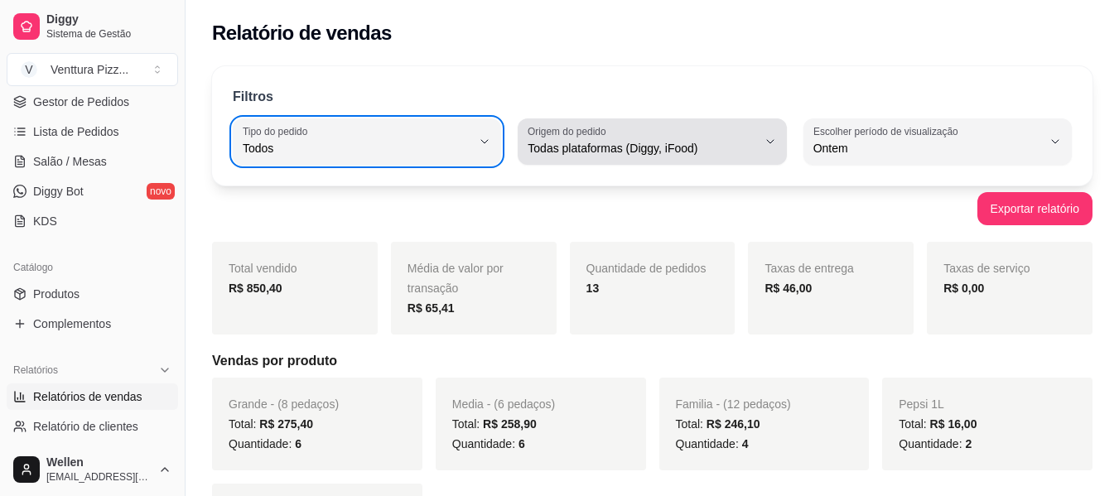
click at [705, 138] on div "Todas plataformas (Diggy, iFood)" at bounding box center [642, 141] width 229 height 33
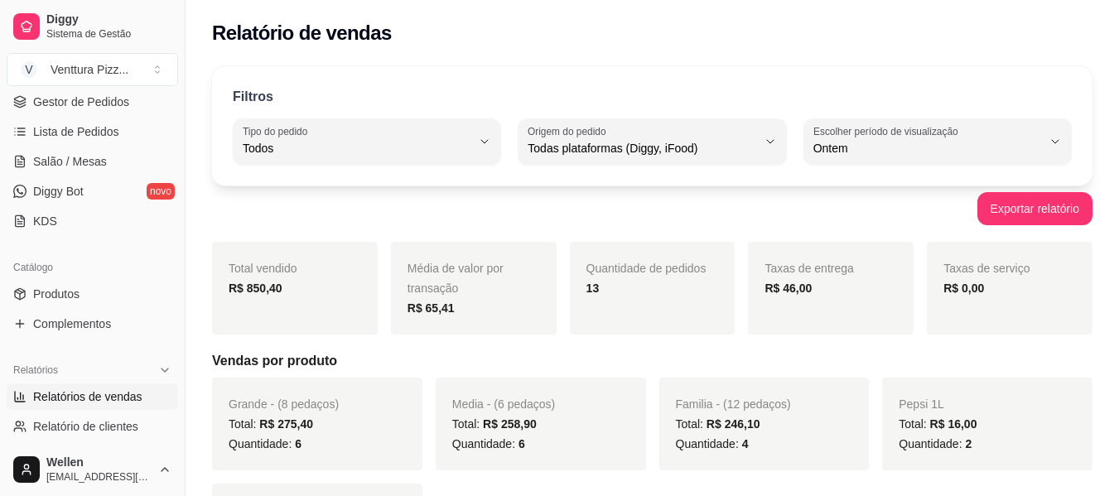
click at [831, 200] on div "Exportar relatório" at bounding box center [652, 208] width 881 height 33
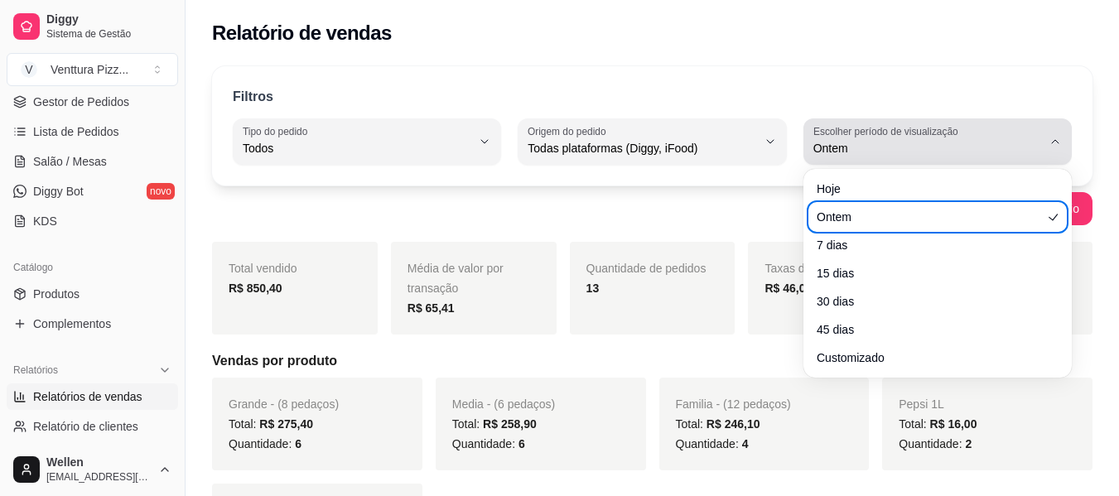
click at [877, 141] on span "Ontem" at bounding box center [928, 148] width 229 height 17
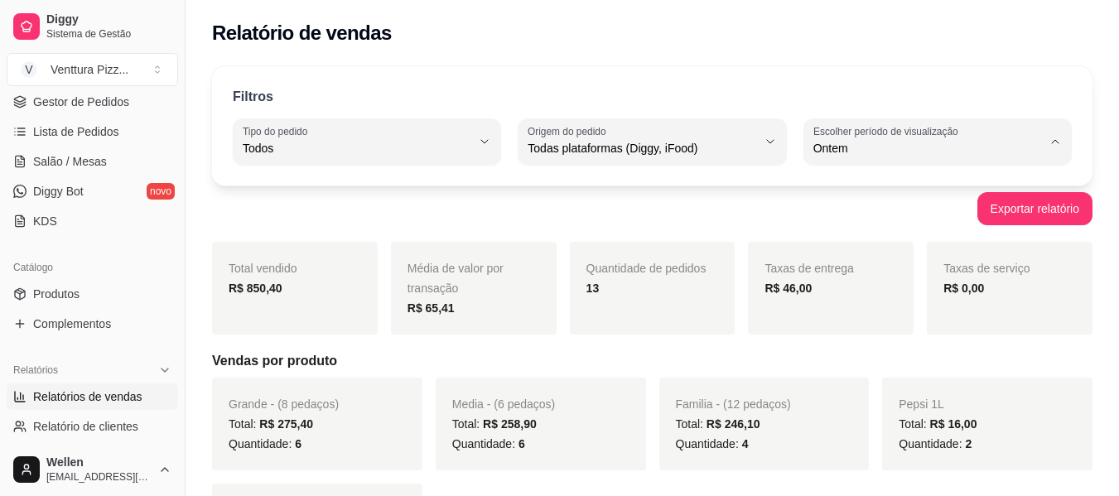
click at [870, 221] on span "Ontem" at bounding box center [929, 215] width 216 height 16
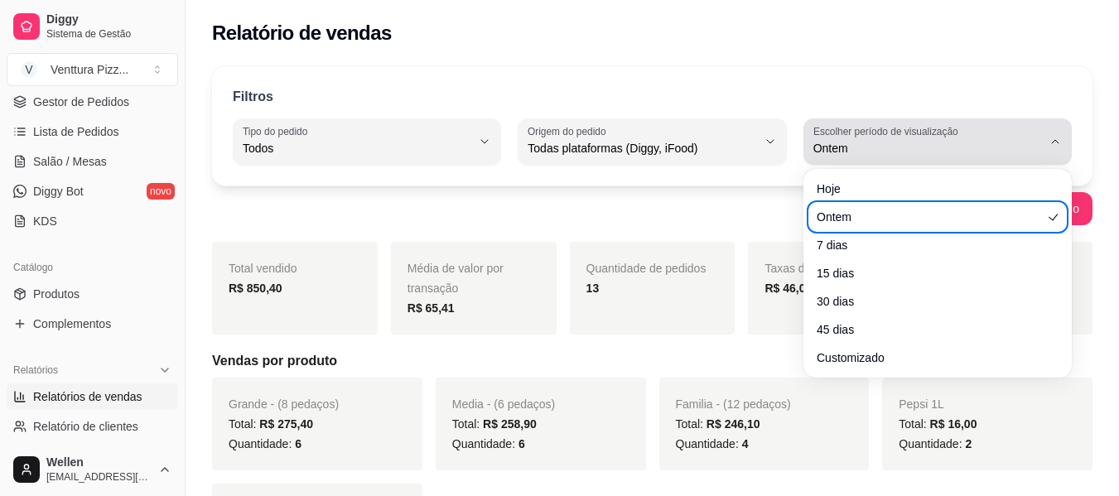
click at [883, 142] on span "Ontem" at bounding box center [928, 148] width 229 height 17
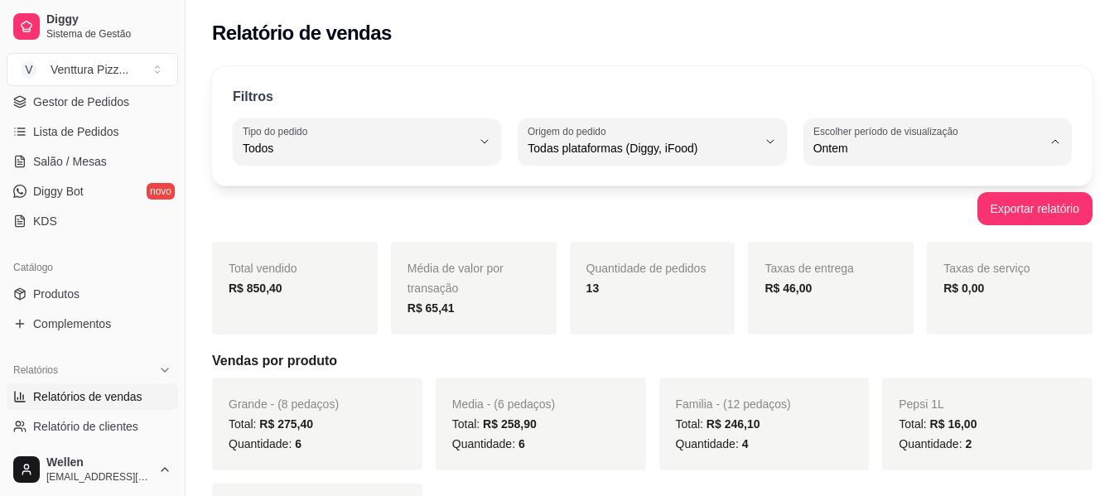
click at [887, 181] on span "Hoje" at bounding box center [929, 188] width 216 height 16
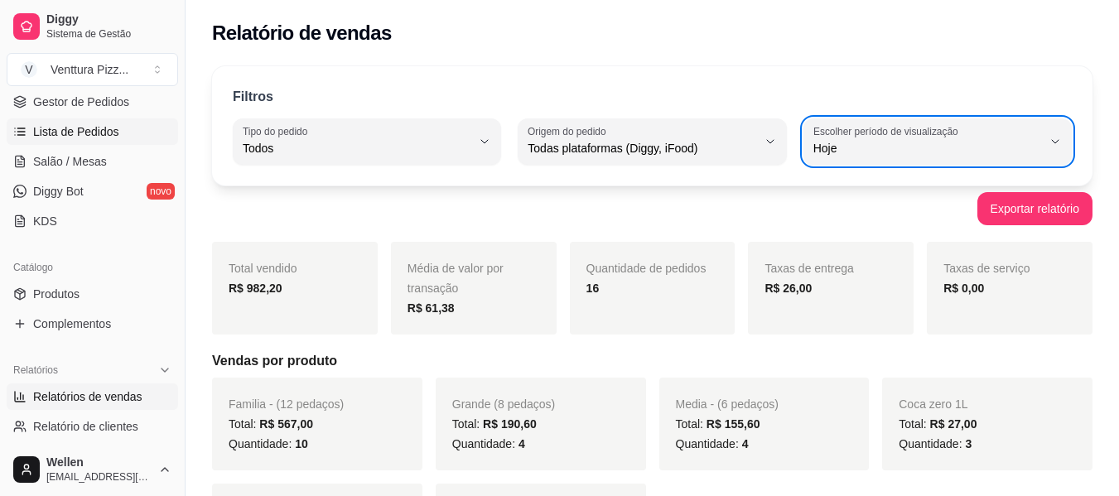
click at [125, 122] on link "Lista de Pedidos" at bounding box center [93, 131] width 172 height 27
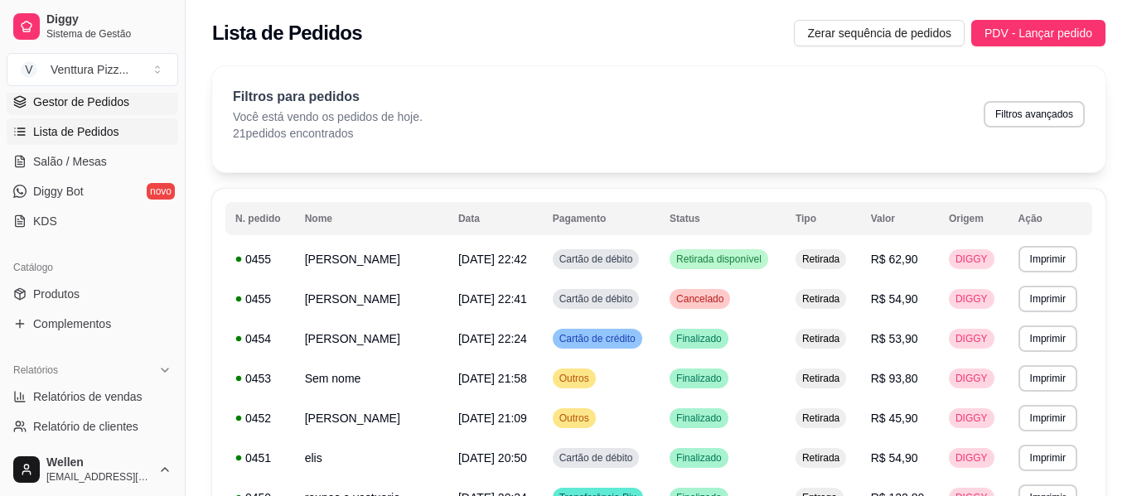
click at [123, 98] on span "Gestor de Pedidos" at bounding box center [81, 102] width 96 height 17
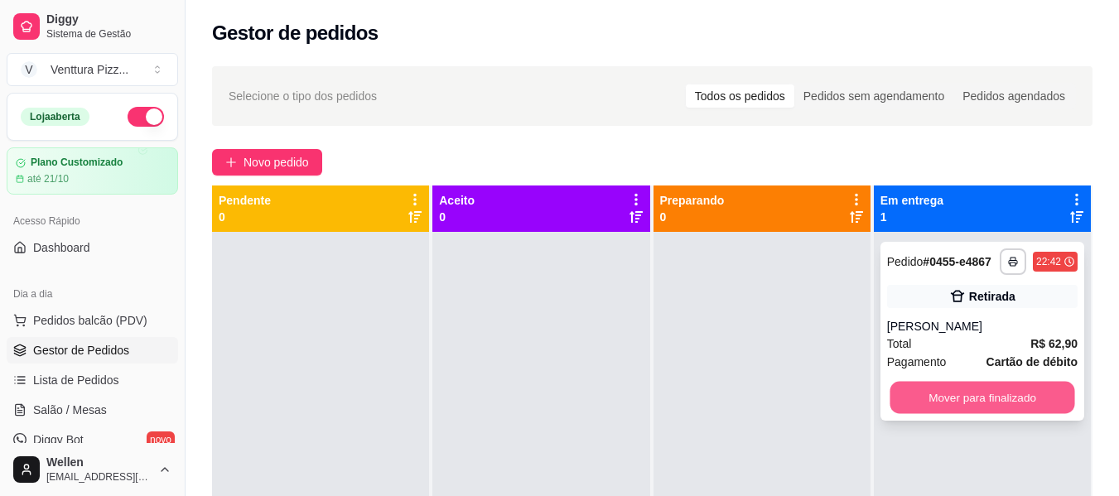
click at [896, 394] on button "Mover para finalizado" at bounding box center [982, 398] width 185 height 32
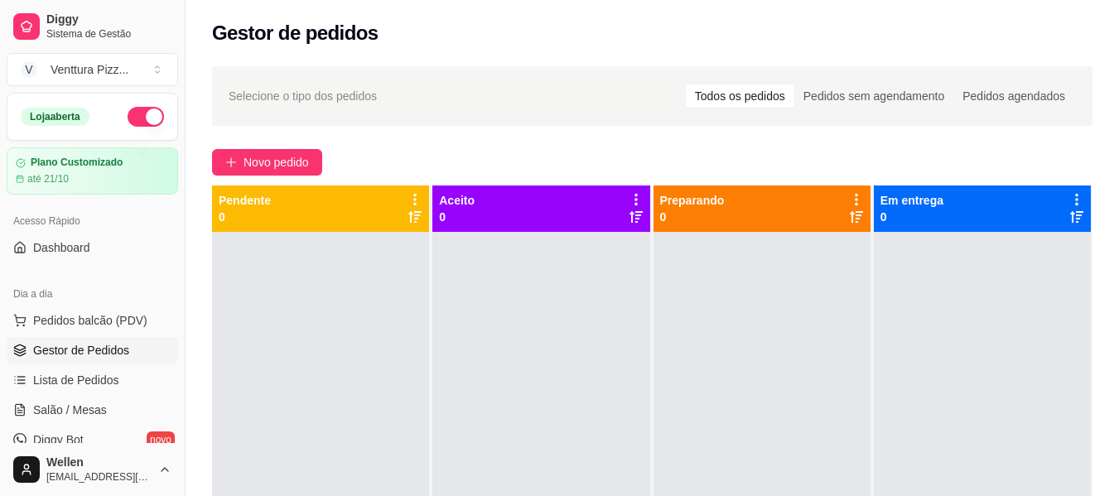
click at [128, 114] on button "button" at bounding box center [146, 117] width 36 height 20
